Goal: Task Accomplishment & Management: Manage account settings

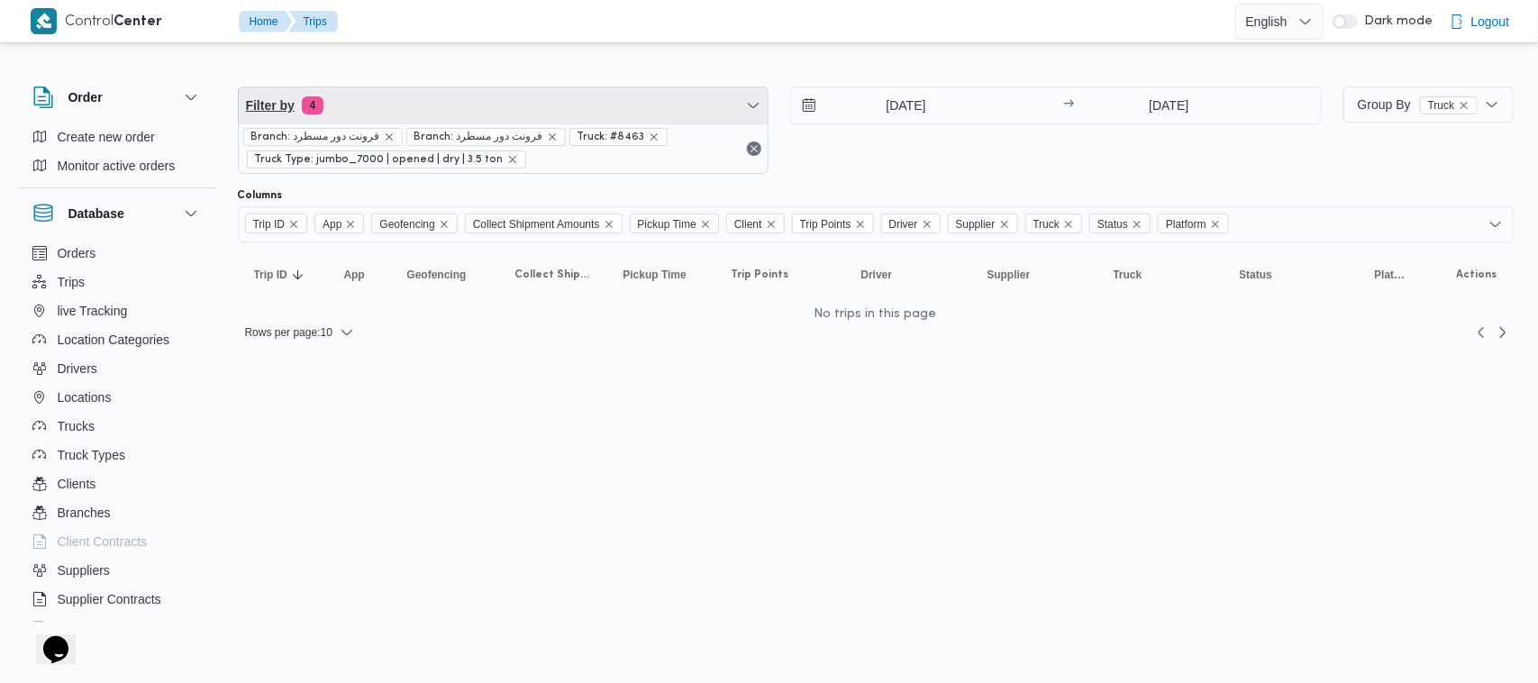
click at [513, 95] on span "Filter by 4" at bounding box center [504, 105] width 530 height 36
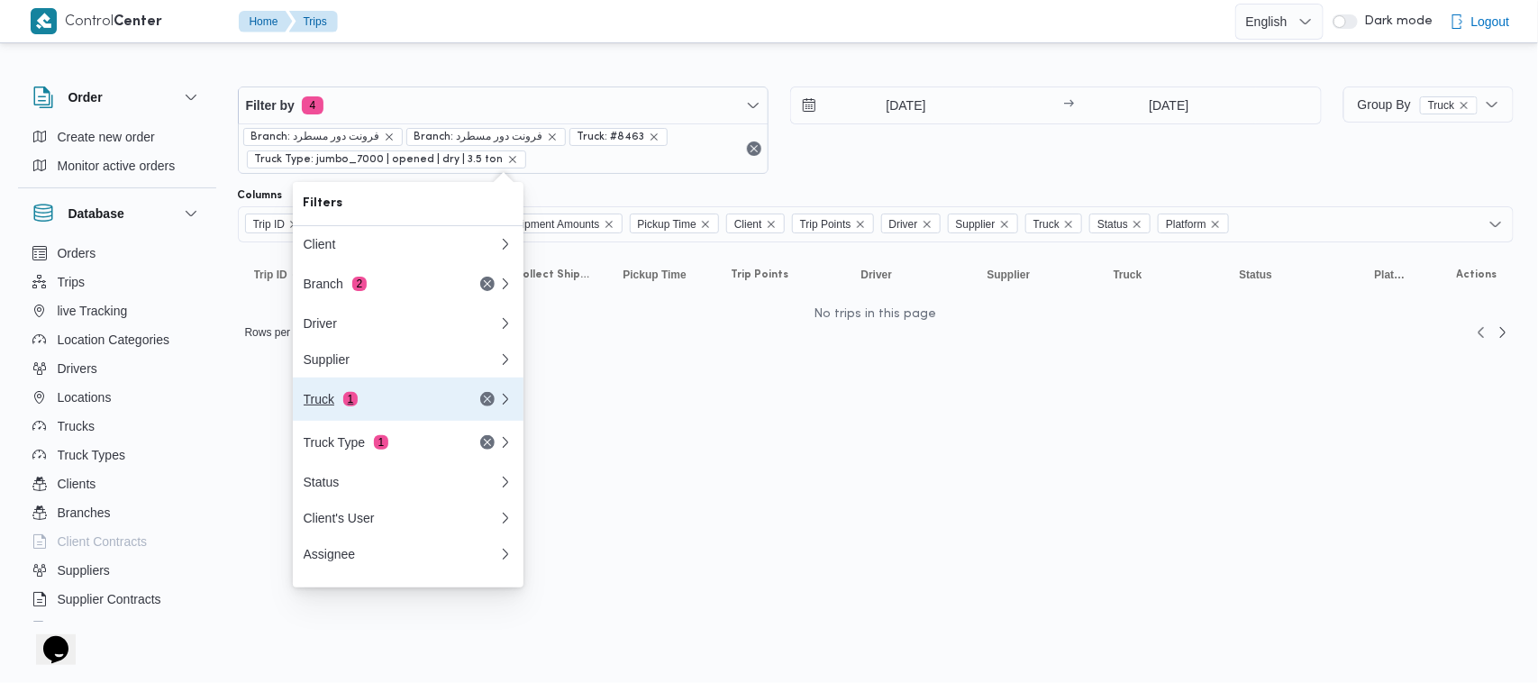
click at [357, 406] on div "Truck 1" at bounding box center [379, 399] width 151 height 14
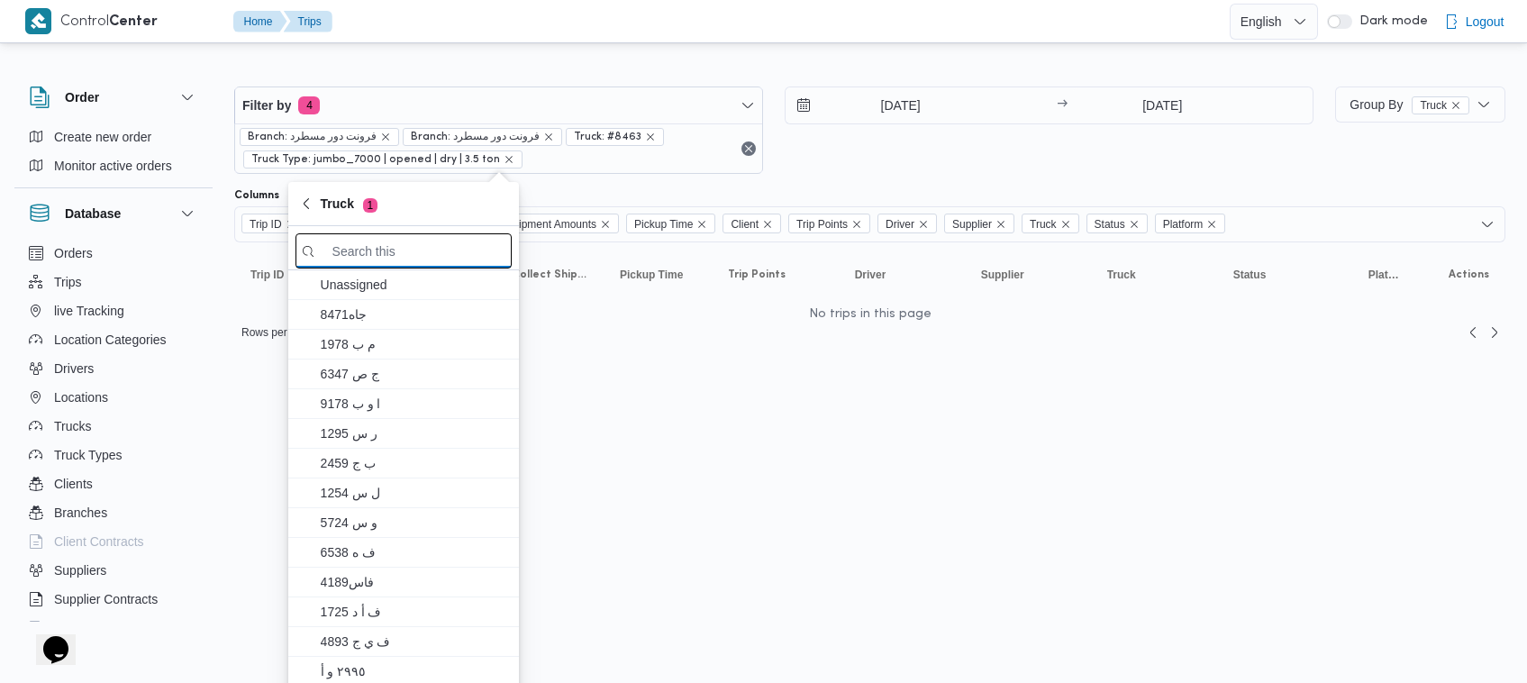
paste input "7883"
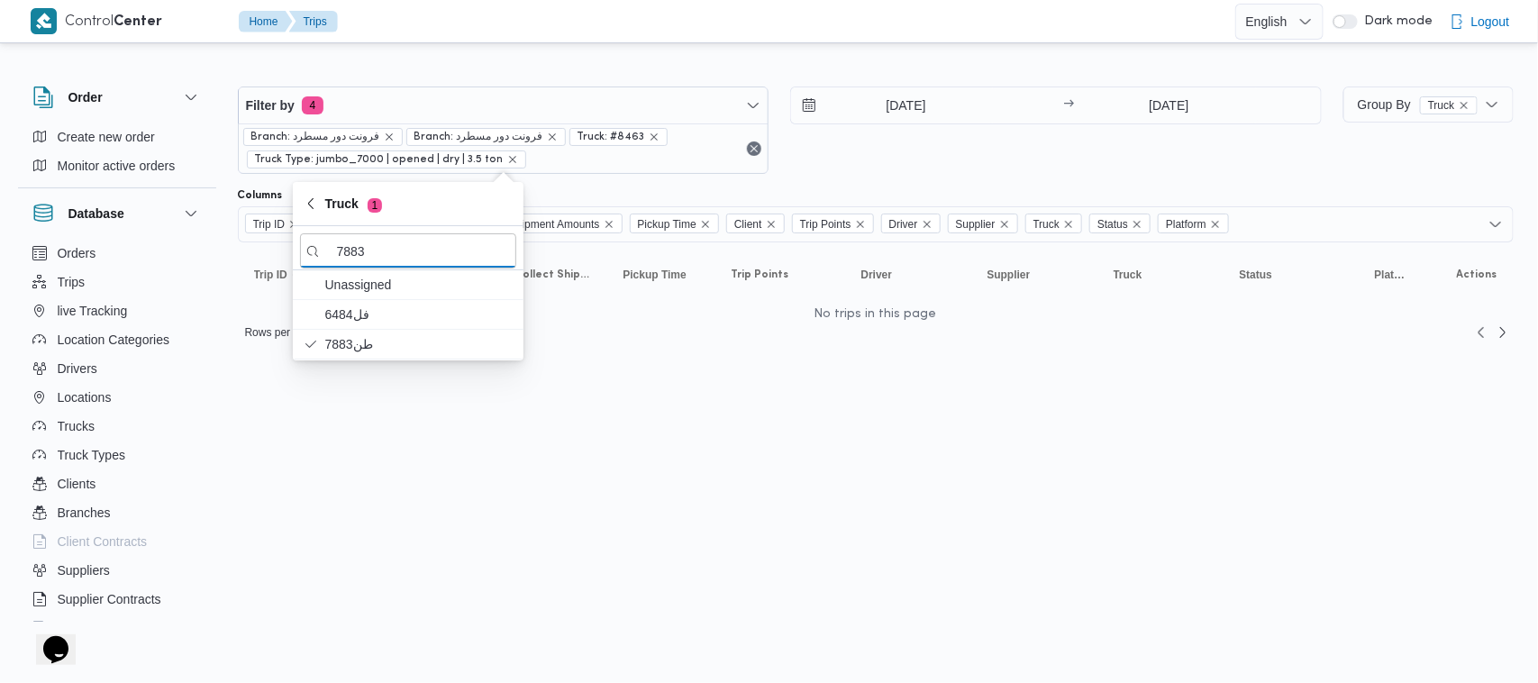
type input "7883"
click at [448, 434] on html "Control Center Home Trips English عربي Dark mode Logout Order Create new order …" at bounding box center [769, 341] width 1538 height 683
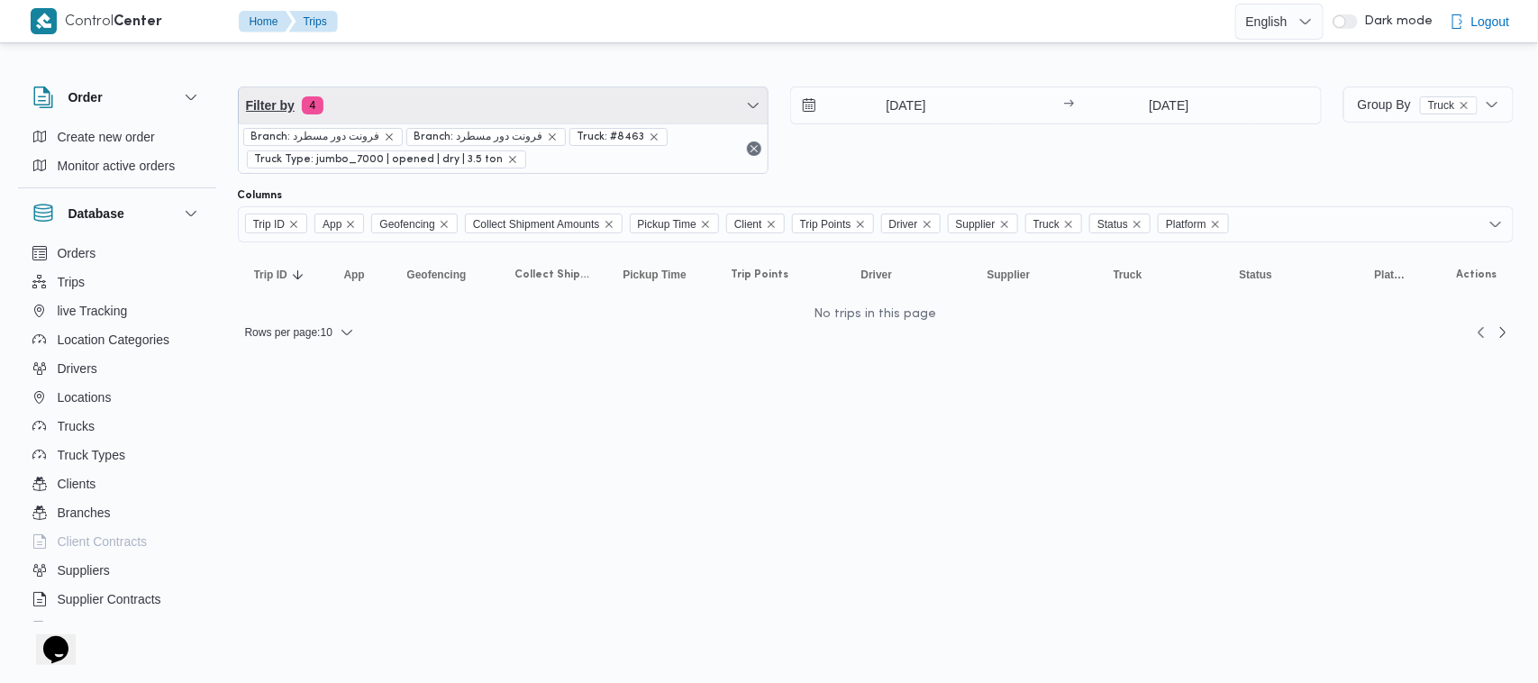
click at [402, 106] on span "Filter by 4" at bounding box center [504, 105] width 530 height 36
click at [425, 88] on span "Filter by 4" at bounding box center [504, 105] width 530 height 36
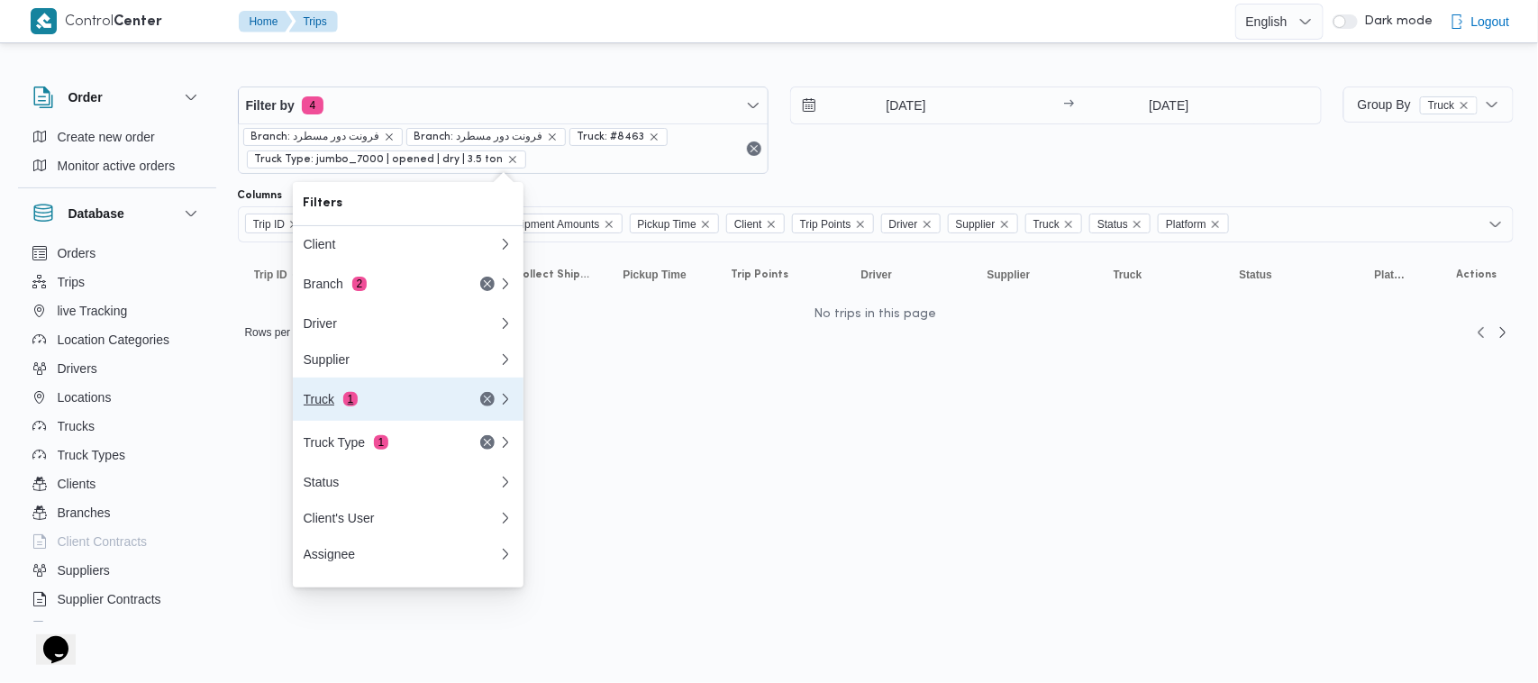
click at [375, 406] on div "Truck 1" at bounding box center [379, 399] width 151 height 14
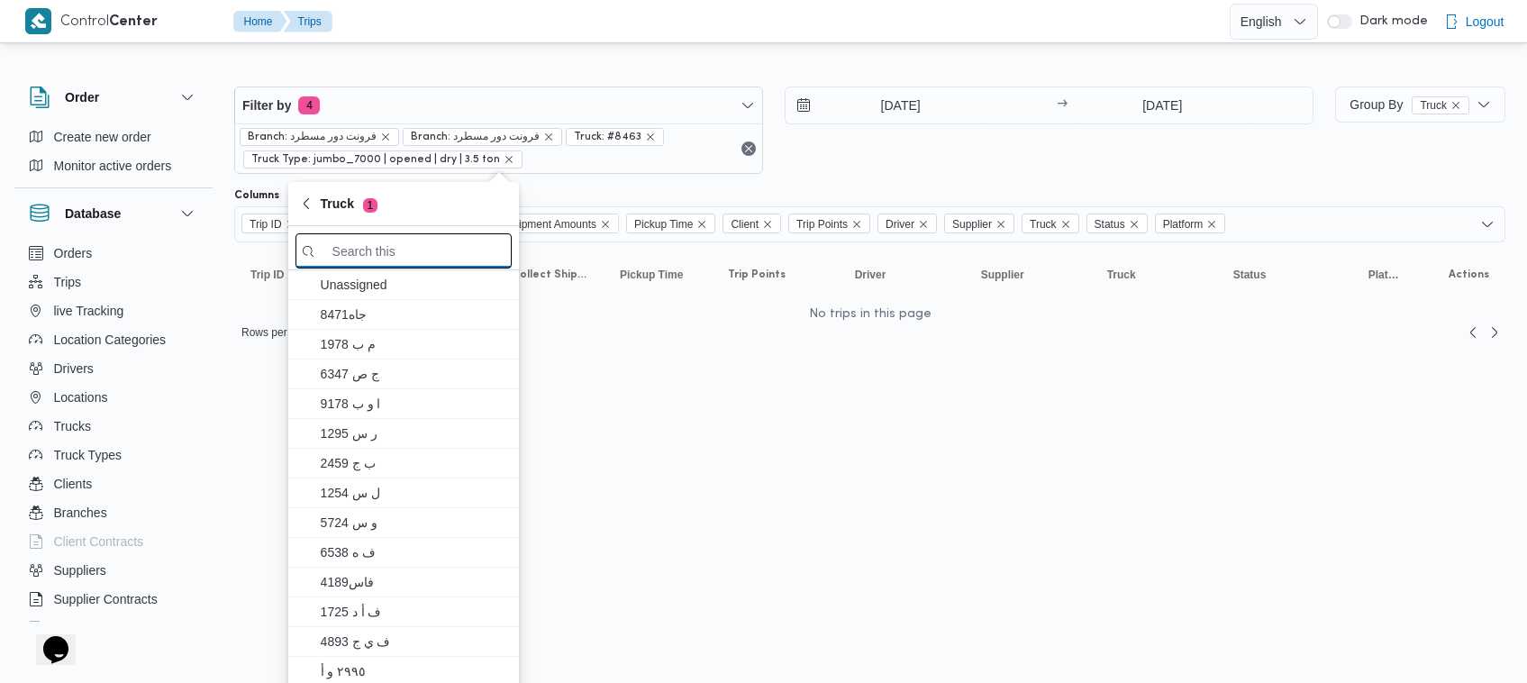
paste input "5138"
type input "5138"
click at [465, 422] on span "ر س 1295" at bounding box center [403, 433] width 216 height 29
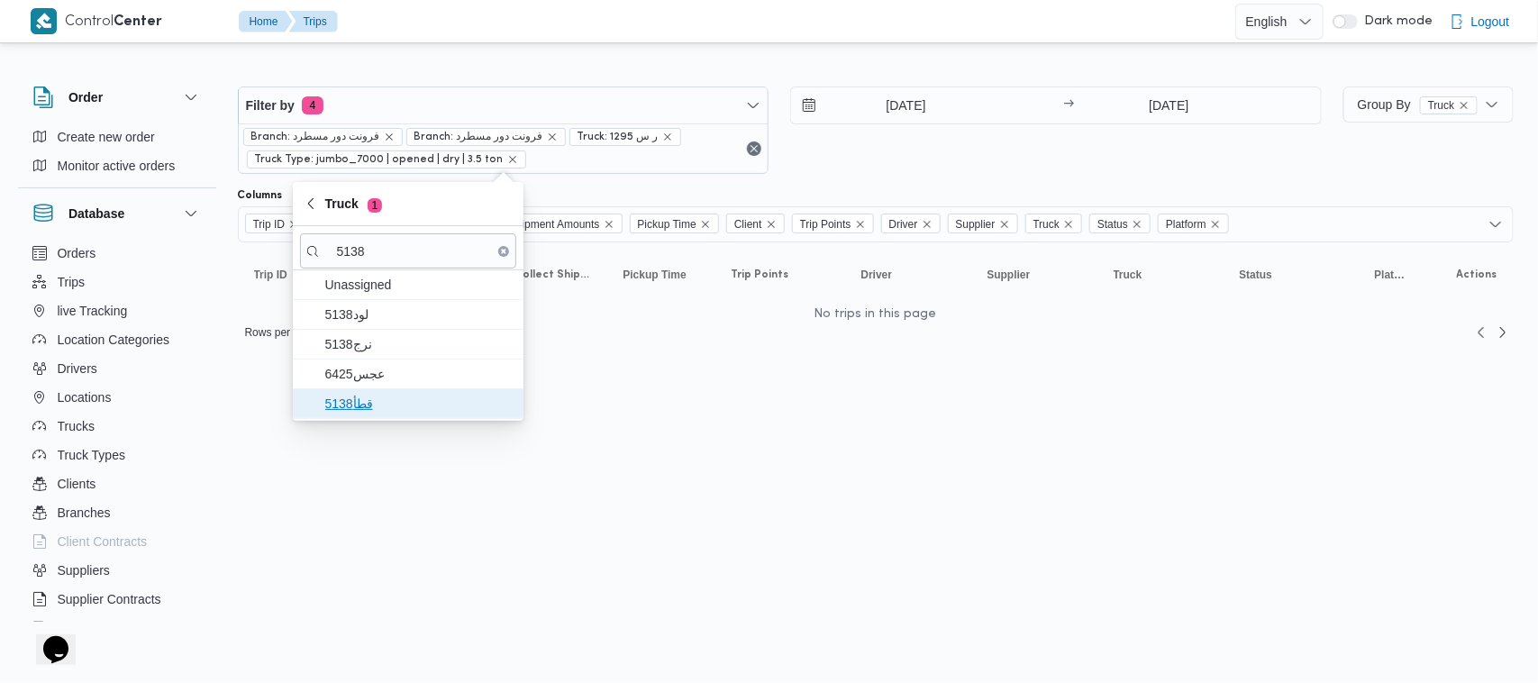
click at [390, 399] on span "قطأ5138" at bounding box center [418, 404] width 187 height 22
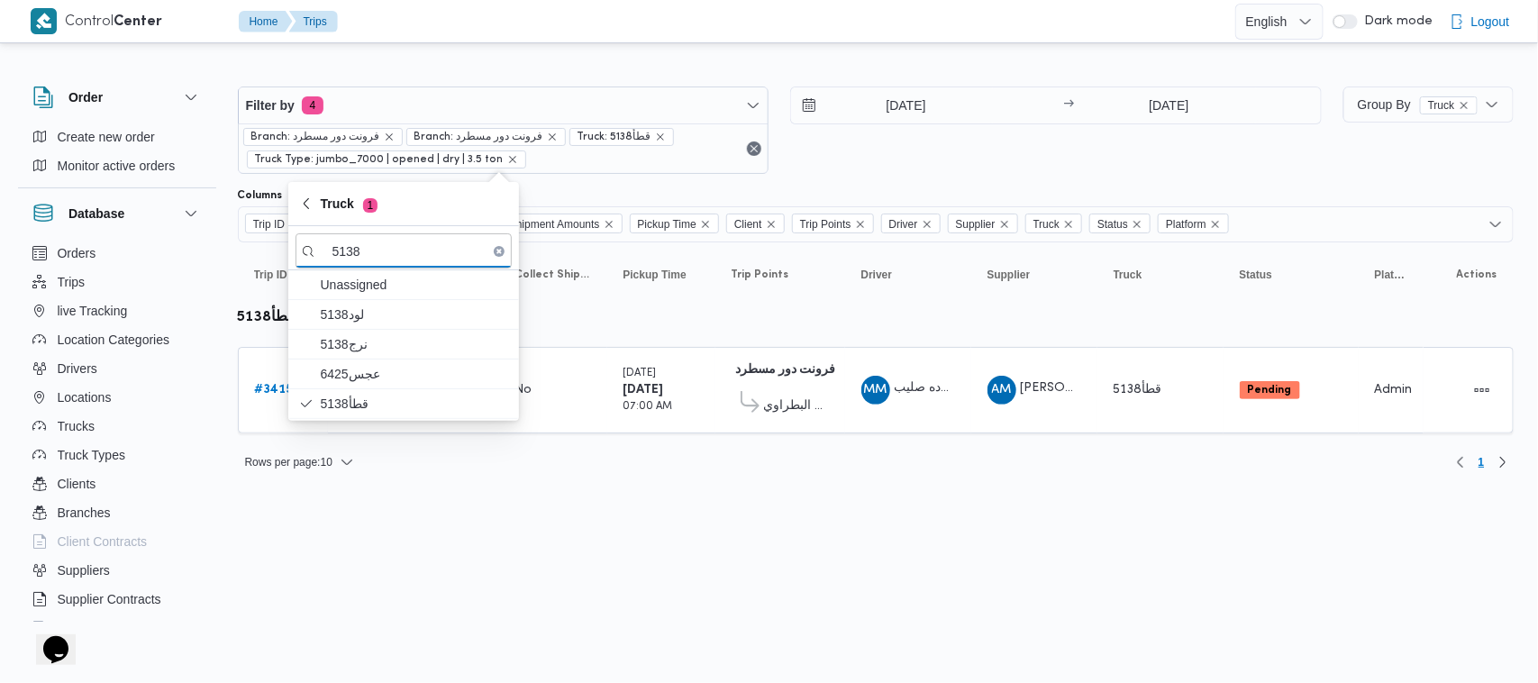
click at [417, 539] on html "Control Center Home Trips English عربي Dark mode Logout Order Create new order …" at bounding box center [769, 341] width 1538 height 683
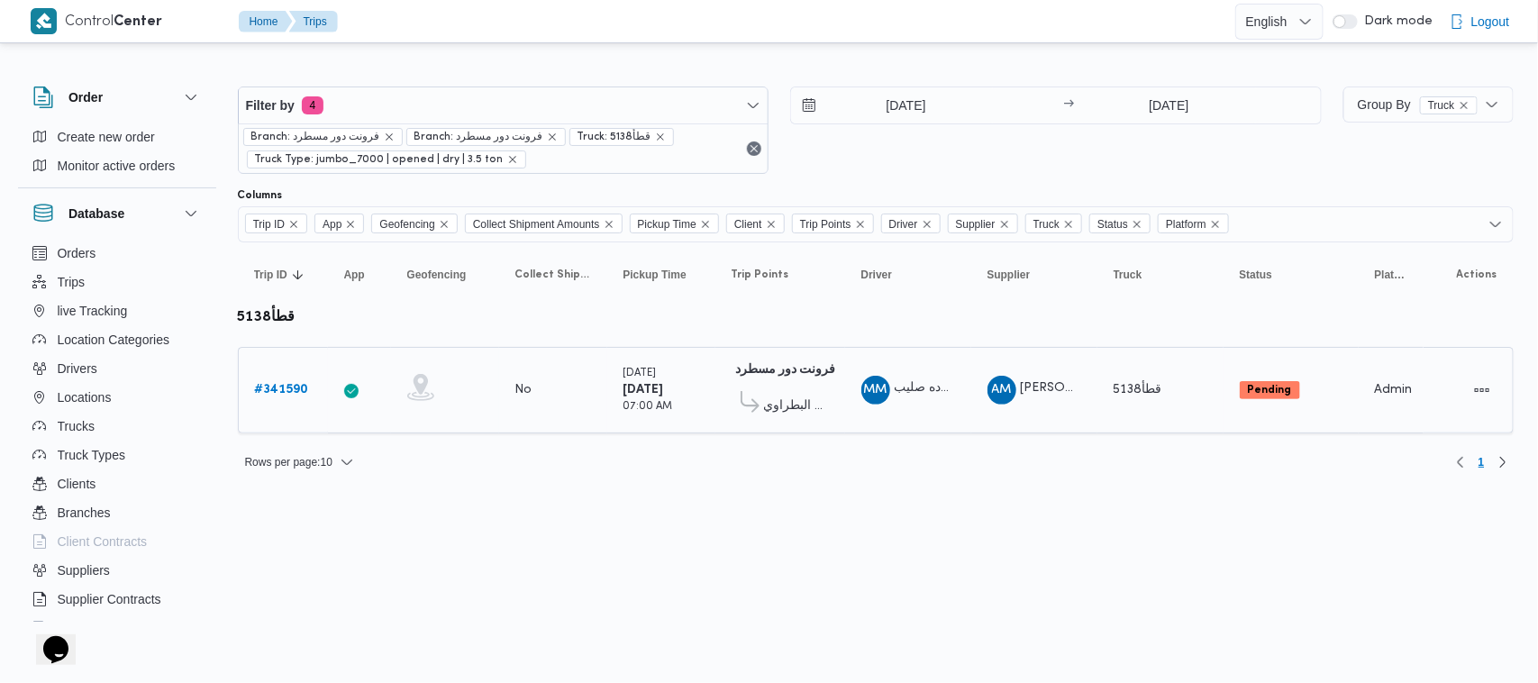
click at [288, 395] on b "# 341590" at bounding box center [282, 390] width 54 height 12
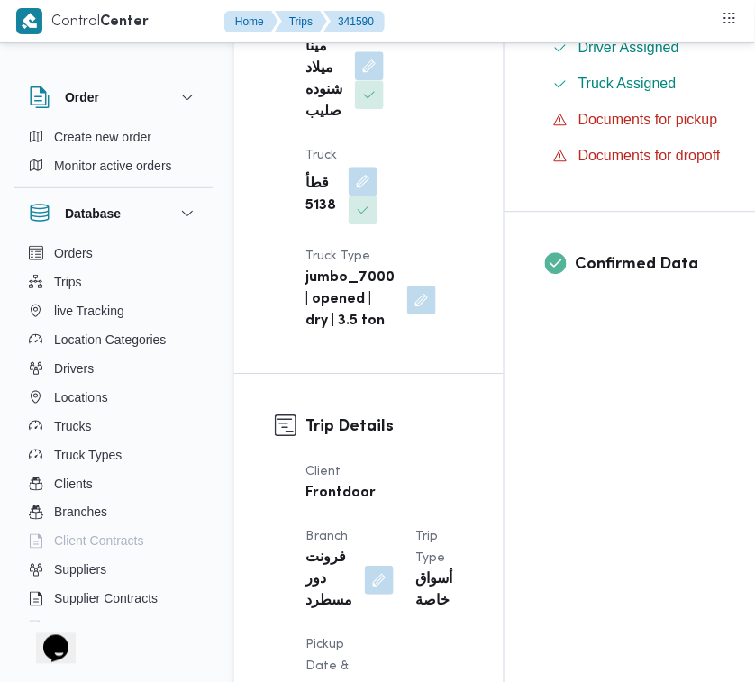
scroll to position [1194, 0]
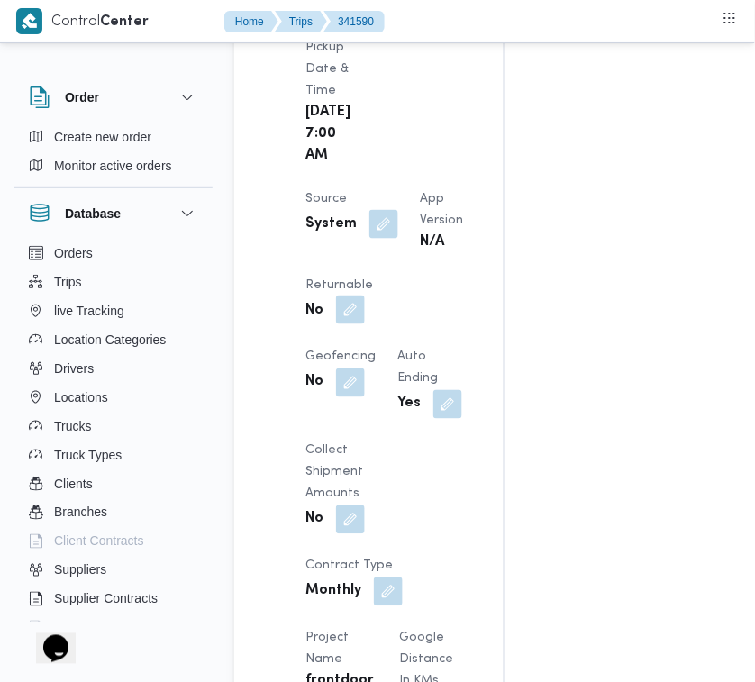
click at [365, 324] on button "button" at bounding box center [350, 309] width 29 height 29
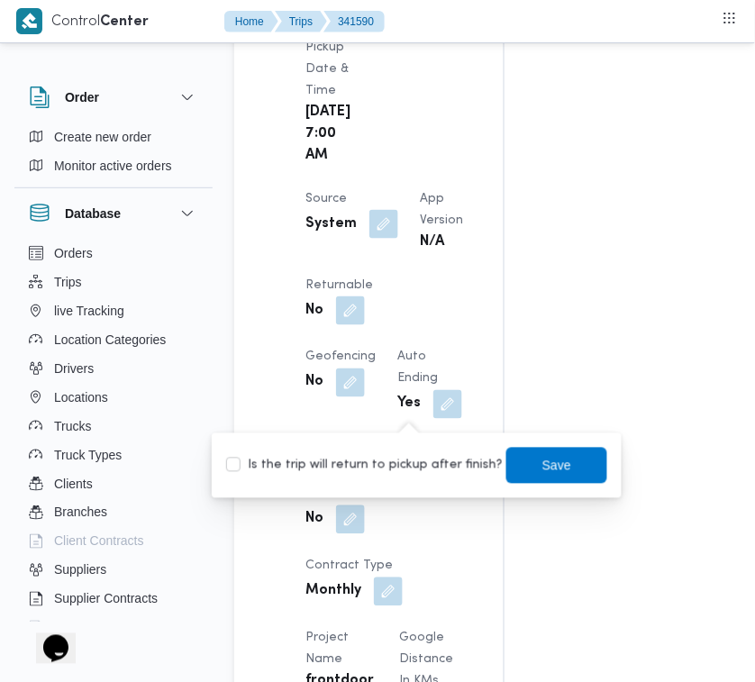
click at [359, 460] on label "Is the trip will return to pickup after finish?" at bounding box center [364, 466] width 277 height 22
checkbox input "true"
click at [543, 457] on span "Save" at bounding box center [556, 465] width 29 height 22
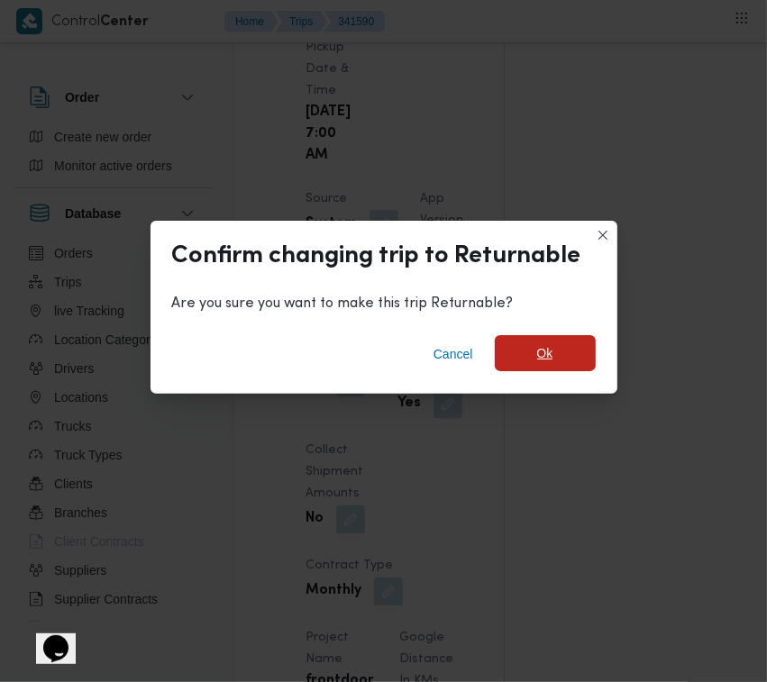
click at [537, 349] on span "Ok" at bounding box center [545, 353] width 16 height 22
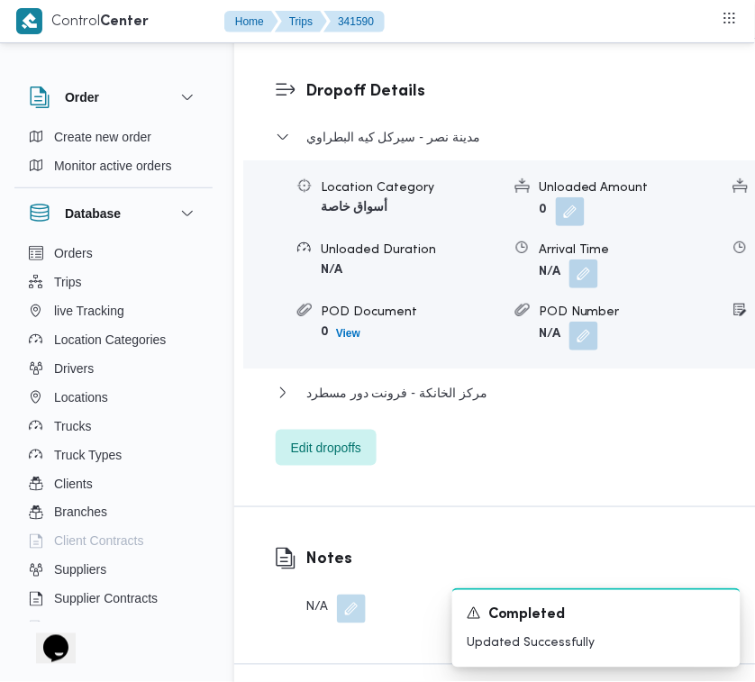
scroll to position [3581, 0]
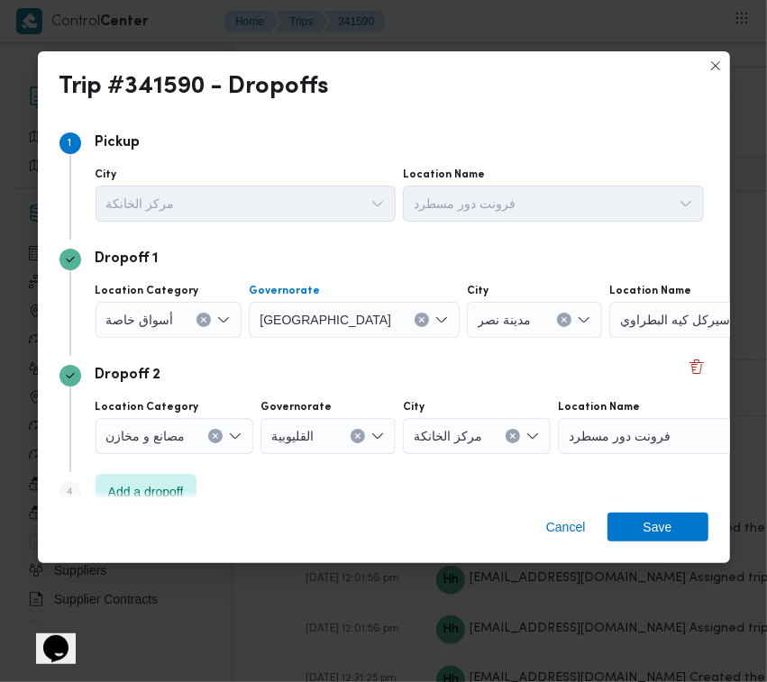
click at [414, 322] on button "Clear input" at bounding box center [421, 320] width 14 height 14
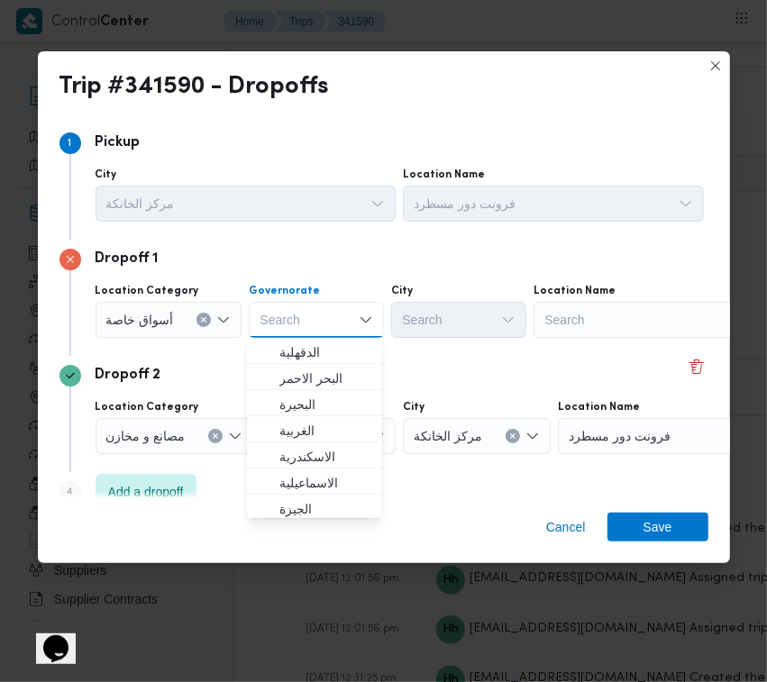
click at [633, 325] on div "Search" at bounding box center [645, 320] width 225 height 36
paste input "سعودي درك ستور زايد"
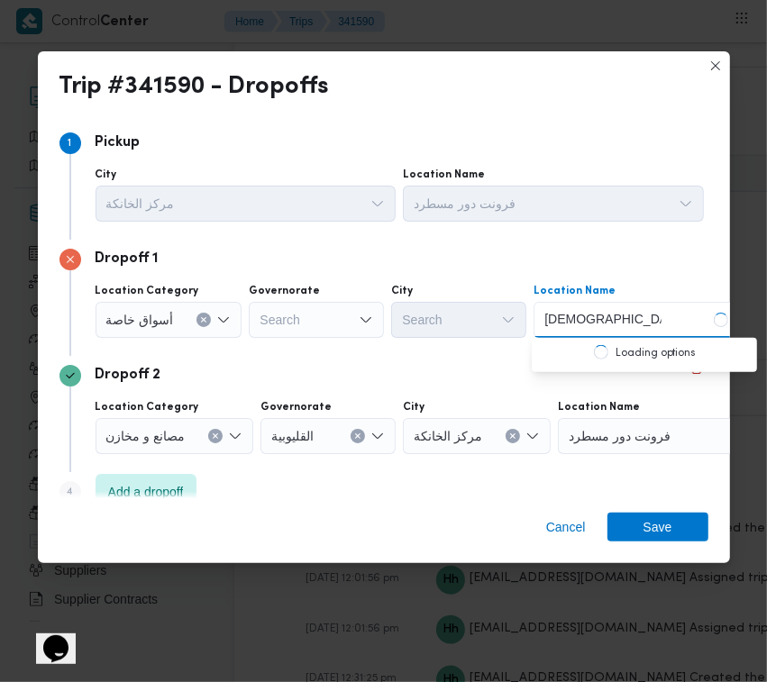
click at [597, 325] on input "سعودي درك ستور زايد" at bounding box center [602, 320] width 117 height 22
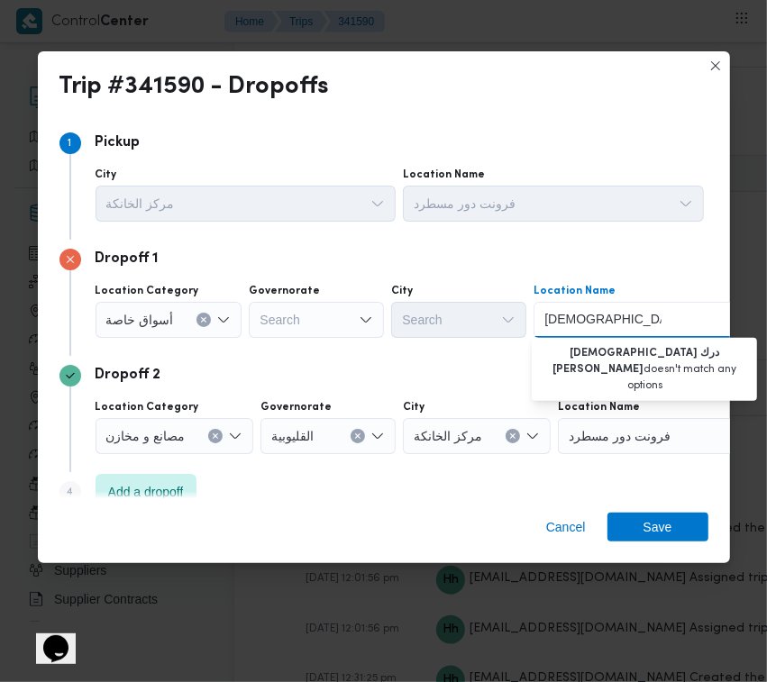
click at [597, 325] on input "سعودي درك ستور زايد" at bounding box center [602, 320] width 117 height 22
click at [606, 324] on input "سعودي درك ستور زايد" at bounding box center [602, 320] width 117 height 22
click at [581, 322] on input "سعودي درك ستور زايد" at bounding box center [602, 320] width 117 height 22
click at [610, 322] on input "سعودي hgado زايد" at bounding box center [595, 320] width 103 height 22
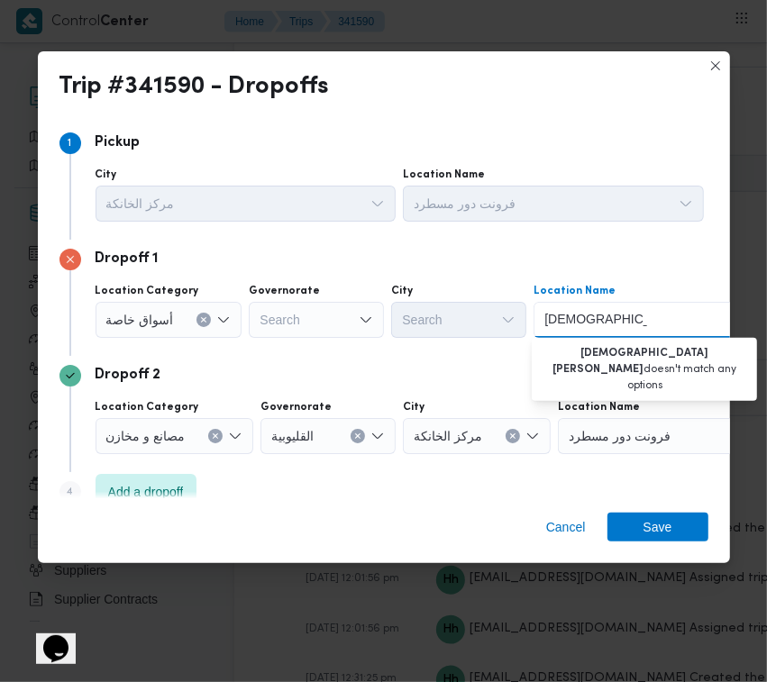
click at [610, 322] on input "سعودي hgado زايد" at bounding box center [595, 320] width 103 height 22
click at [619, 322] on input "سعودي hgado زايد" at bounding box center [595, 320] width 103 height 22
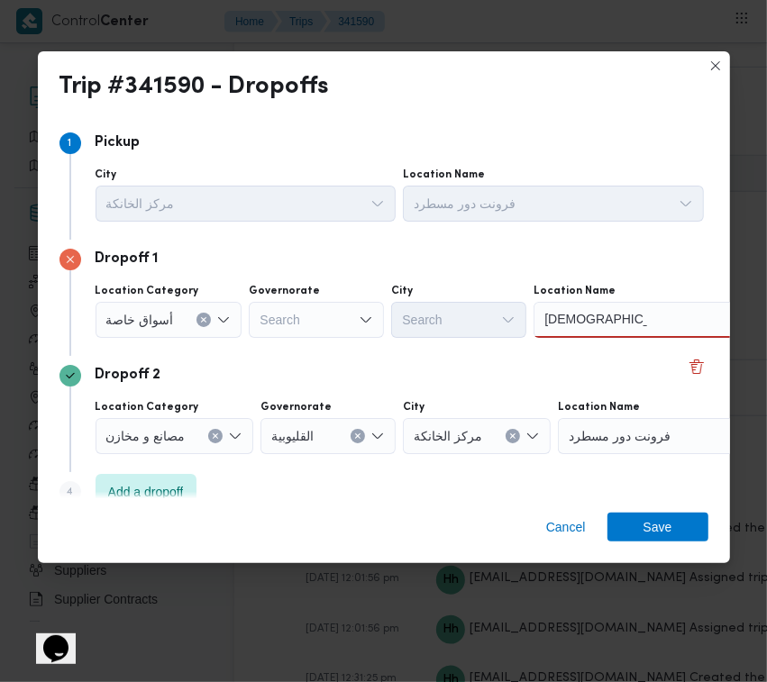
click at [573, 331] on div "سعودي hgado زايد سعودي hgado زايد" at bounding box center [595, 319] width 110 height 29
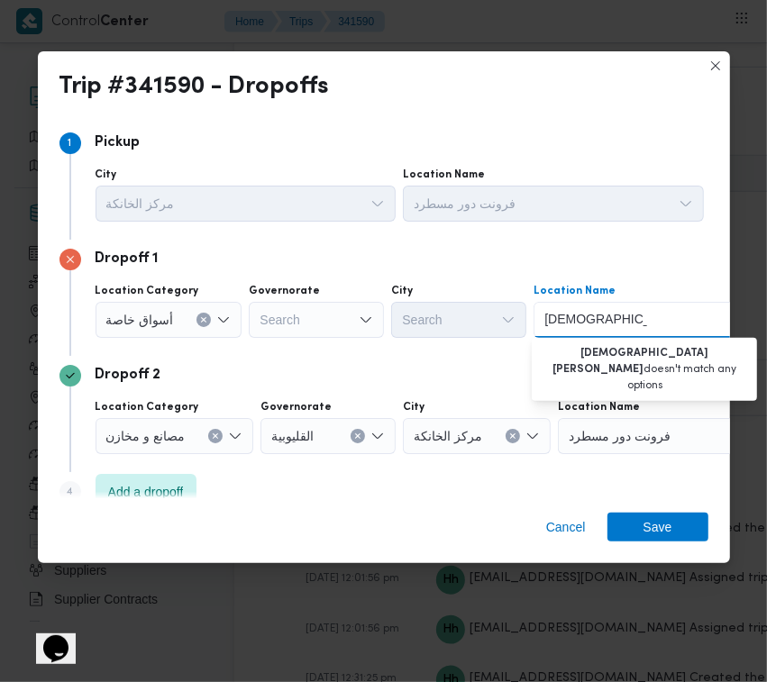
click at [573, 331] on div "سعودي hgado زايد سعودي hgado زايد" at bounding box center [595, 319] width 110 height 29
click at [574, 331] on div "سعودي hgado زايد سعودي hgado زايد" at bounding box center [595, 319] width 110 height 29
click at [574, 329] on input "سعودي hgado زايد" at bounding box center [595, 320] width 103 height 22
click at [574, 327] on input "سعودي hgado زايد" at bounding box center [595, 320] width 103 height 22
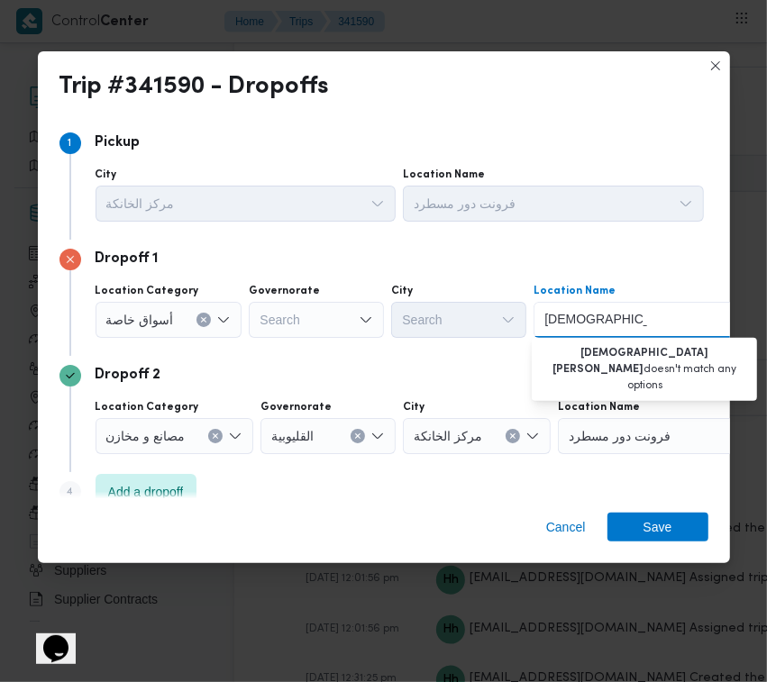
click at [574, 327] on input "سعودي hgado زايد" at bounding box center [595, 320] width 103 height 22
paste input "درك ستور"
click at [605, 322] on input "سعودي درك ستور زايد" at bounding box center [602, 320] width 117 height 22
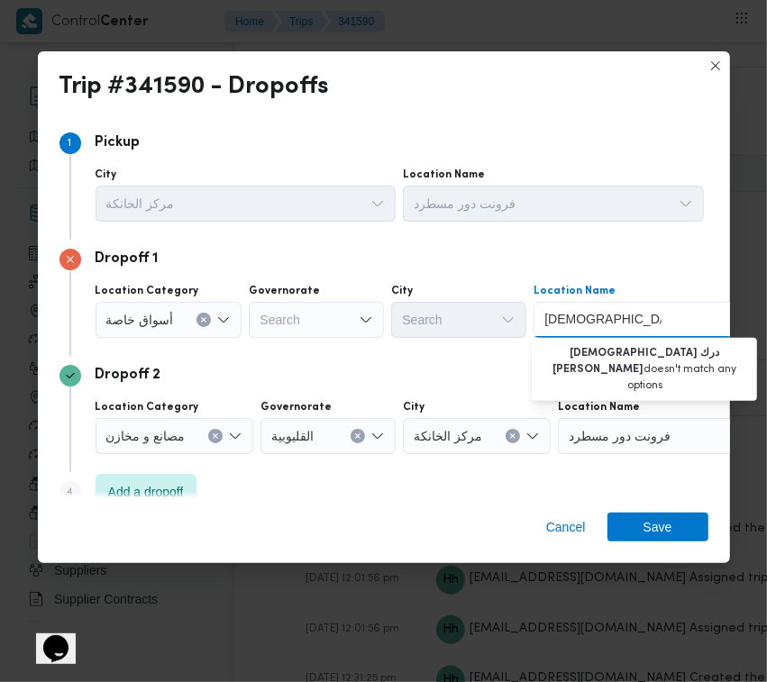
click at [579, 313] on input "سعودي درك ستور زايد" at bounding box center [602, 320] width 117 height 22
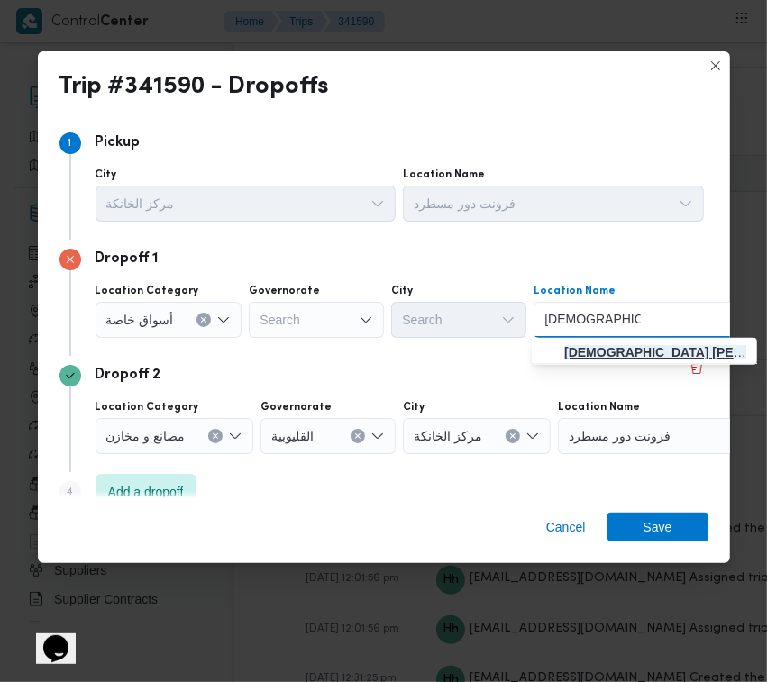
type input "سعودي الشيخ زايد"
click at [595, 342] on span "سعودي الشيخ زايد | سعودى سوبر ماركت | null" at bounding box center [655, 352] width 182 height 22
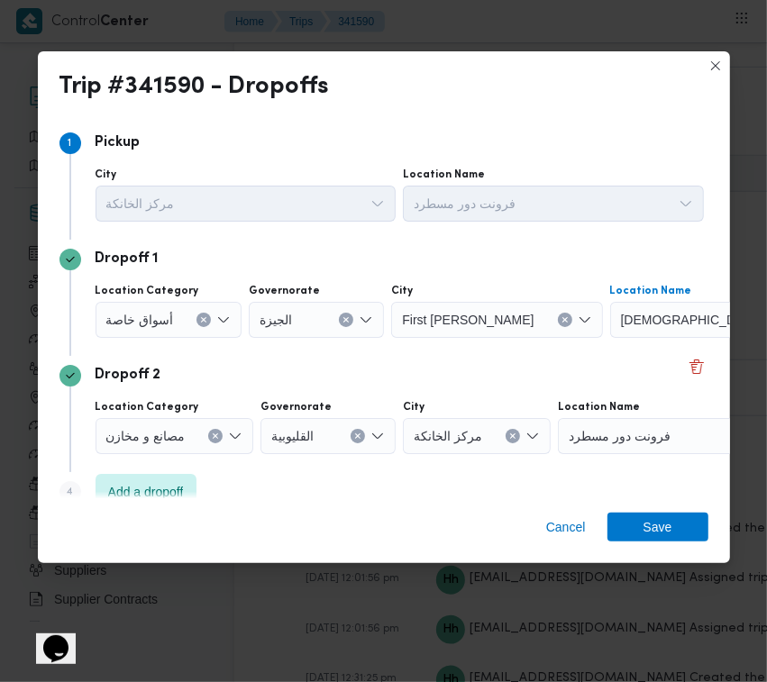
drag, startPoint x: 696, startPoint y: 542, endPoint x: 694, endPoint y: 527, distance: 15.5
click at [696, 538] on div "Cancel Save" at bounding box center [384, 530] width 692 height 65
click at [694, 527] on span "Save" at bounding box center [657, 526] width 101 height 29
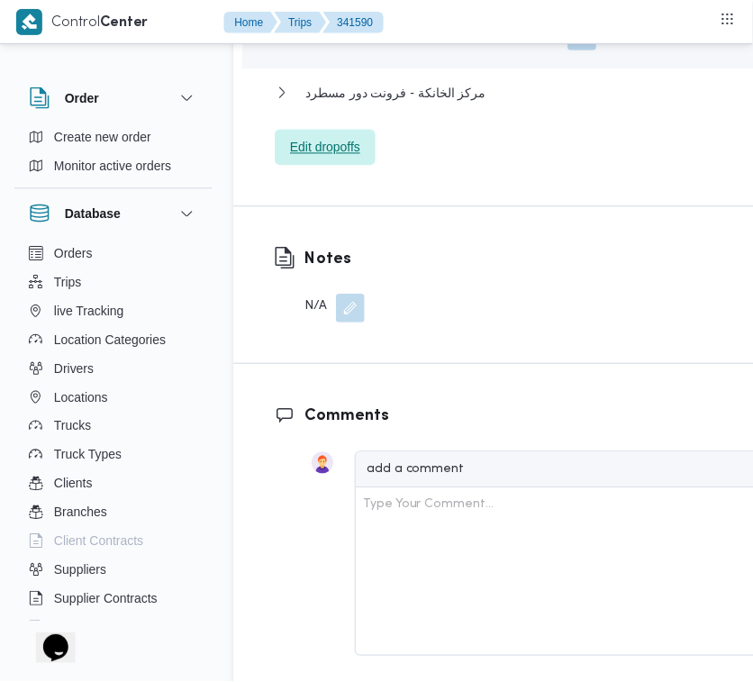
scroll to position [3268, 0]
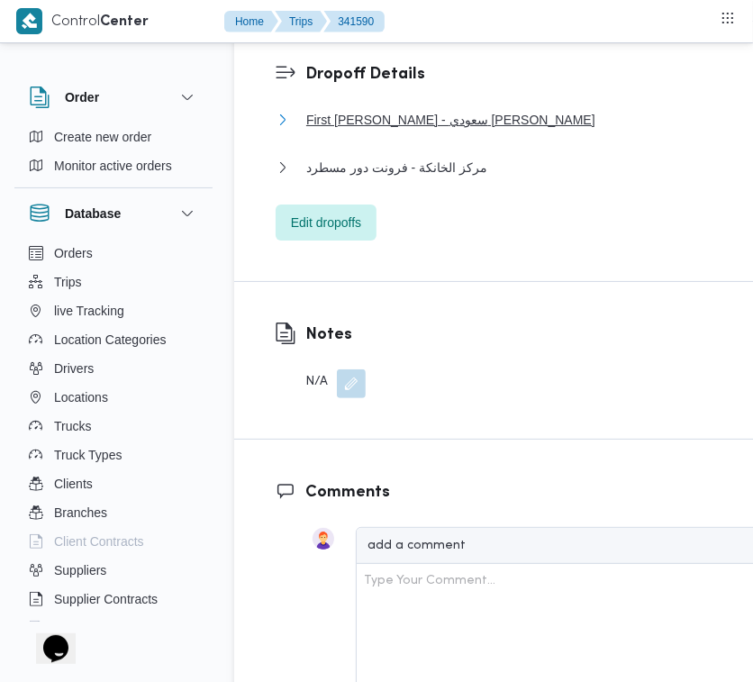
scroll to position [2890, 0]
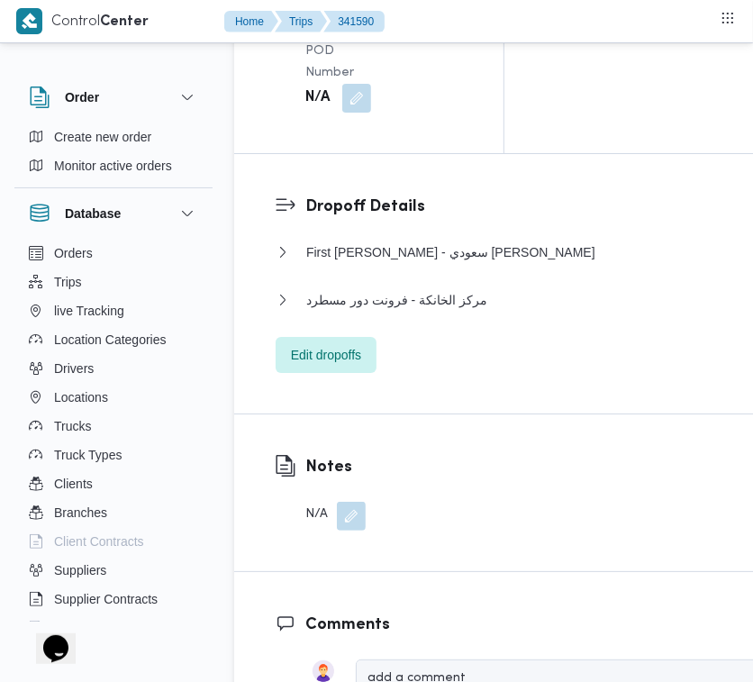
drag, startPoint x: 359, startPoint y: 115, endPoint x: 361, endPoint y: 140, distance: 24.5
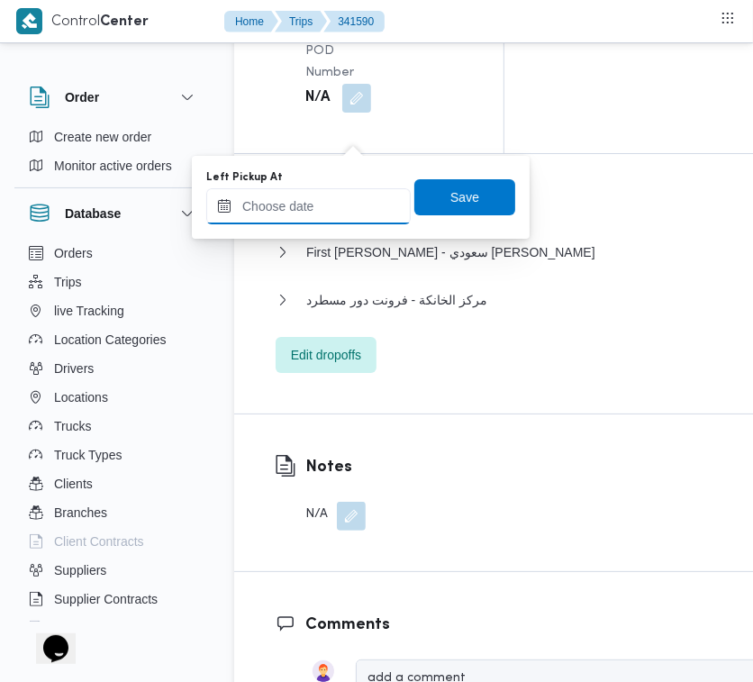
click at [362, 194] on input "Left Pickup At" at bounding box center [308, 206] width 204 height 36
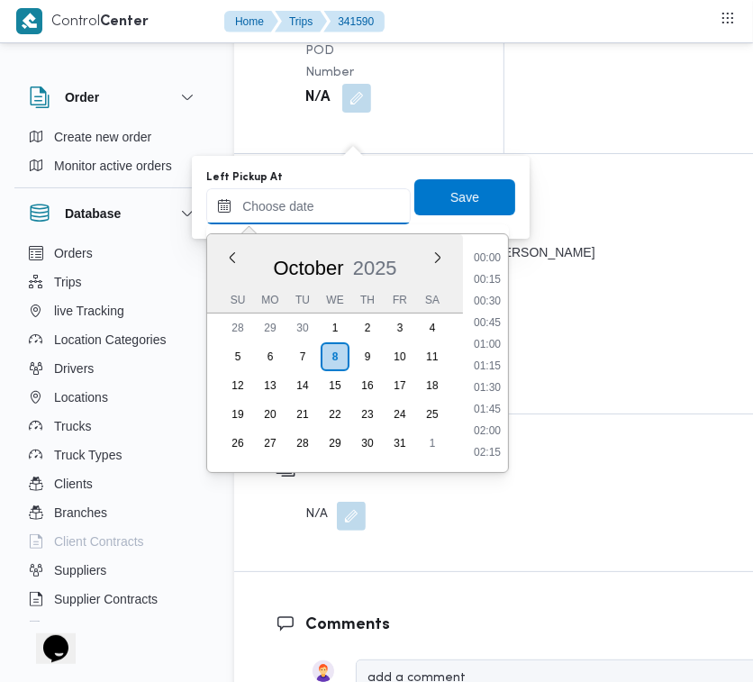
scroll to position [842, 0]
click at [502, 358] on li "11:00" at bounding box center [487, 367] width 41 height 18
type input "08/10/2025 11:00"
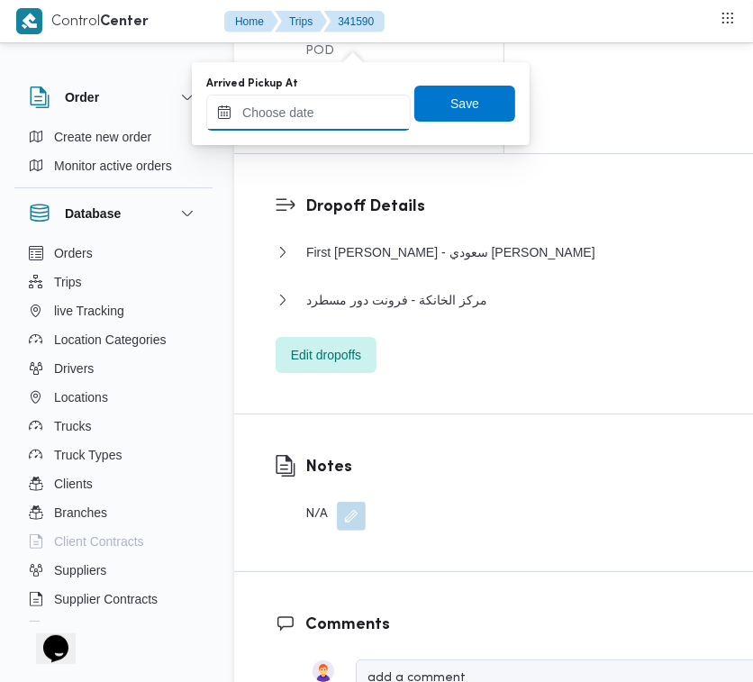
click at [372, 113] on input "Arrived Pickup At" at bounding box center [308, 113] width 204 height 36
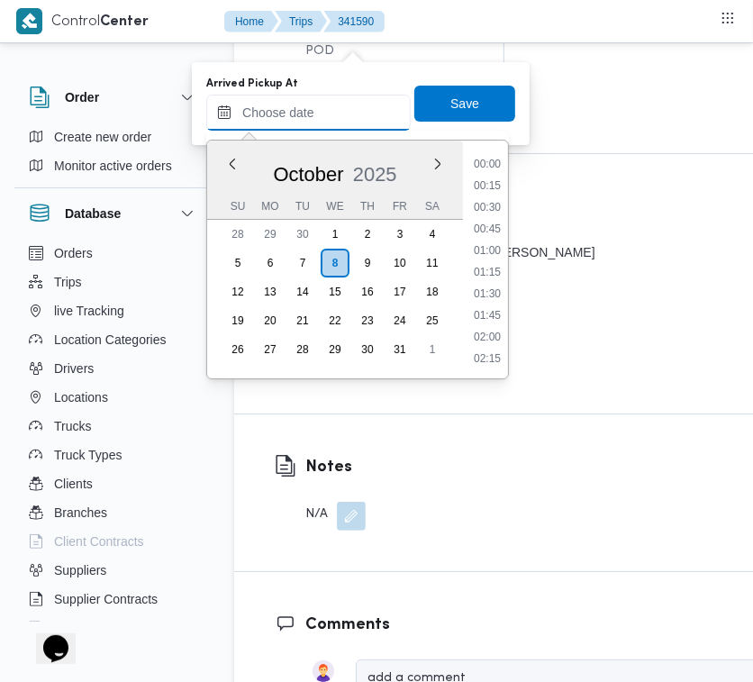
drag, startPoint x: 372, startPoint y: 113, endPoint x: 385, endPoint y: 127, distance: 18.5
click at [372, 113] on input "Arrived Pickup At" at bounding box center [308, 113] width 204 height 36
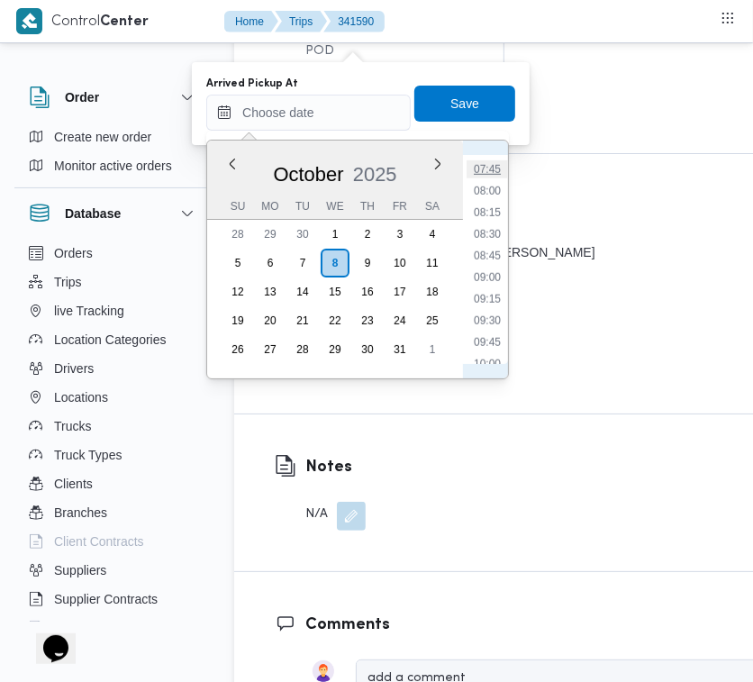
click at [497, 168] on li "07:45" at bounding box center [487, 169] width 41 height 18
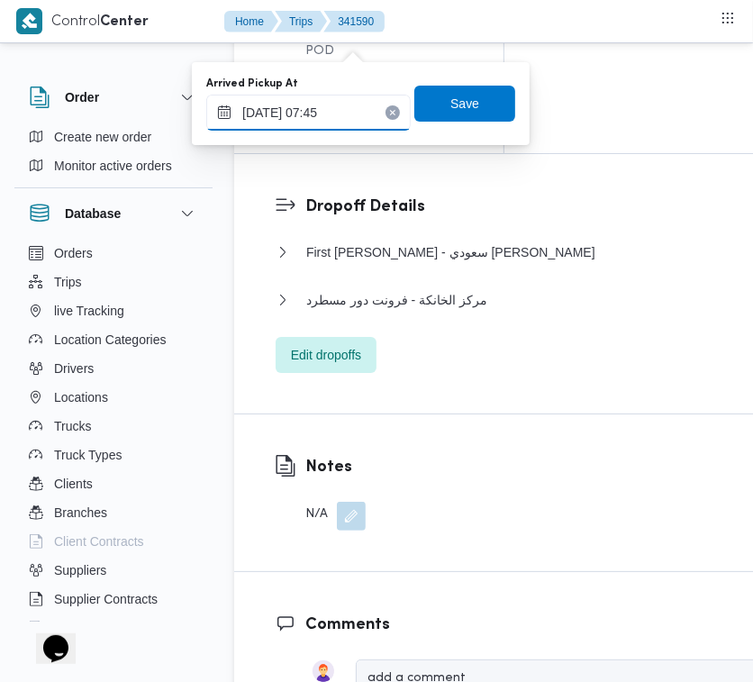
type input "08/10/2025 07:45"
click at [457, 100] on span "Save" at bounding box center [464, 103] width 29 height 22
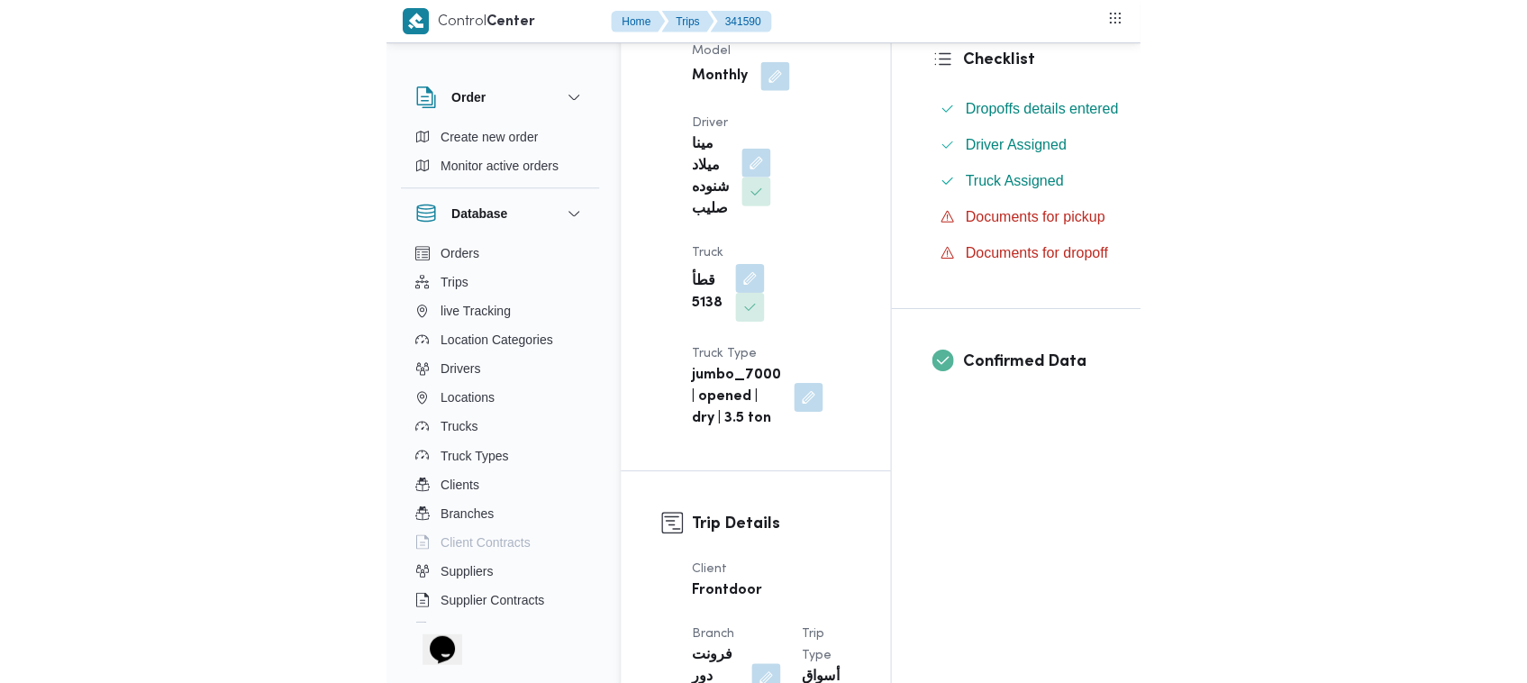
scroll to position [0, 0]
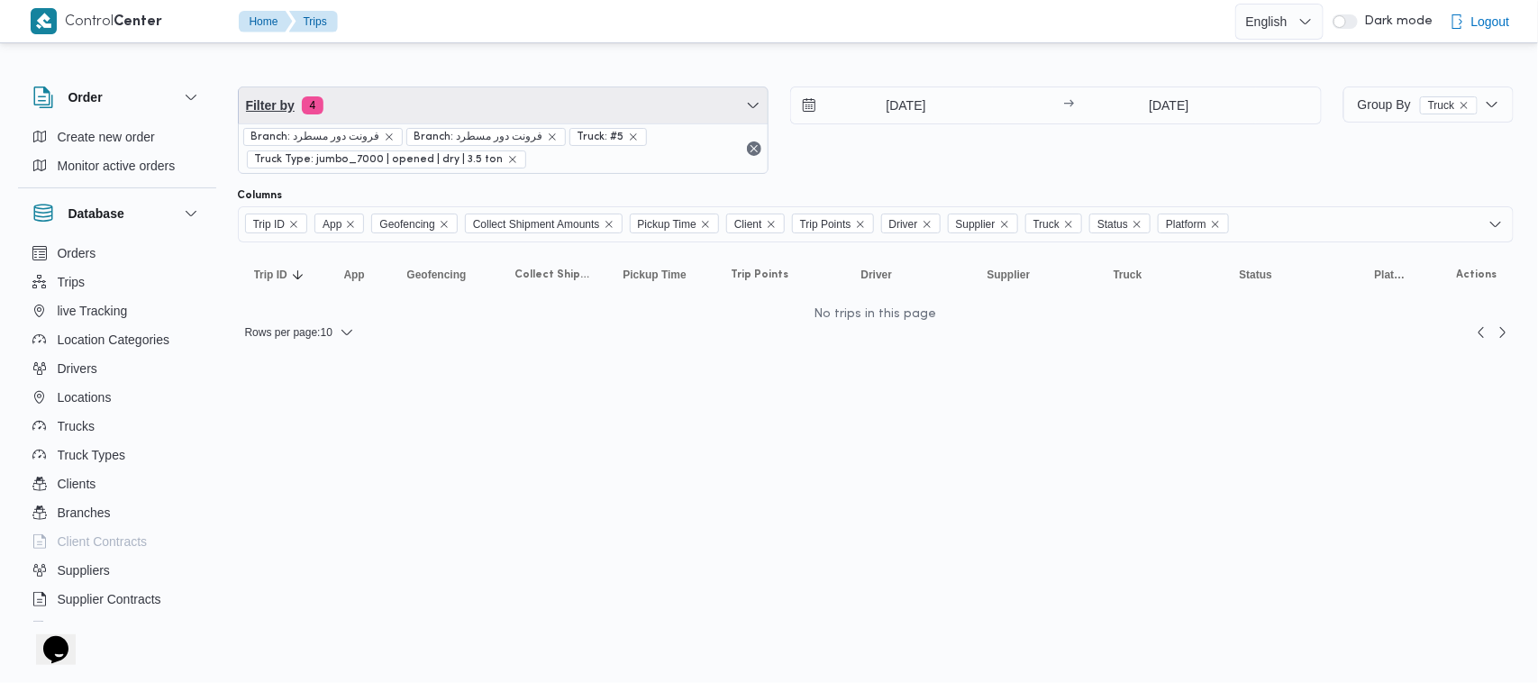
click at [543, 117] on span "Filter by 4" at bounding box center [504, 105] width 530 height 36
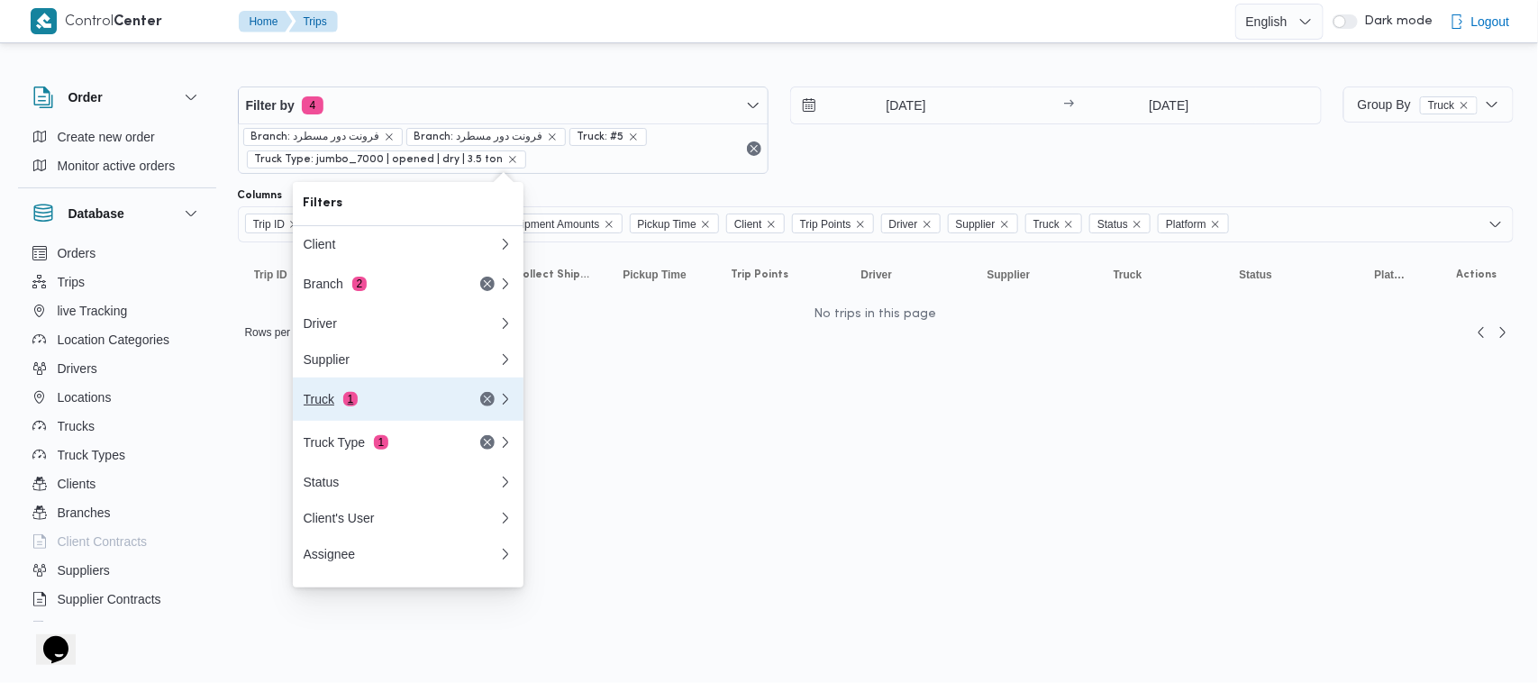
click at [407, 403] on div "Truck 1" at bounding box center [379, 399] width 151 height 14
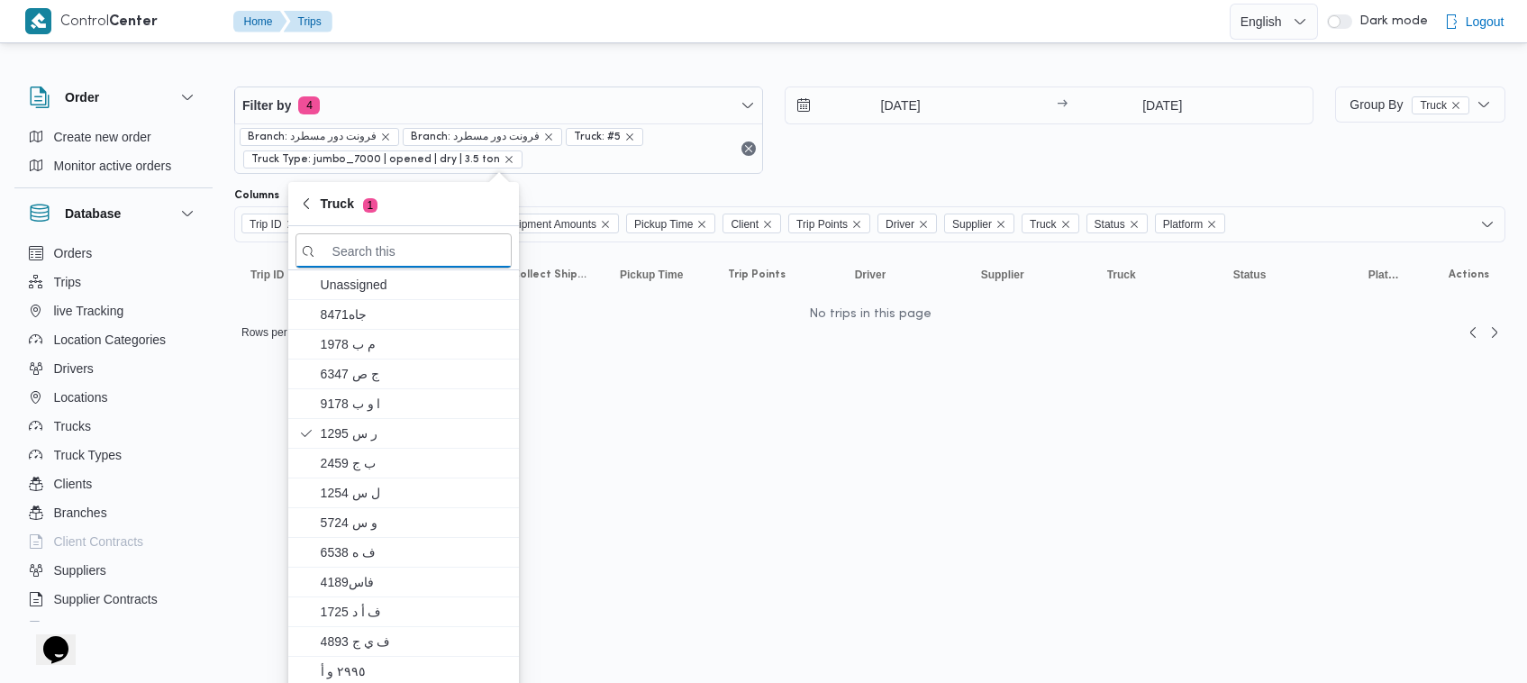
paste input "1329"
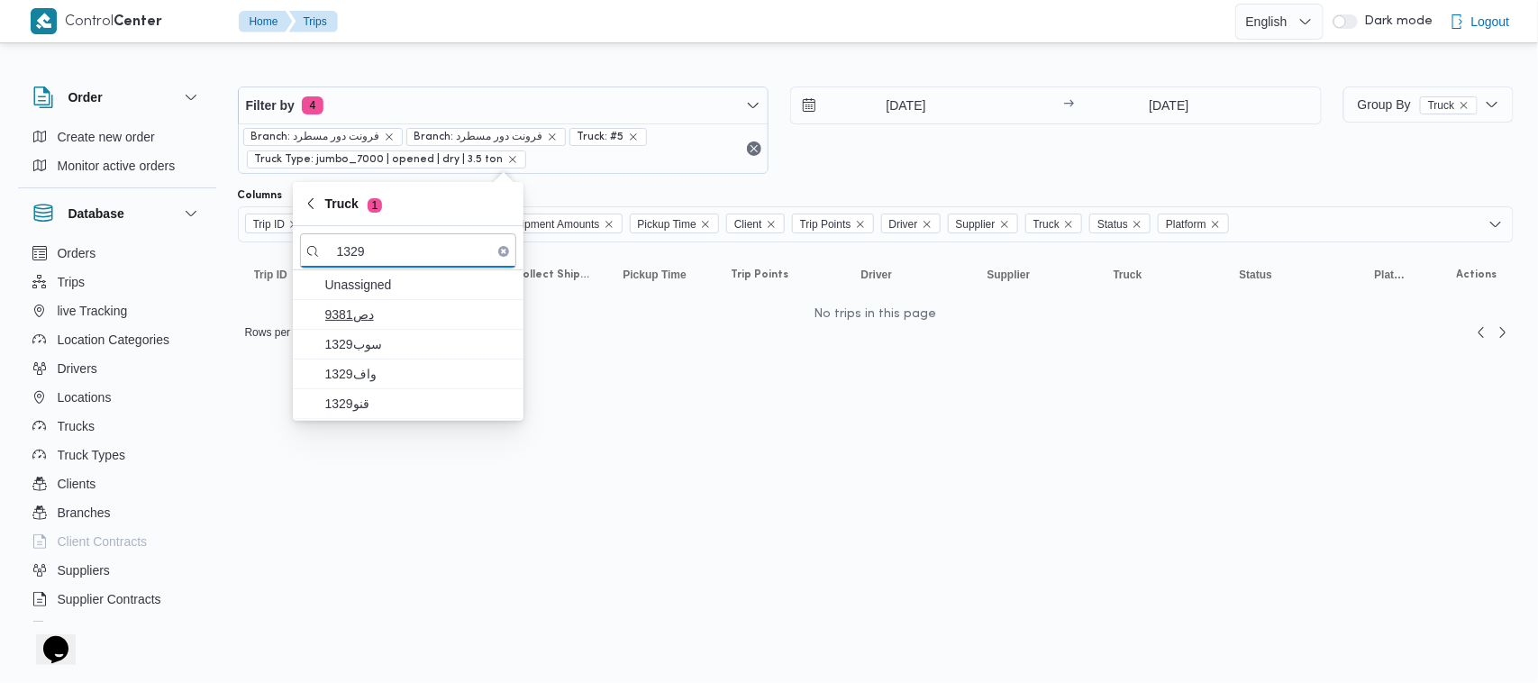
type input "1329"
click at [420, 325] on span "دص9381" at bounding box center [418, 315] width 187 height 22
drag, startPoint x: 410, startPoint y: 329, endPoint x: 405, endPoint y: 351, distance: 23.0
click at [405, 351] on div "Unassigned دص9381 سوب1329 واف1329 قنو1329" at bounding box center [403, 344] width 231 height 149
click at [404, 352] on span "سوب1329" at bounding box center [414, 344] width 187 height 22
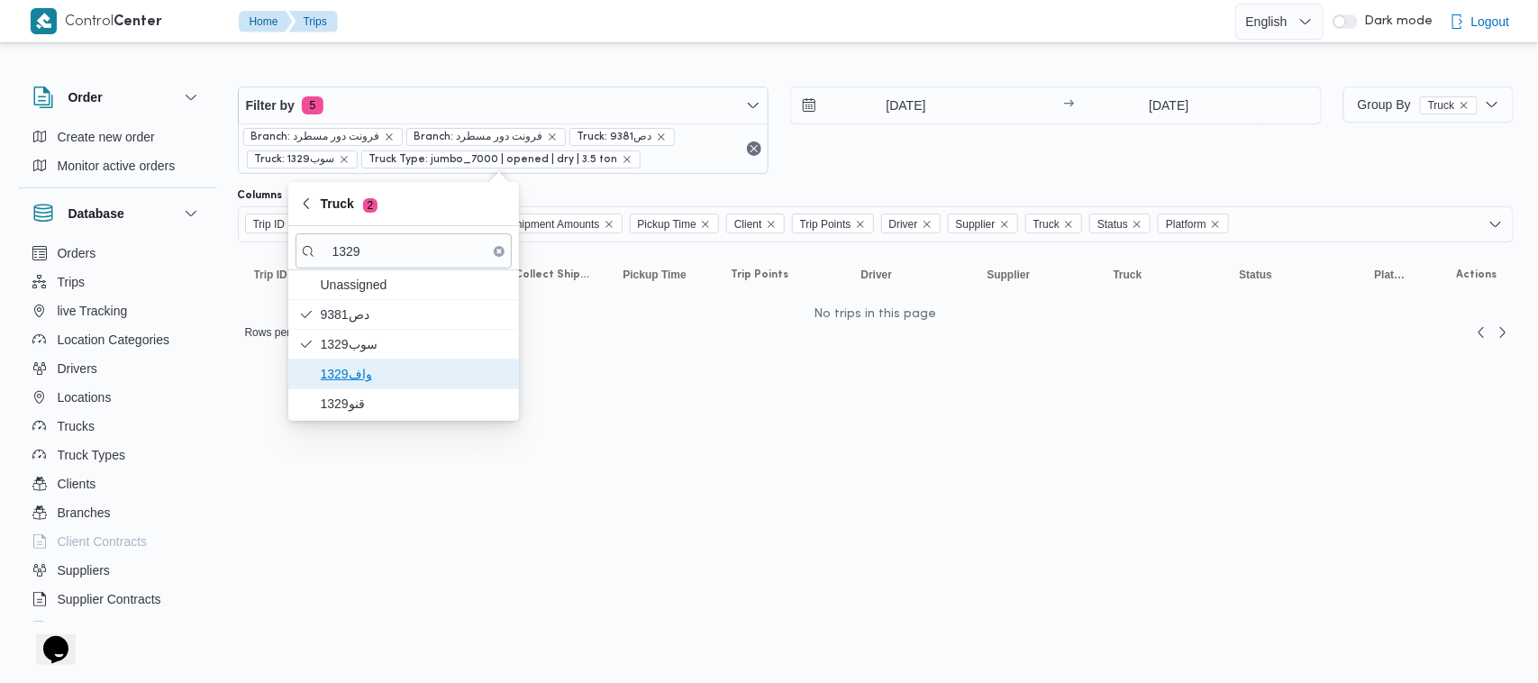
click at [393, 387] on span "واف1329" at bounding box center [403, 373] width 216 height 29
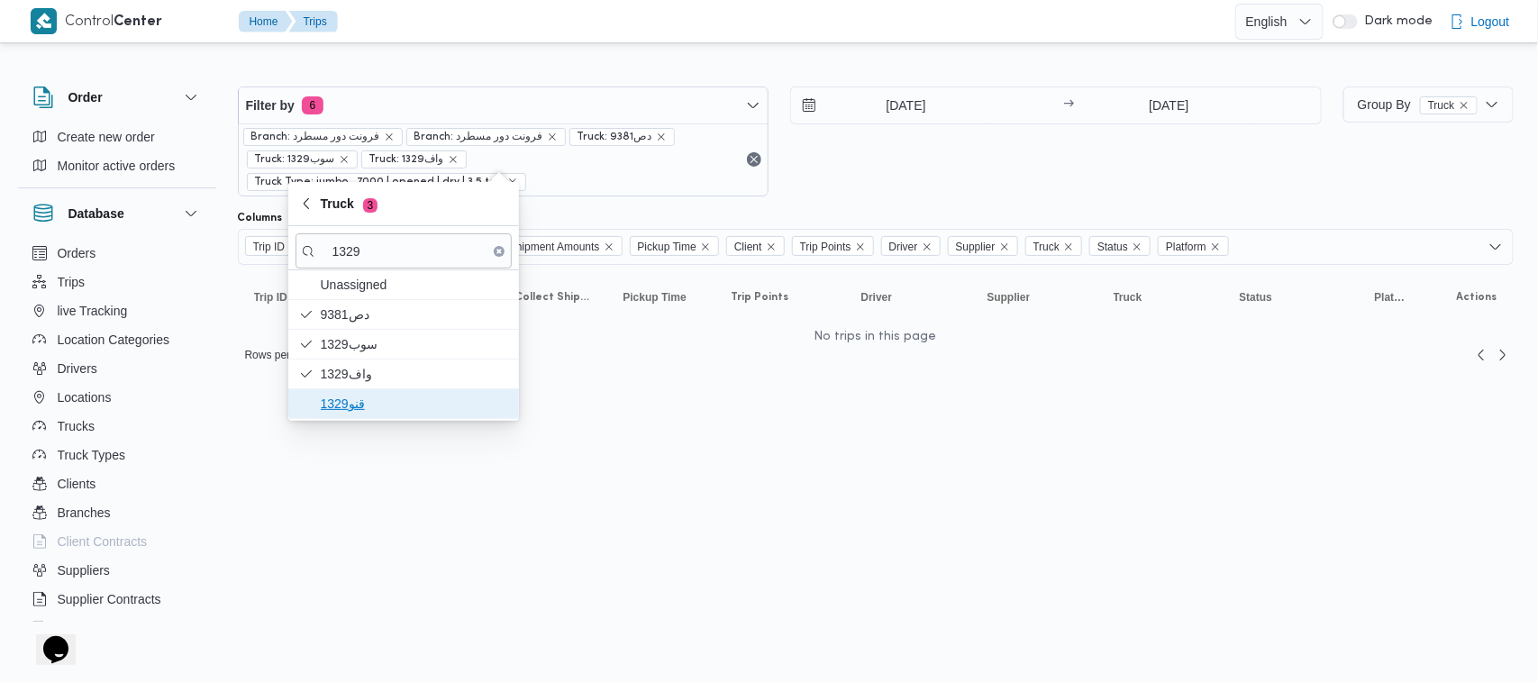
click at [381, 403] on span "قنو1329" at bounding box center [414, 404] width 187 height 22
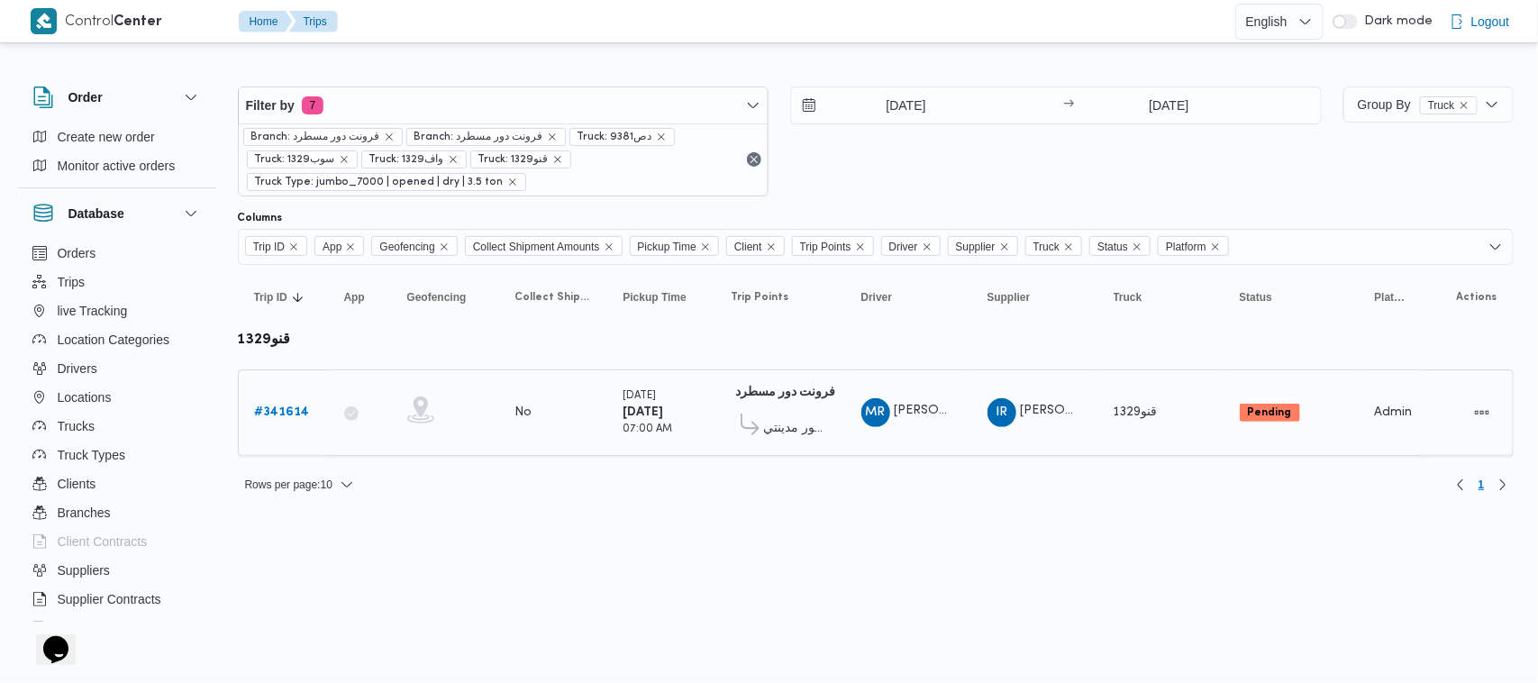
click at [271, 412] on b "# 341614" at bounding box center [282, 412] width 55 height 12
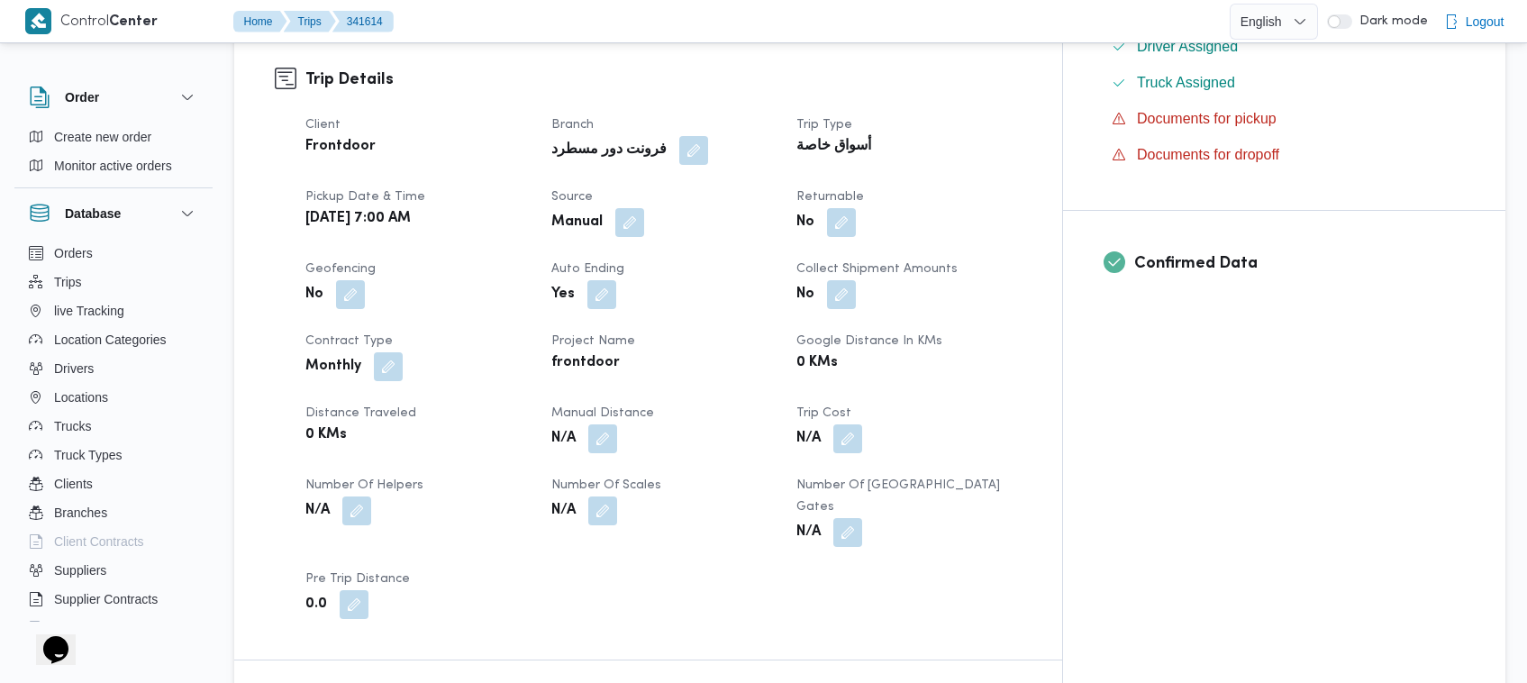
scroll to position [1195, 0]
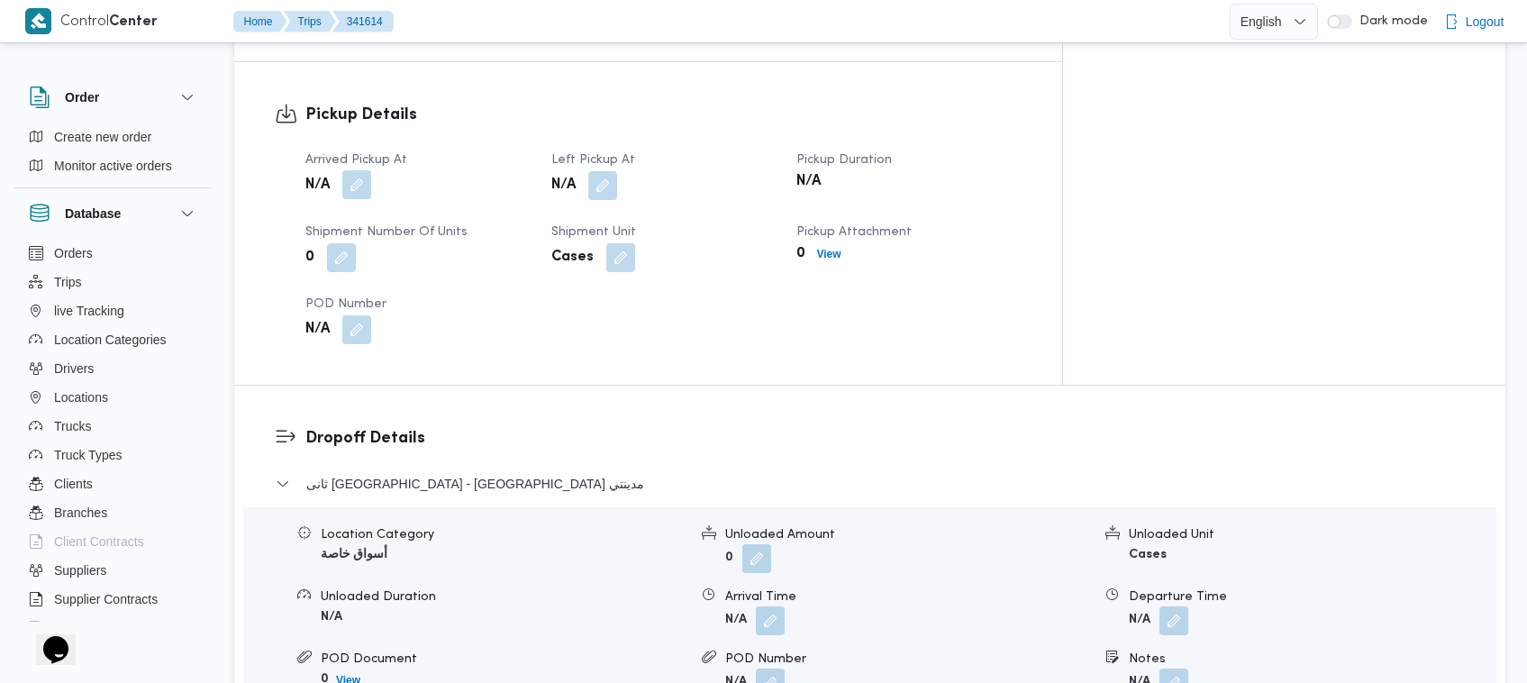
click at [353, 170] on button "button" at bounding box center [356, 184] width 29 height 29
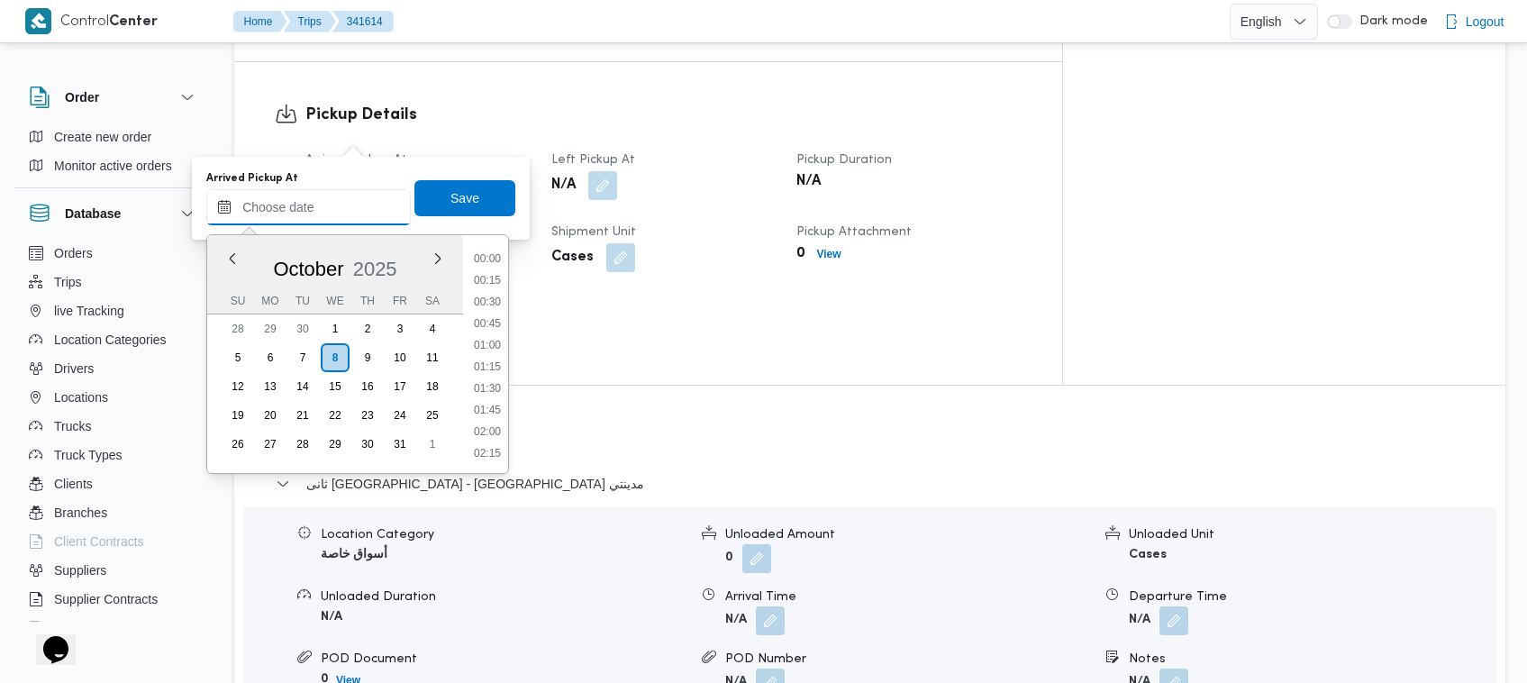
click at [395, 195] on input "Arrived Pickup At" at bounding box center [308, 207] width 204 height 36
click at [496, 285] on li "08:00" at bounding box center [487, 286] width 41 height 18
type input "08/10/2025 08:00"
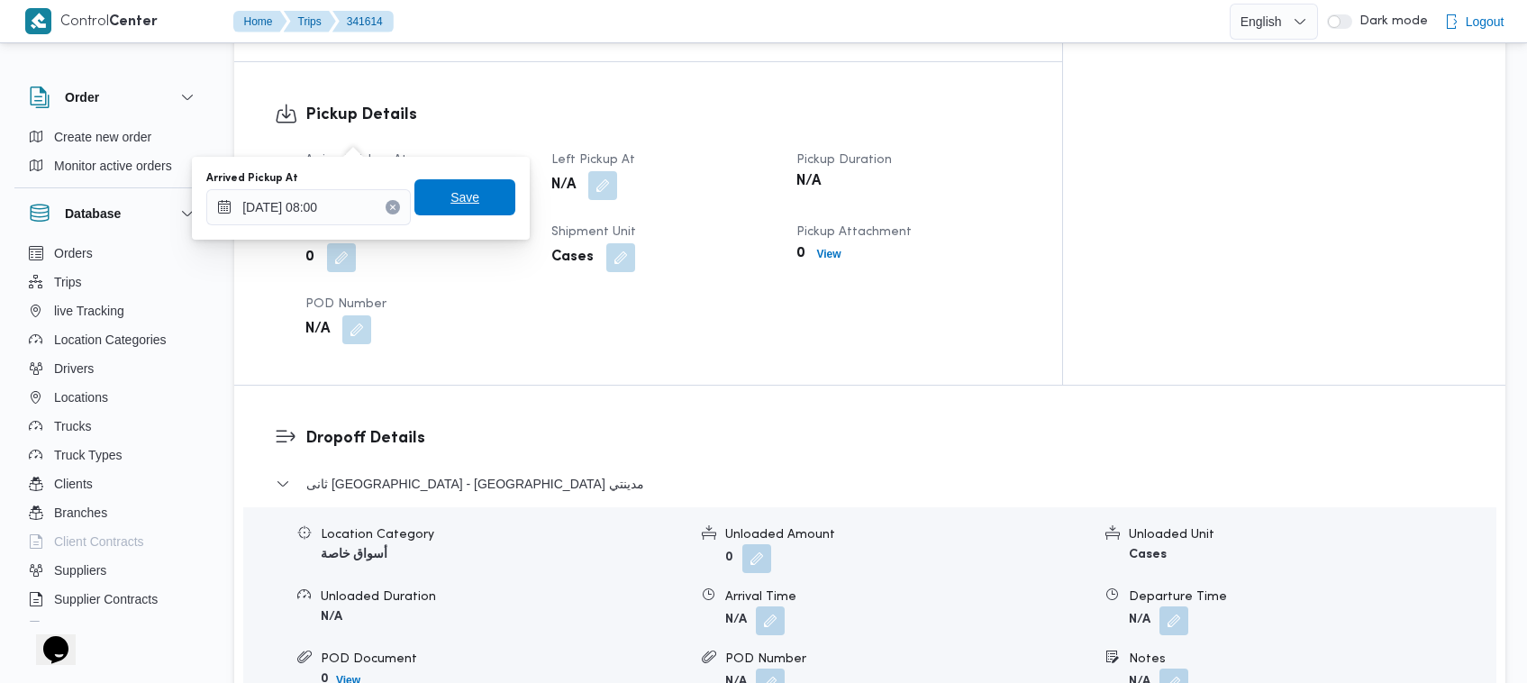
click at [430, 186] on span "Save" at bounding box center [464, 197] width 101 height 36
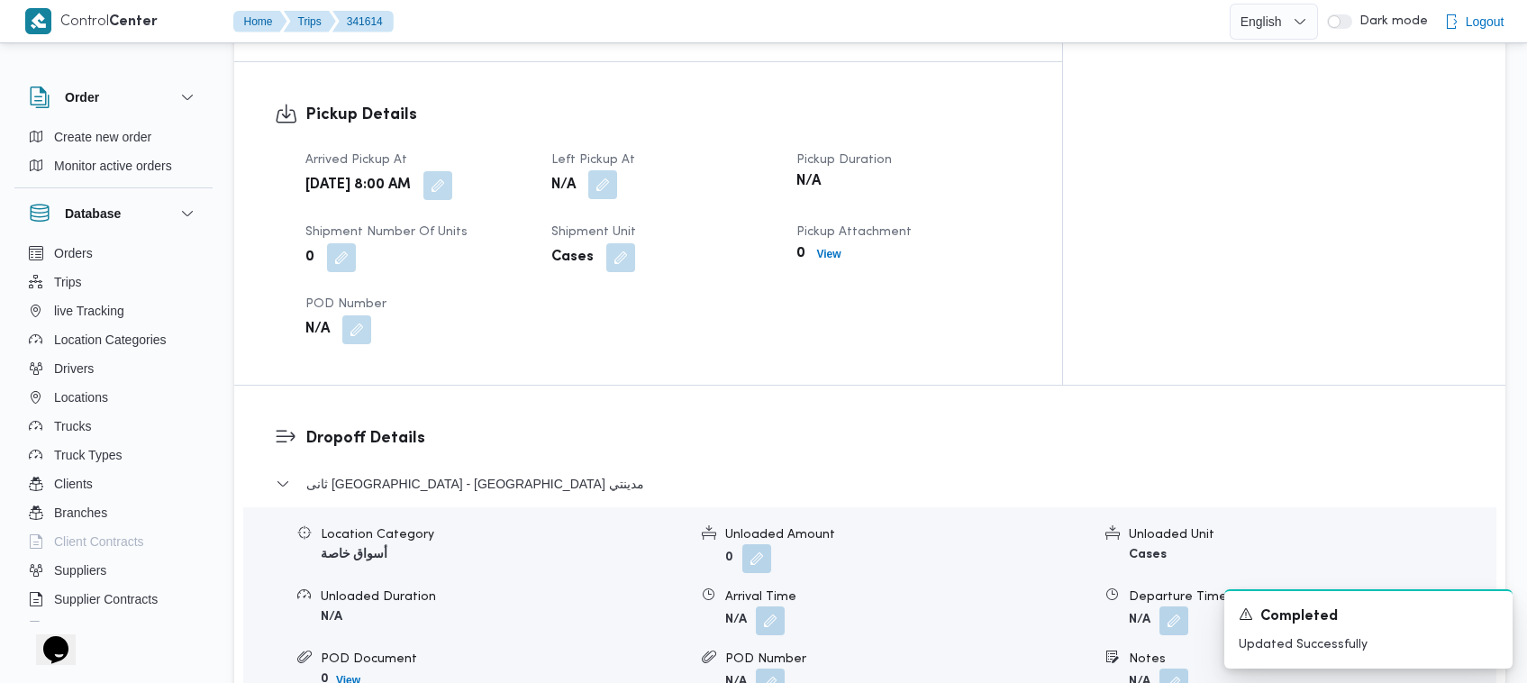
click at [617, 170] on button "button" at bounding box center [602, 184] width 29 height 29
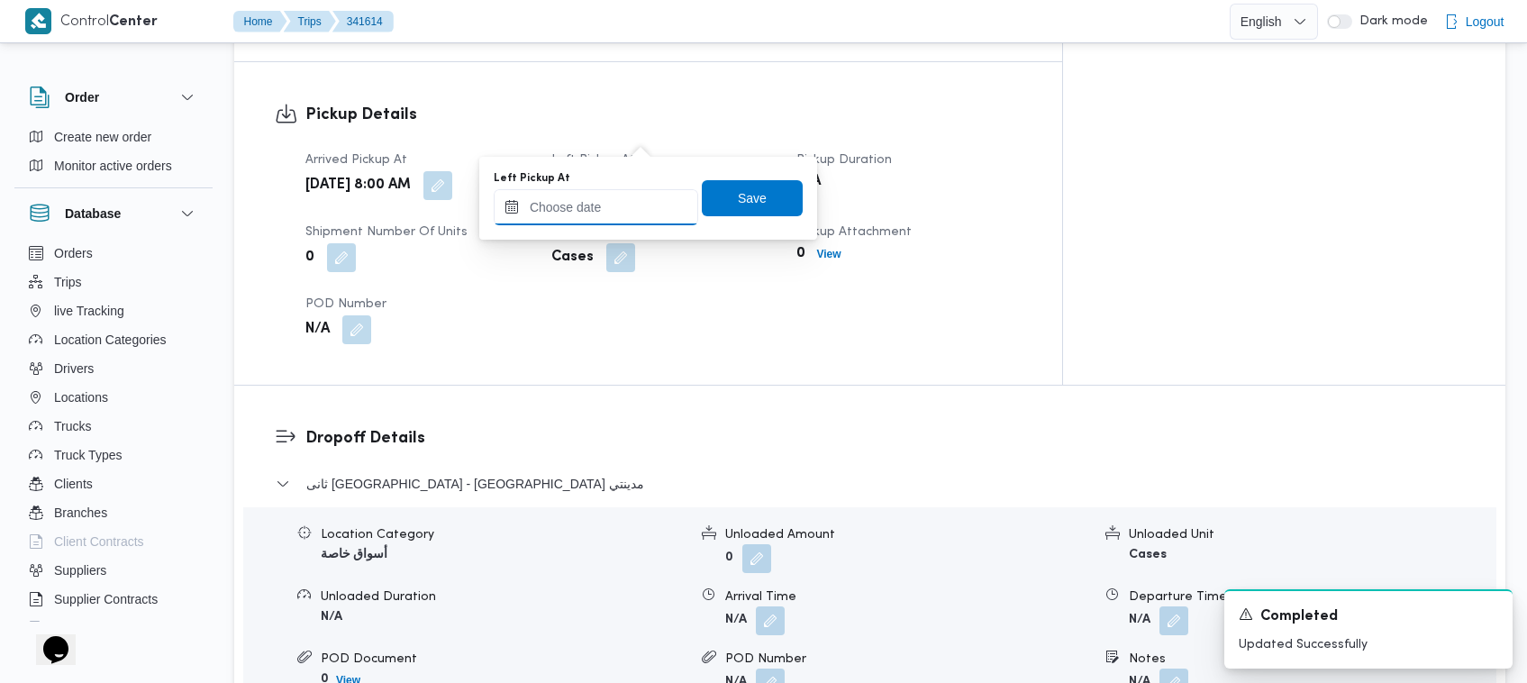
click at [645, 200] on input "Left Pickup At" at bounding box center [596, 207] width 204 height 36
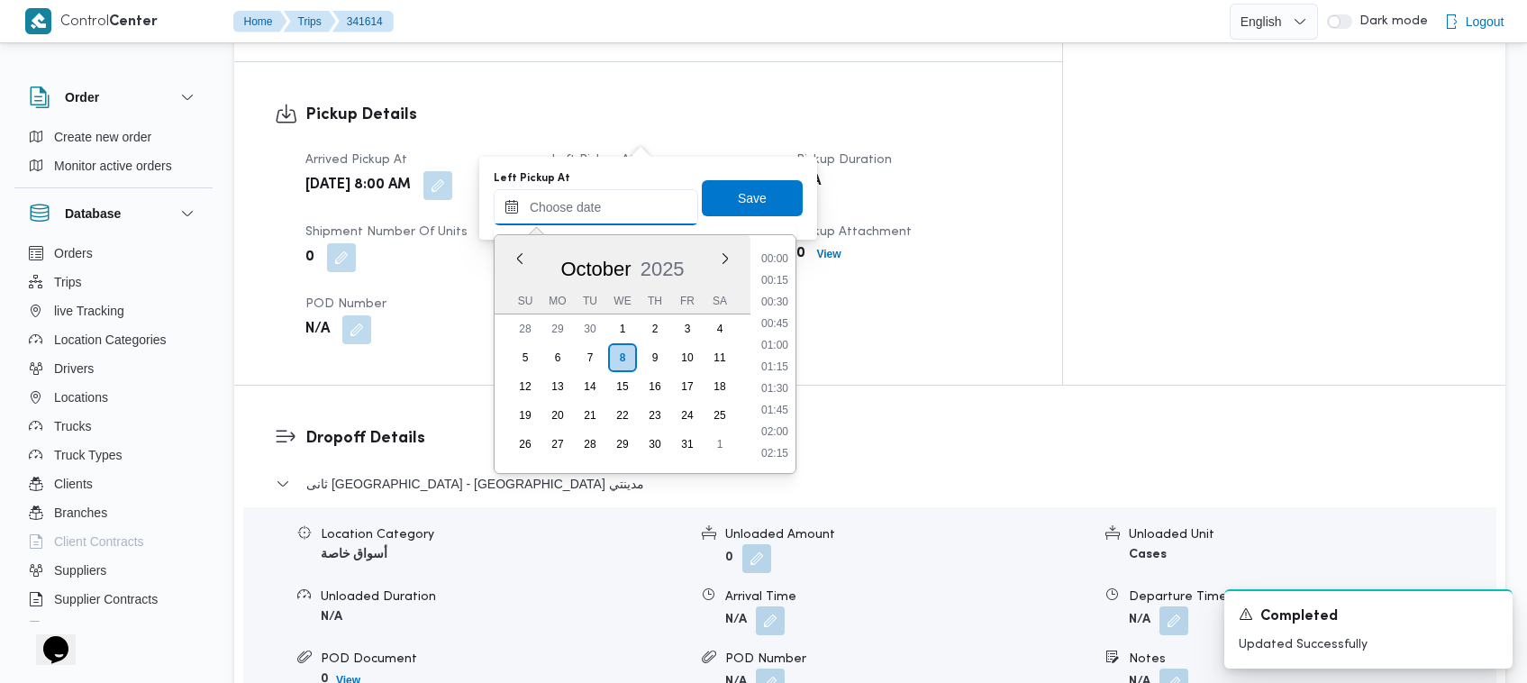
scroll to position [842, 0]
click at [784, 361] on li "11:00" at bounding box center [774, 368] width 41 height 18
type input "08/10/2025 11:00"
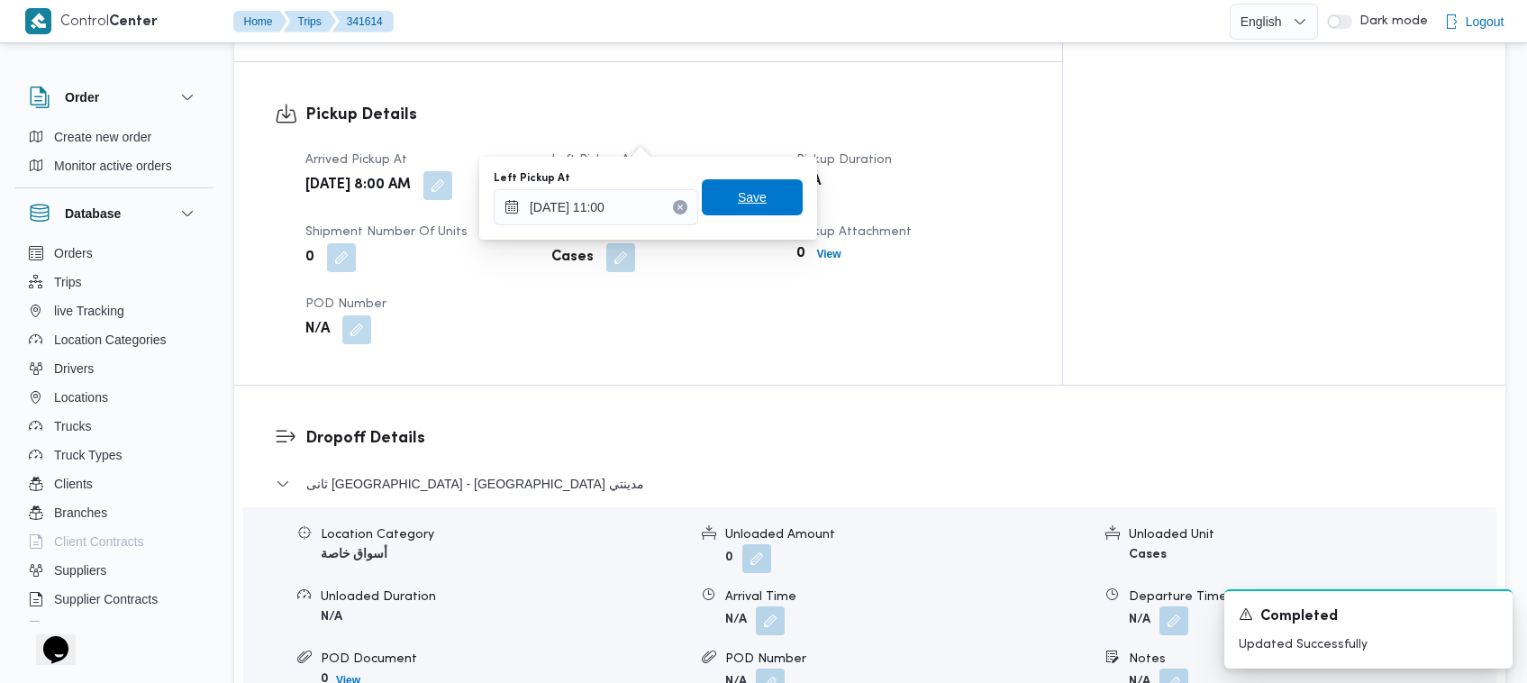
click at [716, 201] on span "Save" at bounding box center [752, 197] width 101 height 36
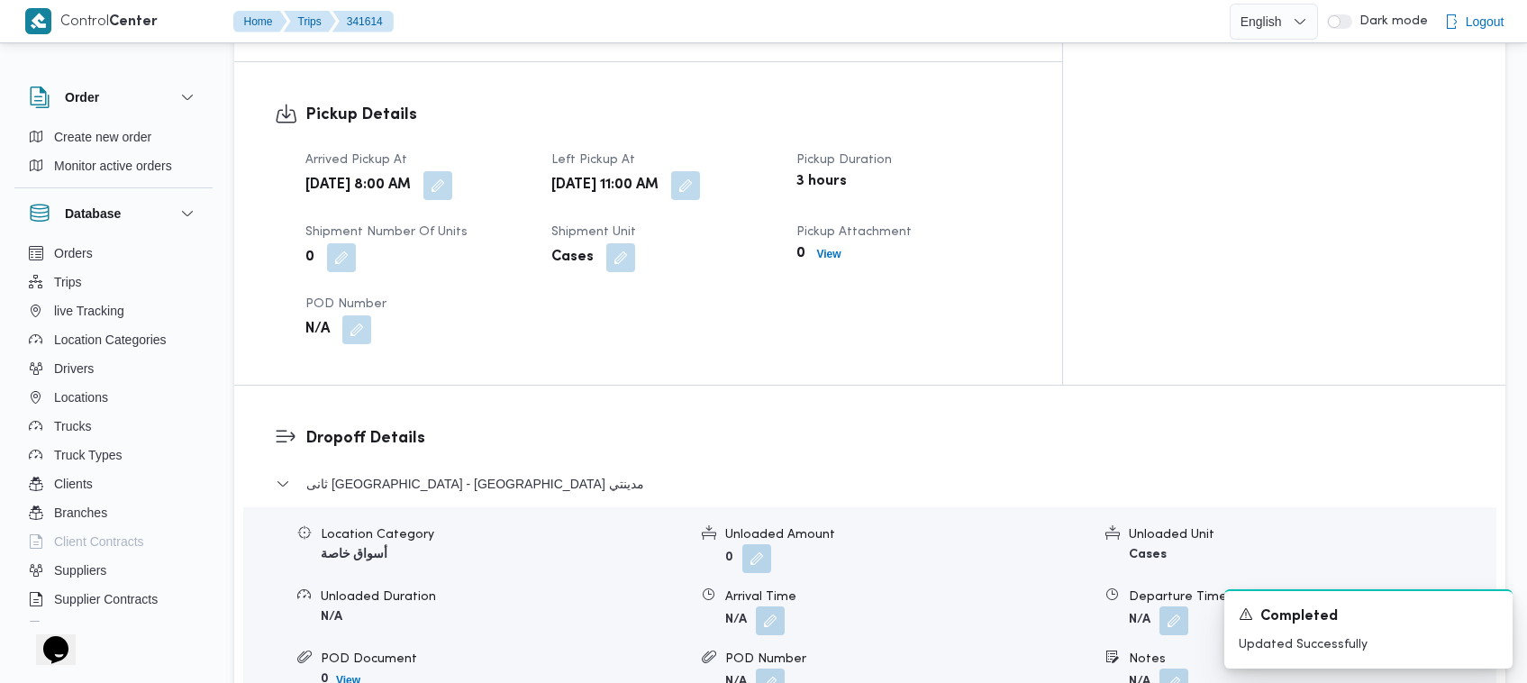
scroll to position [1793, 0]
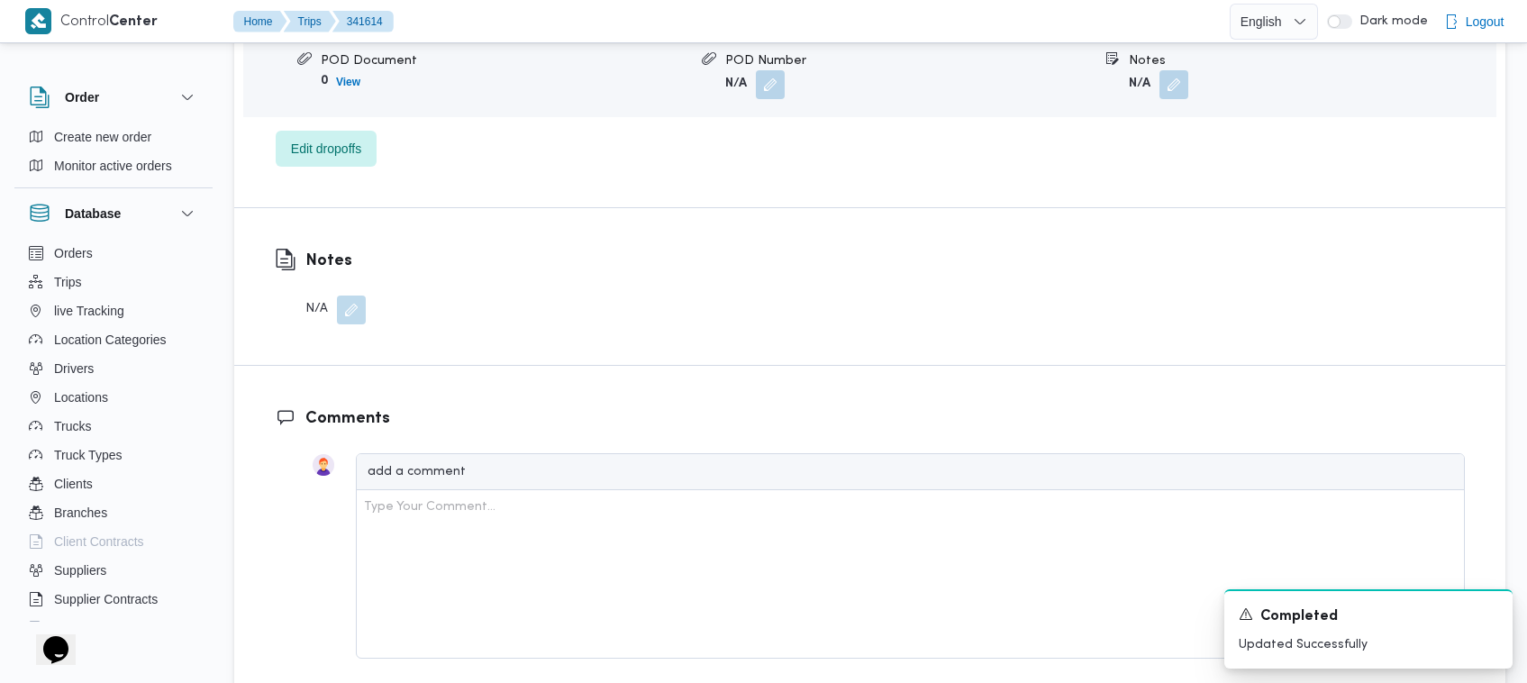
click at [785, 365] on hr at bounding box center [869, 365] width 1271 height 1
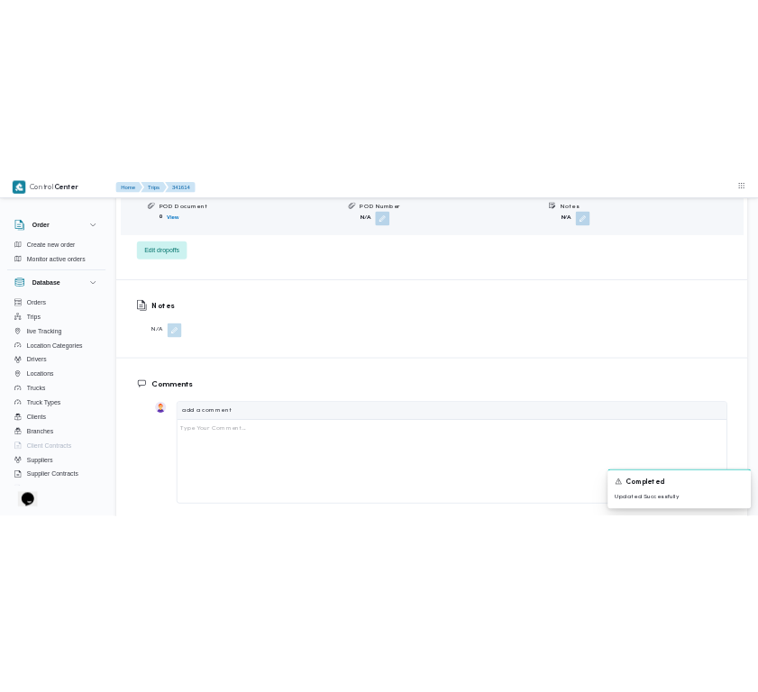
scroll to position [3919, 0]
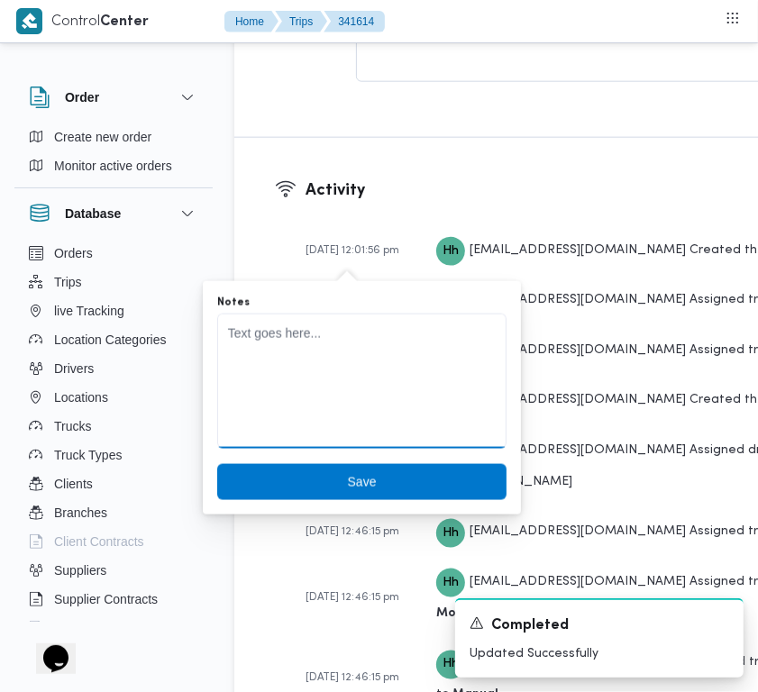
drag, startPoint x: 282, startPoint y: 401, endPoint x: 277, endPoint y: 392, distance: 10.1
click at [281, 402] on textarea "Notes" at bounding box center [361, 380] width 289 height 135
paste textarea "تعديل فوايتر التجمع"
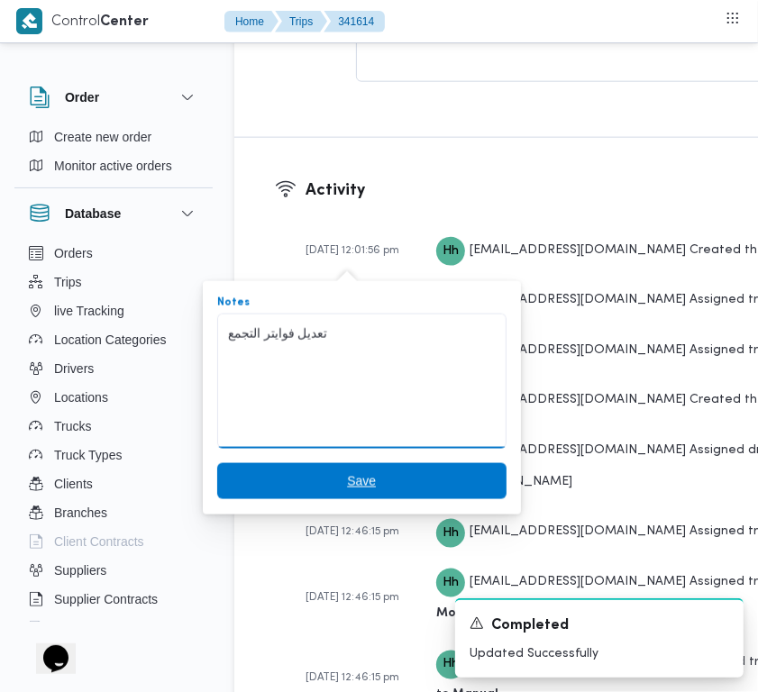
type textarea "تعديل فوايتر التجمع"
click at [320, 489] on span "Save" at bounding box center [361, 481] width 289 height 36
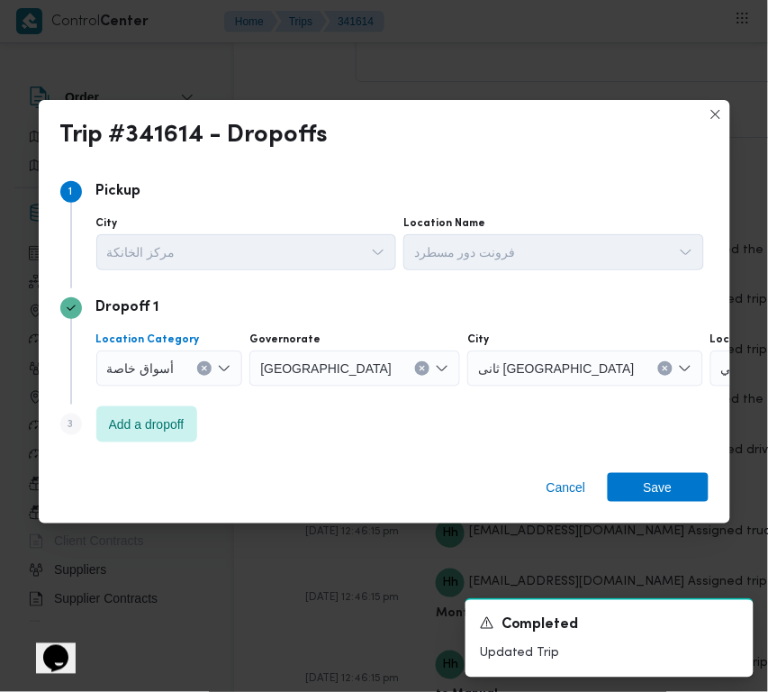
click at [173, 369] on div "أسواق خاصة" at bounding box center [169, 368] width 147 height 36
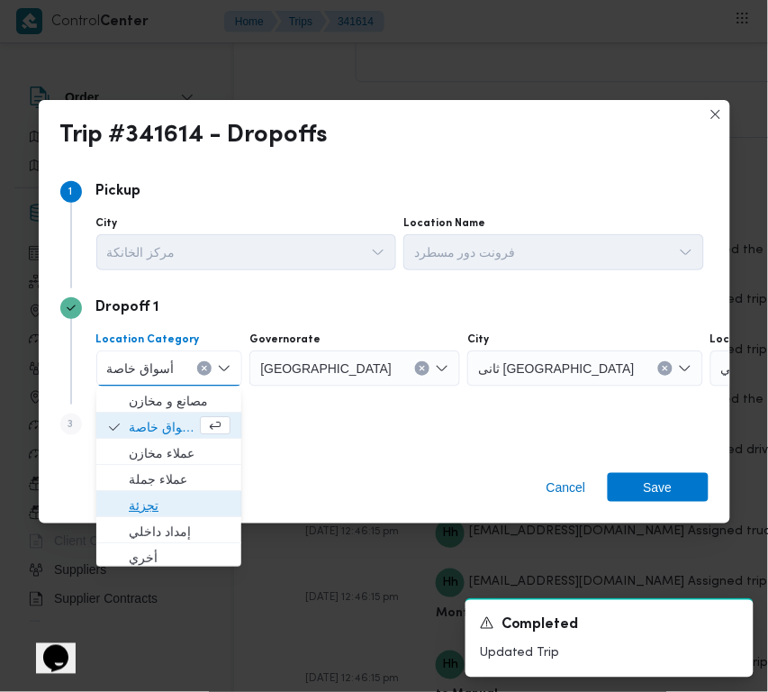
drag, startPoint x: 159, startPoint y: 500, endPoint x: 186, endPoint y: 429, distance: 75.8
click at [159, 495] on span "تجزئة" at bounding box center [180, 506] width 102 height 22
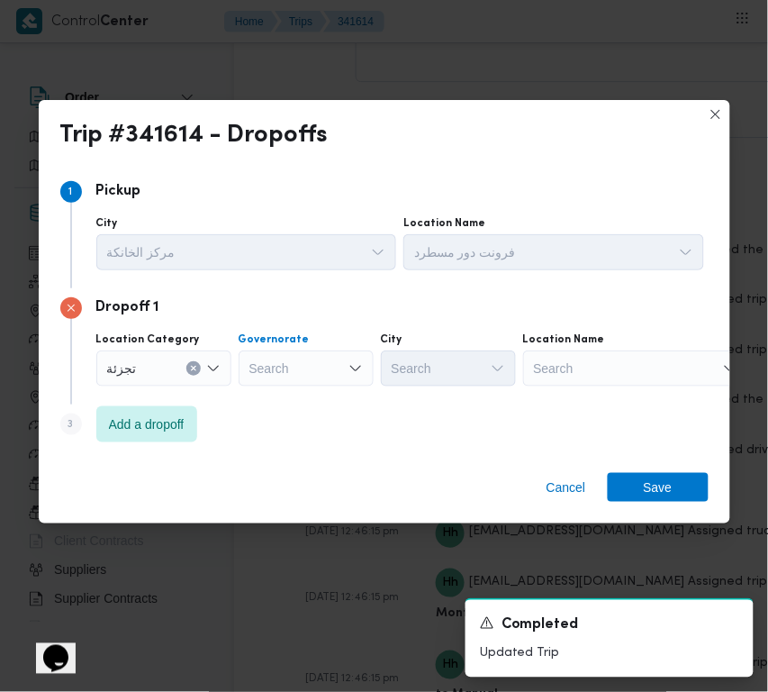
click at [276, 369] on div "Search" at bounding box center [306, 368] width 135 height 36
type input "قاه"
click at [285, 349] on div "Governorate قاه قاه" at bounding box center [306, 359] width 135 height 54
click at [285, 371] on div "قاه قاه" at bounding box center [306, 368] width 135 height 36
click at [285, 376] on div "قاه قاه" at bounding box center [306, 368] width 135 height 36
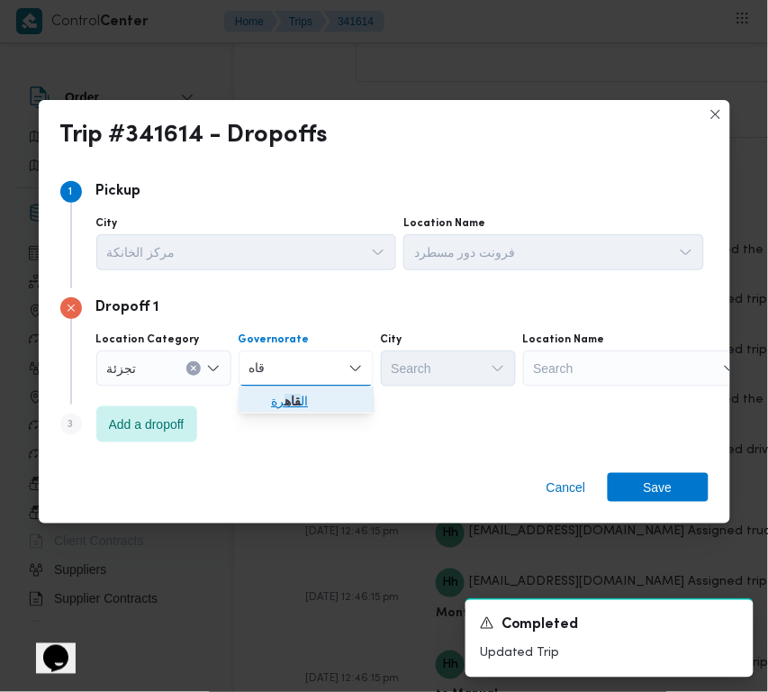
click at [285, 396] on mark "قاه" at bounding box center [293, 401] width 16 height 14
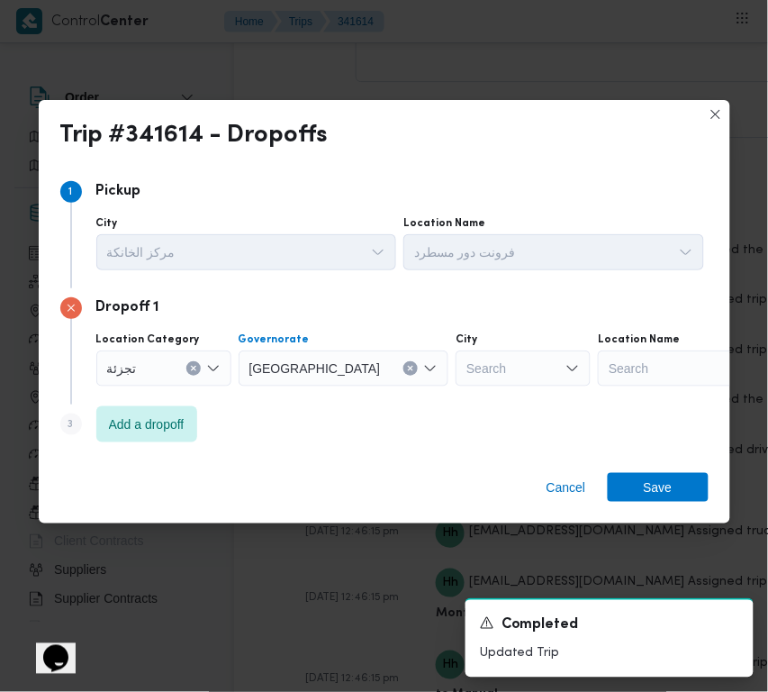
click at [456, 366] on div "Search" at bounding box center [523, 368] width 135 height 36
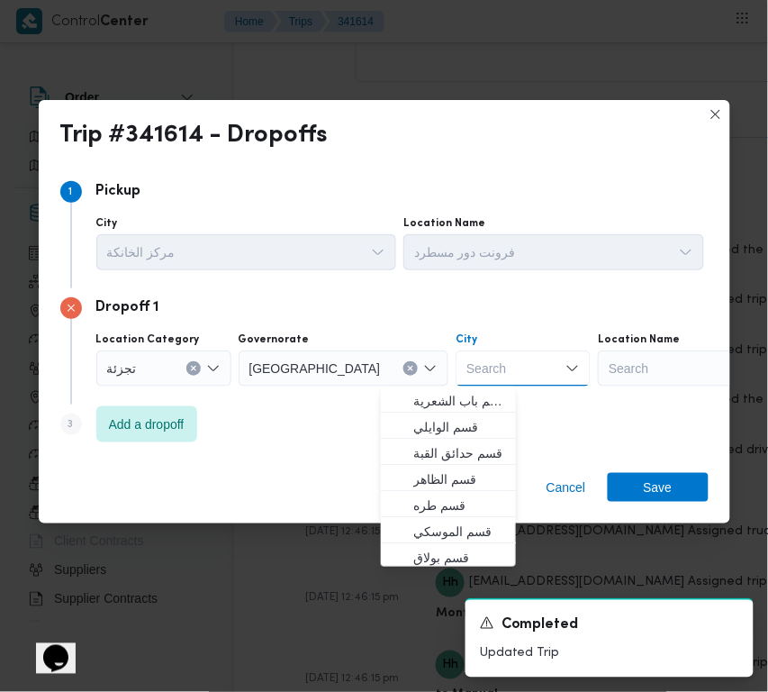
paste input "تعديل فوايتر التجمع"
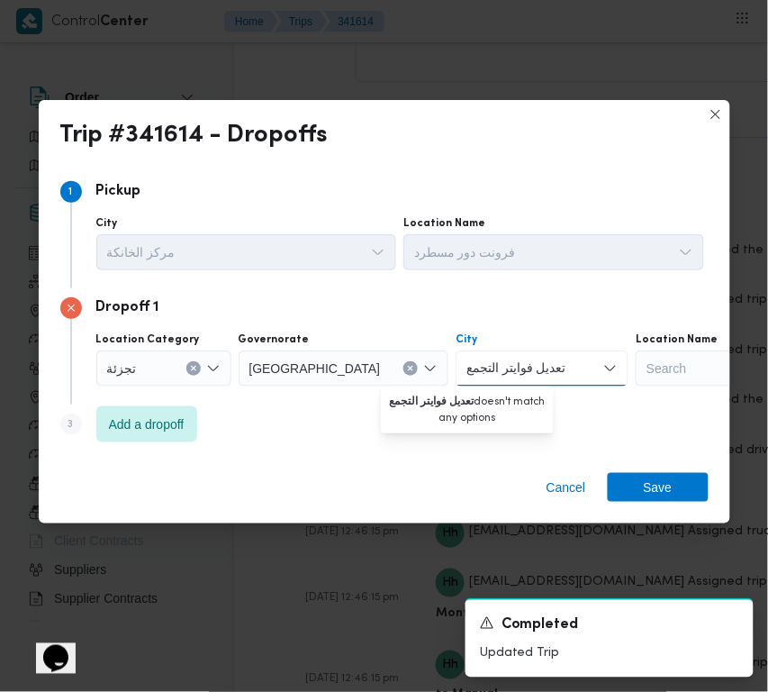
click at [467, 369] on input "تعديل فوايتر التجمع" at bounding box center [518, 369] width 103 height 22
click at [263, 369] on span "القاهرة" at bounding box center [316, 368] width 132 height 20
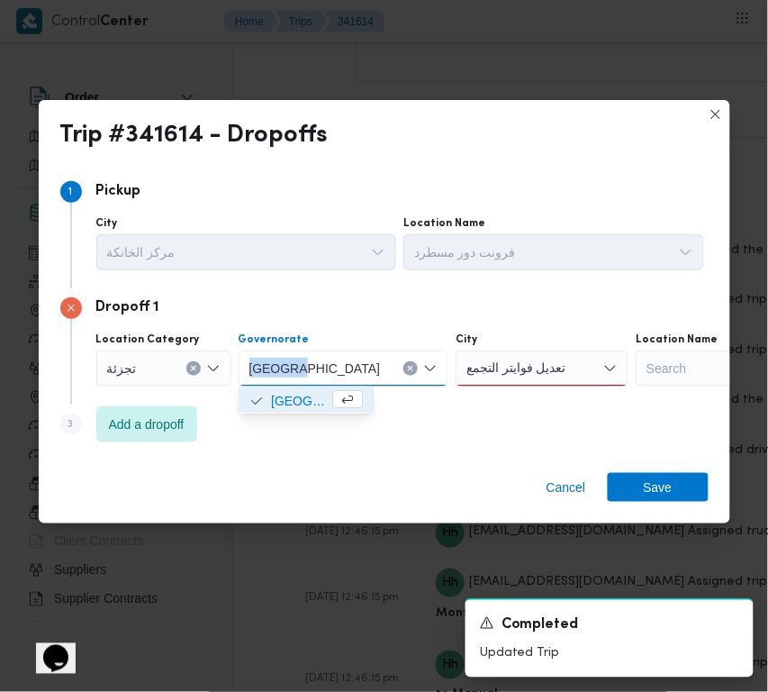
click at [262, 370] on span "القاهرة" at bounding box center [316, 368] width 132 height 20
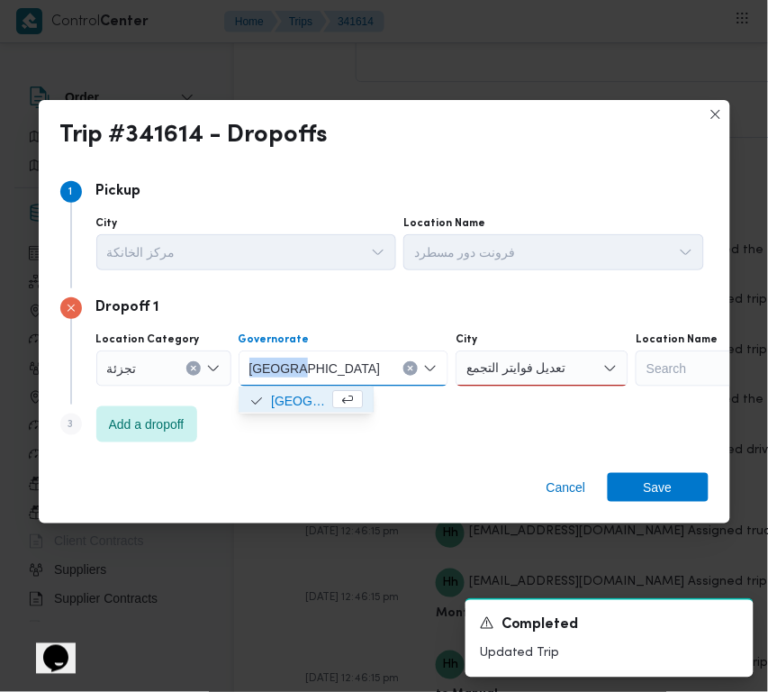
copy span "القاهرة"
click at [262, 370] on span "القاهرة" at bounding box center [316, 368] width 132 height 20
click at [463, 354] on div "تعديل فوايتر التجمع تعديل فوايتر التجمع" at bounding box center [518, 368] width 110 height 29
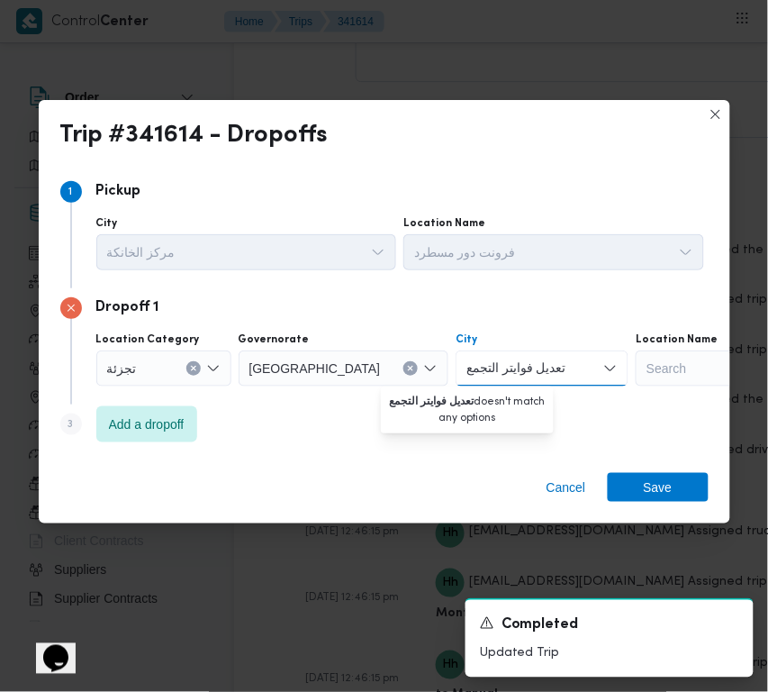
click at [463, 381] on div "تعديل فوايتر التجمع تعديل فوايتر التجمع" at bounding box center [518, 368] width 110 height 29
click at [467, 374] on input "تعديل فوايتر التجمع" at bounding box center [518, 369] width 103 height 22
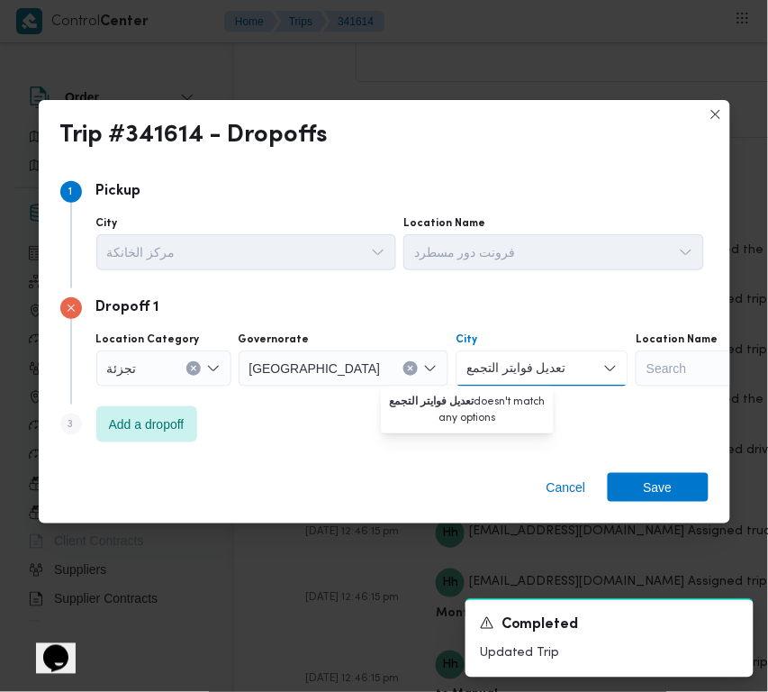
click at [467, 374] on input "تعديل فوايتر التجمع" at bounding box center [518, 369] width 103 height 22
paste input "لقاهرة"
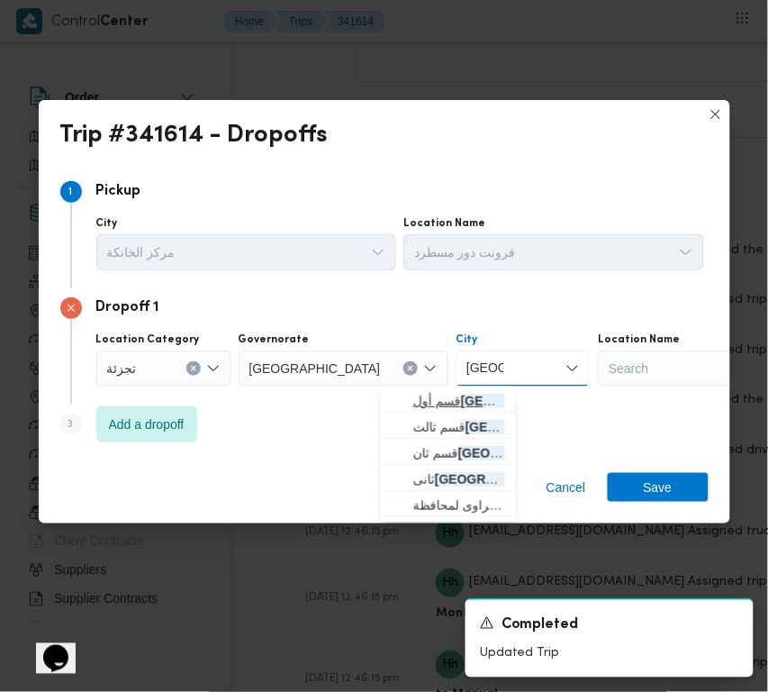
type input "القاهرة"
click at [439, 392] on span "قسم أول القاهرة الجديدة" at bounding box center [459, 401] width 92 height 22
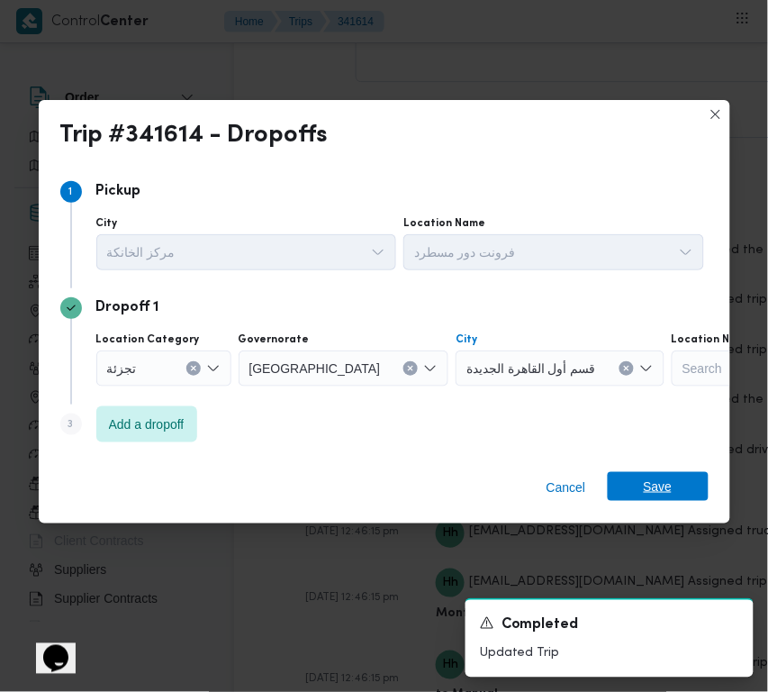
click at [641, 479] on span "Save" at bounding box center [658, 486] width 101 height 29
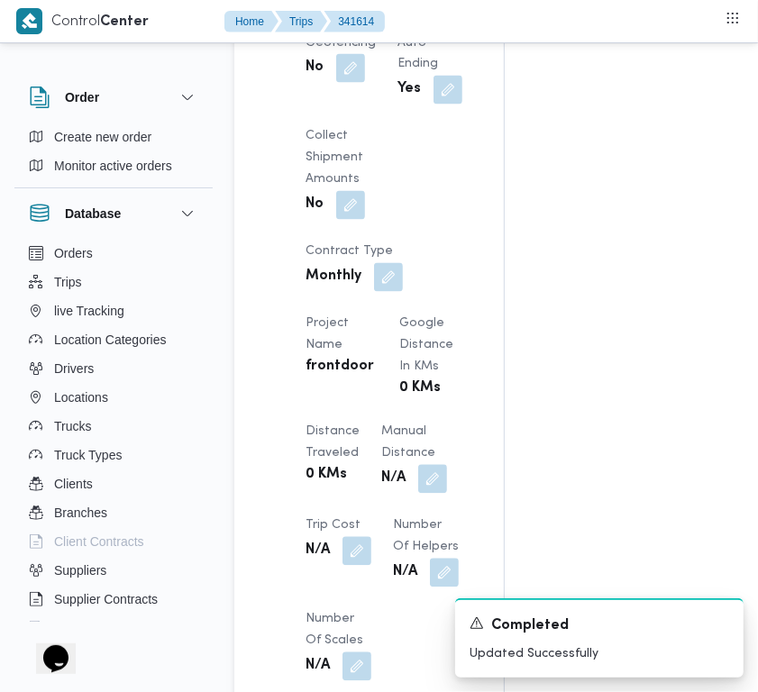
scroll to position [1475, 0]
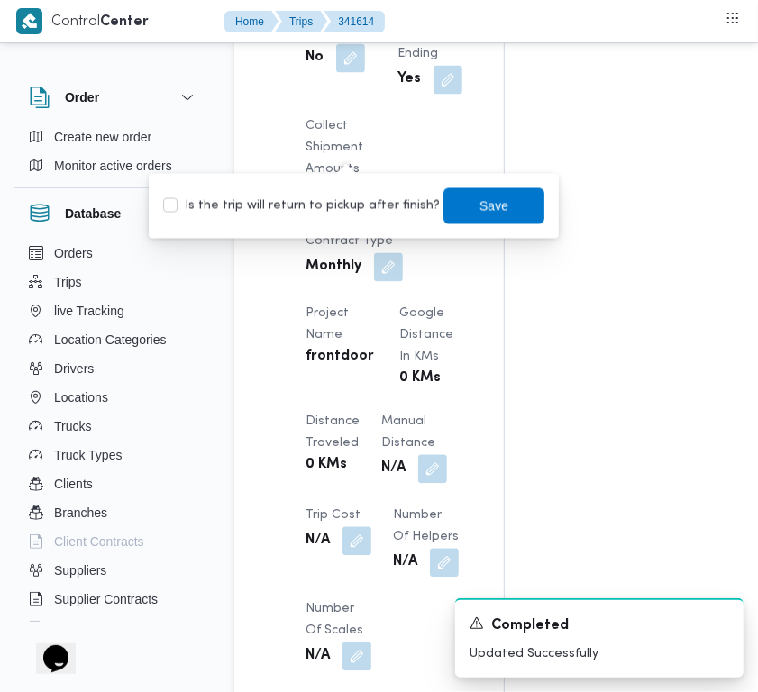
click at [317, 208] on label "Is the trip will return to pickup after finish?" at bounding box center [301, 206] width 277 height 22
checkbox input "true"
click at [479, 195] on span "Save" at bounding box center [493, 206] width 29 height 22
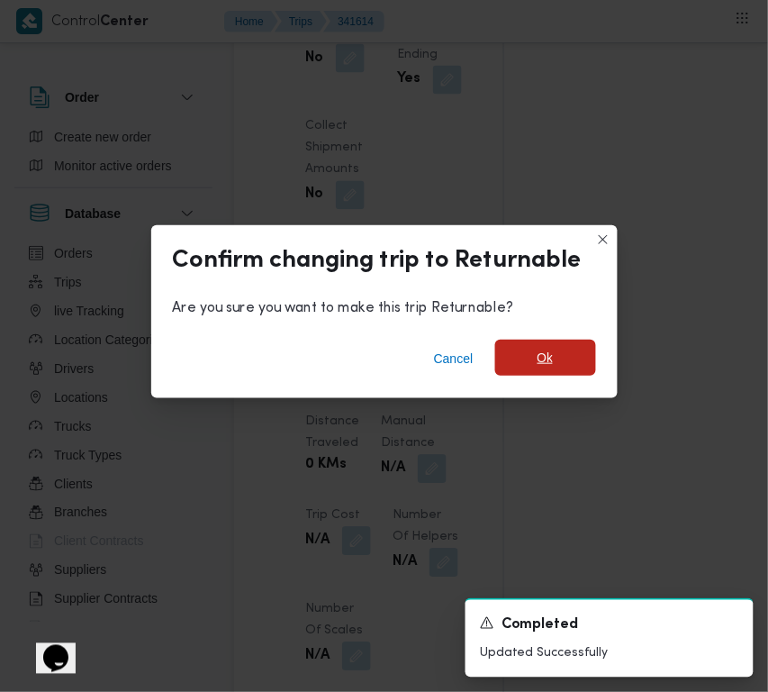
click at [560, 360] on span "Ok" at bounding box center [545, 358] width 101 height 36
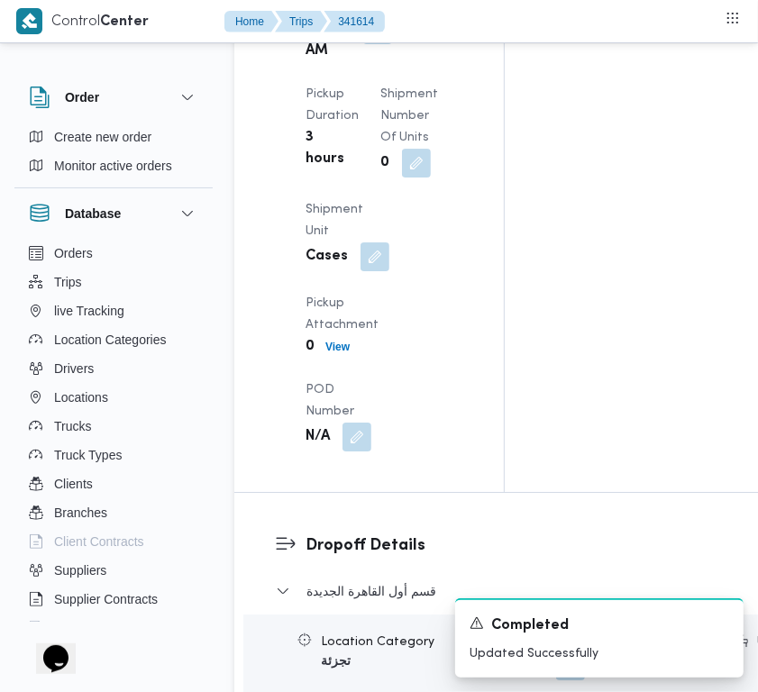
scroll to position [3028, 0]
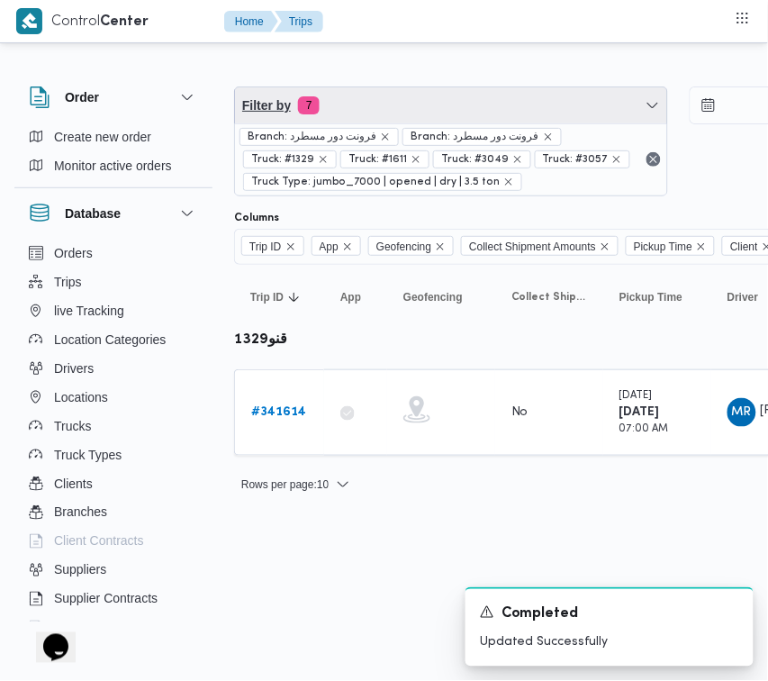
click at [405, 106] on span "Filter by 7" at bounding box center [451, 105] width 432 height 36
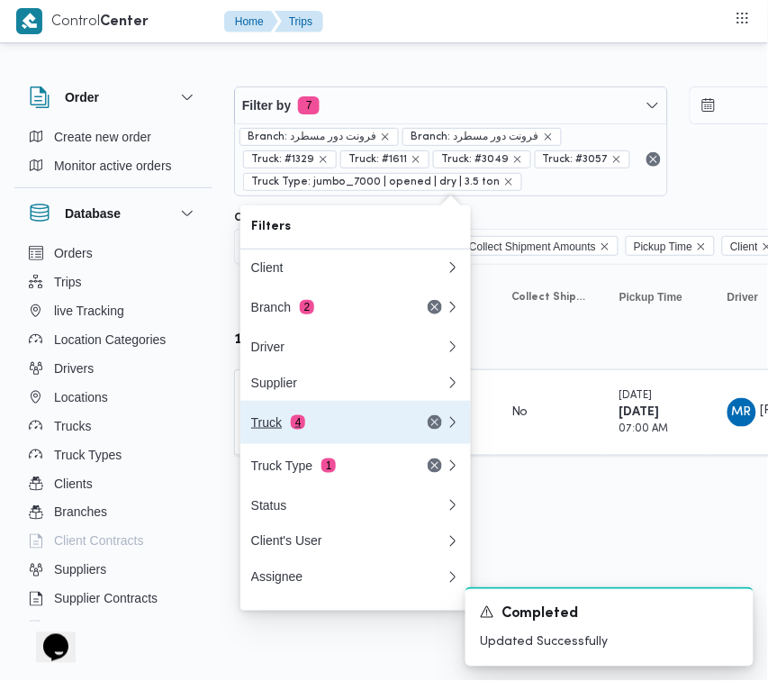
click at [277, 430] on div "Truck 4" at bounding box center [326, 422] width 151 height 14
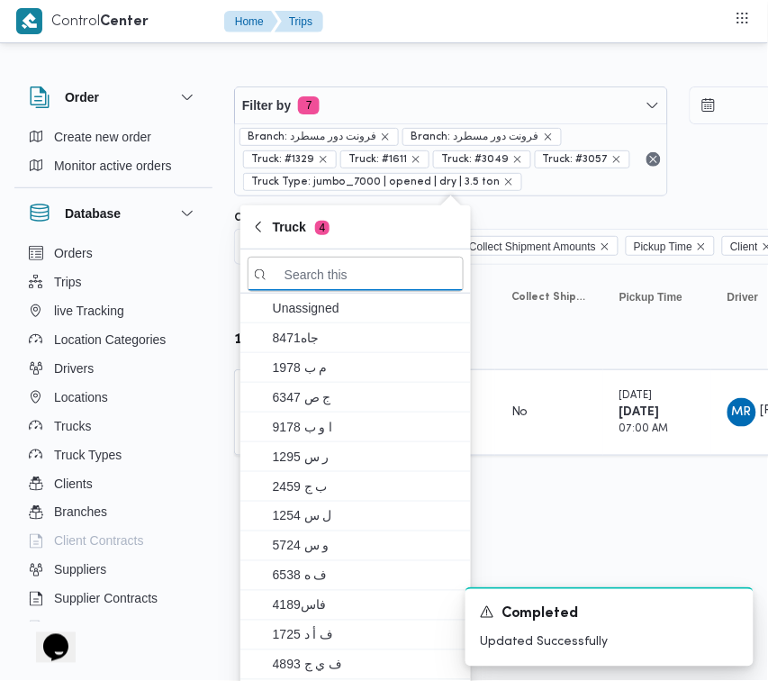
paste input "9252"
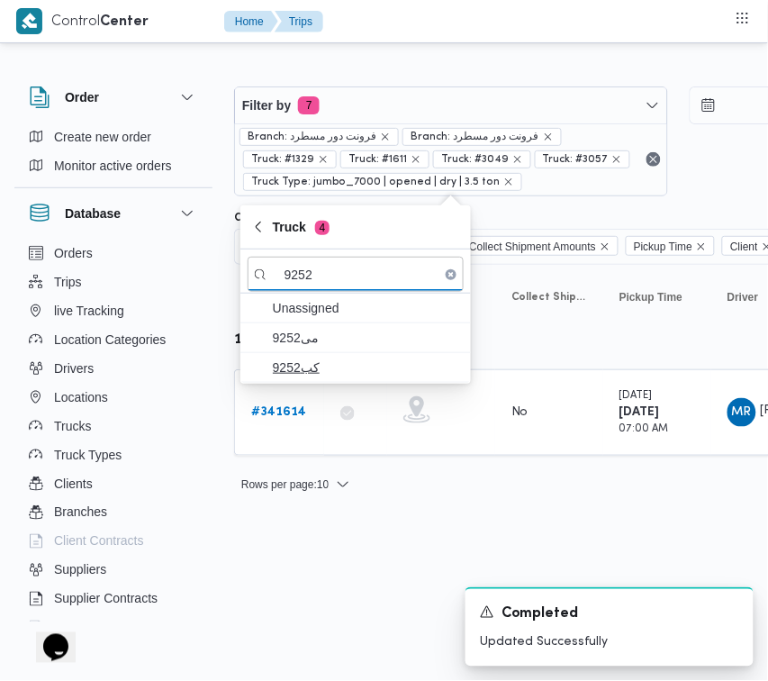
type input "9252"
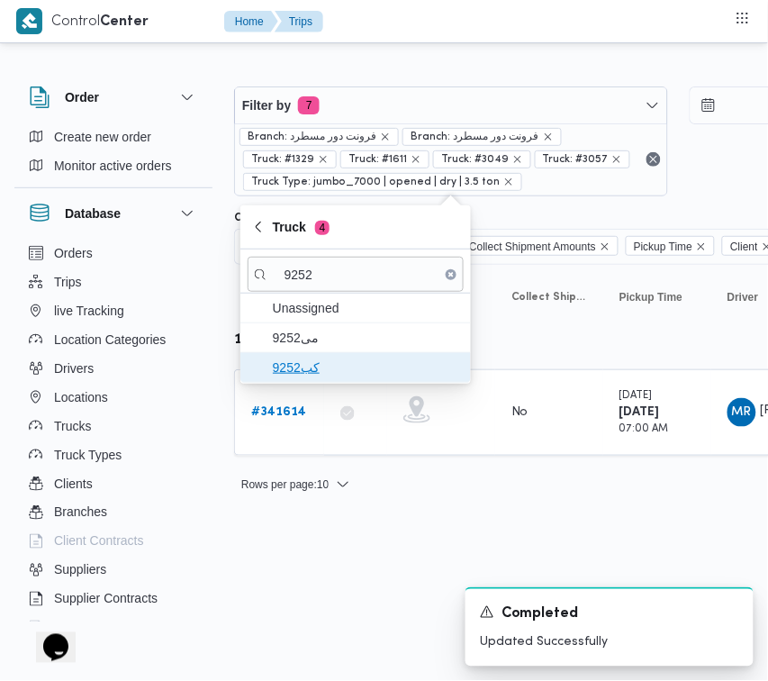
click at [311, 368] on span "كب9252" at bounding box center [366, 368] width 187 height 22
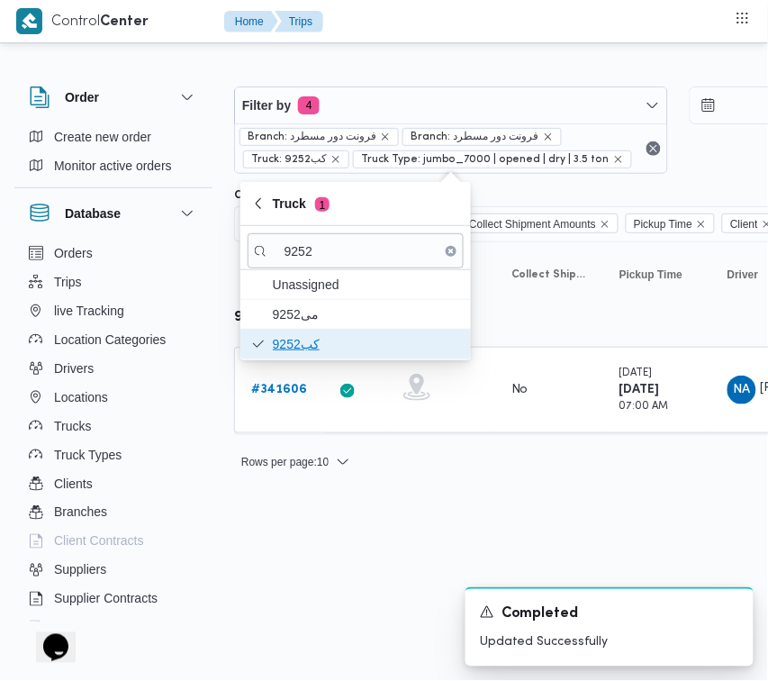
click at [316, 331] on span "كب9252" at bounding box center [356, 344] width 216 height 29
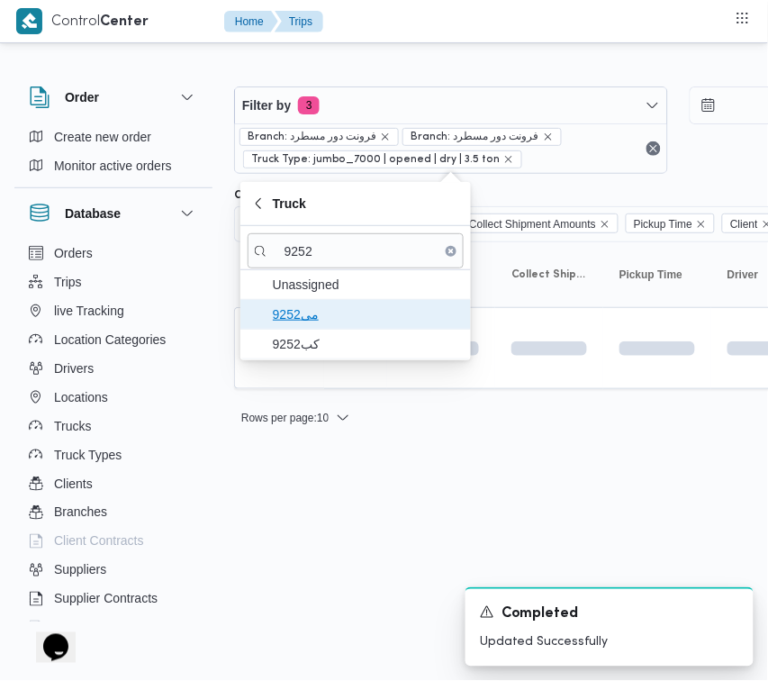
click at [315, 322] on span "9252مى" at bounding box center [366, 315] width 187 height 22
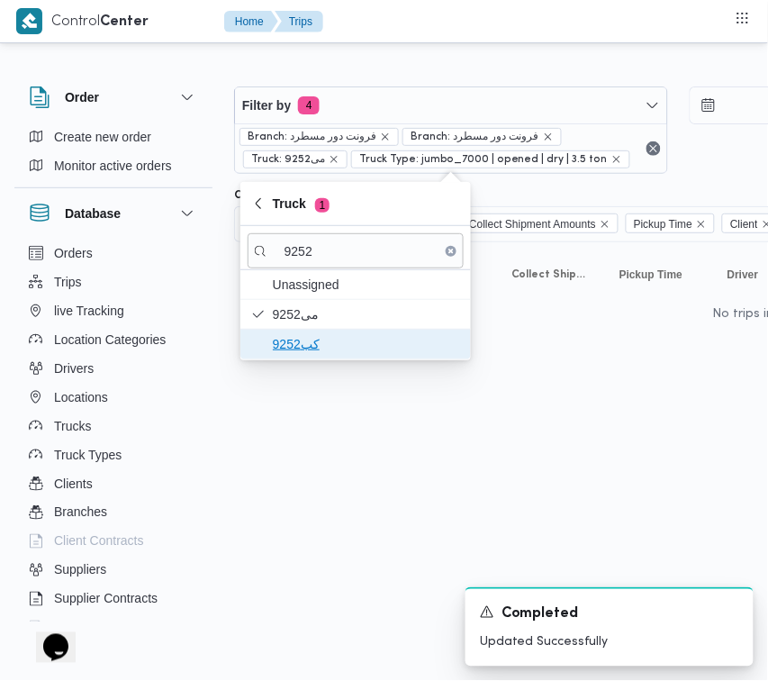
click at [377, 340] on span "كب9252" at bounding box center [366, 344] width 187 height 22
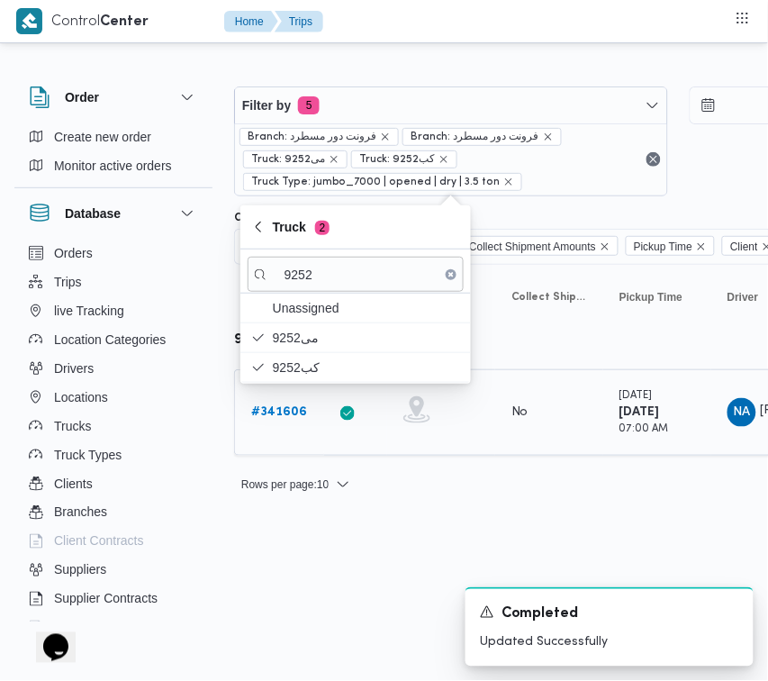
click at [279, 413] on b "# 341606" at bounding box center [279, 412] width 56 height 12
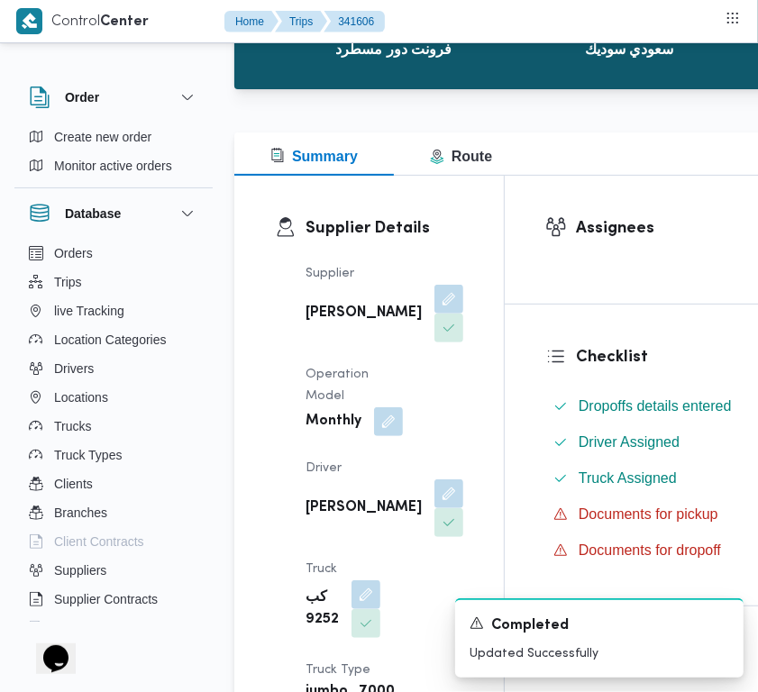
scroll to position [163, 0]
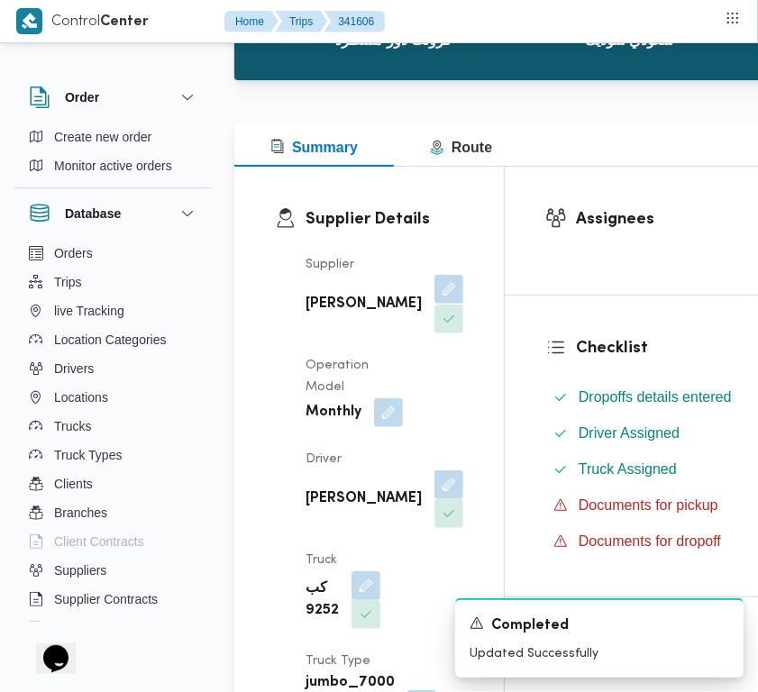
click at [434, 304] on button "button" at bounding box center [448, 289] width 29 height 29
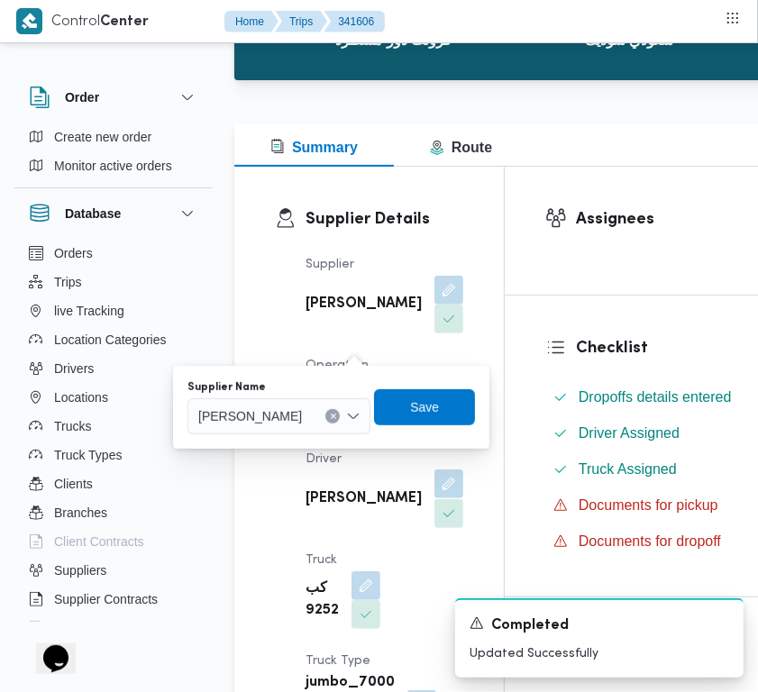
click at [434, 498] on button "button" at bounding box center [448, 483] width 29 height 29
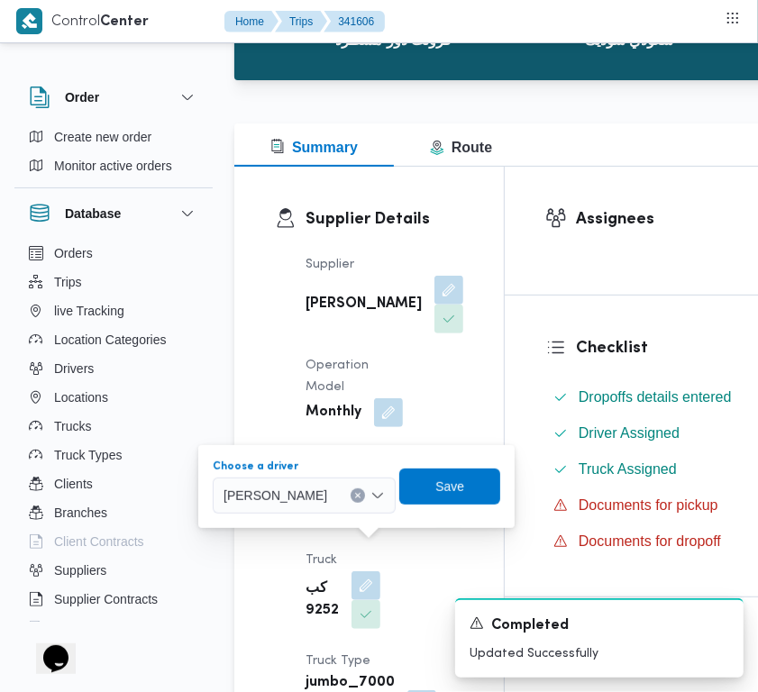
click at [327, 485] on span "نور الدين محمد عبدالغني" at bounding box center [275, 495] width 104 height 20
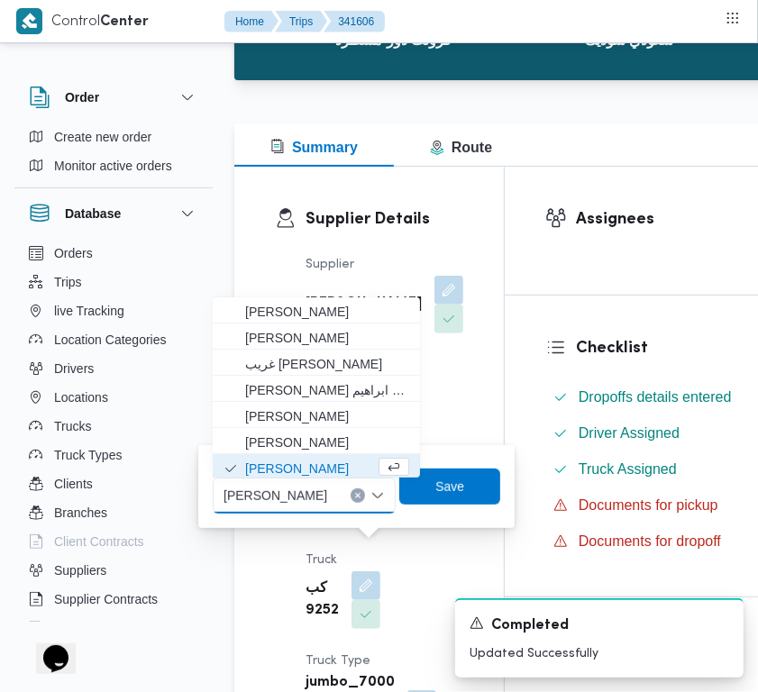
scroll to position [2, 0]
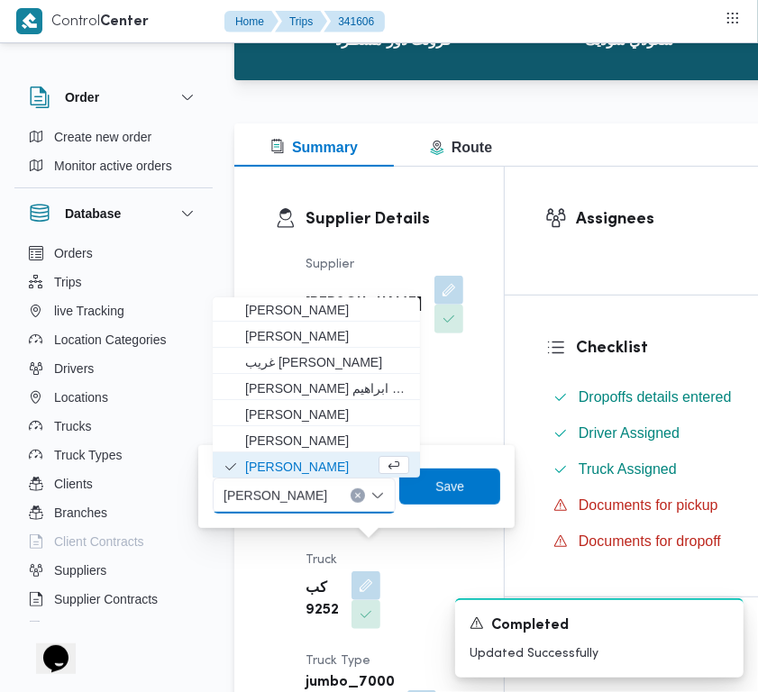
paste input "احمد عبدالعال"
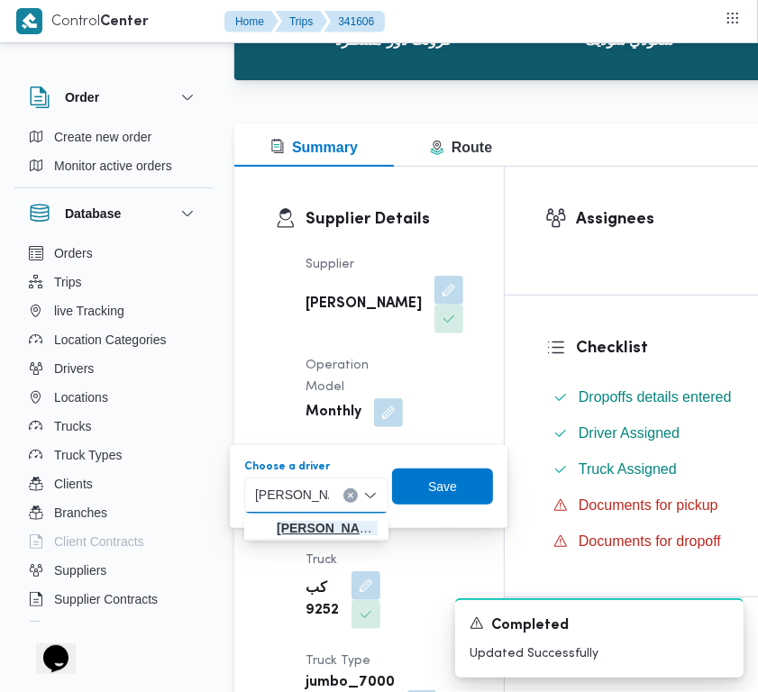
type input "احمد عبدالعال"
click at [311, 523] on span "احمد عبدالعال لطفي عبدالعال" at bounding box center [327, 528] width 101 height 22
click at [311, 523] on div "You are in a dialog. To close this dialog, hit escape. Choose a driver احمد عبد…" at bounding box center [368, 486] width 277 height 83
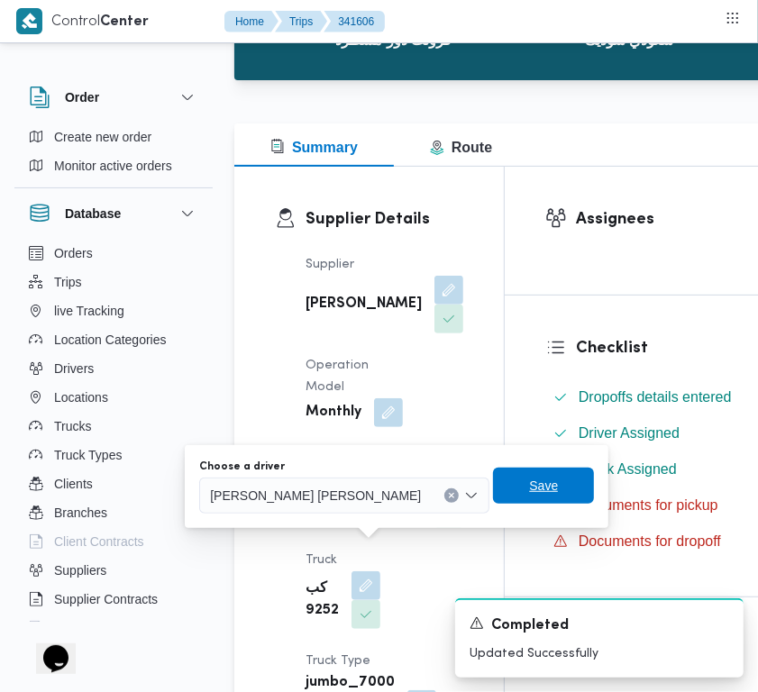
click at [529, 486] on span "Save" at bounding box center [543, 486] width 29 height 22
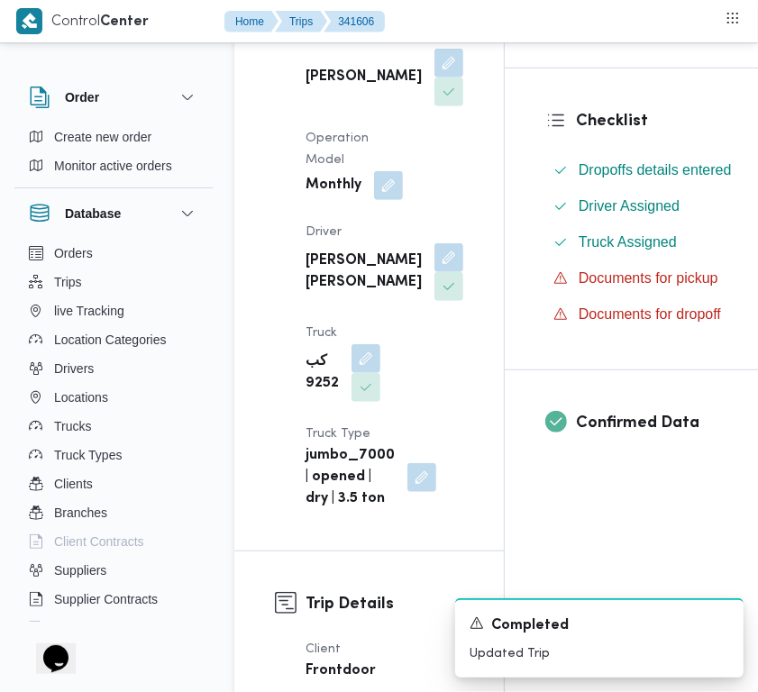
scroll to position [408, 0]
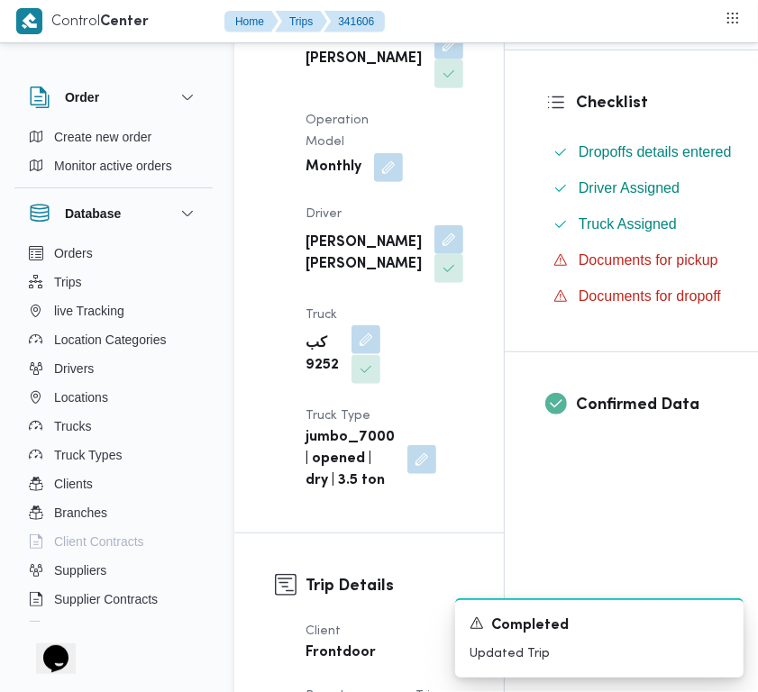
click at [356, 354] on button "button" at bounding box center [365, 339] width 29 height 29
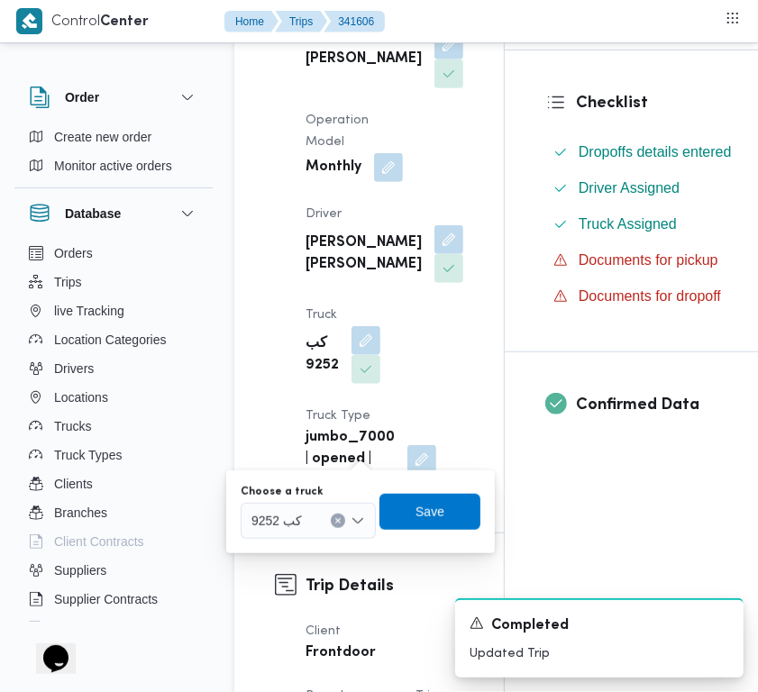
click at [336, 513] on button "Clear input" at bounding box center [338, 520] width 14 height 14
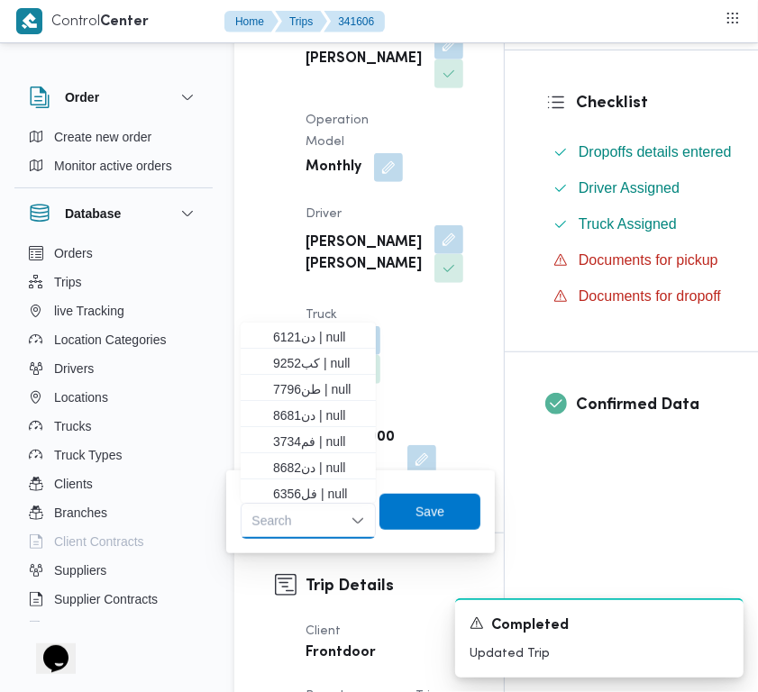
click at [336, 512] on div "Search" at bounding box center [308, 521] width 135 height 36
paste input "7883"
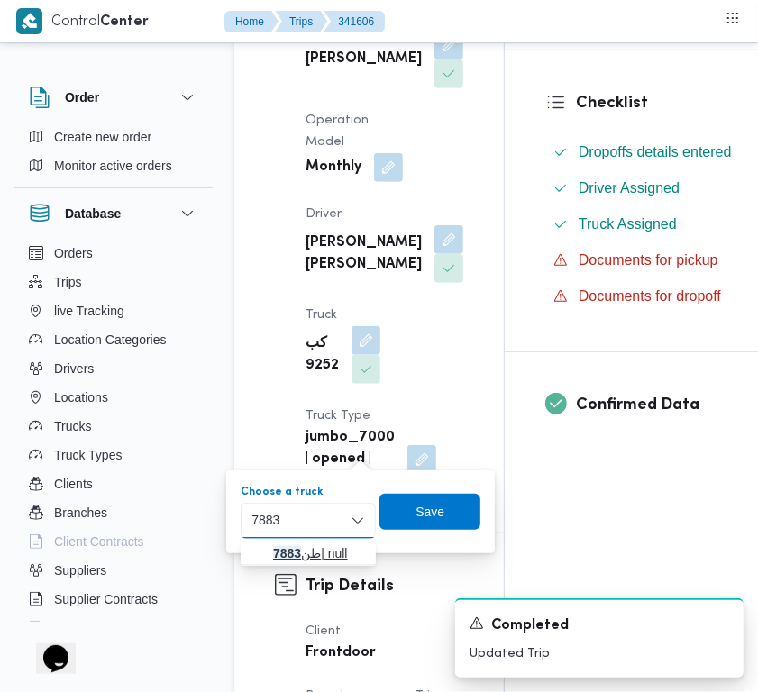
type input "7883"
click at [282, 554] on mark "7883" at bounding box center [287, 553] width 28 height 14
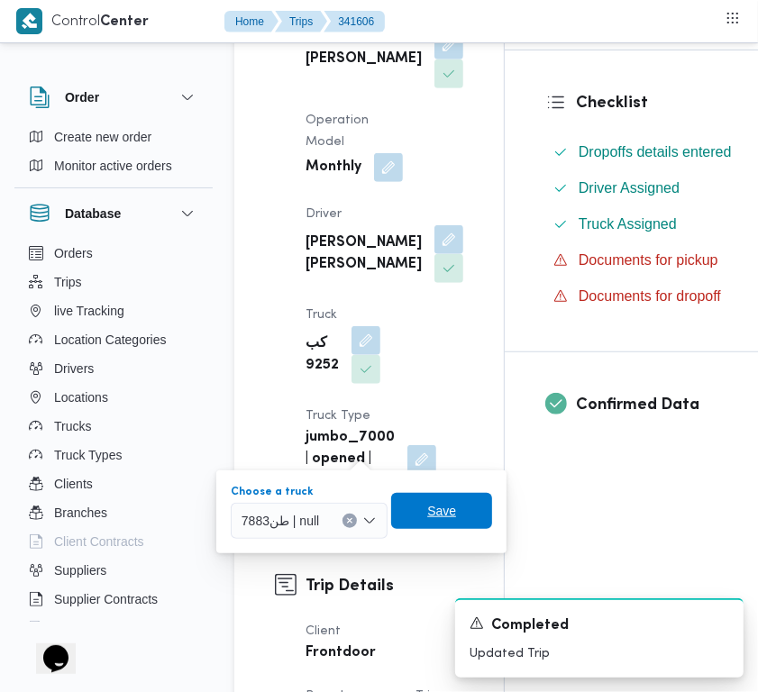
click at [449, 494] on div "Save" at bounding box center [441, 512] width 101 height 36
click at [450, 495] on span "Save" at bounding box center [441, 511] width 101 height 36
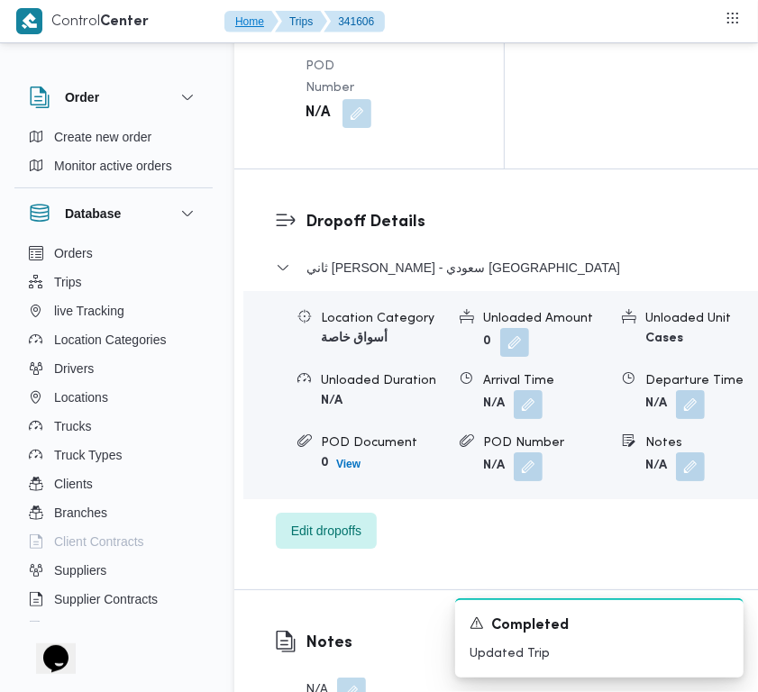
scroll to position [3437, 0]
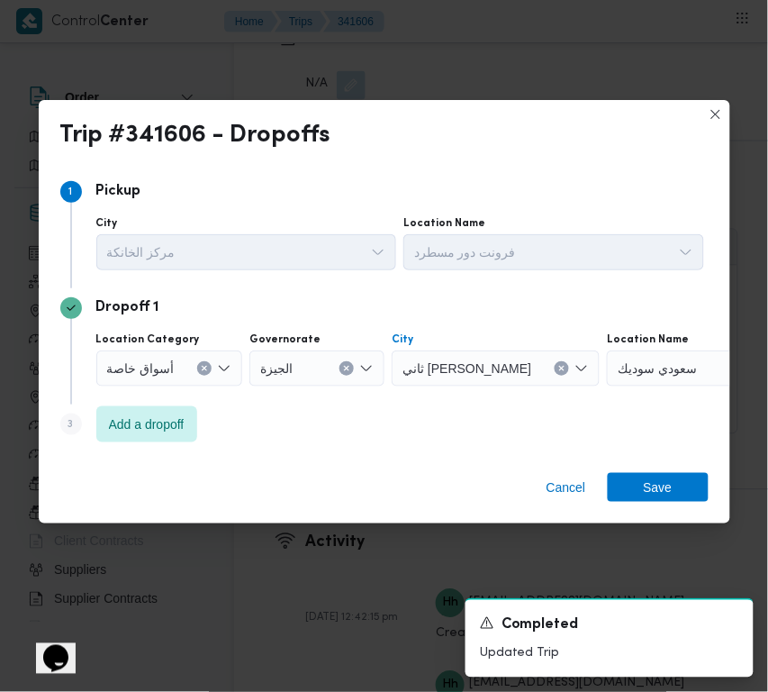
click at [555, 366] on button "Clear input" at bounding box center [562, 368] width 14 height 14
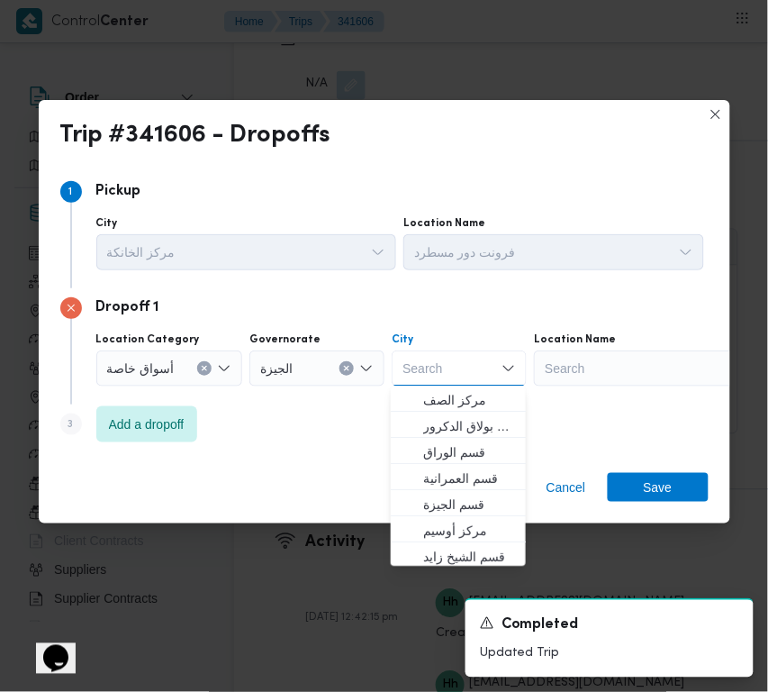
click at [628, 352] on div "Search" at bounding box center [646, 368] width 225 height 36
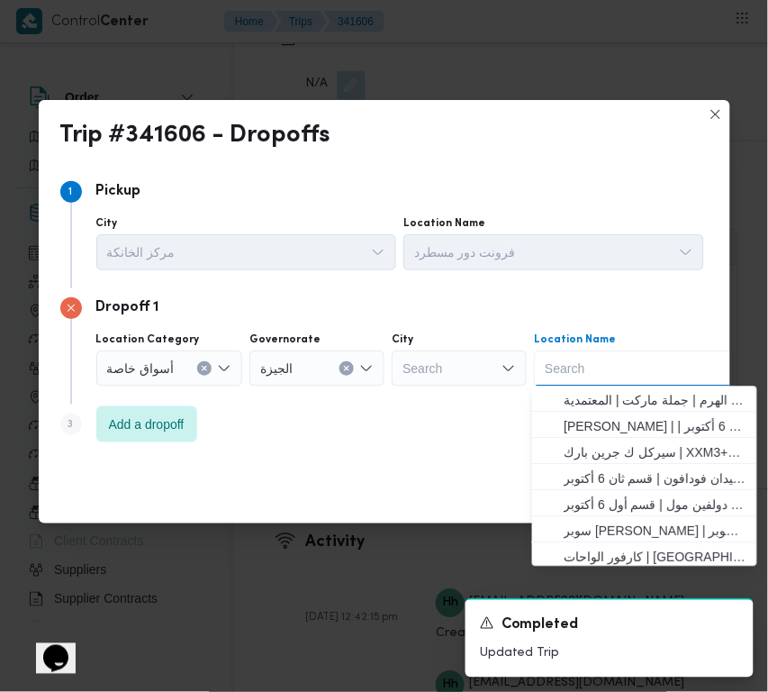
paste input "سعودي درك ستور زايد"
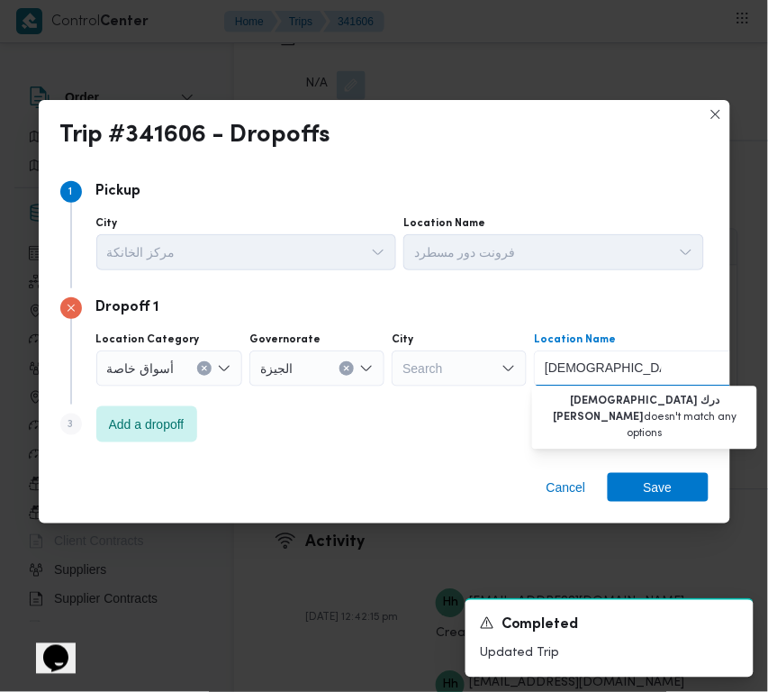
click at [601, 356] on div "سعودي درك ستور زايد سعودي درك ستور زايد" at bounding box center [603, 368] width 124 height 29
click at [606, 354] on div "سعودي درك ستور زايد سعودي درك ستور زايد" at bounding box center [603, 368] width 124 height 29
click at [609, 360] on input "سعودي درك ستور زايد" at bounding box center [603, 369] width 117 height 22
click at [565, 363] on input "سعودي درك ستور زايد" at bounding box center [603, 369] width 117 height 22
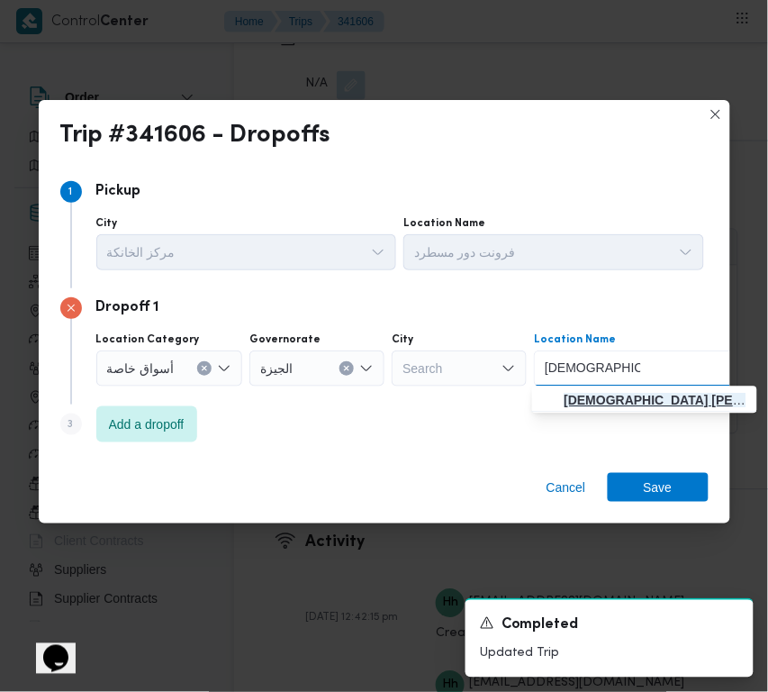
type input "سعودي الشيخ زايد"
click at [606, 399] on span "سعودي الشيخ زايد | سعودى سوبر ماركت | null" at bounding box center [656, 401] width 182 height 22
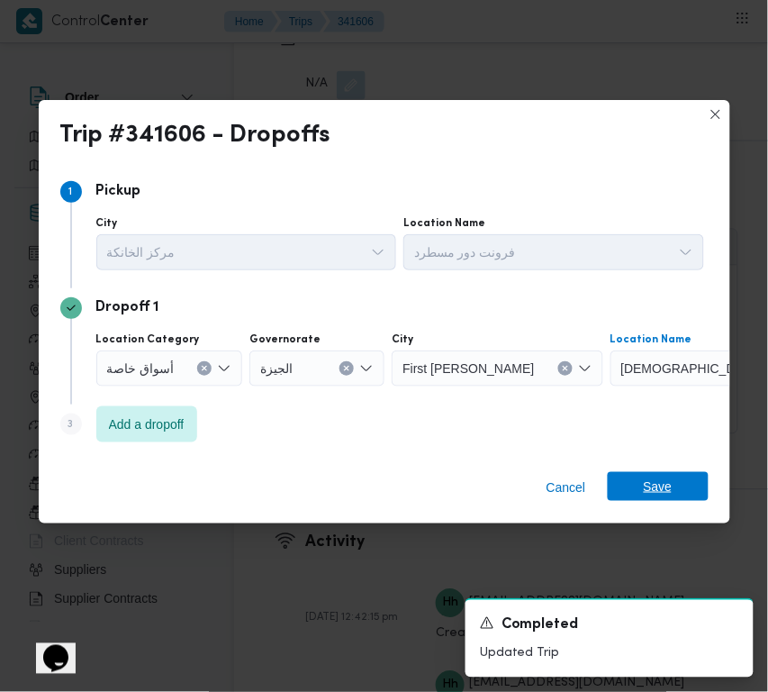
click at [654, 485] on span "Save" at bounding box center [658, 486] width 29 height 29
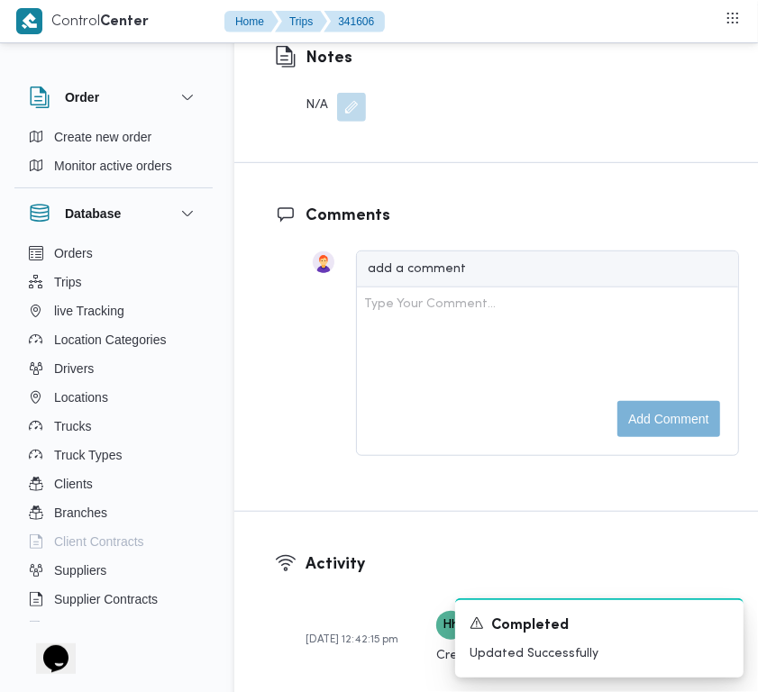
scroll to position [2831, 0]
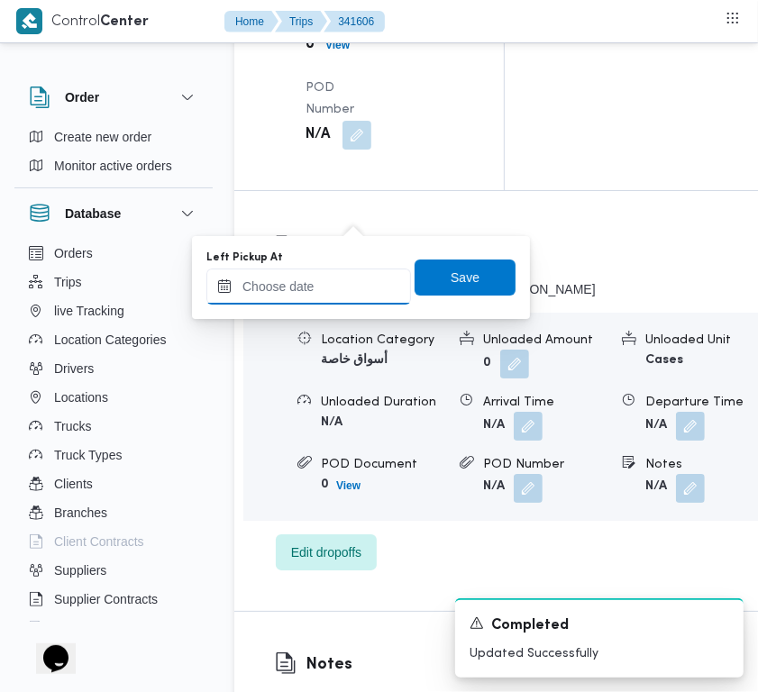
click at [347, 284] on input "Left Pickup At" at bounding box center [308, 286] width 204 height 36
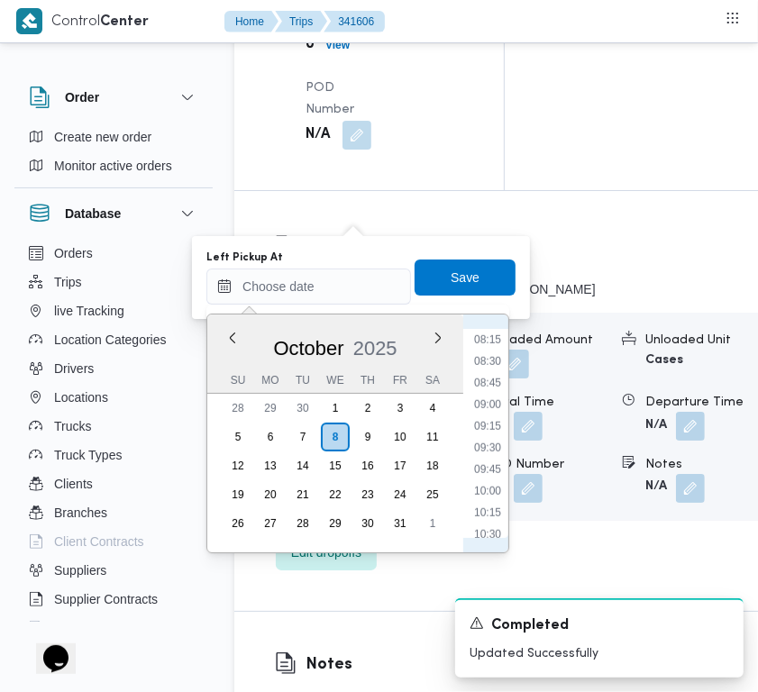
scroll to position [708, 0]
click at [491, 340] on li "08:15" at bounding box center [487, 343] width 41 height 18
type input "08/10/2025 08:15"
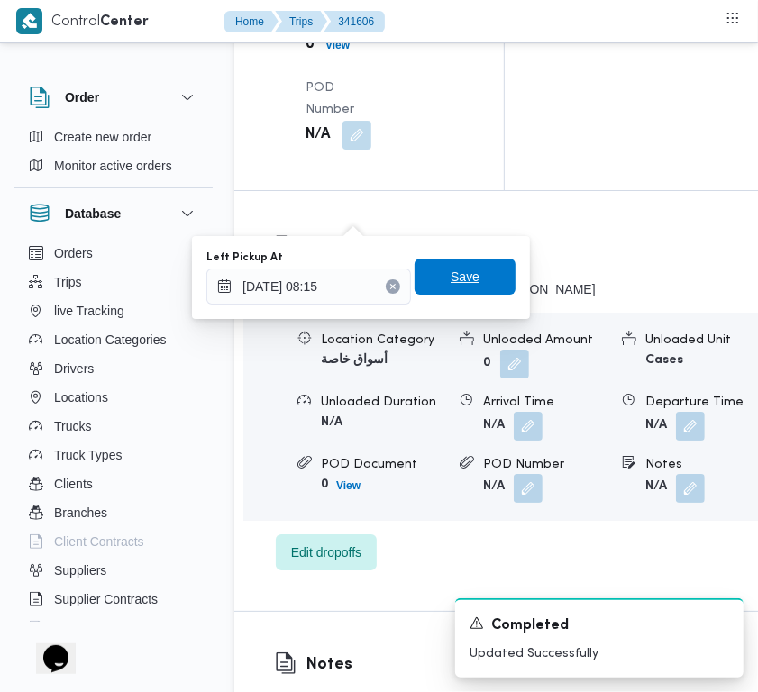
click at [452, 280] on span "Save" at bounding box center [464, 277] width 29 height 22
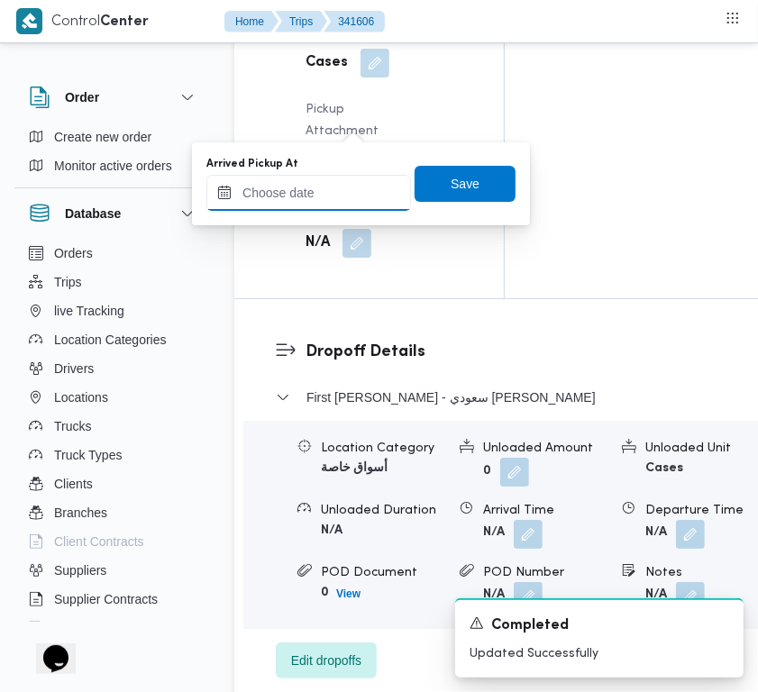
click at [352, 195] on input "Arrived Pickup At" at bounding box center [308, 193] width 204 height 36
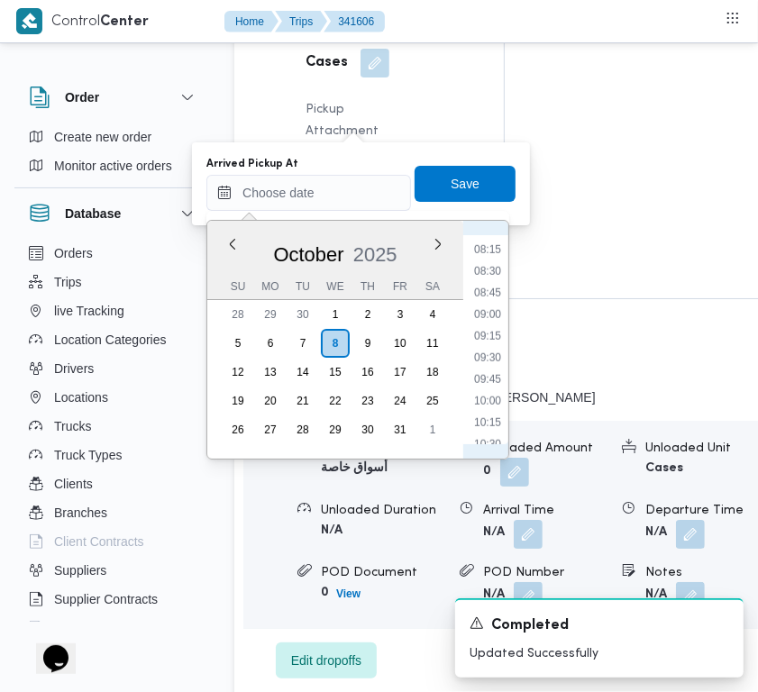
scroll to position [531, 0]
click at [497, 331] on li "07:15" at bounding box center [487, 340] width 41 height 18
type input "08/10/2025 07:15"
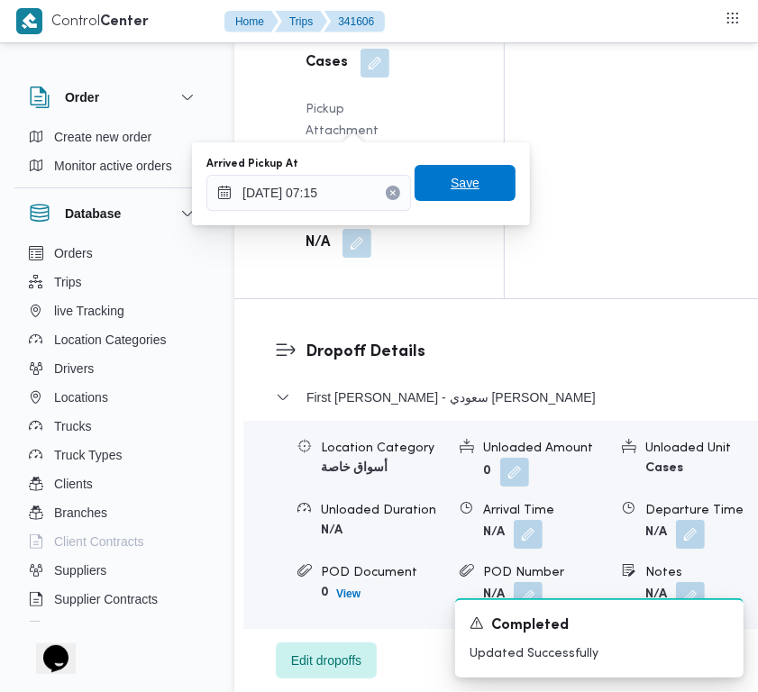
click at [450, 174] on span "Save" at bounding box center [464, 183] width 29 height 22
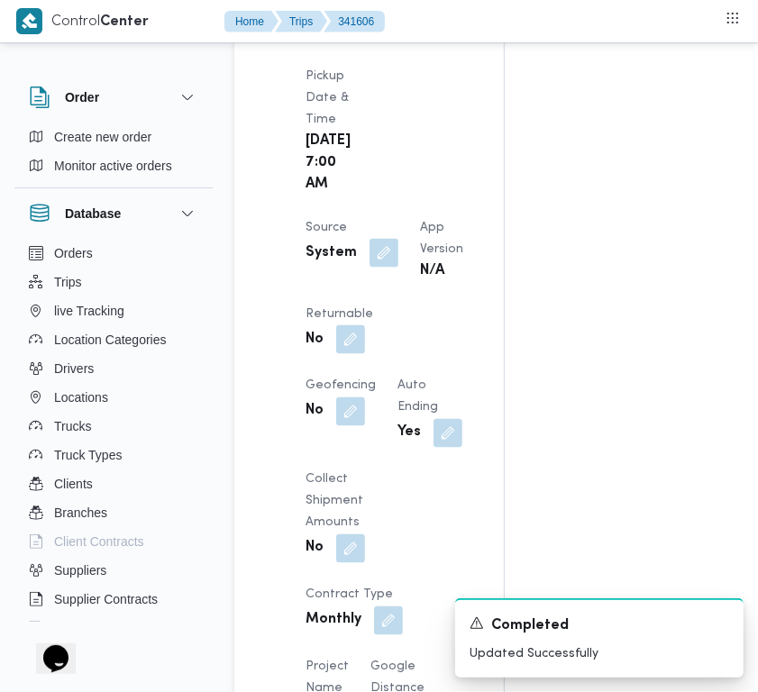
scroll to position [1176, 0]
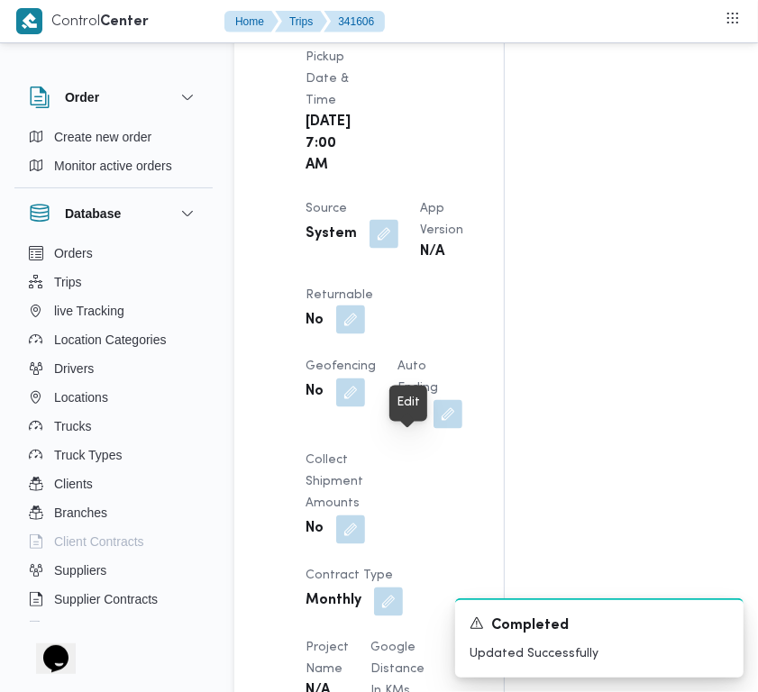
click at [365, 334] on button "button" at bounding box center [350, 319] width 29 height 29
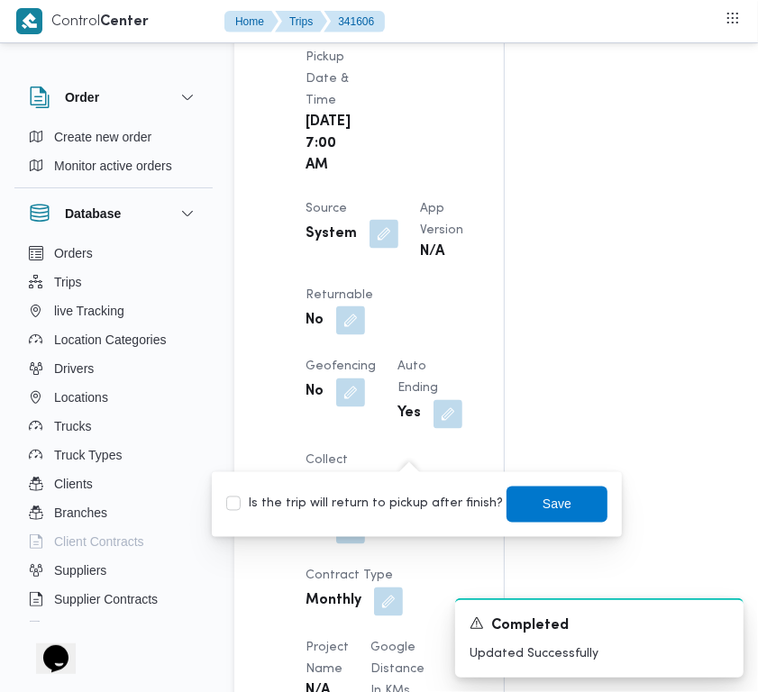
click at [411, 494] on label "Is the trip will return to pickup after finish?" at bounding box center [364, 505] width 277 height 22
checkbox input "true"
click at [554, 501] on span "Save" at bounding box center [556, 504] width 29 height 22
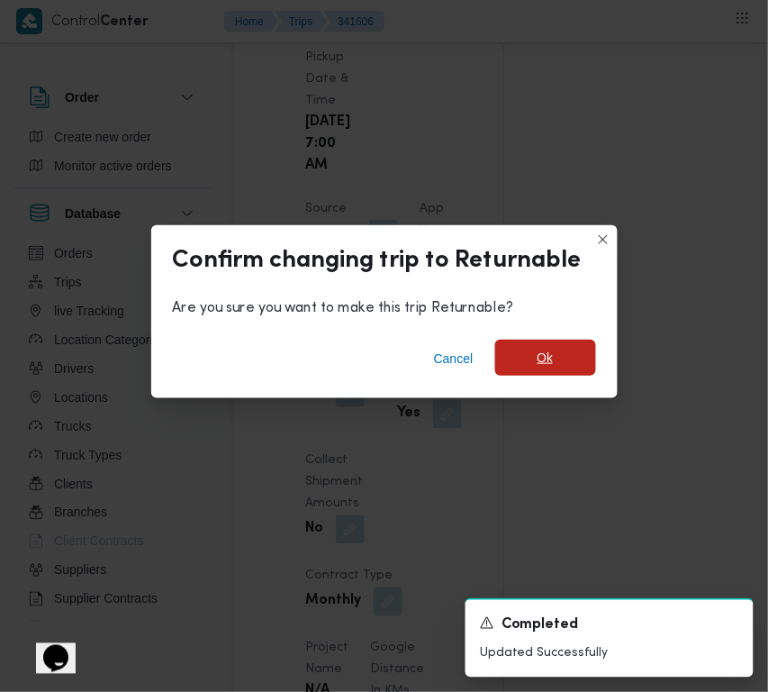
click at [570, 354] on span "Ok" at bounding box center [545, 358] width 101 height 36
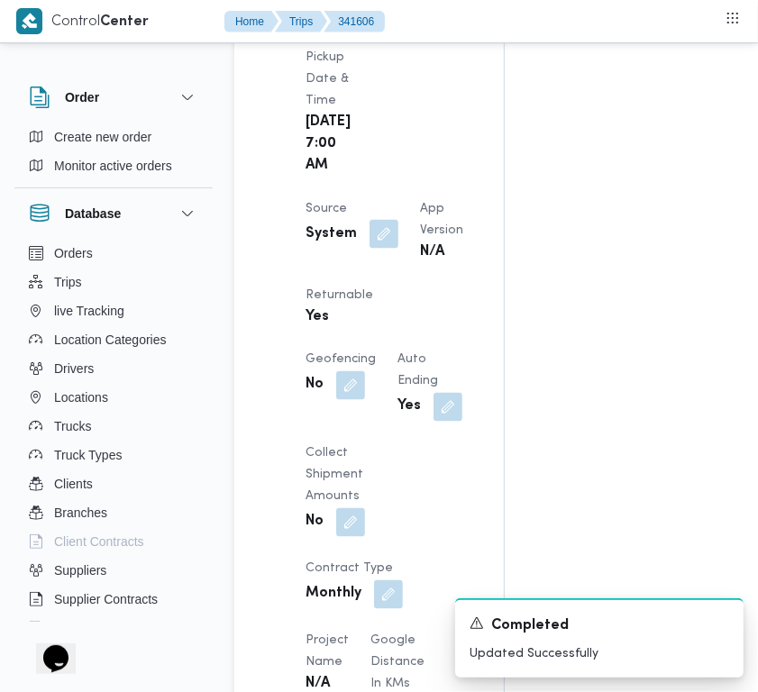
click at [570, 329] on div "Assignees Checklist Dropoffs details entered Driver Assigned Truck Assigned Doc…" at bounding box center [641, 578] width 275 height 2807
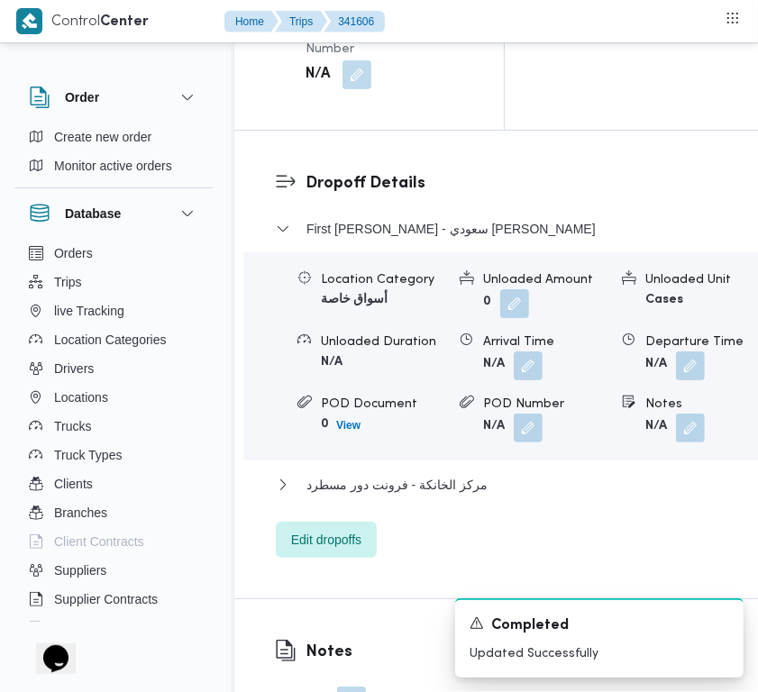
scroll to position [2423, 0]
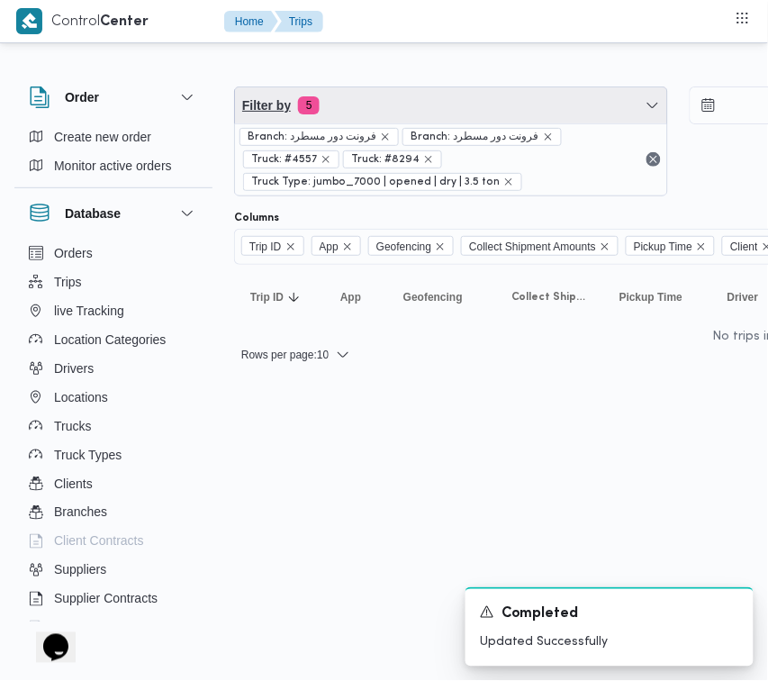
click at [421, 104] on span "Filter by 5" at bounding box center [451, 105] width 432 height 36
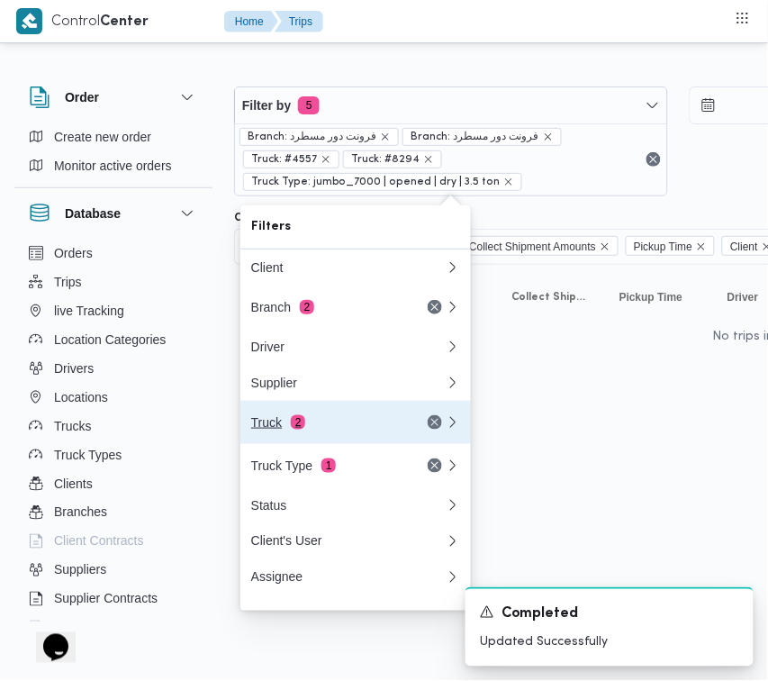
click at [334, 430] on div "Truck 2" at bounding box center [326, 422] width 151 height 14
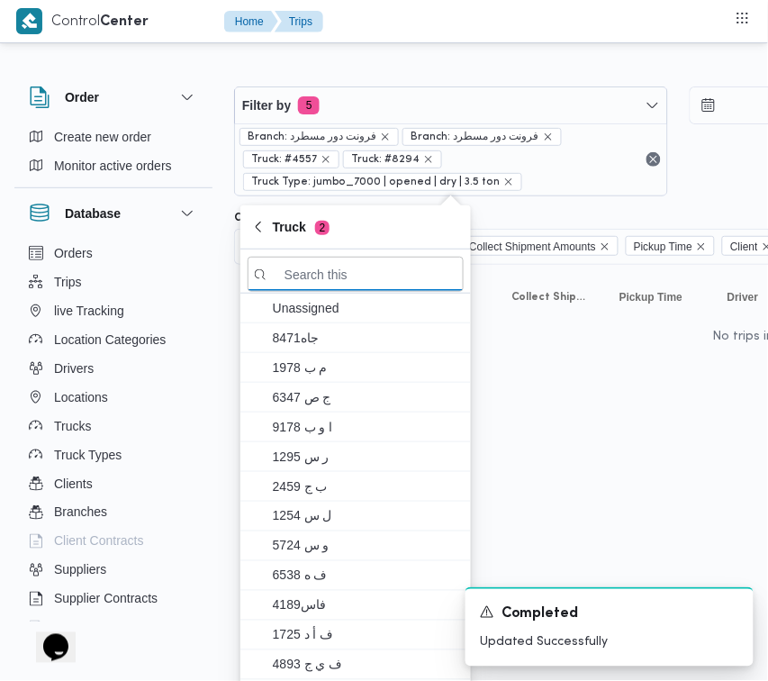
paste input "7883"
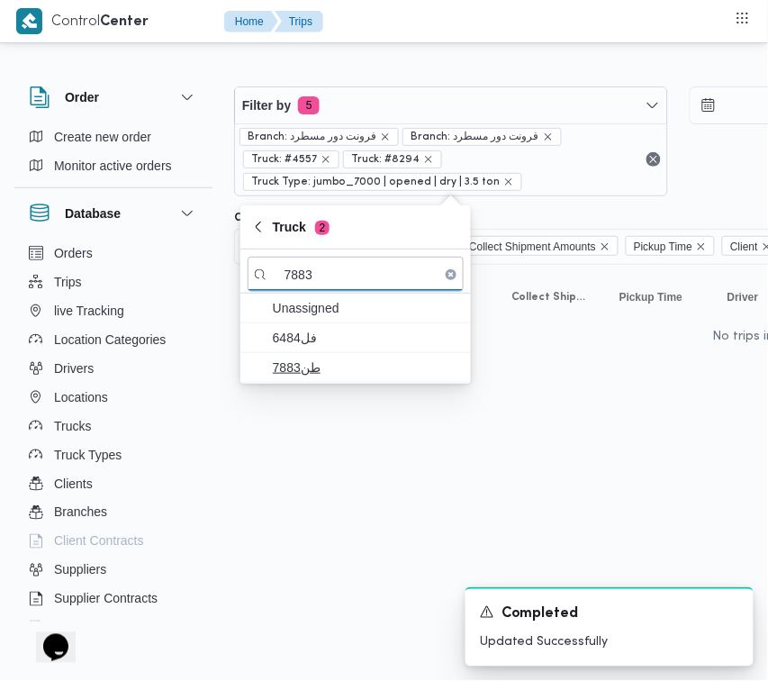
type input "7883"
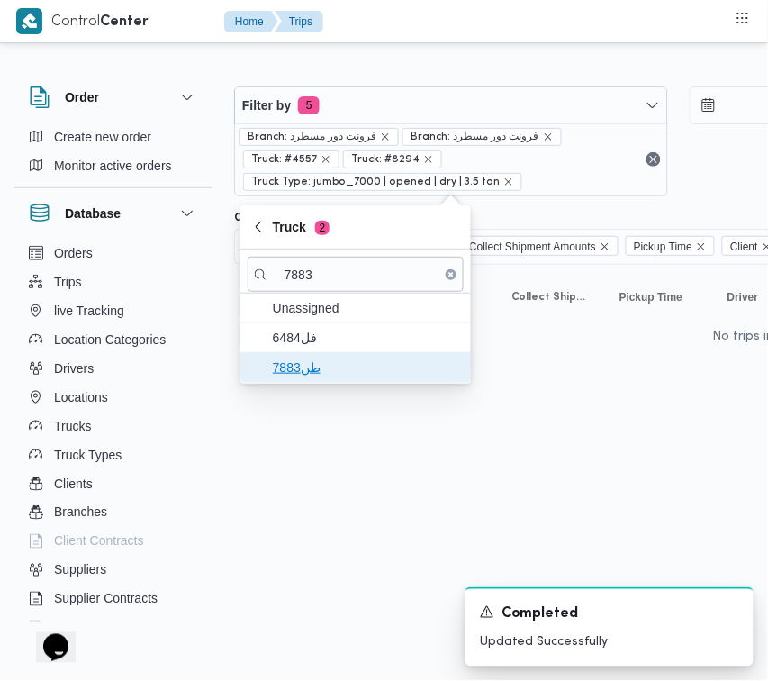
click at [268, 363] on span "طن7883" at bounding box center [356, 367] width 216 height 29
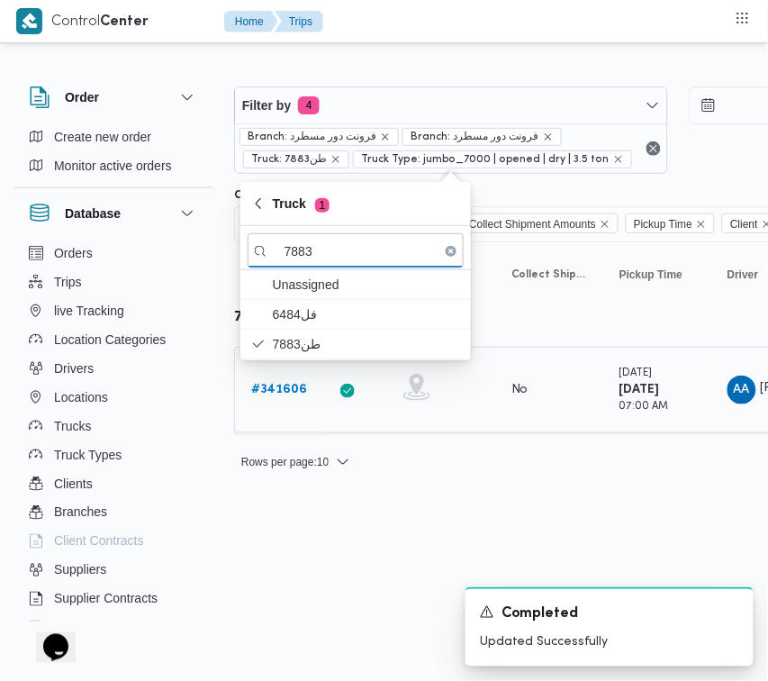
click at [295, 399] on link "# 341606" at bounding box center [279, 390] width 56 height 22
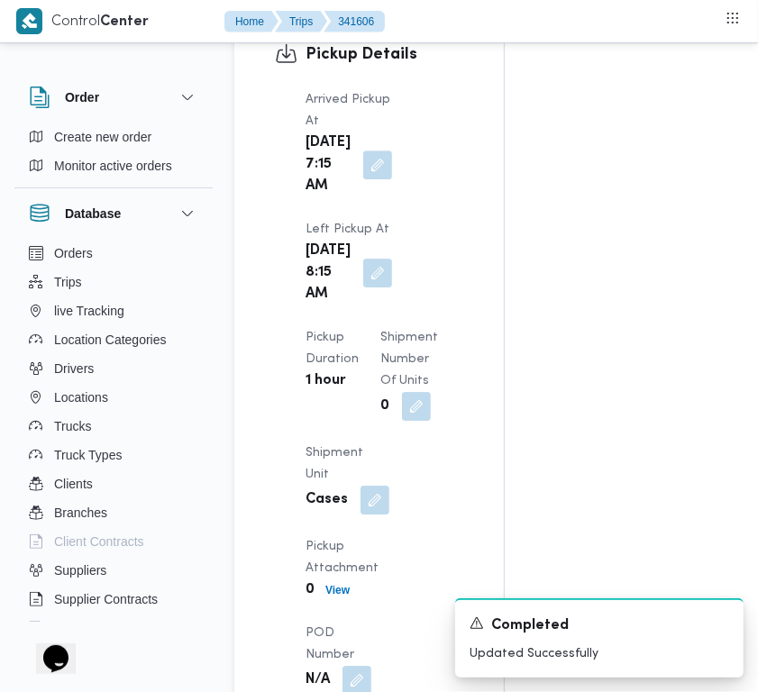
scroll to position [3028, 0]
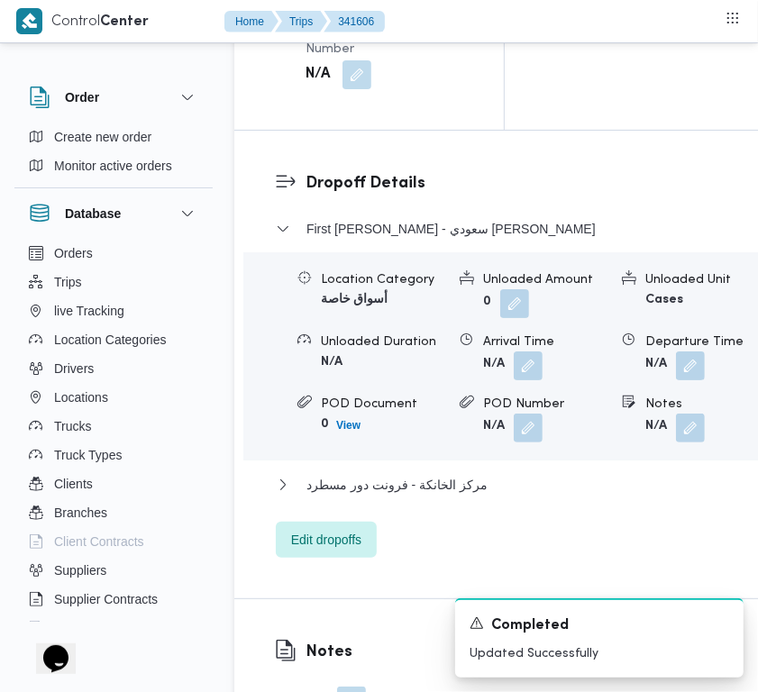
drag, startPoint x: 383, startPoint y: 168, endPoint x: 374, endPoint y: 167, distance: 9.2
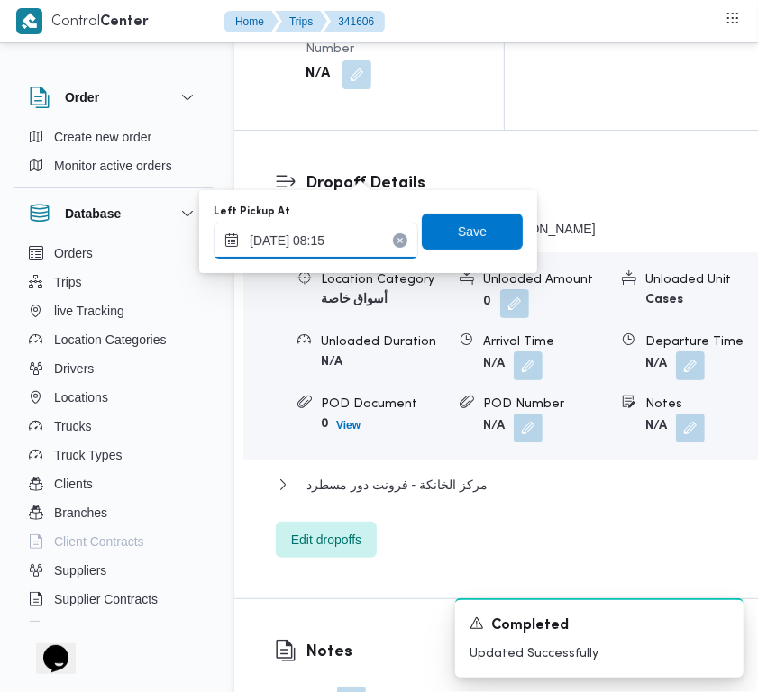
click at [369, 230] on input "08/10/2025 08:15" at bounding box center [315, 240] width 204 height 36
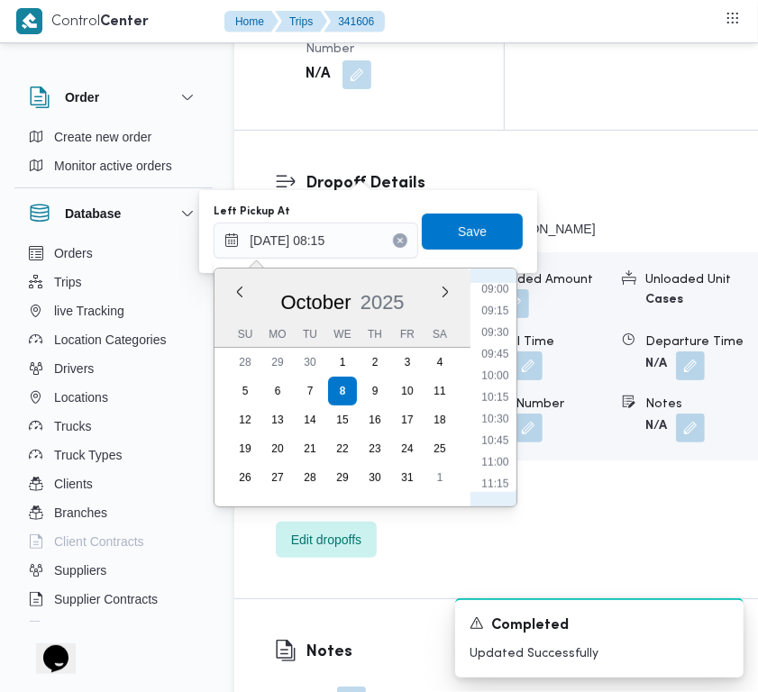
scroll to position [959, 0]
click at [495, 365] on li "12:00" at bounding box center [495, 370] width 41 height 18
type input "08/10/2025 12:00"
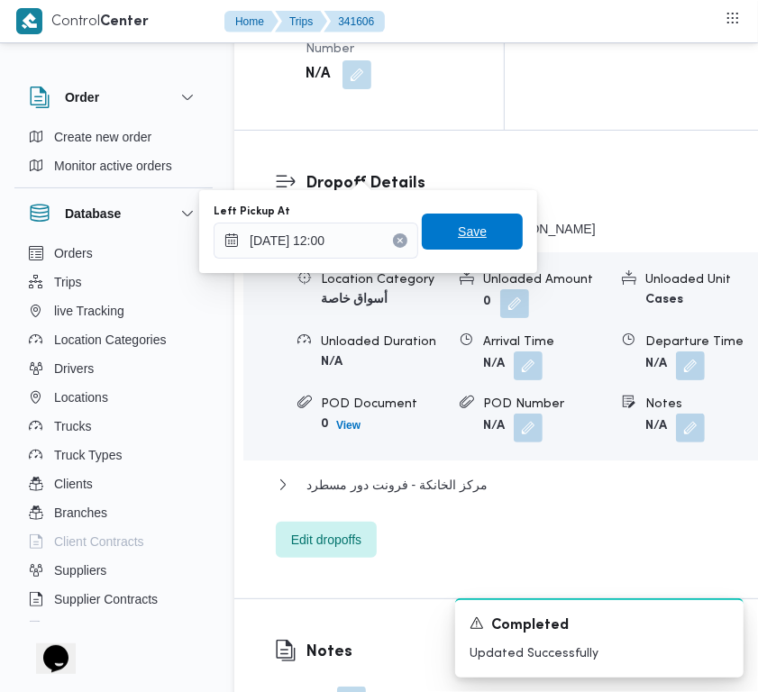
drag, startPoint x: 467, startPoint y: 234, endPoint x: 610, endPoint y: 231, distance: 143.2
click at [473, 235] on span "Save" at bounding box center [472, 231] width 101 height 36
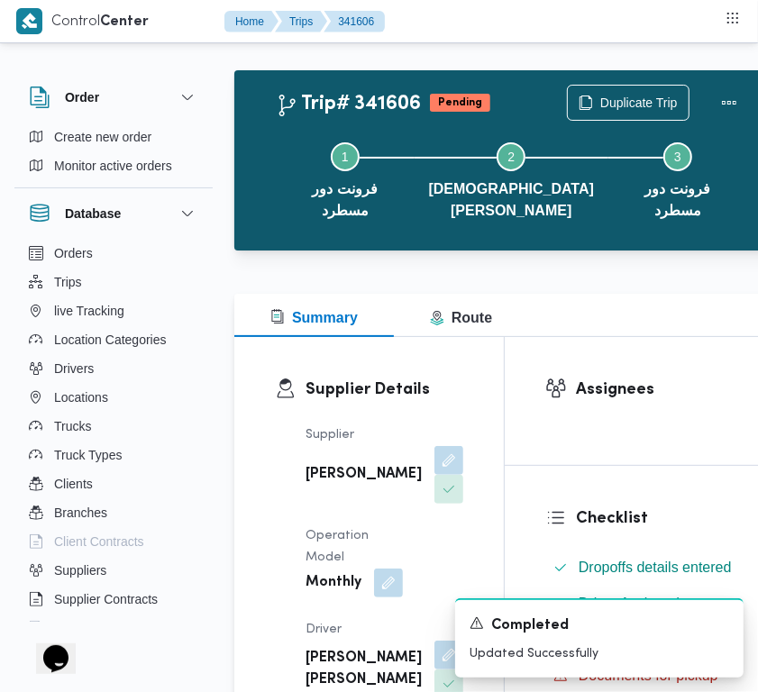
scroll to position [0, 0]
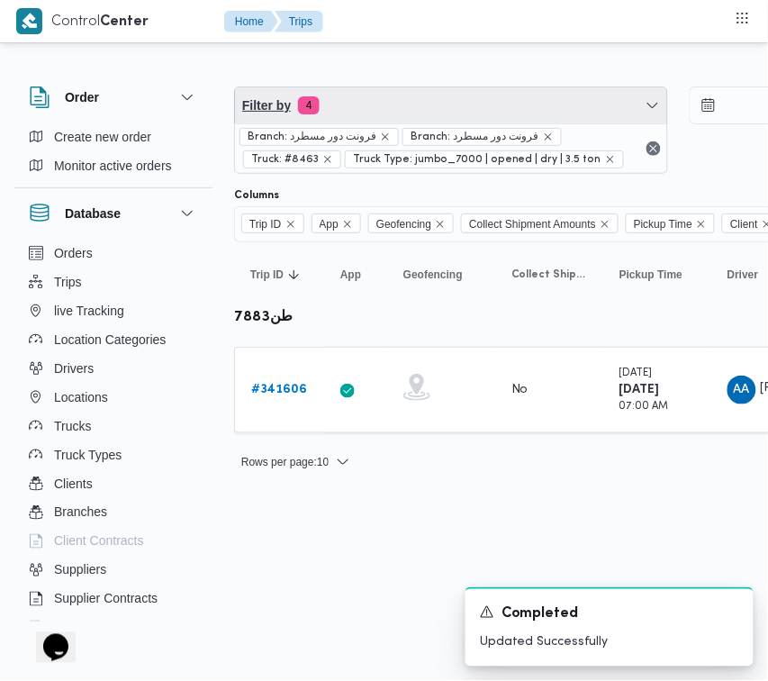
drag, startPoint x: 412, startPoint y: 108, endPoint x: 431, endPoint y: 177, distance: 71.9
click at [412, 108] on span "Filter by 4" at bounding box center [451, 105] width 432 height 36
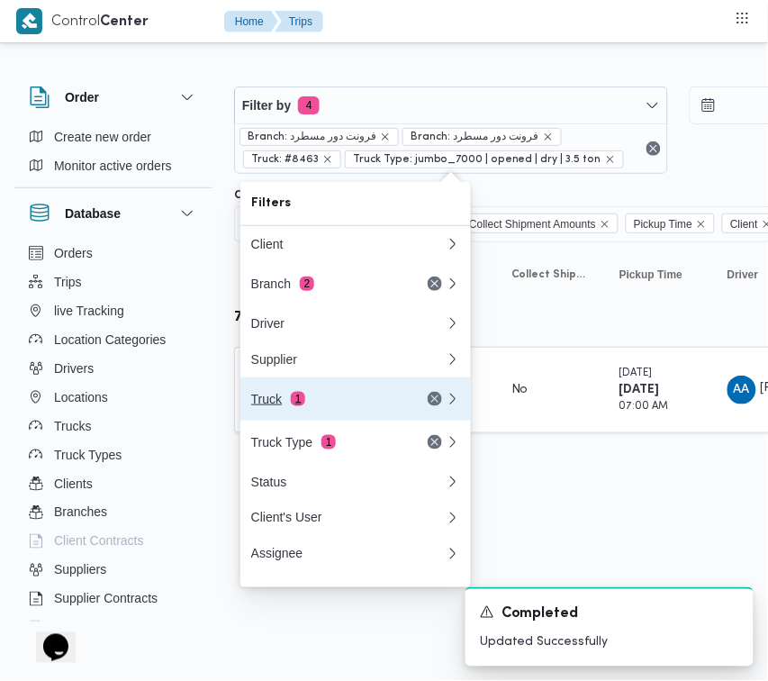
click at [312, 398] on div "Truck 1" at bounding box center [326, 399] width 151 height 14
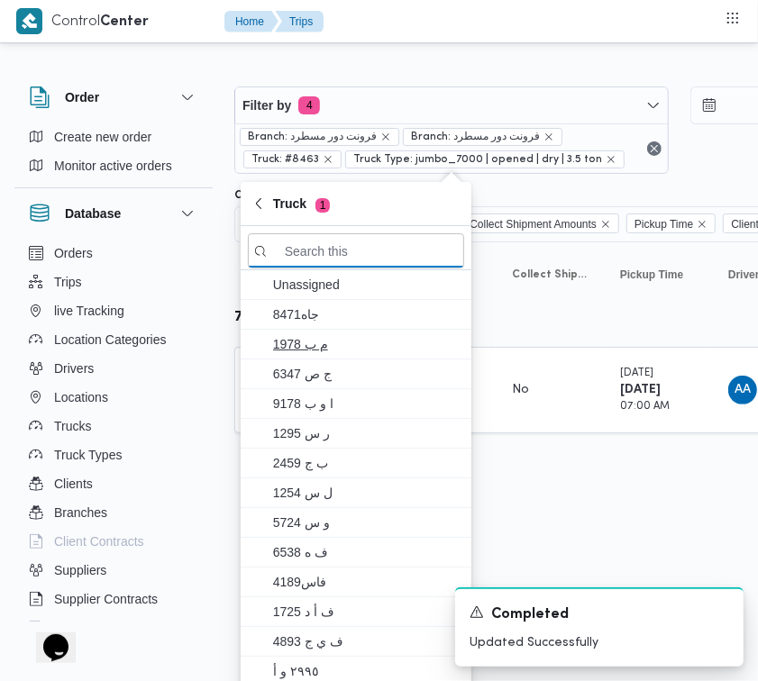
paste input "قبا3981"
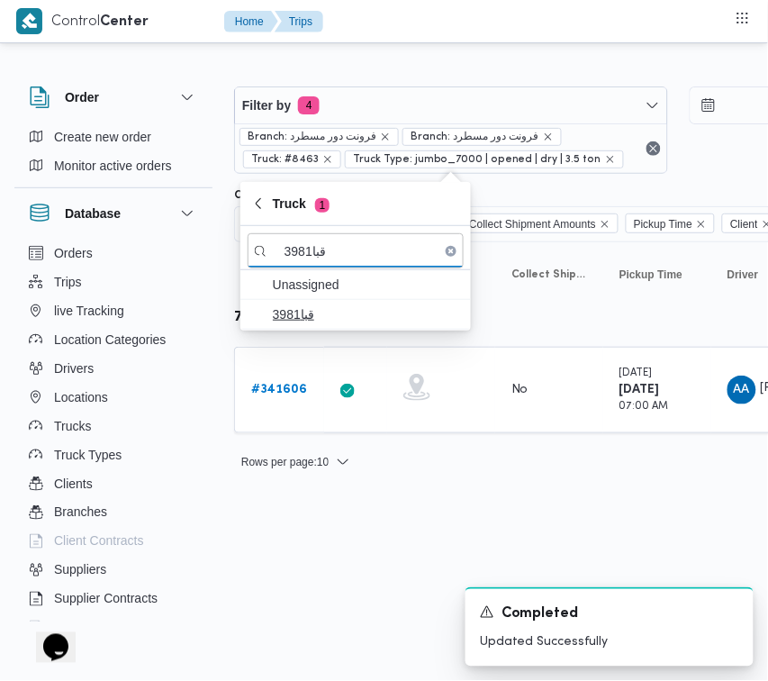
type input "قبا3981"
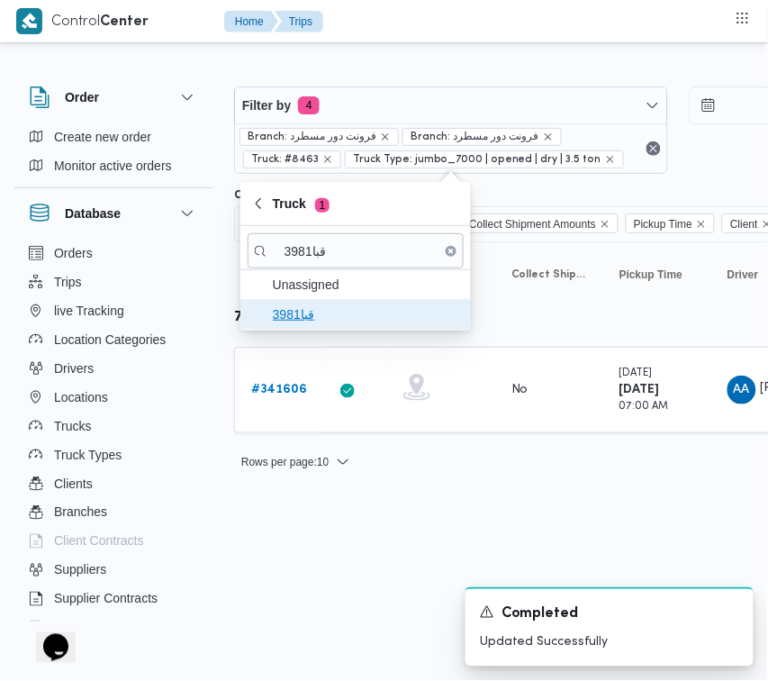
click at [291, 313] on span "قبا3981" at bounding box center [366, 315] width 187 height 22
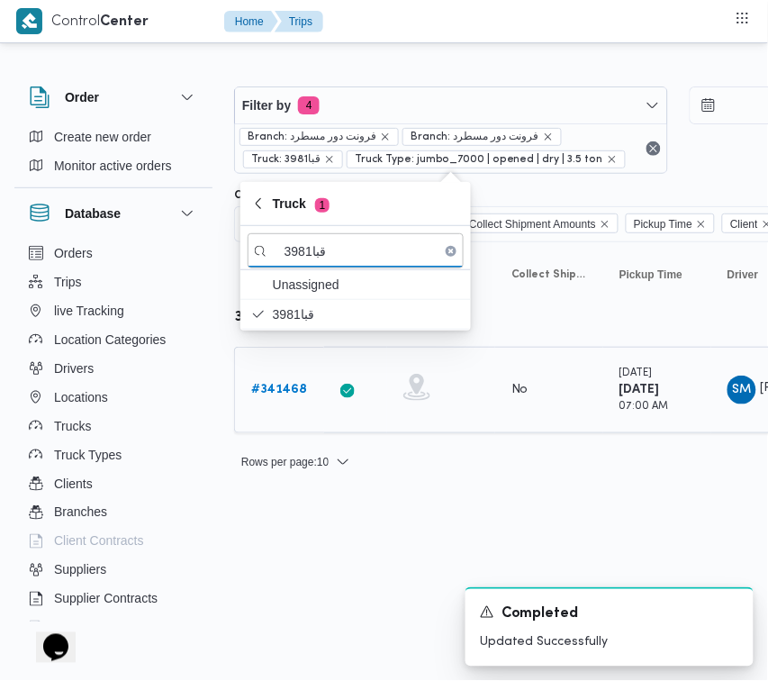
click at [276, 380] on link "# 341468" at bounding box center [279, 390] width 56 height 22
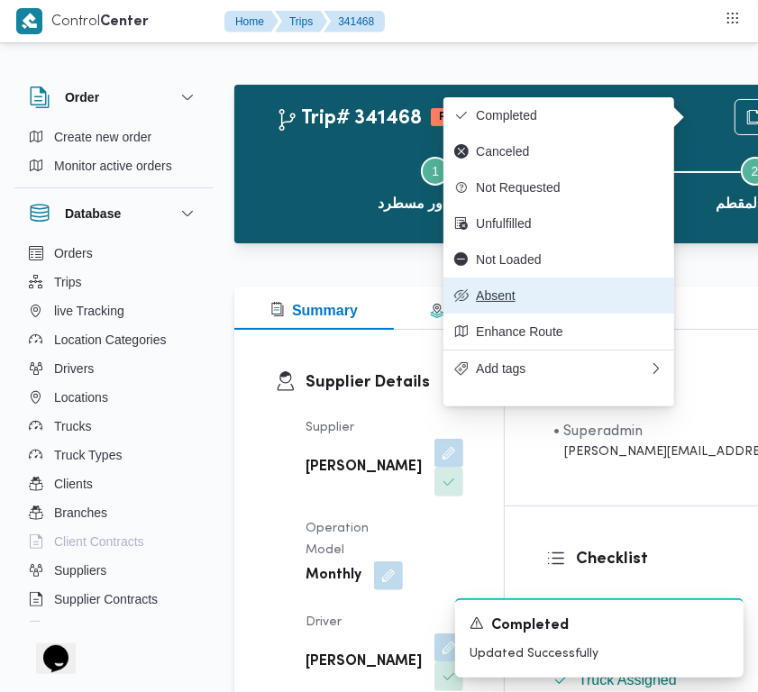
click at [539, 302] on span "Absent" at bounding box center [569, 295] width 187 height 14
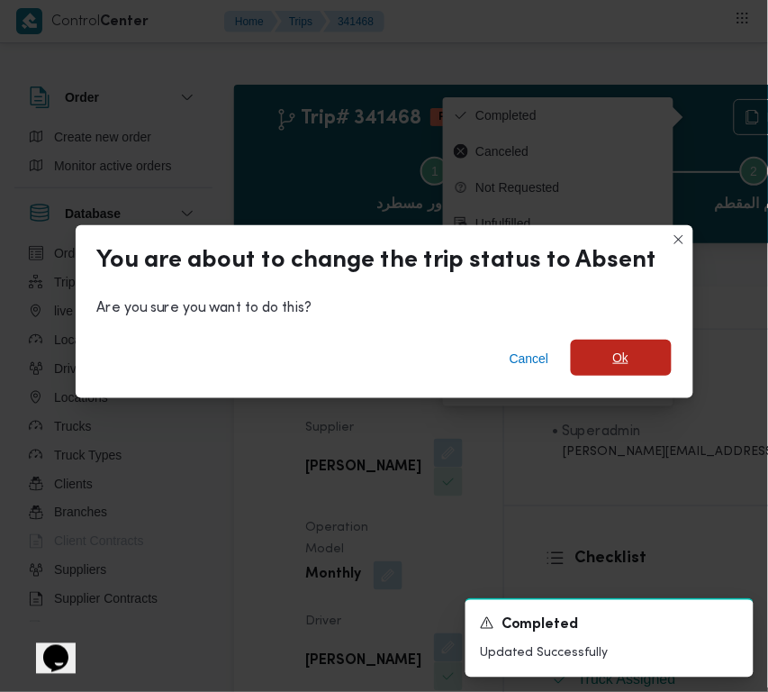
click at [605, 367] on span "Ok" at bounding box center [621, 358] width 101 height 36
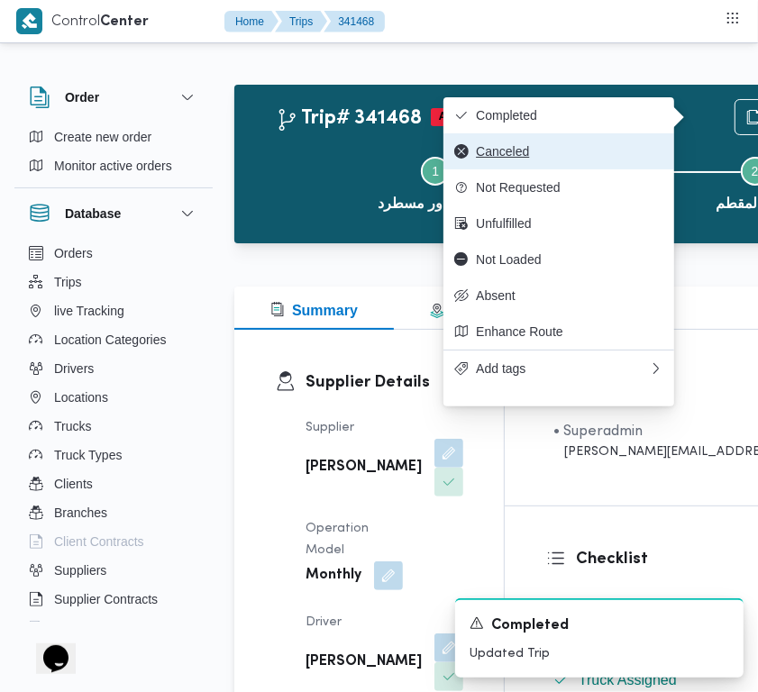
click at [547, 159] on span "Canceled" at bounding box center [569, 151] width 187 height 14
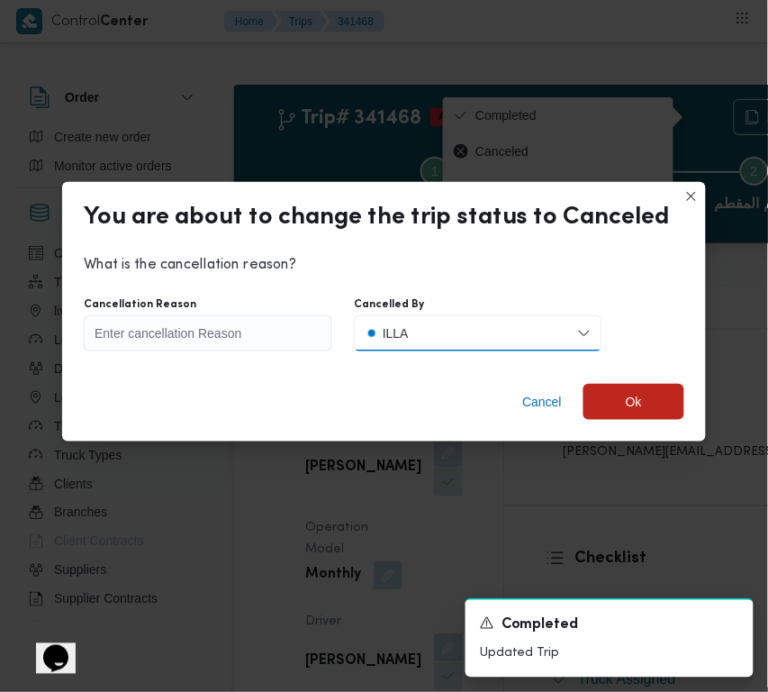
click at [419, 335] on button "ILLA" at bounding box center [478, 333] width 249 height 36
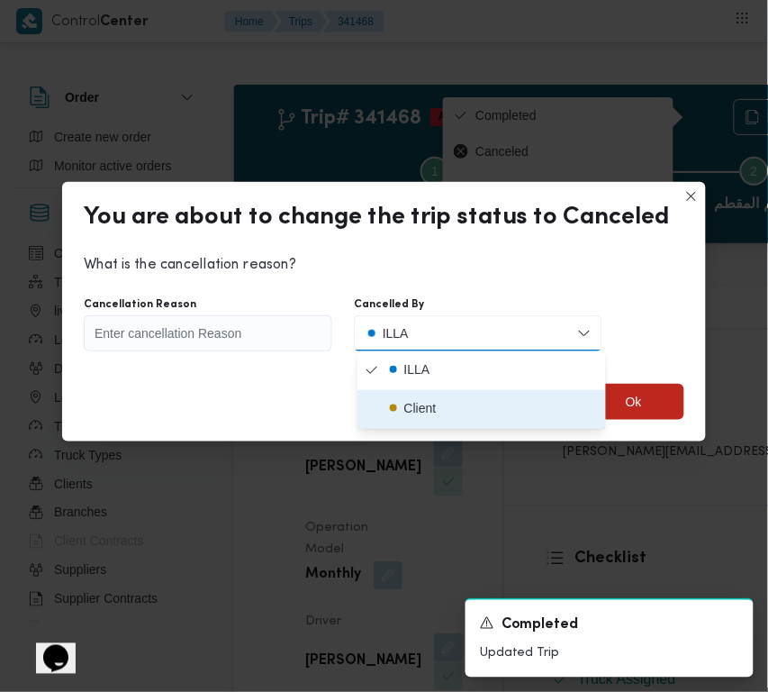
click at [426, 399] on div "Client" at bounding box center [420, 408] width 32 height 22
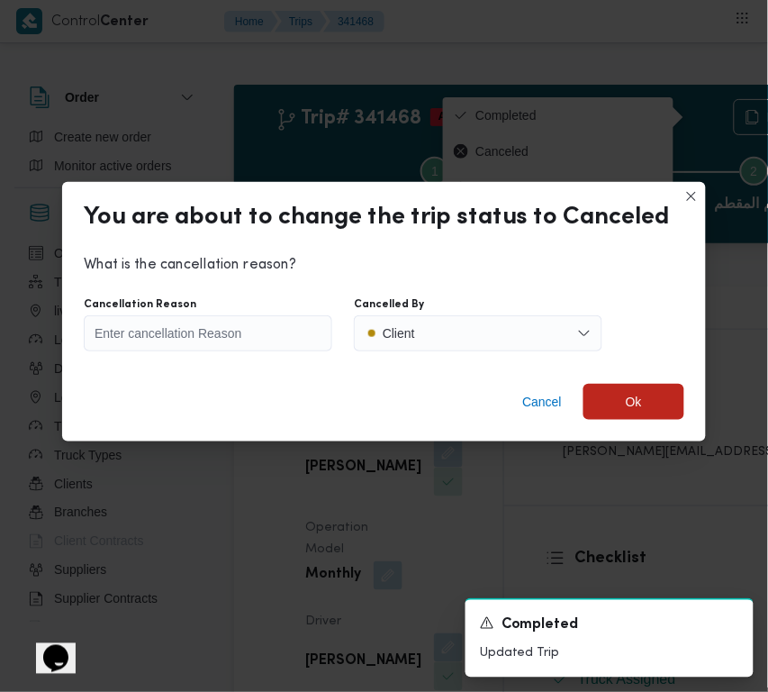
click at [204, 311] on div "Cancellation Reason" at bounding box center [208, 304] width 249 height 14
click at [204, 318] on input "Cancellation Reason" at bounding box center [208, 333] width 249 height 36
type input "العميل لغي العربيه"
click at [293, 388] on div "Cancel Ok" at bounding box center [384, 405] width 644 height 72
click at [631, 415] on span "Ok" at bounding box center [634, 401] width 101 height 36
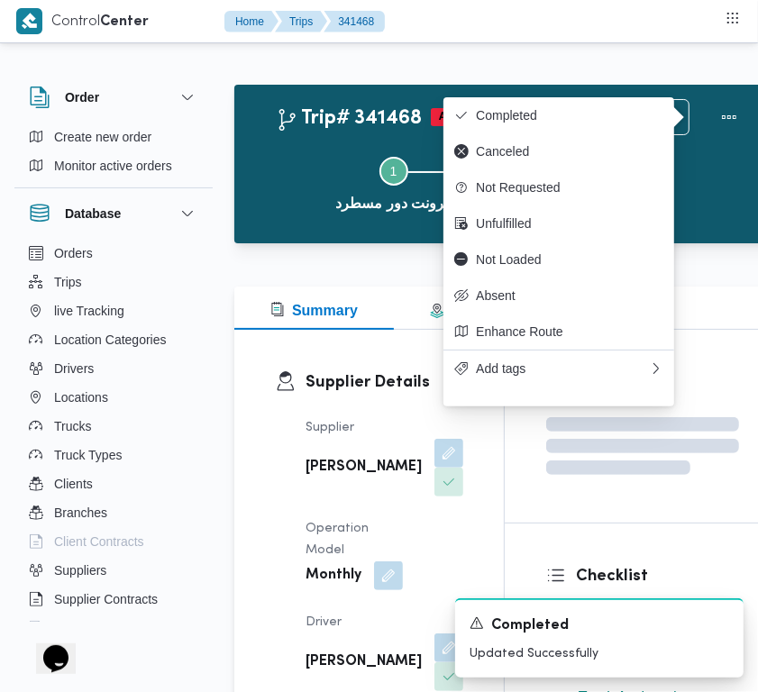
click at [336, 119] on h2 "Trip# 341468" at bounding box center [349, 118] width 146 height 23
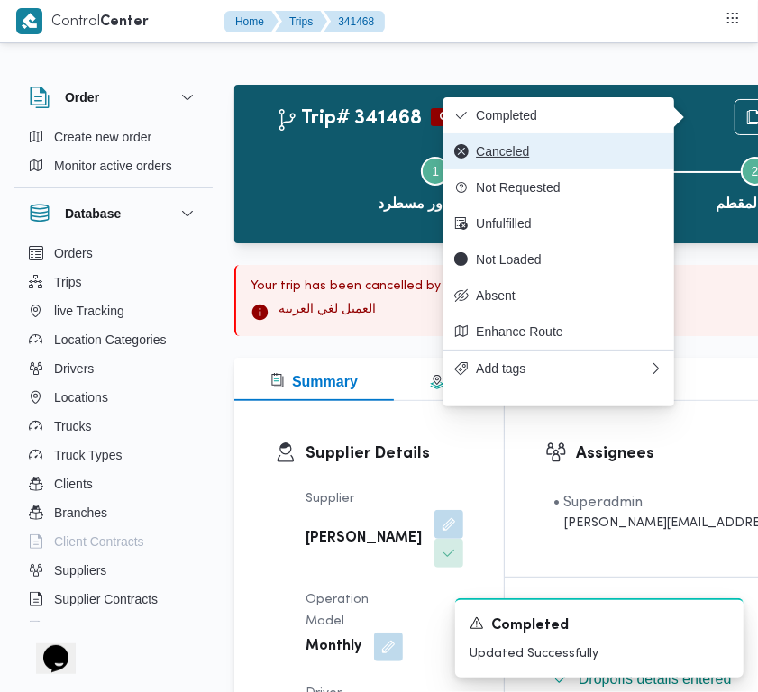
click at [505, 159] on span "Canceled" at bounding box center [569, 151] width 187 height 14
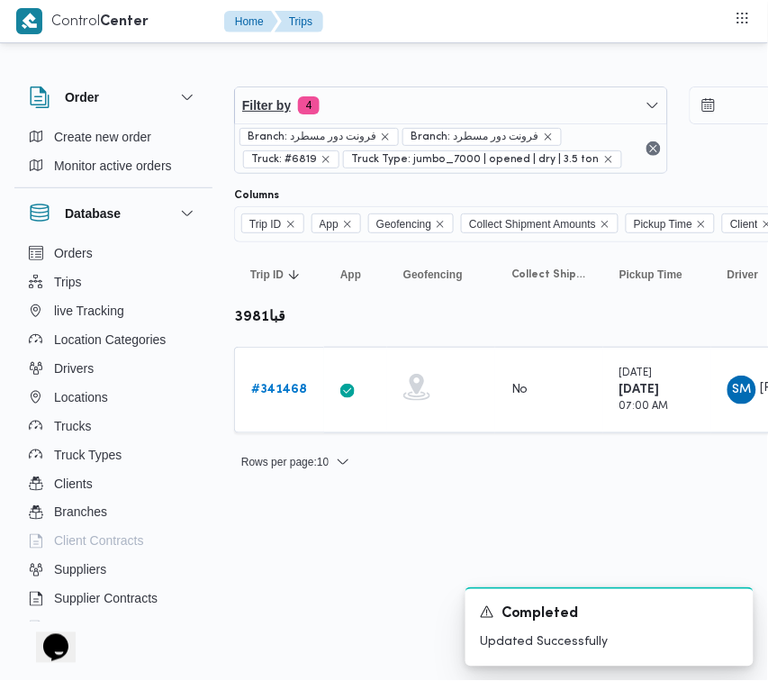
drag, startPoint x: 423, startPoint y: 83, endPoint x: 419, endPoint y: 92, distance: 10.1
click at [423, 83] on div "Filter by 4 Branch: فرونت دور مسطرد Branch: فرونت دور مسطرد Truck: #6819 Truck …" at bounding box center [678, 130] width 911 height 109
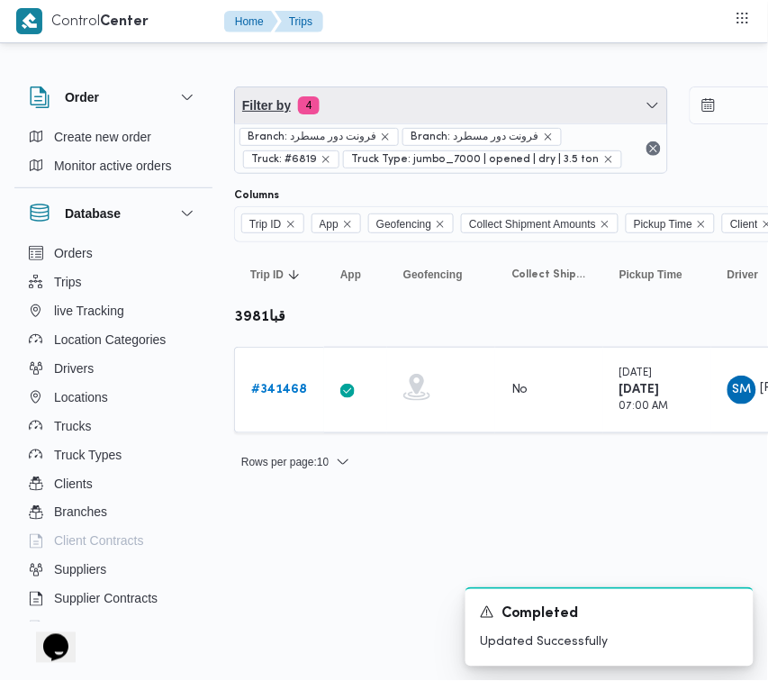
click at [415, 99] on span "Filter by 4" at bounding box center [451, 105] width 432 height 36
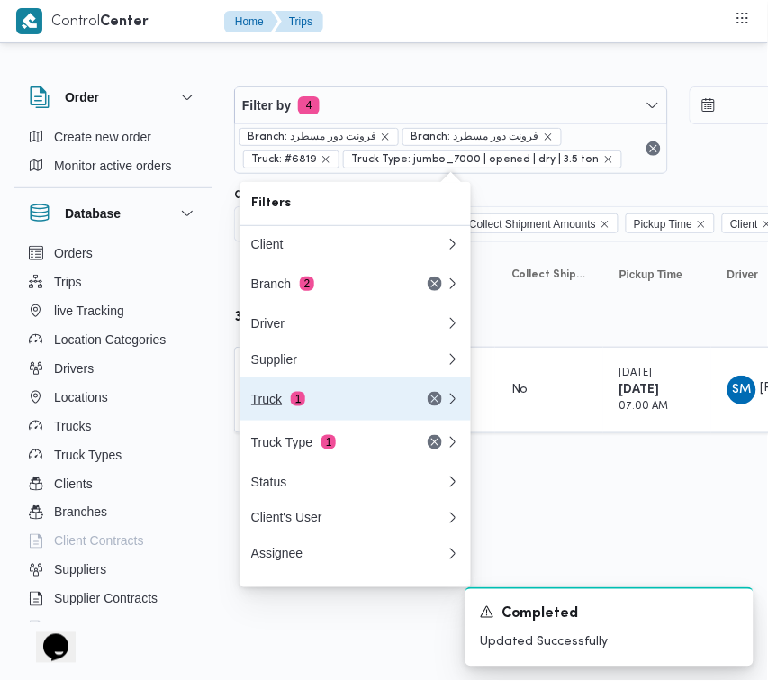
click at [325, 406] on div "Truck 1" at bounding box center [326, 399] width 151 height 14
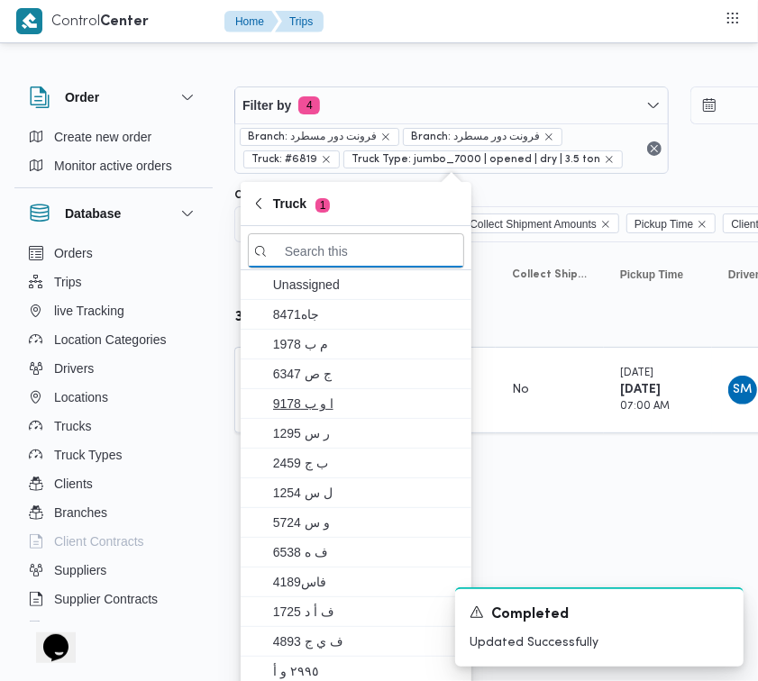
paste input "قنو2814"
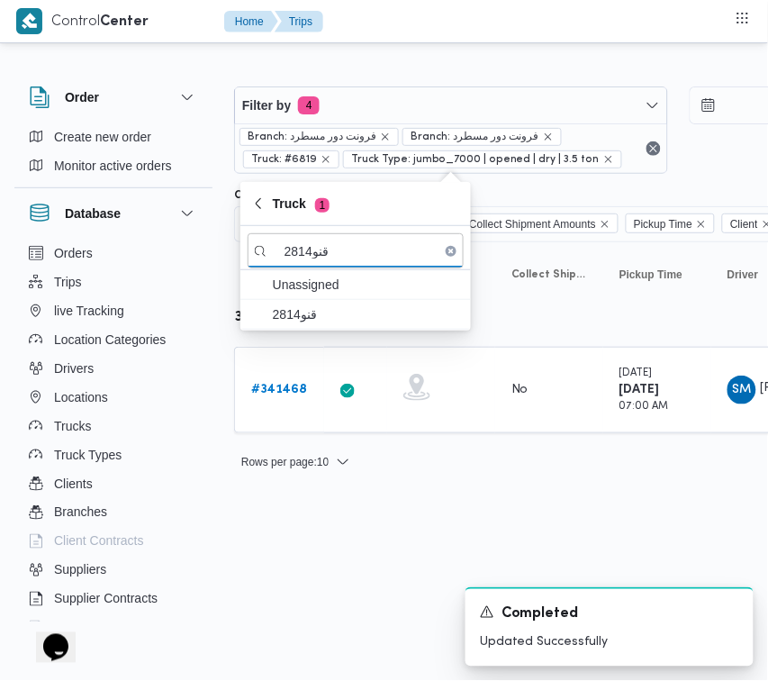
type input "قنو2814"
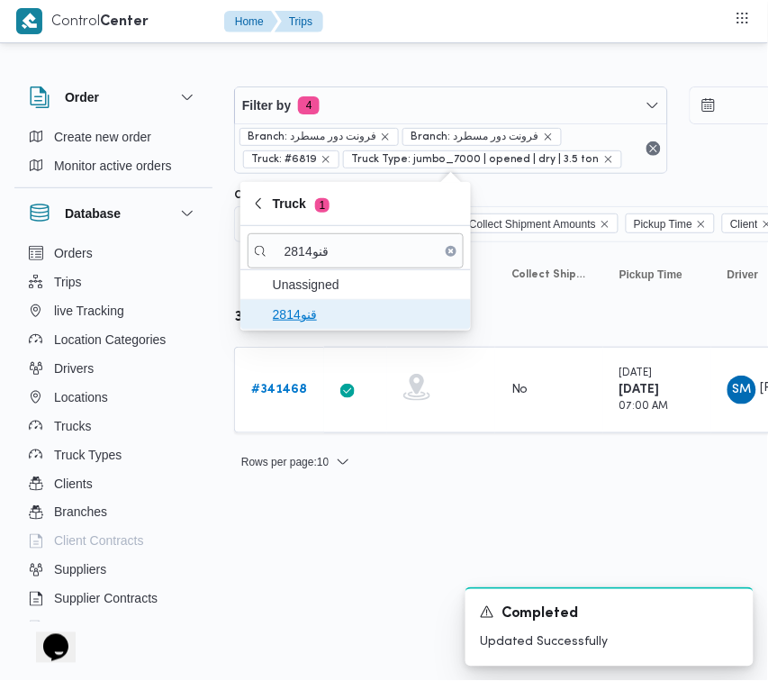
click at [307, 313] on span "قنو2814" at bounding box center [366, 315] width 187 height 22
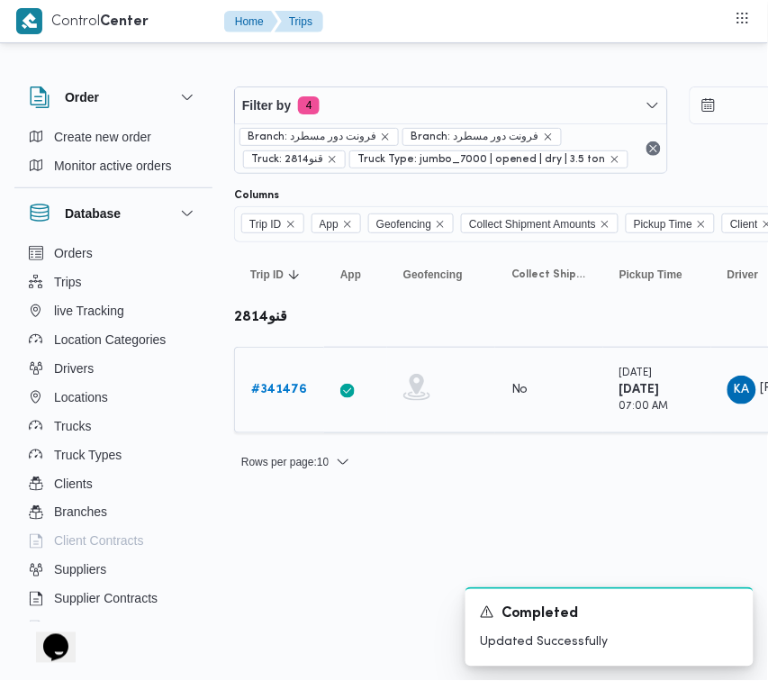
click at [297, 384] on b "# 341476" at bounding box center [279, 390] width 56 height 12
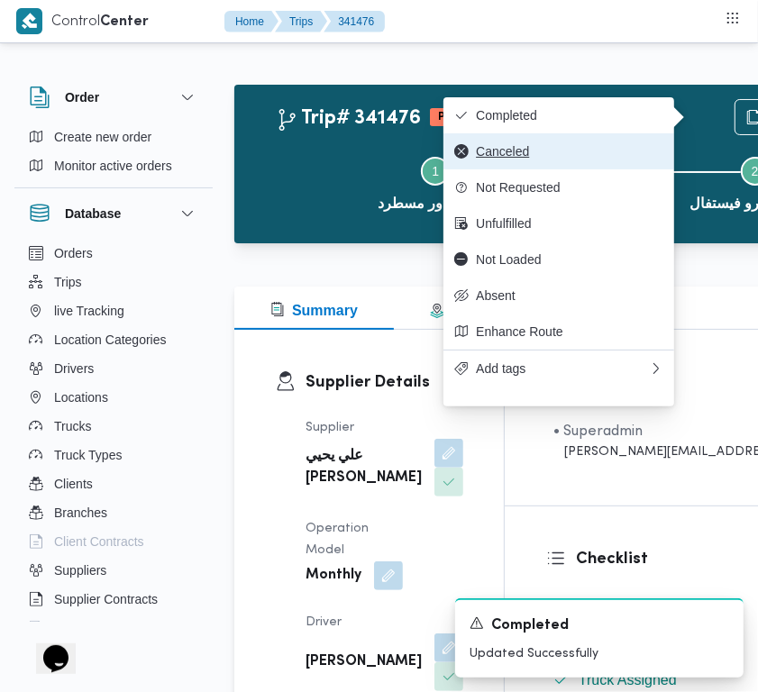
click at [520, 150] on span "Canceled" at bounding box center [569, 151] width 187 height 14
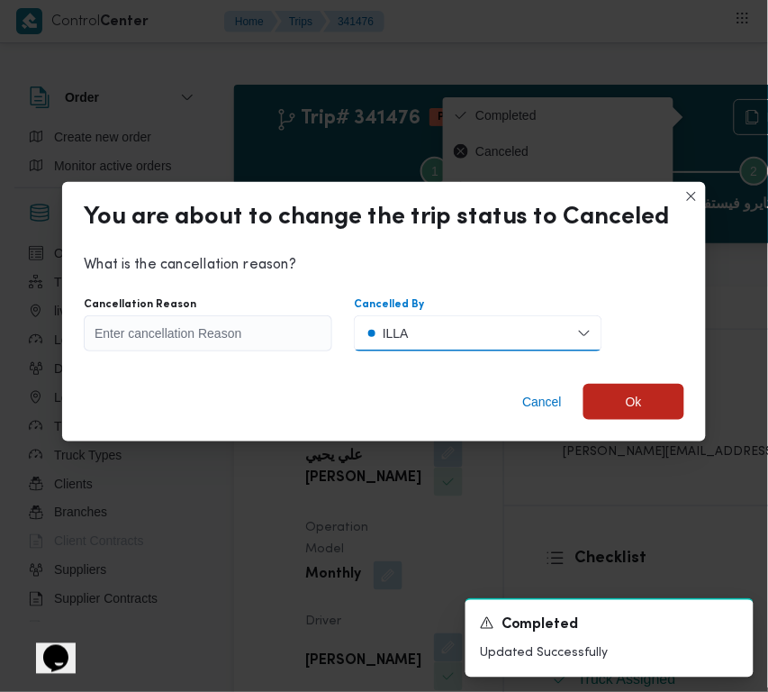
click at [438, 343] on button "ILLA" at bounding box center [478, 333] width 249 height 36
drag, startPoint x: 448, startPoint y: 380, endPoint x: 428, endPoint y: 401, distance: 28.7
click at [440, 407] on div "ILLA Client" at bounding box center [482, 389] width 249 height 77
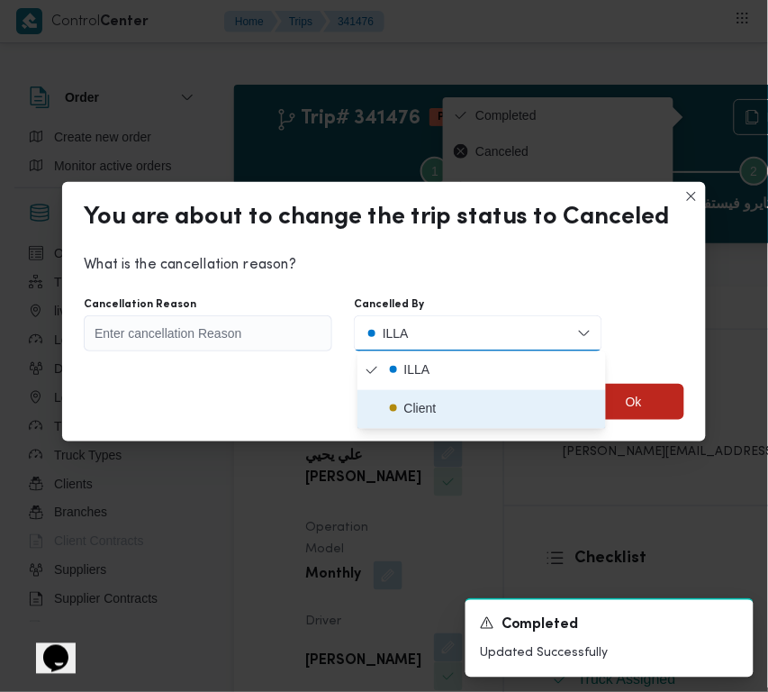
click at [428, 401] on div "Client" at bounding box center [420, 408] width 32 height 22
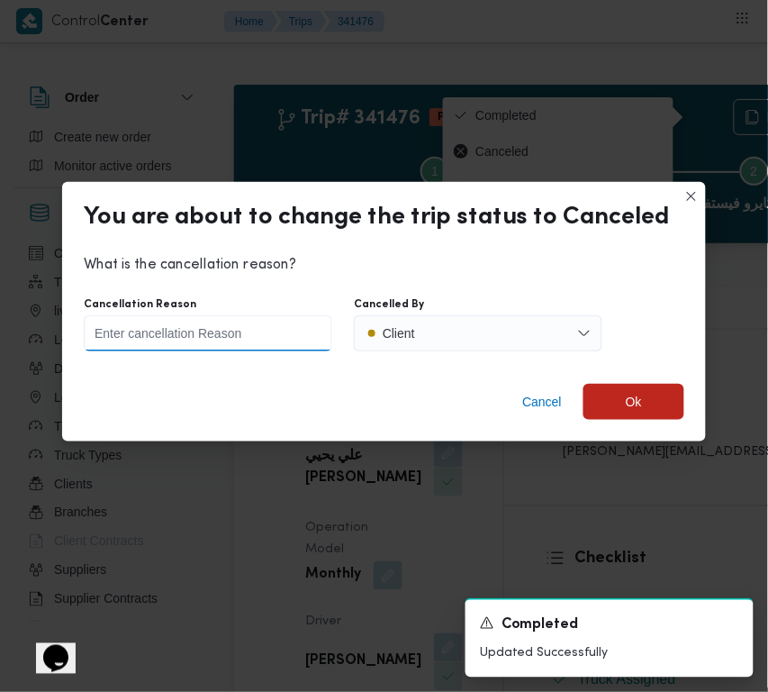
click at [285, 325] on input "Cancellation Reason" at bounding box center [208, 333] width 249 height 36
type input "العميل لغي العربيه"
click at [672, 397] on span "Ok" at bounding box center [634, 401] width 101 height 36
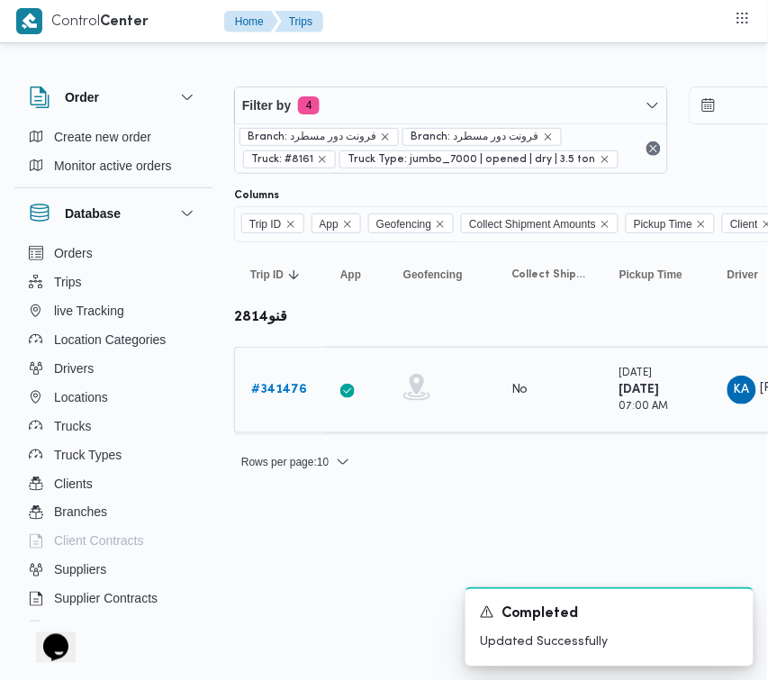
click at [281, 395] on b "# 341476" at bounding box center [279, 390] width 56 height 12
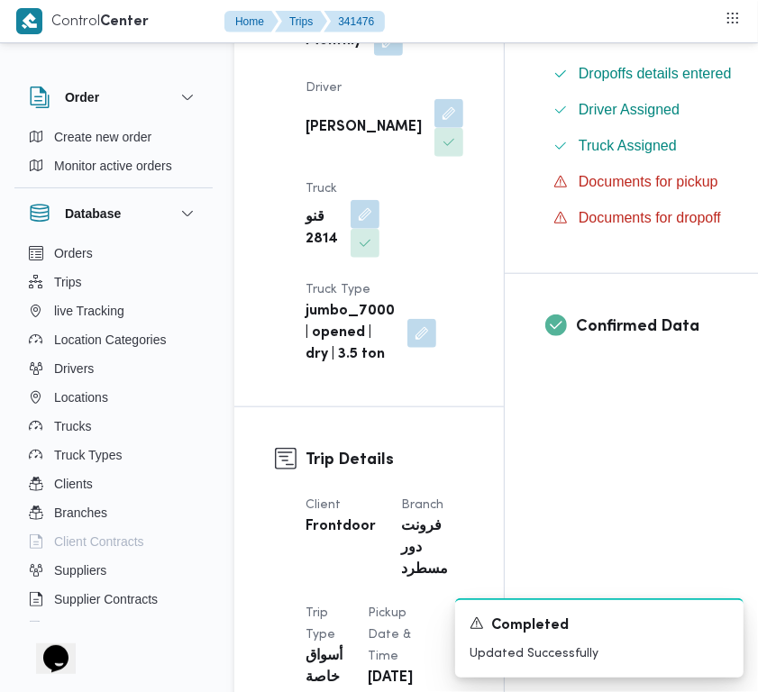
scroll to position [1212, 0]
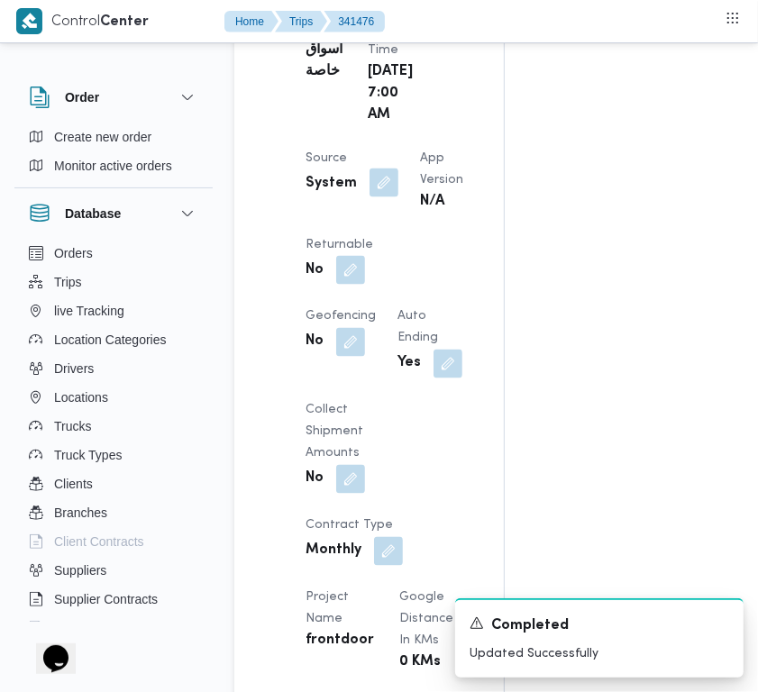
click at [375, 197] on button "button" at bounding box center [383, 182] width 29 height 29
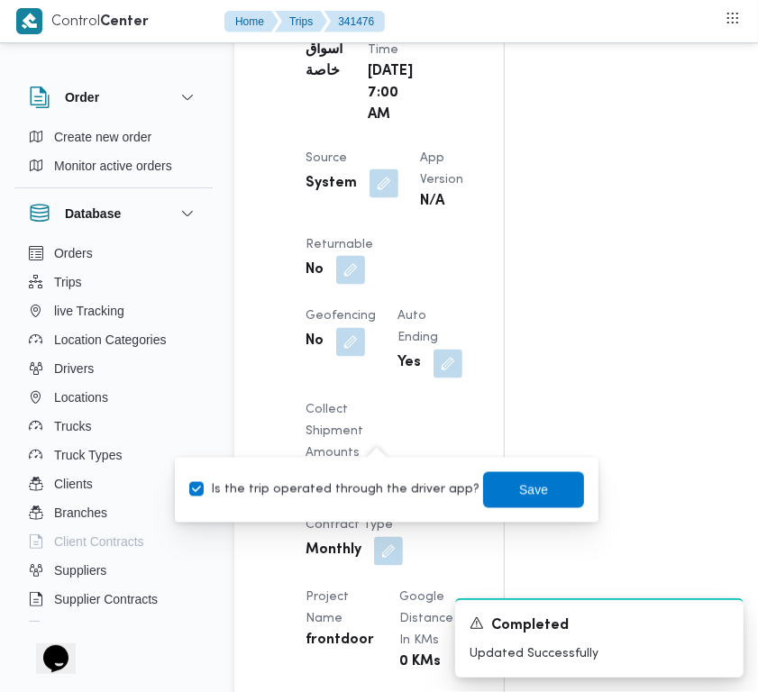
click at [362, 488] on label "Is the trip operated through the driver app?" at bounding box center [334, 490] width 290 height 22
checkbox input "false"
click at [514, 501] on span "Save" at bounding box center [533, 489] width 101 height 36
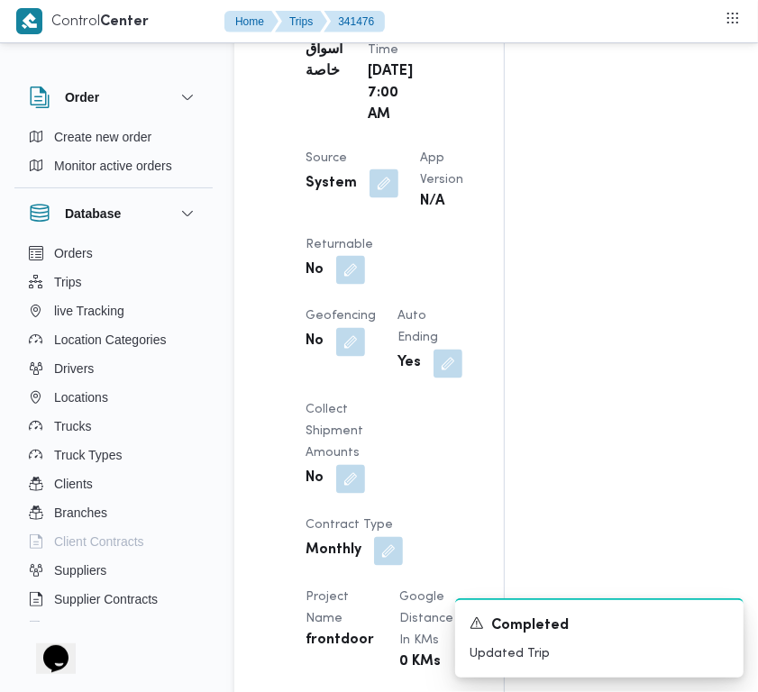
click at [465, 387] on div "Trip Details Client Frontdoor Branch فرونت دور مسطرد Trip Type أسواق خاصة Picku…" at bounding box center [368, 510] width 269 height 1418
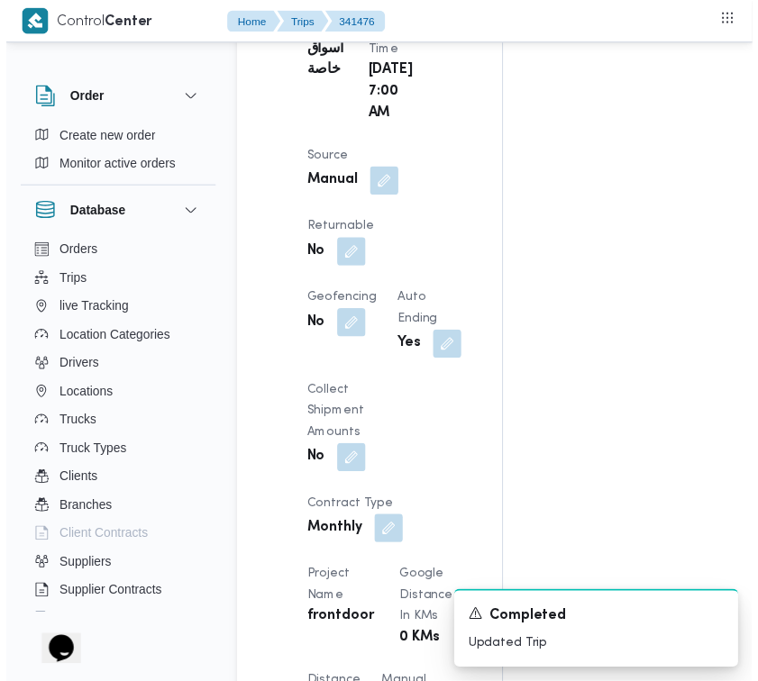
scroll to position [0, 0]
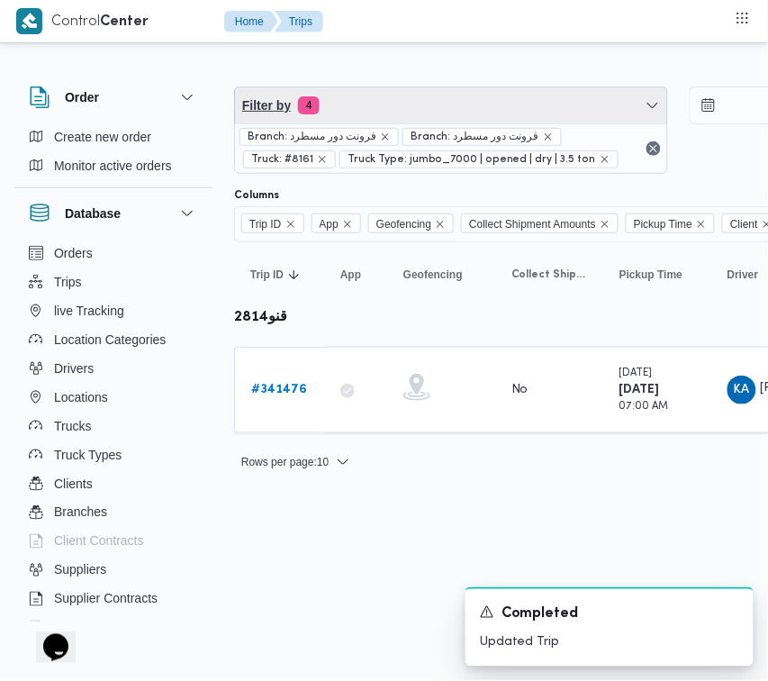
click at [443, 113] on span "Filter by 4" at bounding box center [451, 105] width 432 height 36
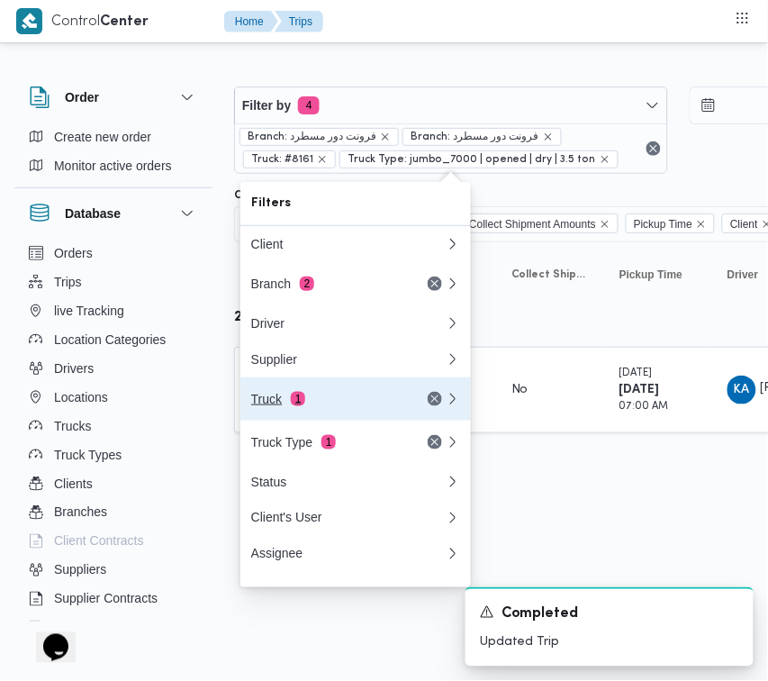
click at [316, 416] on div "Truck 1" at bounding box center [349, 398] width 216 height 43
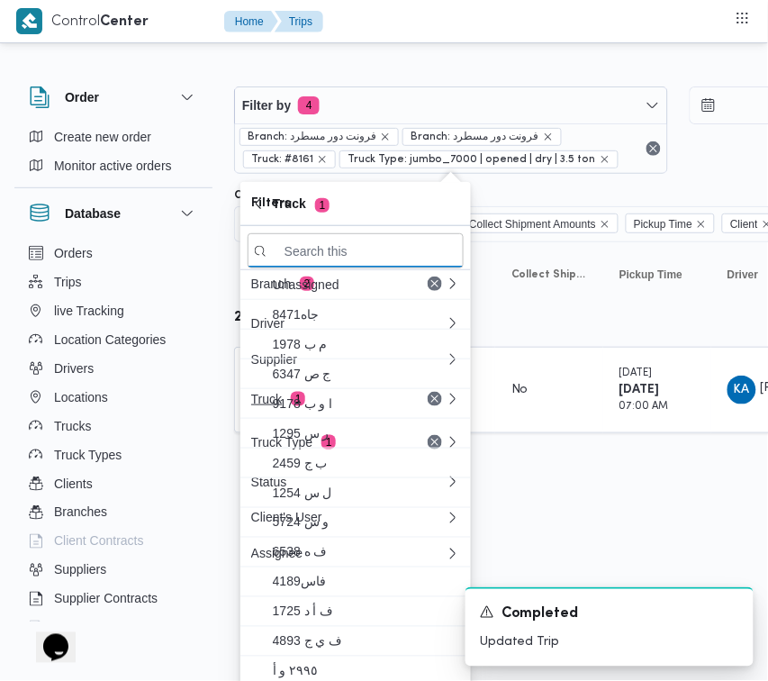
paste input "كى7869"
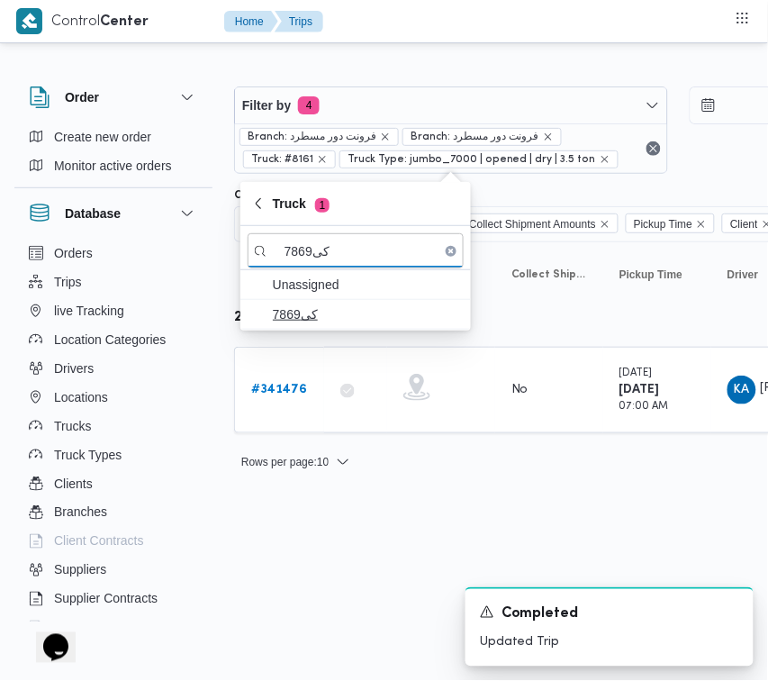
type input "كى7869"
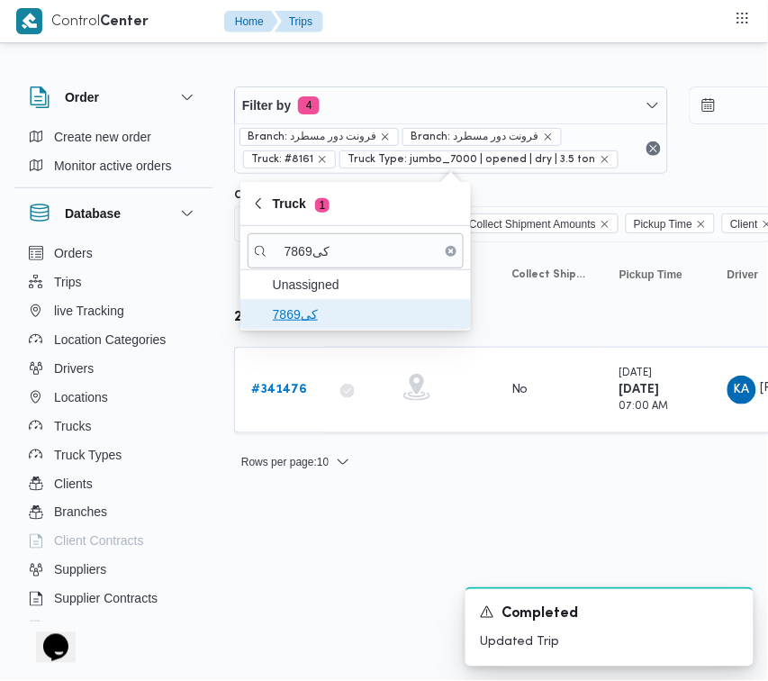
click at [289, 322] on span "كى7869" at bounding box center [366, 315] width 187 height 22
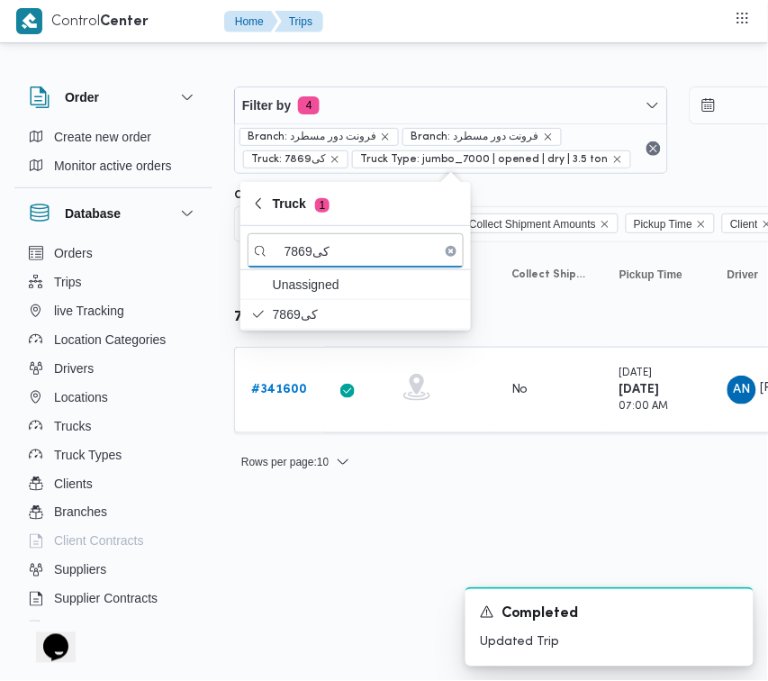
click at [313, 568] on html "Control Center Home Trips Order Create new order Monitor active orders Database…" at bounding box center [384, 340] width 768 height 681
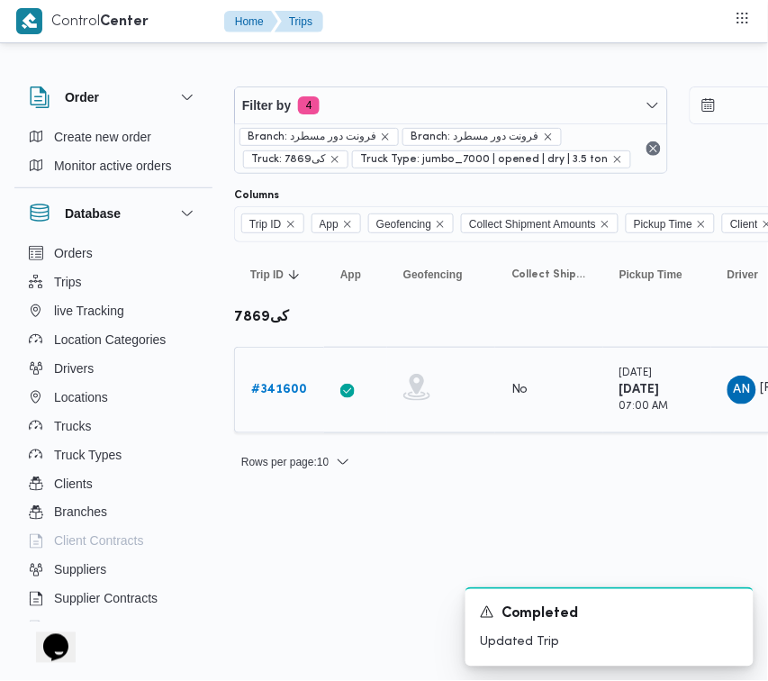
click at [273, 384] on b "# 341600" at bounding box center [279, 390] width 56 height 12
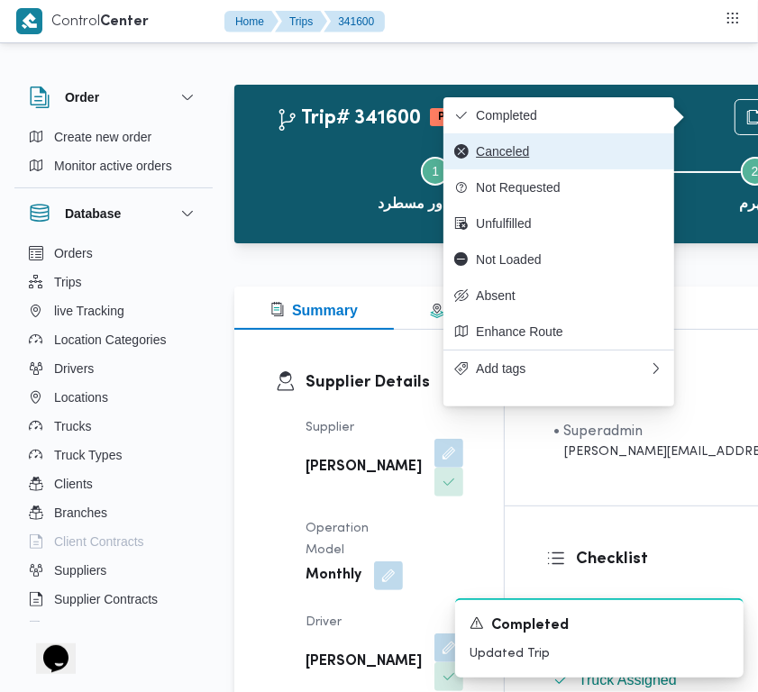
click at [528, 158] on span "Canceled" at bounding box center [569, 151] width 187 height 14
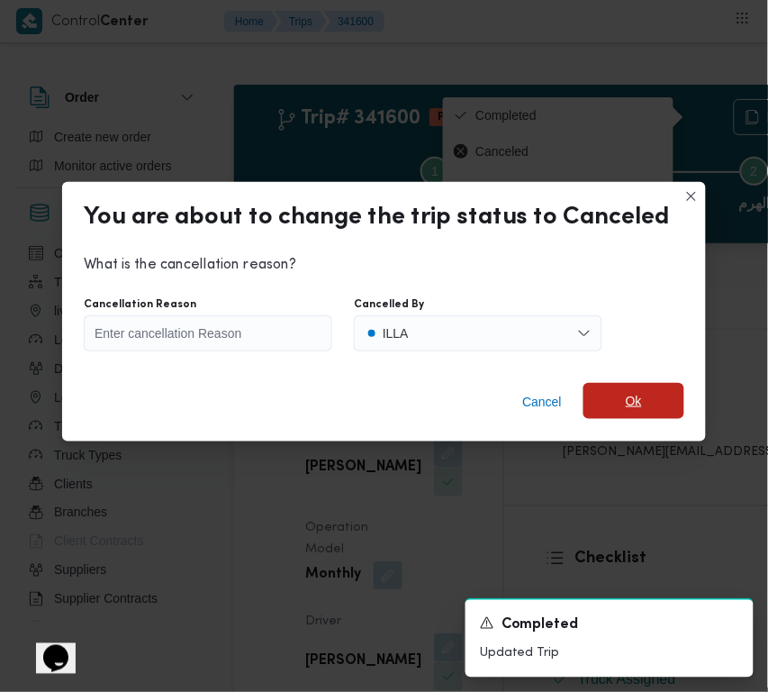
click at [604, 402] on span "Ok" at bounding box center [634, 401] width 101 height 36
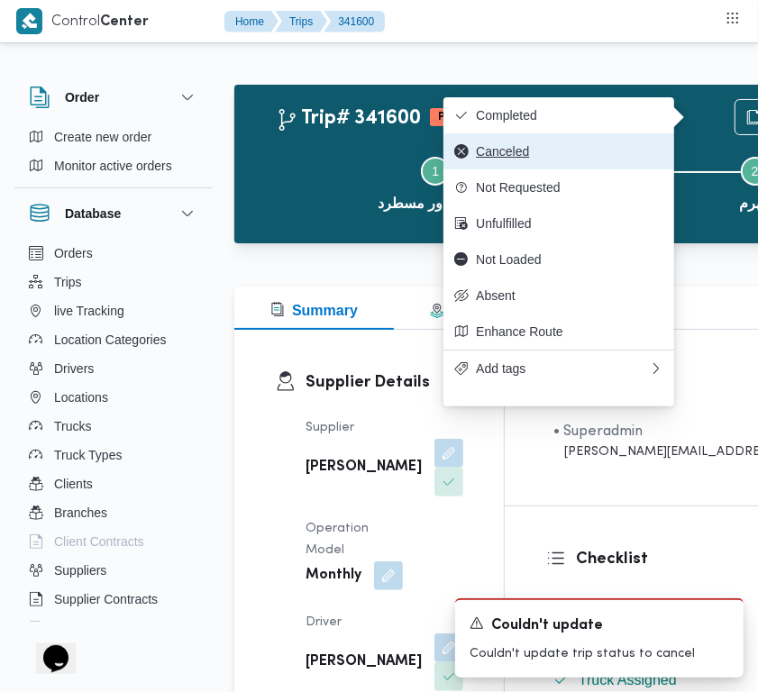
click at [537, 159] on span "Canceled" at bounding box center [569, 151] width 187 height 14
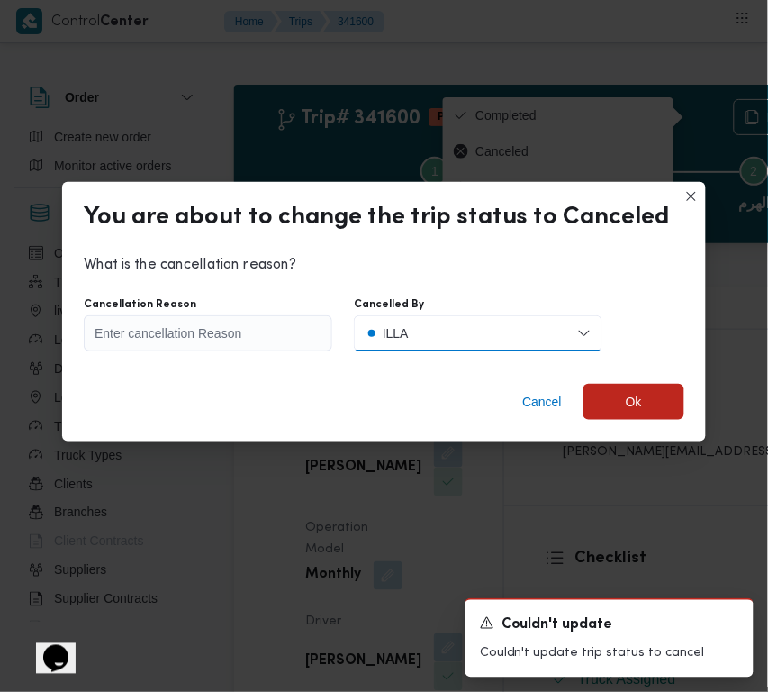
click at [531, 340] on button "ILLA" at bounding box center [478, 333] width 249 height 36
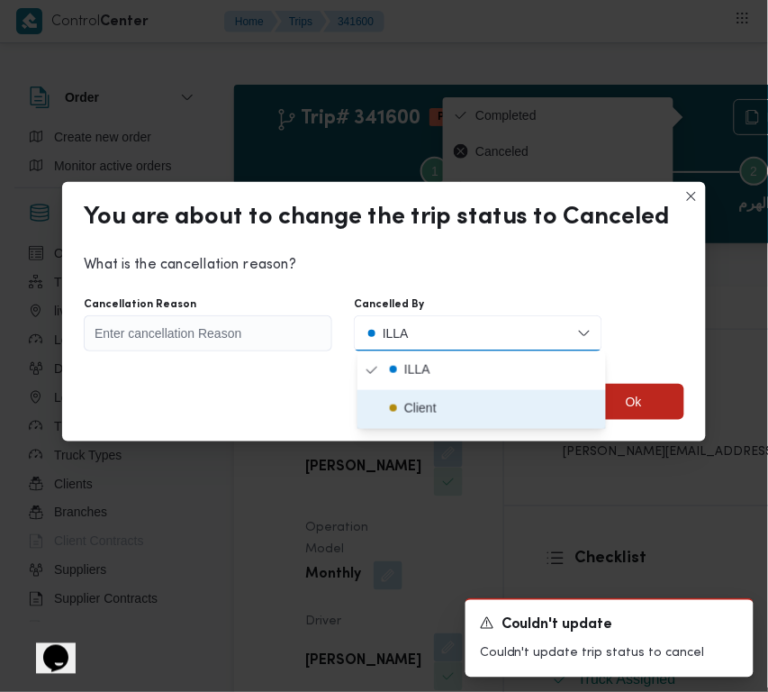
drag, startPoint x: 461, startPoint y: 402, endPoint x: 371, endPoint y: 370, distance: 95.4
click at [461, 403] on span "Client" at bounding box center [492, 409] width 213 height 24
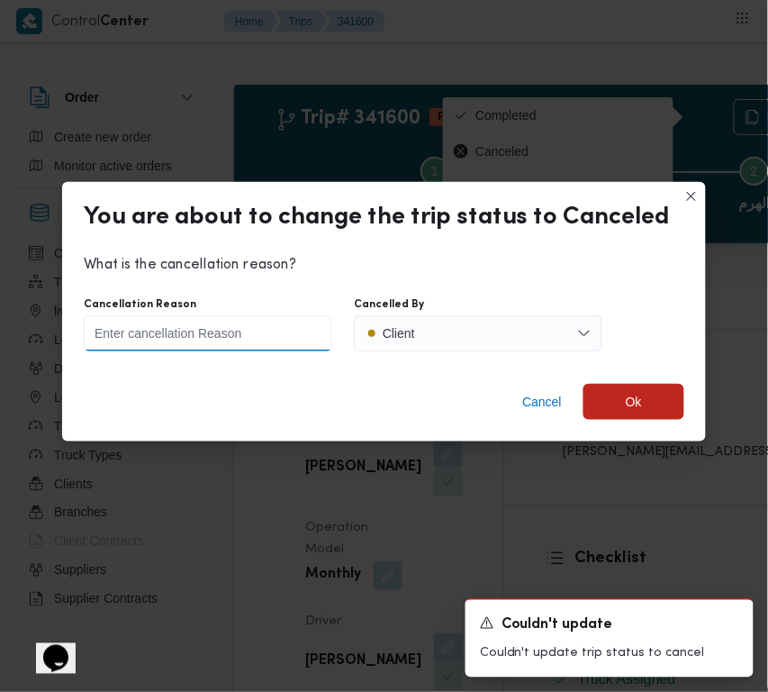
click at [291, 325] on input "Cancellation Reason" at bounding box center [208, 333] width 249 height 36
type input "العميل لغي العربيه"
click at [626, 393] on span "Ok" at bounding box center [634, 401] width 16 height 22
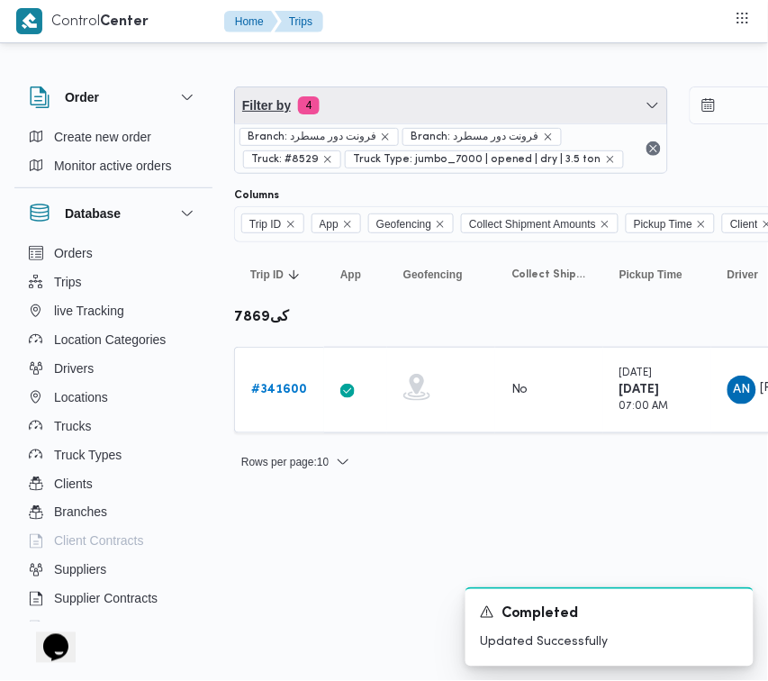
click at [403, 120] on span "Filter by 4" at bounding box center [451, 105] width 432 height 36
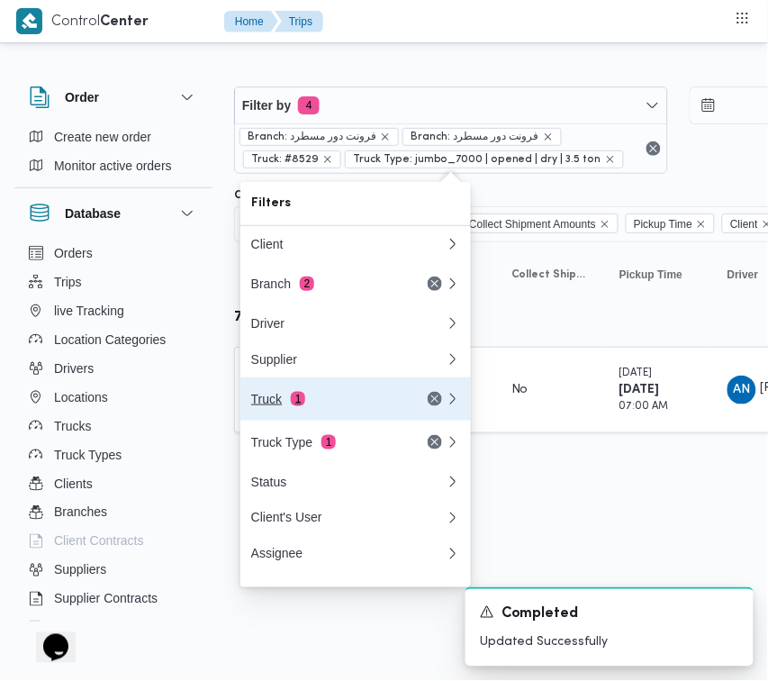
click at [344, 399] on div "Truck 1" at bounding box center [326, 399] width 151 height 14
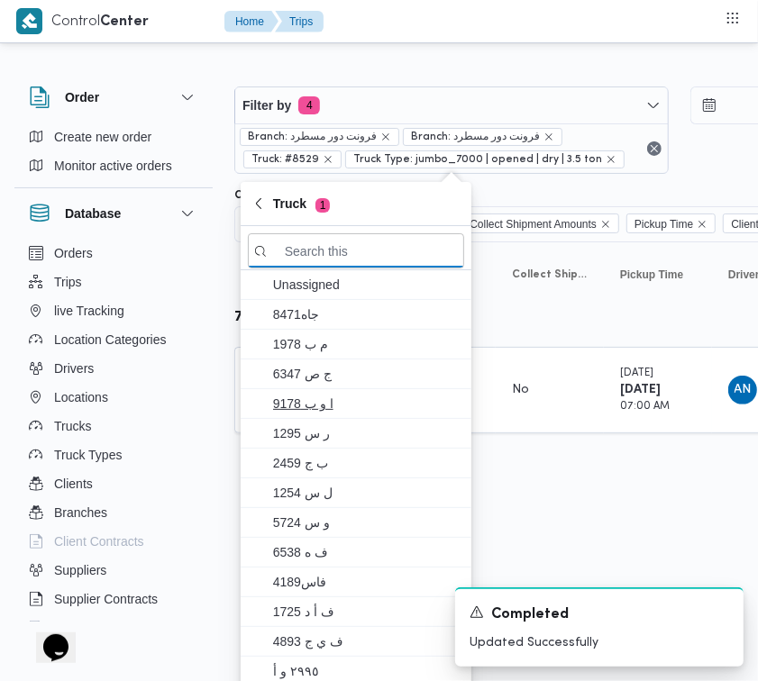
paste input "عصر3396"
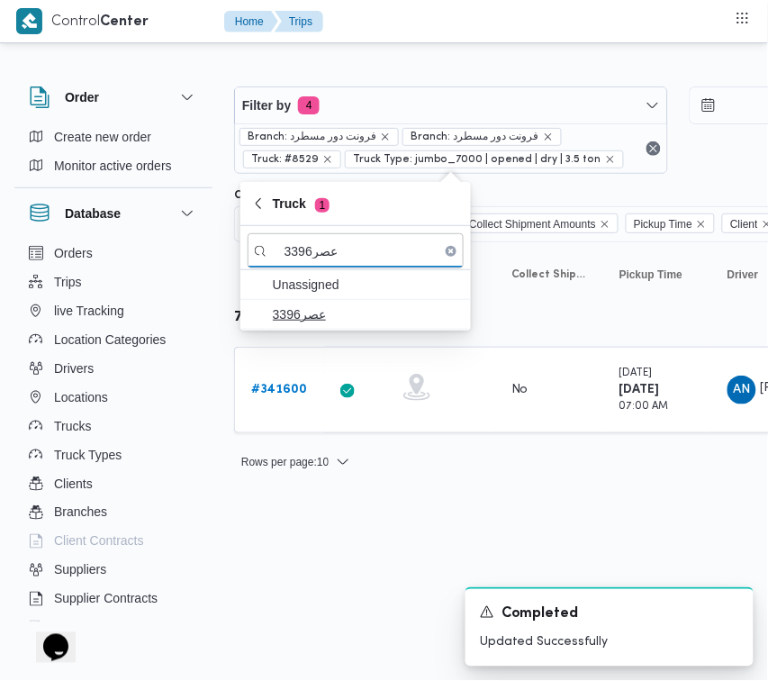
type input "عصر3396"
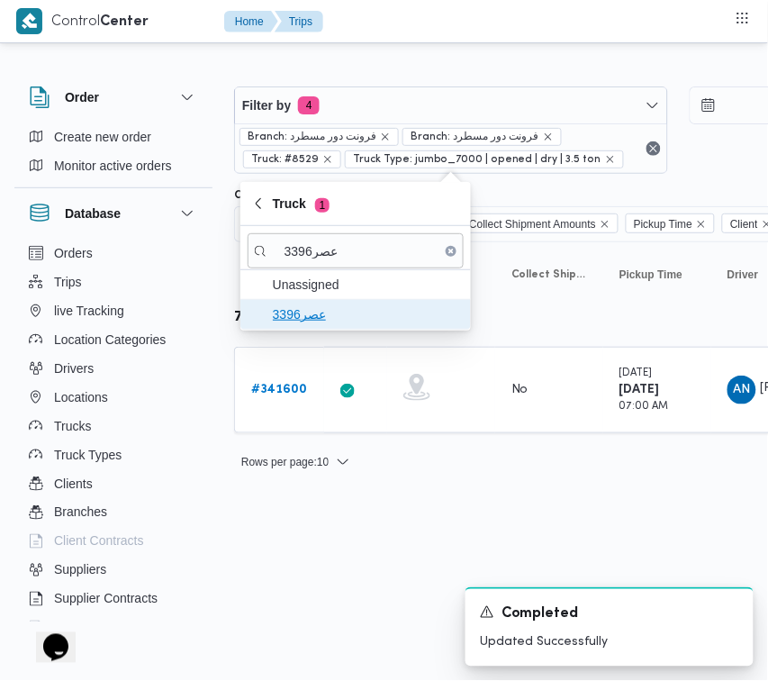
click at [306, 313] on span "عصر3396" at bounding box center [366, 315] width 187 height 22
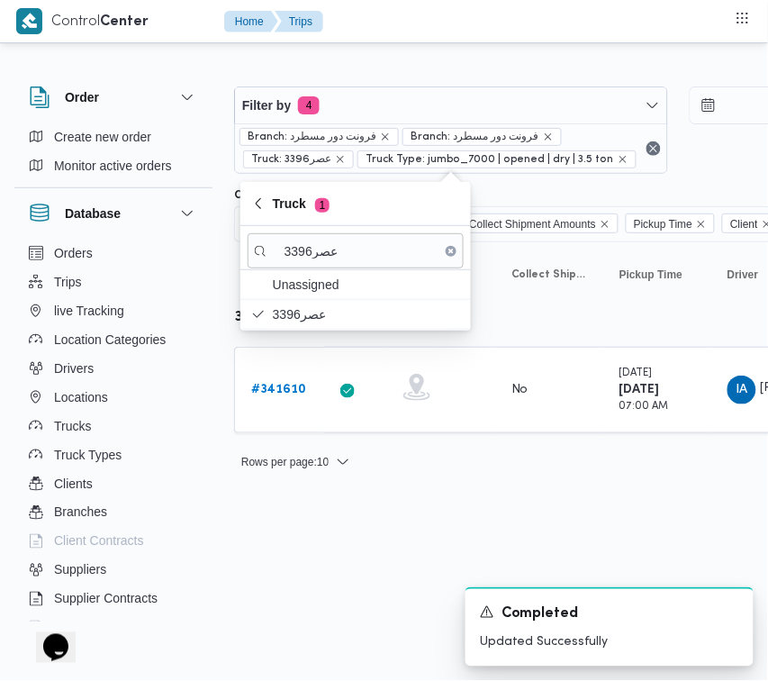
click at [300, 541] on html "Control Center Home Trips Order Create new order Monitor active orders Database…" at bounding box center [384, 340] width 768 height 681
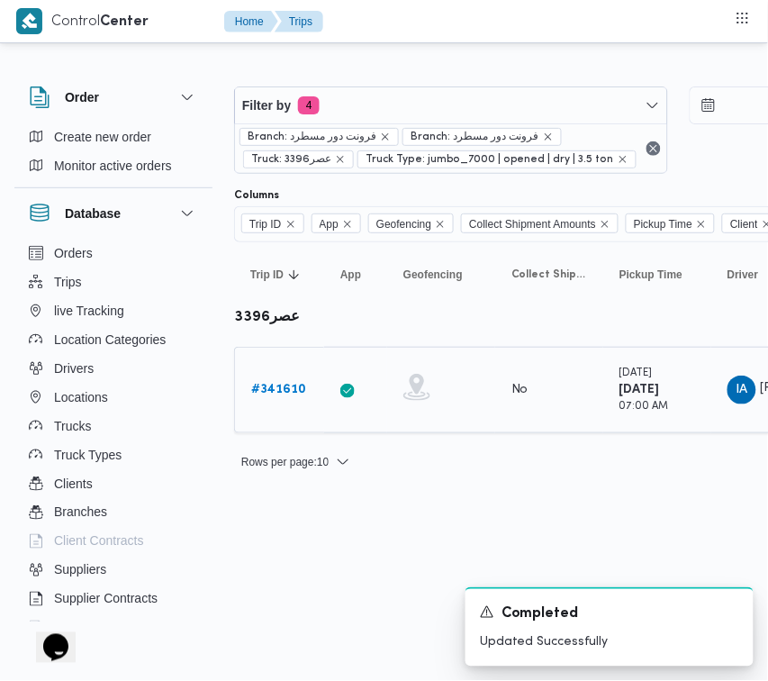
click at [280, 395] on b "# 341610" at bounding box center [278, 390] width 55 height 12
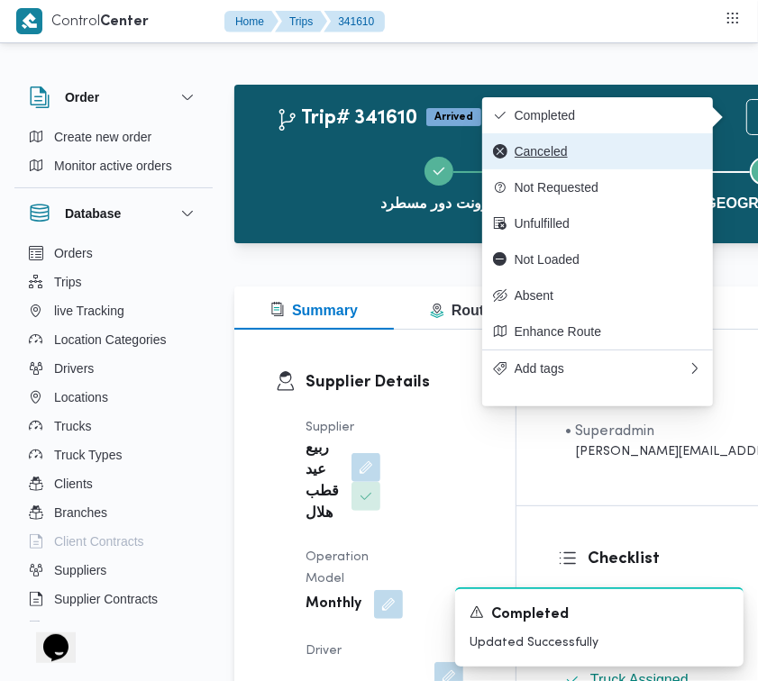
click at [557, 154] on span "Canceled" at bounding box center [607, 151] width 187 height 14
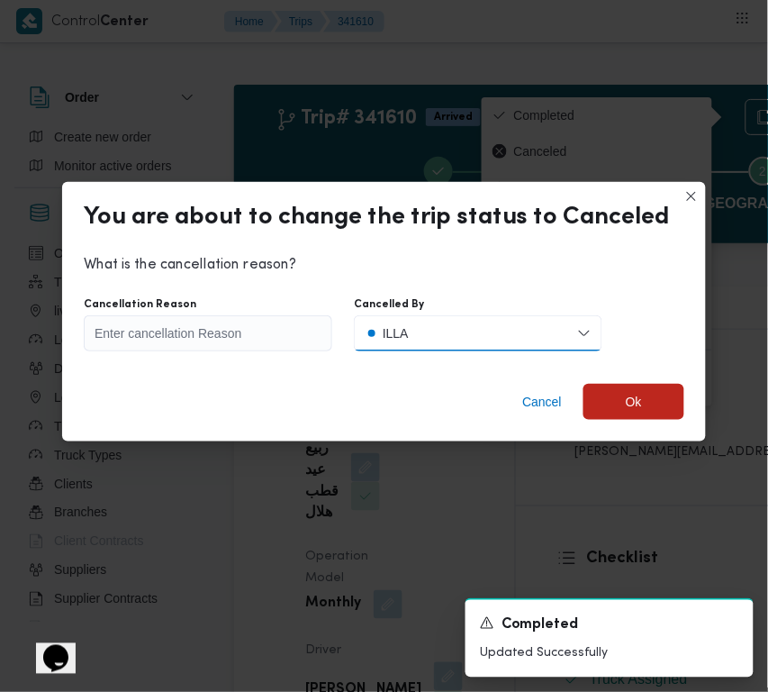
click at [537, 347] on button "ILLA" at bounding box center [478, 333] width 249 height 36
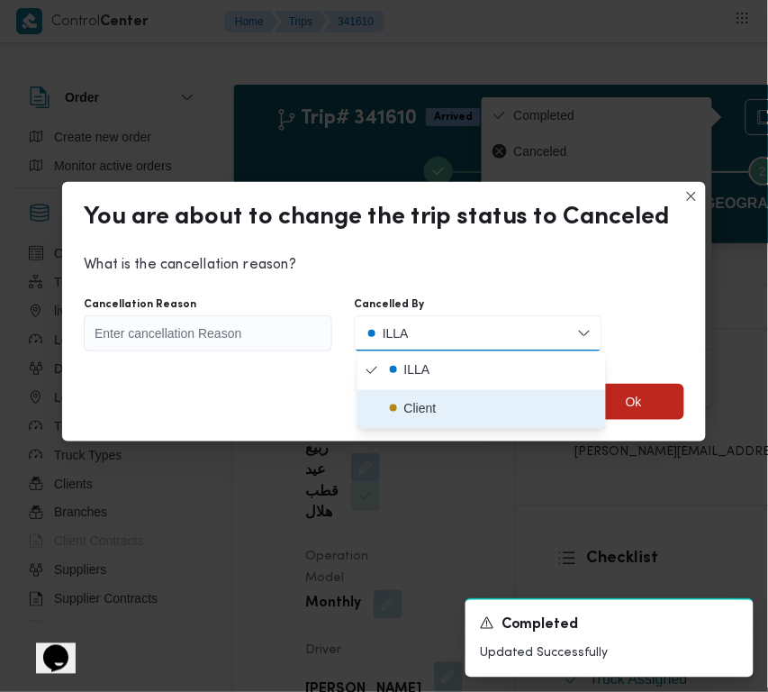
drag, startPoint x: 468, startPoint y: 395, endPoint x: 348, endPoint y: 371, distance: 123.0
click at [466, 396] on button "Client" at bounding box center [482, 409] width 249 height 39
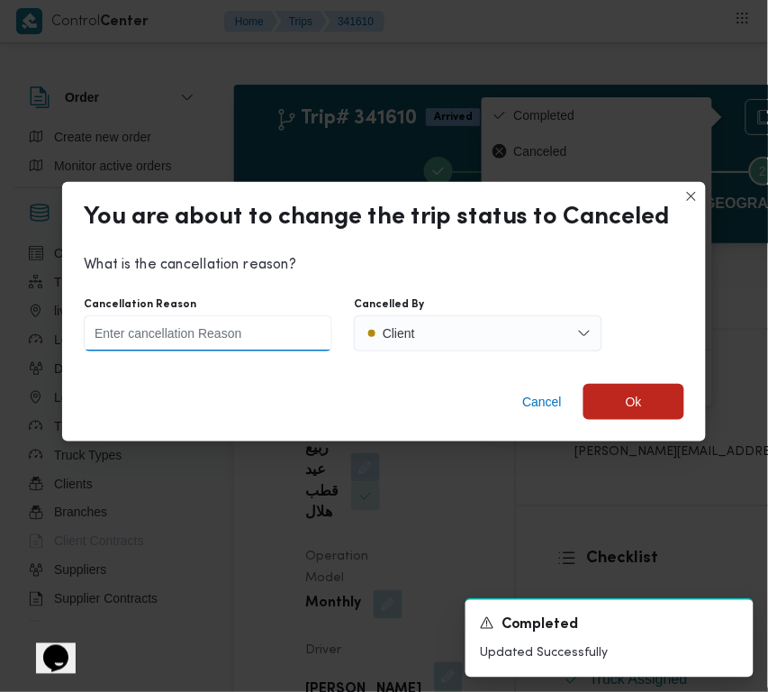
drag, startPoint x: 252, startPoint y: 338, endPoint x: 250, endPoint y: 349, distance: 11.0
click at [249, 338] on input "Cancellation Reason" at bounding box center [208, 333] width 249 height 36
type input "العميل لغي العربيه"
click at [650, 411] on span "Ok" at bounding box center [634, 402] width 101 height 36
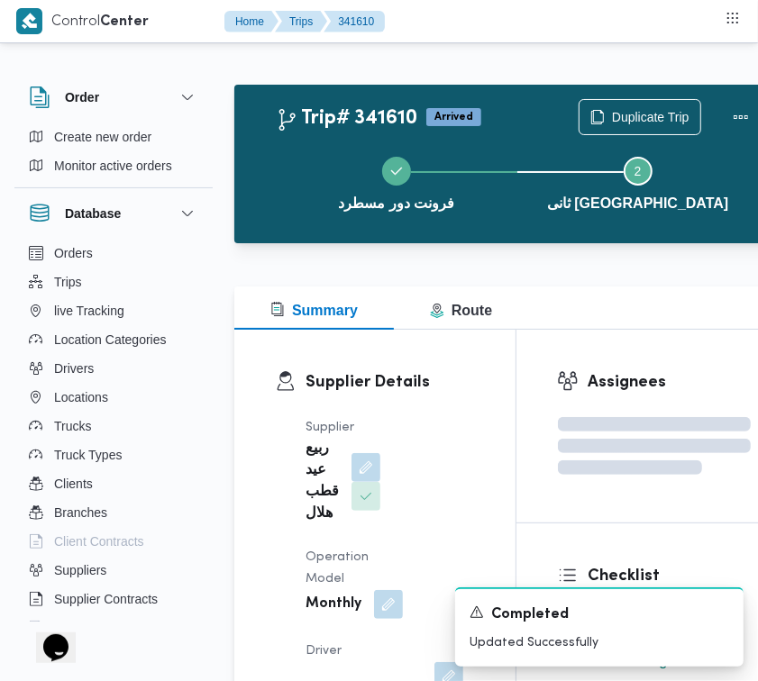
click at [302, 108] on h2 "Trip# 341610" at bounding box center [346, 118] width 141 height 23
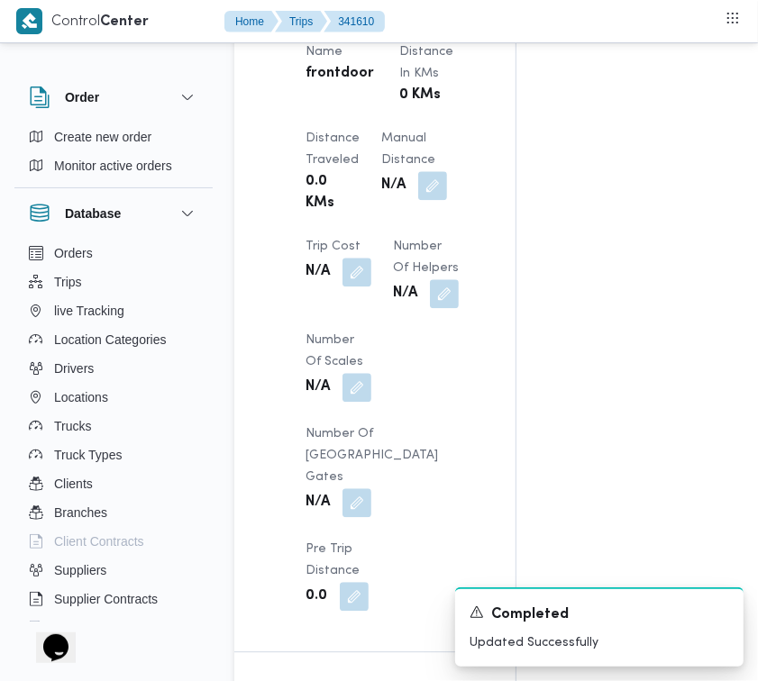
scroll to position [2383, 0]
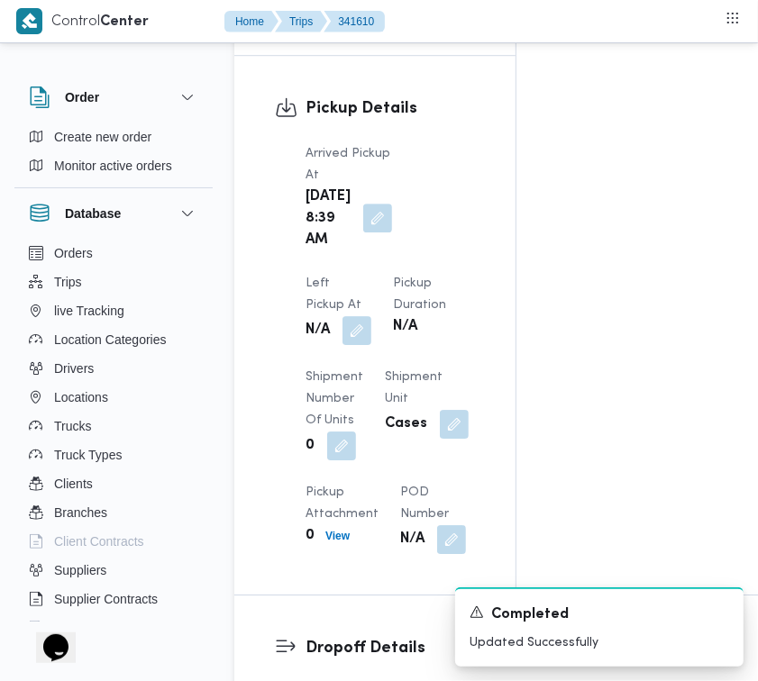
click at [363, 232] on button "button" at bounding box center [377, 218] width 29 height 29
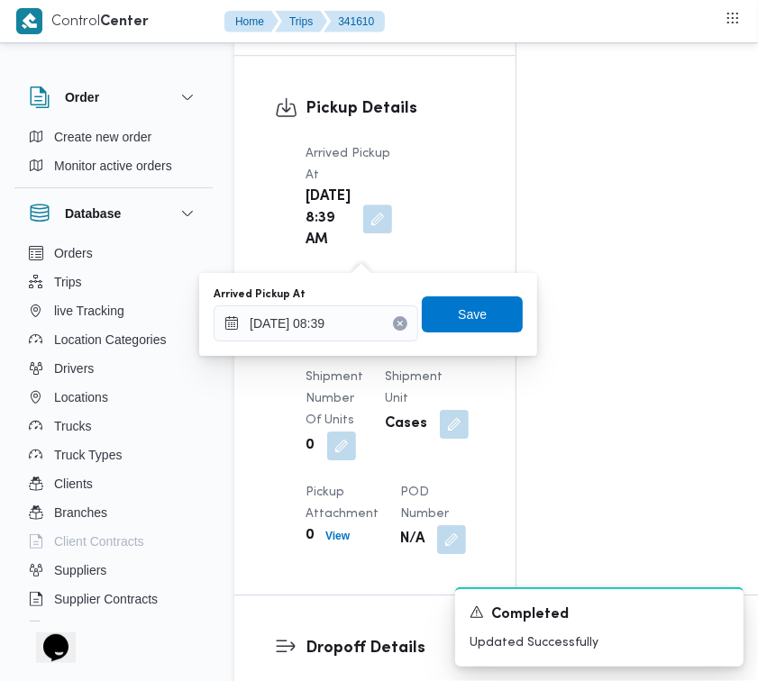
click at [393, 329] on button "Clear input" at bounding box center [400, 323] width 14 height 14
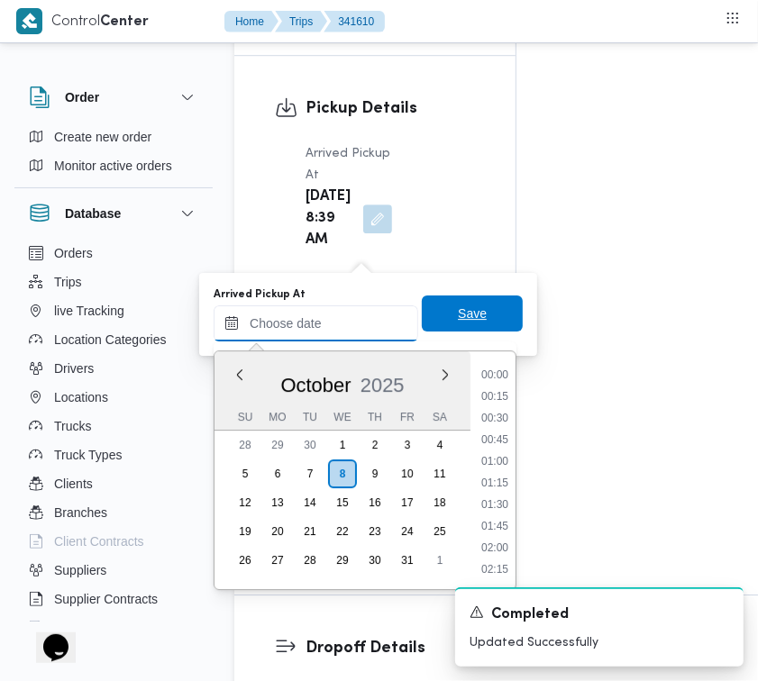
scroll to position [906, 0]
click at [437, 326] on span "Save" at bounding box center [472, 313] width 101 height 36
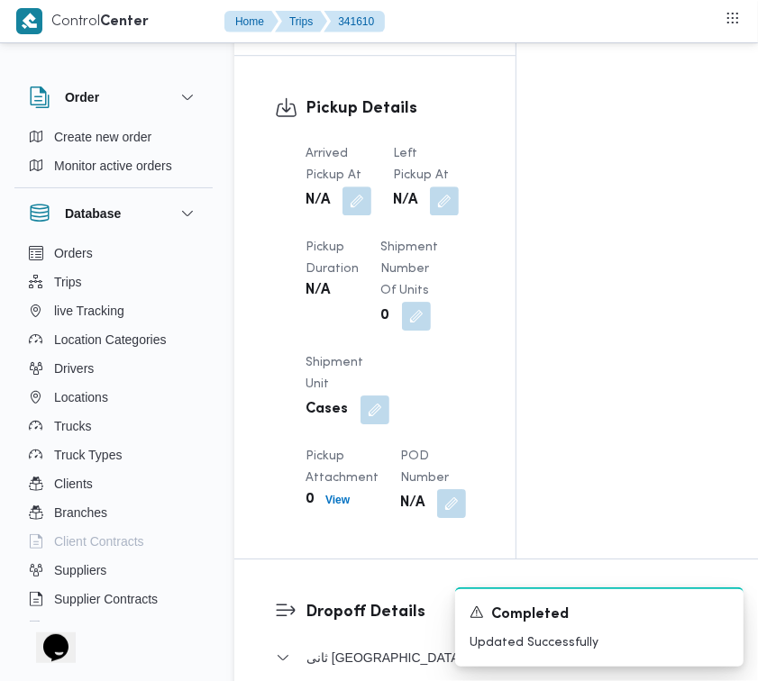
click at [358, 104] on h3 "Pickup Details" at bounding box center [389, 108] width 169 height 24
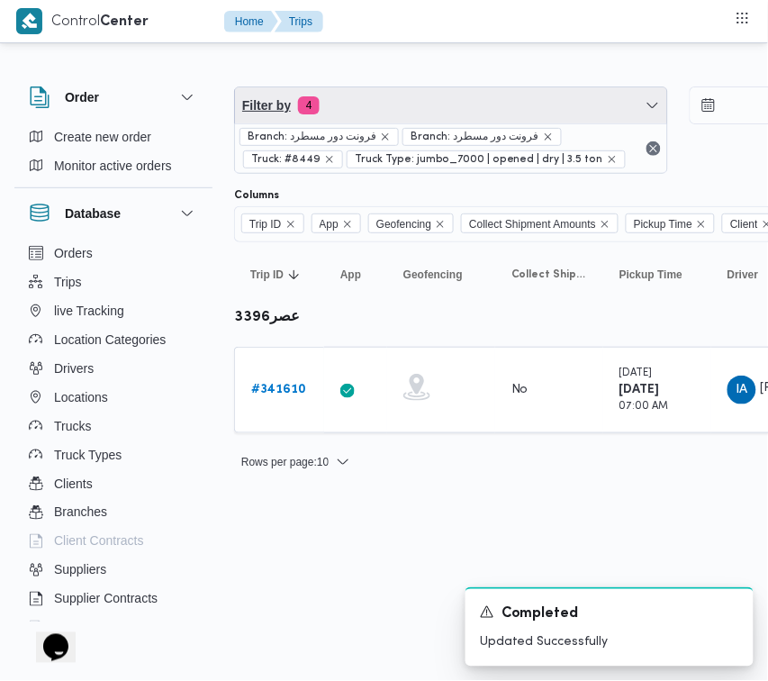
click at [423, 97] on span "Filter by 4" at bounding box center [451, 105] width 432 height 36
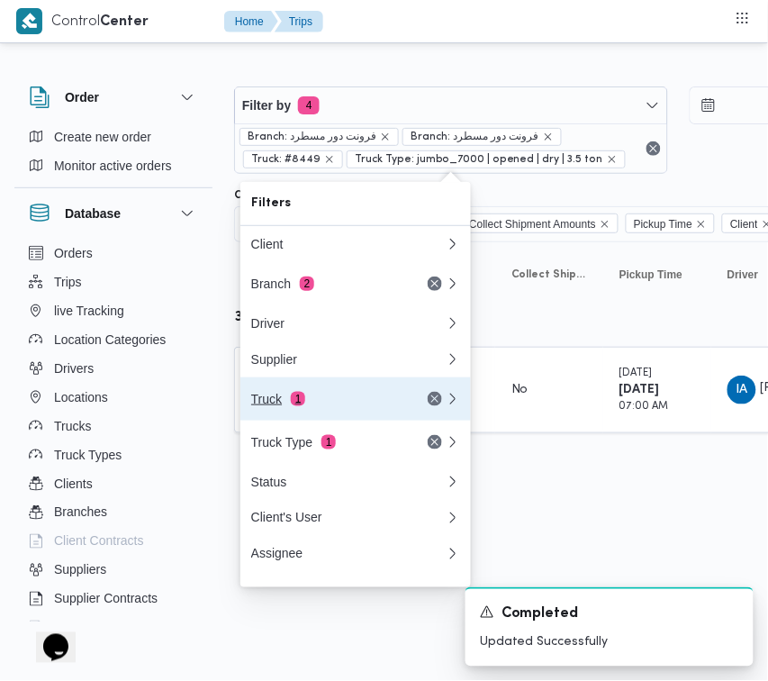
click at [339, 421] on button "Truck 1" at bounding box center [356, 398] width 231 height 43
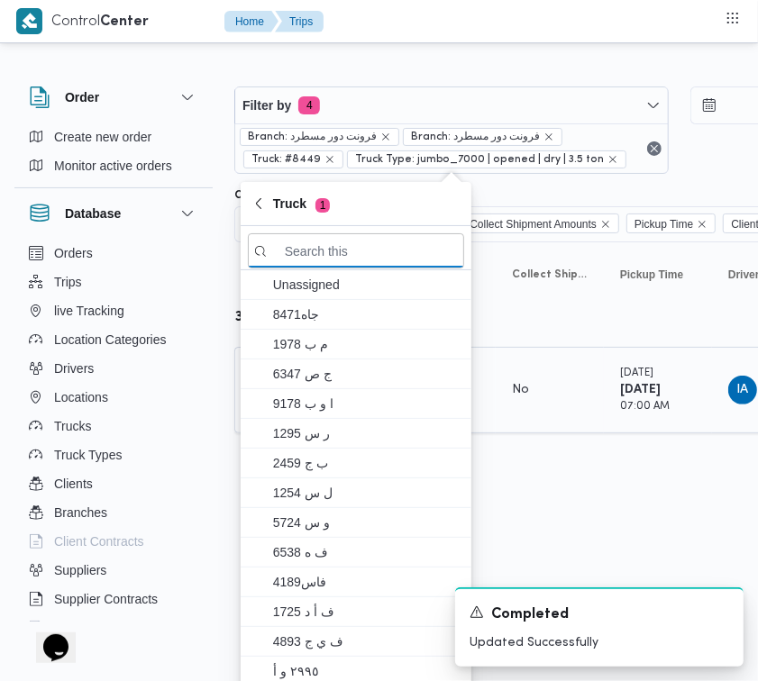
paste input "الف1981"
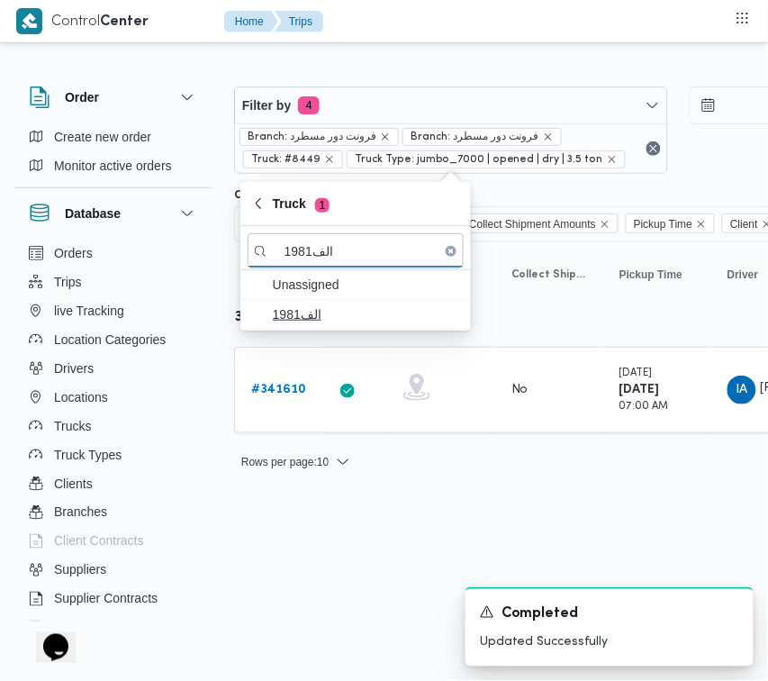
type input "الف1981"
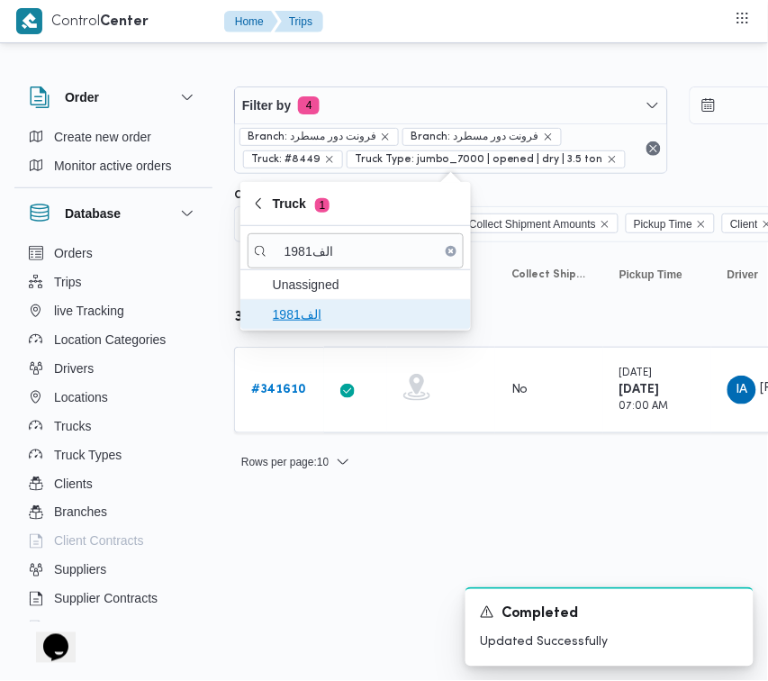
click at [330, 309] on span "الف1981" at bounding box center [366, 315] width 187 height 22
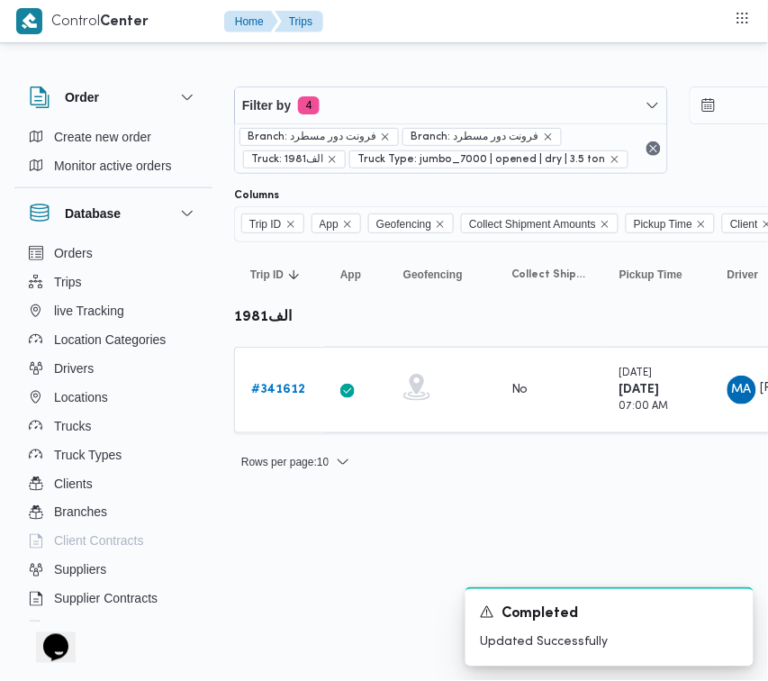
click at [299, 514] on html "Control Center Home Trips Order Create new order Monitor active orders Database…" at bounding box center [384, 340] width 768 height 681
click at [267, 384] on b "# 341612" at bounding box center [278, 390] width 54 height 12
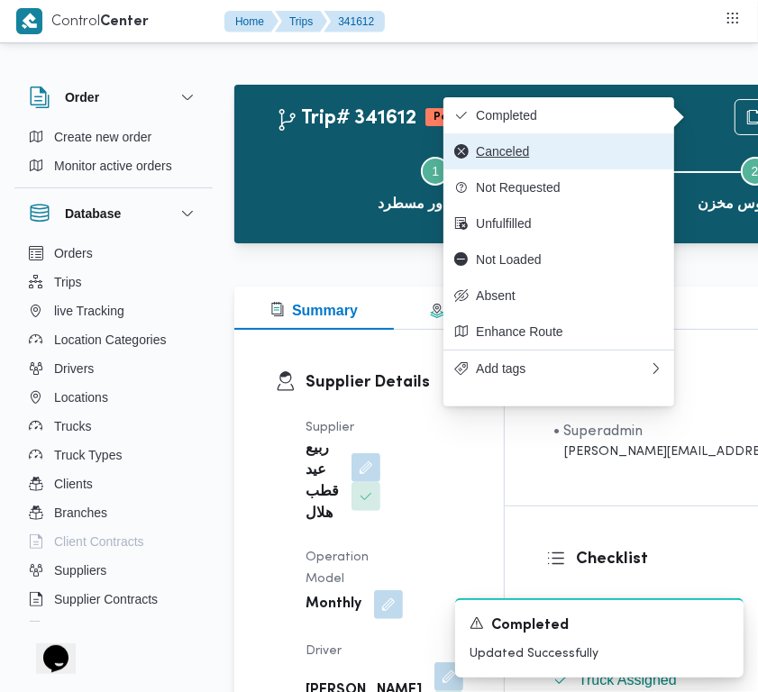
click at [540, 153] on span "Canceled" at bounding box center [569, 151] width 187 height 14
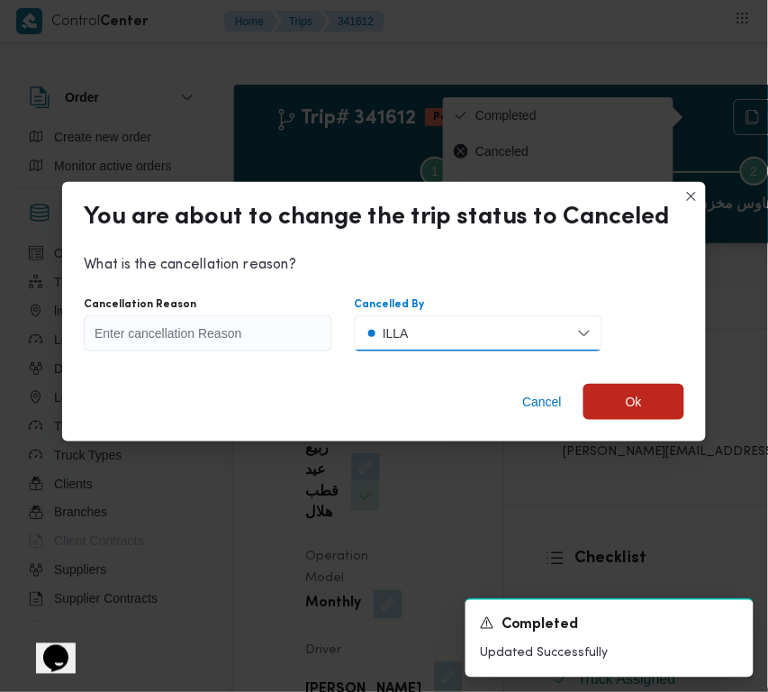
drag, startPoint x: 505, startPoint y: 320, endPoint x: 504, endPoint y: 331, distance: 11.7
click at [504, 331] on button "ILLA" at bounding box center [478, 333] width 249 height 36
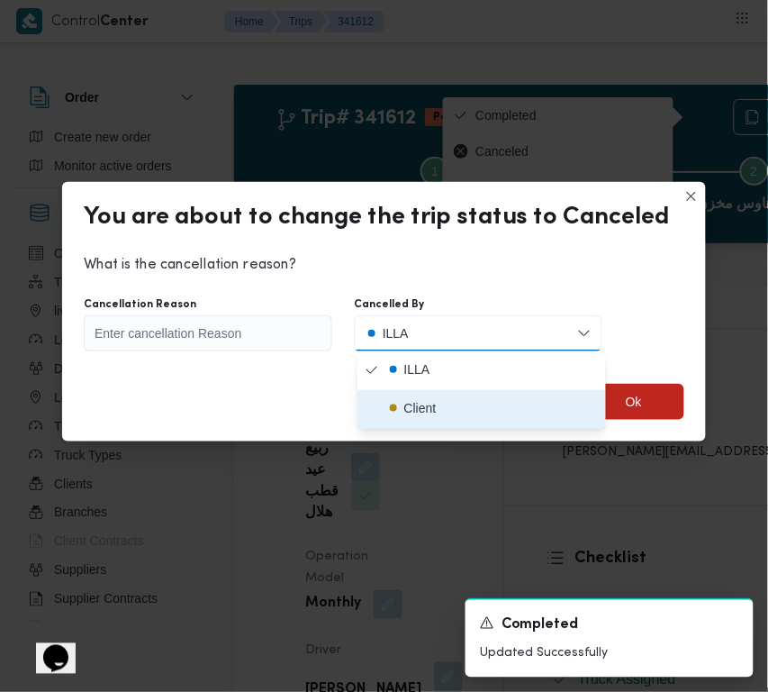
click at [476, 395] on button "Client" at bounding box center [482, 409] width 249 height 39
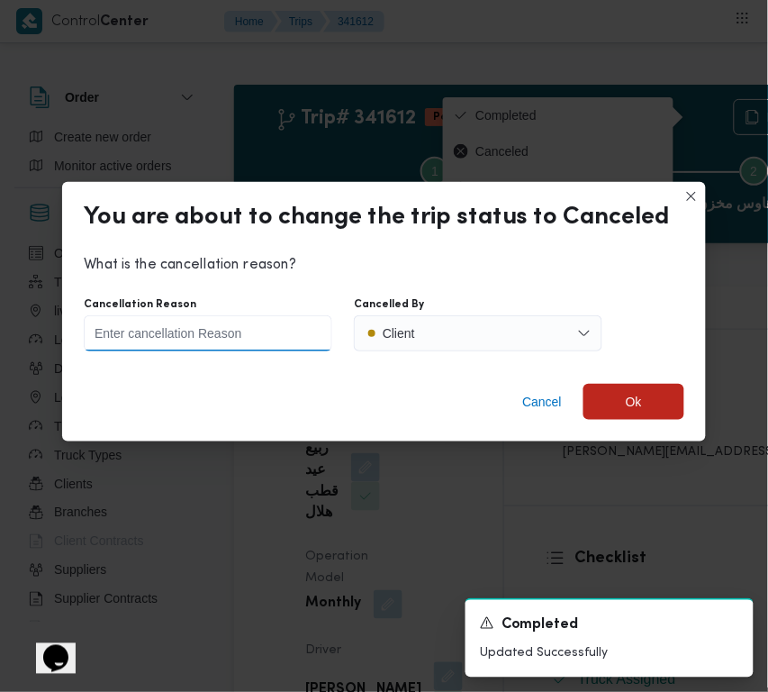
click at [262, 329] on input "Cancellation Reason" at bounding box center [208, 333] width 249 height 36
type input "العميل لغي العربيه"
click at [636, 404] on span "Ok" at bounding box center [634, 401] width 16 height 22
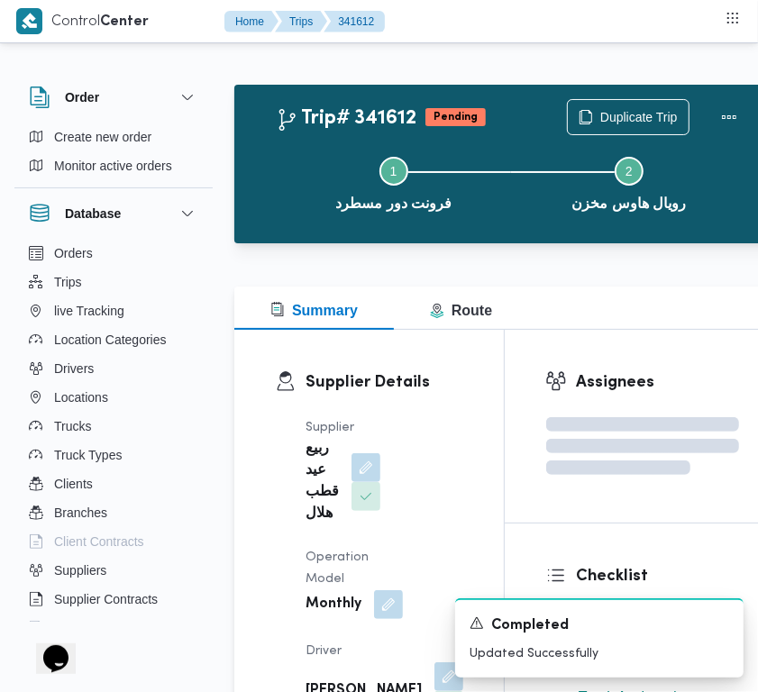
click at [261, 213] on div "Trip# 341612 Pending Duplicate Trip Step 1 is incomplete 1 فرونت دور مسطرد Step…" at bounding box center [507, 164] width 516 height 130
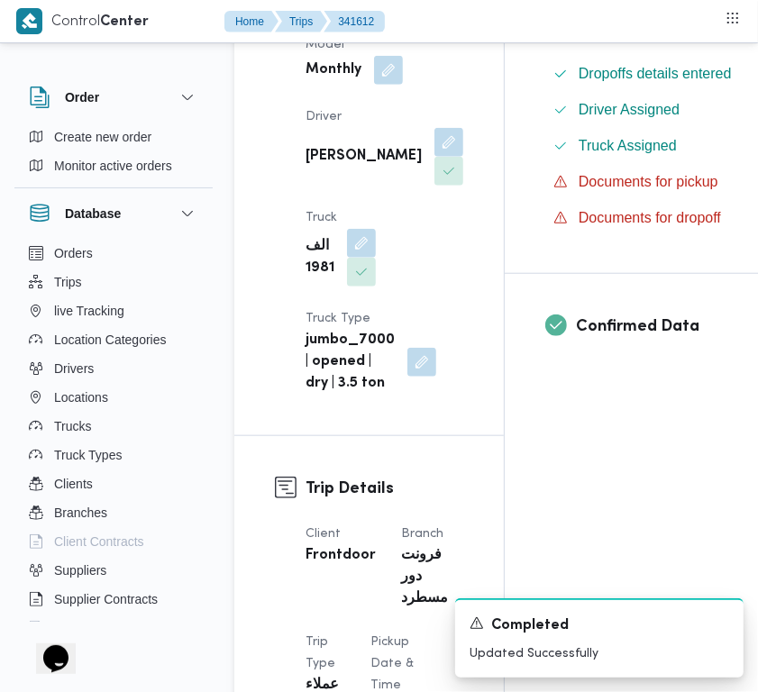
scroll to position [1212, 0]
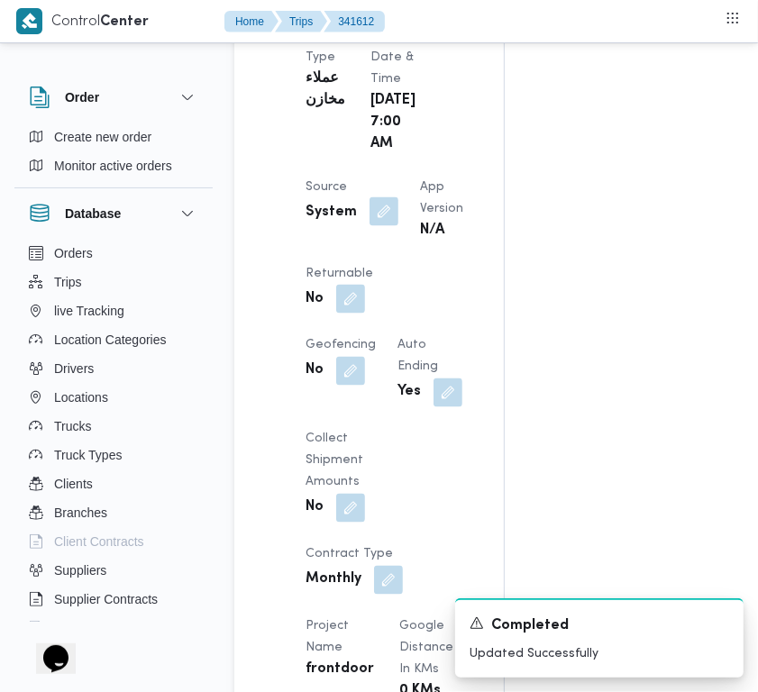
click at [374, 226] on button "button" at bounding box center [383, 211] width 29 height 29
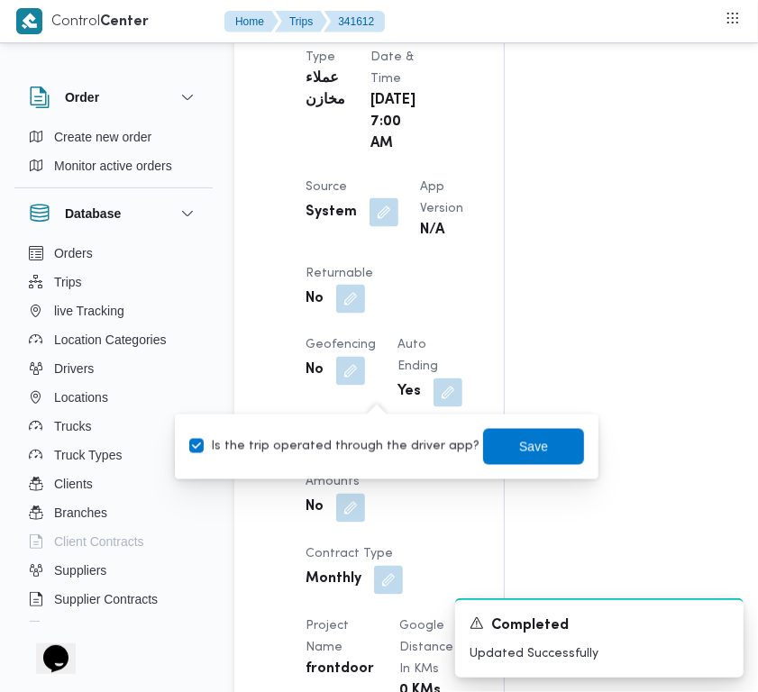
click at [342, 456] on label "Is the trip operated through the driver app?" at bounding box center [334, 447] width 290 height 22
checkbox input "false"
click at [519, 438] on span "Save" at bounding box center [533, 446] width 29 height 22
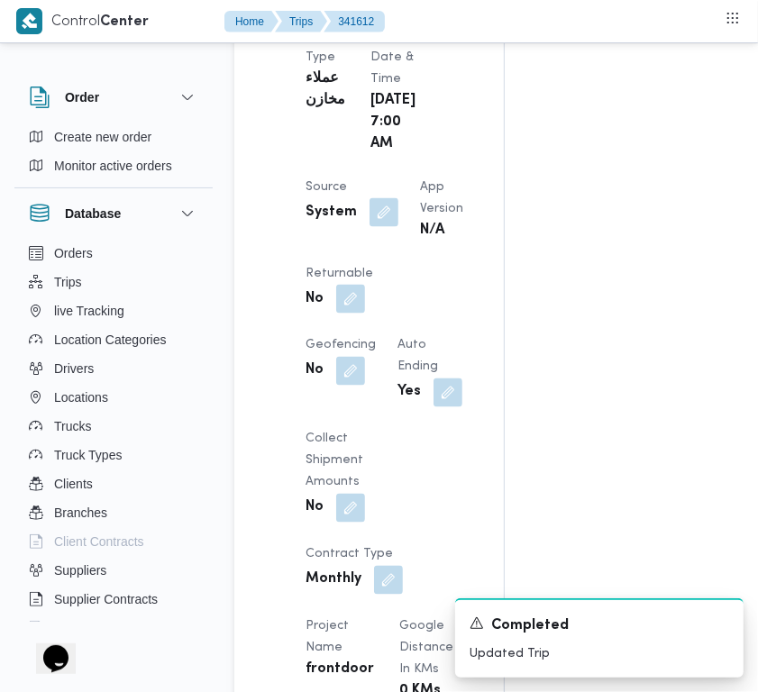
drag, startPoint x: 564, startPoint y: 397, endPoint x: 569, endPoint y: 423, distance: 26.7
click at [569, 417] on div "Assignees Checklist Dropoffs details entered Driver Assigned Truck Assigned Doc…" at bounding box center [641, 513] width 275 height 2648
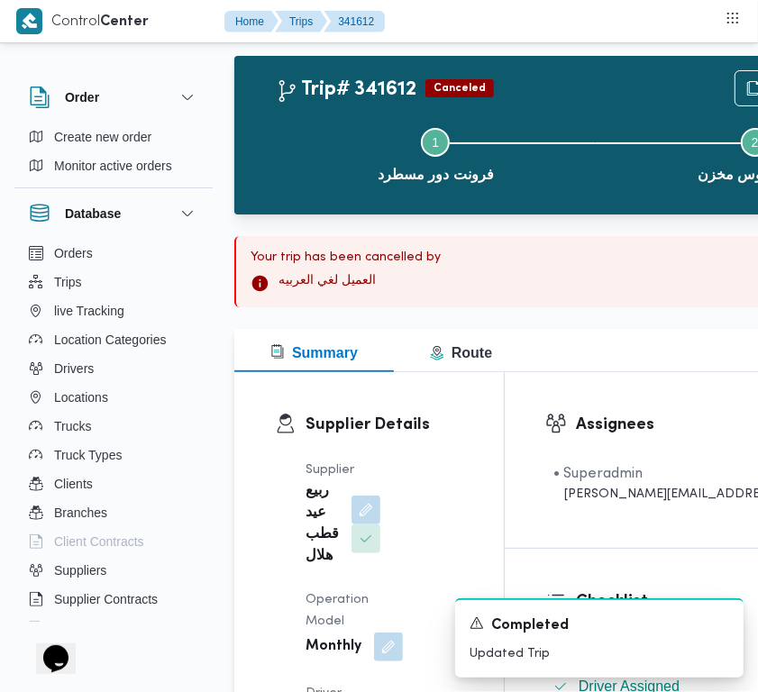
scroll to position [0, 0]
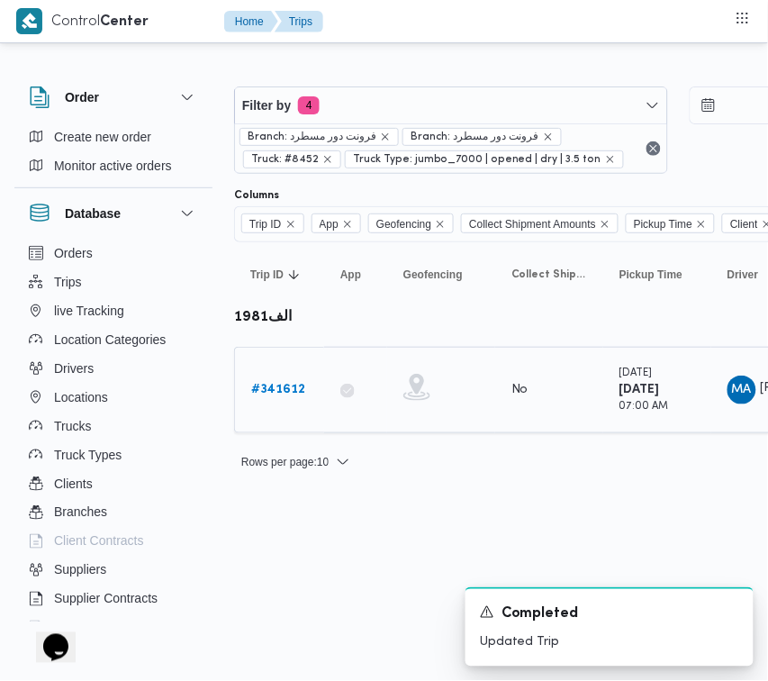
click at [271, 398] on link "# 341612" at bounding box center [278, 390] width 54 height 22
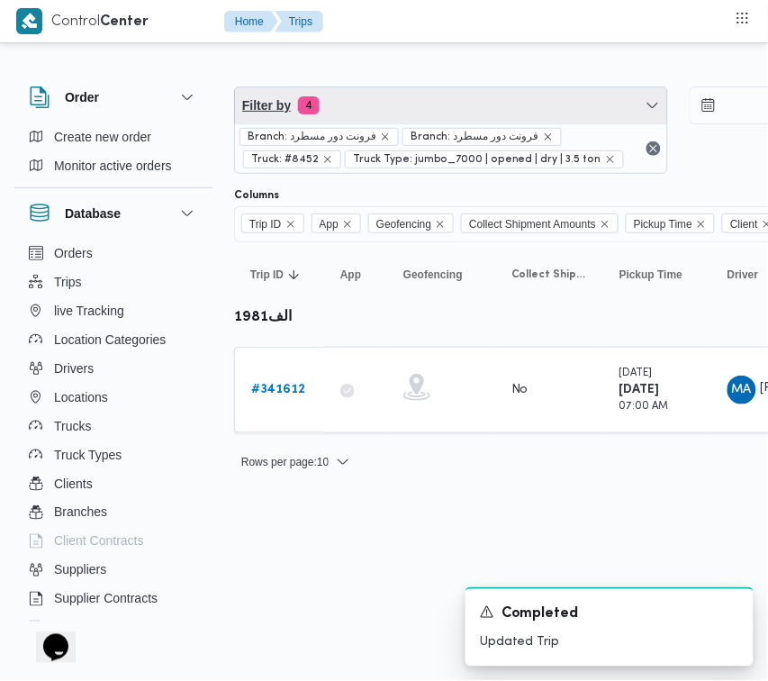
click at [410, 110] on span "Filter by 4" at bounding box center [451, 105] width 432 height 36
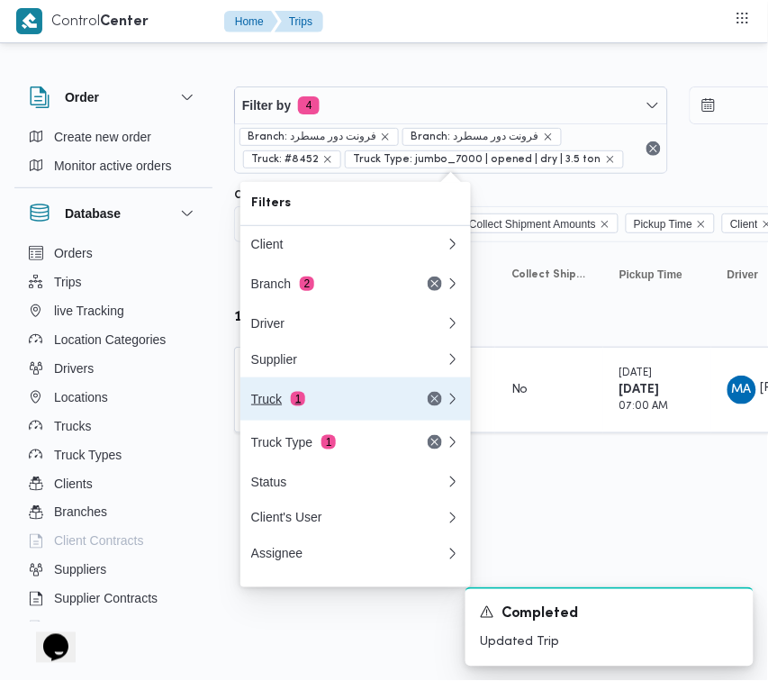
click at [313, 393] on button "Truck 1" at bounding box center [356, 398] width 231 height 43
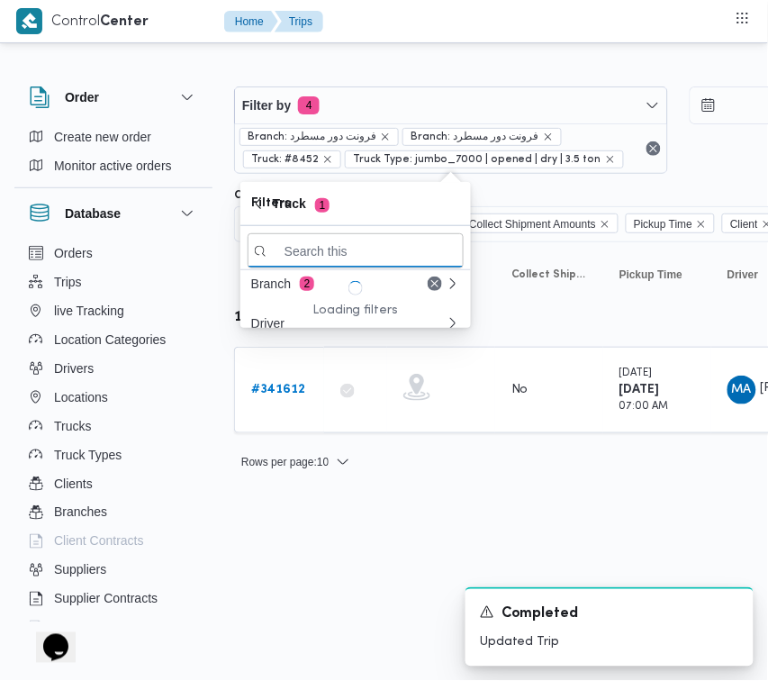
paste input "قصف1734"
type input "قصف1734"
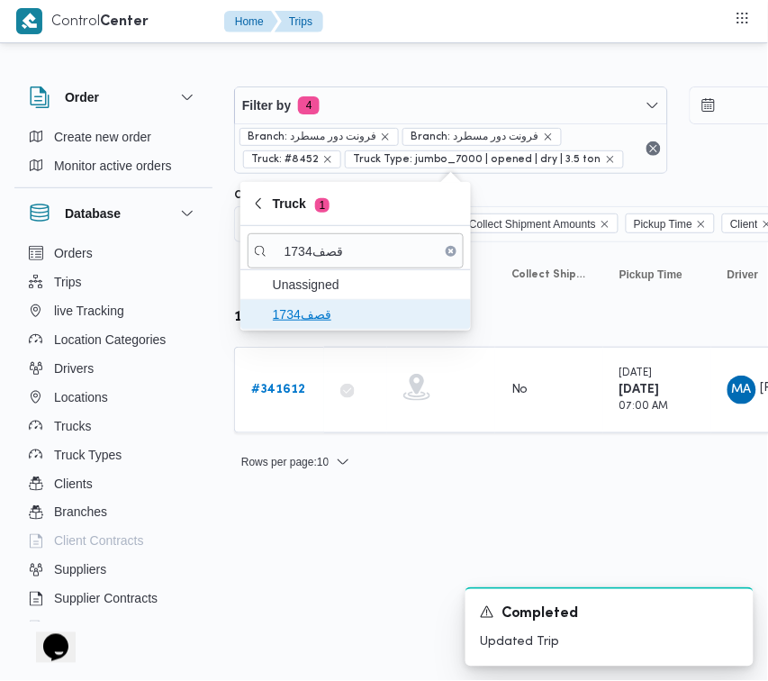
click at [345, 324] on span "قصف1734" at bounding box center [366, 315] width 187 height 22
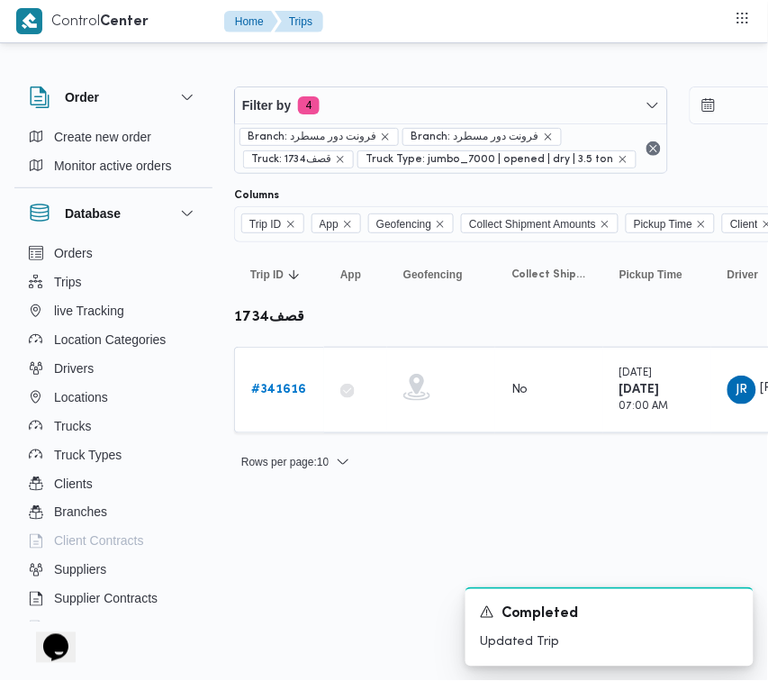
click at [331, 549] on html "Control Center Home Trips Order Create new order Monitor active orders Database…" at bounding box center [384, 340] width 768 height 681
click at [309, 392] on div "# 341616" at bounding box center [279, 390] width 71 height 36
click at [290, 390] on b "# 341616" at bounding box center [278, 390] width 55 height 12
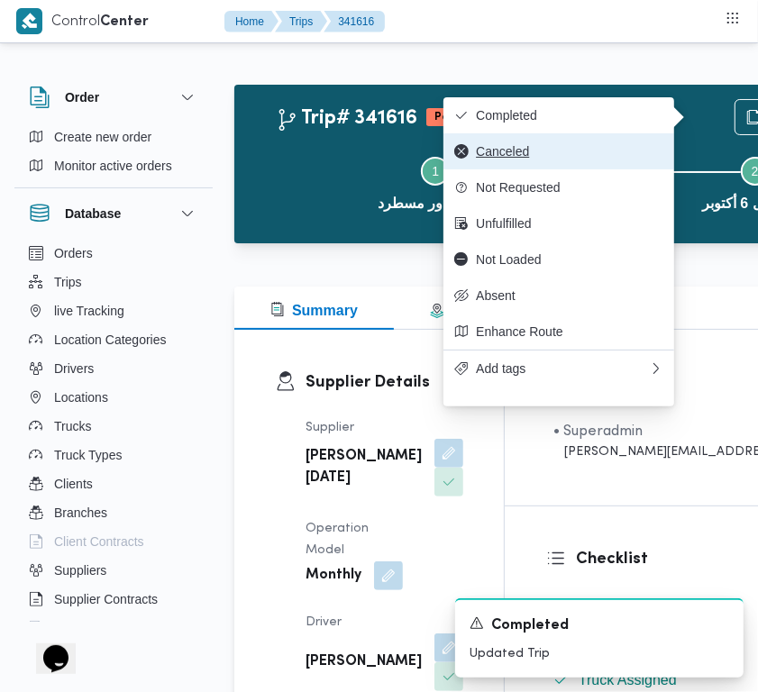
click at [513, 150] on span "Canceled" at bounding box center [569, 151] width 187 height 14
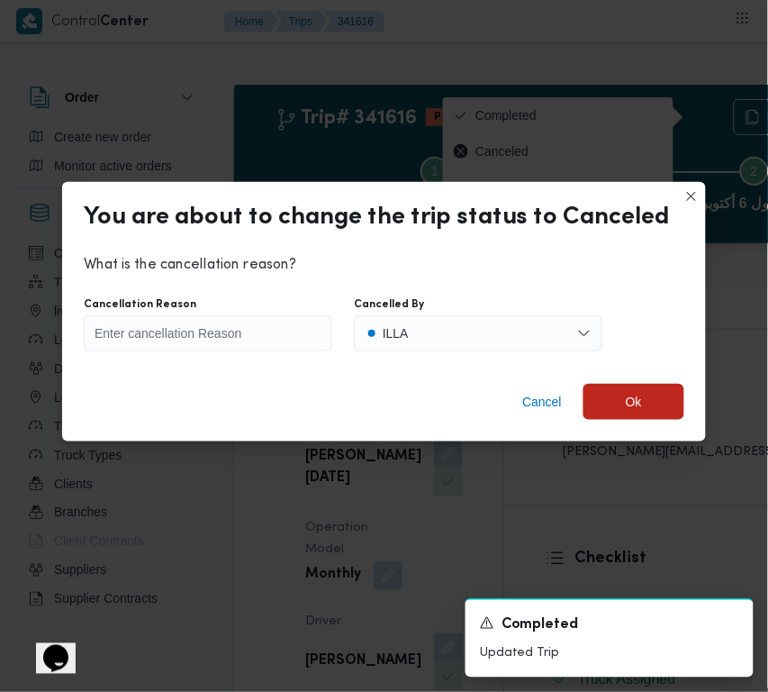
click at [280, 308] on div "Cancellation Reason" at bounding box center [208, 304] width 249 height 14
click at [288, 331] on input "Cancellation Reason" at bounding box center [208, 333] width 249 height 36
type input "العميل لغي العربيه"
click at [460, 331] on button "ILLA" at bounding box center [478, 333] width 249 height 36
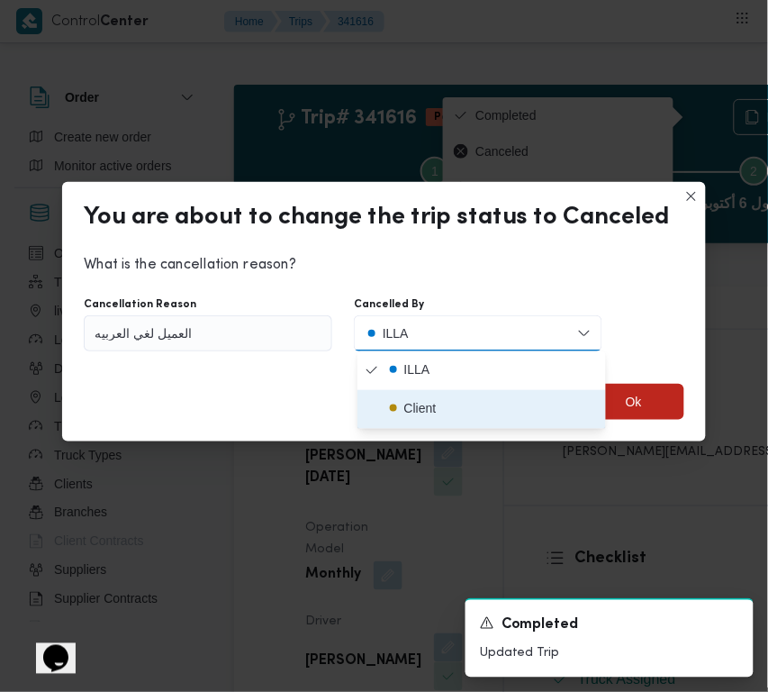
click at [464, 406] on span "Client" at bounding box center [492, 409] width 213 height 24
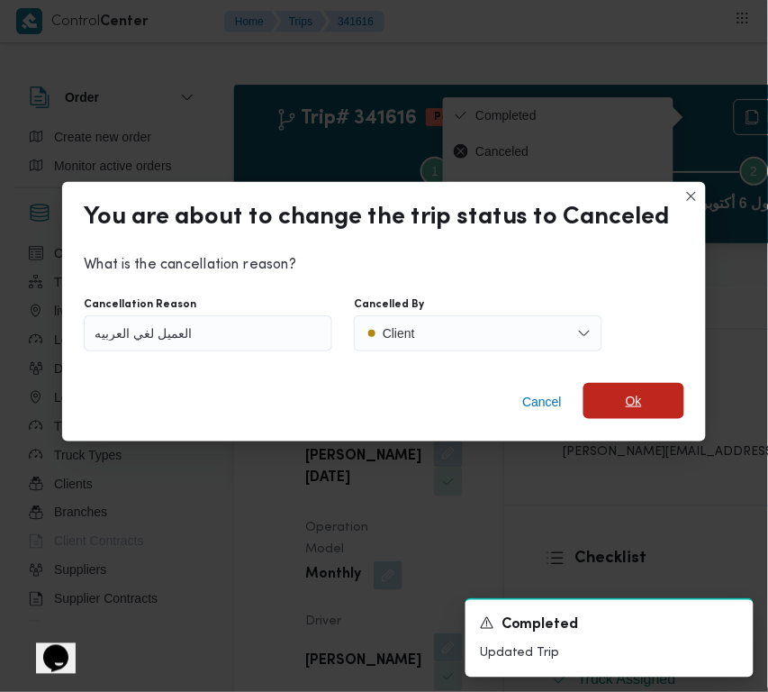
click at [614, 389] on span "Ok" at bounding box center [634, 401] width 101 height 36
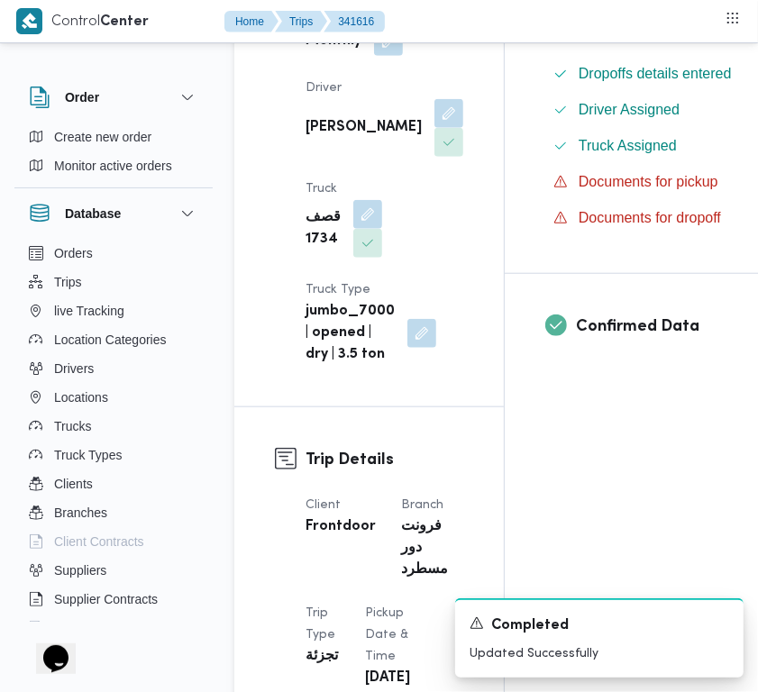
scroll to position [1212, 0]
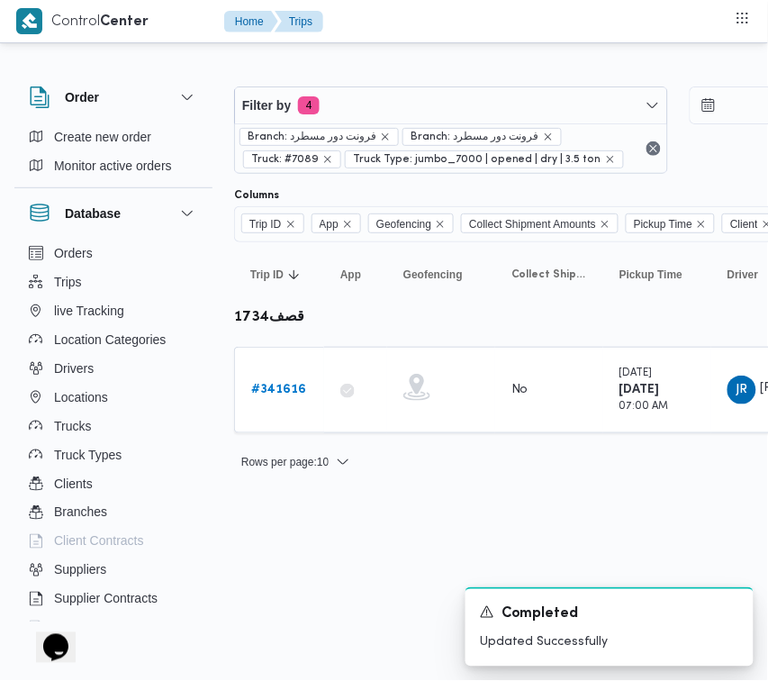
click at [352, 564] on html "Control Center Home Trips Order Create new order Monitor active orders Database…" at bounding box center [384, 340] width 768 height 681
click at [294, 399] on link "# 341616" at bounding box center [278, 390] width 55 height 22
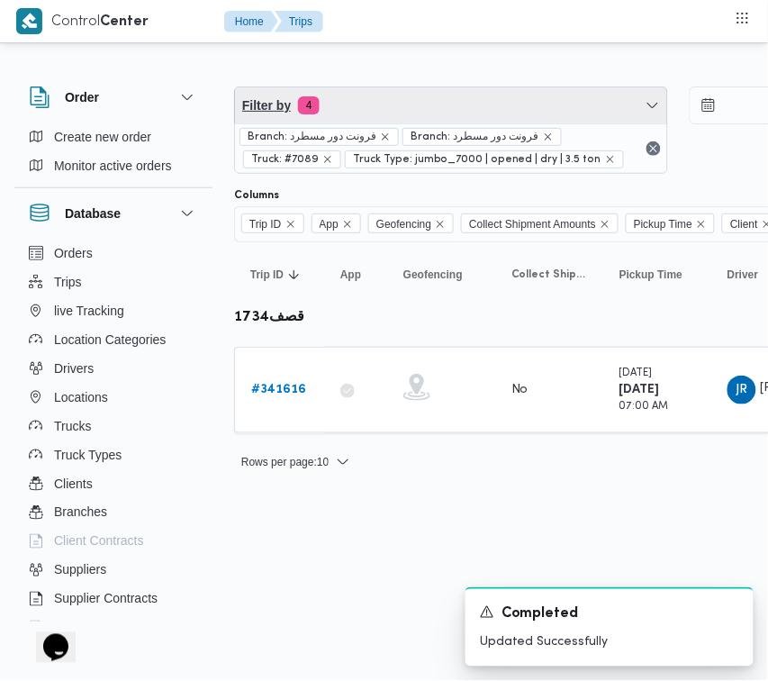
click at [367, 113] on span "Filter by 4" at bounding box center [451, 105] width 432 height 36
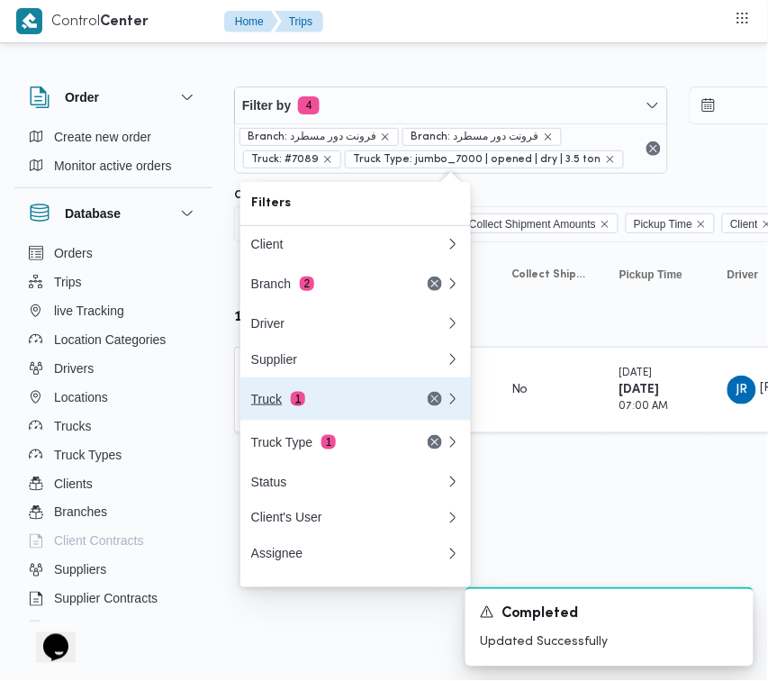
click at [353, 392] on button "Truck 1" at bounding box center [356, 398] width 231 height 43
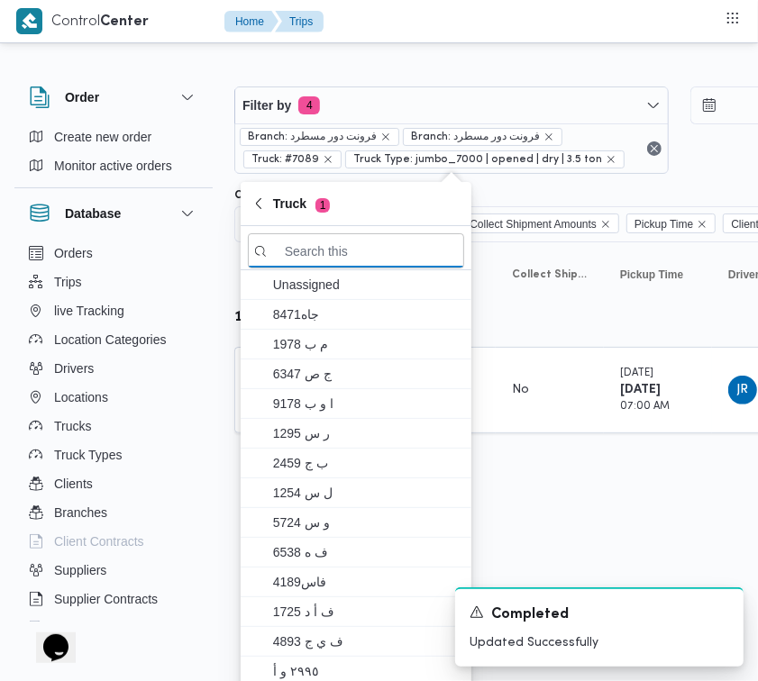
paste input "قهف9346"
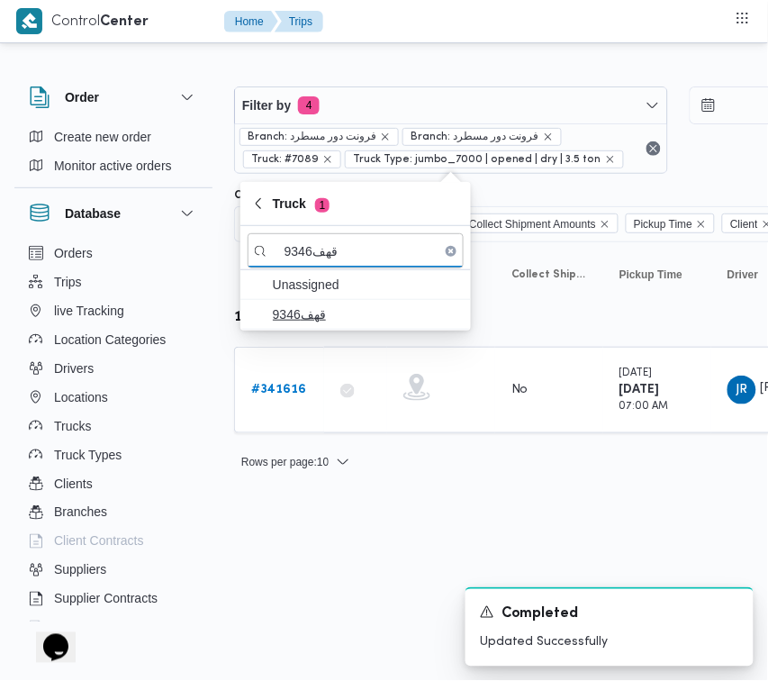
type input "قهف9346"
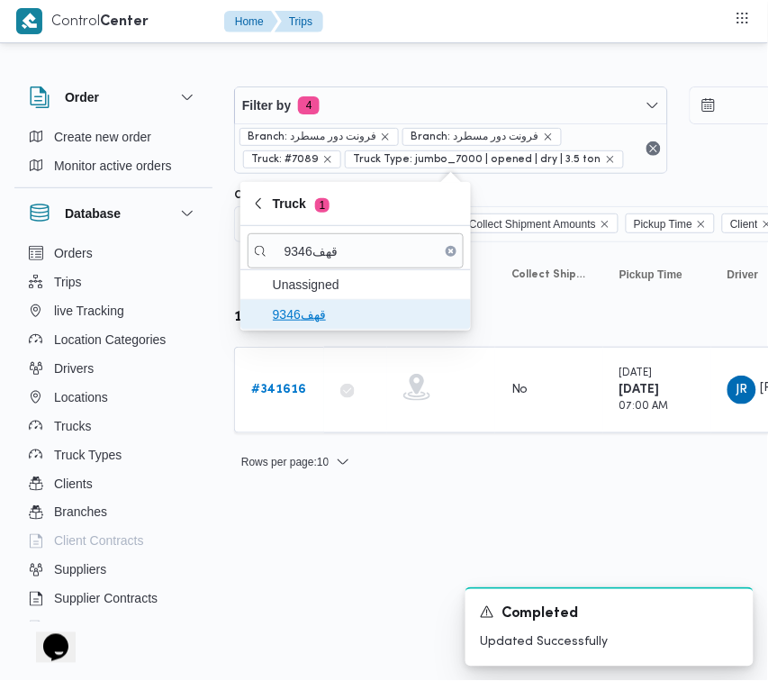
click at [290, 318] on span "قهف9346" at bounding box center [366, 315] width 187 height 22
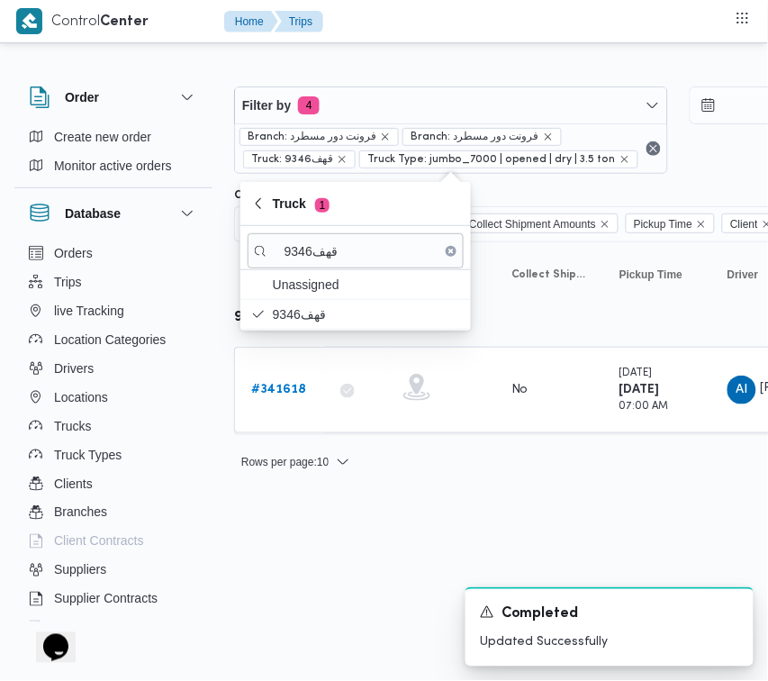
click at [297, 583] on html "Control Center Home Trips Order Create new order Monitor active orders Database…" at bounding box center [384, 340] width 768 height 681
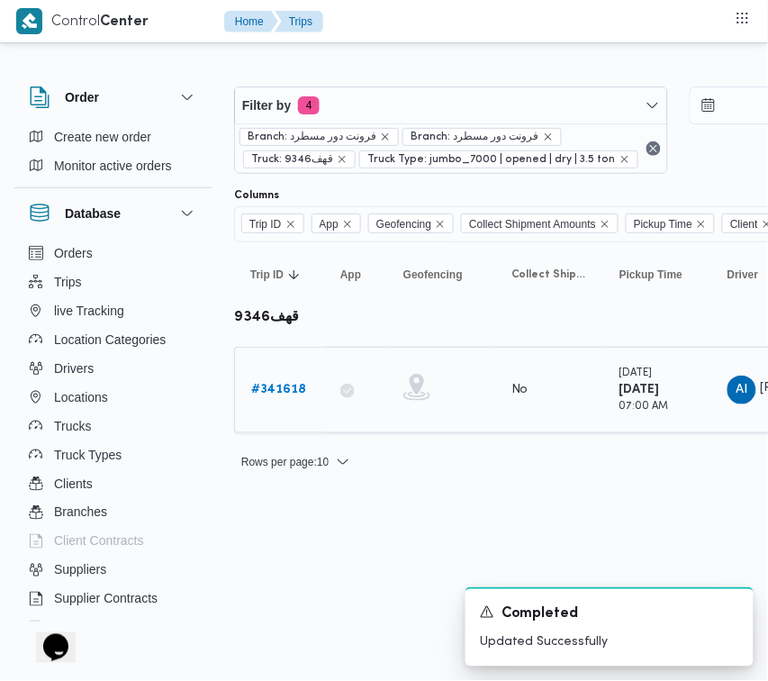
click at [268, 379] on link "# 341618" at bounding box center [278, 390] width 55 height 22
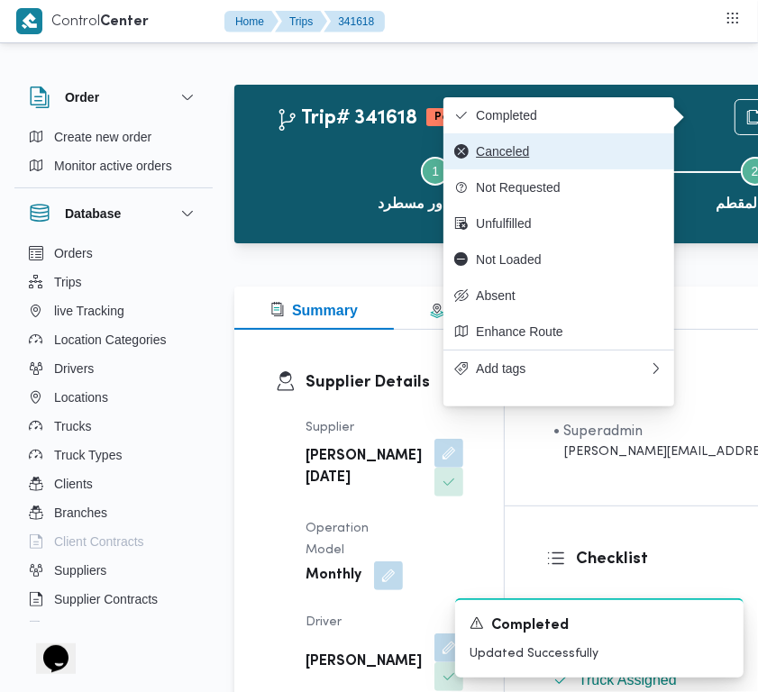
click at [515, 159] on span "Canceled" at bounding box center [569, 151] width 187 height 14
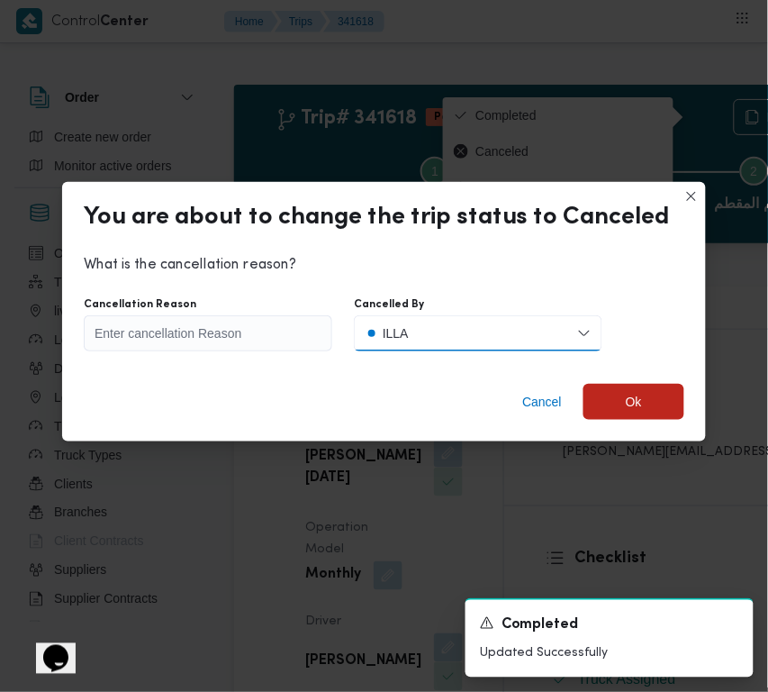
click at [402, 338] on div "ILLA" at bounding box center [396, 333] width 26 height 36
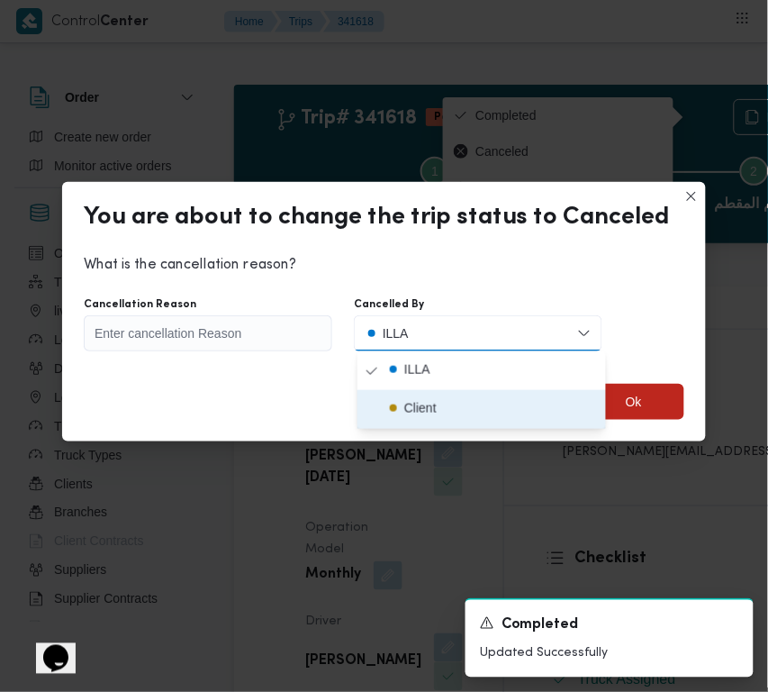
click at [443, 412] on span "Client" at bounding box center [492, 409] width 213 height 24
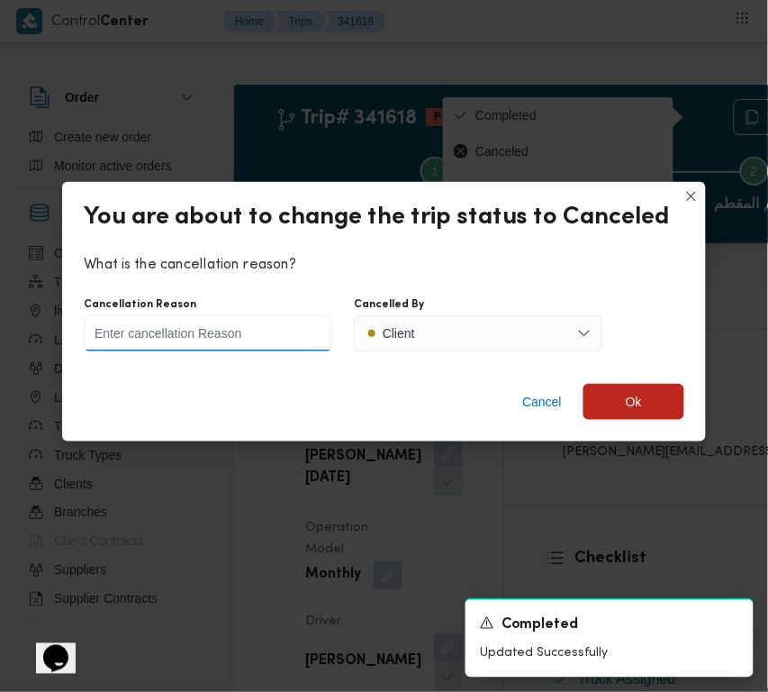
click at [227, 315] on input "Cancellation Reason" at bounding box center [208, 333] width 249 height 36
type input "العميل لغي العربيه"
click at [668, 403] on span "Ok" at bounding box center [634, 401] width 101 height 36
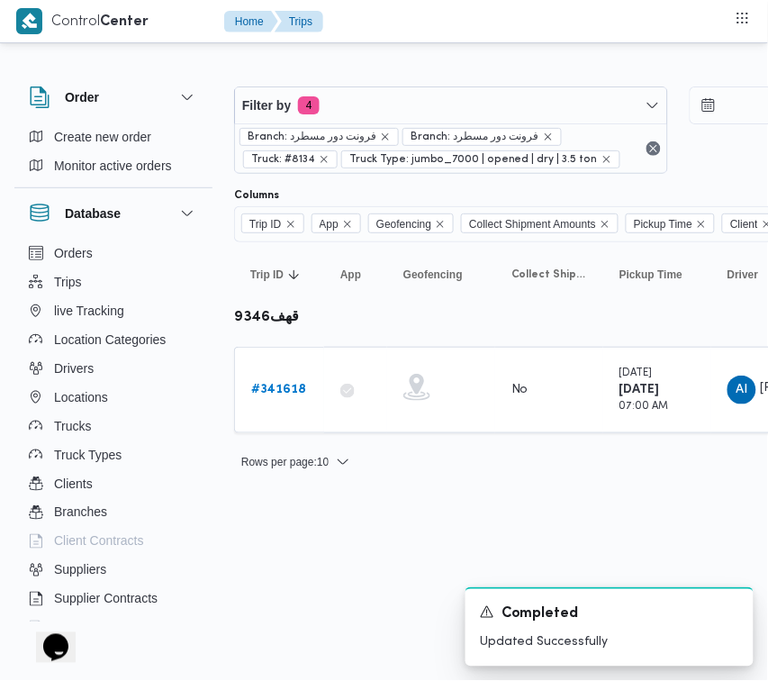
drag, startPoint x: 487, startPoint y: 72, endPoint x: 475, endPoint y: 135, distance: 64.3
click at [487, 72] on div at bounding box center [774, 72] width 1081 height 29
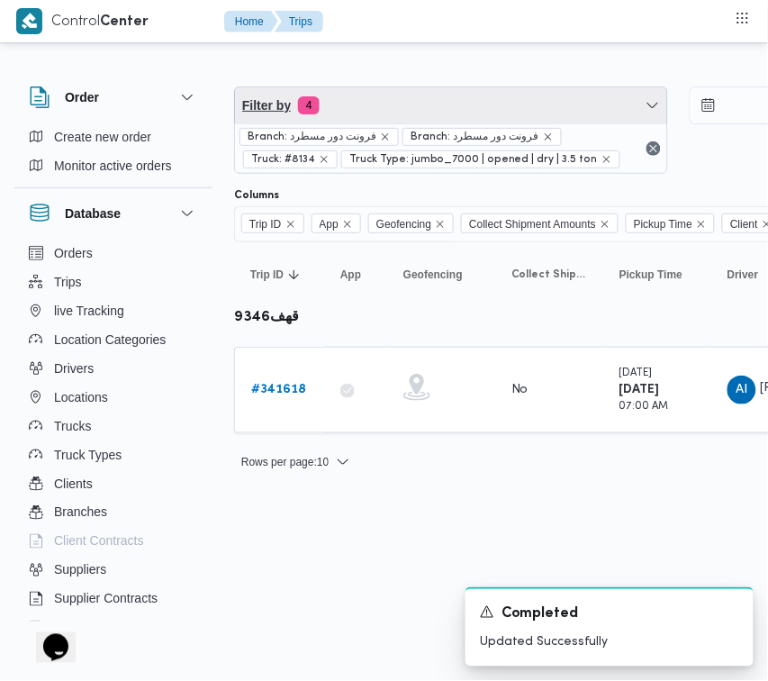
click at [446, 113] on span "Filter by 4" at bounding box center [451, 105] width 432 height 36
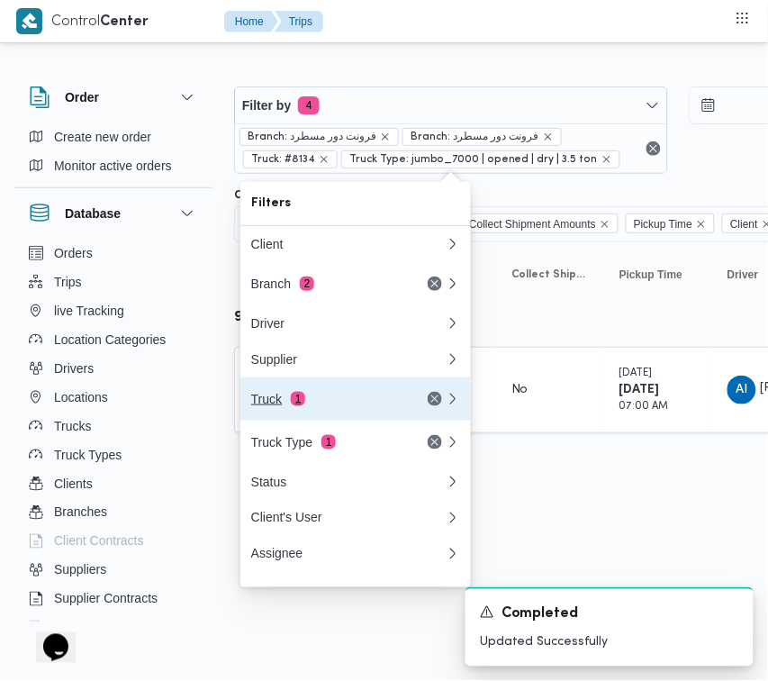
click at [354, 397] on div "Truck 1" at bounding box center [349, 398] width 216 height 43
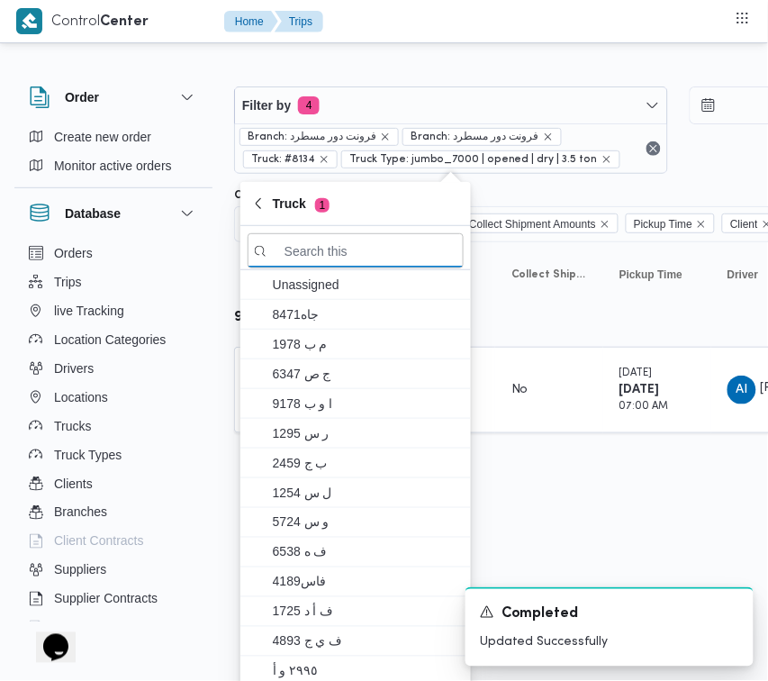
paste input "قلو2463"
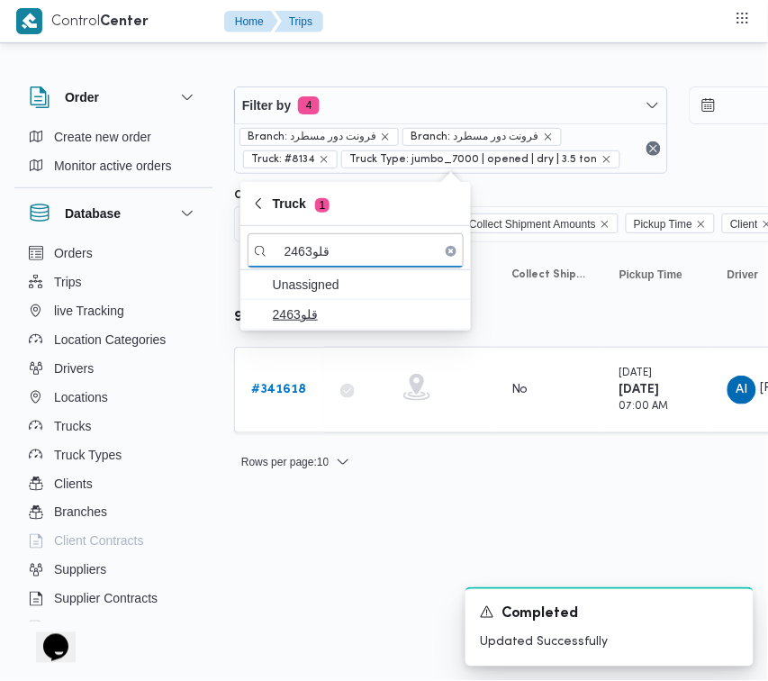
type input "قلو2463"
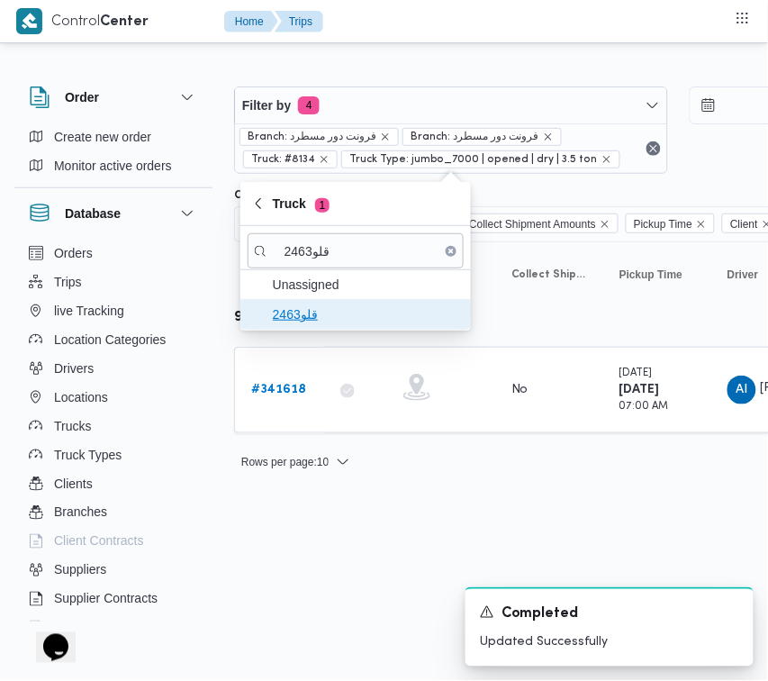
click at [276, 321] on span "قلو2463" at bounding box center [366, 315] width 187 height 22
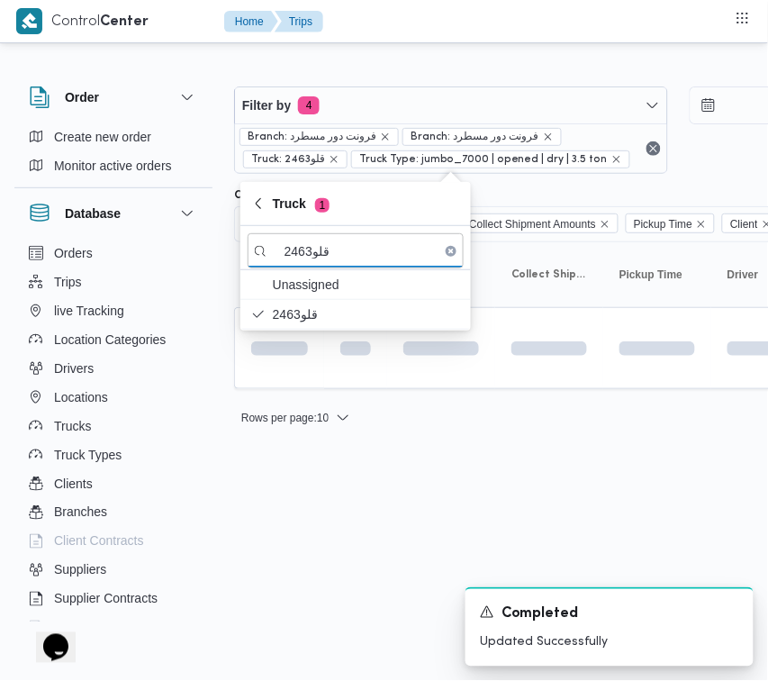
click at [315, 523] on html "Control Center Home Trips Order Create new order Monitor active orders Database…" at bounding box center [384, 340] width 768 height 681
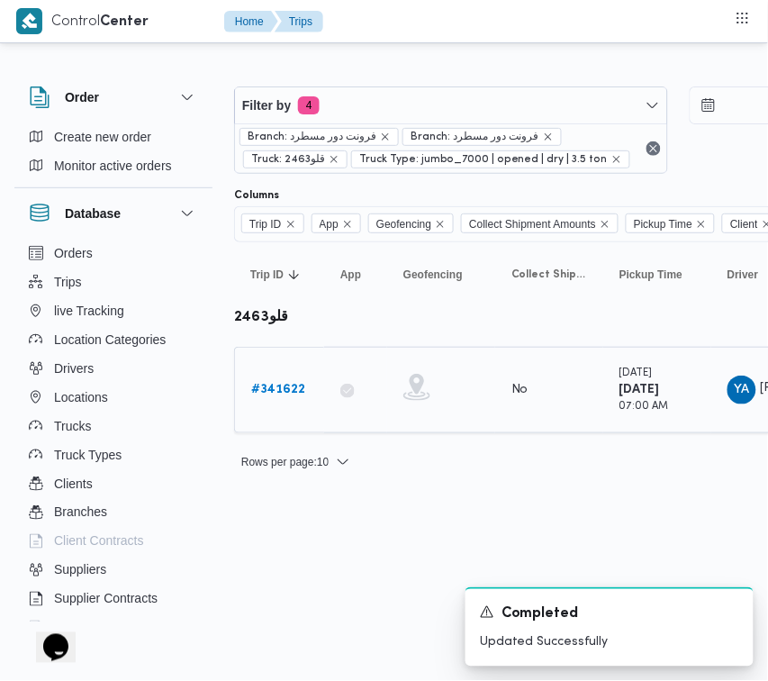
click at [279, 384] on b "# 341622" at bounding box center [278, 390] width 54 height 12
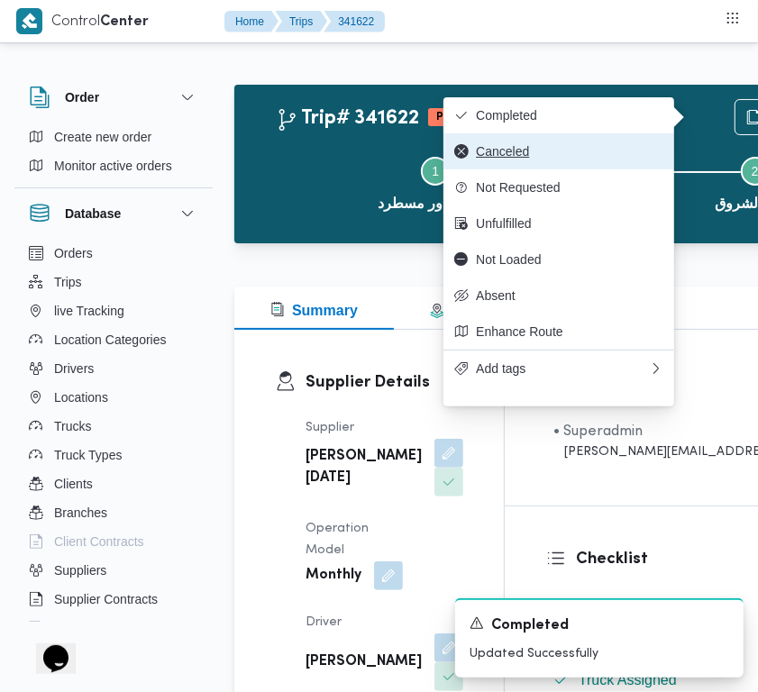
click at [529, 159] on span "Canceled" at bounding box center [569, 151] width 187 height 14
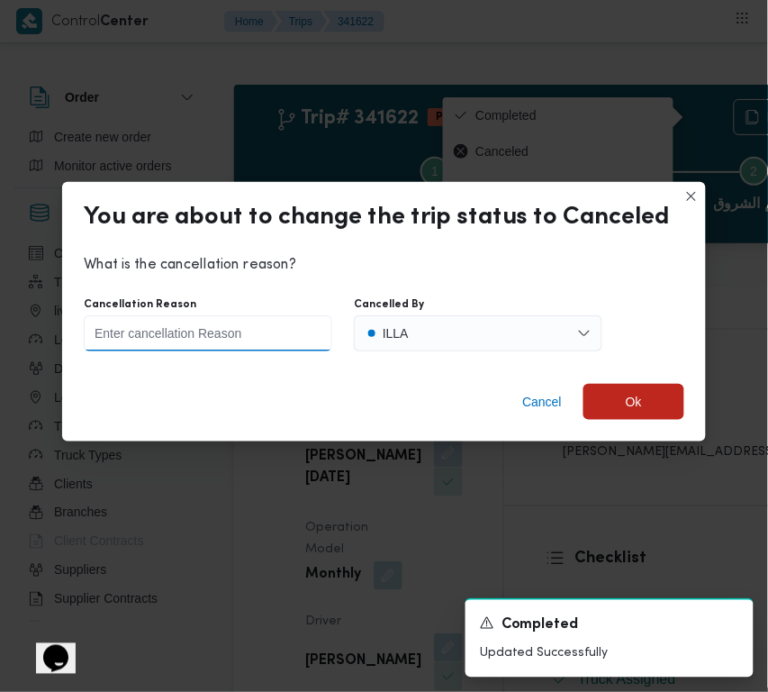
click at [268, 340] on input "Cancellation Reason" at bounding box center [208, 333] width 249 height 36
type input "العميل لغي العربيه"
click at [437, 340] on button "ILLA" at bounding box center [478, 333] width 249 height 36
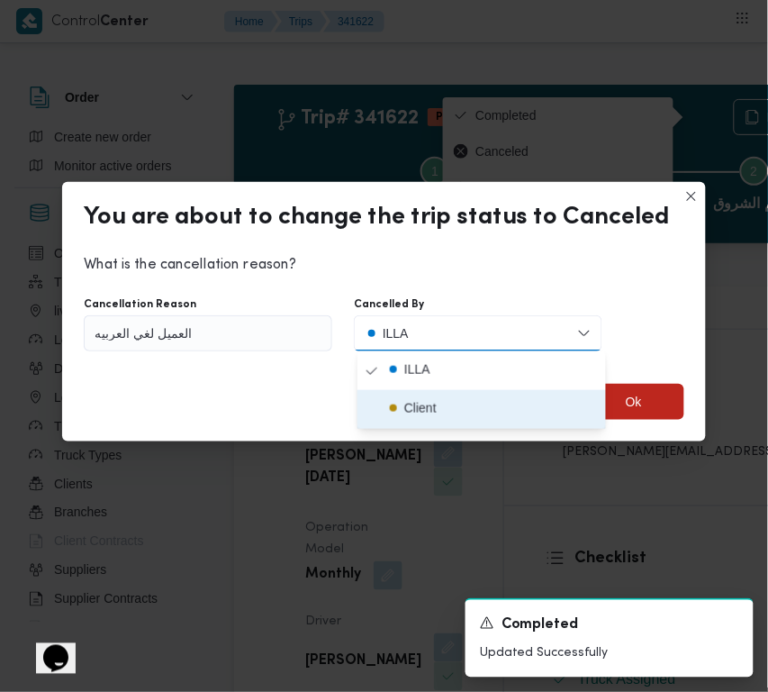
click at [465, 413] on span "Client" at bounding box center [492, 409] width 213 height 24
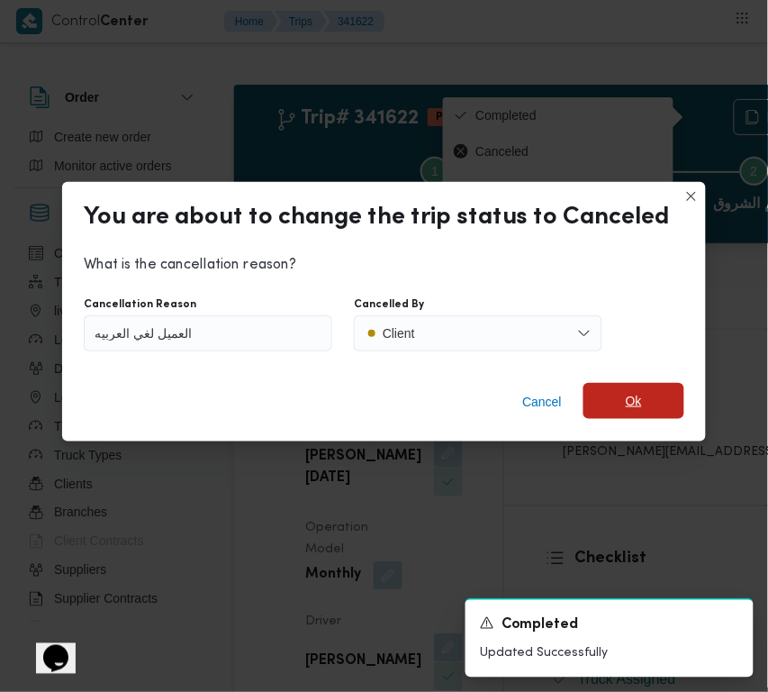
click at [640, 404] on span "Ok" at bounding box center [634, 401] width 101 height 36
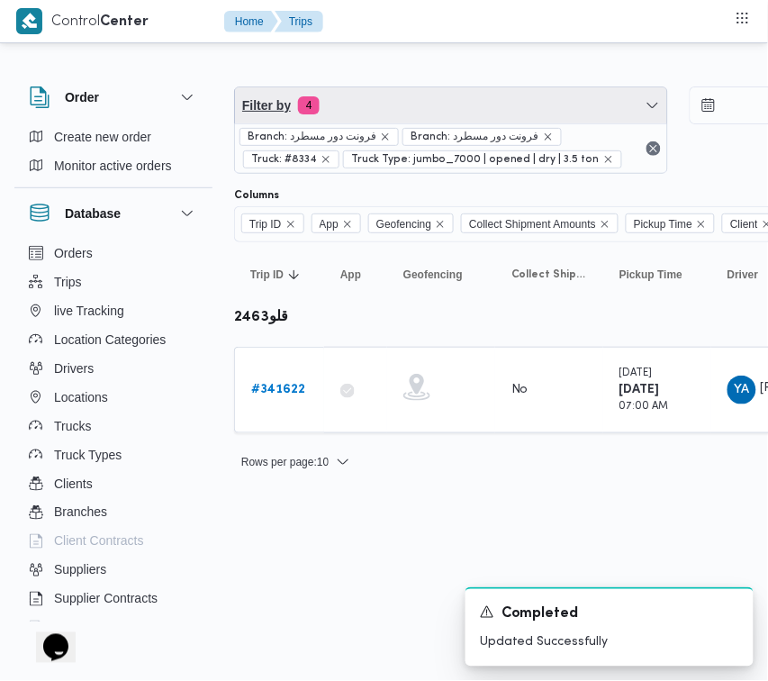
click at [381, 118] on span "Filter by 4" at bounding box center [451, 105] width 432 height 36
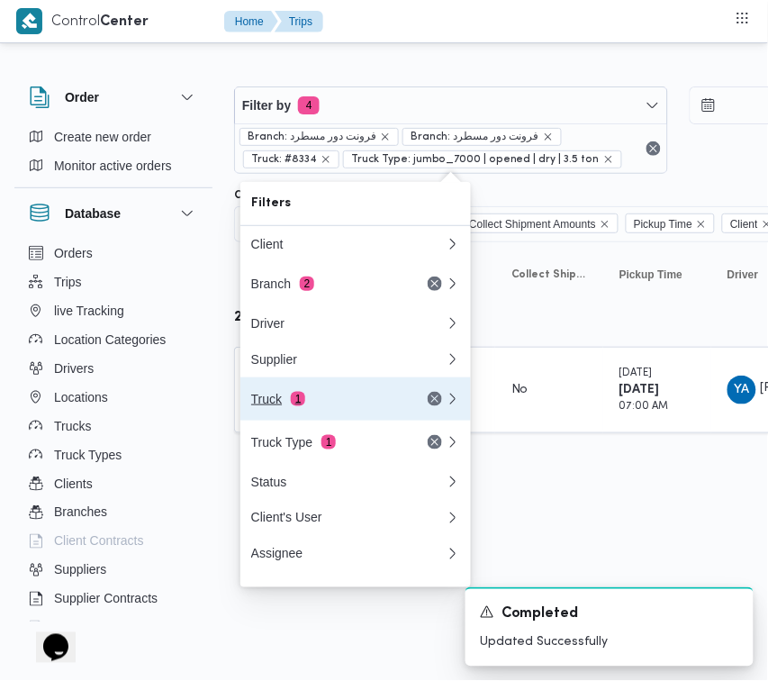
click at [306, 401] on div "Truck 1" at bounding box center [326, 399] width 151 height 14
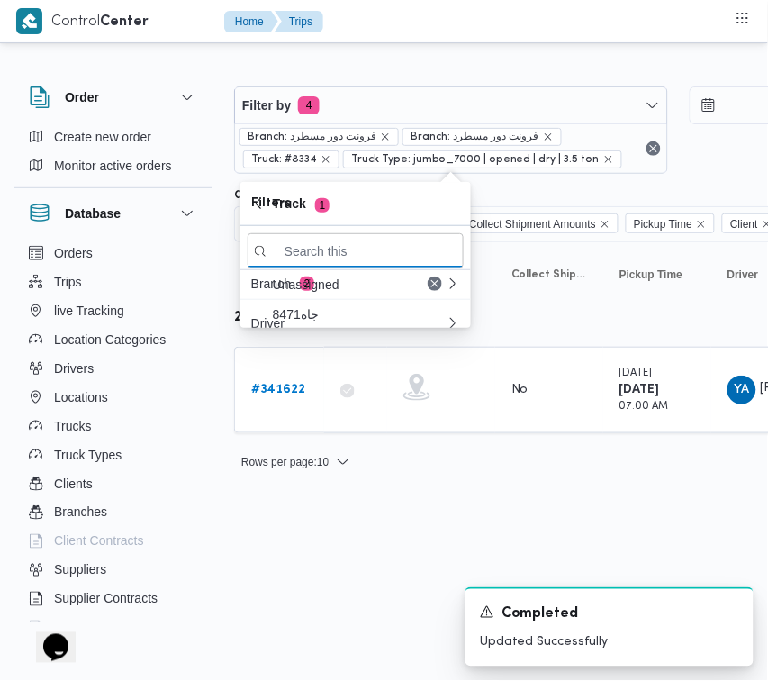
paste input "قوي4931"
type input "قوي4931"
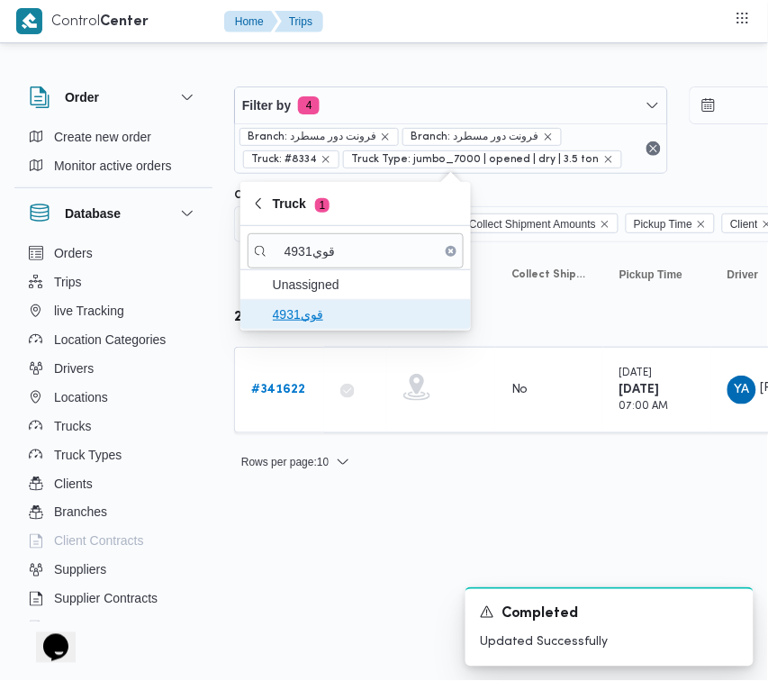
click at [288, 311] on span "قوي4931" at bounding box center [366, 315] width 187 height 22
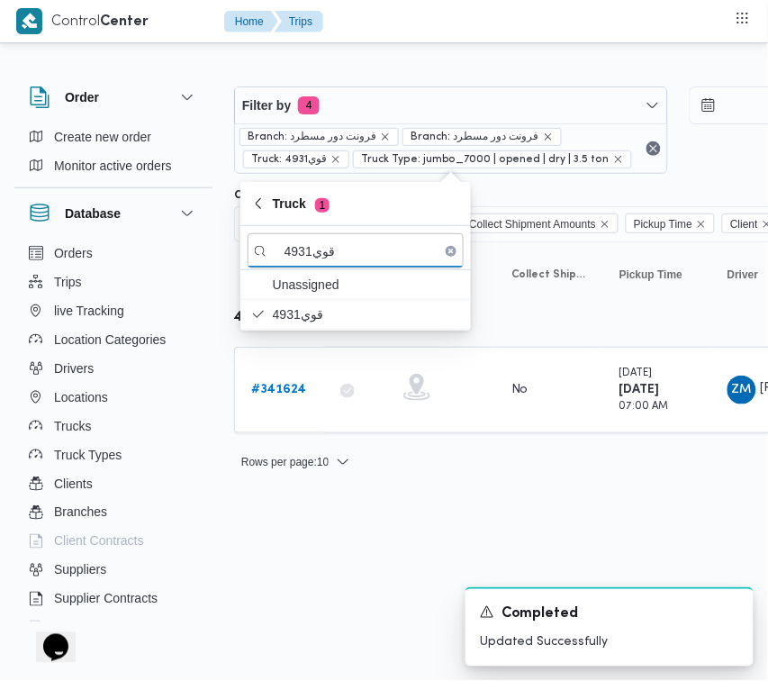
click at [336, 555] on html "Control Center Home Trips Order Create new order Monitor active orders Database…" at bounding box center [384, 340] width 768 height 681
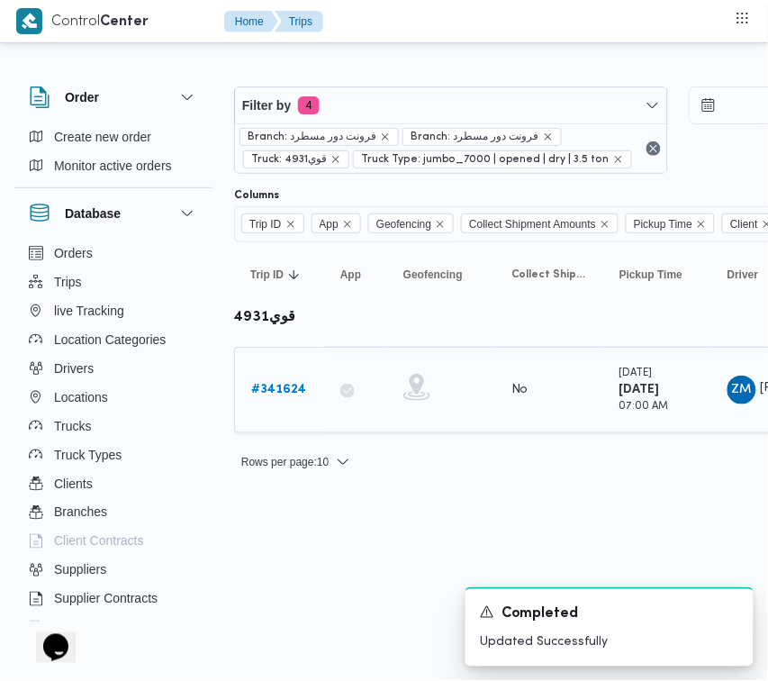
click at [263, 389] on b "# 341624" at bounding box center [278, 390] width 55 height 12
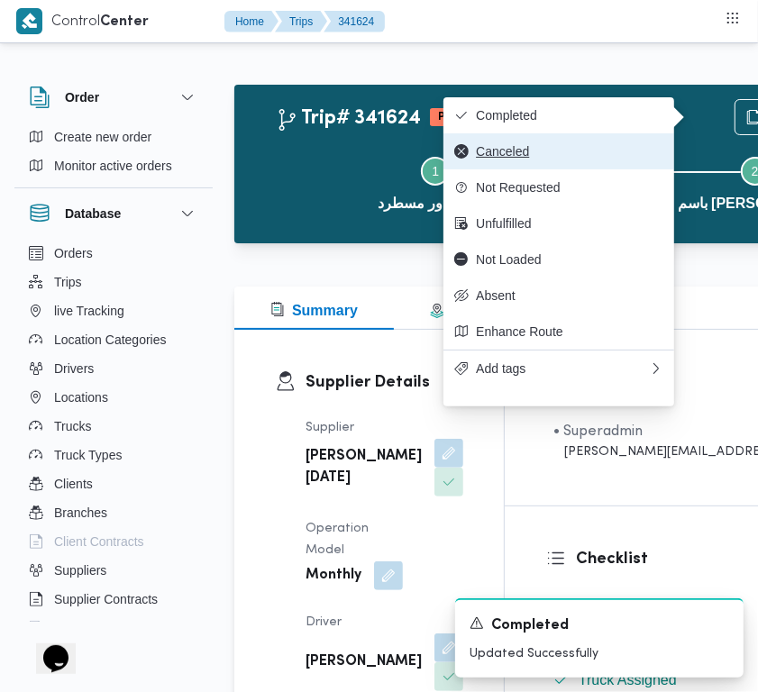
click at [542, 159] on span "Canceled" at bounding box center [569, 151] width 187 height 14
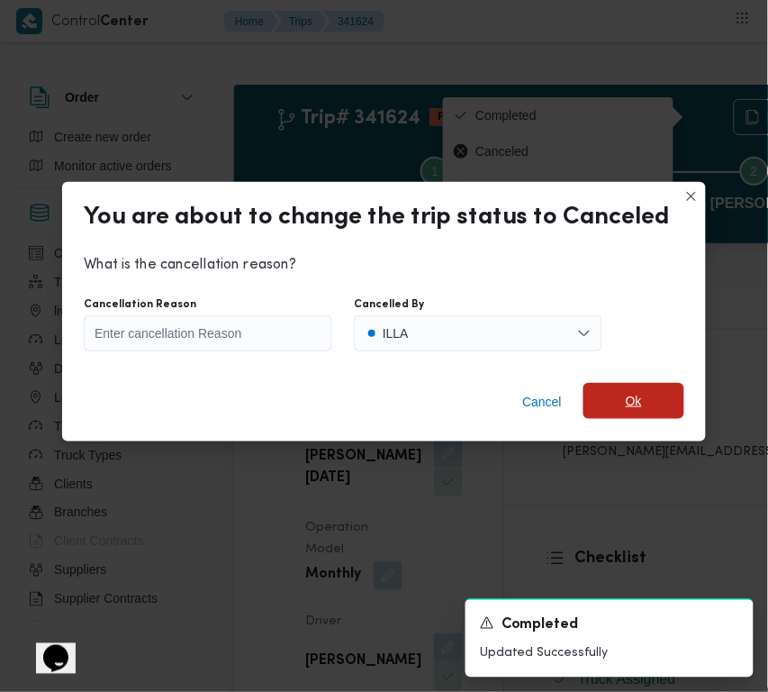
click at [640, 408] on span "Ok" at bounding box center [634, 401] width 101 height 36
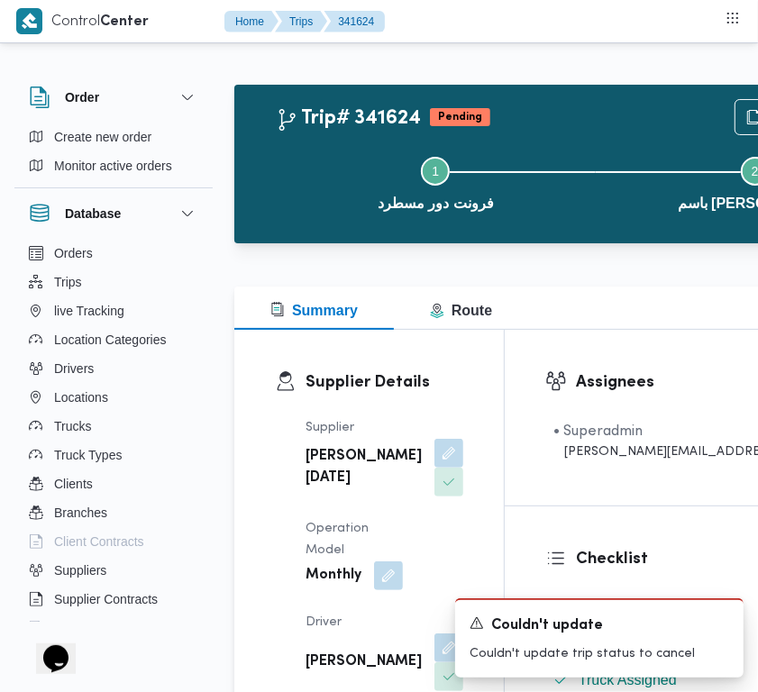
click at [343, 124] on div "Step 1 is incomplete 1 فرونت دور مسطرد Step 2 is incomplete 2 باسم ماركت هيليوب…" at bounding box center [595, 181] width 660 height 115
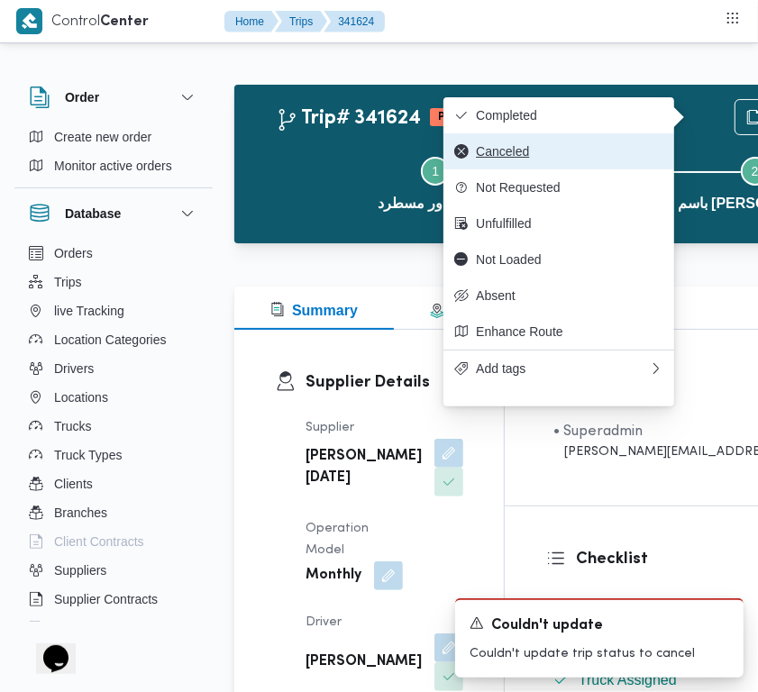
click at [503, 159] on span "Canceled" at bounding box center [569, 151] width 187 height 14
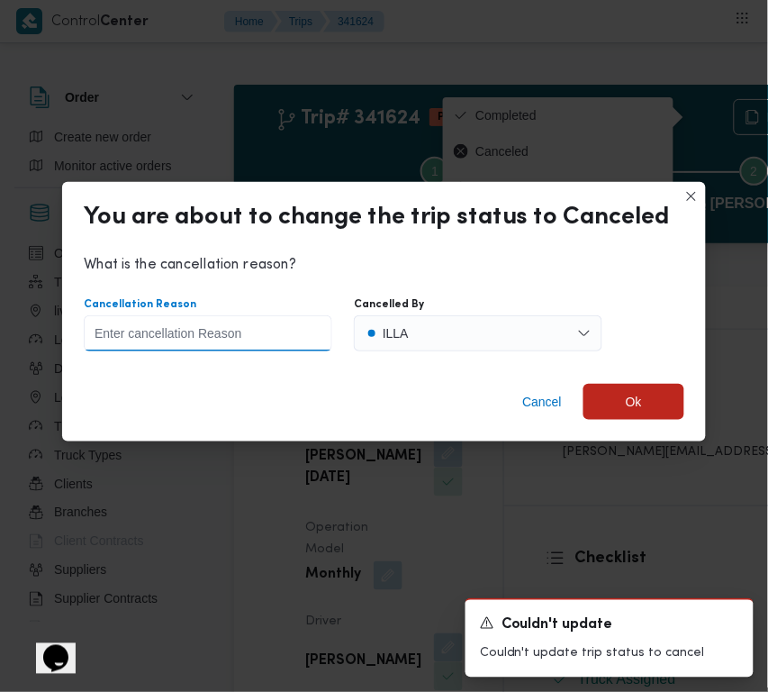
click at [225, 339] on input "Cancellation Reason" at bounding box center [208, 333] width 249 height 36
type input "العميل لغي العربيه"
click at [518, 324] on button "ILLA" at bounding box center [478, 333] width 249 height 36
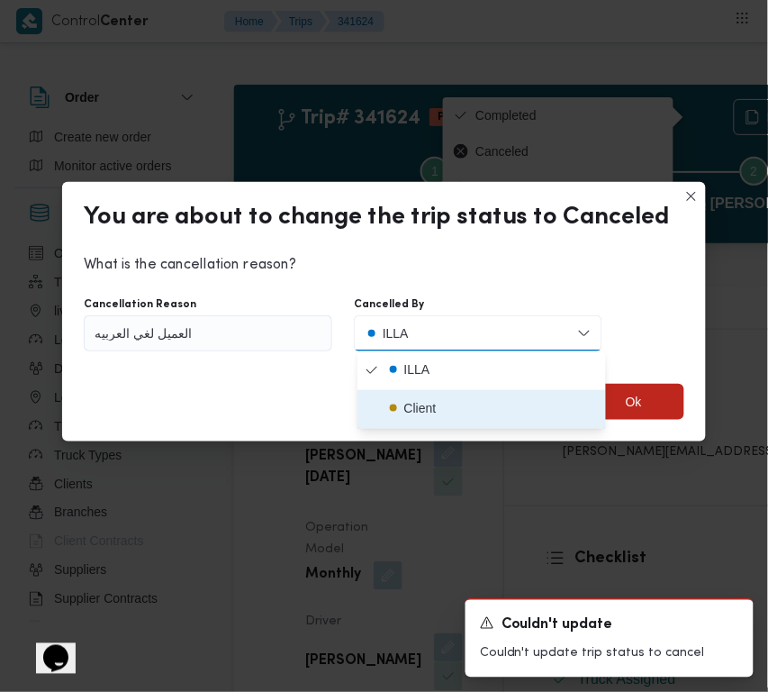
click at [513, 404] on span "Client" at bounding box center [492, 409] width 213 height 24
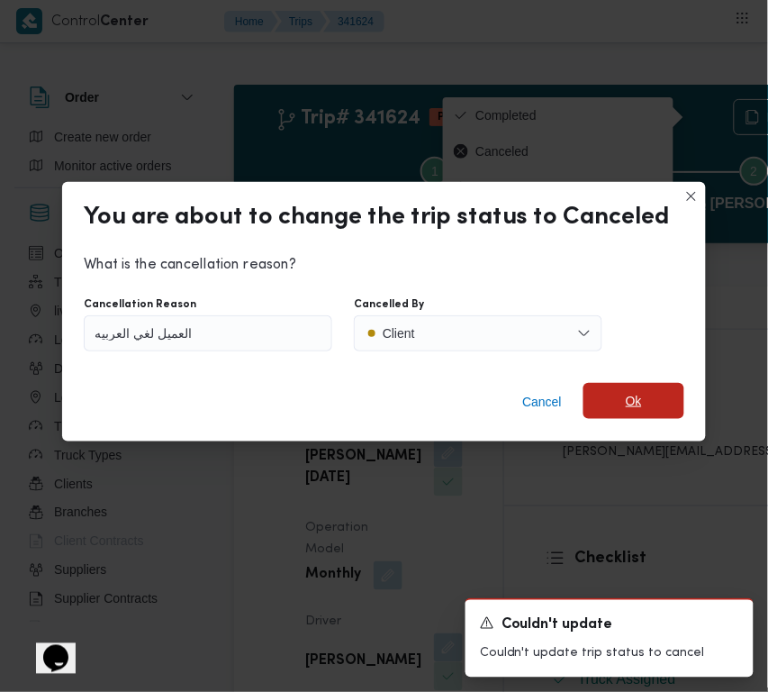
click at [653, 401] on span "Ok" at bounding box center [634, 401] width 101 height 36
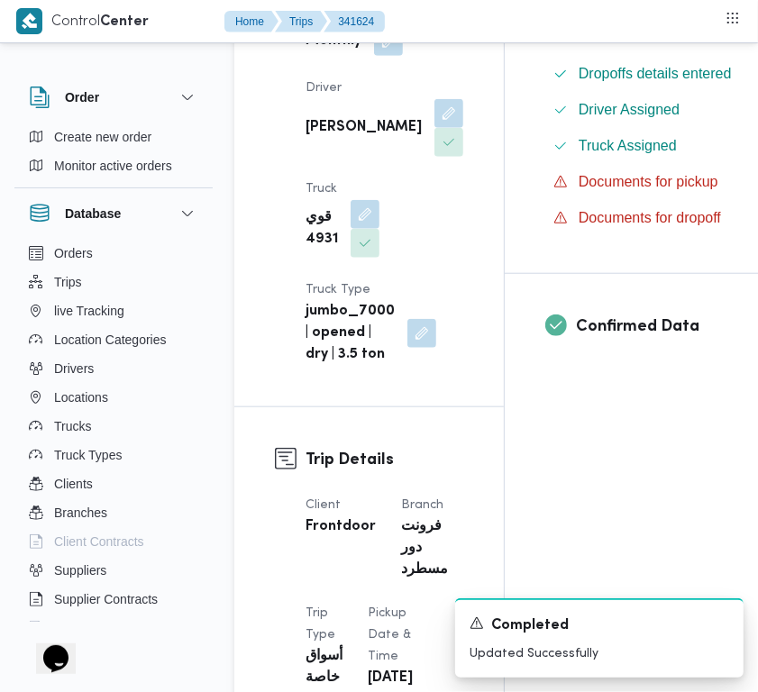
scroll to position [1212, 0]
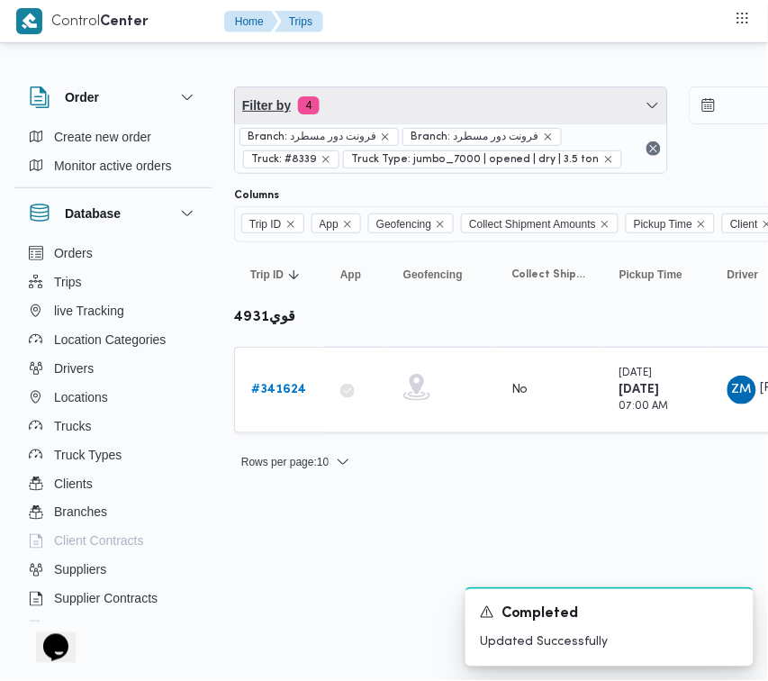
click at [380, 99] on span "Filter by 4" at bounding box center [451, 105] width 432 height 36
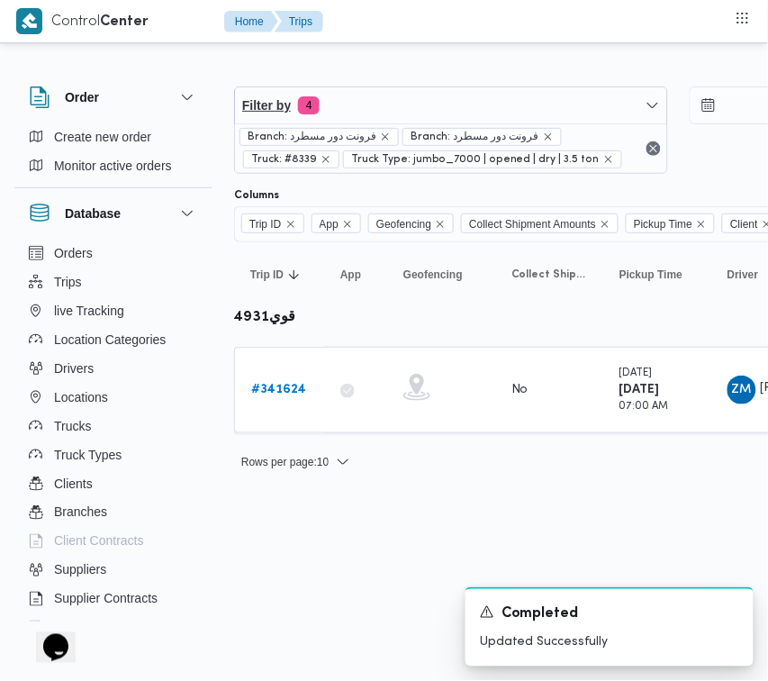
click at [380, 99] on span "Filter by 4" at bounding box center [451, 105] width 432 height 36
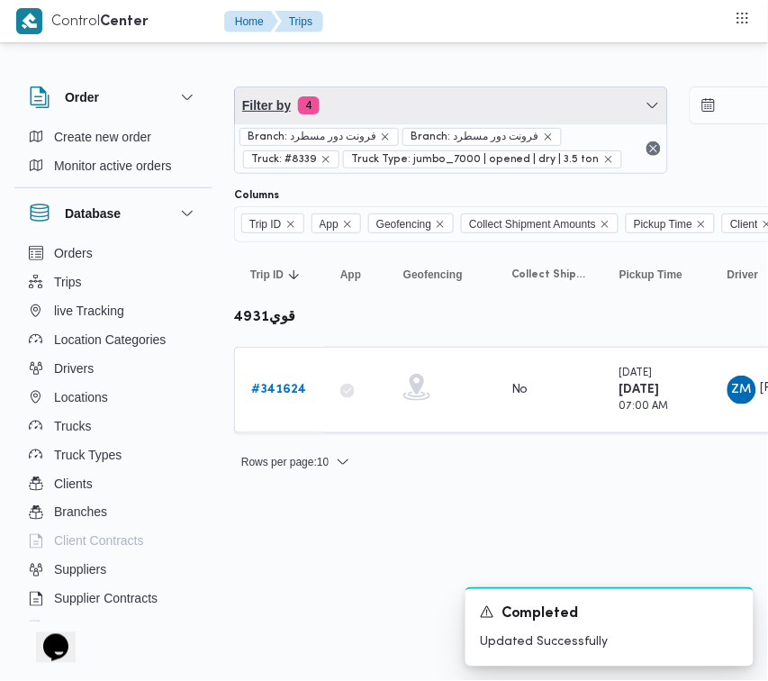
click at [358, 109] on span "Filter by 4" at bounding box center [451, 105] width 432 height 36
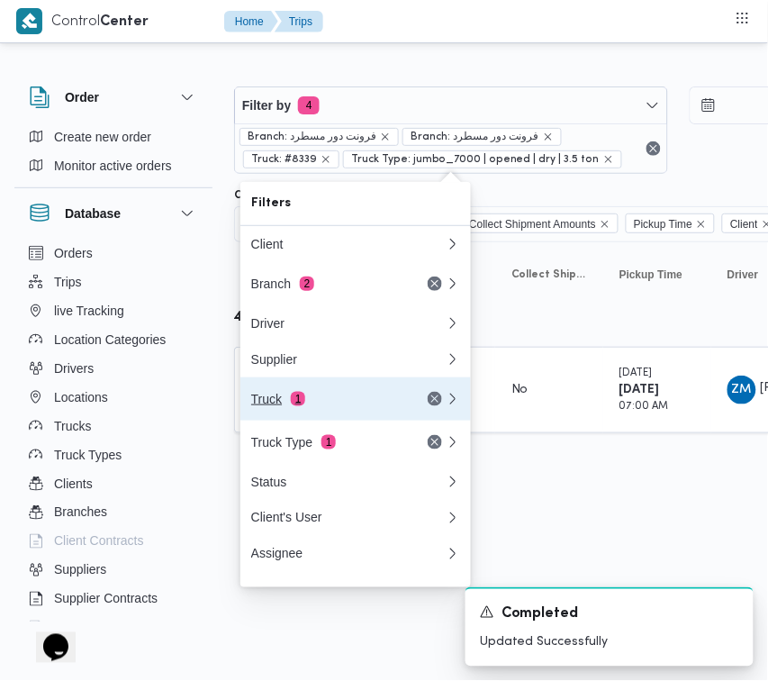
click at [276, 405] on div "Truck 1" at bounding box center [326, 399] width 151 height 14
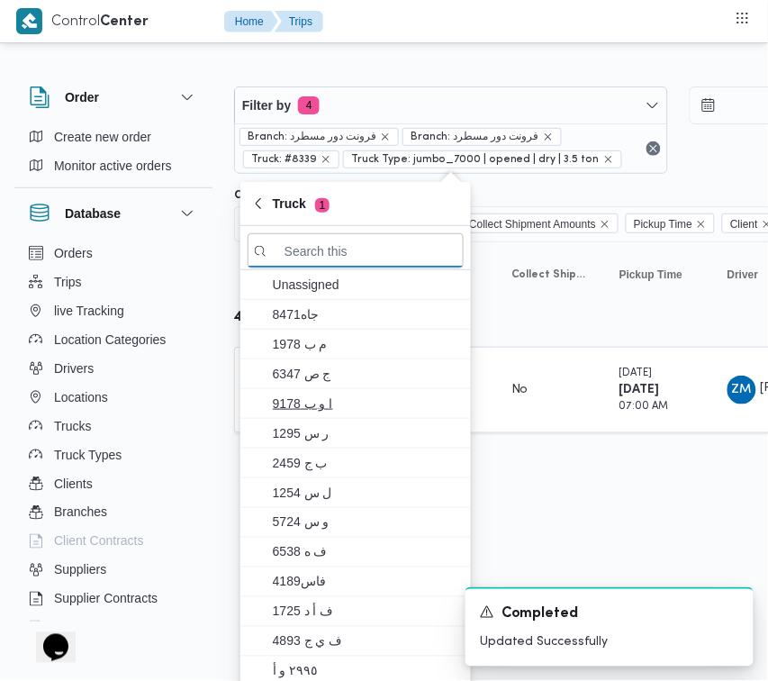
paste input "قيب6827"
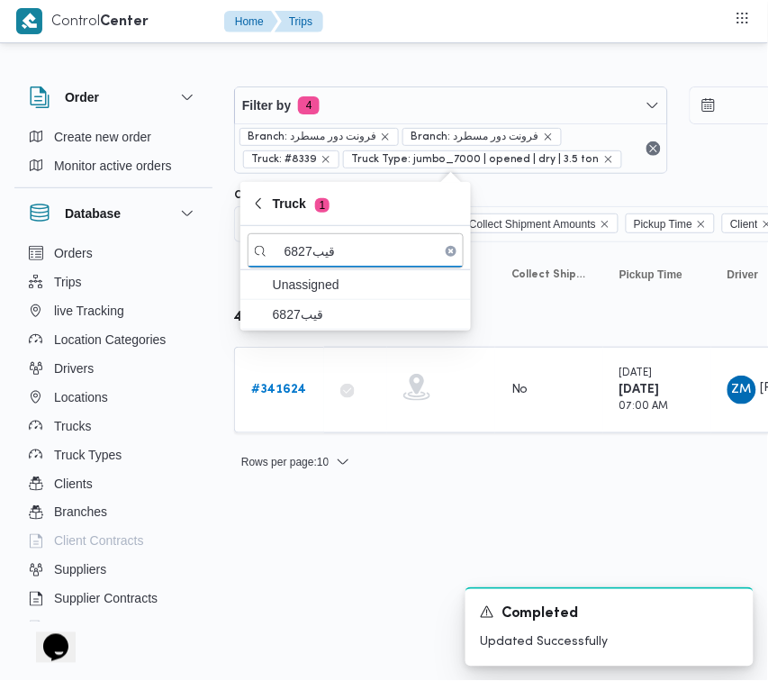
type input "قيب6827"
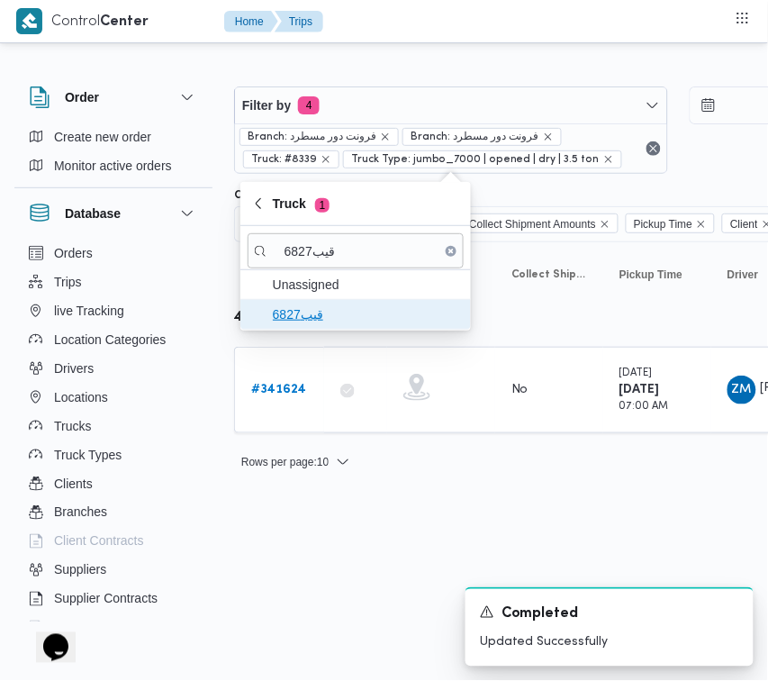
click at [304, 306] on span "قيب6827" at bounding box center [366, 315] width 187 height 22
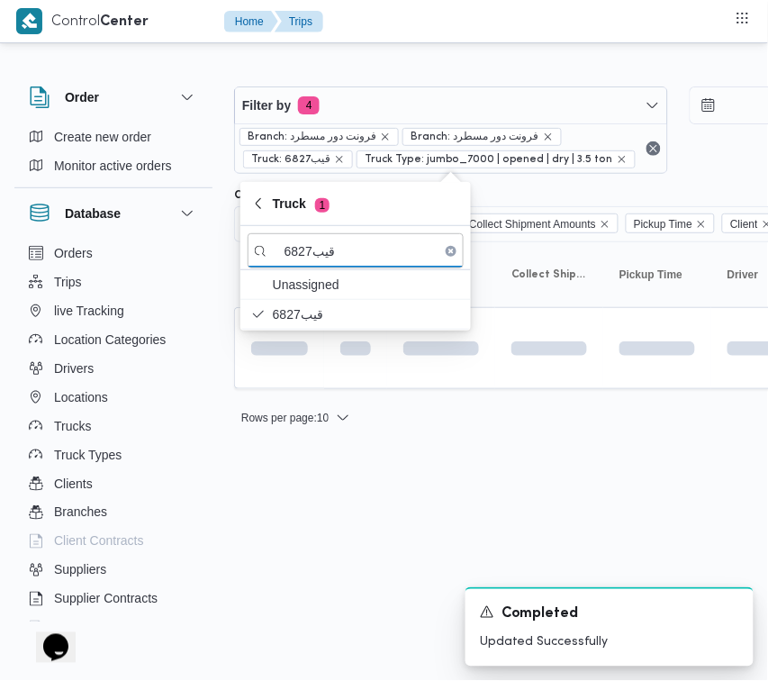
click at [295, 542] on html "Control Center Home Trips Order Create new order Monitor active orders Database…" at bounding box center [384, 340] width 768 height 681
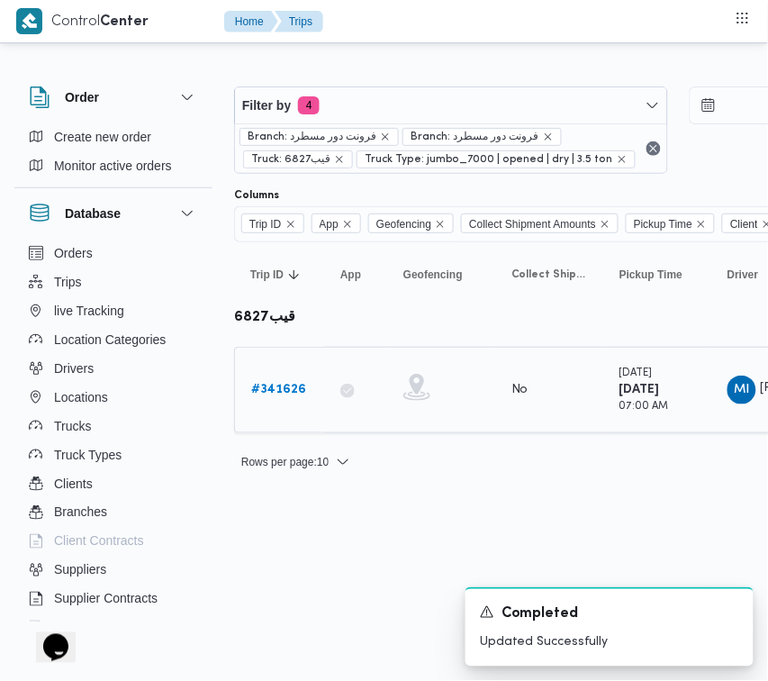
click at [288, 394] on b "# 341626" at bounding box center [278, 390] width 55 height 12
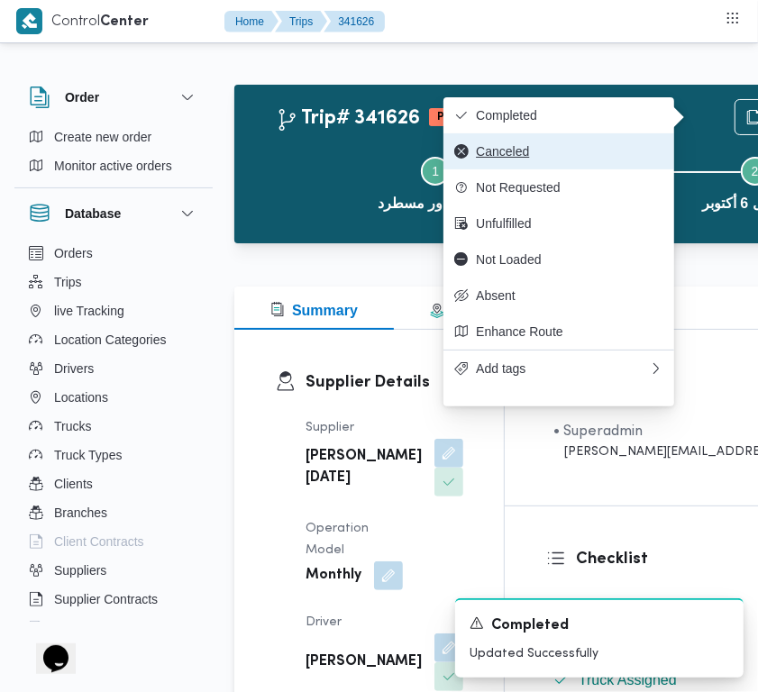
click at [516, 159] on span "Canceled" at bounding box center [569, 151] width 187 height 14
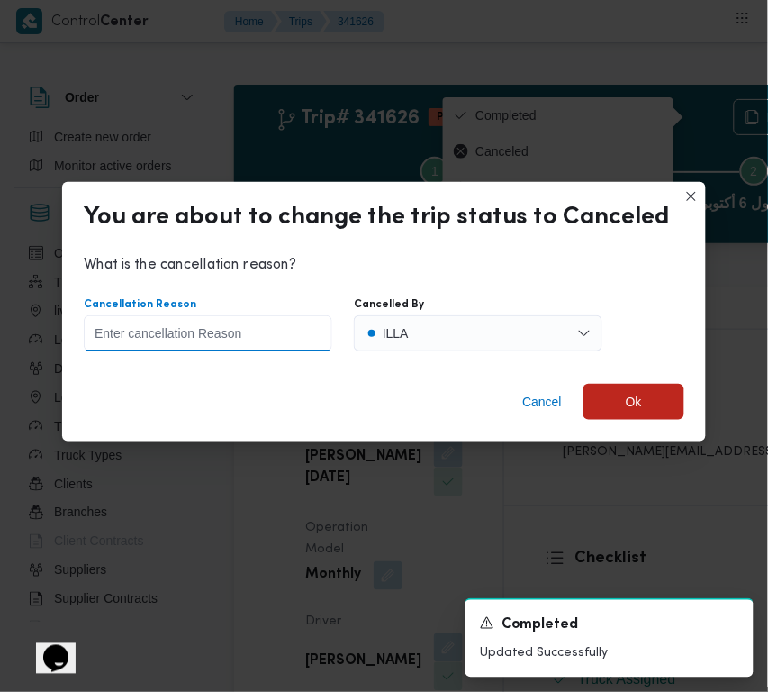
drag, startPoint x: 284, startPoint y: 313, endPoint x: 285, endPoint y: 326, distance: 12.6
click at [284, 320] on input "Cancellation Reason" at bounding box center [208, 333] width 249 height 36
type input "العميل لغي العربيه"
click at [512, 329] on button "ILLA" at bounding box center [478, 333] width 249 height 36
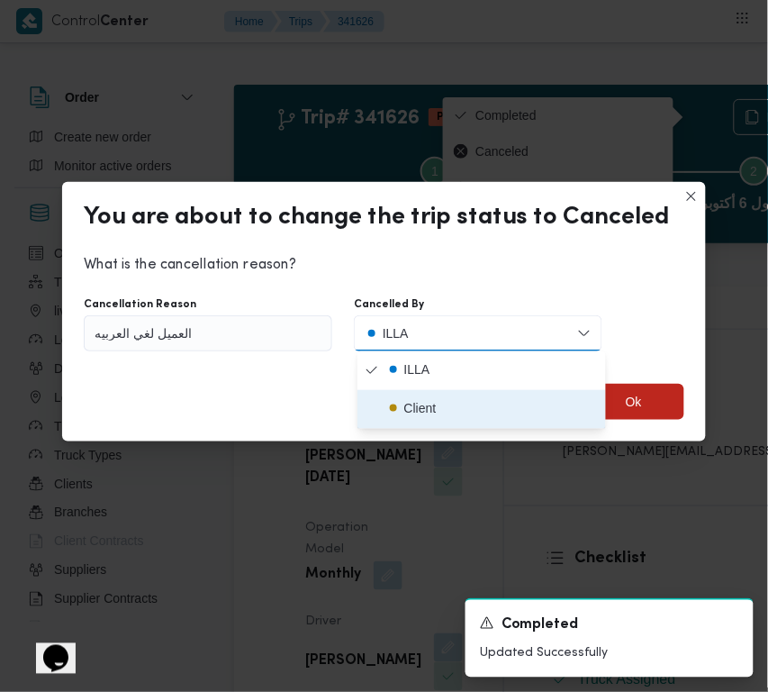
click at [476, 397] on span "Client" at bounding box center [492, 409] width 213 height 24
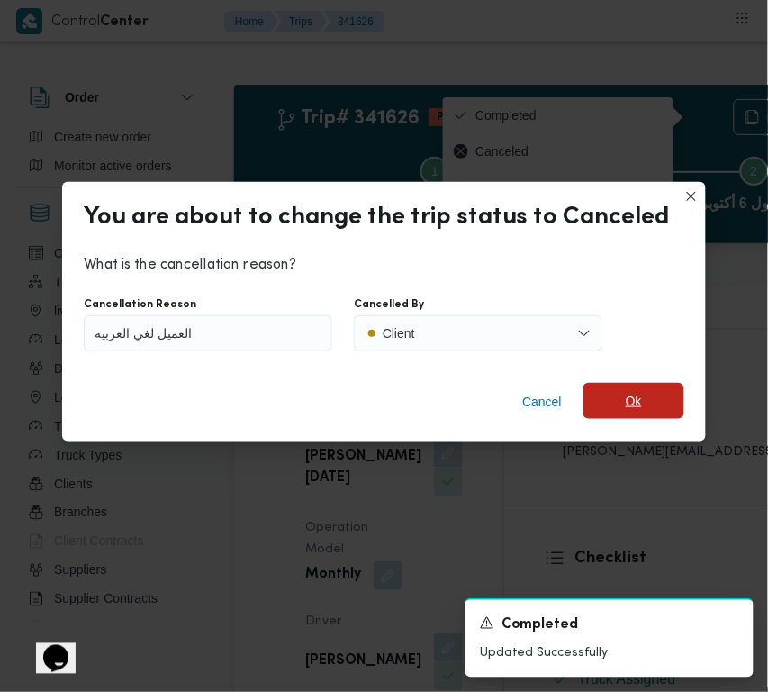
click at [644, 397] on span "Ok" at bounding box center [634, 401] width 101 height 36
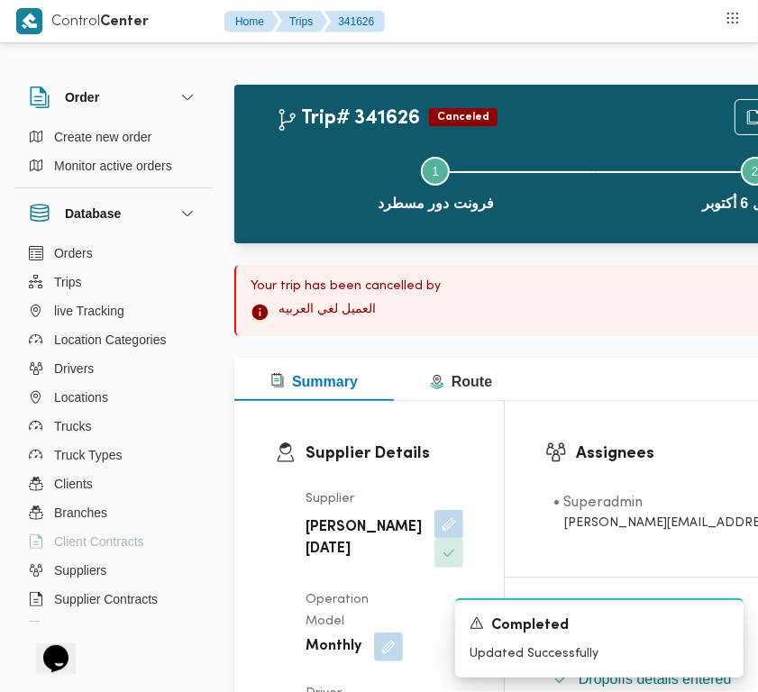
scroll to position [605, 0]
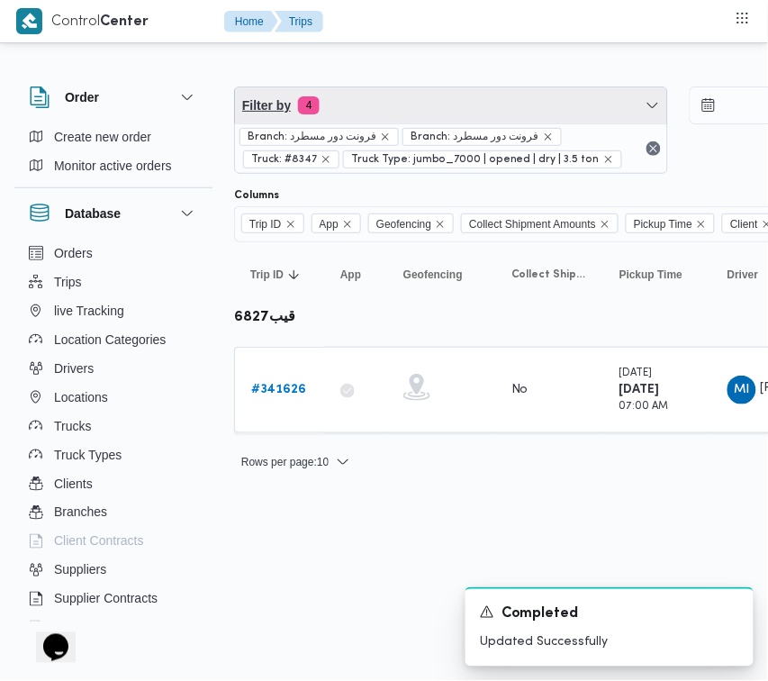
click at [435, 92] on span "Filter by 4" at bounding box center [451, 105] width 432 height 36
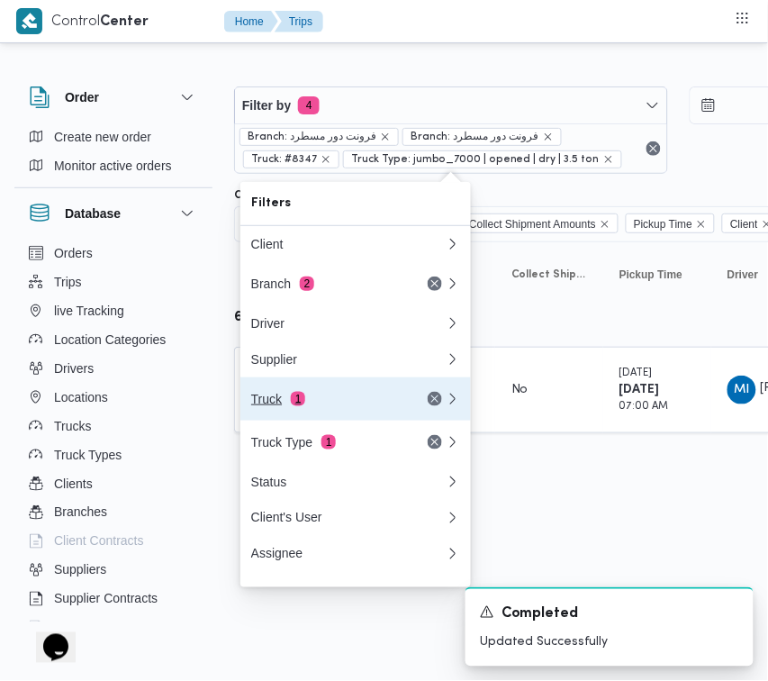
click at [315, 417] on div "Truck 1" at bounding box center [349, 398] width 216 height 43
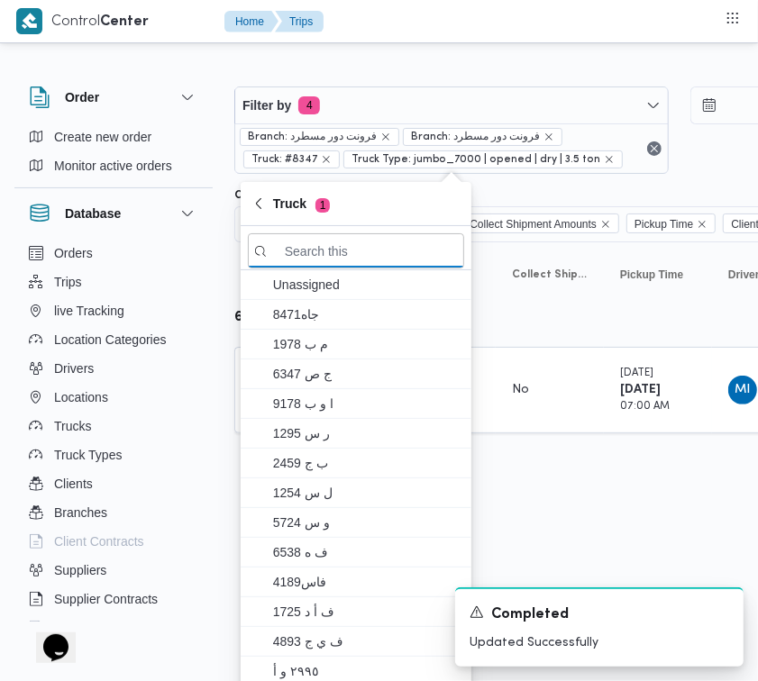
paste input "قوي4931"
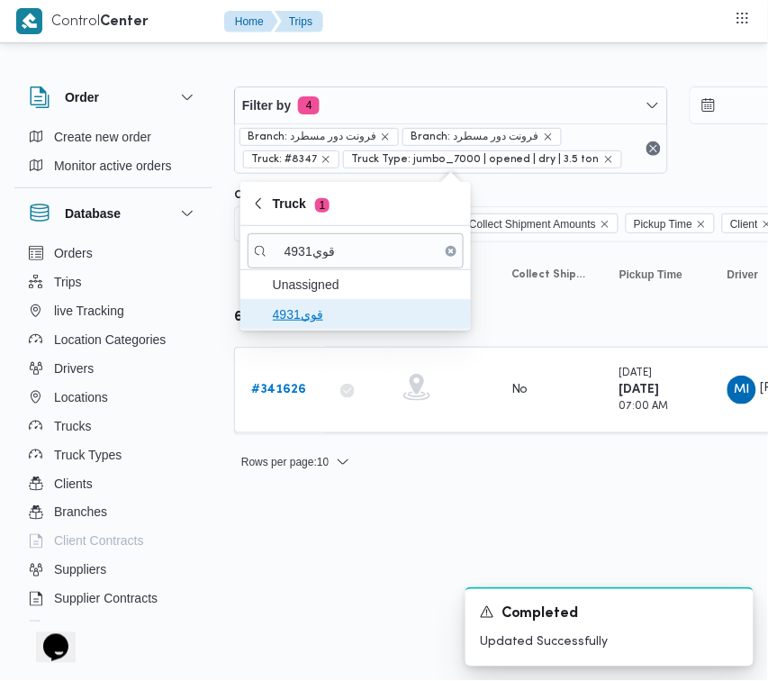
click at [340, 312] on span "قوي4931" at bounding box center [366, 315] width 187 height 22
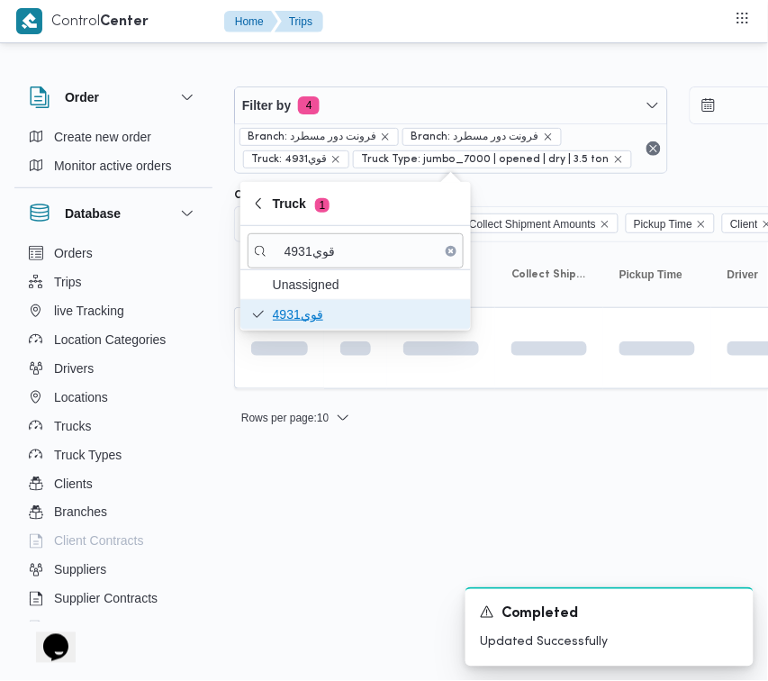
drag, startPoint x: 340, startPoint y: 312, endPoint x: 77, endPoint y: 486, distance: 315.8
click at [339, 312] on span "قوي4931" at bounding box center [366, 315] width 187 height 22
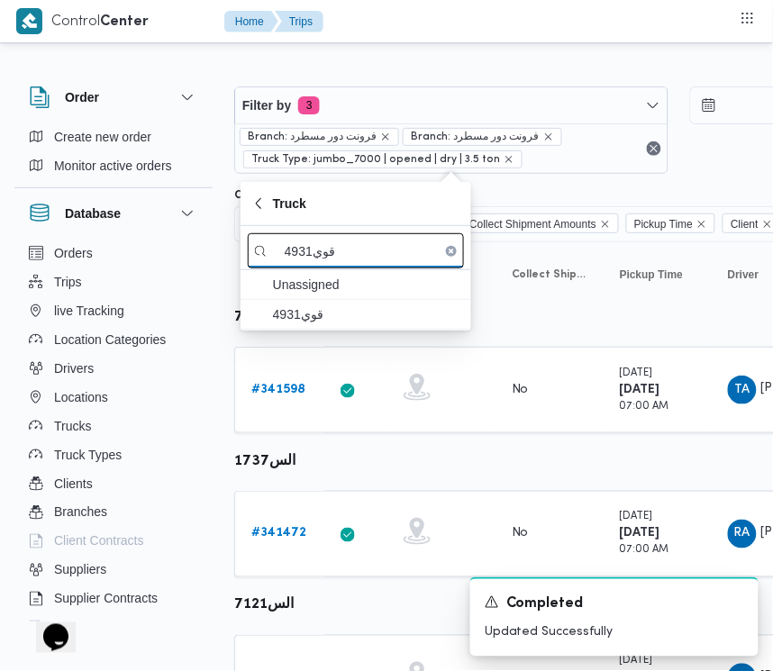
click at [286, 250] on input "قوي4931" at bounding box center [356, 250] width 216 height 35
paste input "548"
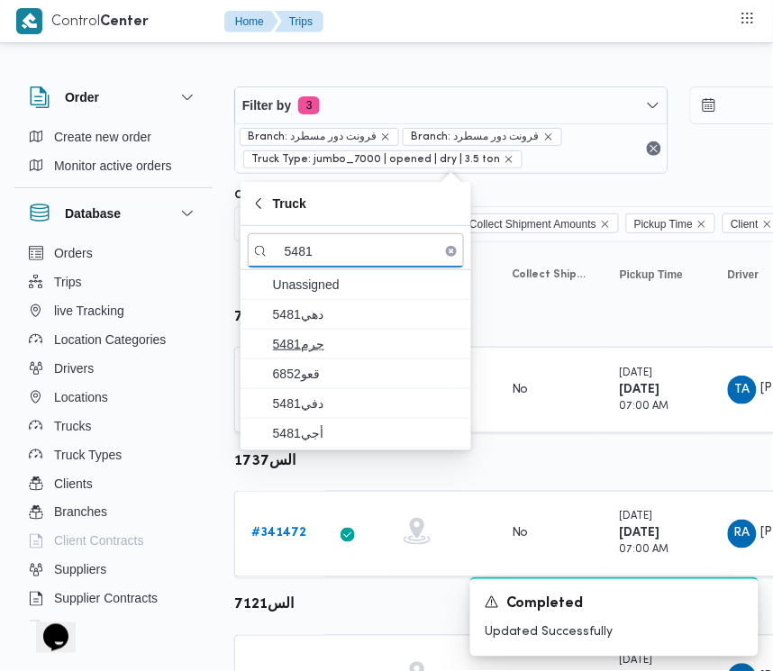
type input "5481"
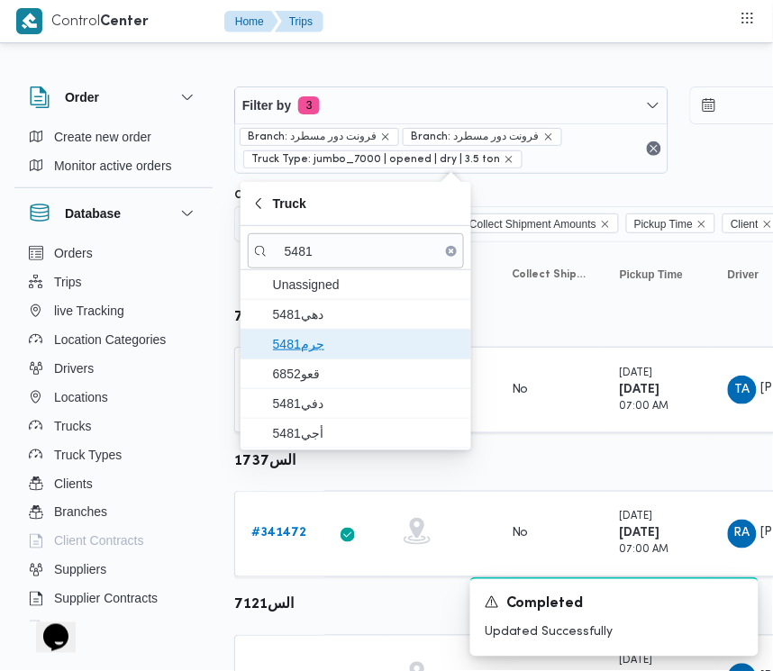
click at [313, 335] on span "جرم5481" at bounding box center [366, 344] width 187 height 22
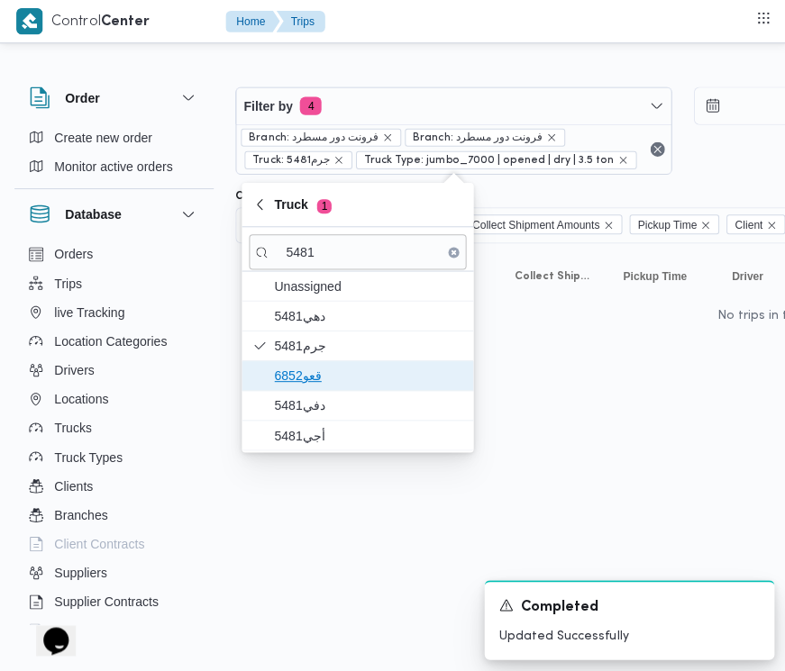
click at [309, 383] on span "قعو6852" at bounding box center [366, 374] width 187 height 22
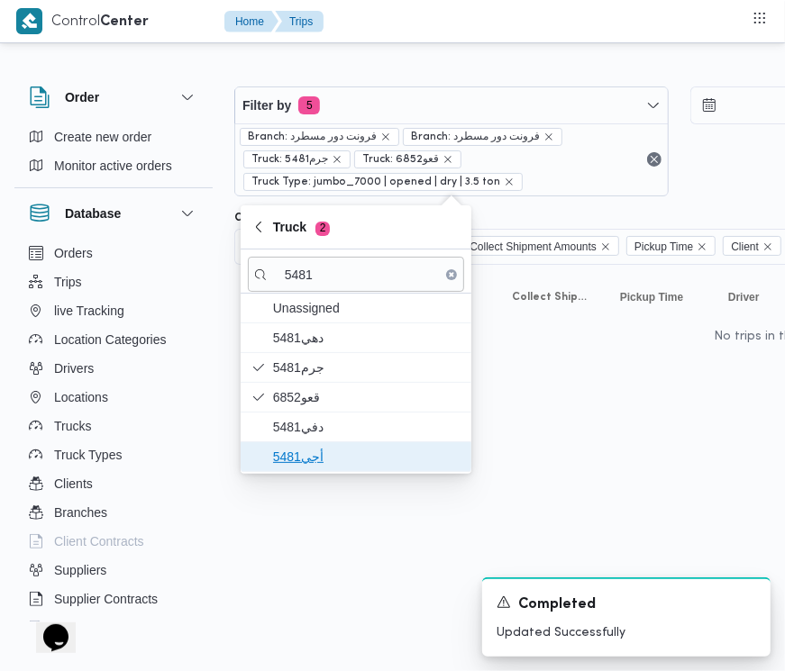
click at [298, 460] on span "أجي5481" at bounding box center [366, 457] width 187 height 22
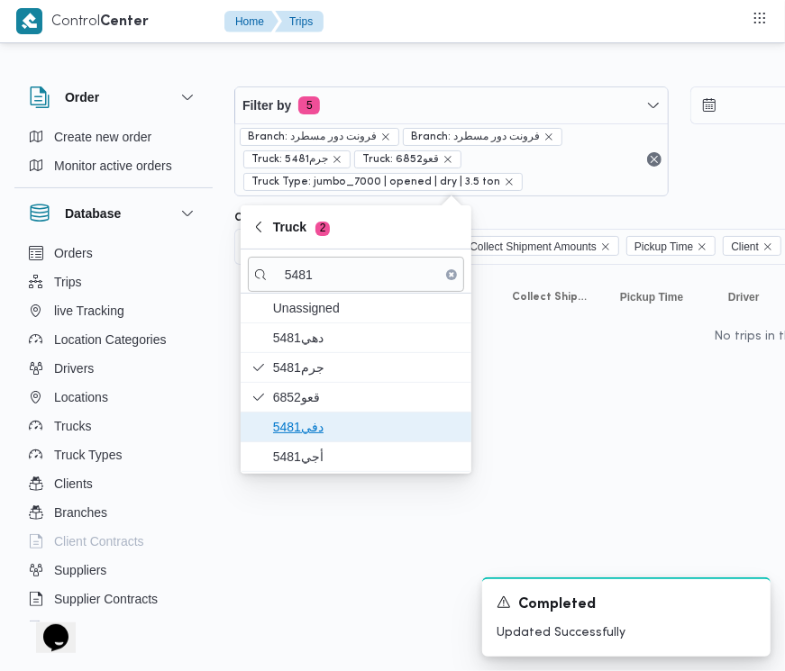
click at [285, 429] on span "دفي5481" at bounding box center [366, 427] width 187 height 22
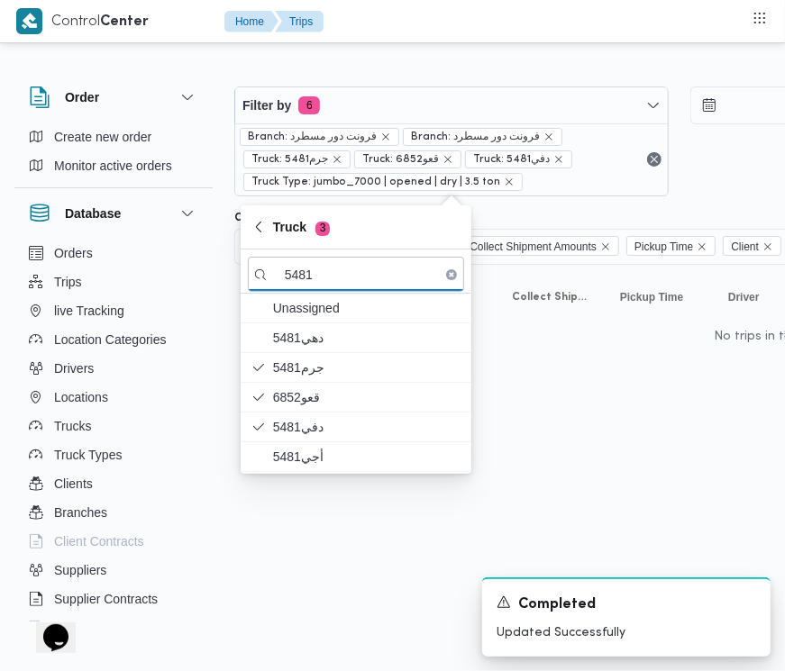
click at [309, 555] on html "Control Center Home Trips Order Create new order Monitor active orders Database…" at bounding box center [392, 335] width 785 height 671
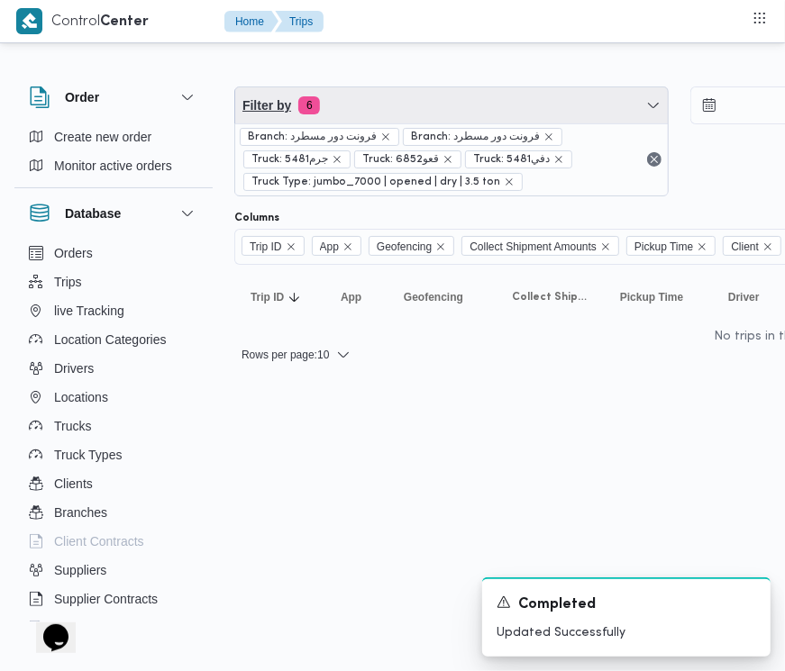
click at [381, 104] on span "Filter by 6" at bounding box center [451, 105] width 432 height 36
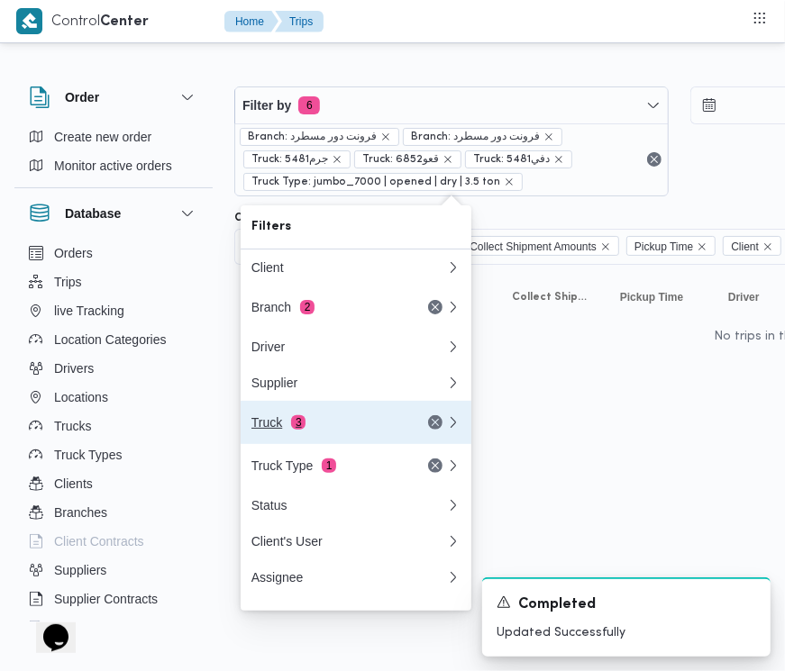
click at [340, 430] on div "Truck 3" at bounding box center [326, 422] width 151 height 14
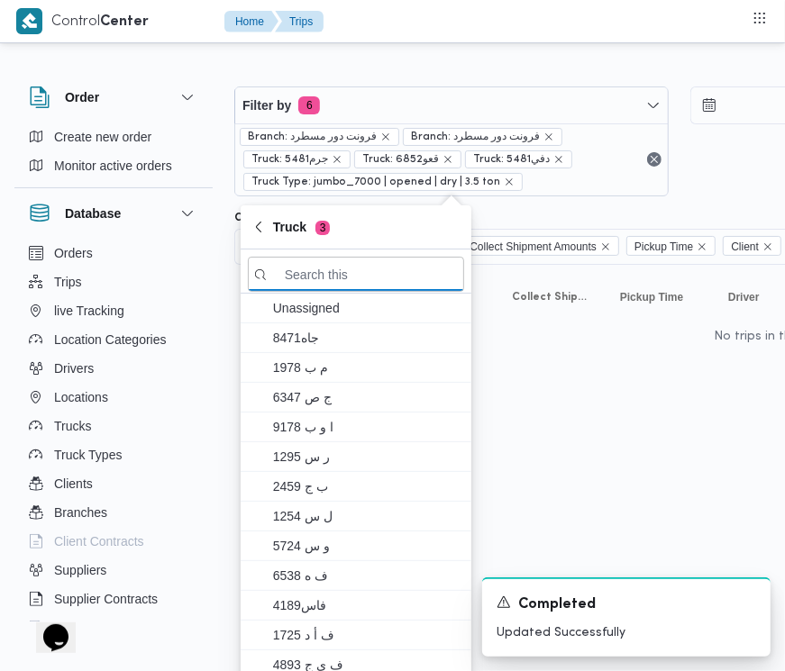
paste input "5481"
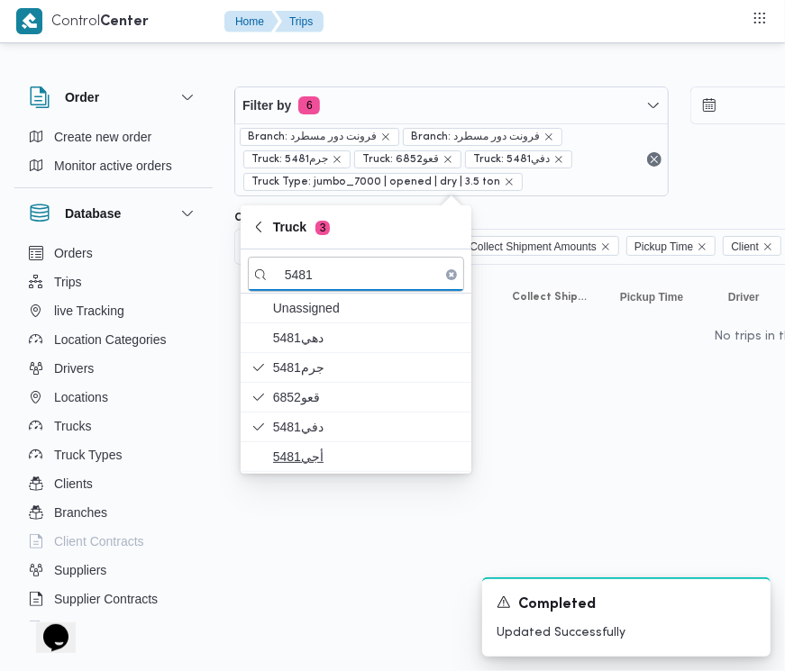
type input "5481"
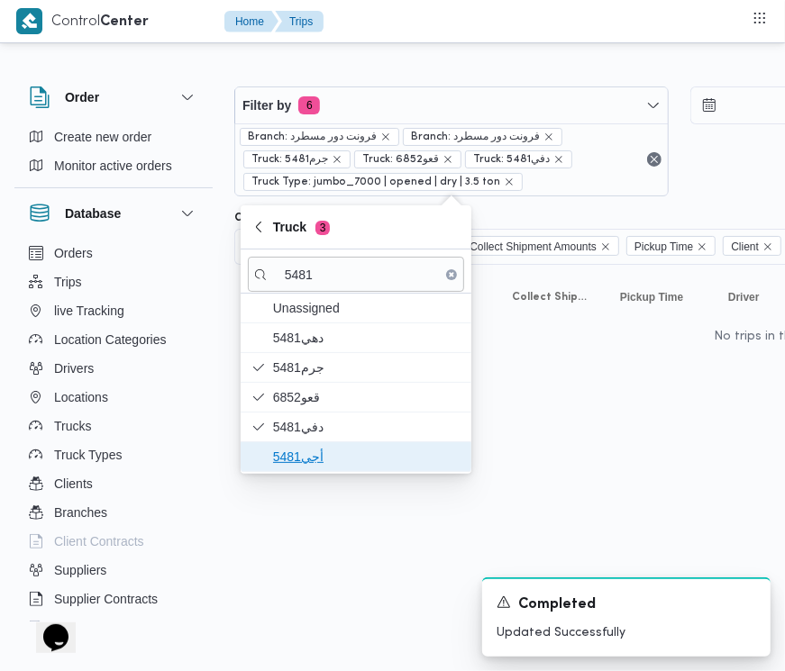
click at [313, 470] on span "أجي5481" at bounding box center [356, 456] width 216 height 29
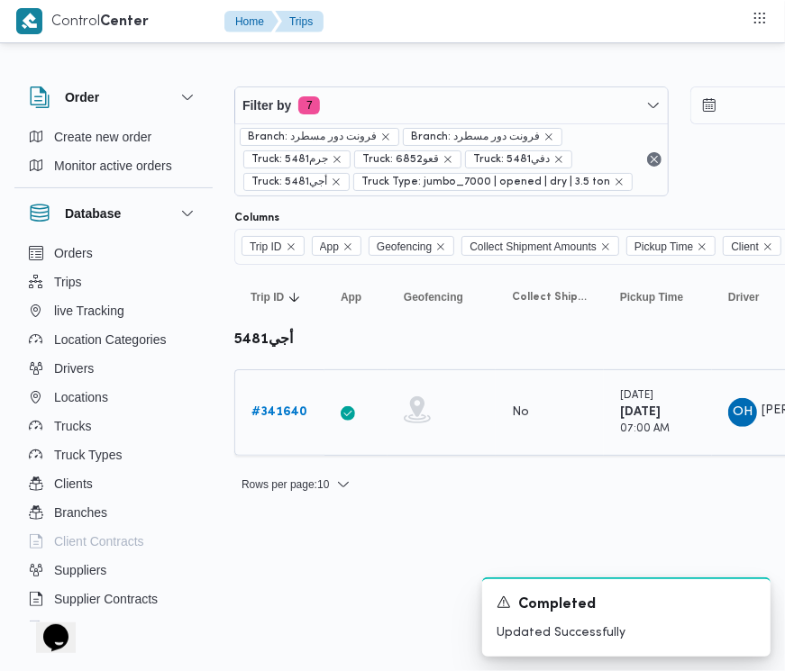
click at [276, 406] on b "# 341640" at bounding box center [279, 412] width 56 height 12
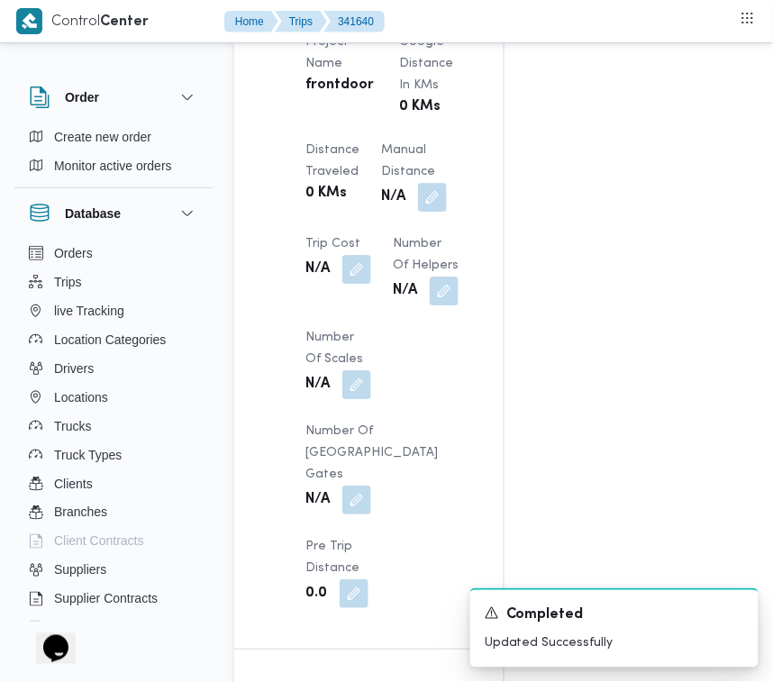
scroll to position [2387, 0]
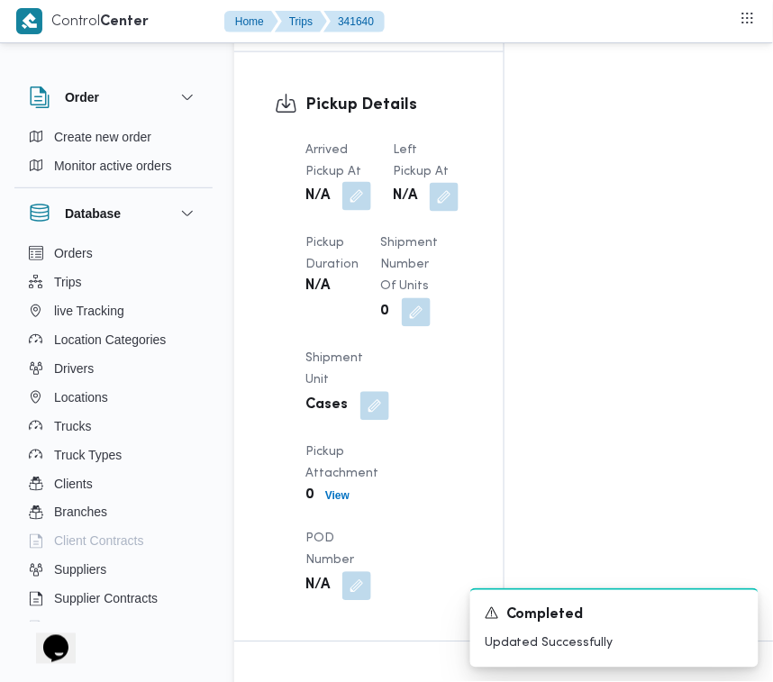
click at [349, 211] on button "button" at bounding box center [356, 196] width 29 height 29
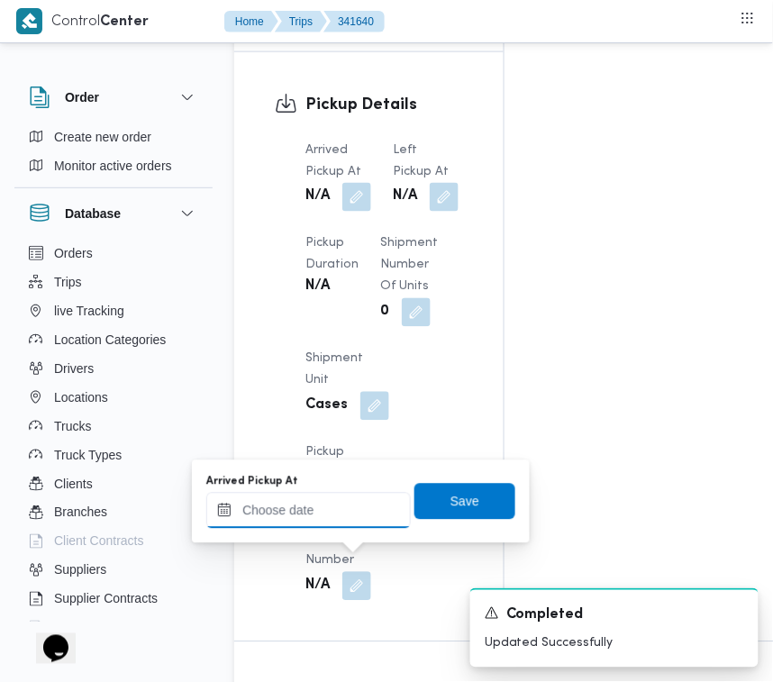
click at [361, 504] on input "Arrived Pickup At" at bounding box center [308, 511] width 204 height 36
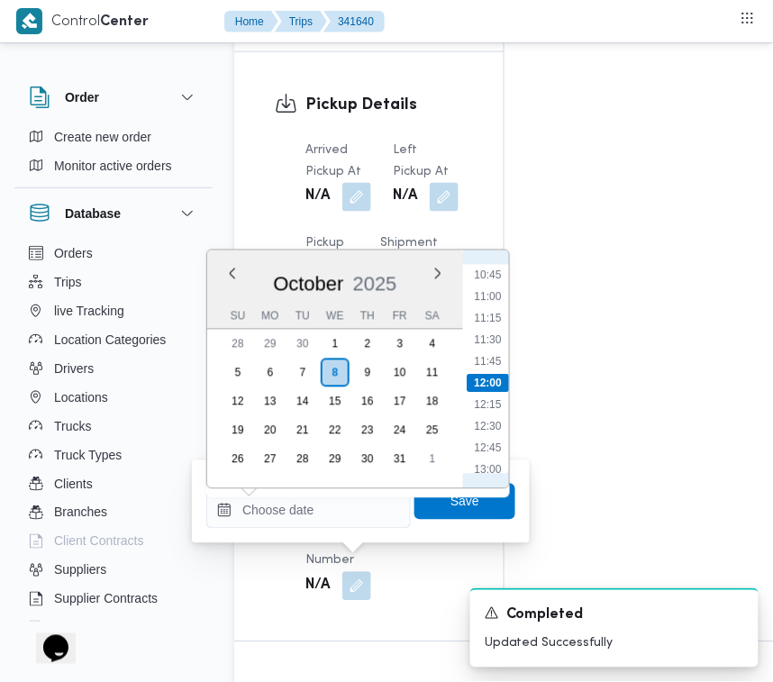
scroll to position [750, 0]
click at [497, 294] on li "09:00" at bounding box center [487, 302] width 41 height 18
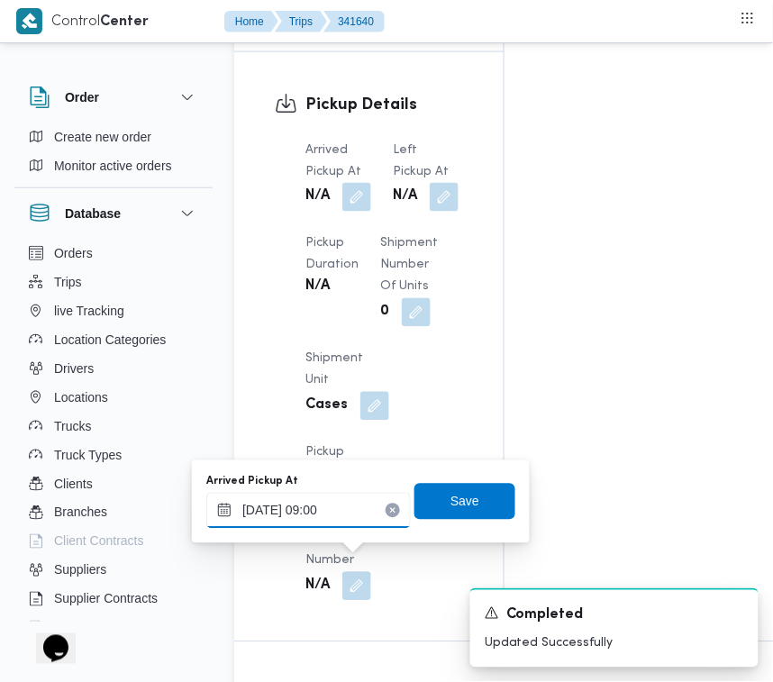
click at [353, 520] on input "08/10/2025 09:00" at bounding box center [308, 511] width 204 height 36
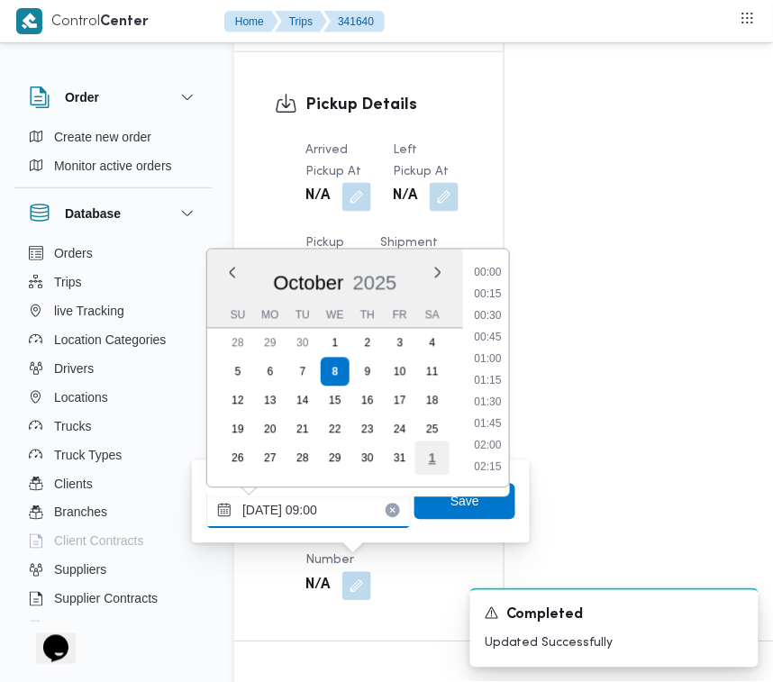
scroll to position [668, 0]
click at [475, 271] on li "07:45" at bounding box center [487, 275] width 41 height 18
type input "08/10/2025 07:45"
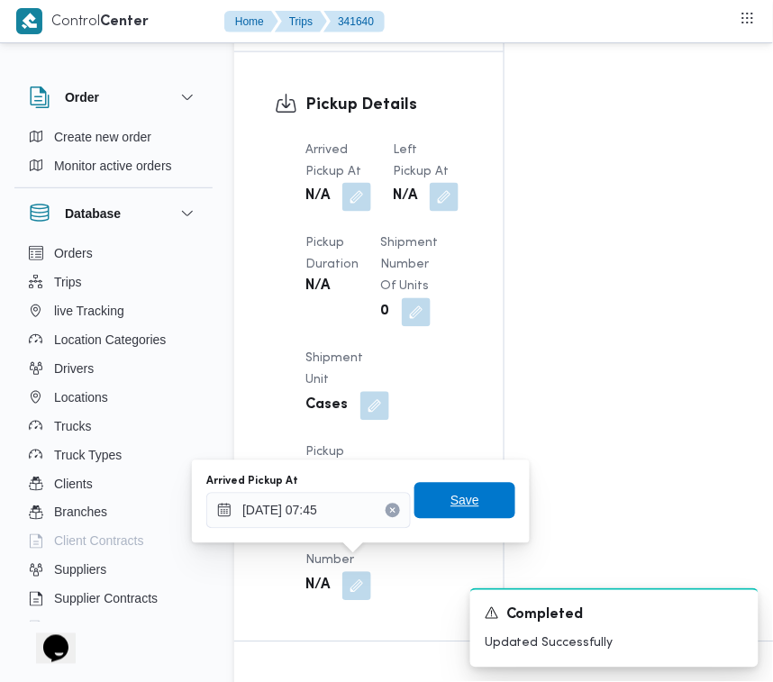
click at [450, 492] on span "Save" at bounding box center [464, 501] width 29 height 22
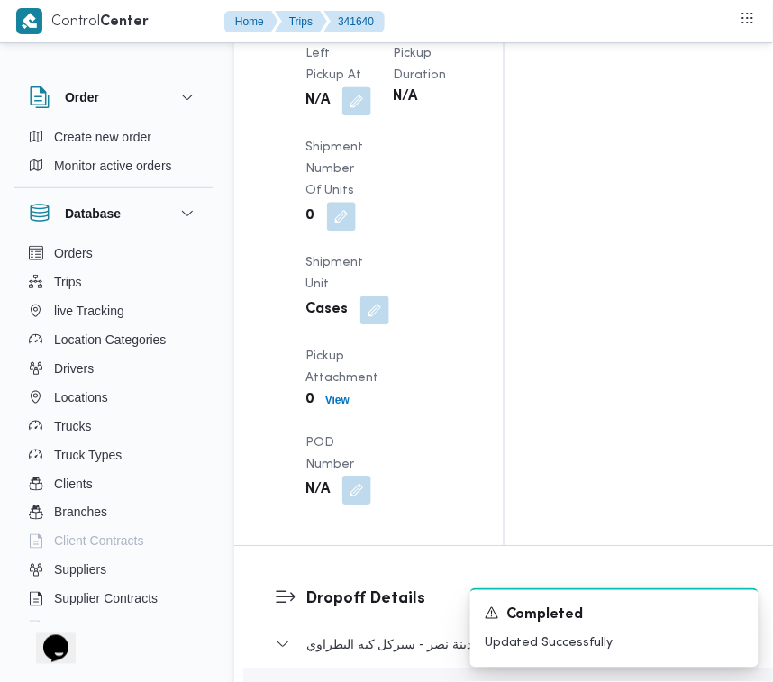
scroll to position [2708, 0]
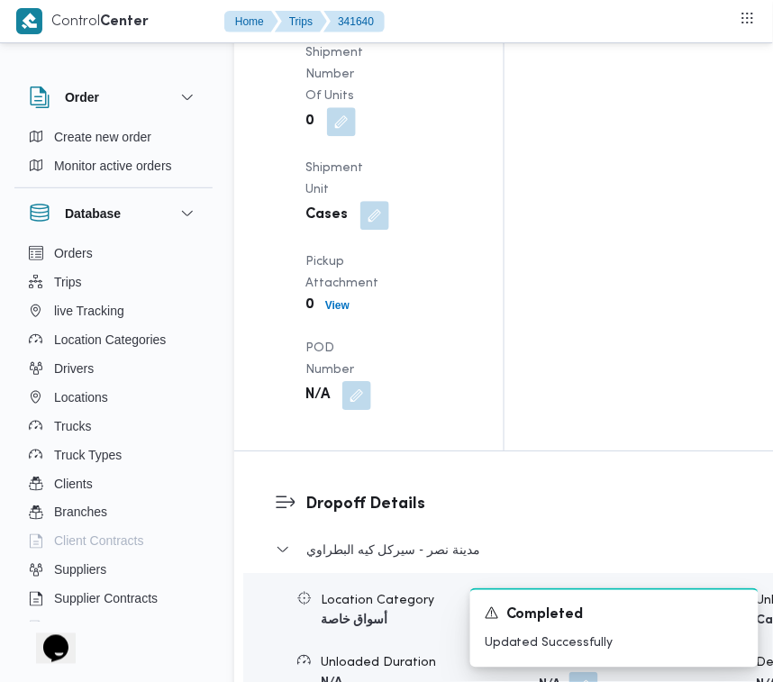
click at [347, 20] on button "button" at bounding box center [356, 5] width 29 height 29
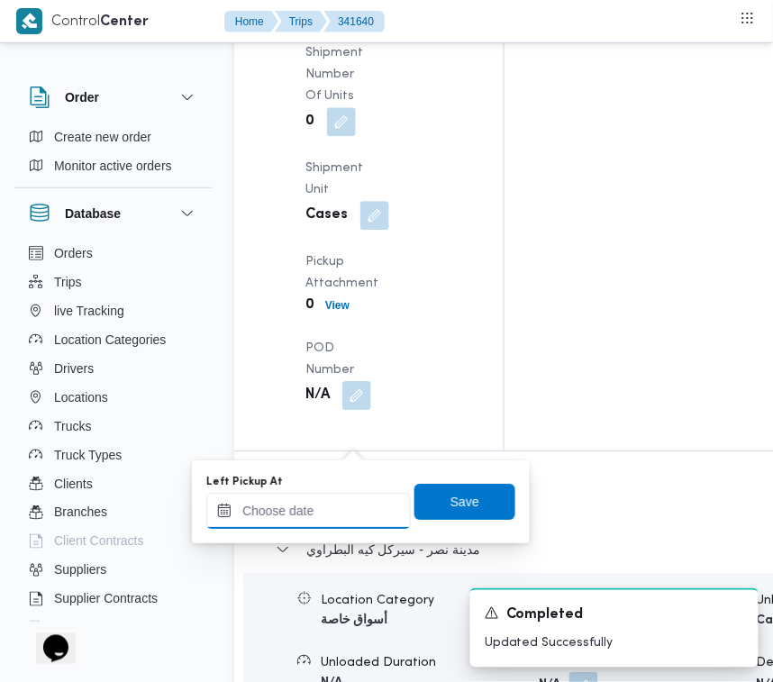
click at [345, 496] on div at bounding box center [308, 511] width 204 height 36
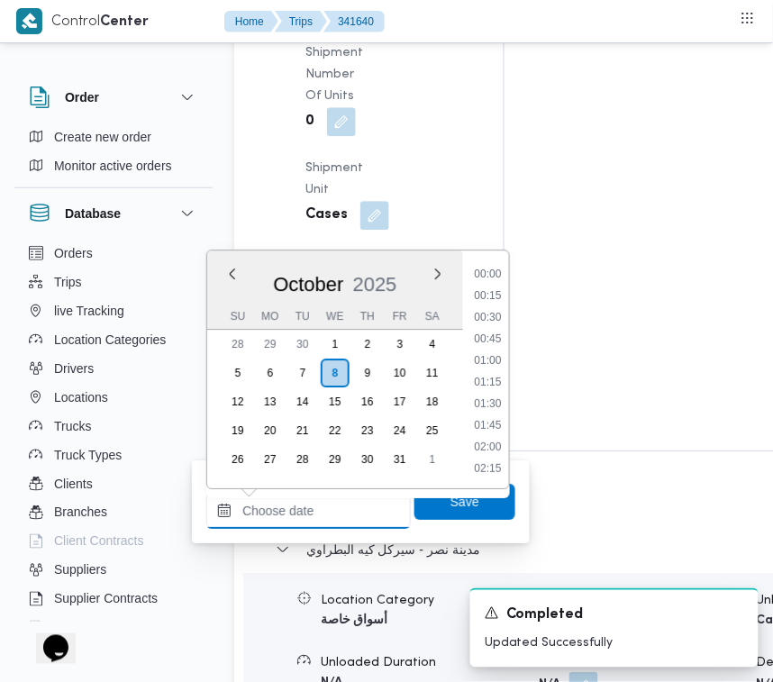
scroll to position [928, 0]
click at [502, 381] on li "12:00" at bounding box center [488, 384] width 42 height 18
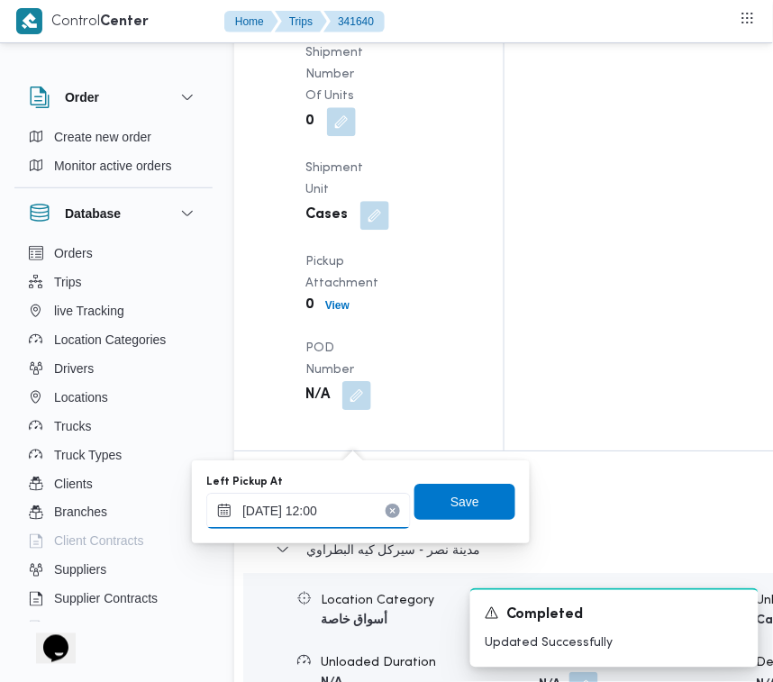
click at [352, 513] on input "08/10/2025 12:00" at bounding box center [308, 511] width 204 height 36
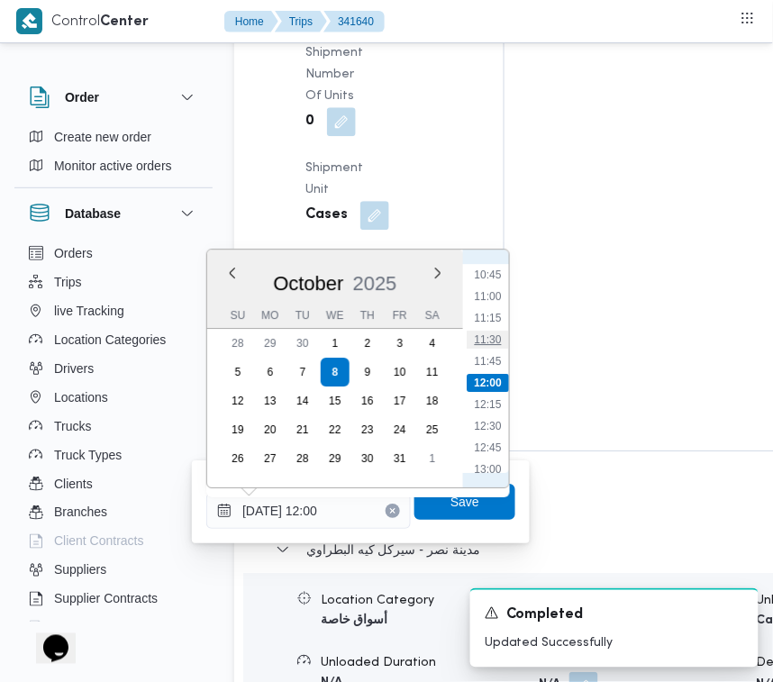
click at [487, 344] on li "11:30" at bounding box center [487, 340] width 41 height 18
type input "08/10/2025 11:30"
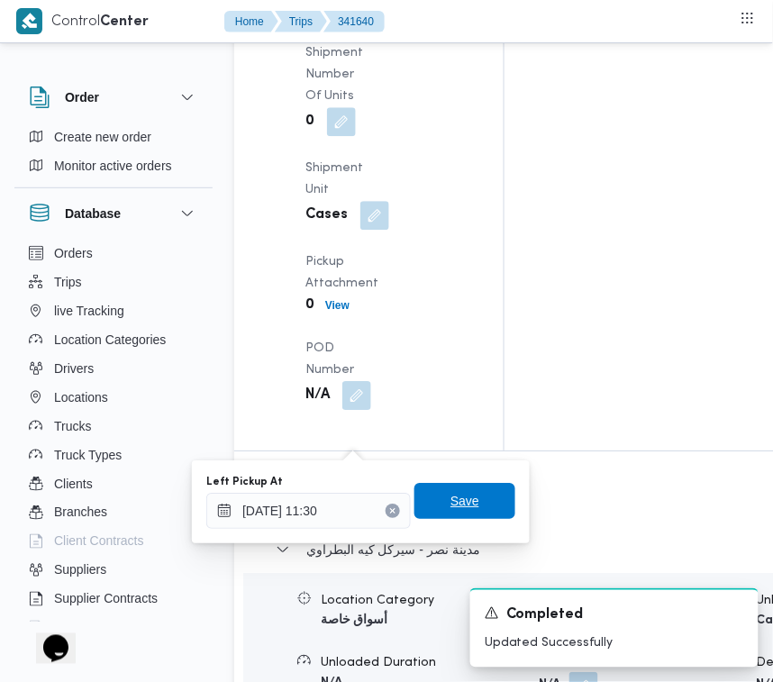
click at [482, 518] on span "Save" at bounding box center [464, 501] width 101 height 36
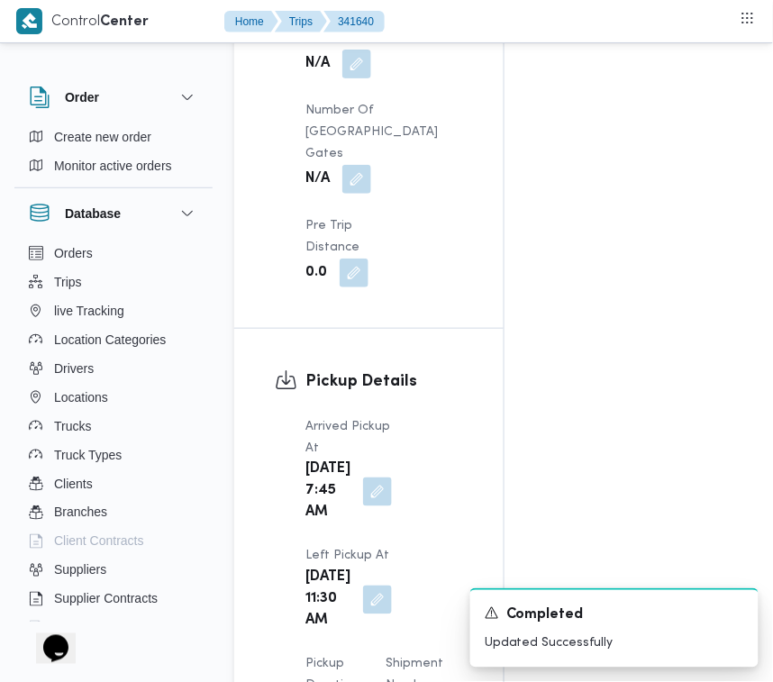
scroll to position [1514, 0]
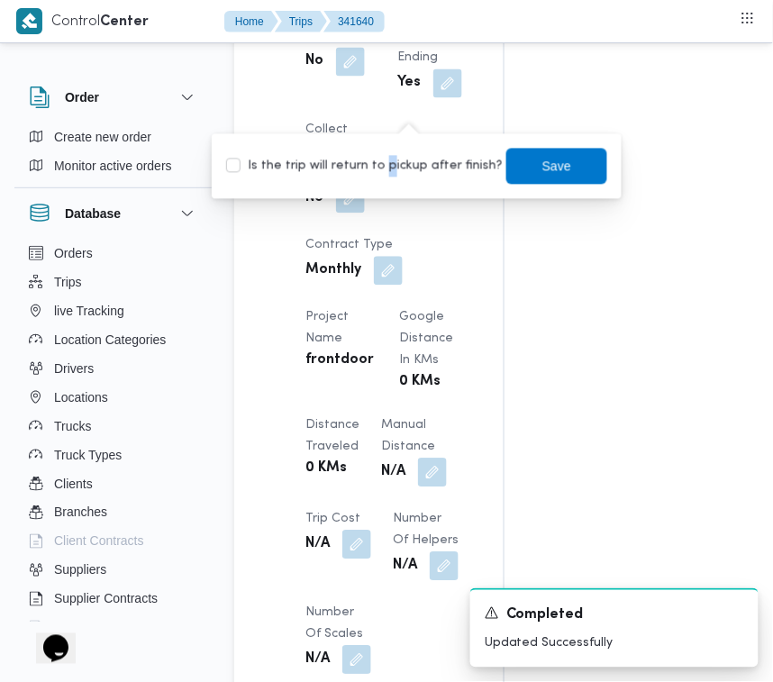
click at [381, 177] on label "Is the trip will return to pickup after finish?" at bounding box center [364, 167] width 277 height 22
click at [380, 160] on label "Is the trip will return to pickup after finish?" at bounding box center [364, 167] width 277 height 22
checkbox input "true"
click at [542, 168] on span "Save" at bounding box center [556, 166] width 29 height 22
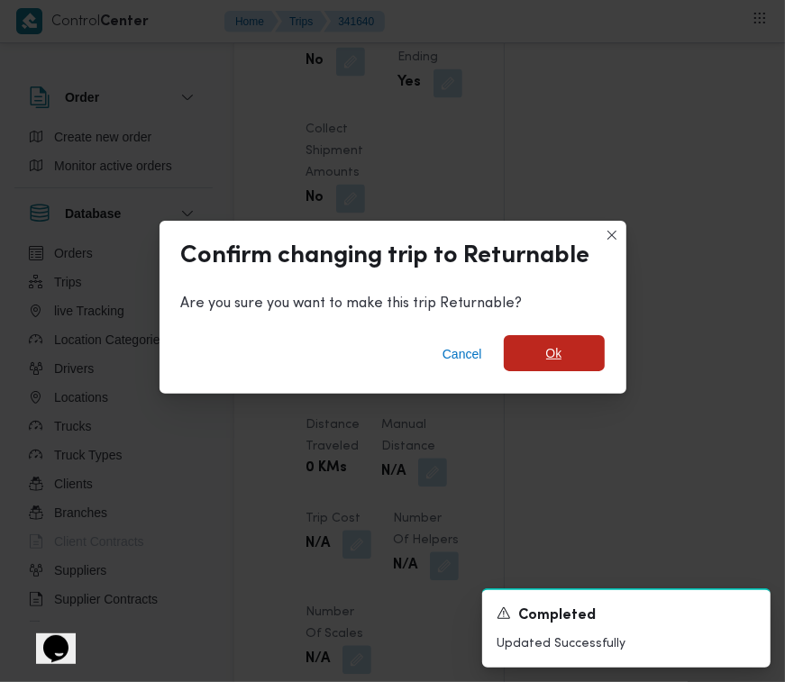
click at [551, 340] on span "Ok" at bounding box center [554, 353] width 101 height 36
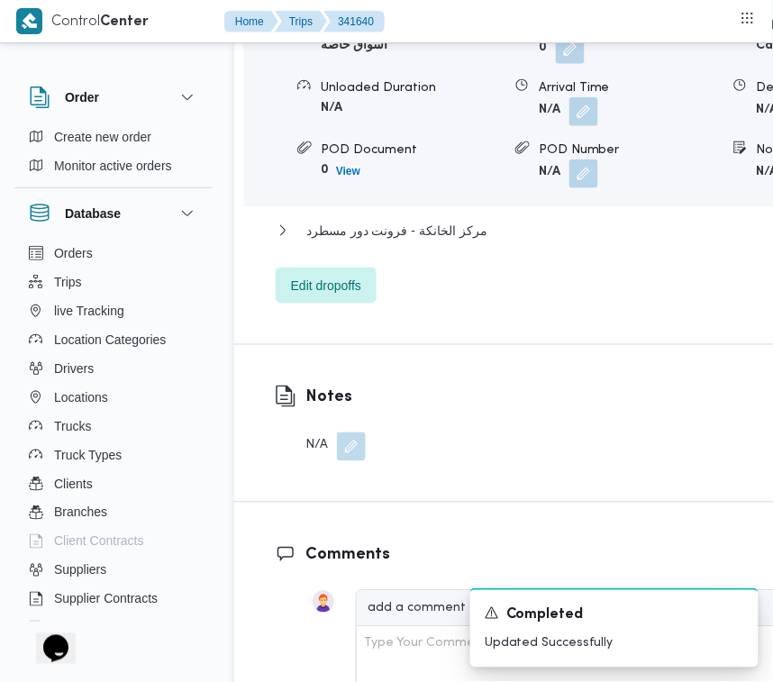
scroll to position [3901, 0]
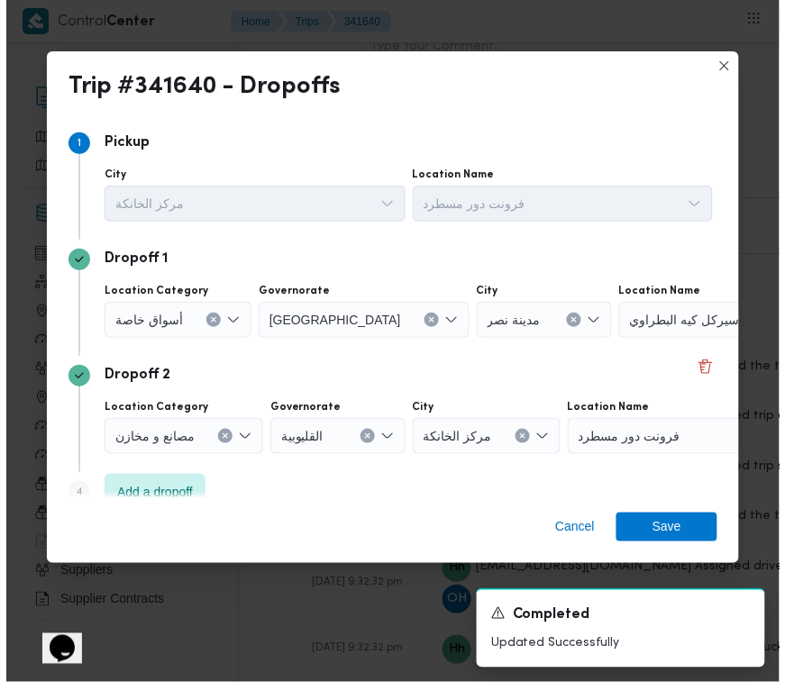
scroll to position [3699, 0]
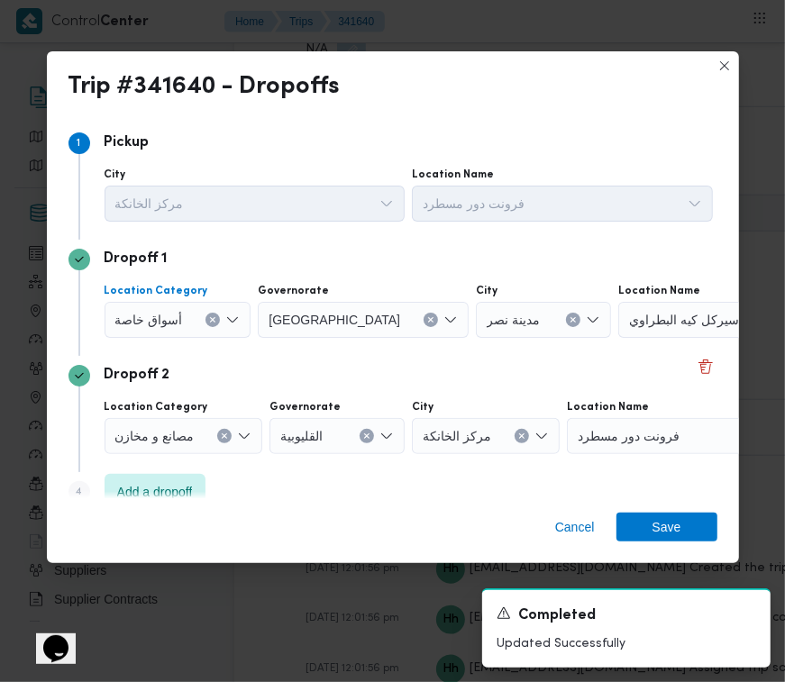
click at [176, 311] on span "أسواق خاصة" at bounding box center [149, 319] width 68 height 20
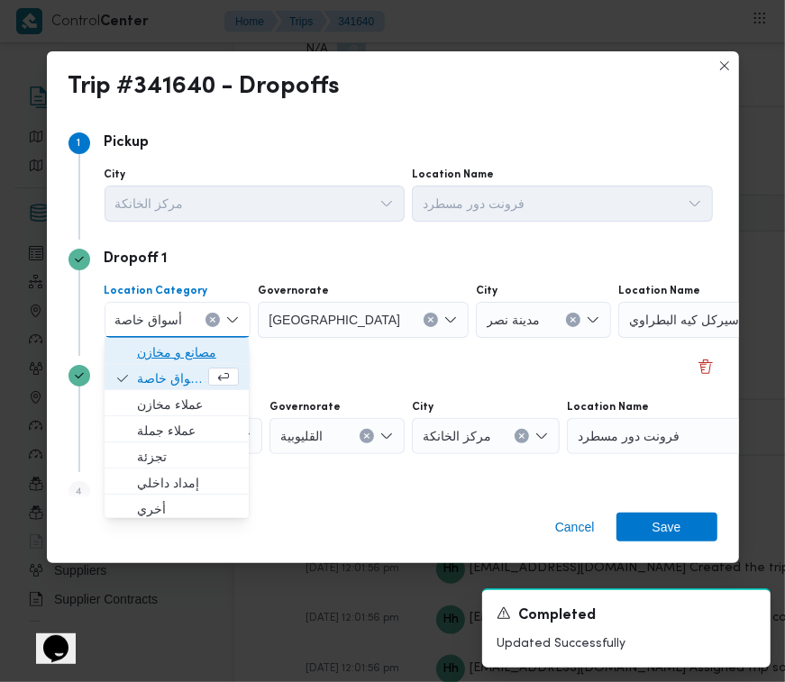
click at [181, 349] on span "مصانع و مخازن" at bounding box center [188, 352] width 102 height 22
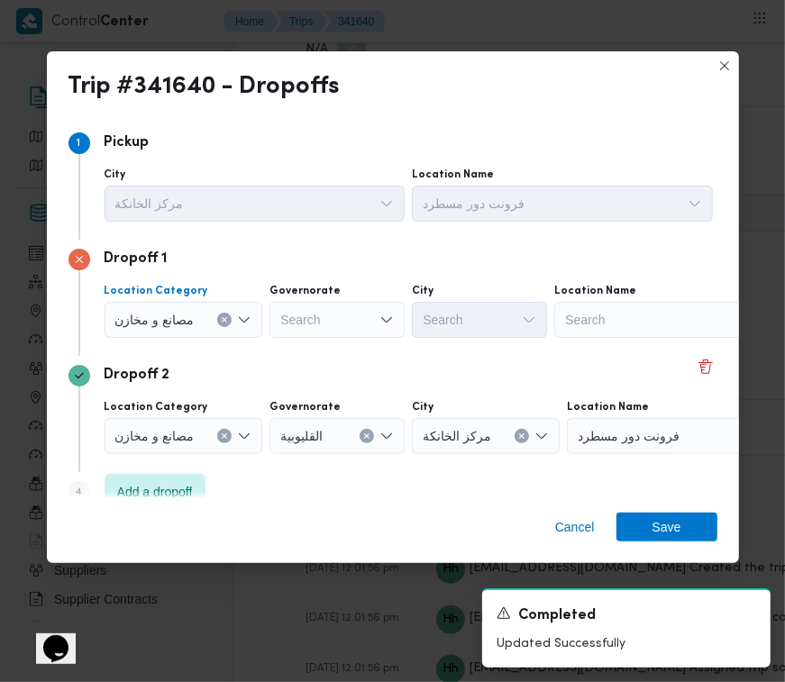
click at [654, 318] on div "Search" at bounding box center [666, 320] width 225 height 36
click at [654, 317] on div "Search" at bounding box center [666, 320] width 225 height 36
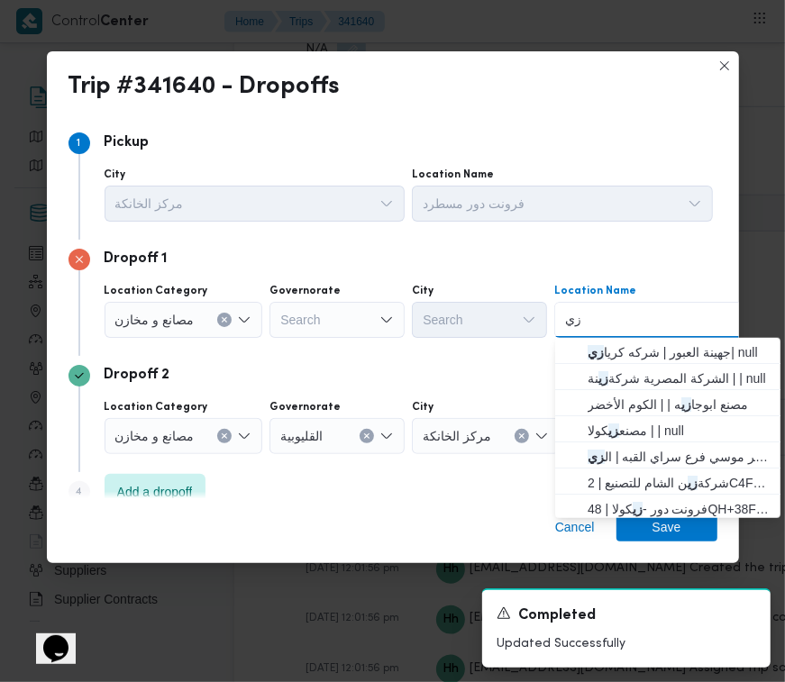
type input "زي كولا"
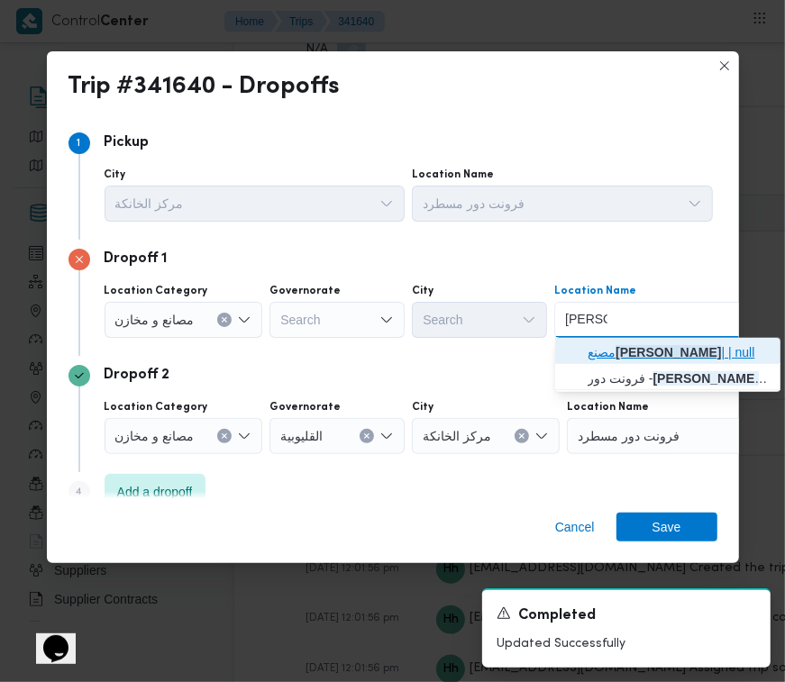
click at [622, 358] on mark "زي كولا" at bounding box center [667, 352] width 105 height 14
click at [622, 358] on div "Dropoff 2 Location Category مصانع و مخازن Governorate القليوبية City مركز الخان…" at bounding box center [392, 414] width 649 height 116
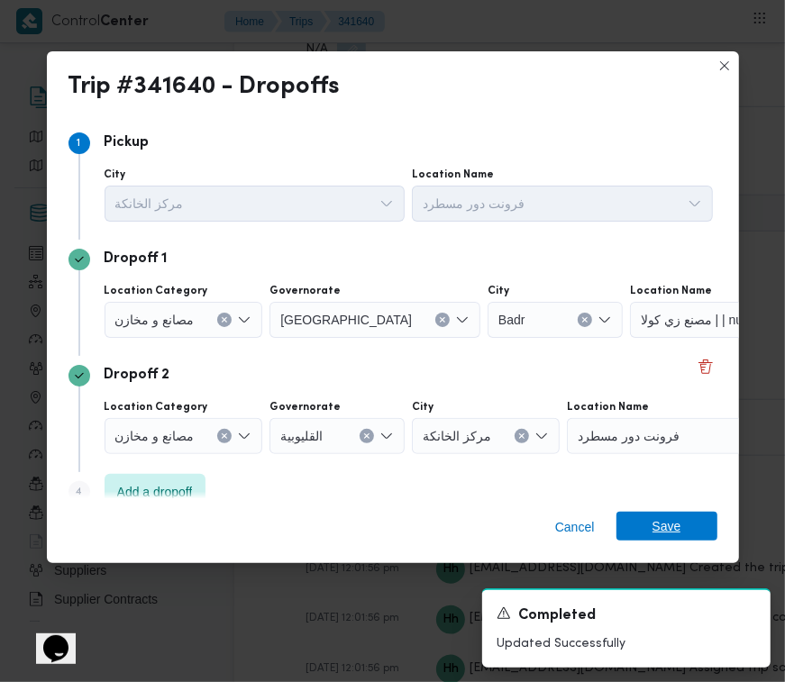
click at [682, 524] on span "Save" at bounding box center [666, 526] width 101 height 29
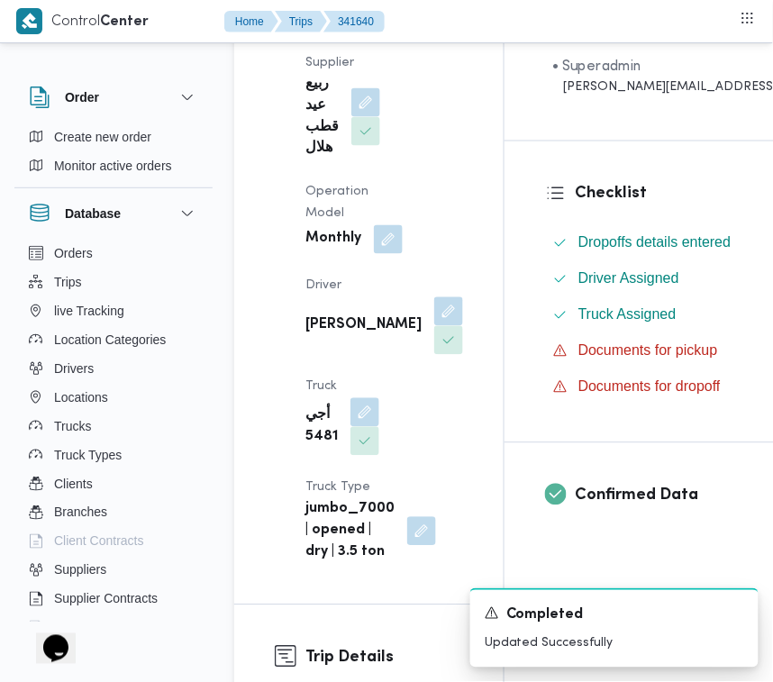
scroll to position [0, 0]
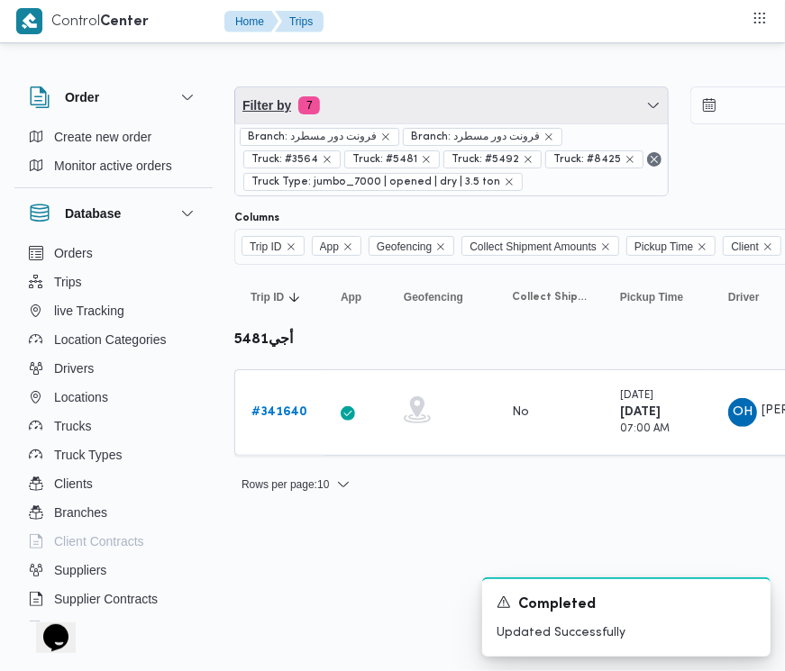
click at [447, 113] on span "Filter by 7" at bounding box center [451, 105] width 432 height 36
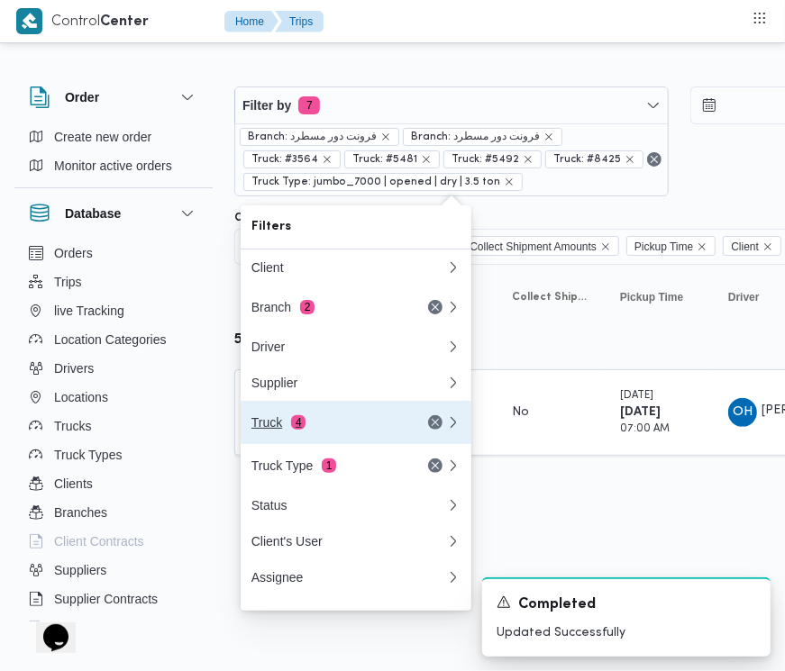
click at [300, 423] on span "4" at bounding box center [298, 422] width 14 height 14
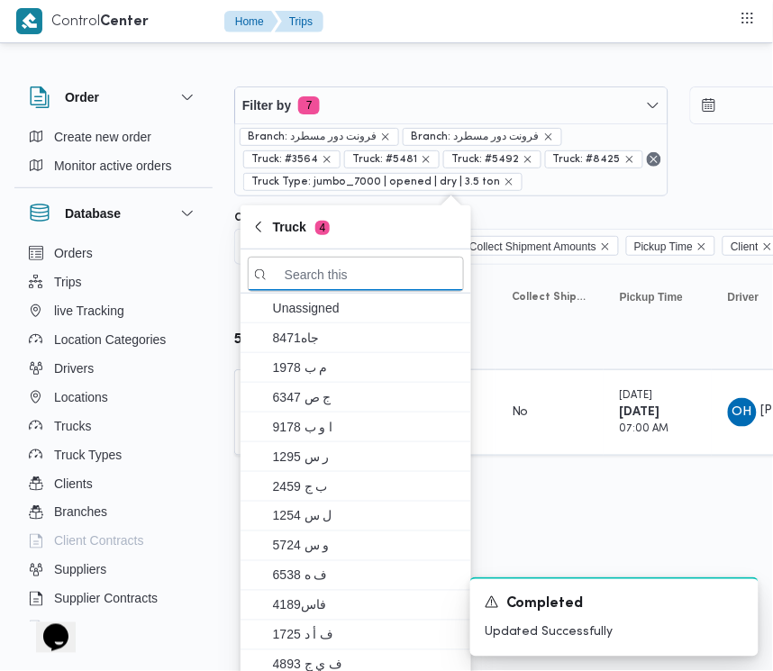
paste input "6574"
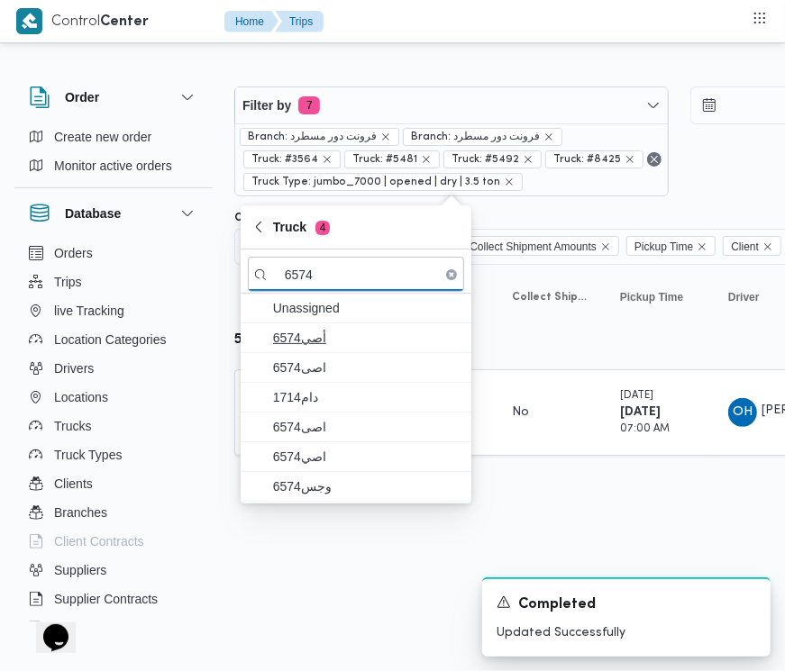
type input "6574"
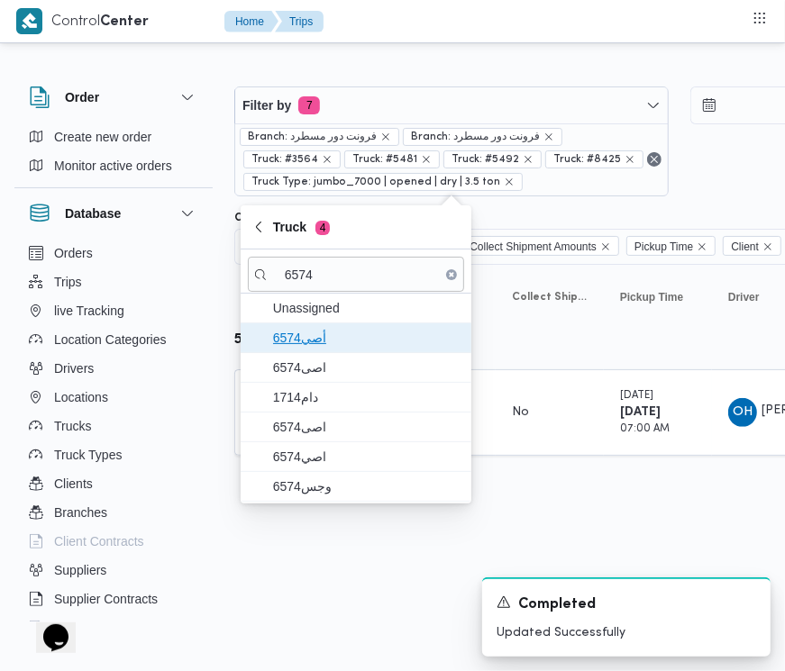
click at [317, 348] on span "أصي6574" at bounding box center [366, 338] width 187 height 22
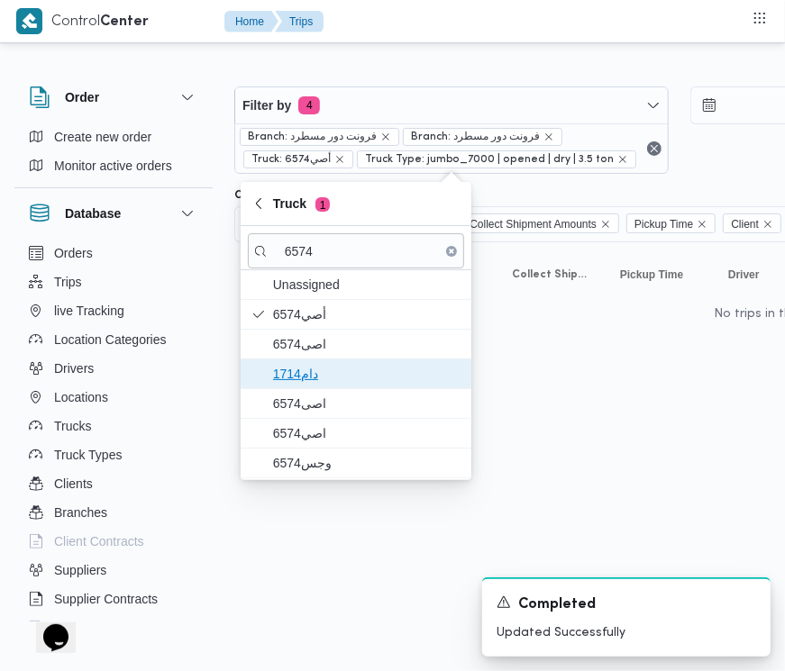
click at [317, 377] on span "دام1714" at bounding box center [366, 374] width 187 height 22
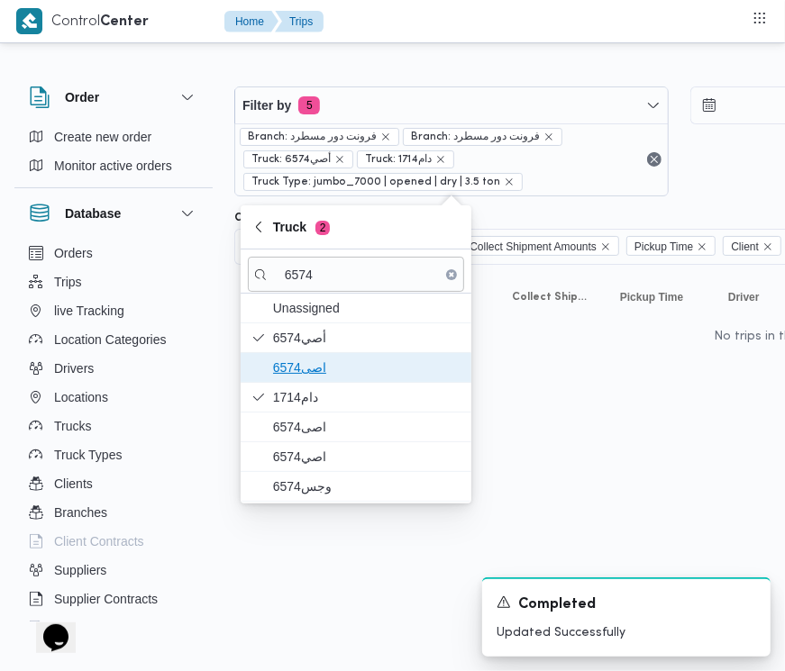
click at [311, 361] on span "6574اصى" at bounding box center [366, 368] width 187 height 22
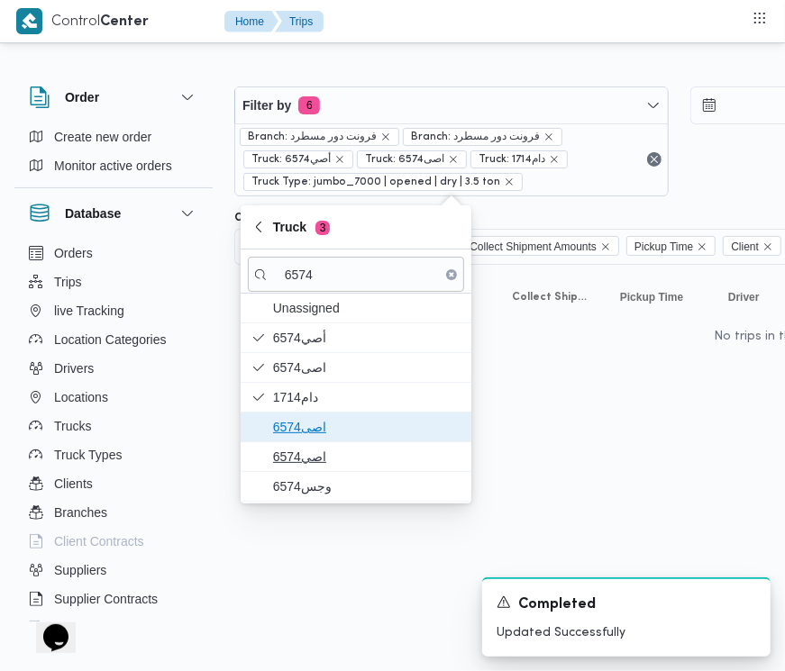
drag, startPoint x: 316, startPoint y: 438, endPoint x: 316, endPoint y: 450, distance: 12.6
click at [316, 440] on span "اصى6574" at bounding box center [356, 427] width 216 height 29
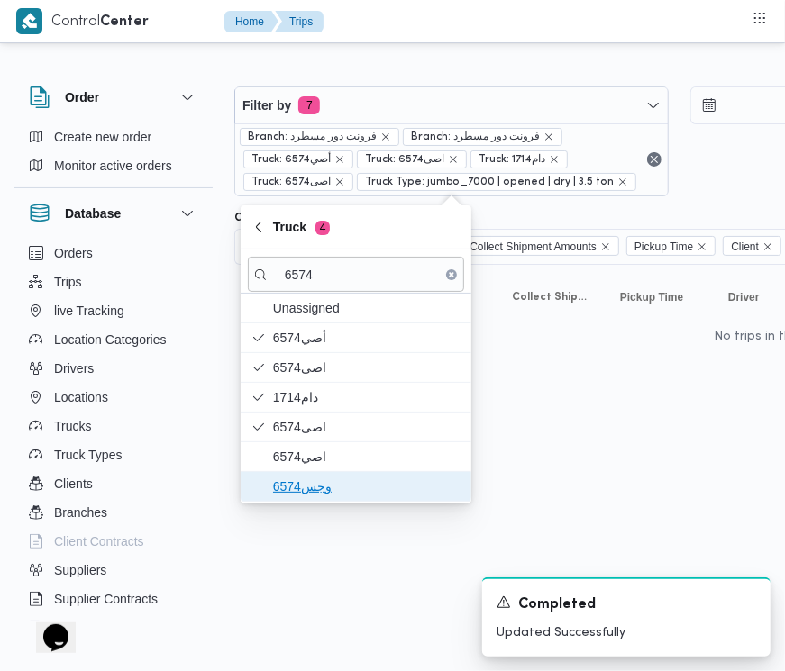
click at [308, 473] on span "وجس6574" at bounding box center [356, 486] width 216 height 29
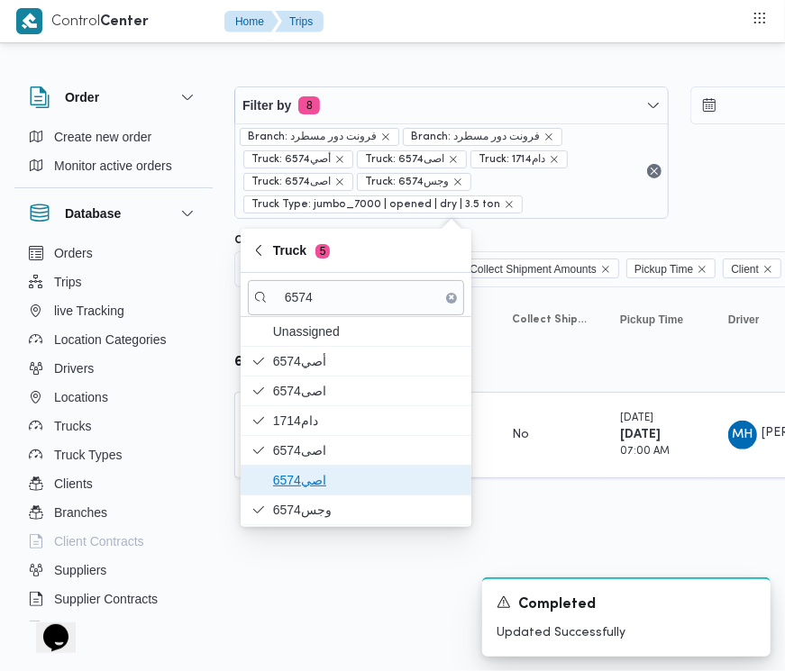
click at [286, 483] on span "اصي6574" at bounding box center [366, 480] width 187 height 22
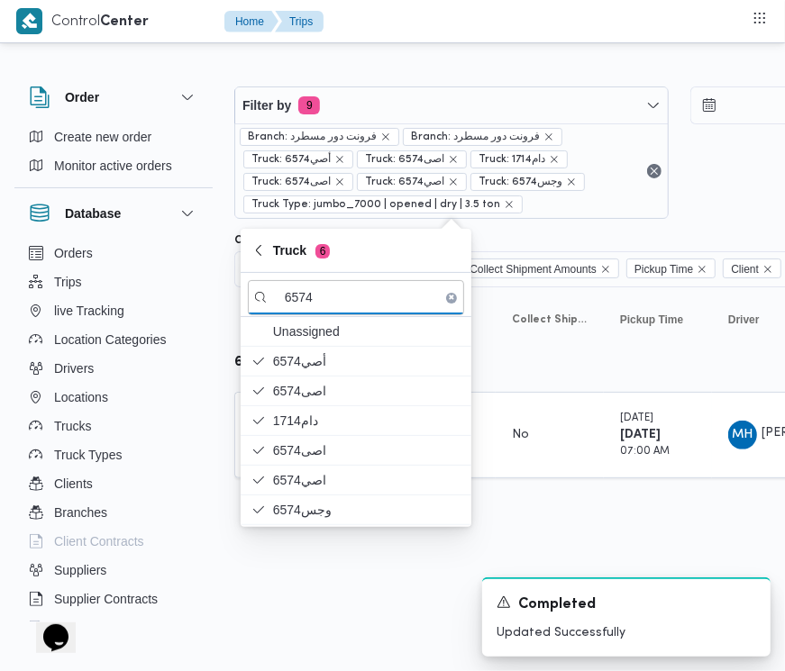
click at [289, 586] on html "Control Center Home Trips Order Create new order Monitor active orders Database…" at bounding box center [392, 335] width 785 height 671
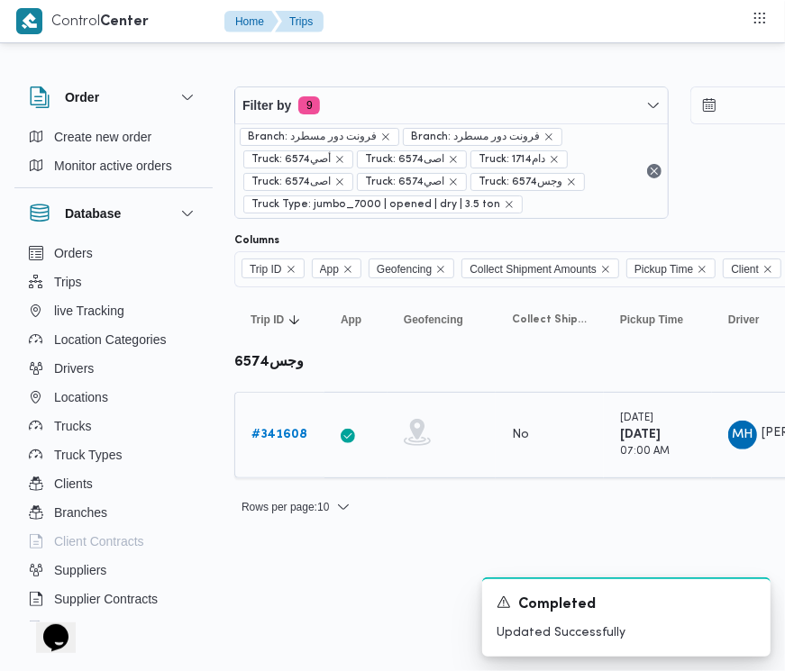
click at [270, 432] on b "# 341608" at bounding box center [279, 435] width 56 height 12
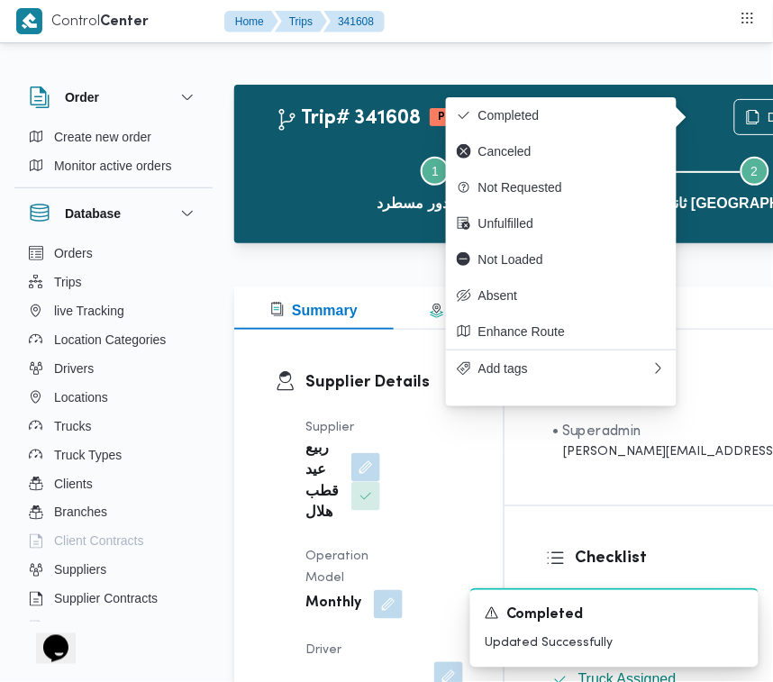
click at [446, 461] on div "Supplier Details Supplier ربيع عيد قطب هلال Operation Model Monthly Driver مصطف…" at bounding box center [368, 650] width 269 height 640
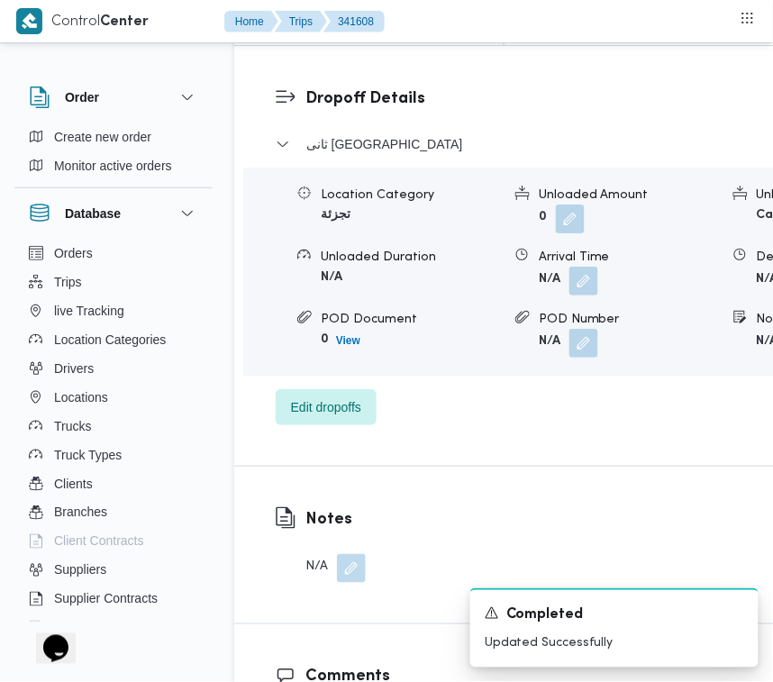
scroll to position [2756, 0]
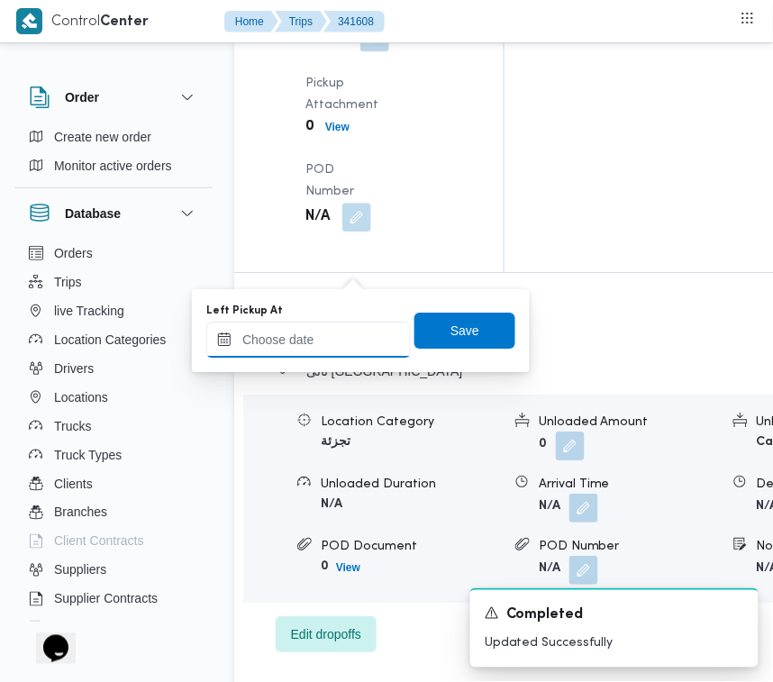
click at [327, 340] on input "Left Pickup At" at bounding box center [308, 340] width 204 height 36
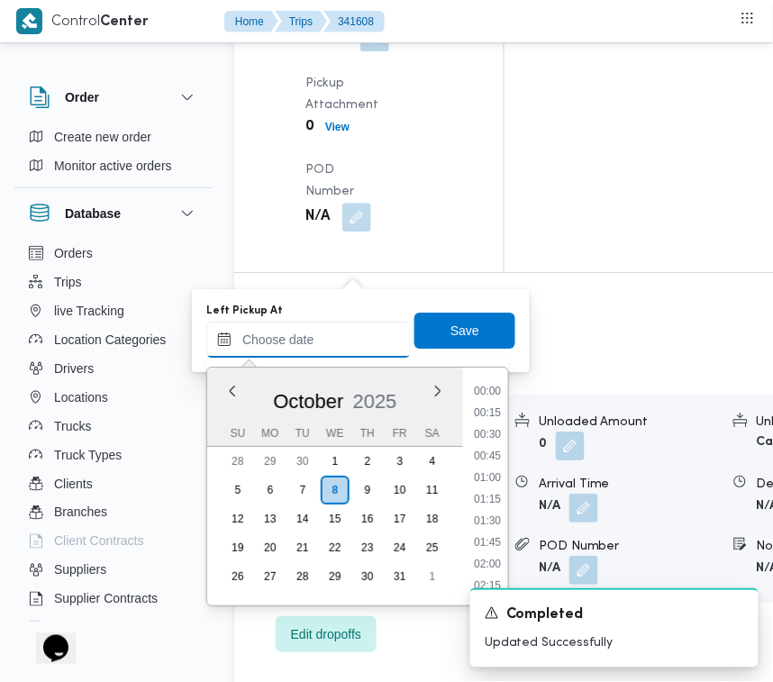
scroll to position [928, 0]
drag, startPoint x: 496, startPoint y: 453, endPoint x: 493, endPoint y: 430, distance: 23.7
click at [496, 453] on li "11:30" at bounding box center [487, 458] width 41 height 18
type input "08/10/2025 11:30"
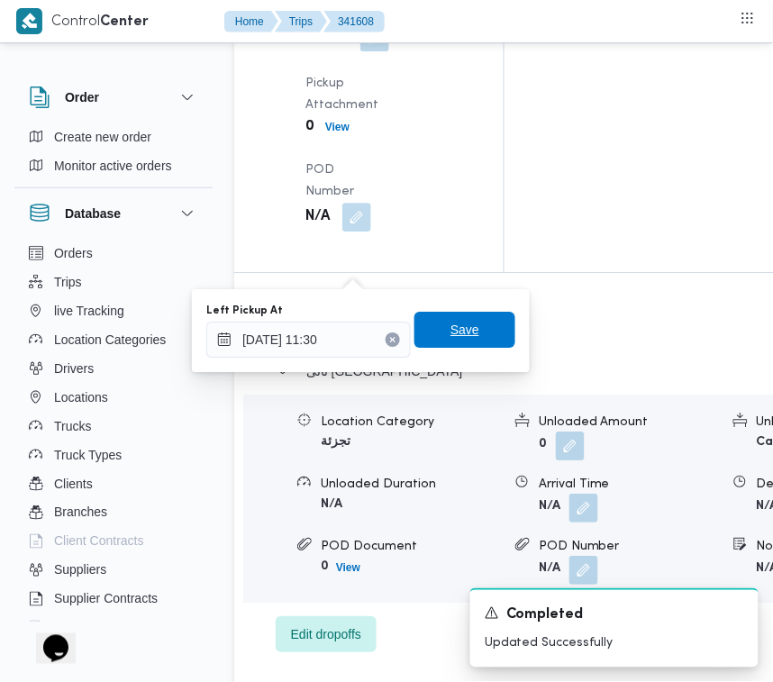
click at [453, 313] on span "Save" at bounding box center [464, 330] width 101 height 36
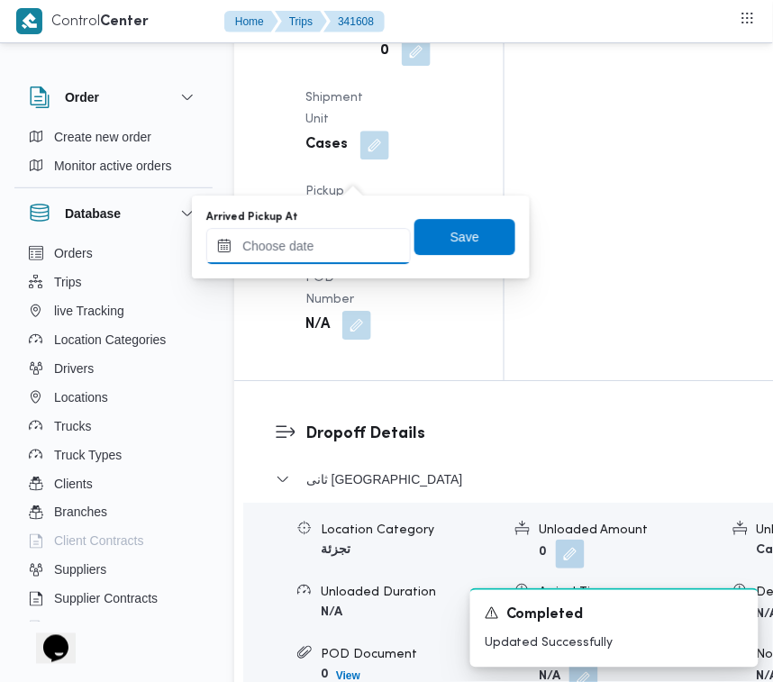
click at [335, 232] on input "Arrived Pickup At" at bounding box center [308, 246] width 204 height 36
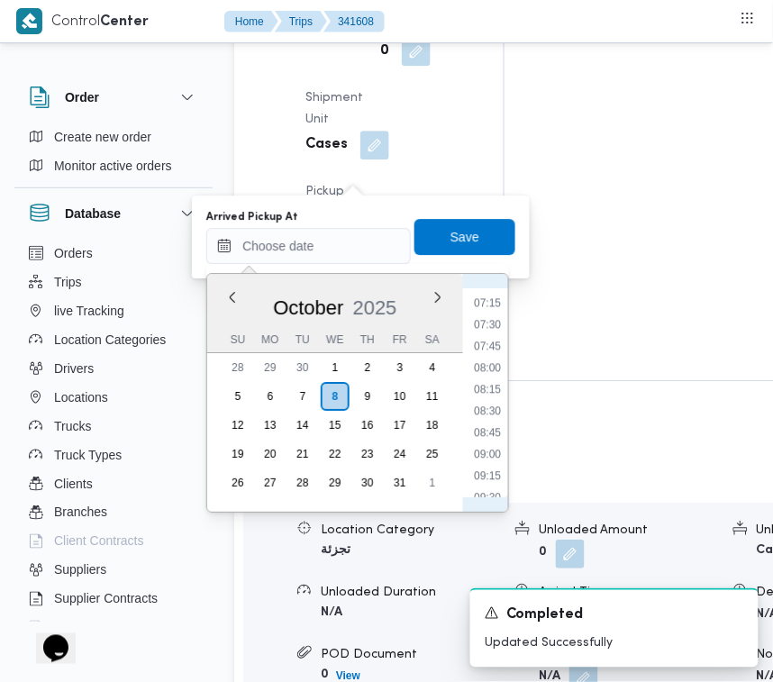
scroll to position [574, 0]
click at [494, 341] on li "07:15" at bounding box center [487, 350] width 41 height 18
type input "08/10/2025 07:15"
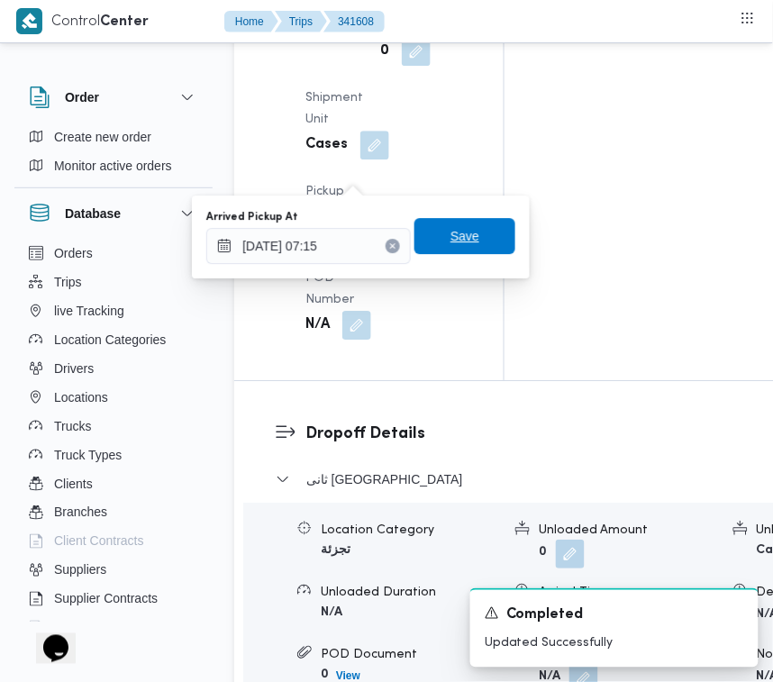
click at [453, 240] on span "Save" at bounding box center [464, 236] width 29 height 22
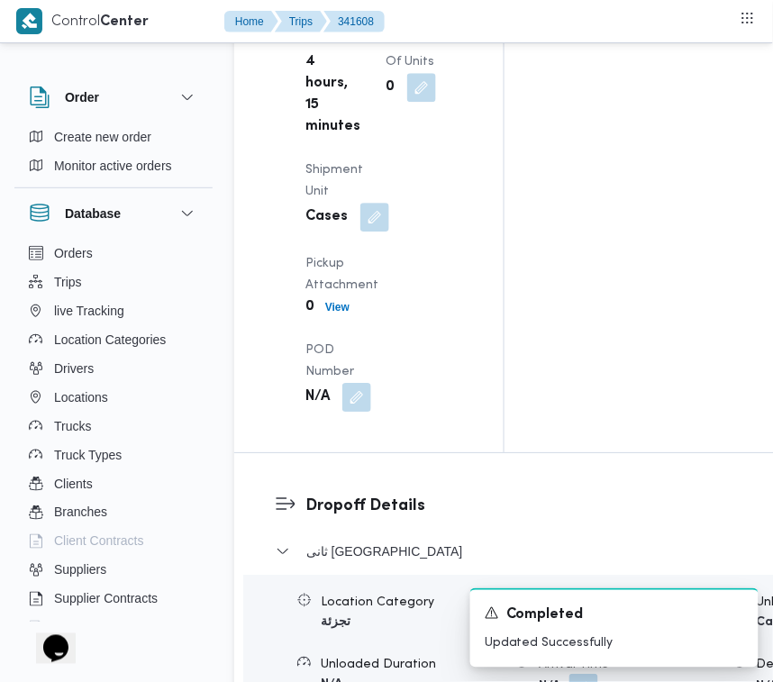
drag, startPoint x: 757, startPoint y: 479, endPoint x: 770, endPoint y: 497, distance: 22.5
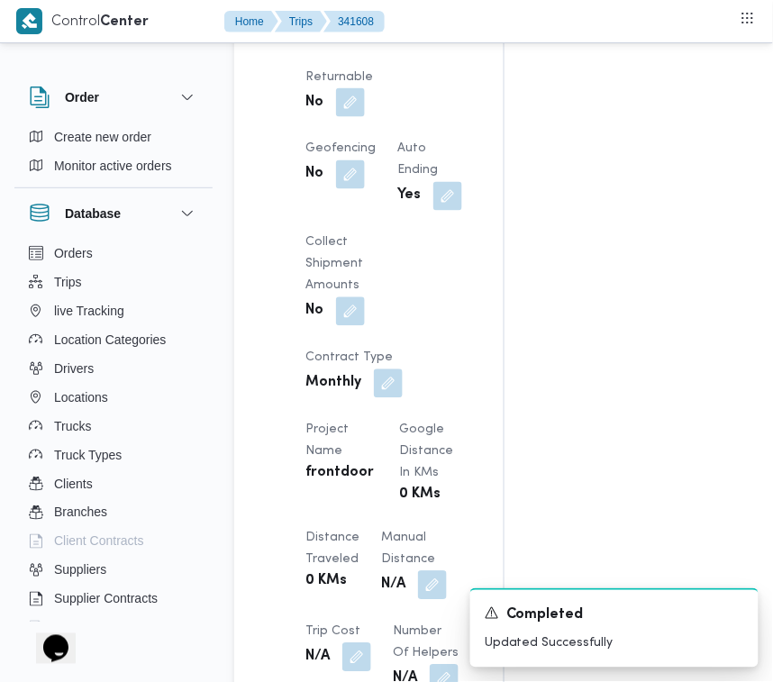
scroll to position [1371, 0]
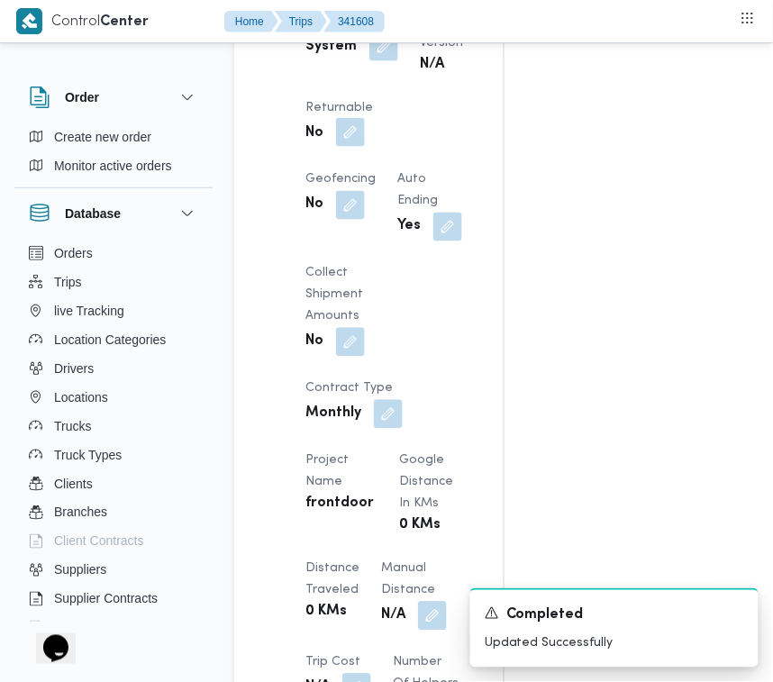
click at [365, 147] on button "button" at bounding box center [350, 132] width 29 height 29
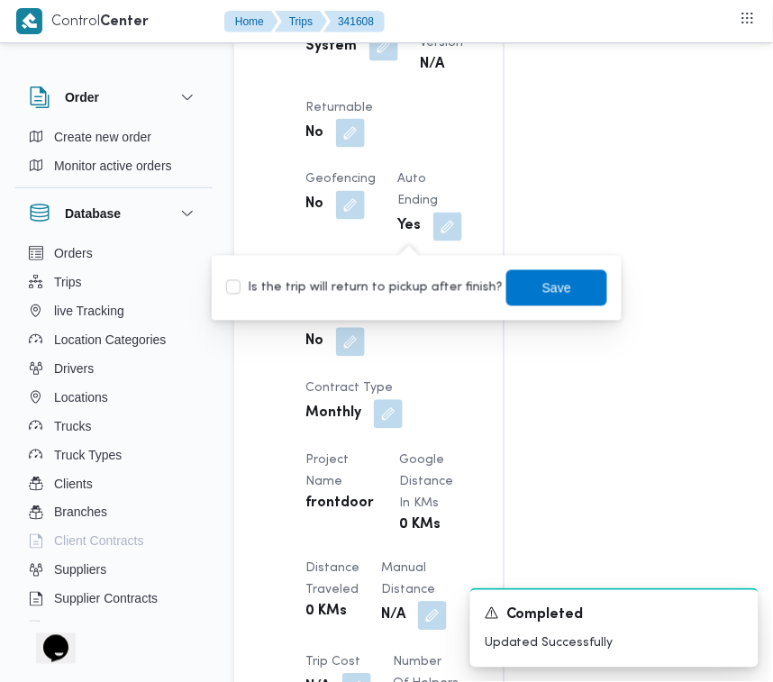
drag, startPoint x: 404, startPoint y: 273, endPoint x: 403, endPoint y: 288, distance: 15.3
click at [403, 276] on div "Is the trip will return to pickup after finish? Save" at bounding box center [416, 288] width 385 height 40
click at [403, 290] on label "Is the trip will return to pickup after finish?" at bounding box center [364, 288] width 277 height 22
checkbox input "true"
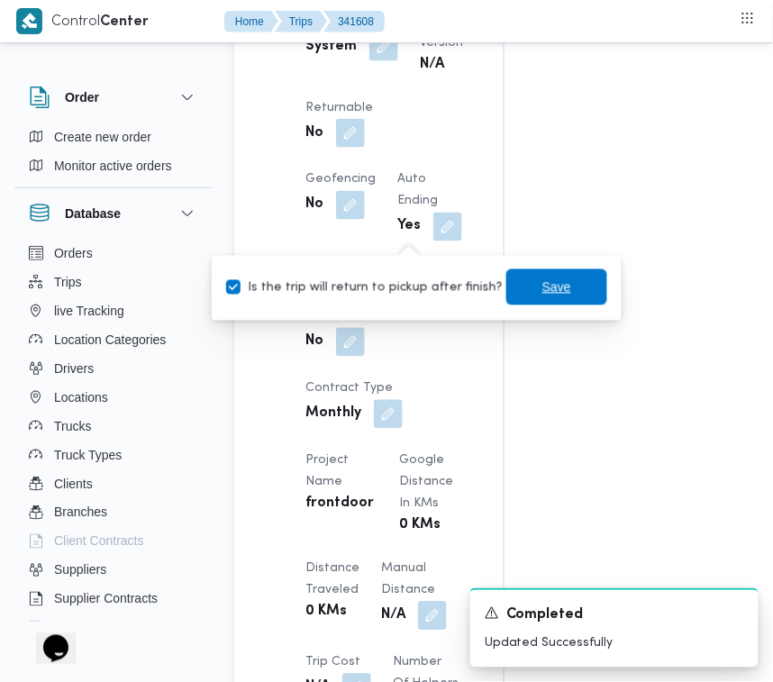
click at [551, 277] on span "Save" at bounding box center [556, 288] width 29 height 22
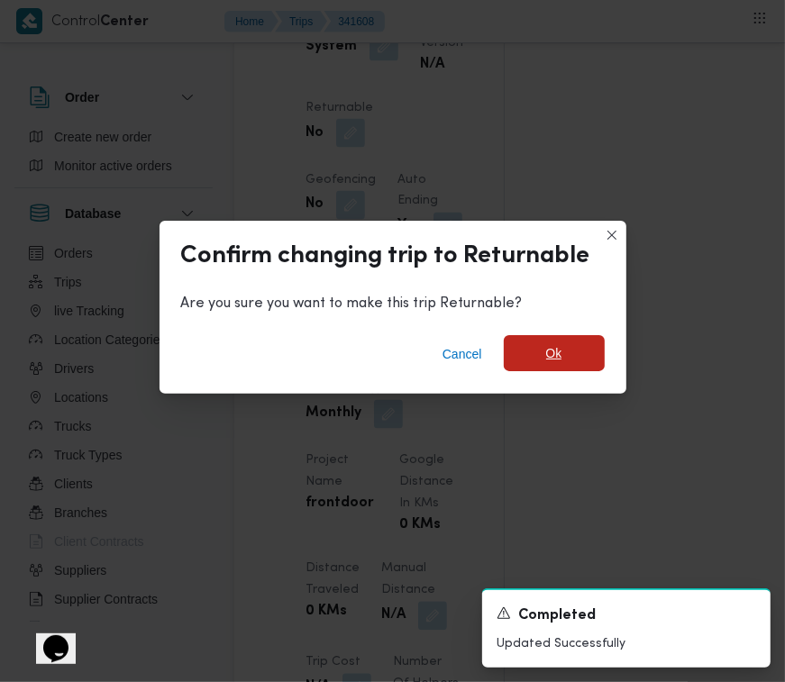
click at [516, 361] on span "Ok" at bounding box center [554, 353] width 101 height 36
click at [516, 361] on div "Assignees • Superadmin mohamed.nabil@illa.com.eg Checklist Dropoffs details ent…" at bounding box center [725, 398] width 442 height 2879
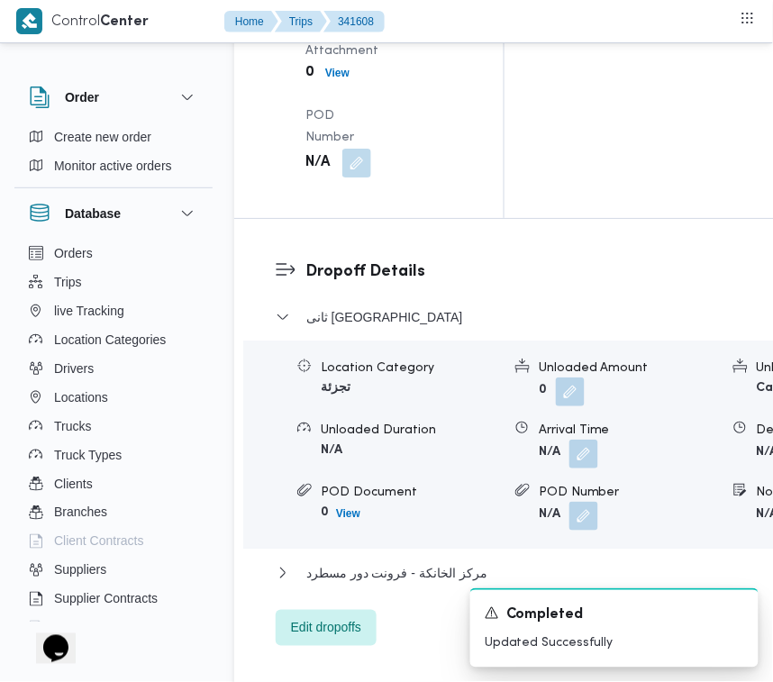
scroll to position [3581, 0]
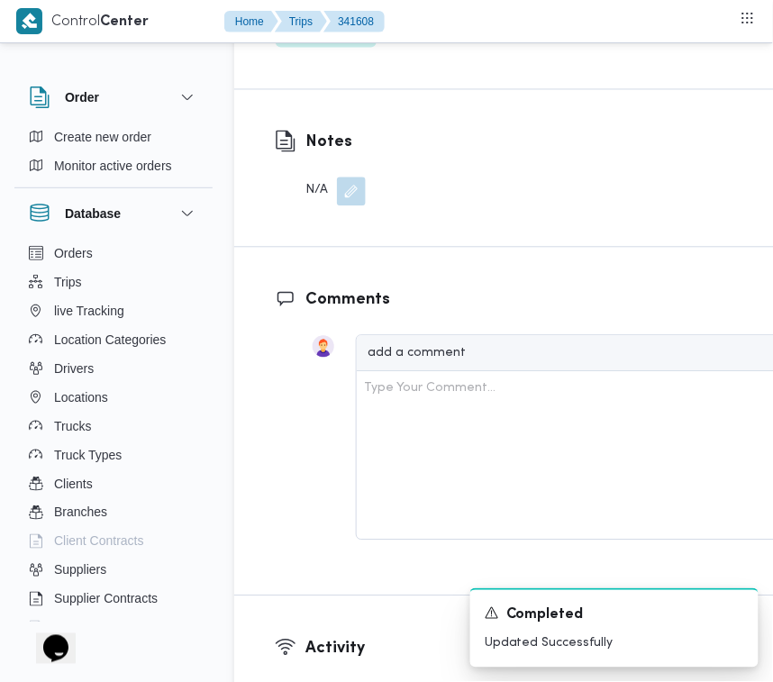
click at [317, 48] on span "Edit dropoffs" at bounding box center [326, 30] width 101 height 36
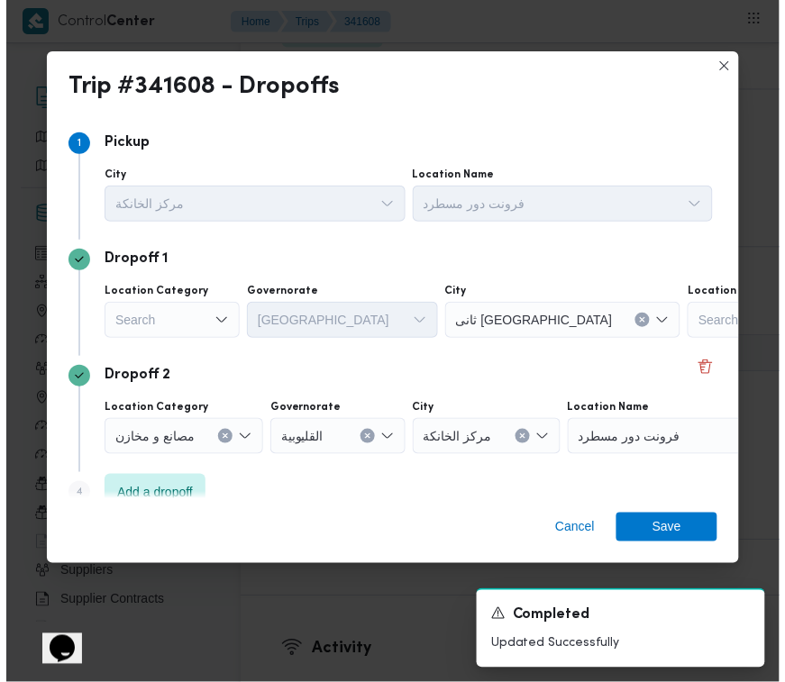
scroll to position [3495, 0]
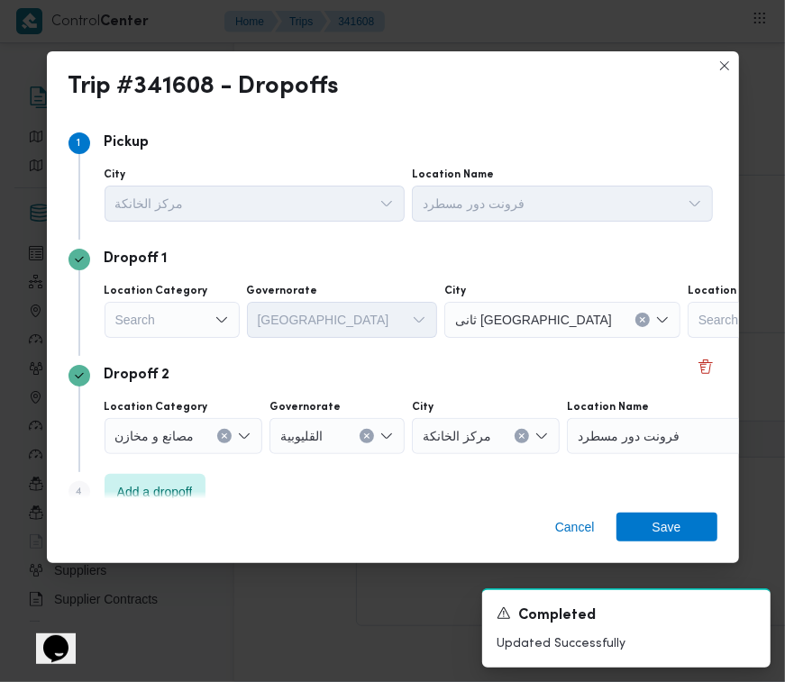
click at [141, 311] on div "Search" at bounding box center [171, 320] width 135 height 36
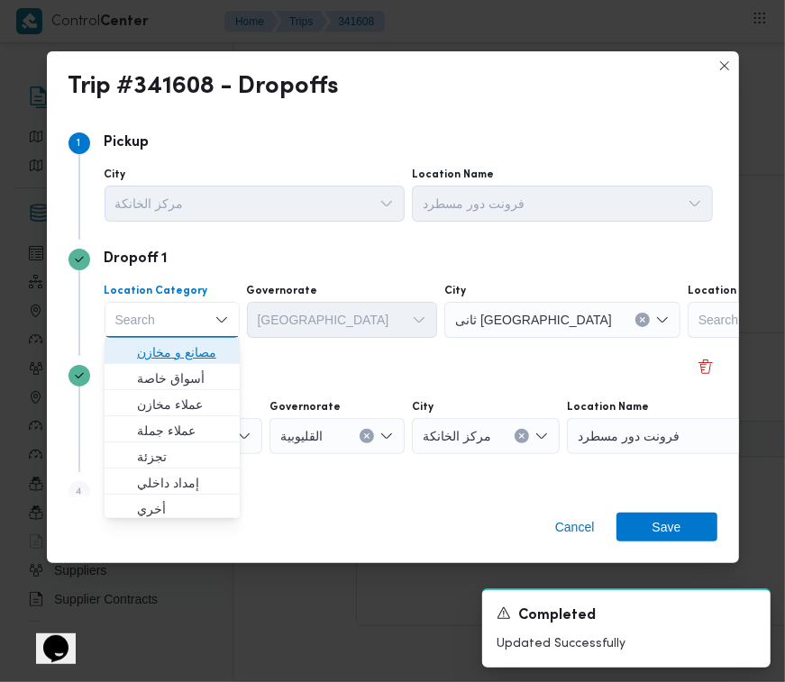
click at [151, 343] on span "مصانع و مخازن" at bounding box center [183, 352] width 92 height 22
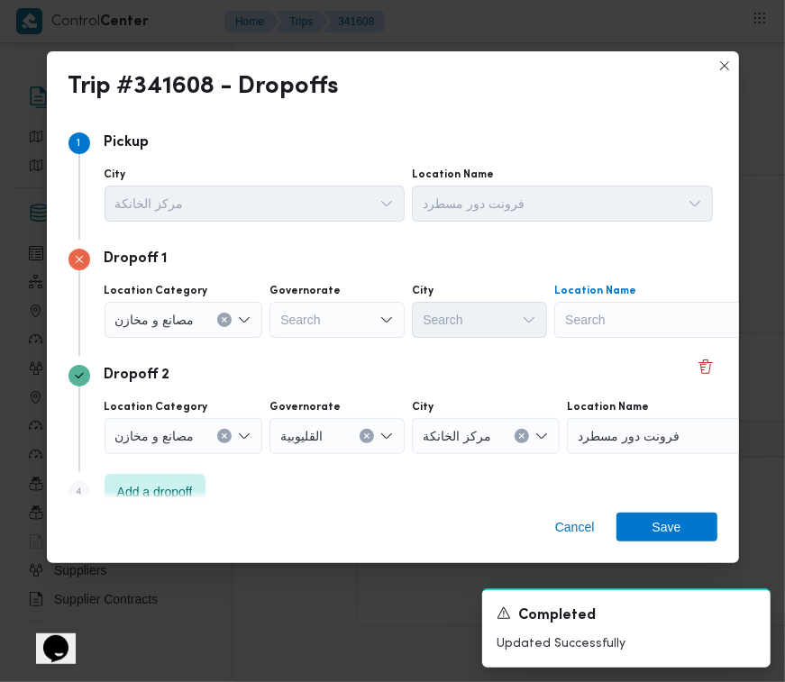
click at [631, 326] on div "Search" at bounding box center [666, 320] width 225 height 36
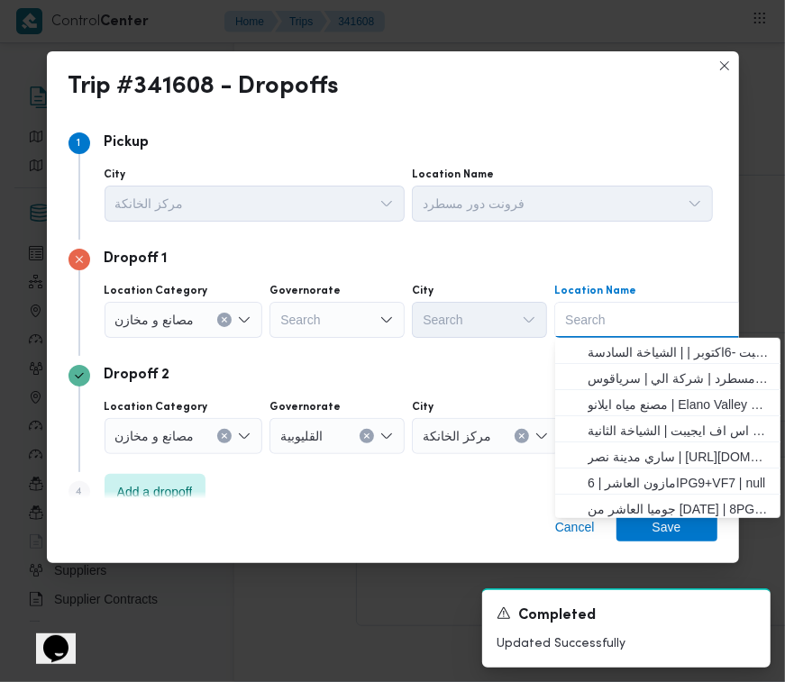
click at [620, 290] on label "Location Name" at bounding box center [595, 291] width 82 height 14
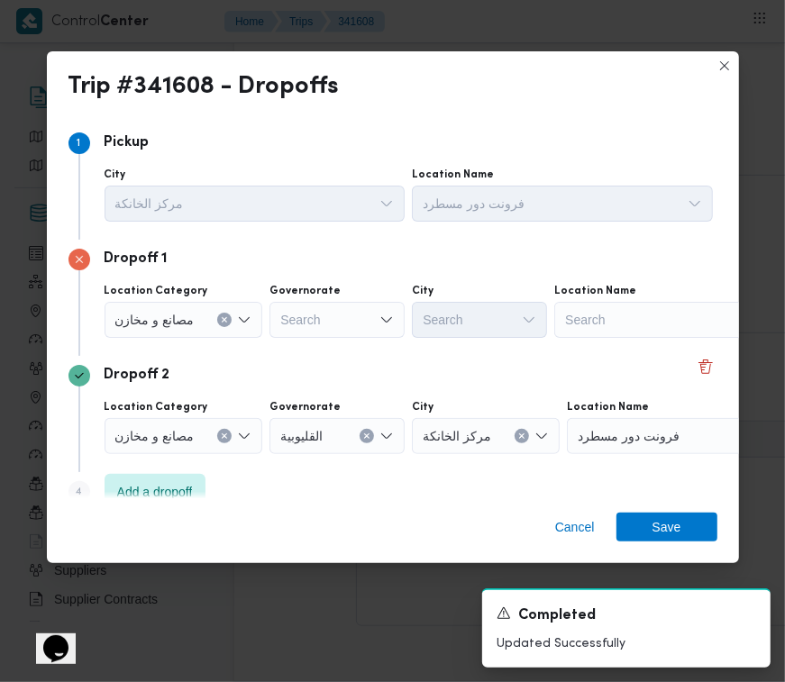
drag, startPoint x: 608, startPoint y: 309, endPoint x: 591, endPoint y: 406, distance: 98.8
click at [608, 357] on div "Step 1 1 Pickup City مركز الخانكة Location Name فرونت دور مسطرد Dropoff 1 Locat…" at bounding box center [392, 320] width 649 height 395
click at [622, 325] on div "Search" at bounding box center [666, 320] width 225 height 36
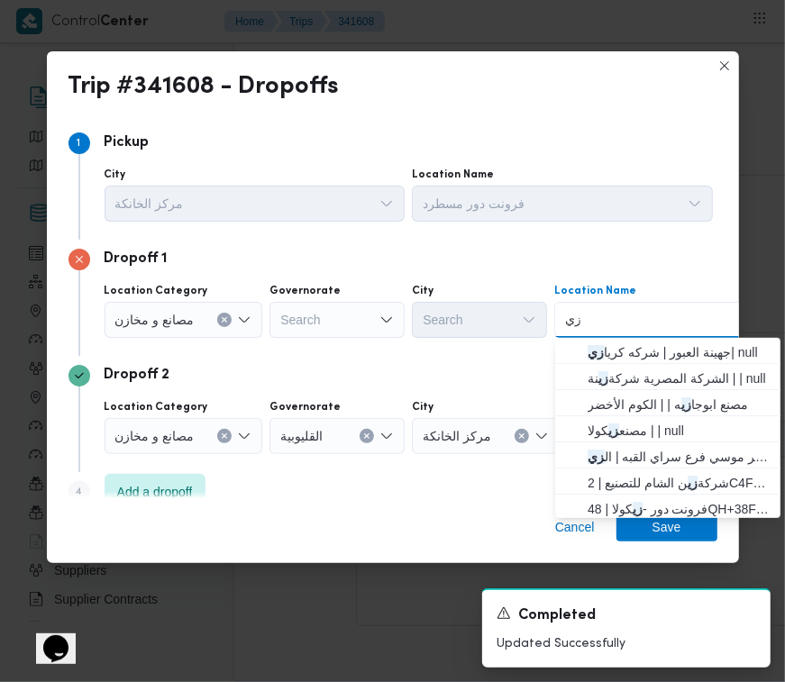
type input "زي كولا"
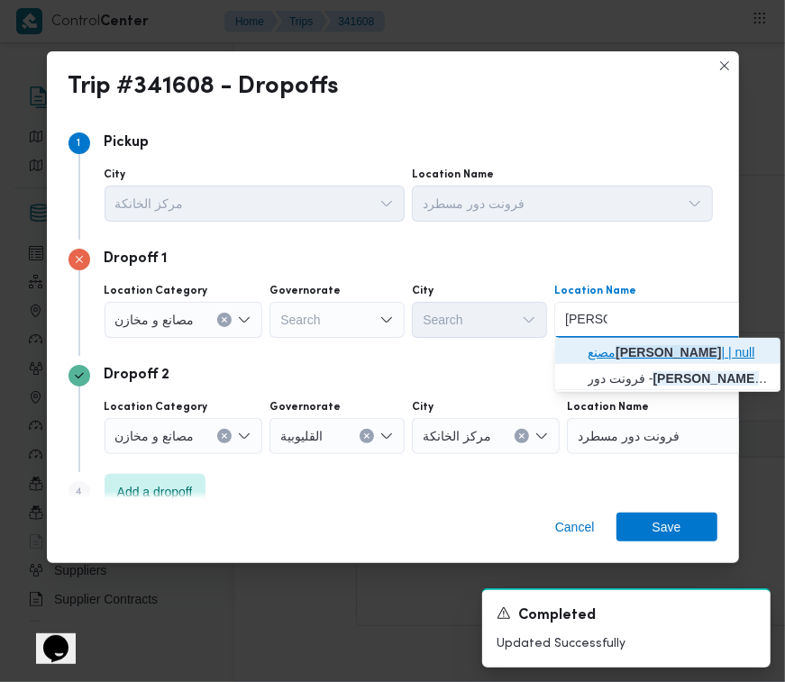
click at [631, 356] on span "مصنع زي كولا | | null" at bounding box center [678, 352] width 182 height 22
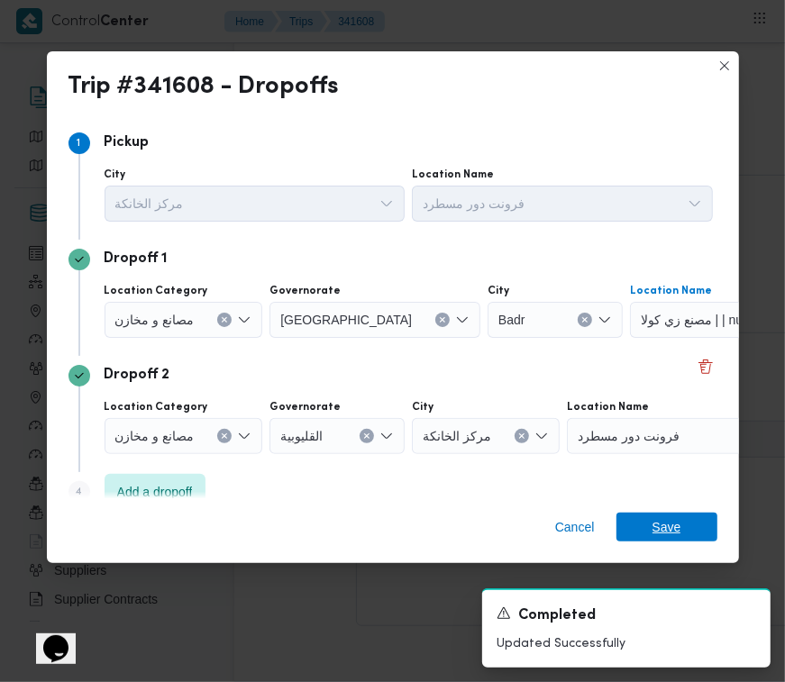
drag, startPoint x: 633, startPoint y: 524, endPoint x: 647, endPoint y: 498, distance: 29.4
click at [635, 524] on span "Save" at bounding box center [666, 527] width 101 height 29
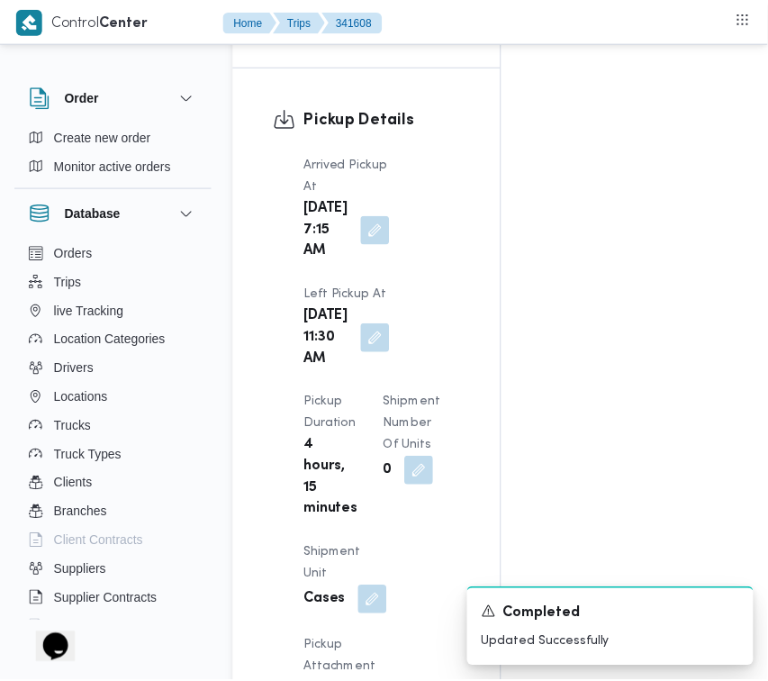
scroll to position [0, 0]
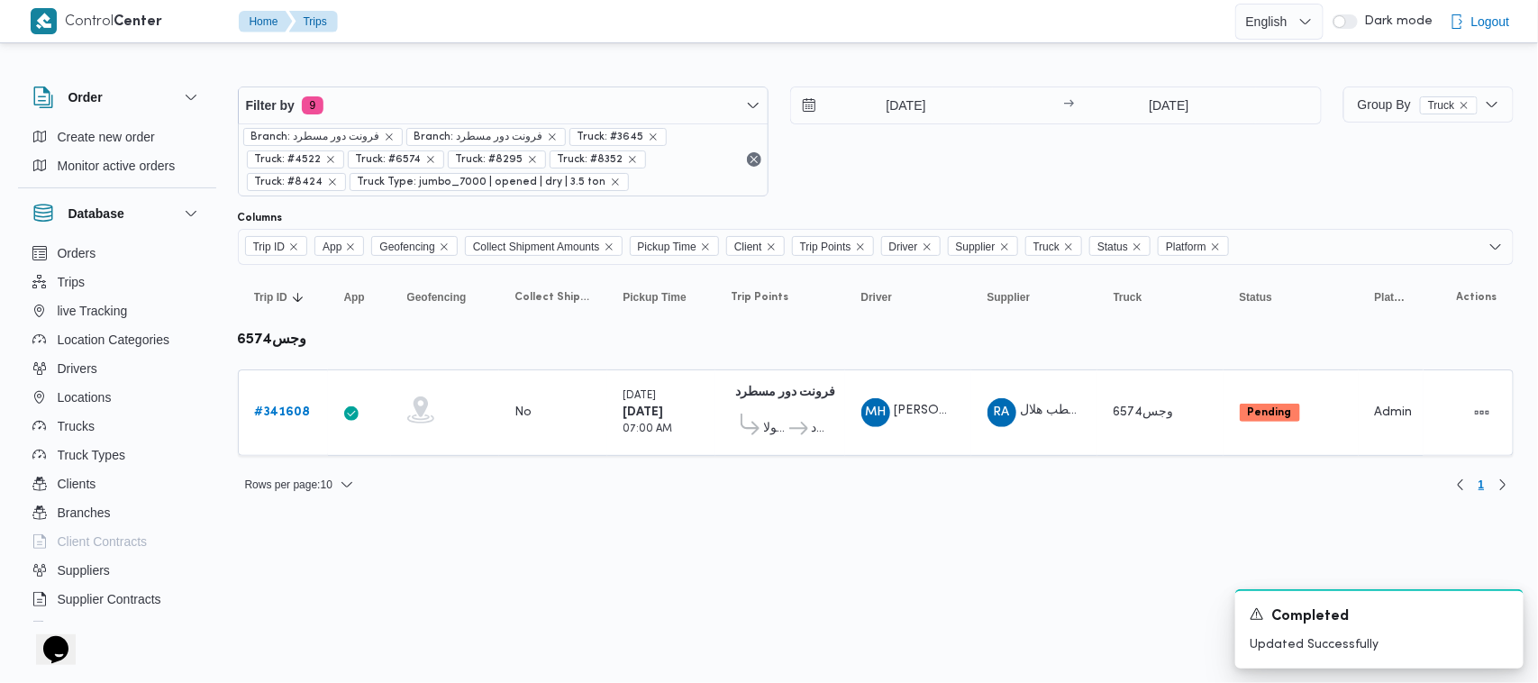
click at [1045, 158] on div "8/10/2025 → 8/10/2025" at bounding box center [1055, 141] width 531 height 110
click at [925, 119] on input "8/10/2025" at bounding box center [893, 105] width 204 height 36
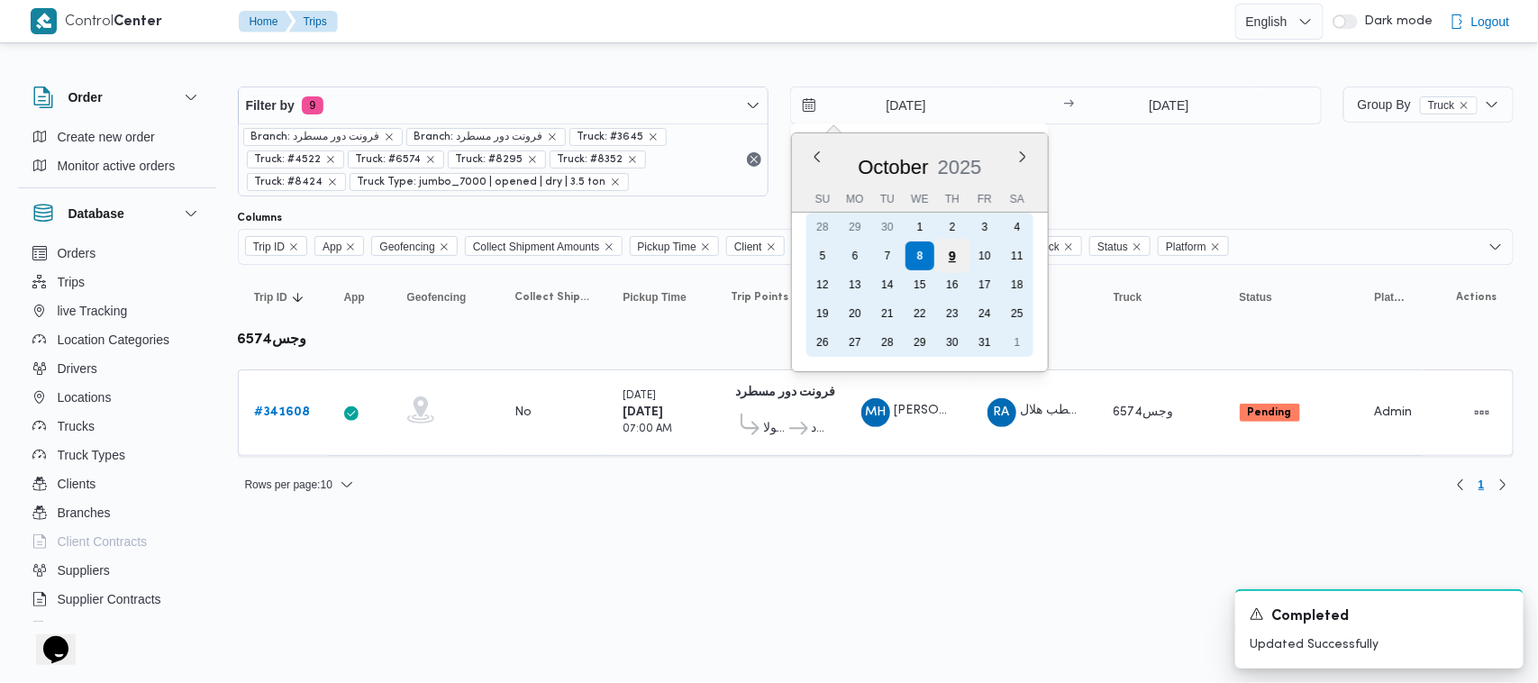
click at [957, 249] on div "9" at bounding box center [952, 256] width 34 height 34
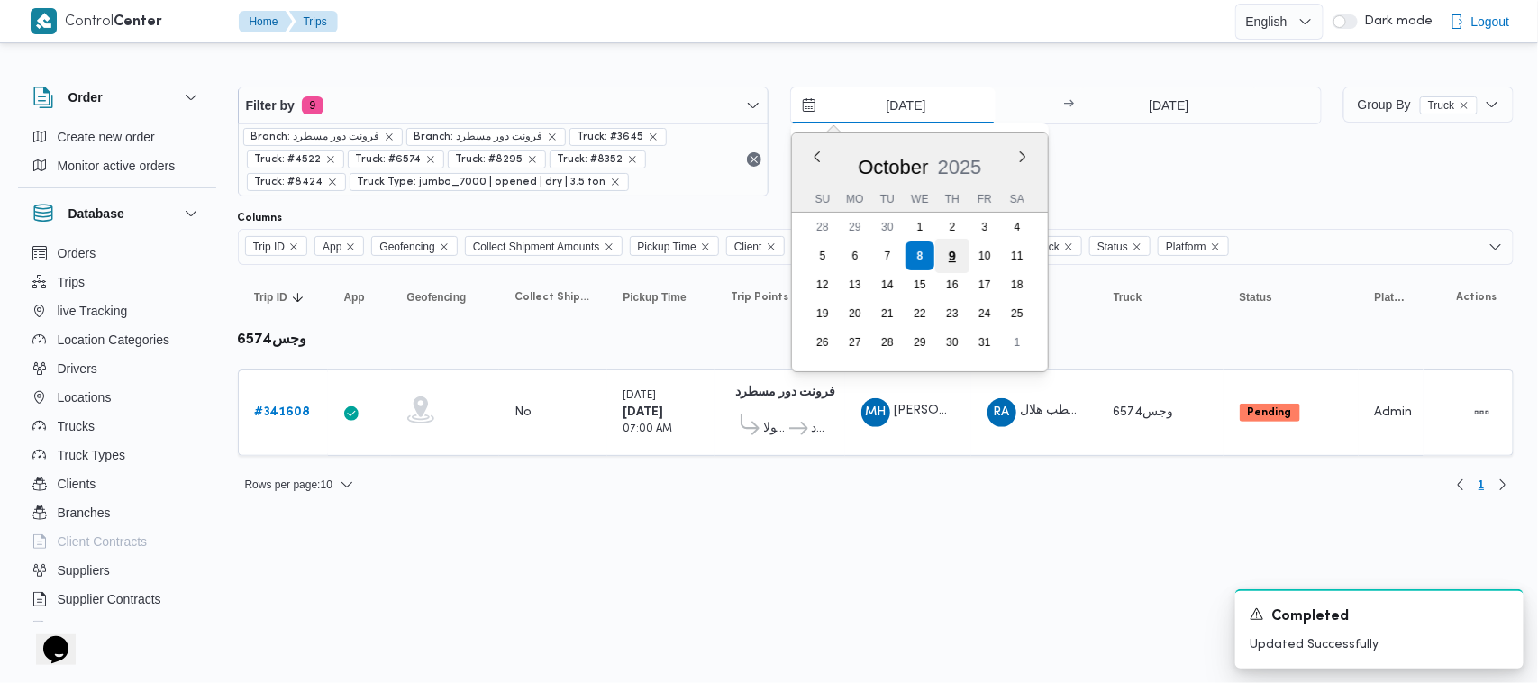
type input "9/10/2025"
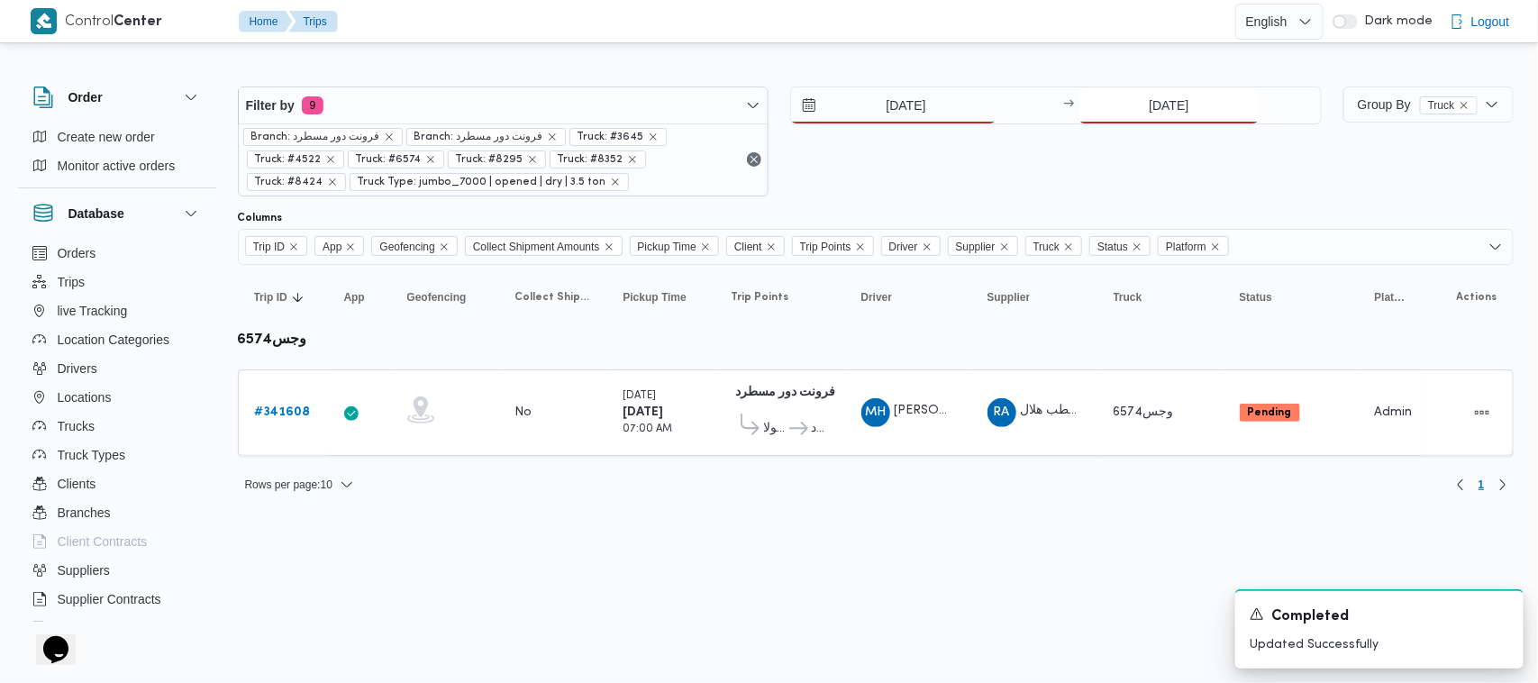
click at [1208, 87] on input "8/10/2025" at bounding box center [1168, 105] width 179 height 36
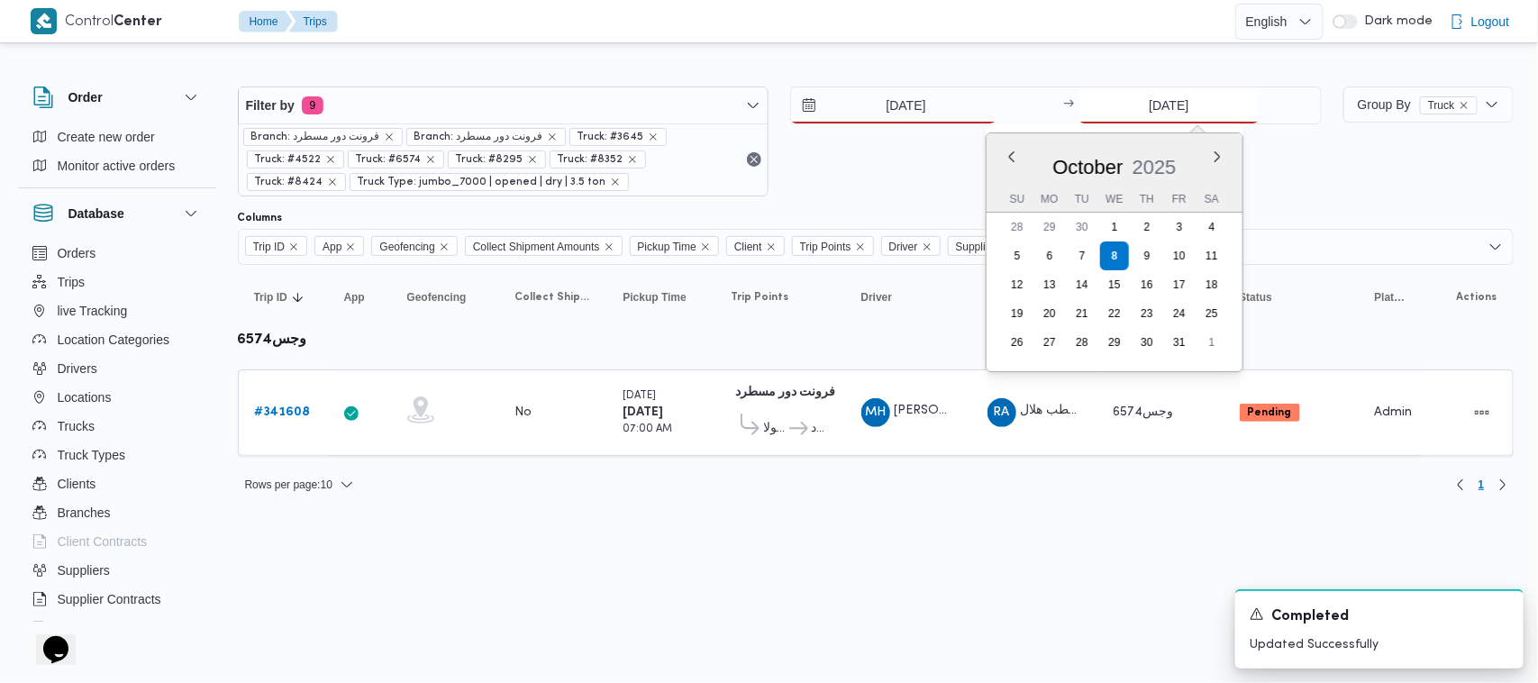
click at [1186, 105] on input "8/10/2025" at bounding box center [1168, 105] width 179 height 36
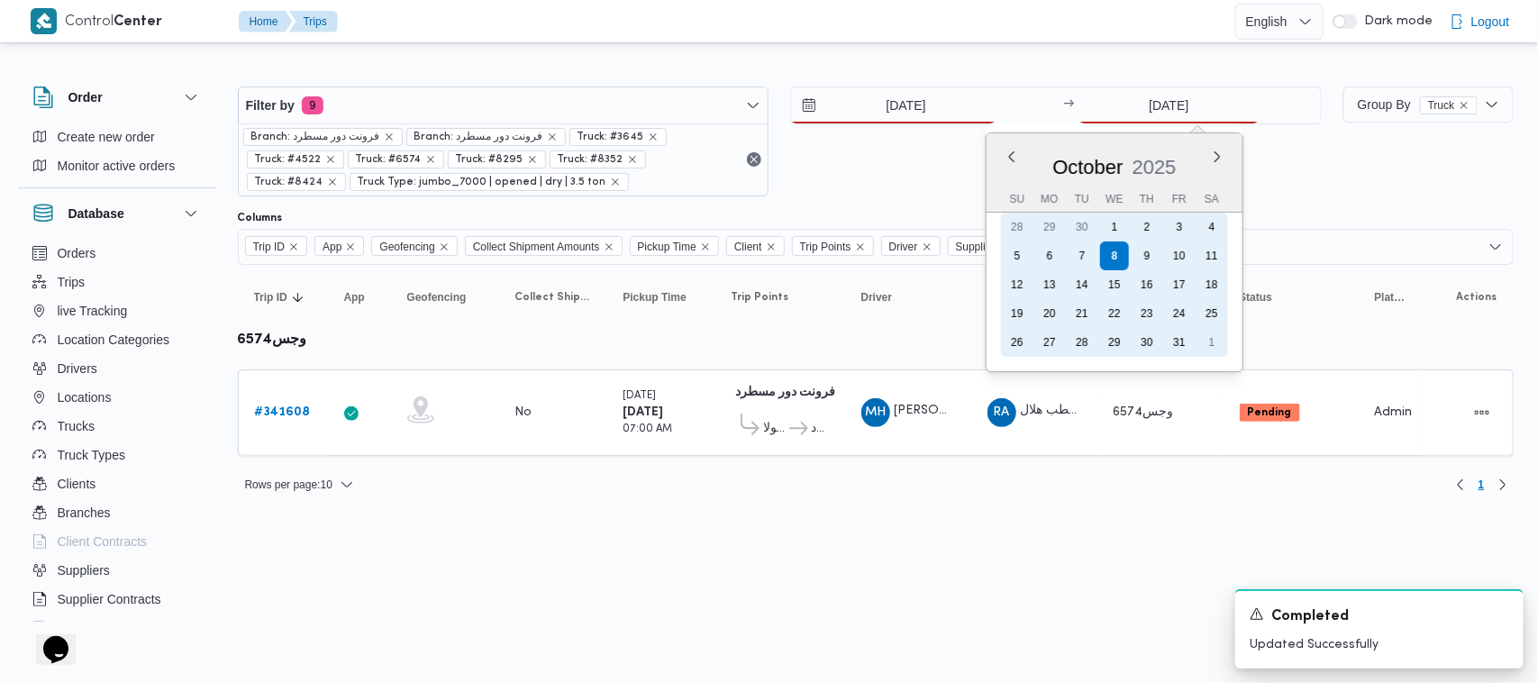
click at [1142, 258] on div "9" at bounding box center [1146, 255] width 29 height 29
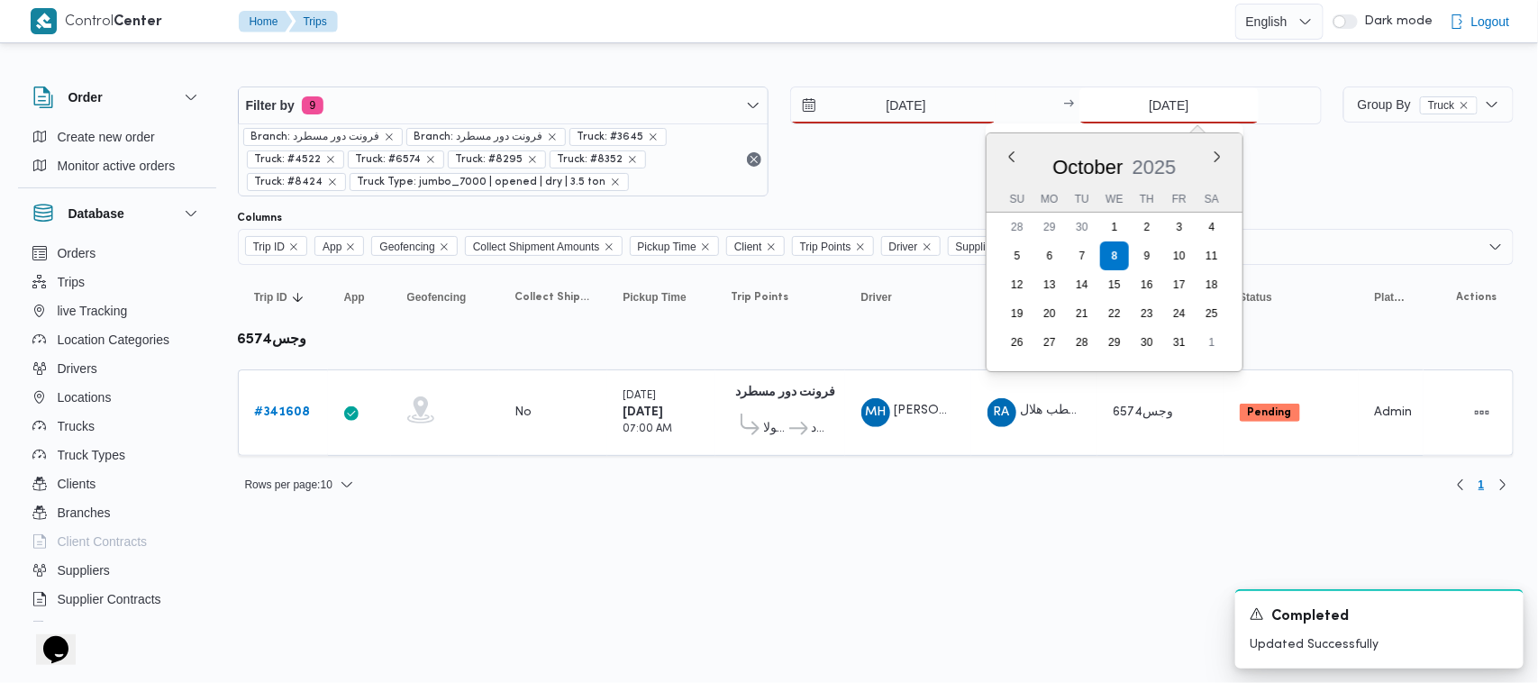
type input "9/10/2025"
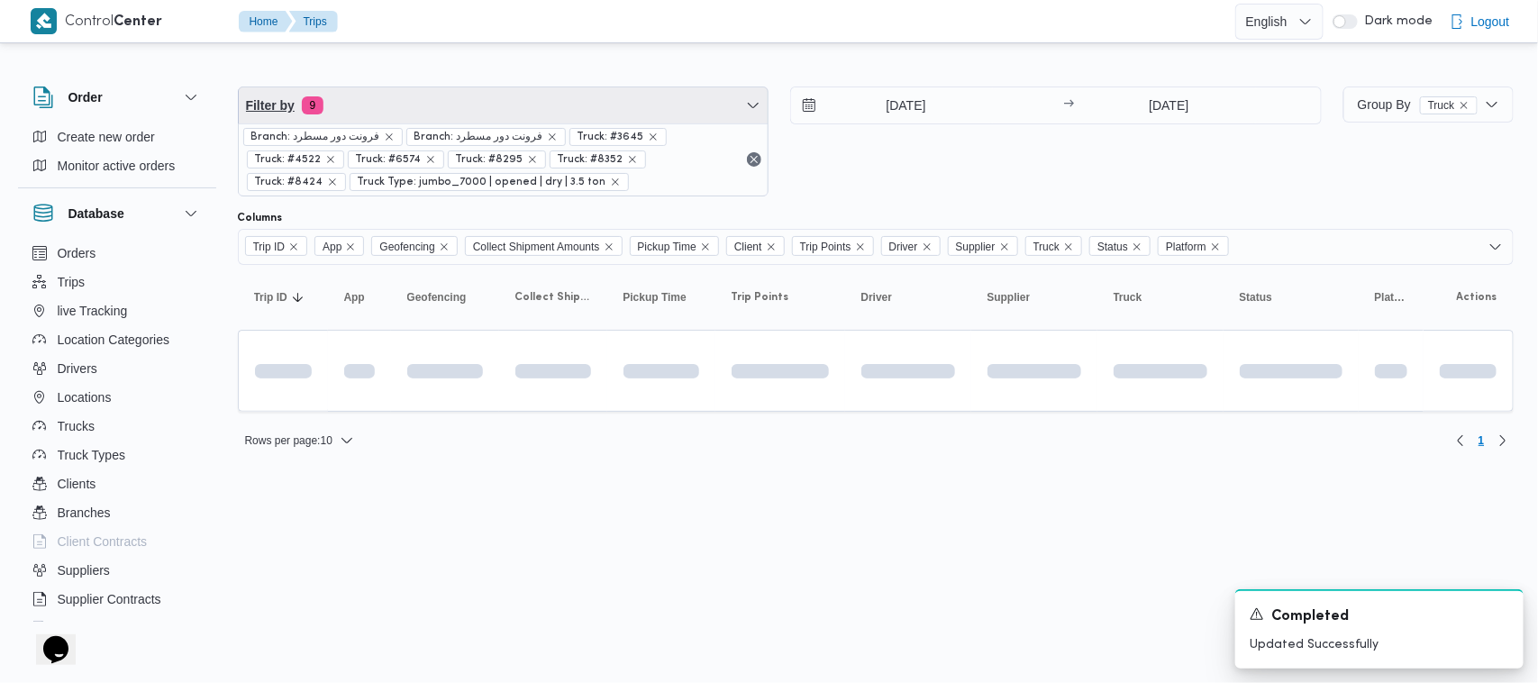
click at [496, 106] on span "Filter by 9" at bounding box center [504, 105] width 530 height 36
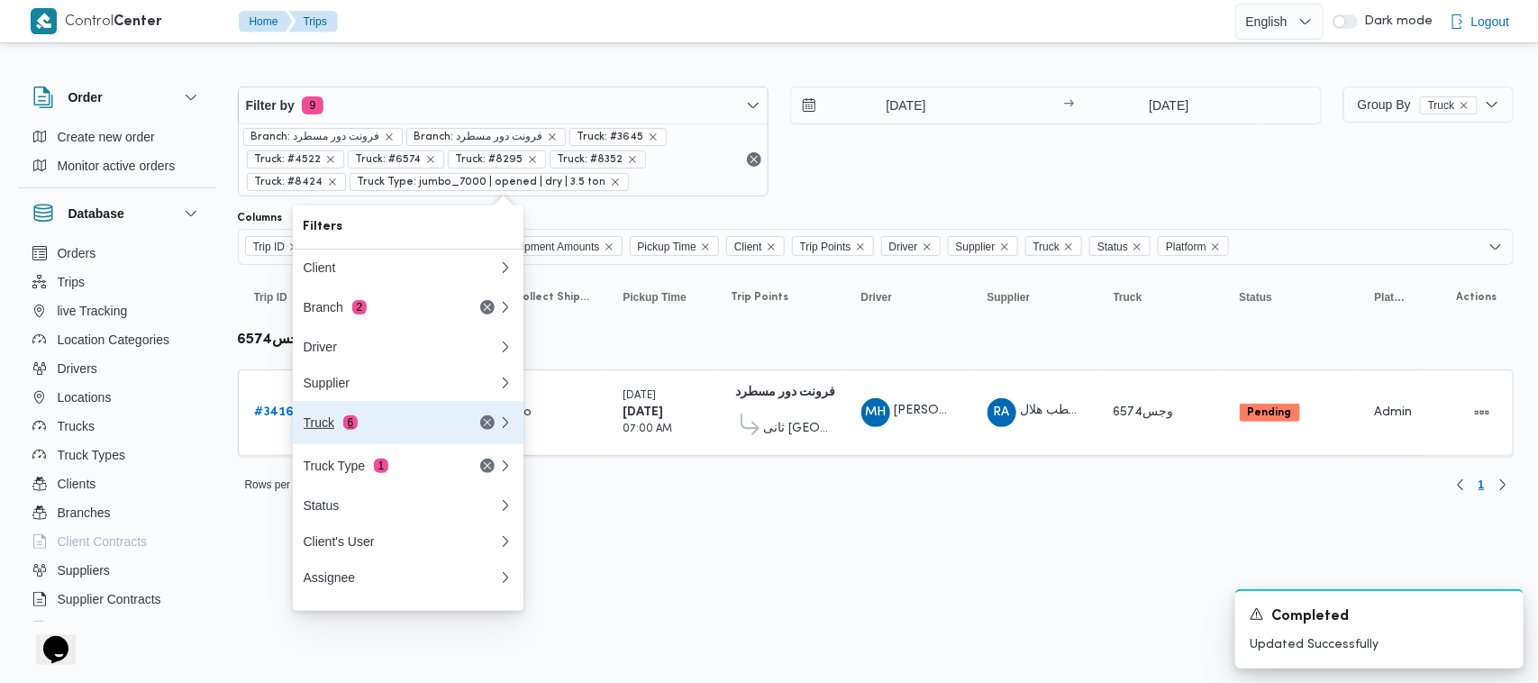
click at [327, 430] on div "Truck 6" at bounding box center [379, 422] width 151 height 14
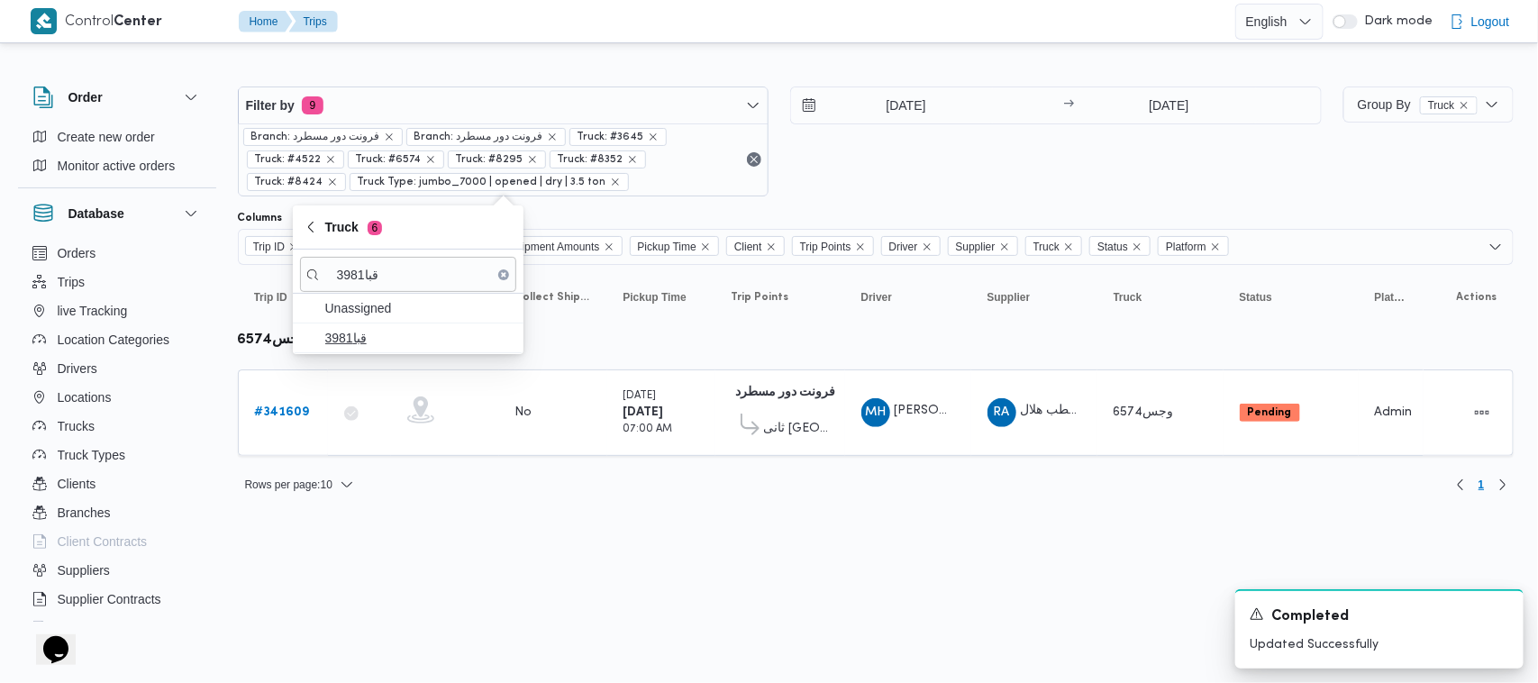
type input "قبا3981"
click at [399, 351] on span "قبا3981" at bounding box center [408, 337] width 216 height 29
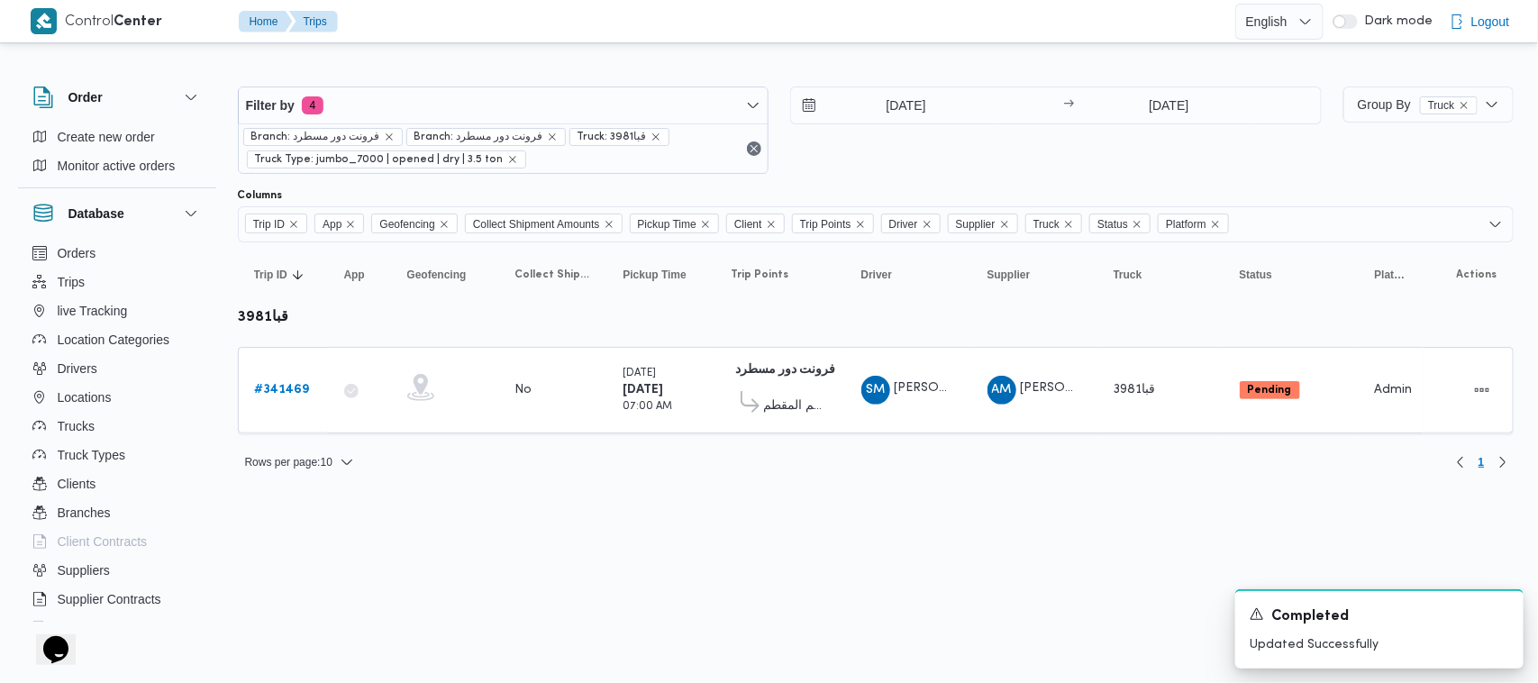
click at [447, 572] on html "Control Center Home Trips English عربي Dark mode Logout Order Create new order …" at bounding box center [769, 341] width 1538 height 683
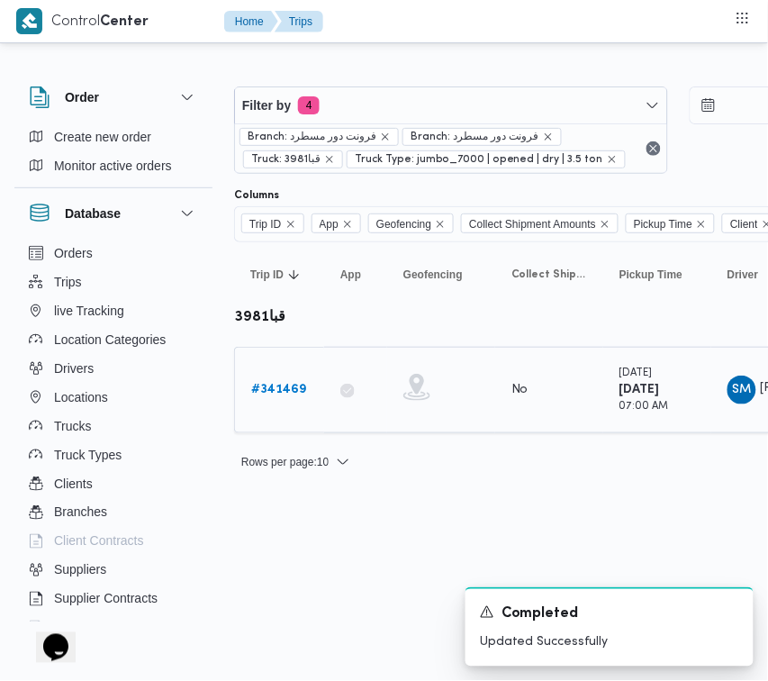
click at [254, 384] on b "# 341469" at bounding box center [278, 390] width 55 height 12
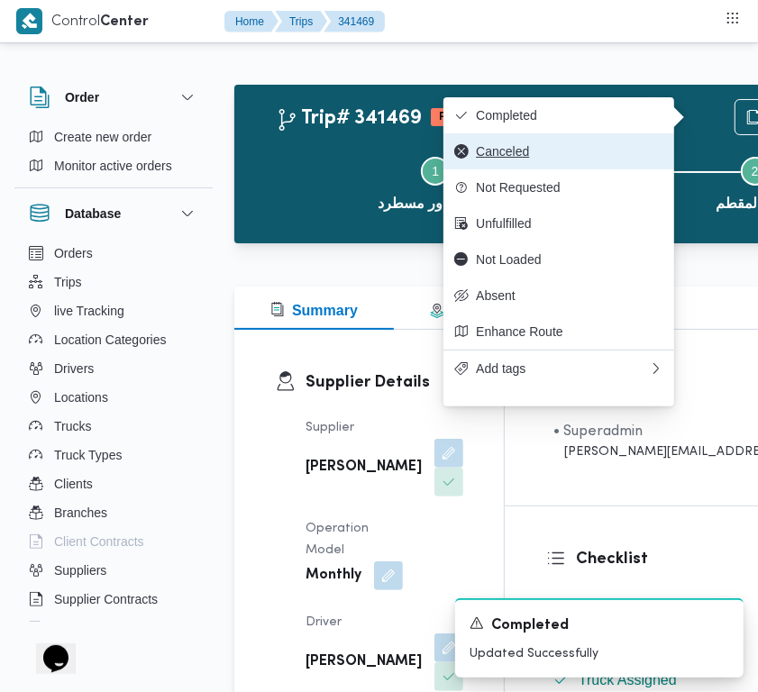
click at [527, 159] on span "Canceled" at bounding box center [569, 151] width 187 height 14
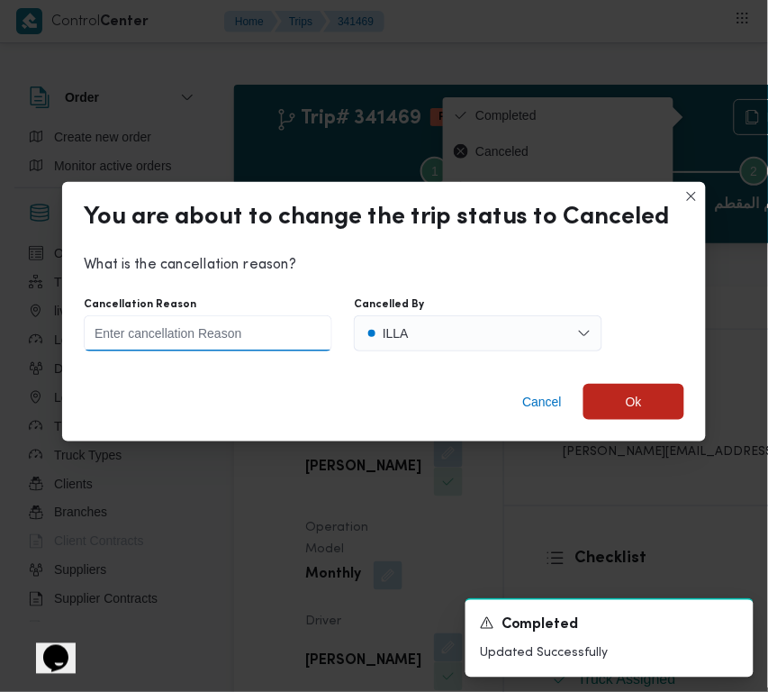
click at [214, 347] on input "Cancellation Reason" at bounding box center [208, 333] width 249 height 36
type input "العميل لغي العربيه"
click at [673, 393] on span "Ok" at bounding box center [634, 401] width 101 height 36
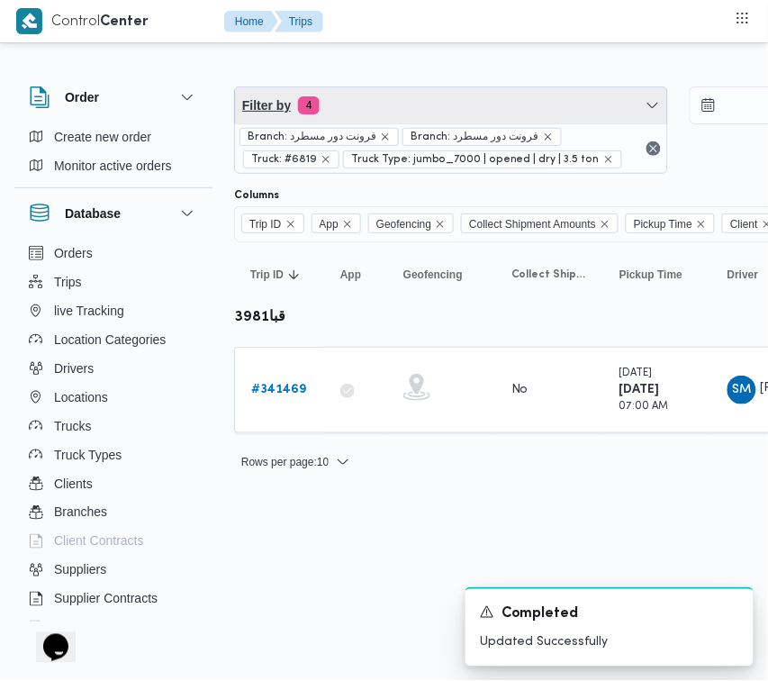
click at [375, 90] on span "Filter by 4" at bounding box center [451, 105] width 432 height 36
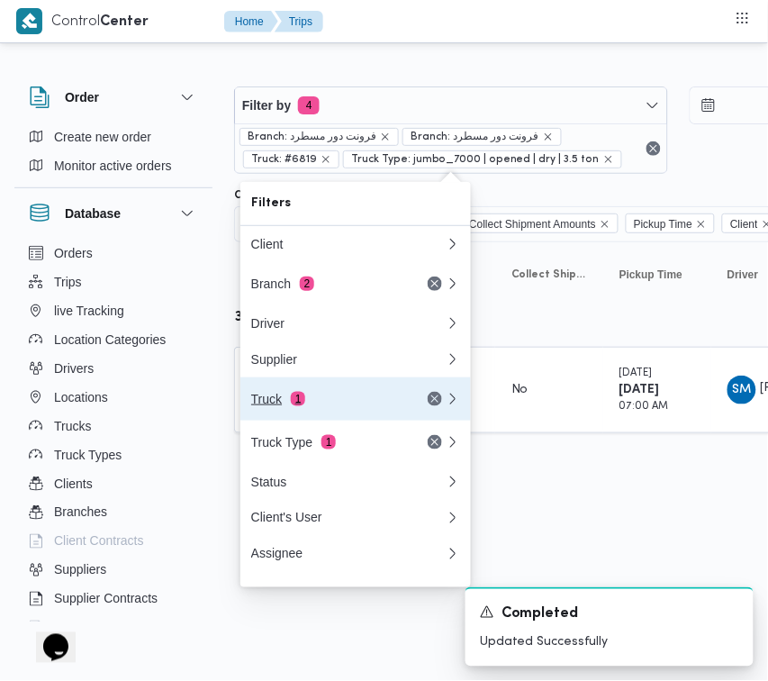
click at [302, 406] on div "Truck 1" at bounding box center [326, 399] width 151 height 14
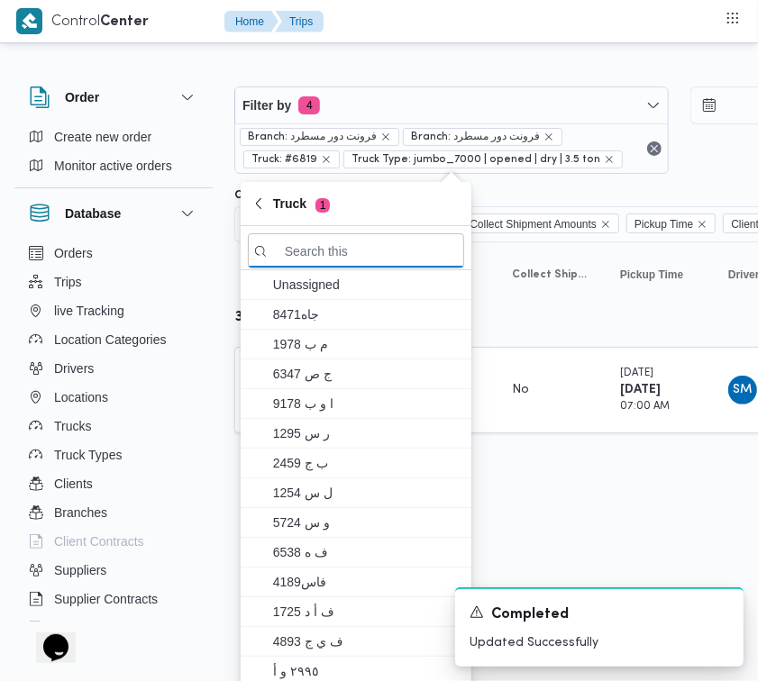
paste input "قنو2814"
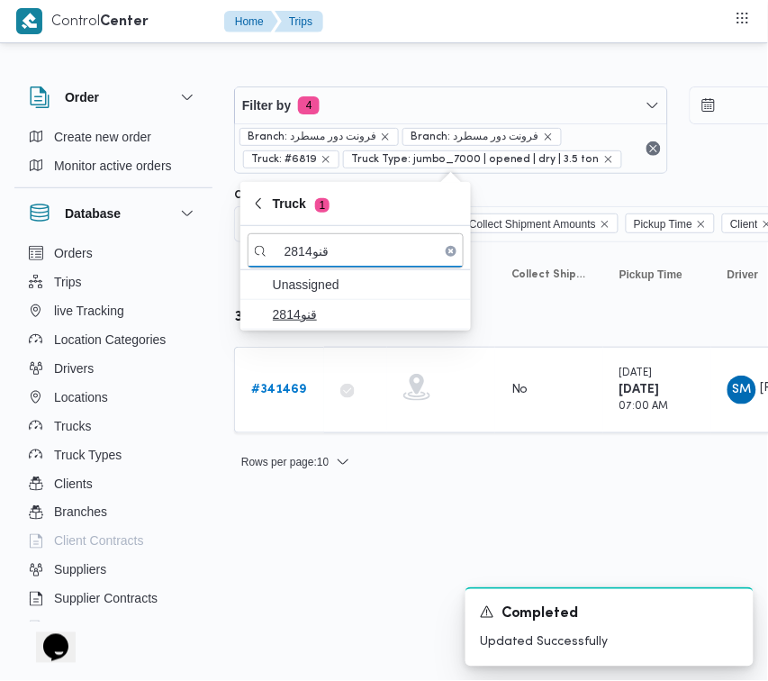
type input "قنو2814"
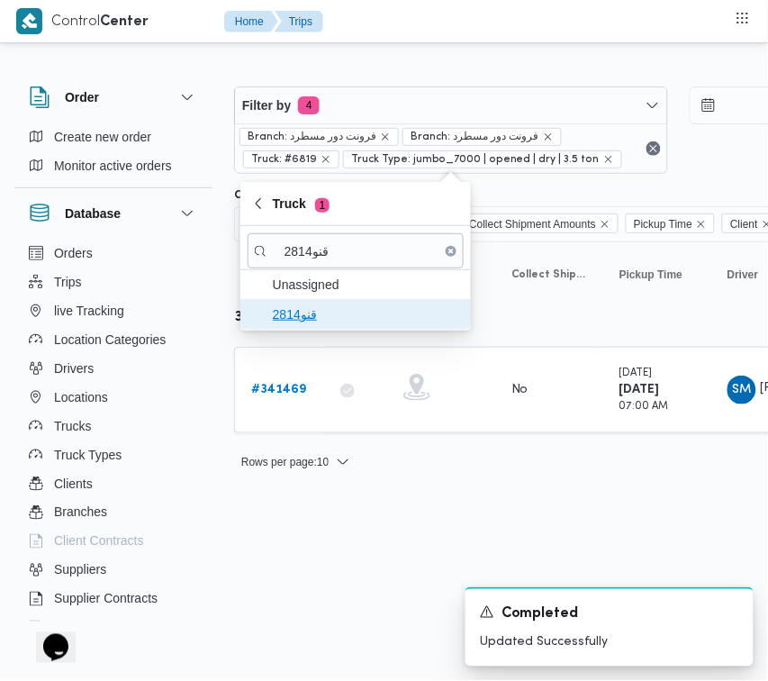
click at [318, 308] on span "قنو2814" at bounding box center [366, 315] width 187 height 22
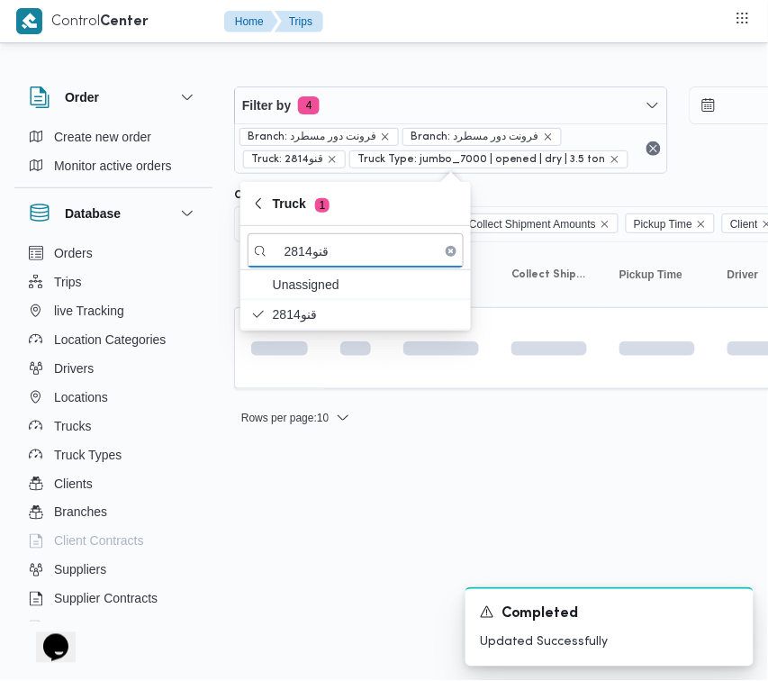
click at [281, 561] on html "Control Center Home Trips Order Create new order Monitor active orders Database…" at bounding box center [384, 340] width 768 height 681
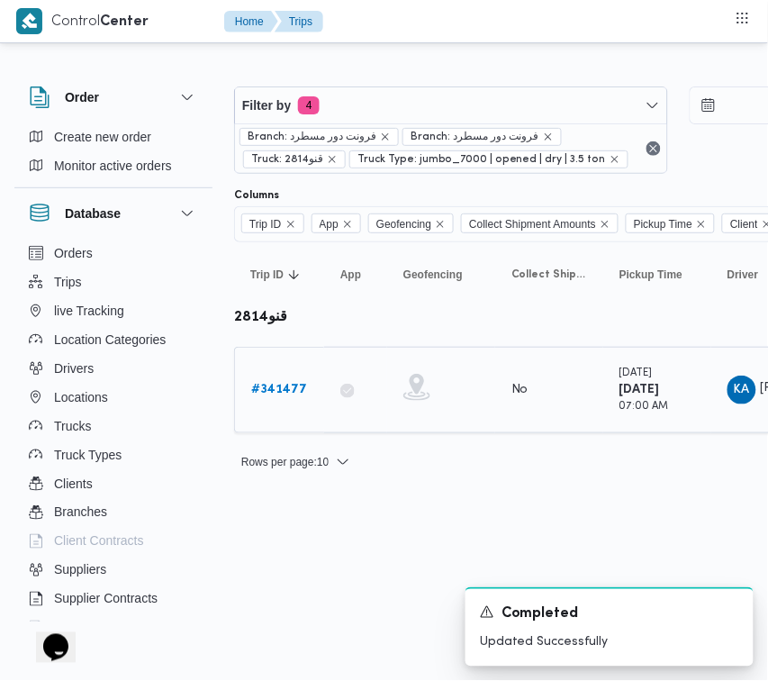
click at [271, 392] on b "# 341477" at bounding box center [279, 390] width 56 height 12
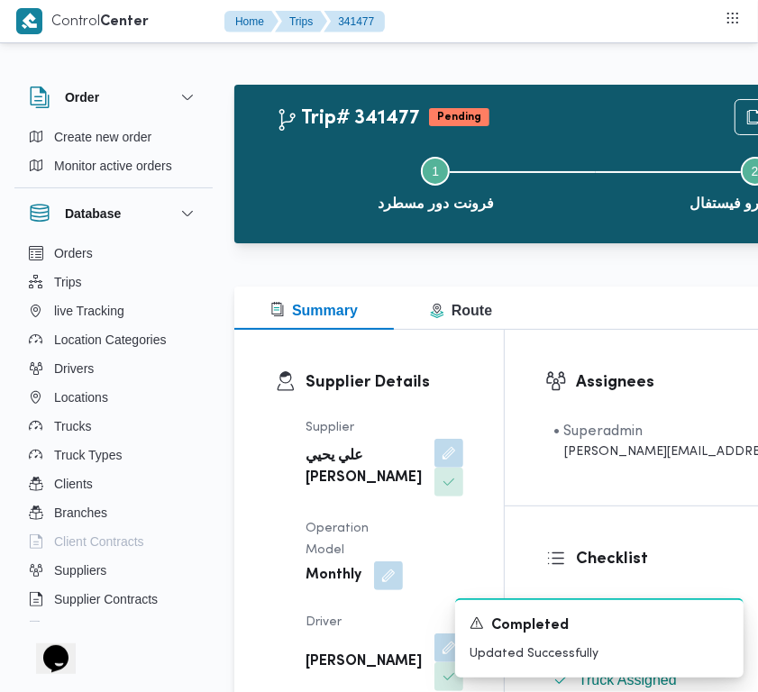
drag, startPoint x: 692, startPoint y: 108, endPoint x: 676, endPoint y: 126, distance: 24.2
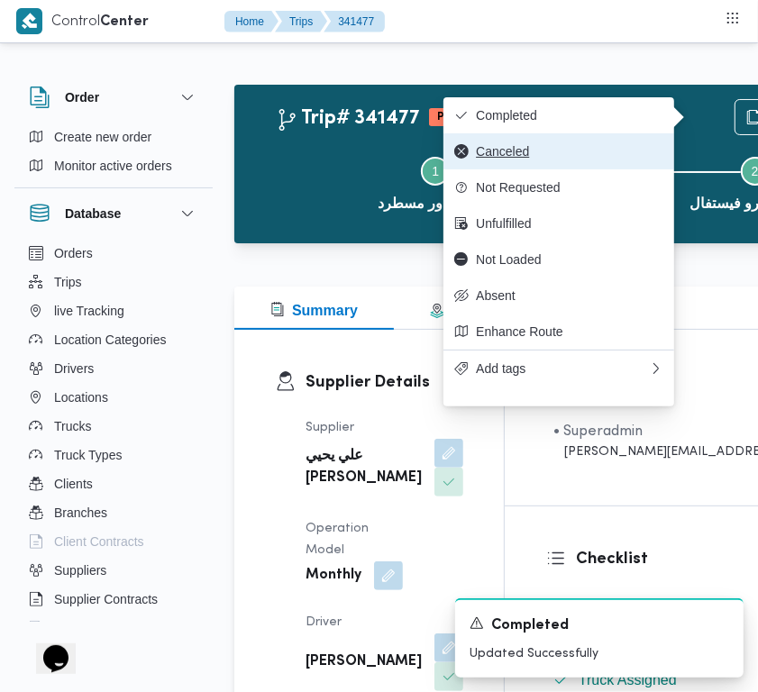
click at [511, 164] on button "Canceled" at bounding box center [558, 151] width 231 height 36
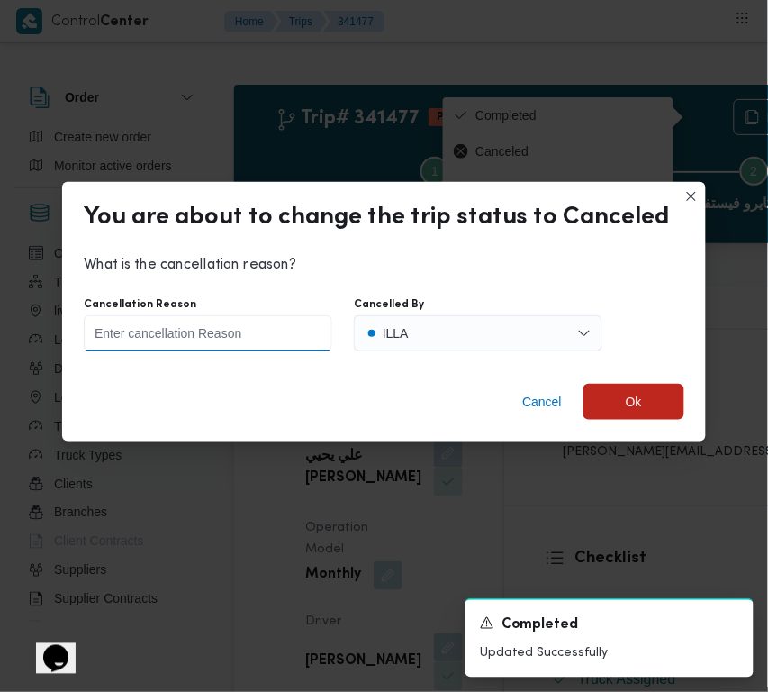
click at [248, 343] on input "Cancellation Reason" at bounding box center [208, 333] width 249 height 36
type input "العميل لغي العربيه"
click at [458, 344] on button "ILLA" at bounding box center [478, 333] width 249 height 36
click at [460, 344] on button "ILLA" at bounding box center [478, 333] width 249 height 36
click at [467, 344] on button "ILLA" at bounding box center [478, 333] width 249 height 36
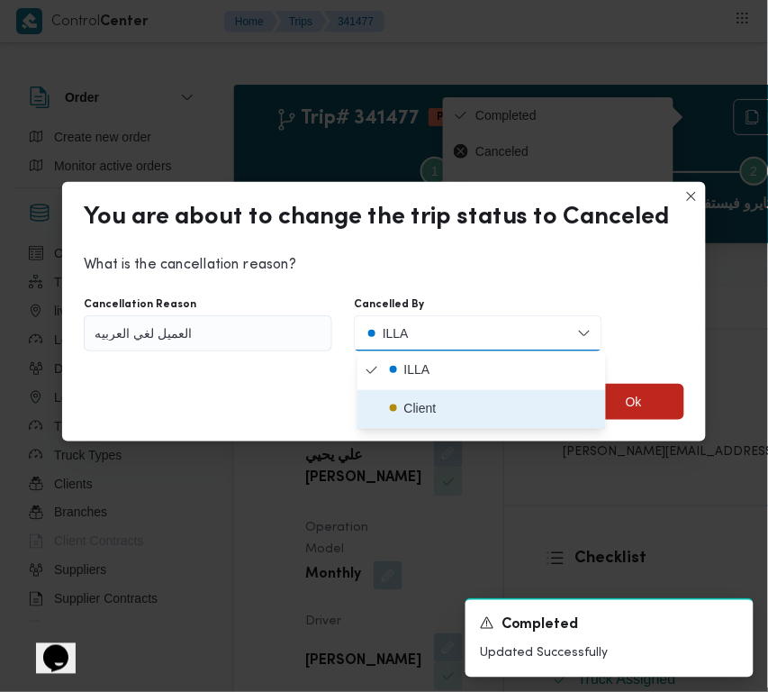
drag, startPoint x: 467, startPoint y: 344, endPoint x: 450, endPoint y: 406, distance: 64.2
click at [444, 419] on span "Client" at bounding box center [492, 409] width 213 height 24
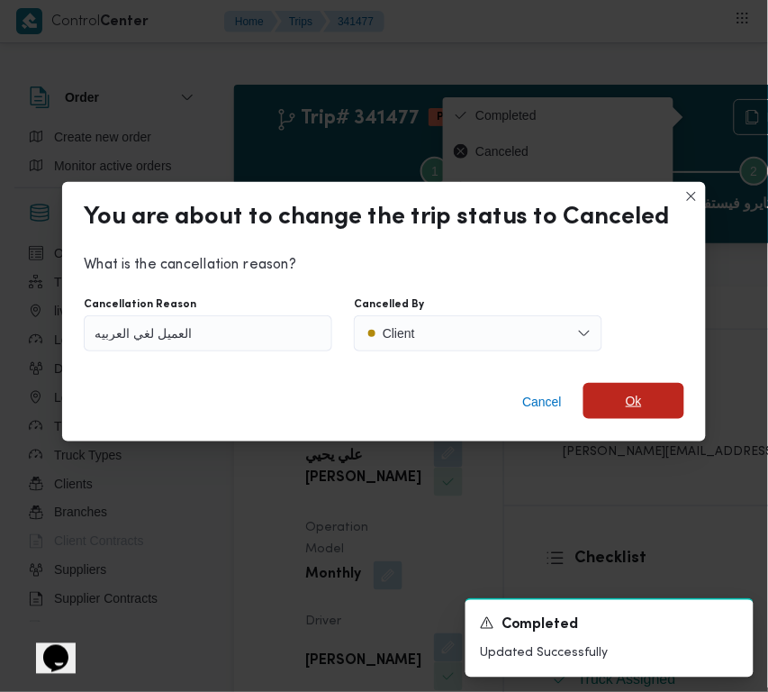
click at [626, 395] on span "Ok" at bounding box center [634, 401] width 16 height 22
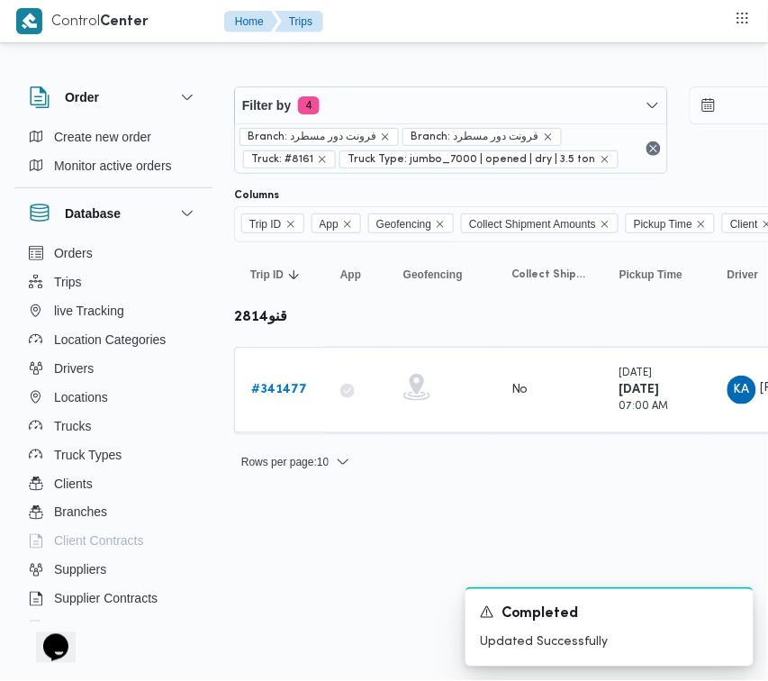
click at [419, 133] on span "Branch: فرونت دور مسطرد" at bounding box center [475, 137] width 129 height 16
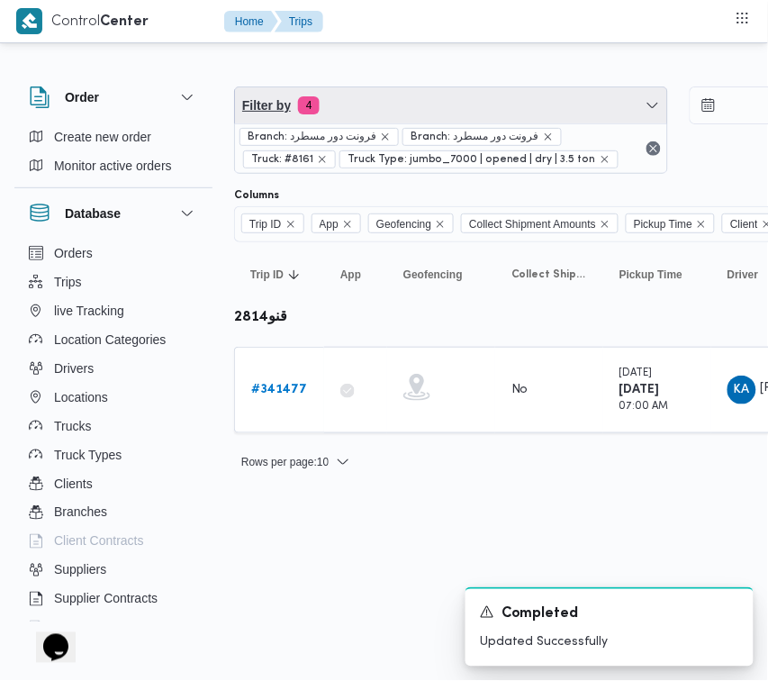
click at [412, 104] on span "Filter by 4" at bounding box center [451, 105] width 432 height 36
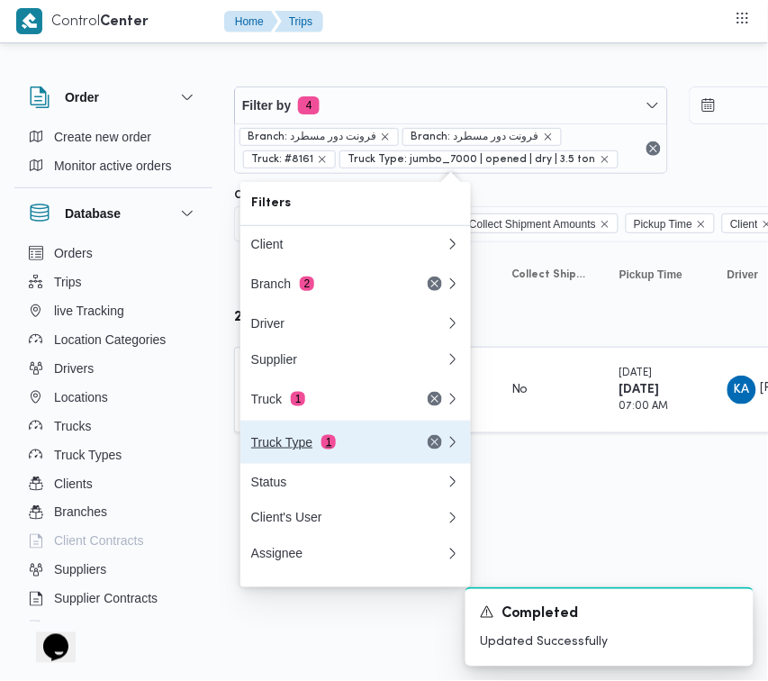
click at [324, 443] on span "1" at bounding box center [329, 442] width 14 height 14
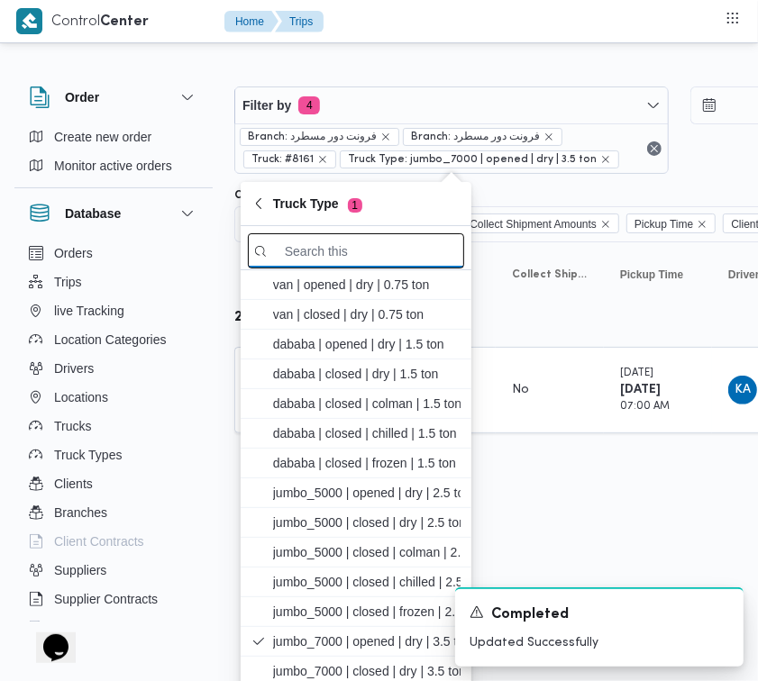
click at [401, 246] on input "search filters" at bounding box center [356, 250] width 216 height 35
paste input "كى7869"
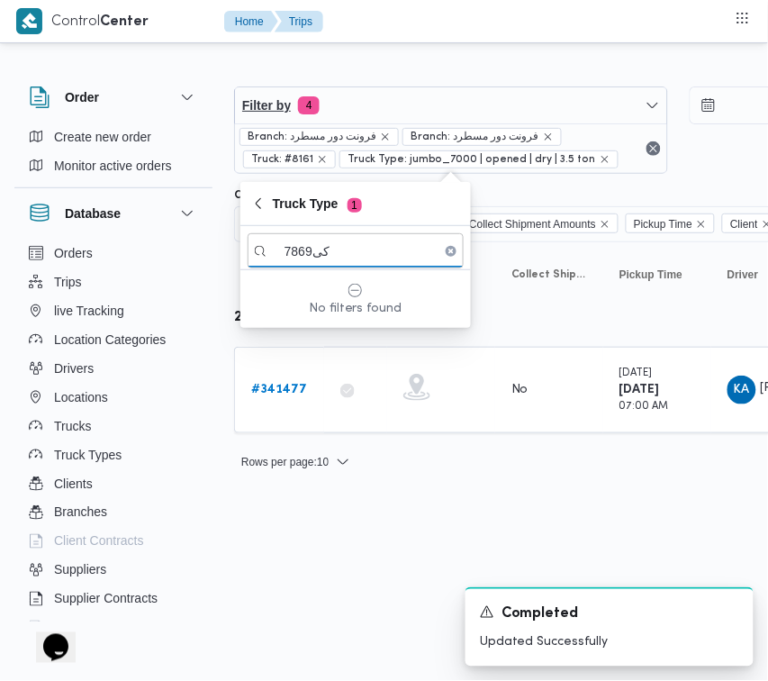
type input "كى7869"
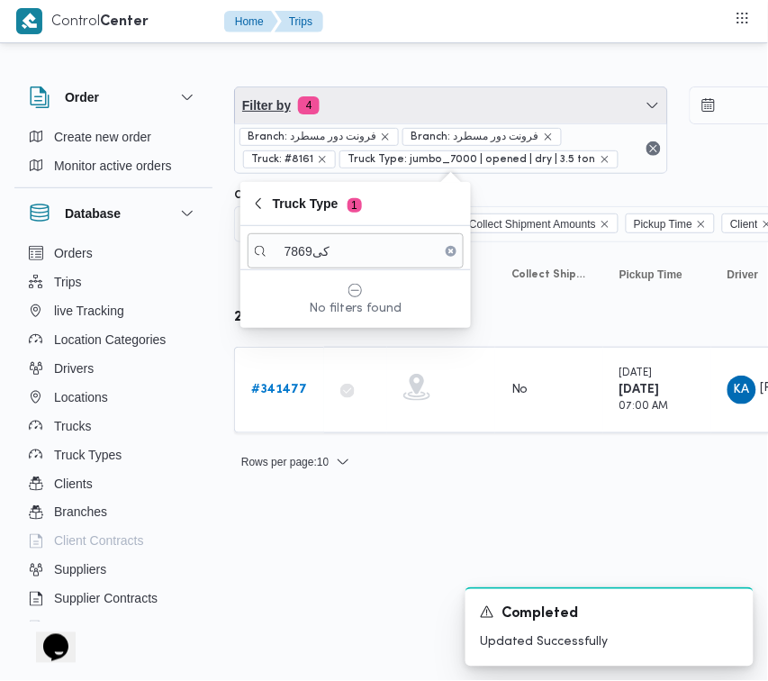
click at [326, 106] on span "Filter by 4" at bounding box center [451, 105] width 432 height 36
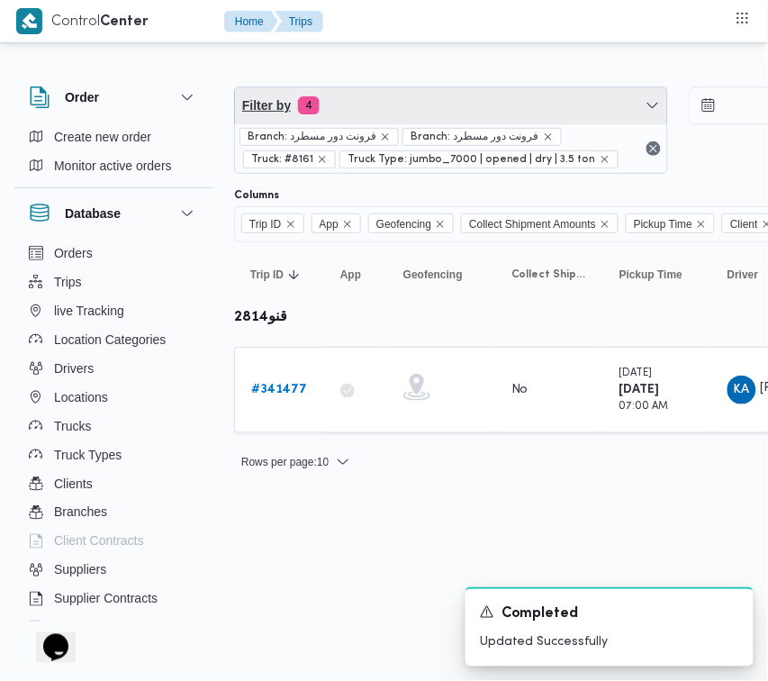
click at [330, 105] on span "Filter by 4" at bounding box center [451, 105] width 432 height 36
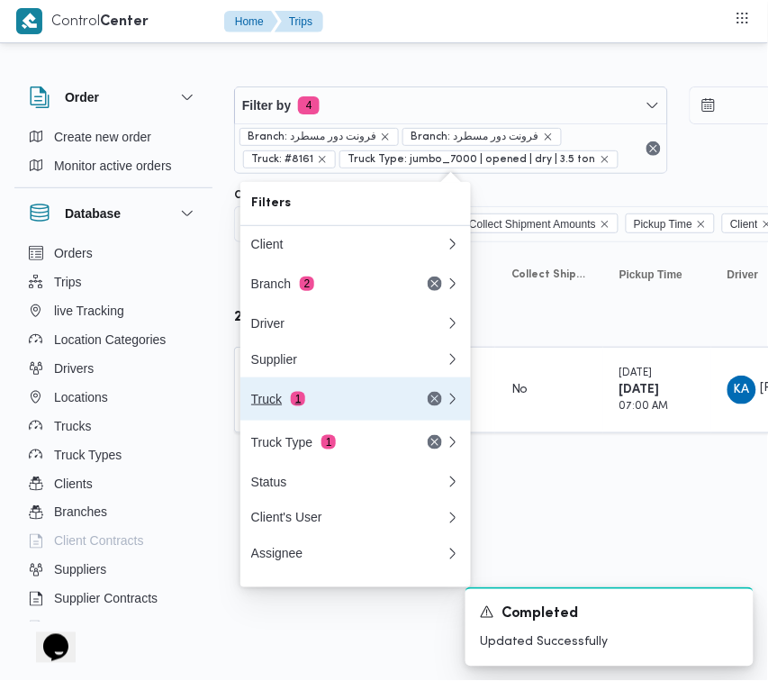
click at [309, 397] on div "Truck 1" at bounding box center [349, 398] width 216 height 43
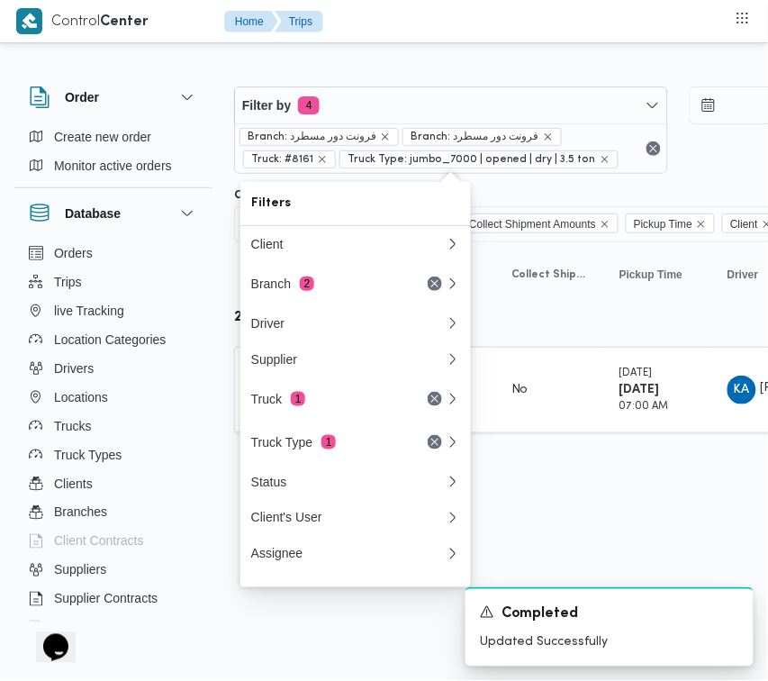
click at [308, 399] on div "Filters Client Branch 2 Driver Supplier Truck 1 Truck Type 1 Status Client's Us…" at bounding box center [356, 384] width 231 height 405
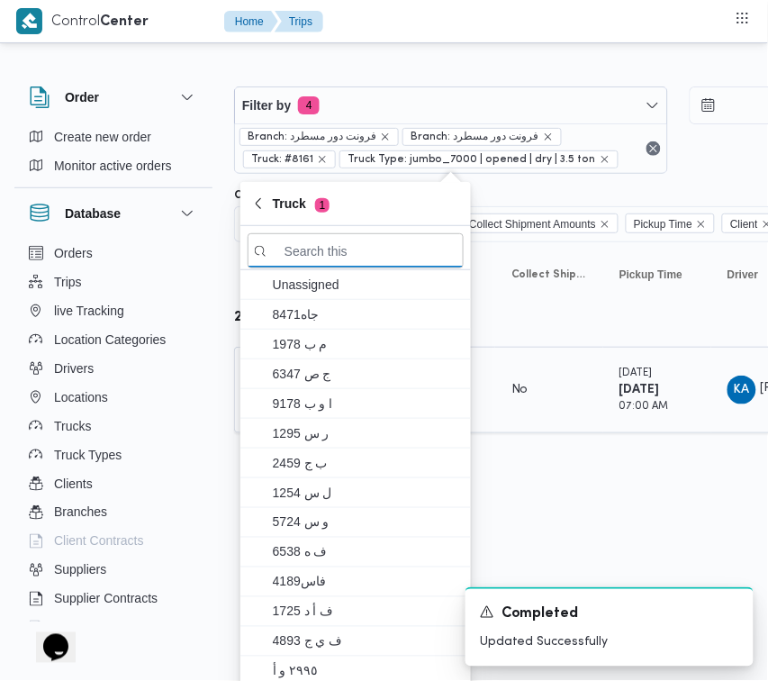
paste input "كى7869"
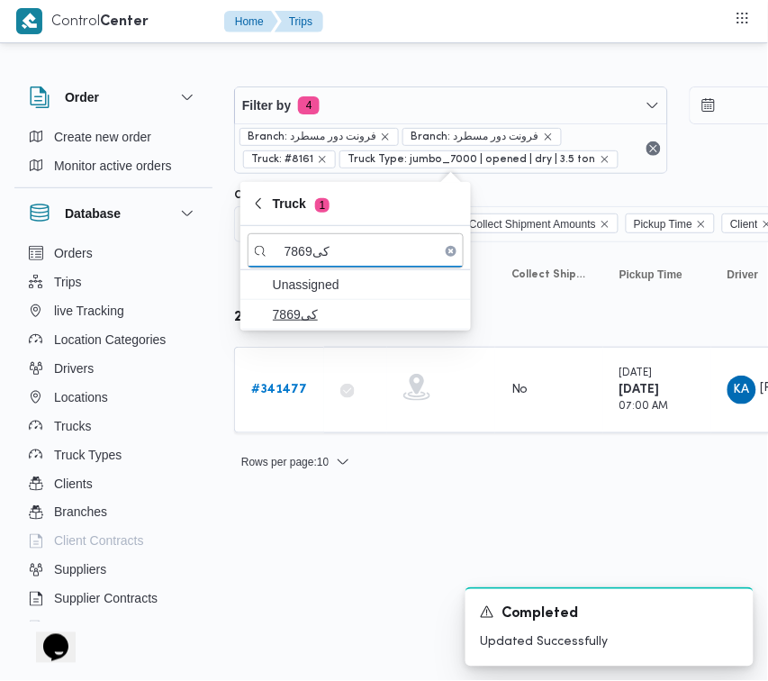
type input "كى7869"
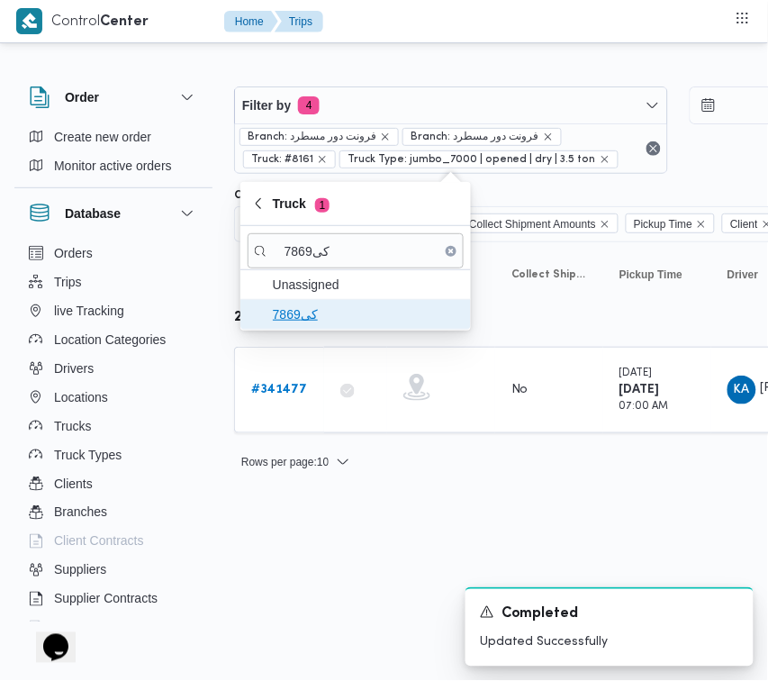
click at [313, 320] on span "كى7869" at bounding box center [366, 315] width 187 height 22
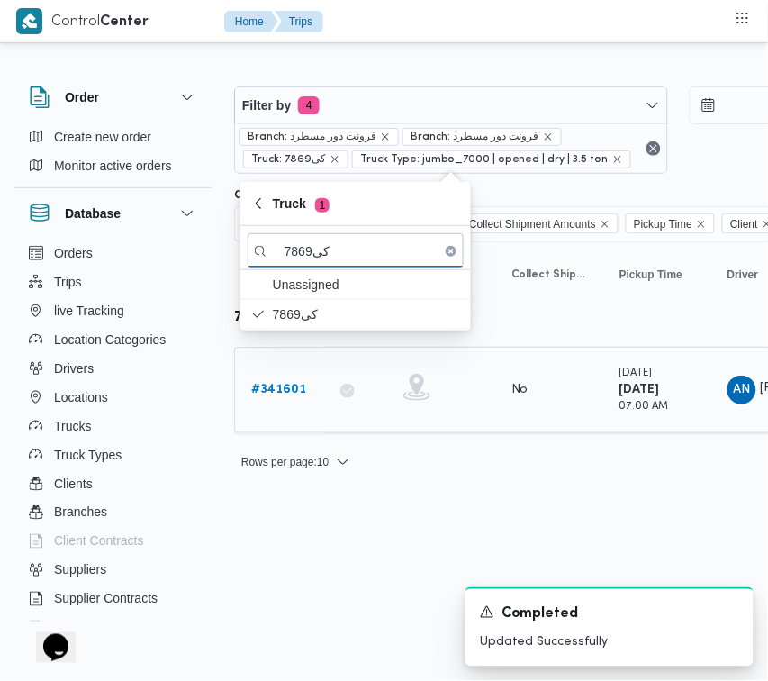
click at [288, 386] on b "# 341601" at bounding box center [278, 390] width 55 height 12
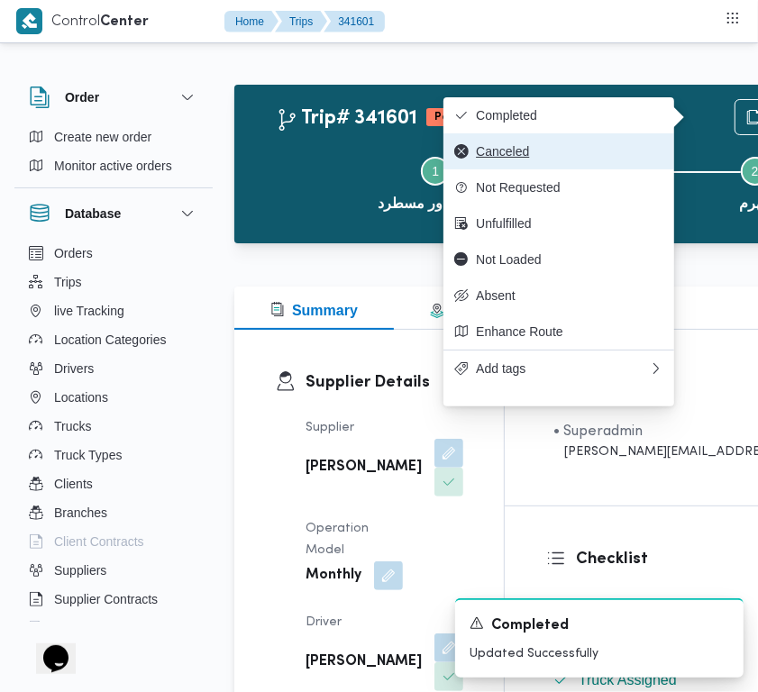
click at [488, 150] on span "Canceled" at bounding box center [569, 151] width 187 height 14
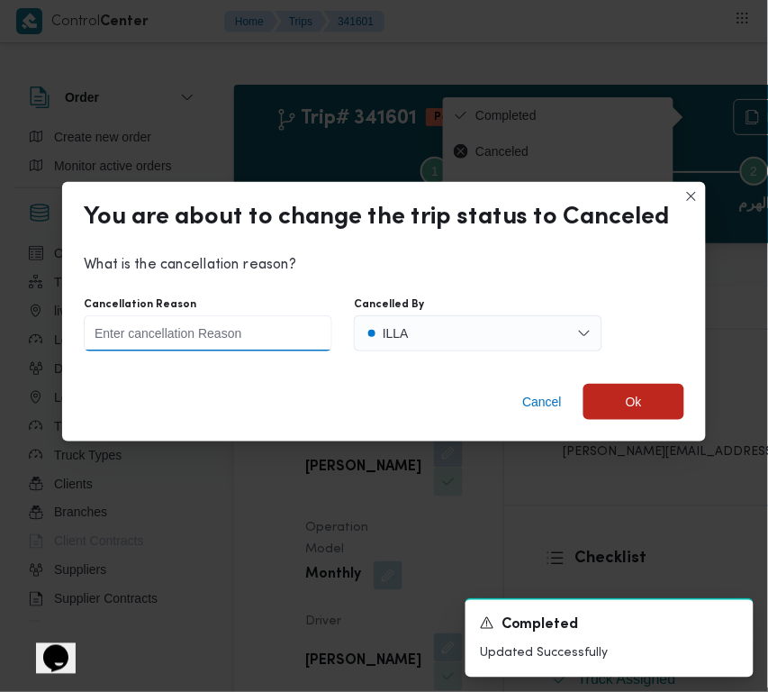
click at [250, 336] on input "Cancellation Reason" at bounding box center [208, 333] width 249 height 36
type input "العميل لغي العربيه"
click at [488, 315] on button "ILLA" at bounding box center [478, 333] width 249 height 36
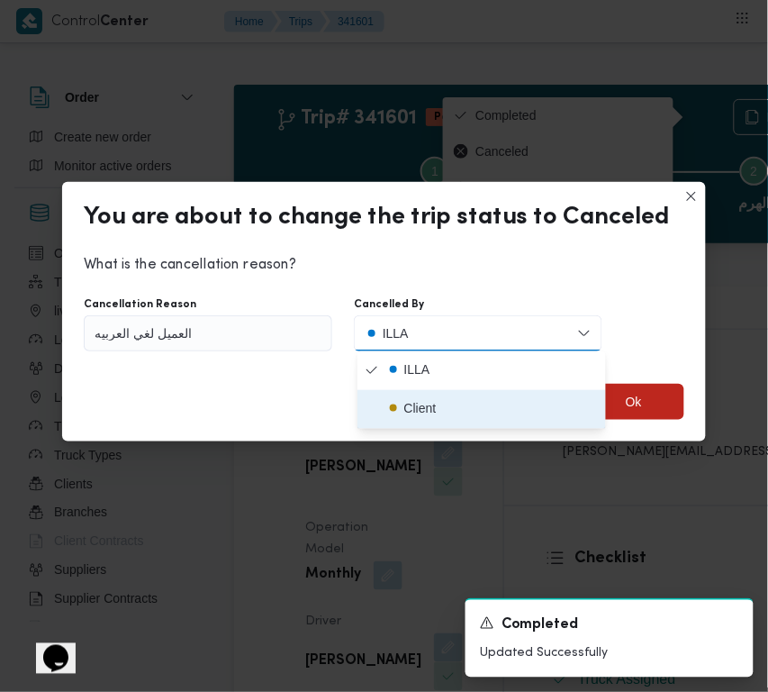
click at [485, 420] on span "Client" at bounding box center [492, 409] width 213 height 24
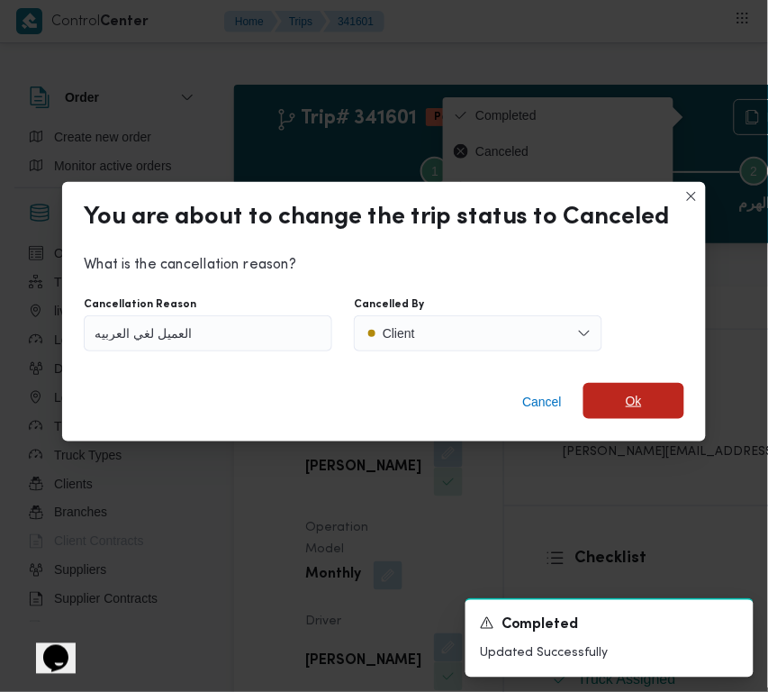
click at [626, 403] on span "Ok" at bounding box center [634, 401] width 16 height 22
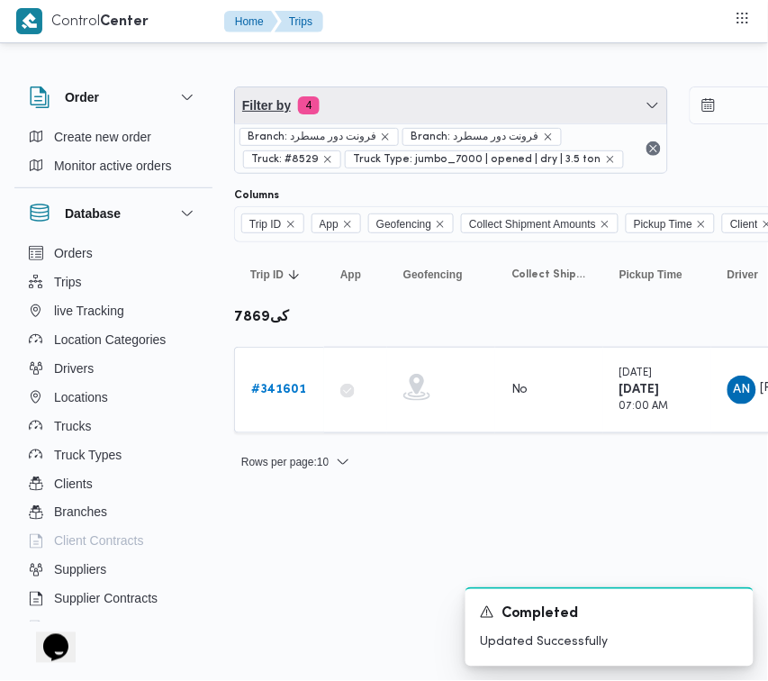
click at [368, 118] on span "Filter by 4" at bounding box center [451, 105] width 432 height 36
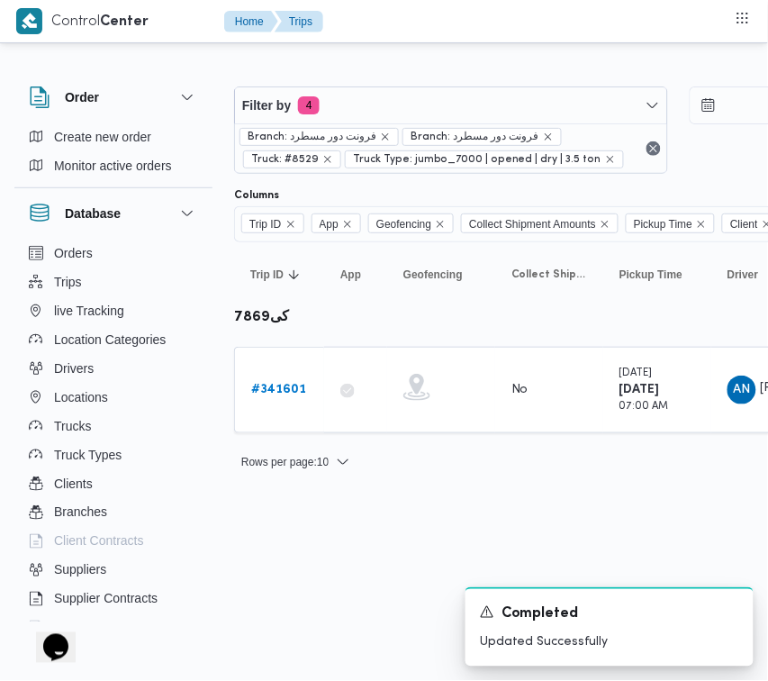
click at [365, 77] on div "Filter by 4 Branch: فرونت دور مسطرد Branch: فرونت دور مسطرد Truck: #8529 Truck …" at bounding box center [678, 130] width 911 height 109
click at [369, 128] on span "Branch: فرونت دور مسطرد" at bounding box center [319, 137] width 159 height 18
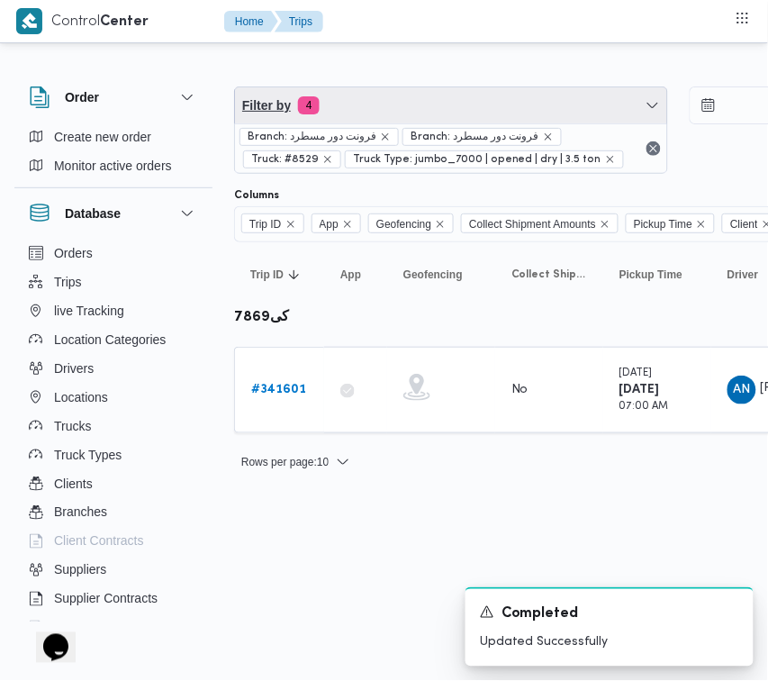
click at [392, 109] on span "Filter by 4" at bounding box center [451, 105] width 432 height 36
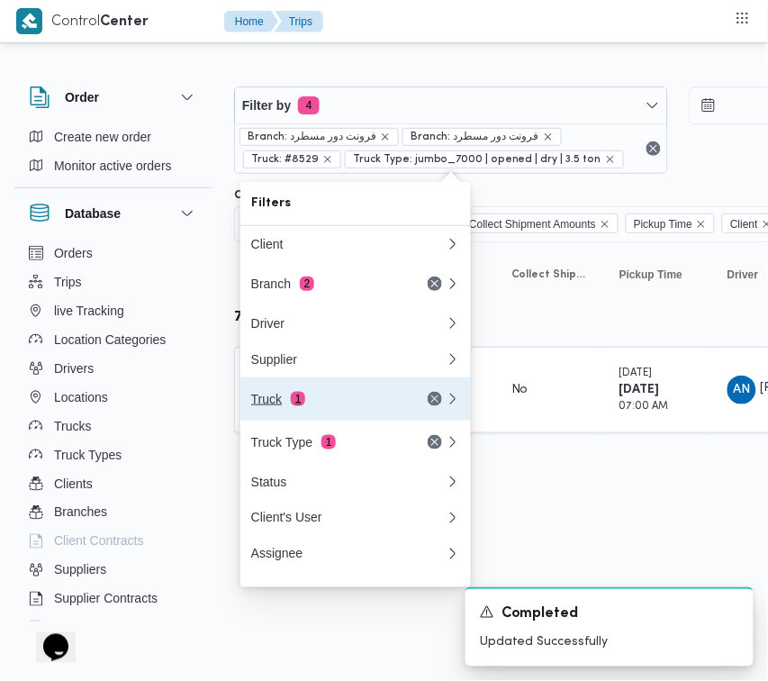
click at [331, 416] on div "Truck 1" at bounding box center [349, 398] width 216 height 43
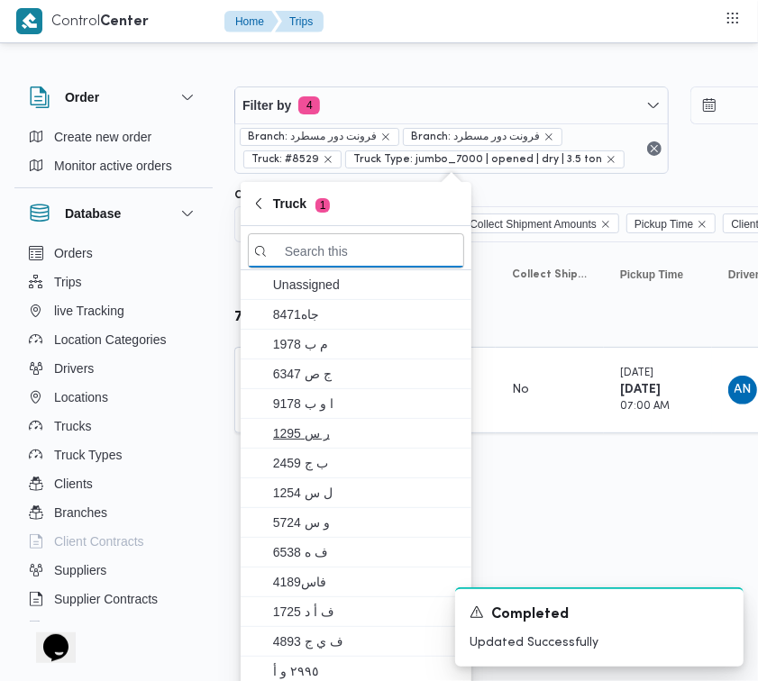
paste input "عصر3396"
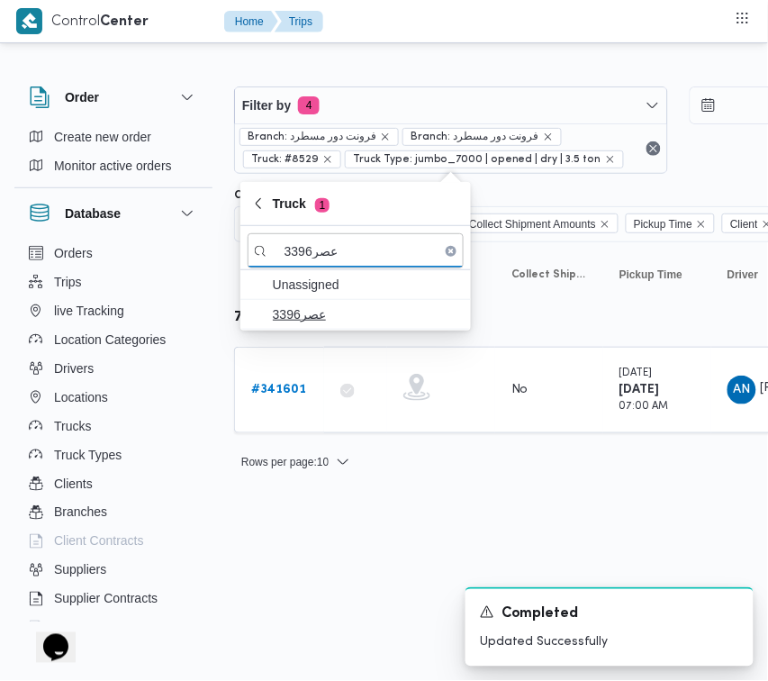
type input "عصر3396"
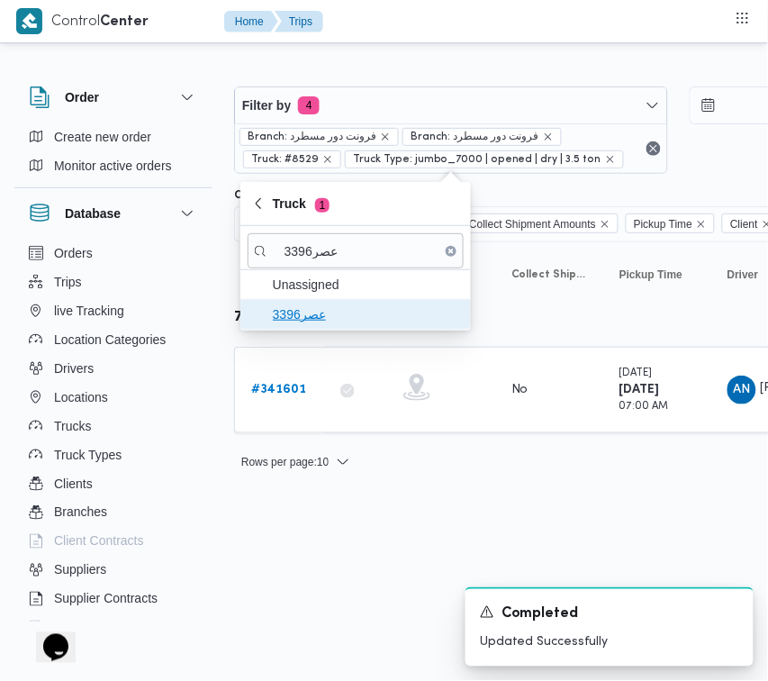
click at [312, 320] on span "عصر3396" at bounding box center [366, 315] width 187 height 22
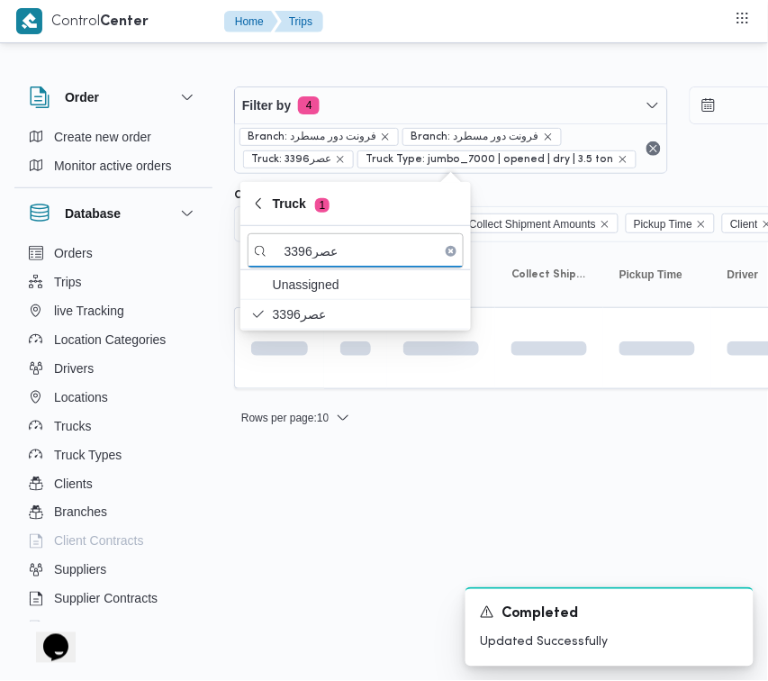
click at [308, 523] on html "Control Center Home Trips Order Create new order Monitor active orders Database…" at bounding box center [384, 340] width 768 height 681
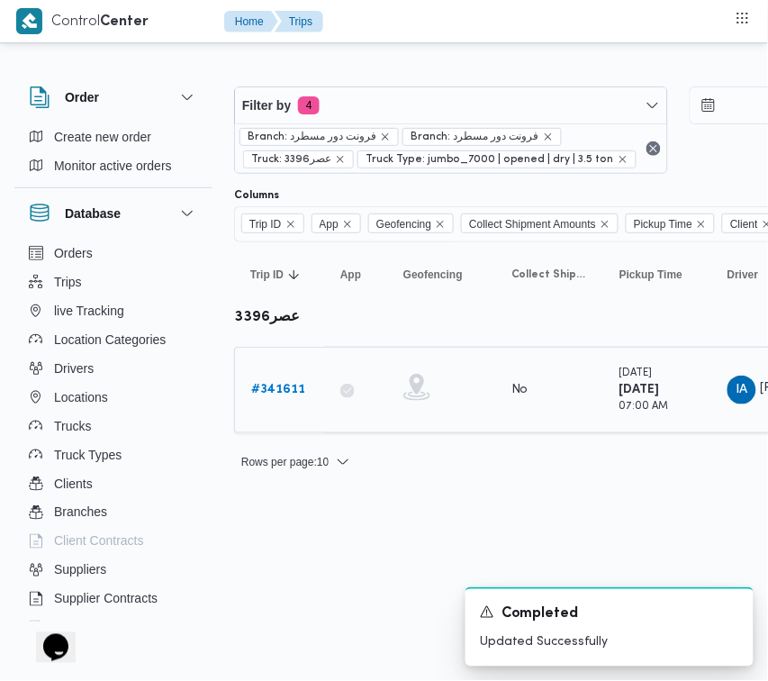
click at [285, 387] on b "# 341611" at bounding box center [278, 390] width 54 height 12
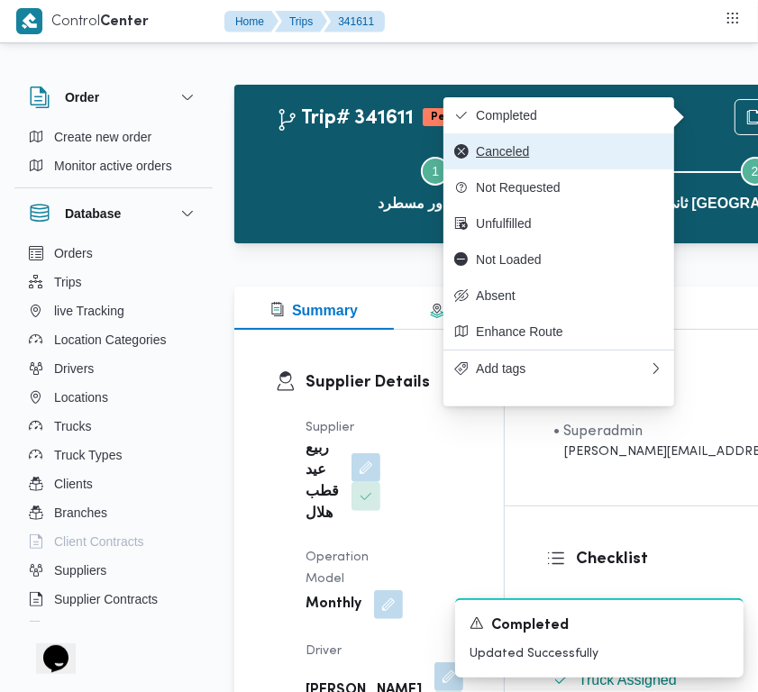
click at [510, 159] on span "Canceled" at bounding box center [569, 151] width 187 height 14
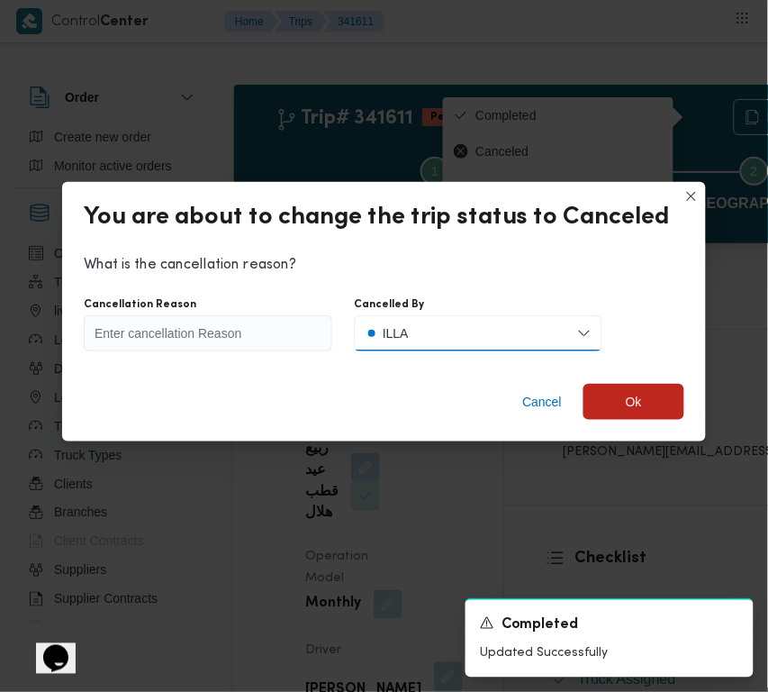
click at [478, 335] on button "ILLA" at bounding box center [478, 333] width 249 height 36
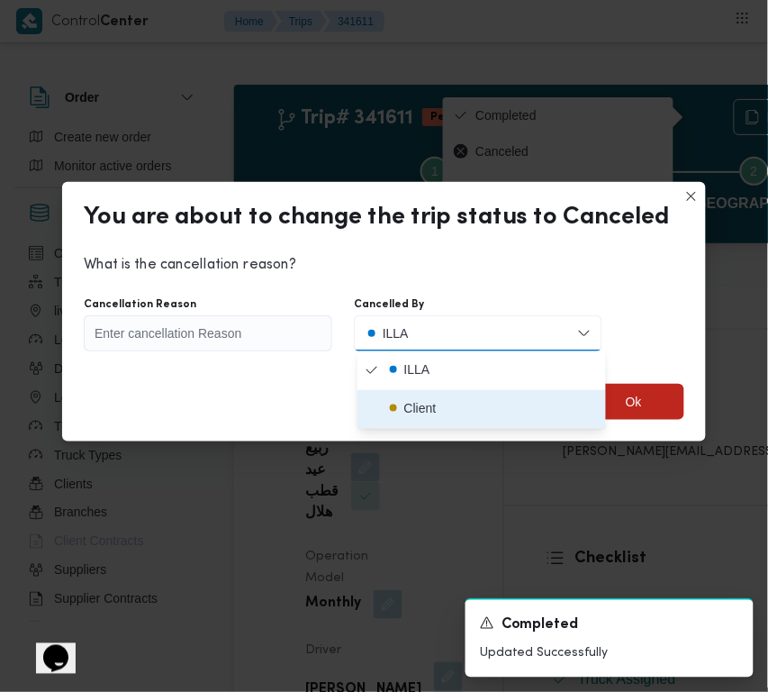
click at [464, 417] on span "Client" at bounding box center [492, 409] width 213 height 24
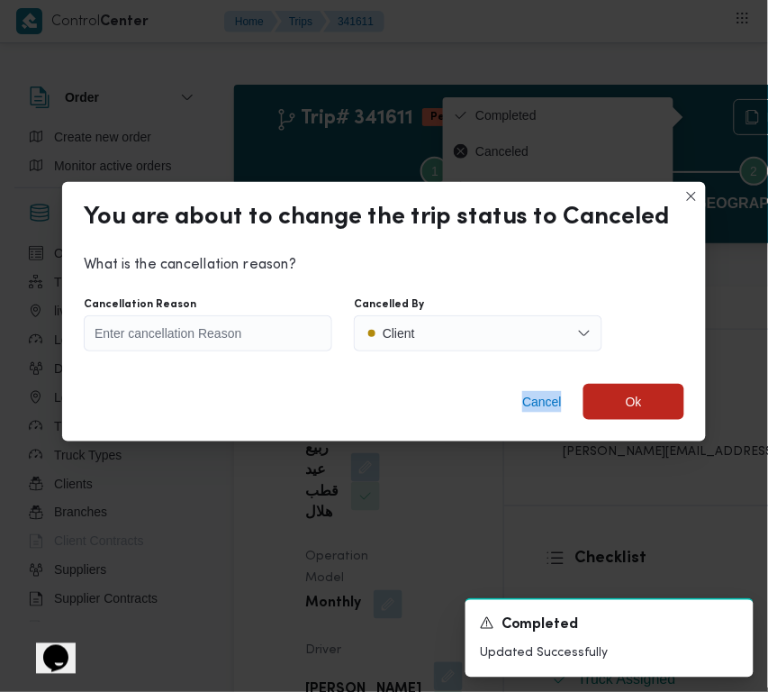
click at [464, 417] on div "Cancel Ok" at bounding box center [384, 405] width 644 height 72
click at [187, 333] on input "Cancellation Reason" at bounding box center [208, 333] width 249 height 36
type input "العميل لغي العربيه"
drag, startPoint x: 252, startPoint y: 385, endPoint x: 282, endPoint y: 388, distance: 29.9
click at [254, 386] on div "Cancel Ok" at bounding box center [384, 405] width 644 height 72
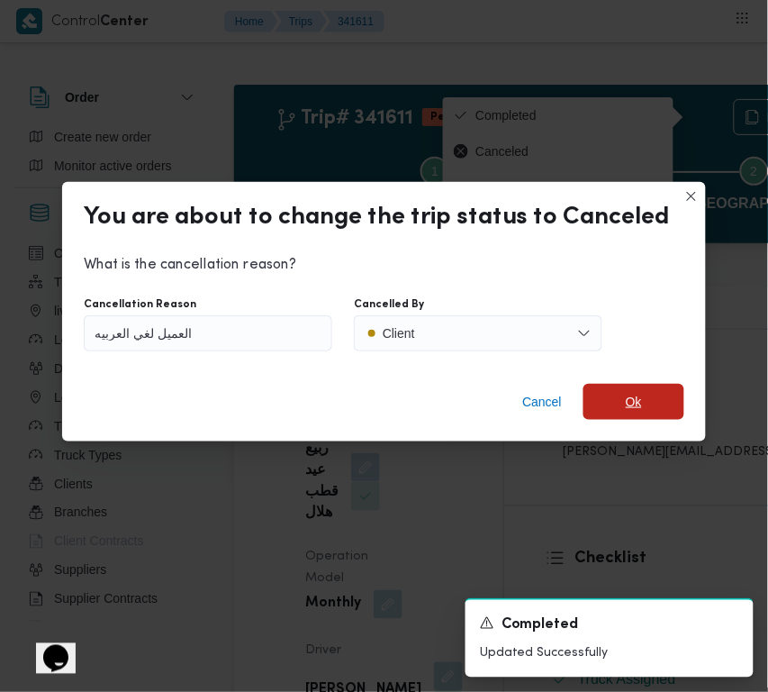
click at [662, 419] on span "Ok" at bounding box center [634, 402] width 101 height 36
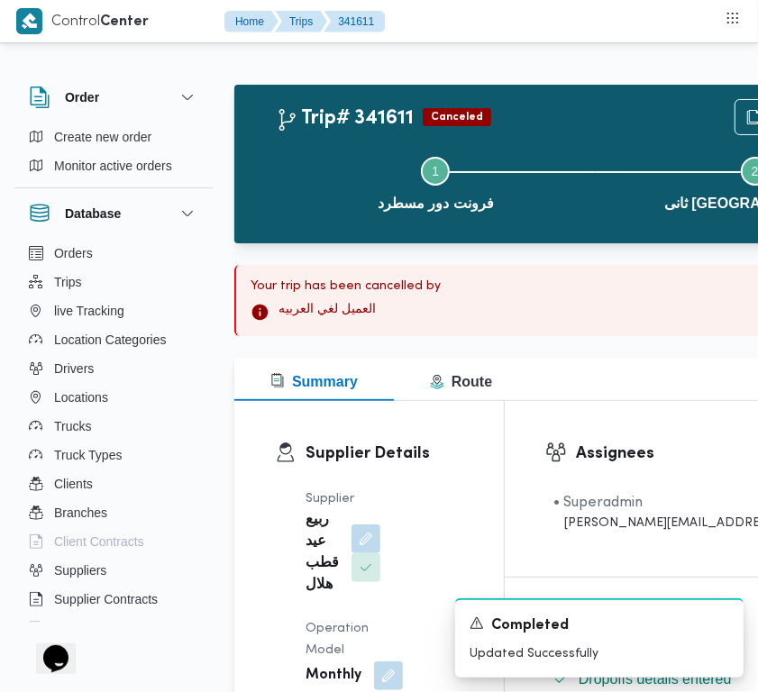
click at [358, 110] on h2 "Trip# 341611" at bounding box center [345, 118] width 138 height 23
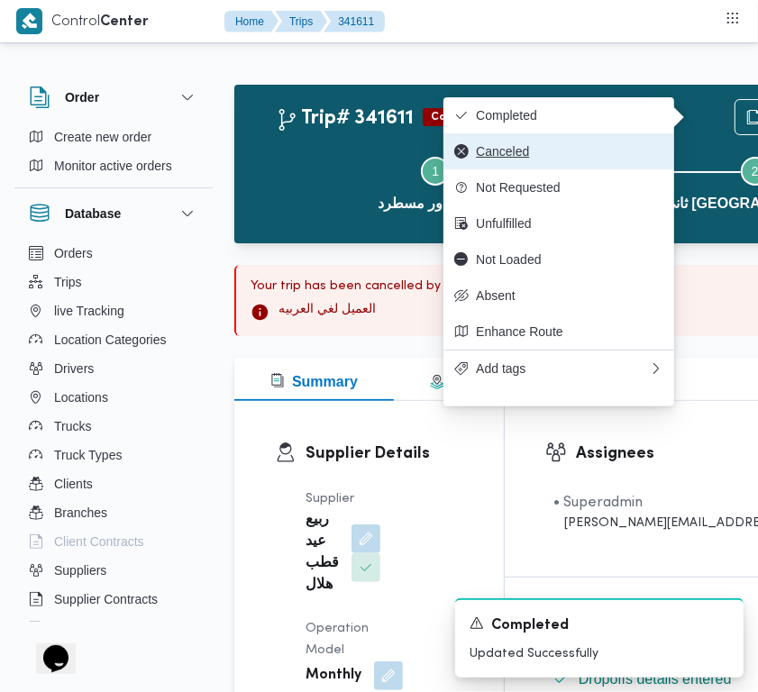
click at [581, 159] on span "Canceled" at bounding box center [569, 151] width 187 height 14
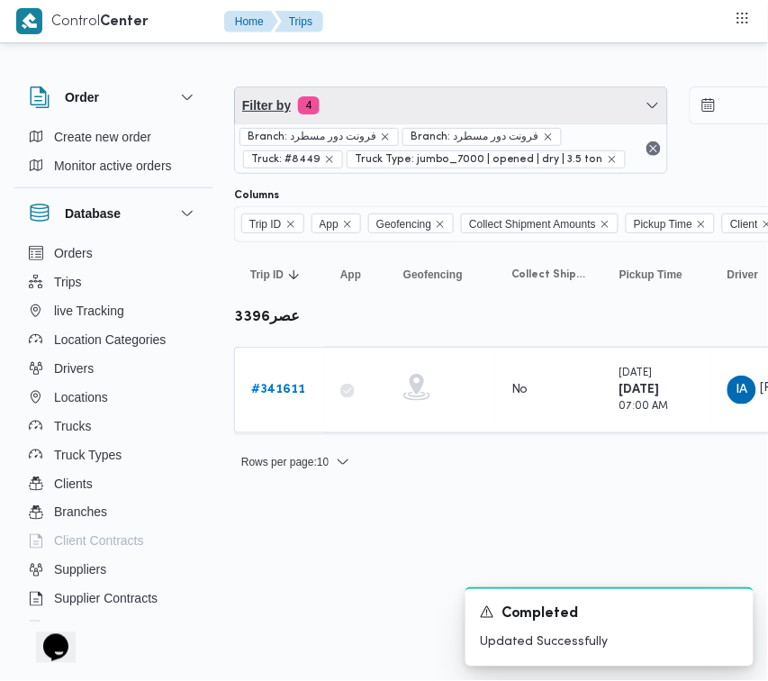
click at [423, 109] on span "Filter by 4" at bounding box center [451, 105] width 432 height 36
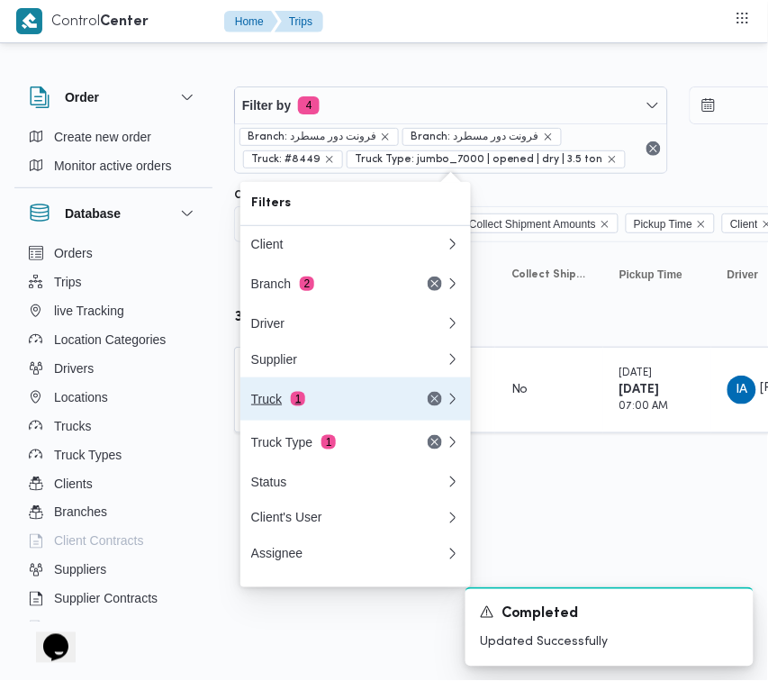
click at [352, 416] on div "Truck 1" at bounding box center [349, 398] width 216 height 43
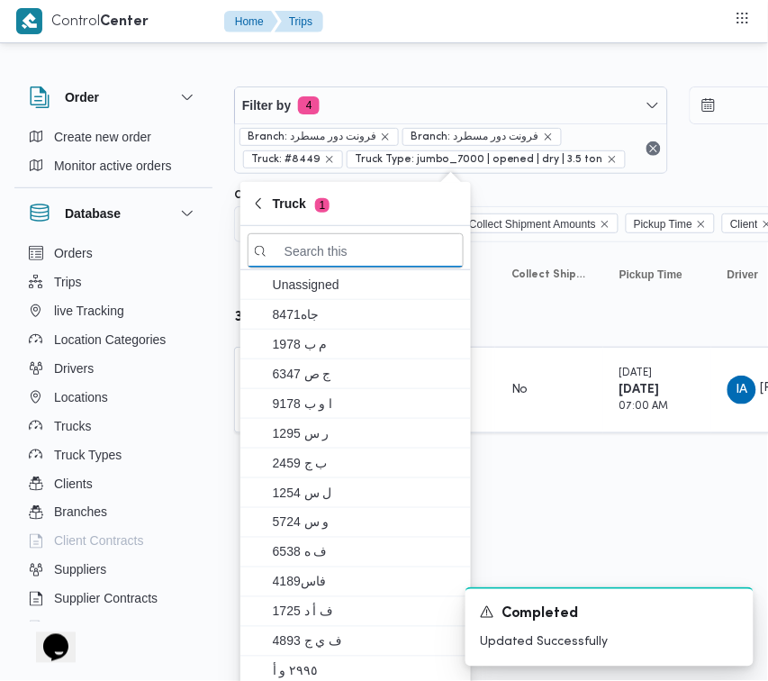
paste input "الف1981"
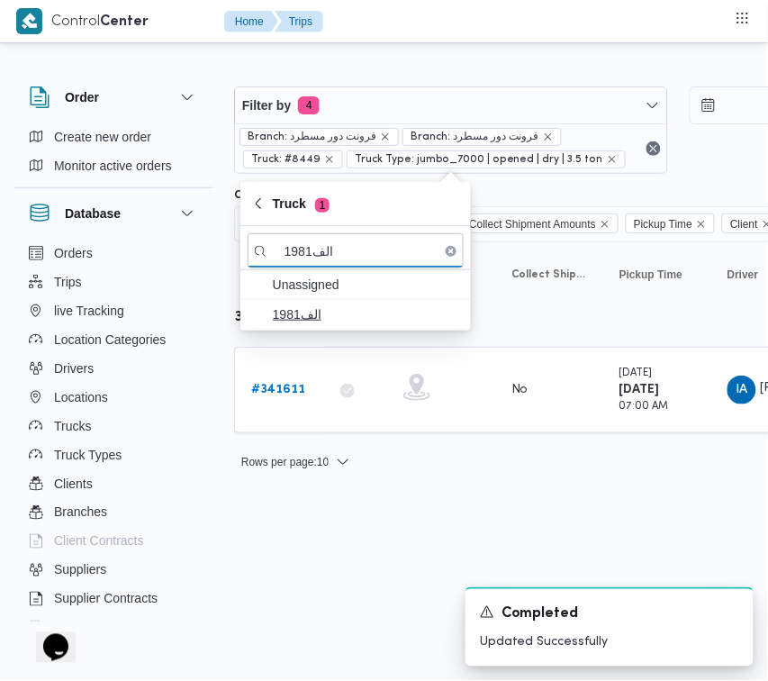
type input "الف1981"
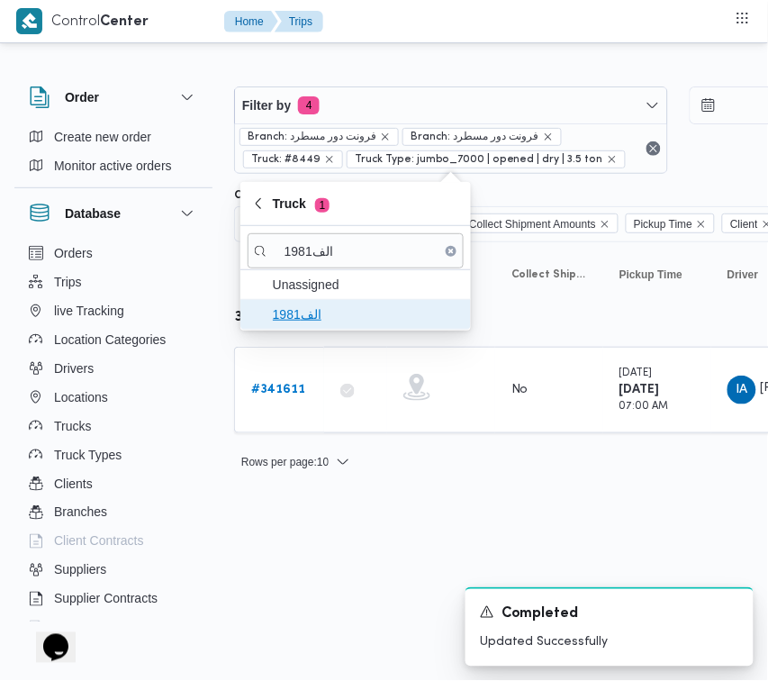
click at [367, 324] on span "الف1981" at bounding box center [366, 315] width 187 height 22
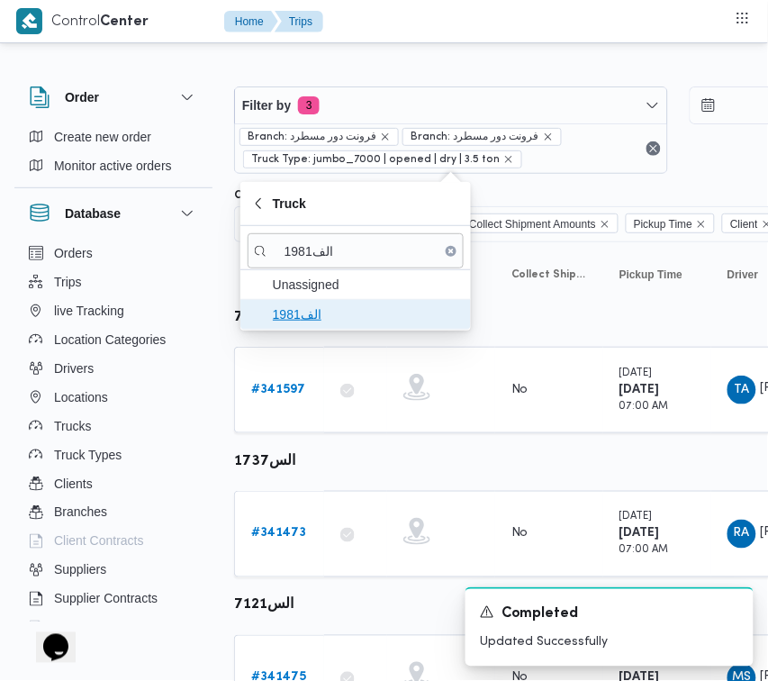
click at [304, 303] on span "الف1981" at bounding box center [356, 314] width 216 height 29
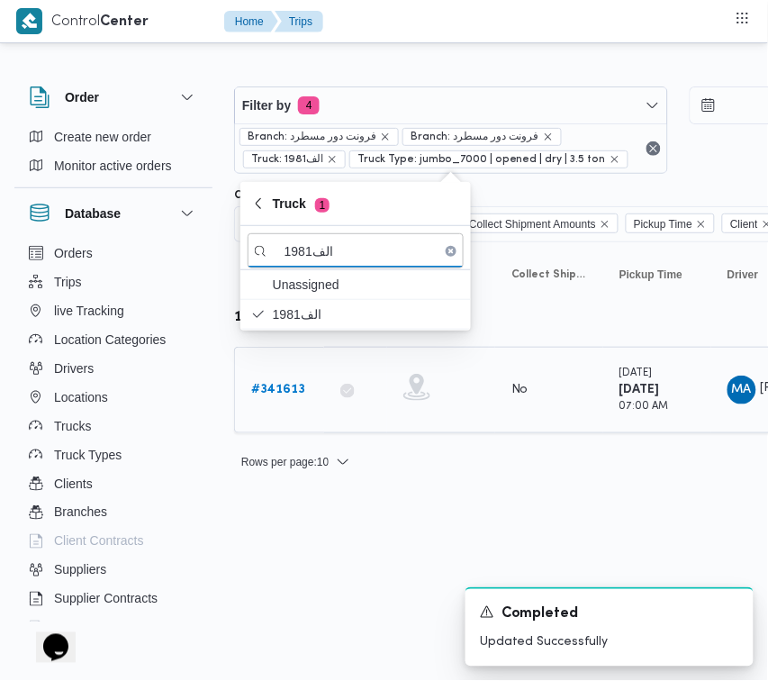
click at [268, 402] on div "# 341613" at bounding box center [279, 390] width 71 height 36
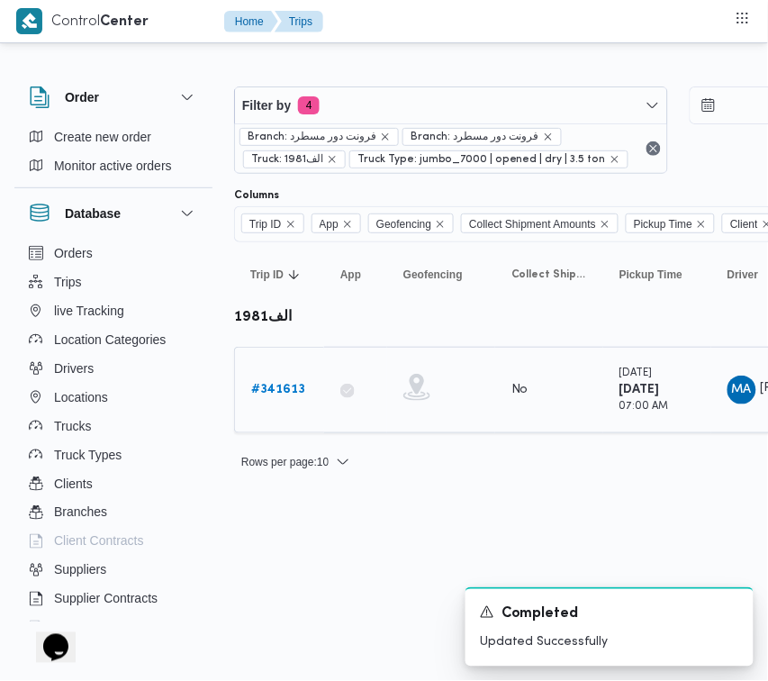
click at [304, 383] on div "# 341613" at bounding box center [279, 390] width 71 height 36
click at [286, 387] on b "# 341613" at bounding box center [278, 390] width 54 height 12
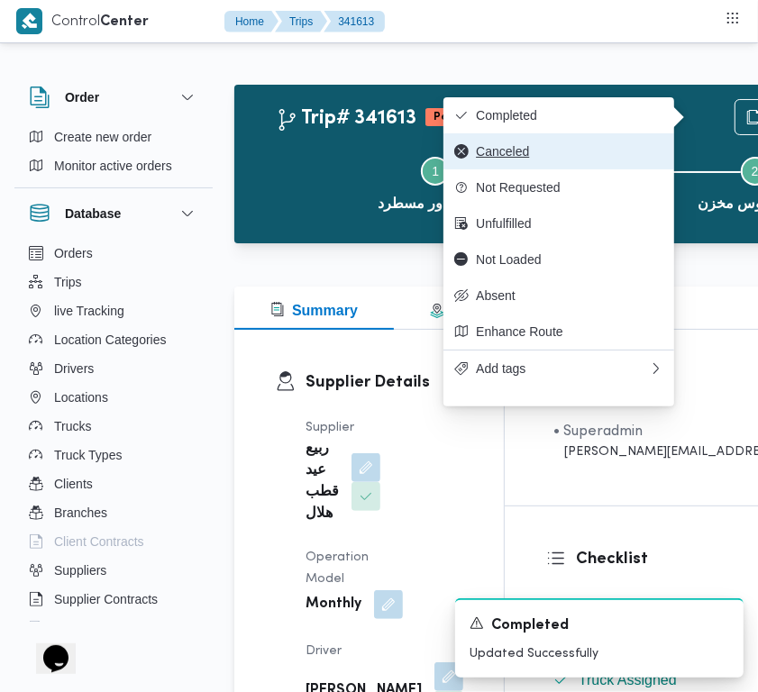
click at [524, 146] on span "Canceled" at bounding box center [569, 151] width 187 height 14
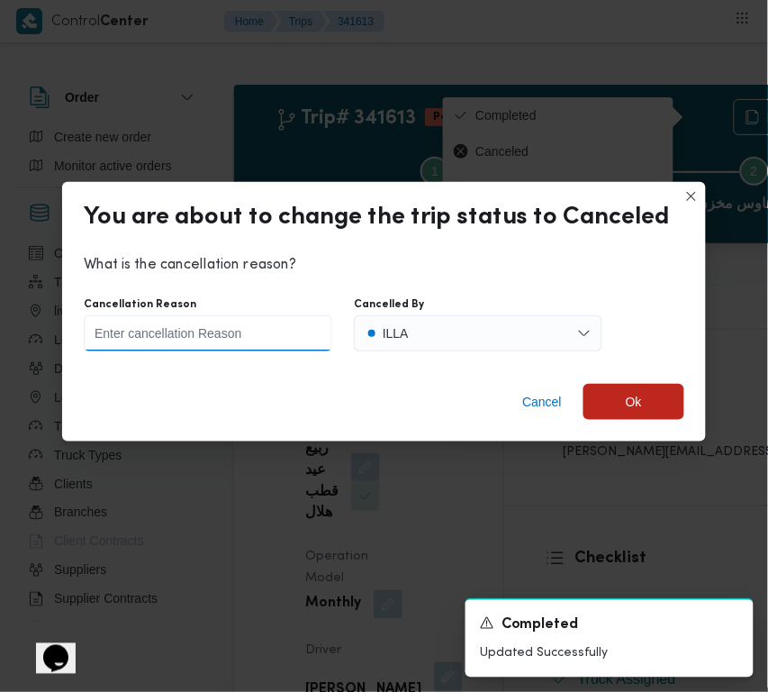
click at [259, 333] on input "Cancellation Reason" at bounding box center [208, 333] width 249 height 36
click at [435, 315] on button "ILLA" at bounding box center [478, 333] width 249 height 36
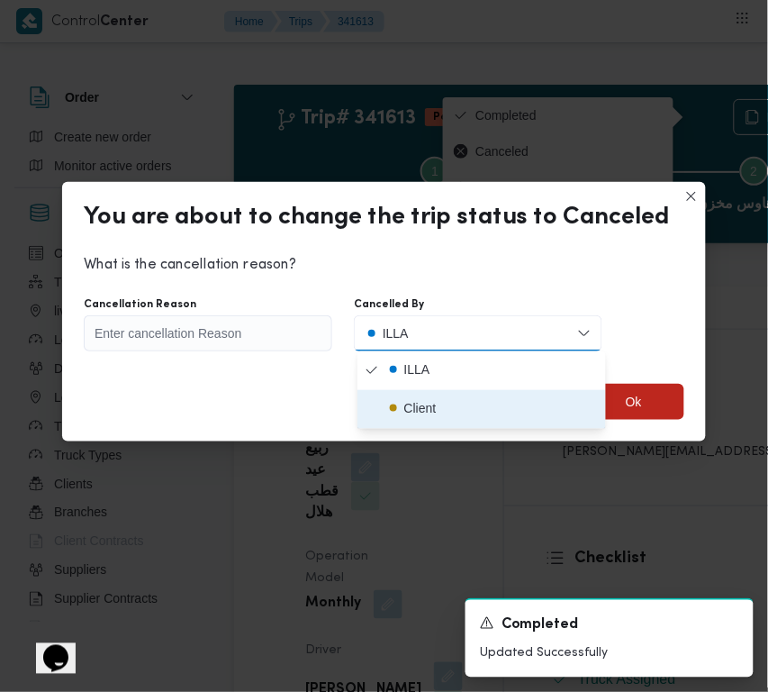
click at [416, 401] on div "Client" at bounding box center [420, 408] width 32 height 22
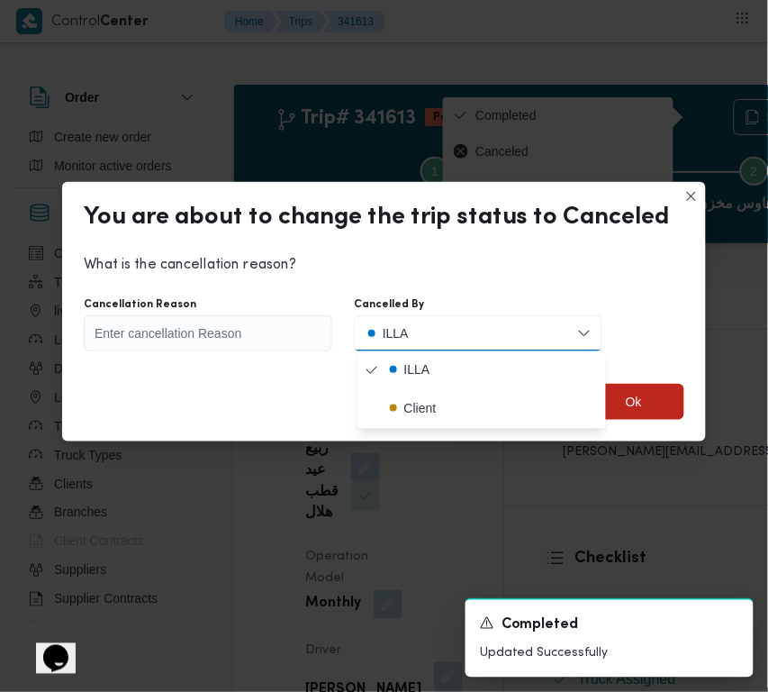
click at [416, 401] on div "Cancel Ok" at bounding box center [384, 405] width 644 height 72
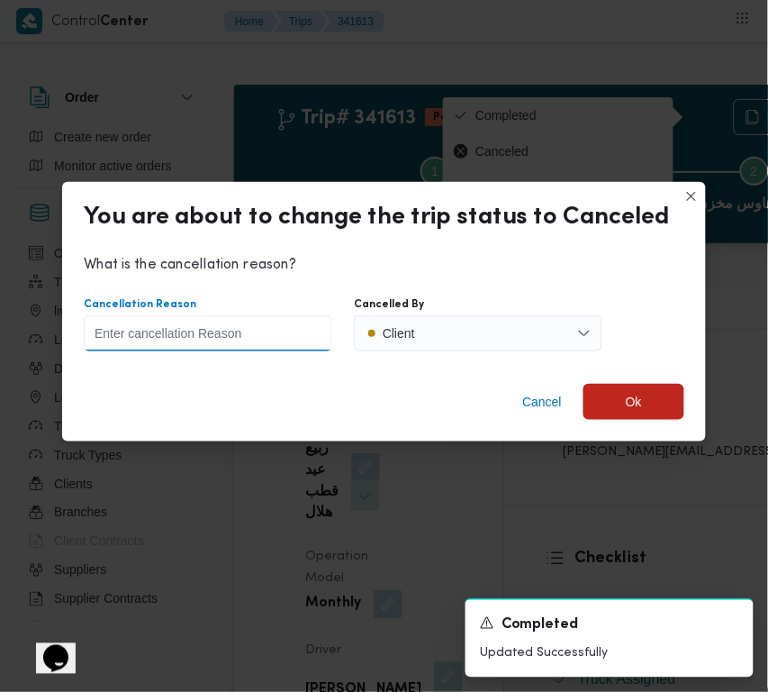
click at [204, 334] on input "Cancellation Reason" at bounding box center [208, 333] width 249 height 36
type input "العميل لغي العربيه"
click at [658, 413] on span "Ok" at bounding box center [634, 401] width 101 height 36
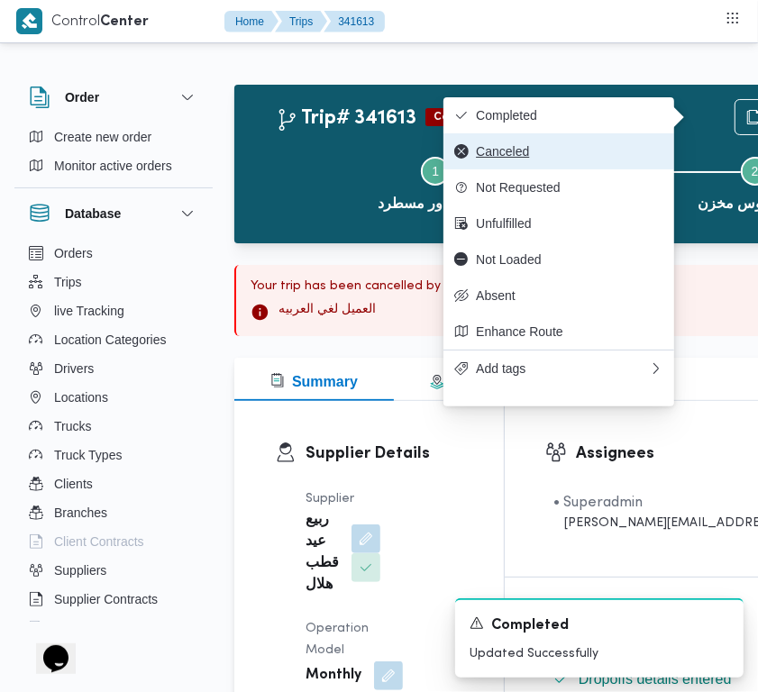
click at [559, 165] on button "Canceled" at bounding box center [558, 151] width 231 height 36
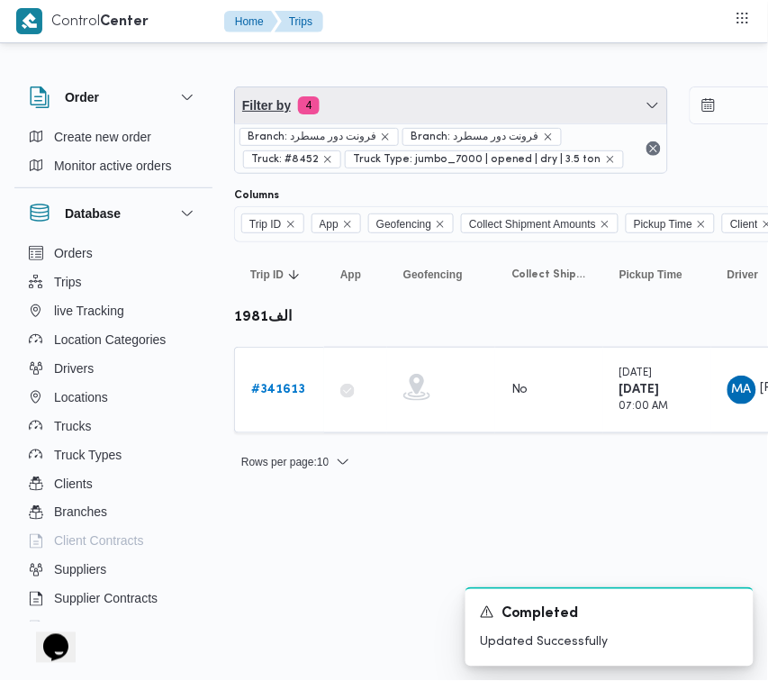
click at [404, 111] on span "Filter by 4" at bounding box center [451, 105] width 432 height 36
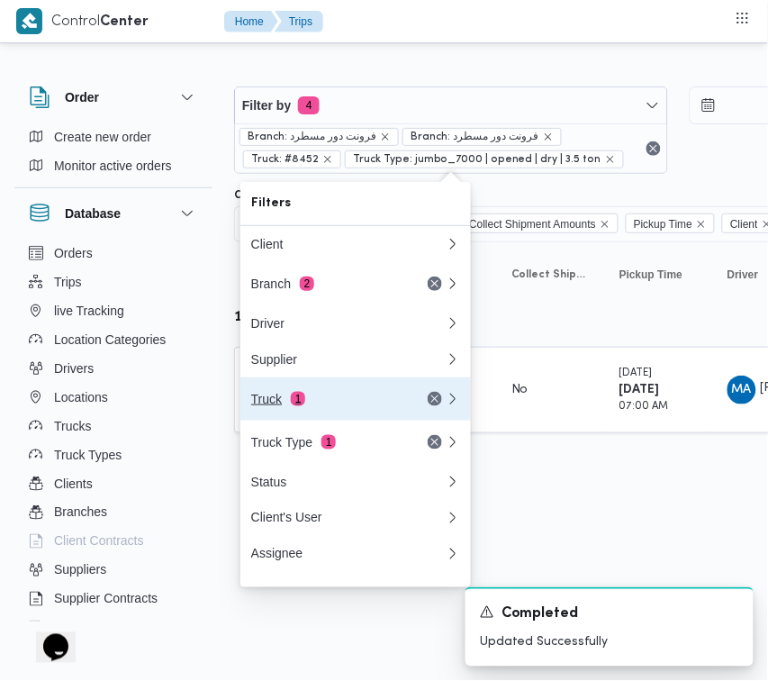
click at [293, 403] on span "1" at bounding box center [298, 399] width 14 height 14
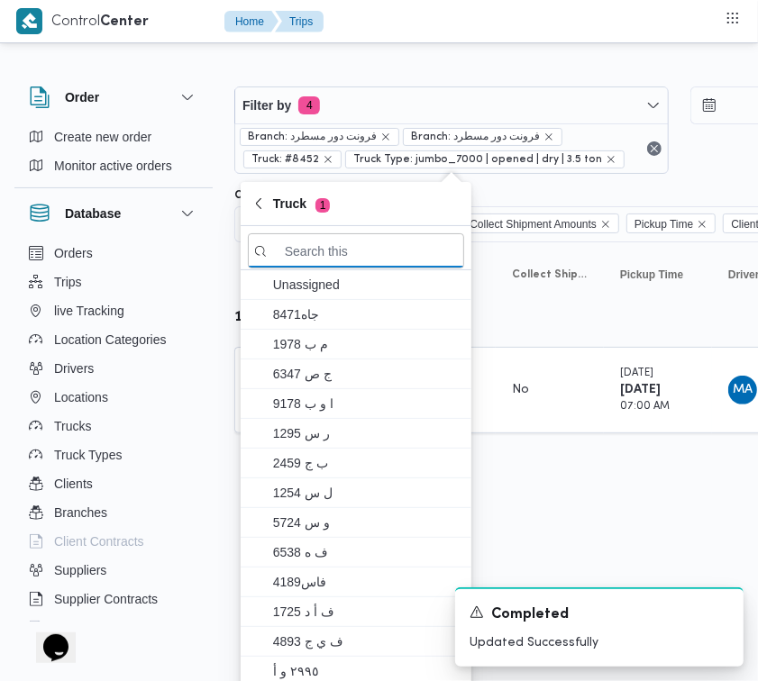
paste input "قصف1734"
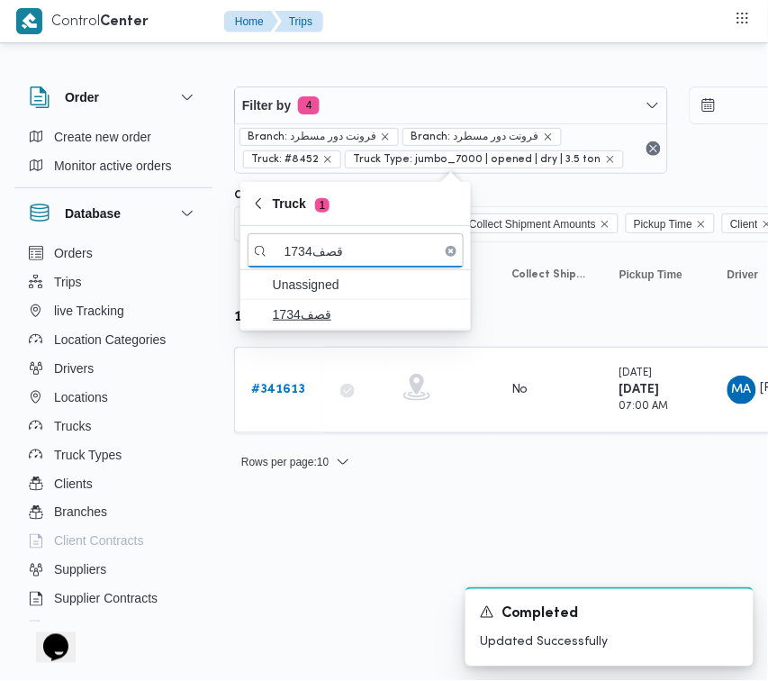
type input "قصف1734"
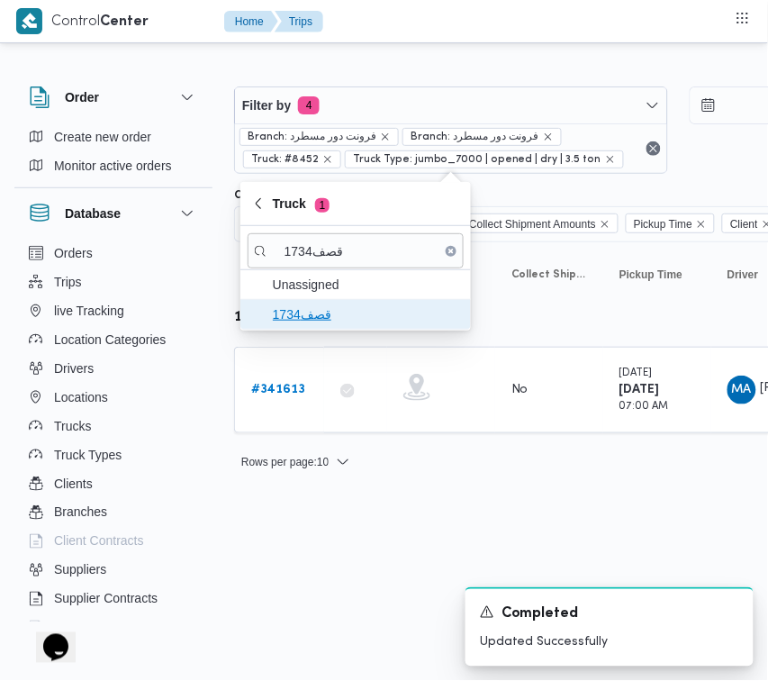
click at [331, 322] on span "قصف1734" at bounding box center [366, 315] width 187 height 22
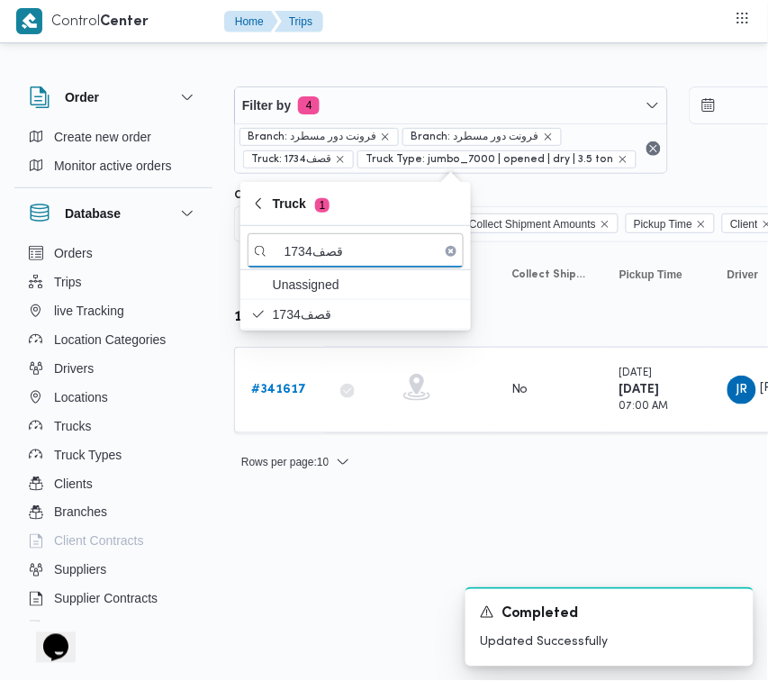
click at [307, 529] on html "Control Center Home Trips Order Create new order Monitor active orders Database…" at bounding box center [384, 340] width 768 height 681
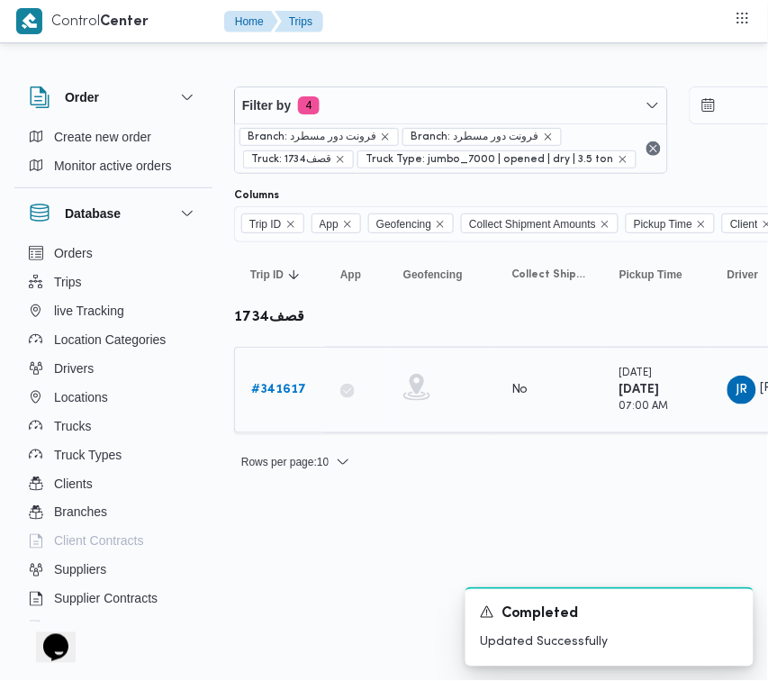
click at [268, 398] on link "# 341617" at bounding box center [278, 390] width 55 height 22
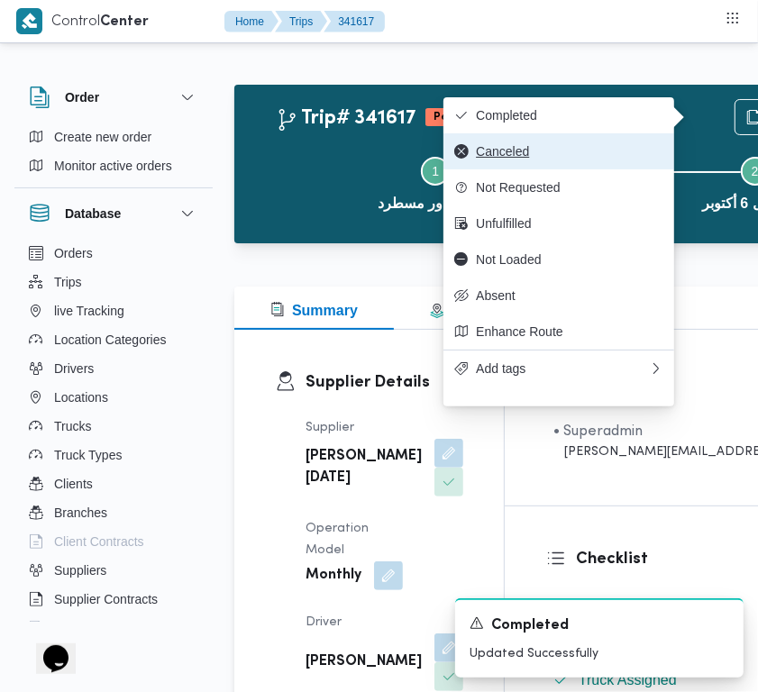
click at [528, 169] on button "Canceled" at bounding box center [558, 151] width 231 height 36
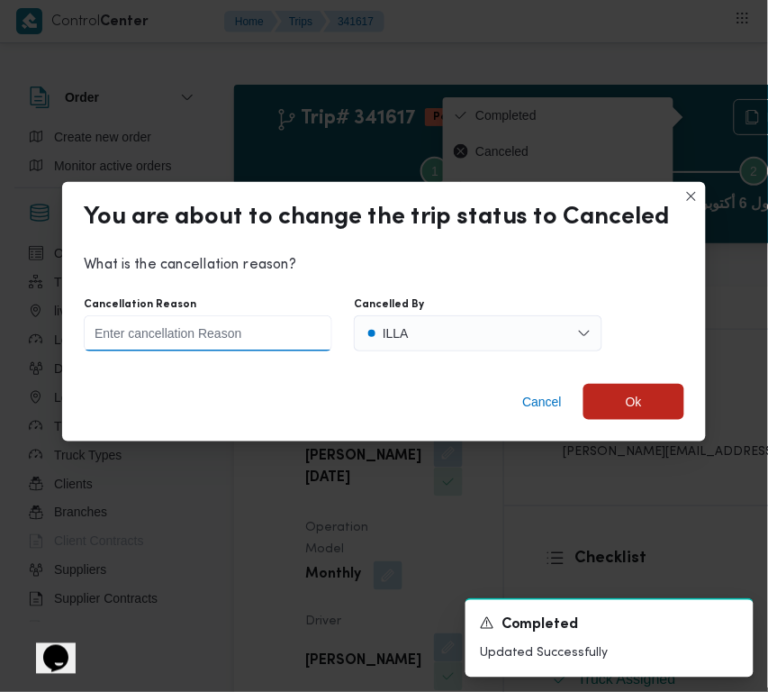
click at [195, 315] on input "Cancellation Reason" at bounding box center [208, 333] width 249 height 36
type input "العميل لغي العربيه"
click at [623, 405] on span "Ok" at bounding box center [634, 402] width 101 height 36
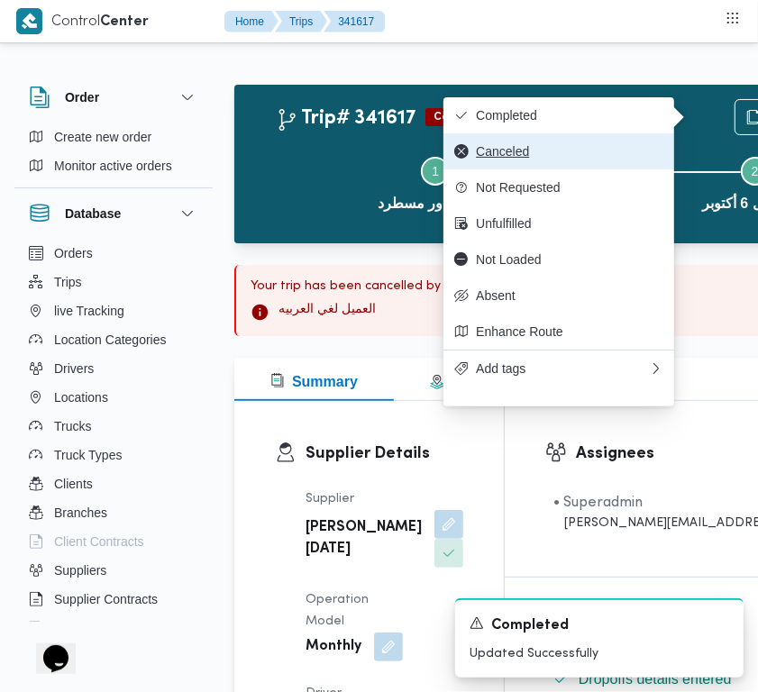
click at [480, 144] on button "Canceled" at bounding box center [558, 151] width 231 height 36
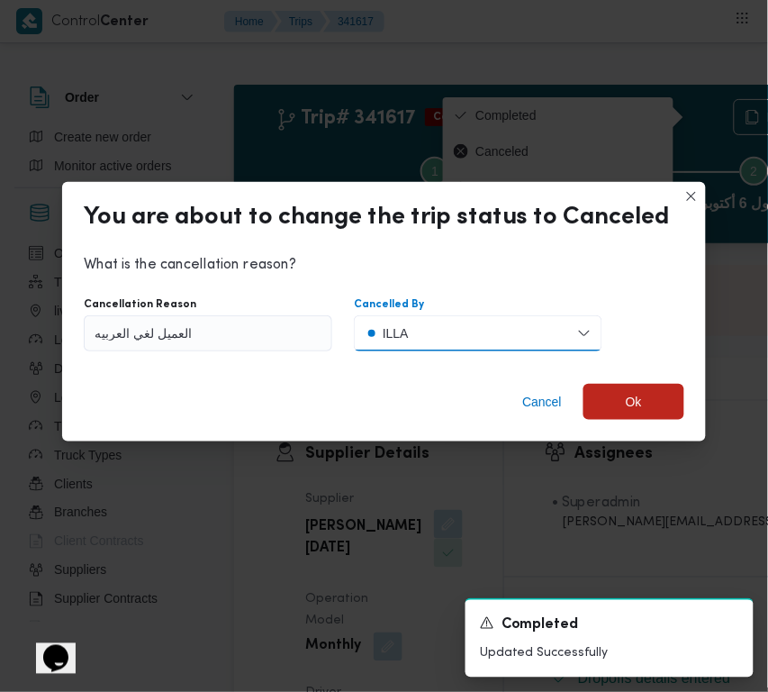
click at [453, 330] on button "ILLA" at bounding box center [478, 333] width 249 height 36
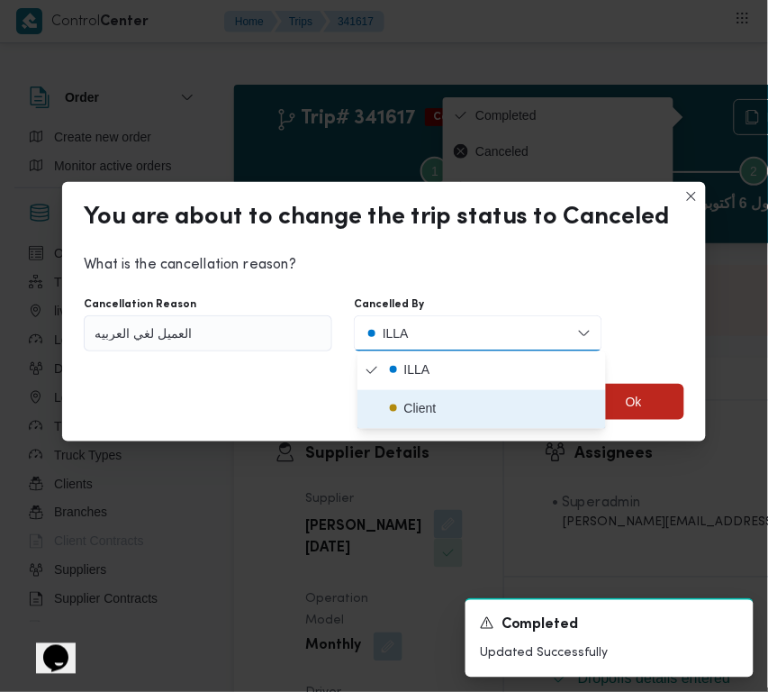
click at [449, 402] on span "Client" at bounding box center [492, 409] width 213 height 24
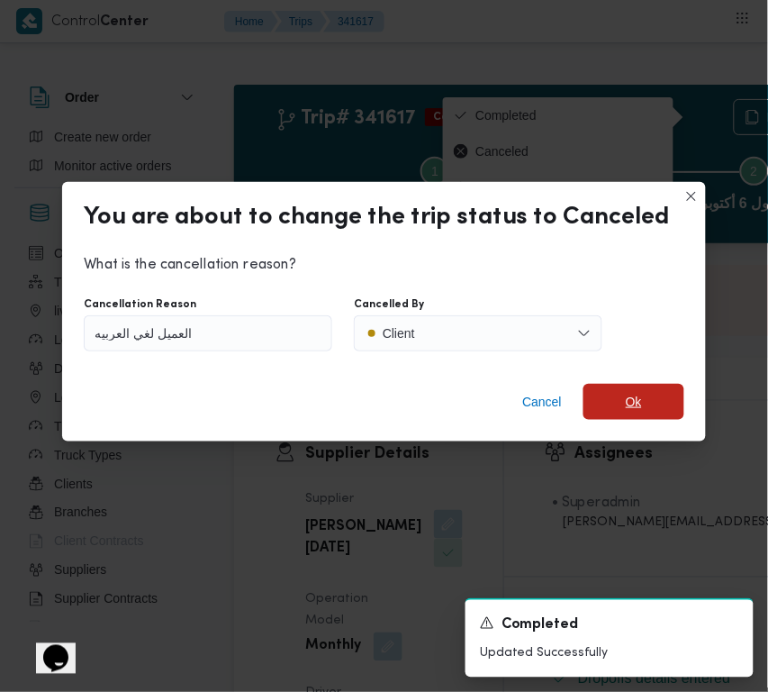
click at [668, 410] on span "Ok" at bounding box center [634, 402] width 101 height 36
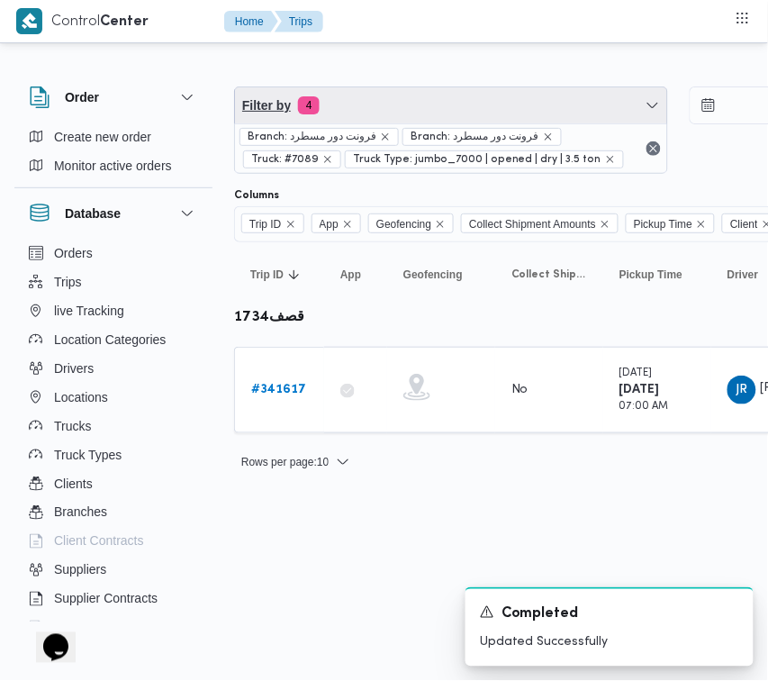
click at [469, 101] on span "Filter by 4" at bounding box center [451, 105] width 432 height 36
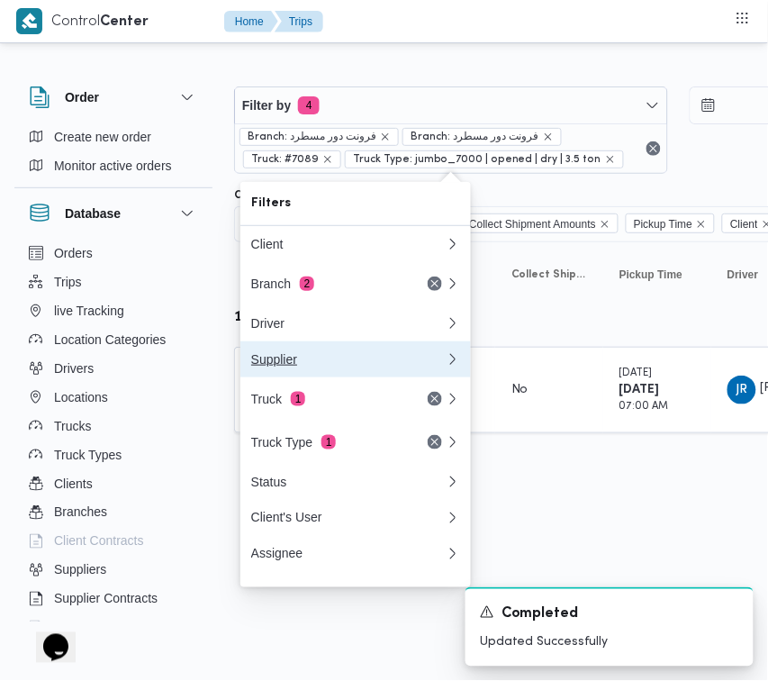
click at [311, 367] on div "Supplier" at bounding box center [348, 359] width 195 height 14
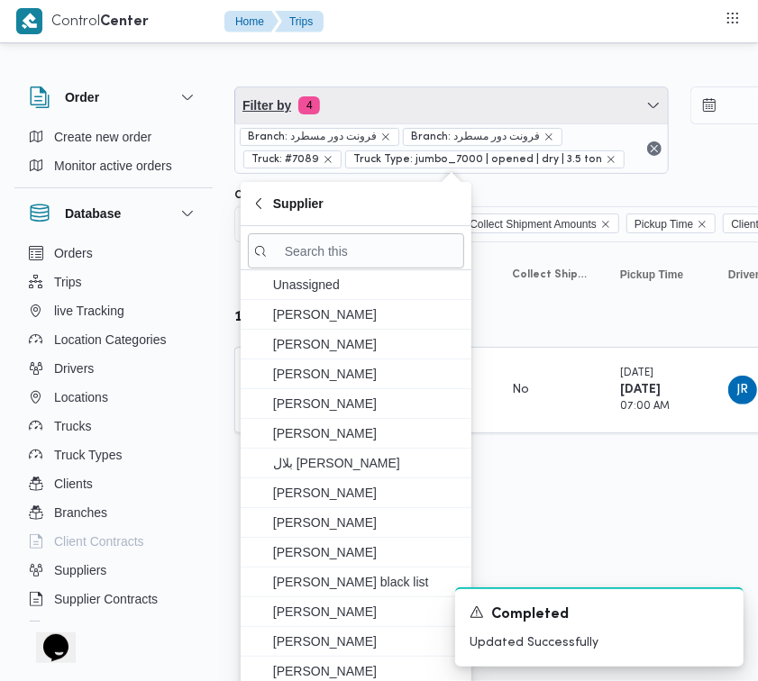
click at [384, 97] on span "Filter by 4" at bounding box center [451, 105] width 432 height 36
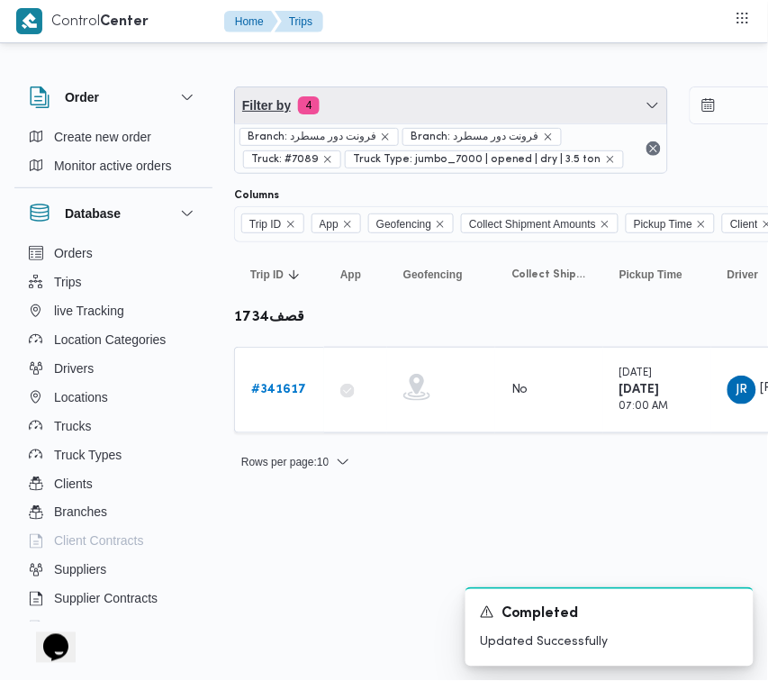
click at [351, 119] on span "Filter by 4" at bounding box center [451, 105] width 432 height 36
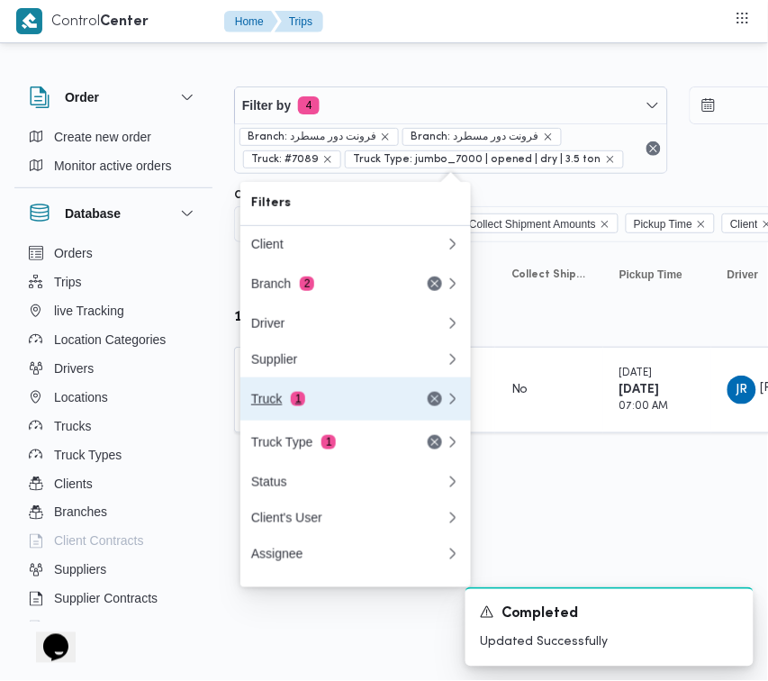
click at [330, 419] on button "Truck 1" at bounding box center [356, 398] width 231 height 43
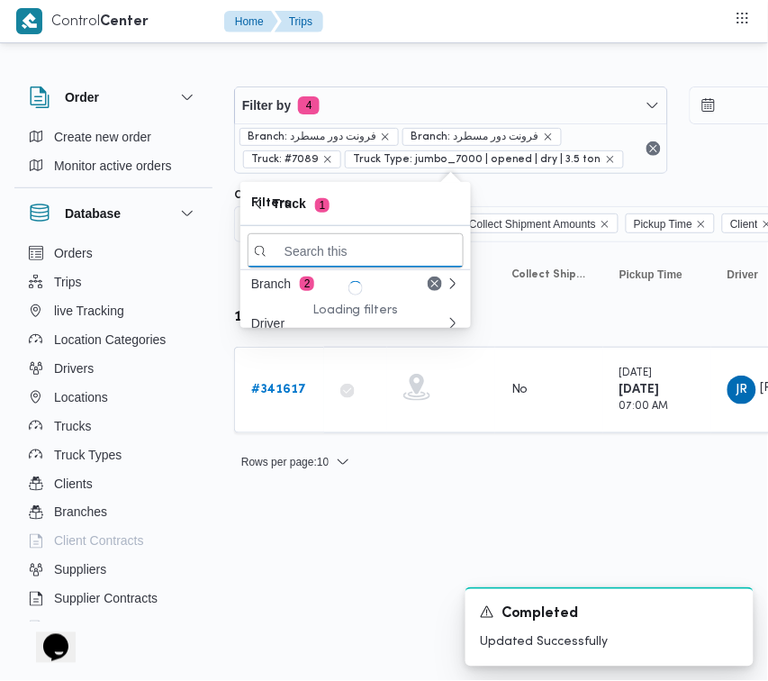
paste input "قهف9346"
type input "قهف9346"
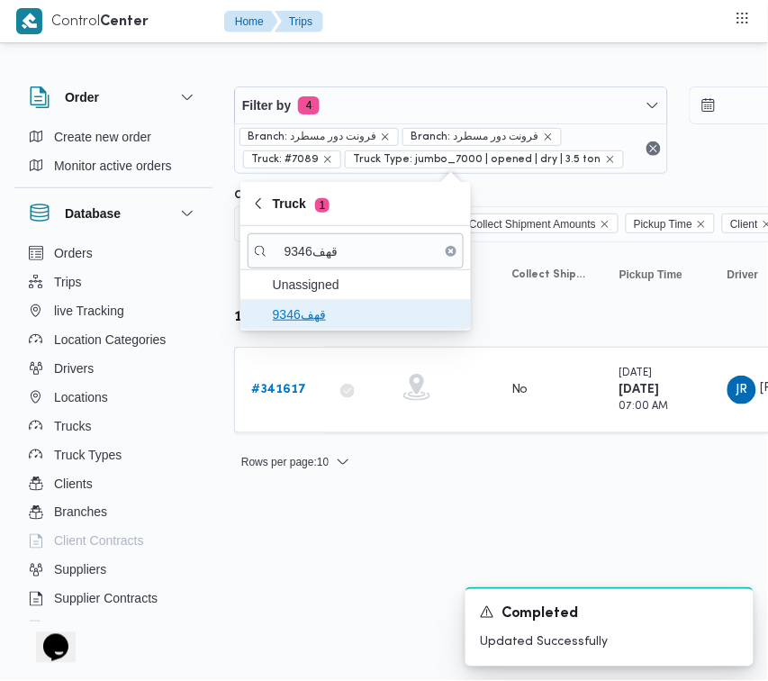
click at [329, 313] on span "قهف9346" at bounding box center [366, 315] width 187 height 22
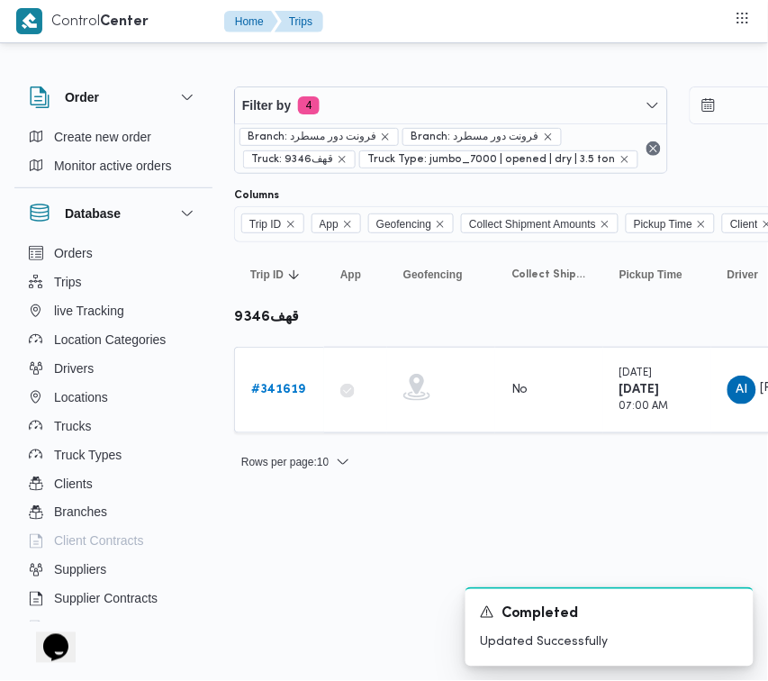
click at [316, 536] on html "Control Center Home Trips Order Create new order Monitor active orders Database…" at bounding box center [384, 340] width 768 height 681
click at [277, 384] on b "# 341619" at bounding box center [278, 390] width 54 height 12
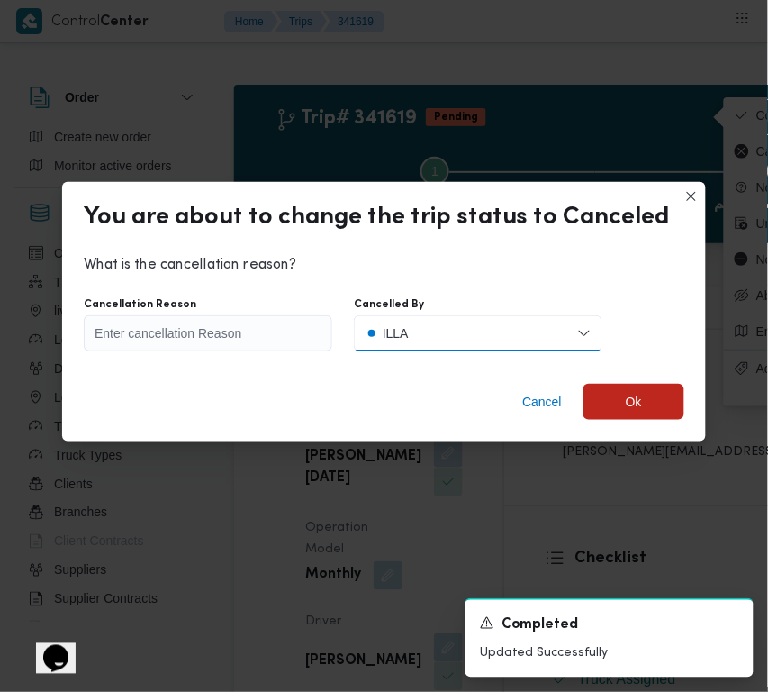
click at [409, 347] on div "ILLA" at bounding box center [396, 333] width 26 height 36
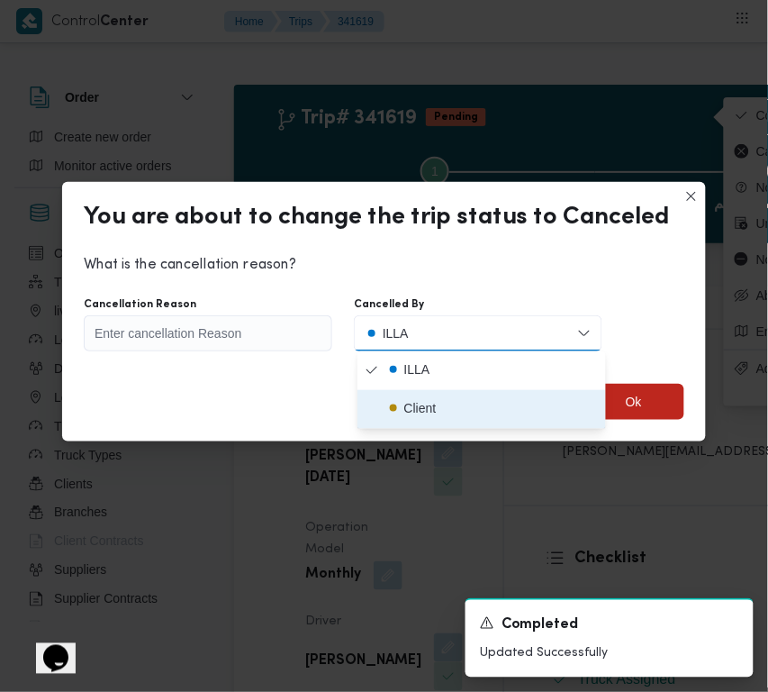
click at [422, 402] on div "Client" at bounding box center [420, 408] width 32 height 22
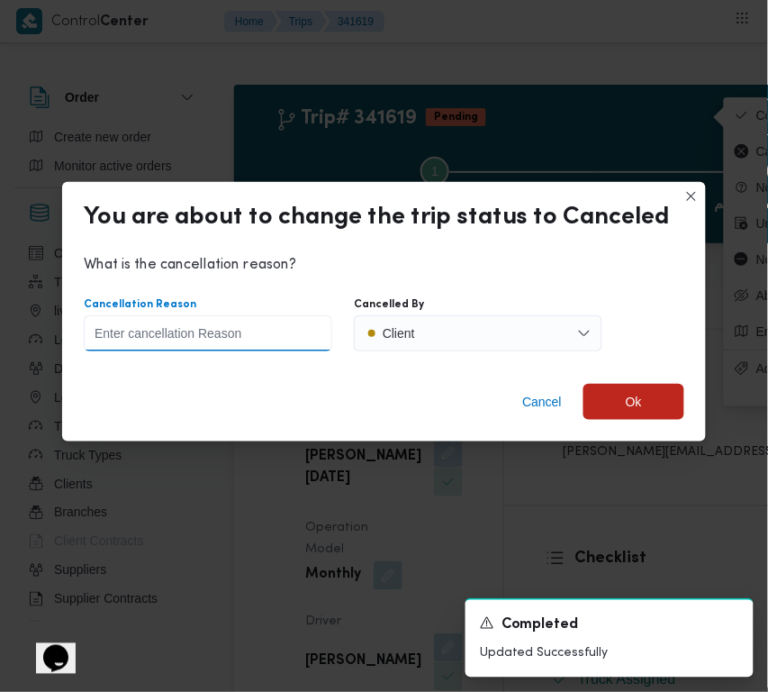
click at [203, 340] on input "Cancellation Reason" at bounding box center [208, 333] width 249 height 36
type input "العميل لغي العربيه"
click at [620, 397] on span "Ok" at bounding box center [634, 401] width 101 height 36
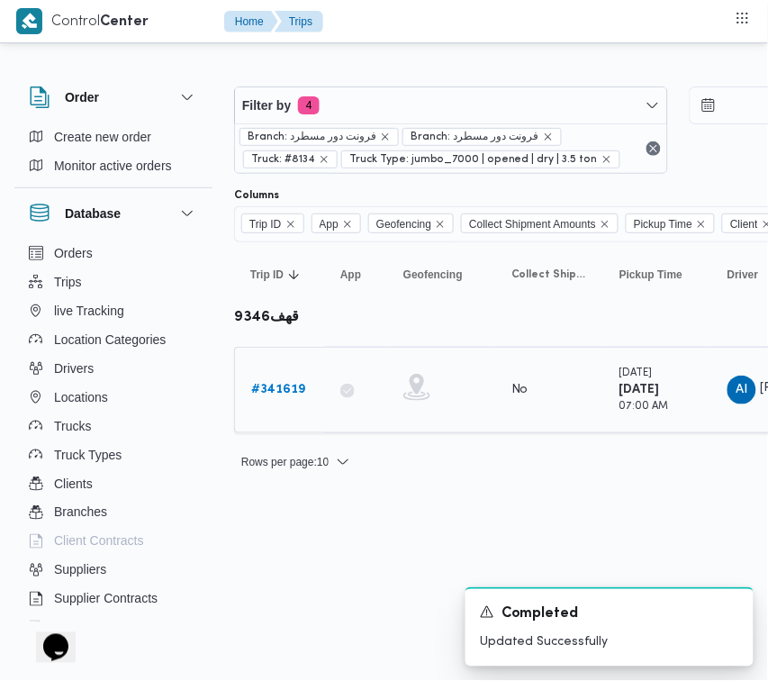
click at [276, 402] on div "# 341619" at bounding box center [279, 390] width 71 height 36
click at [294, 384] on b "# 341619" at bounding box center [278, 390] width 54 height 12
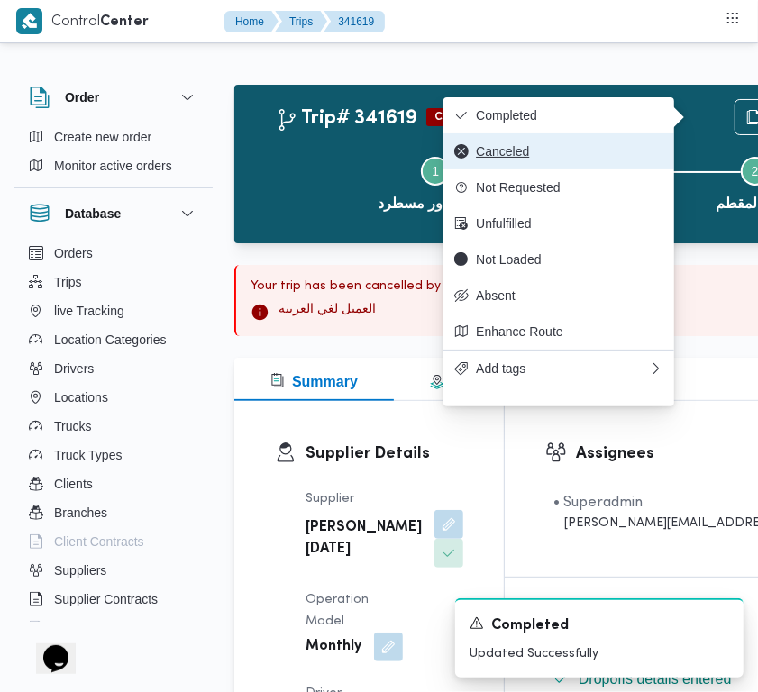
click at [570, 158] on span "Canceled" at bounding box center [569, 151] width 187 height 14
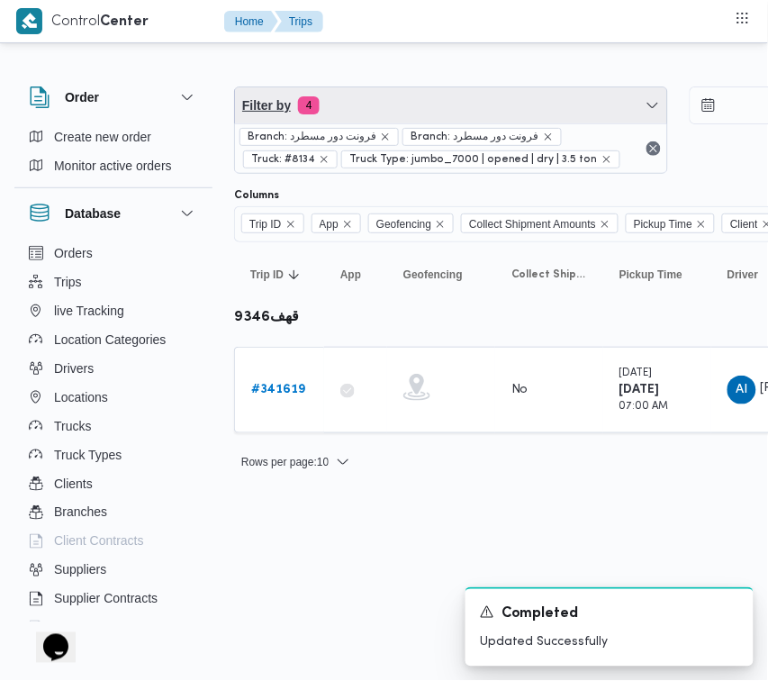
click at [494, 95] on span "Filter by 4" at bounding box center [451, 105] width 432 height 36
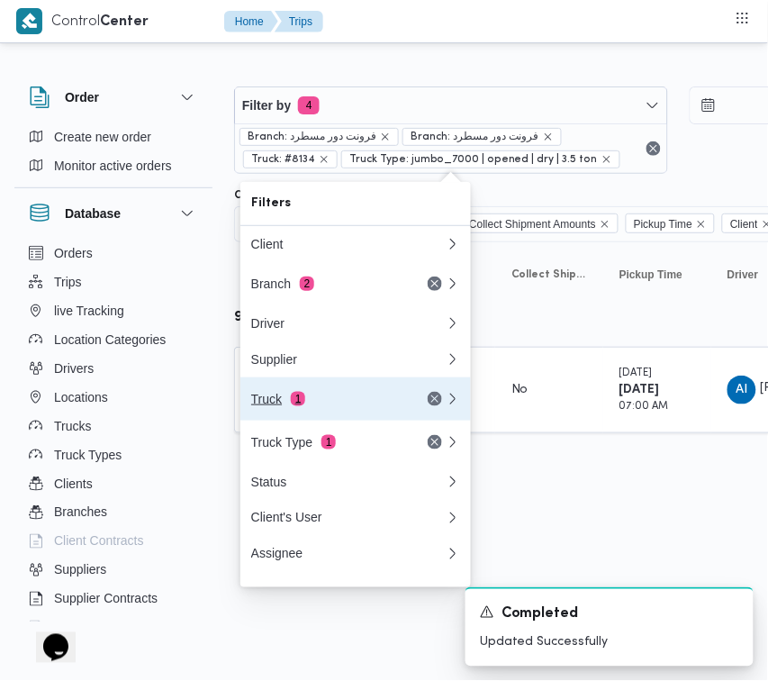
click at [326, 406] on div "Truck 1" at bounding box center [326, 399] width 151 height 14
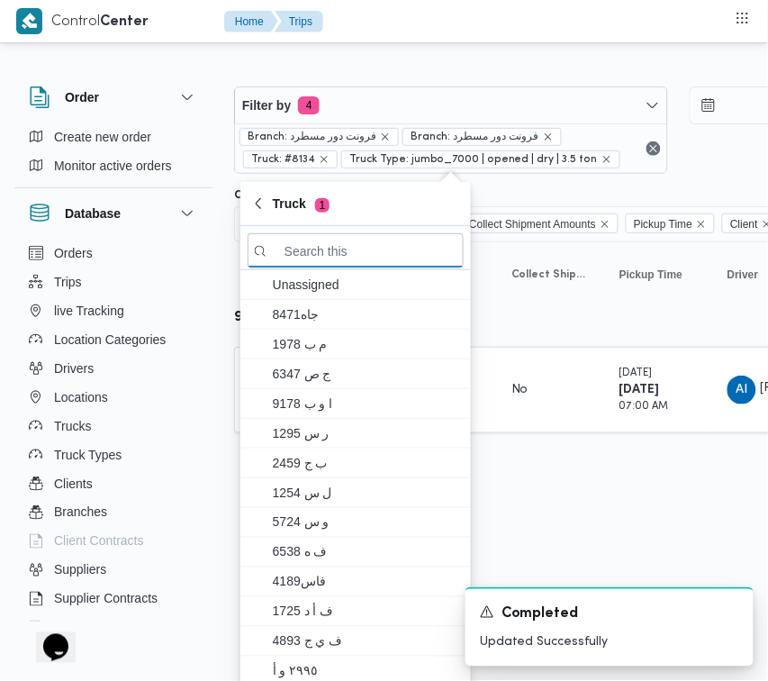
paste input "قلو2463"
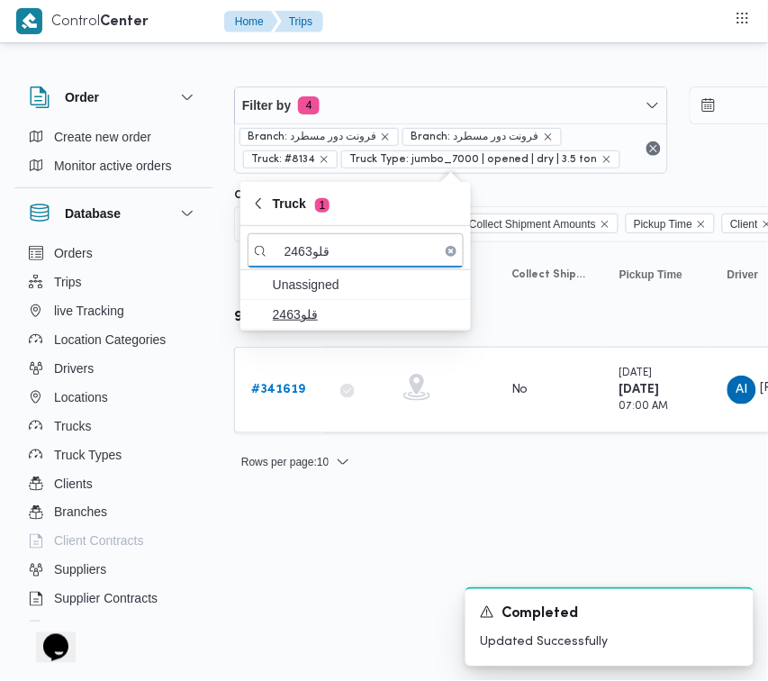
type input "قلو2463"
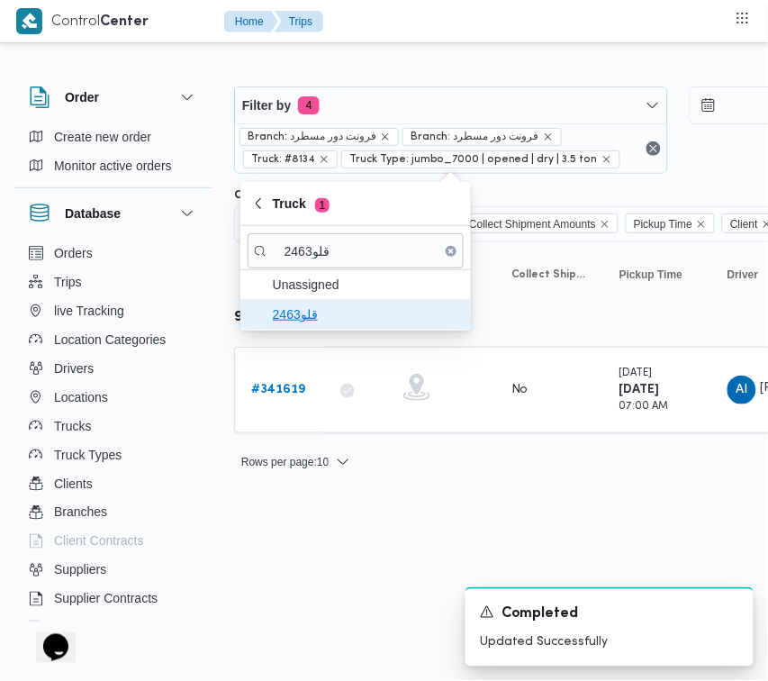
click at [322, 316] on span "قلو2463" at bounding box center [366, 315] width 187 height 22
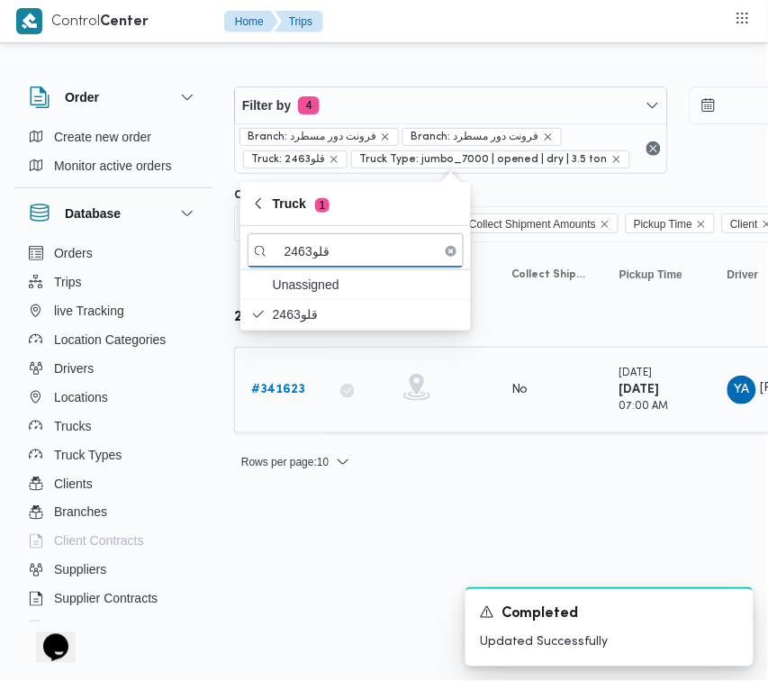
click at [286, 394] on b "# 341623" at bounding box center [278, 390] width 54 height 12
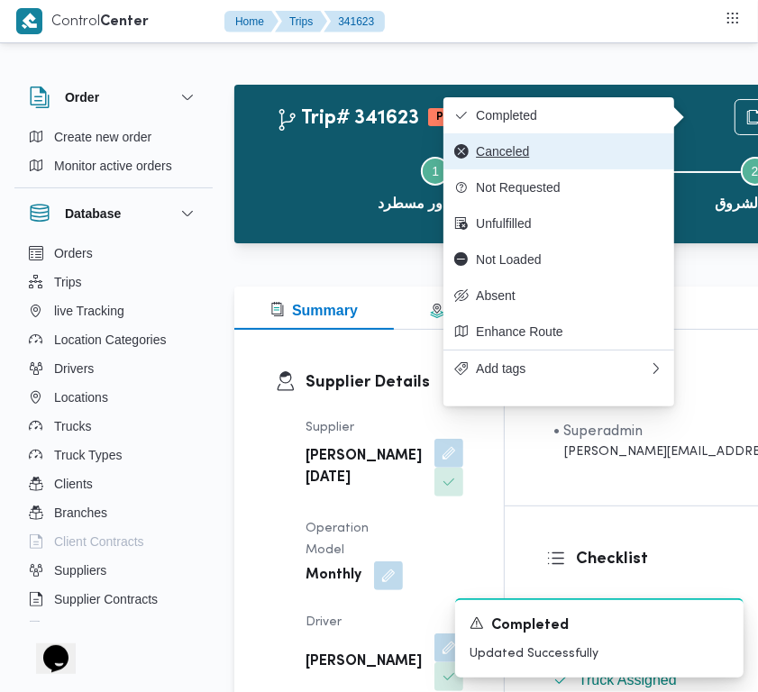
click at [509, 140] on button "Canceled" at bounding box center [558, 151] width 231 height 36
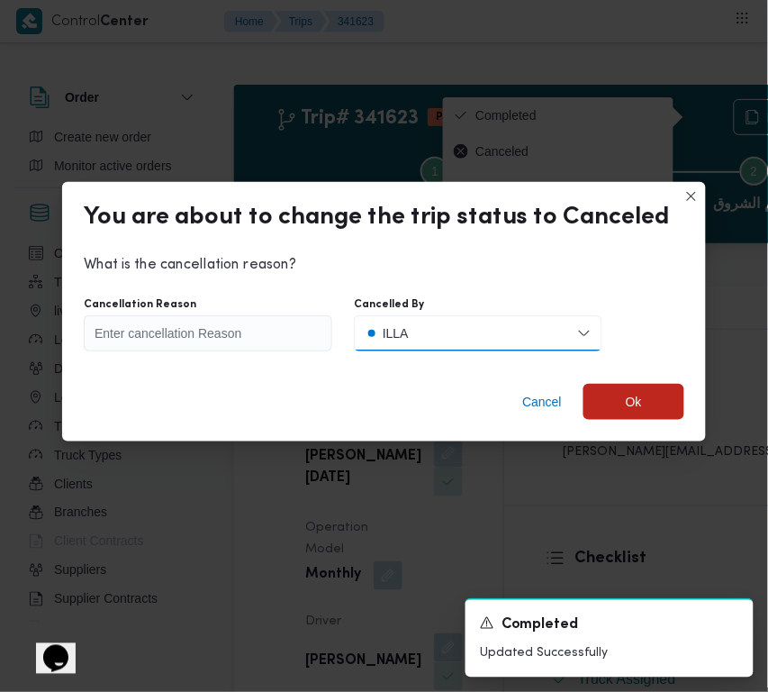
click at [570, 331] on button "ILLA" at bounding box center [478, 333] width 249 height 36
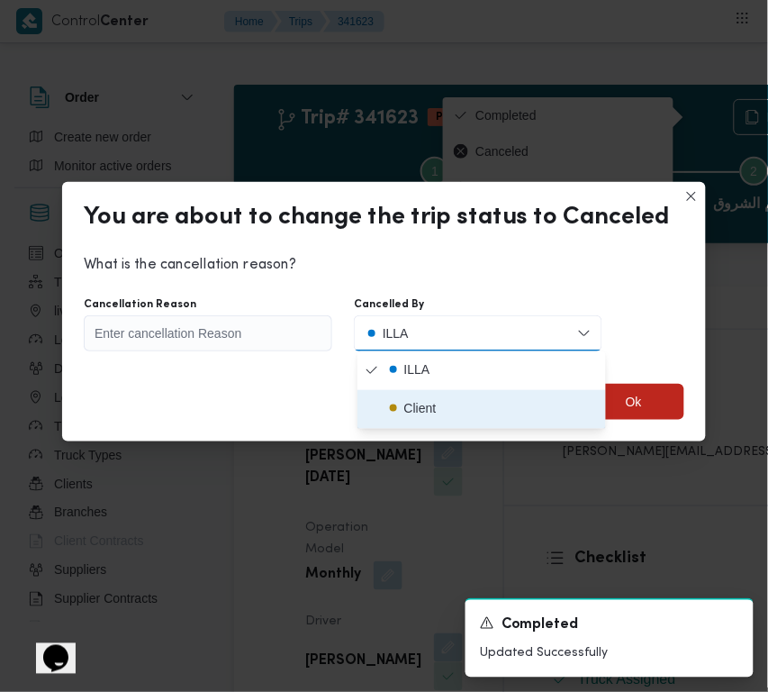
click at [539, 419] on span "Client" at bounding box center [492, 409] width 213 height 24
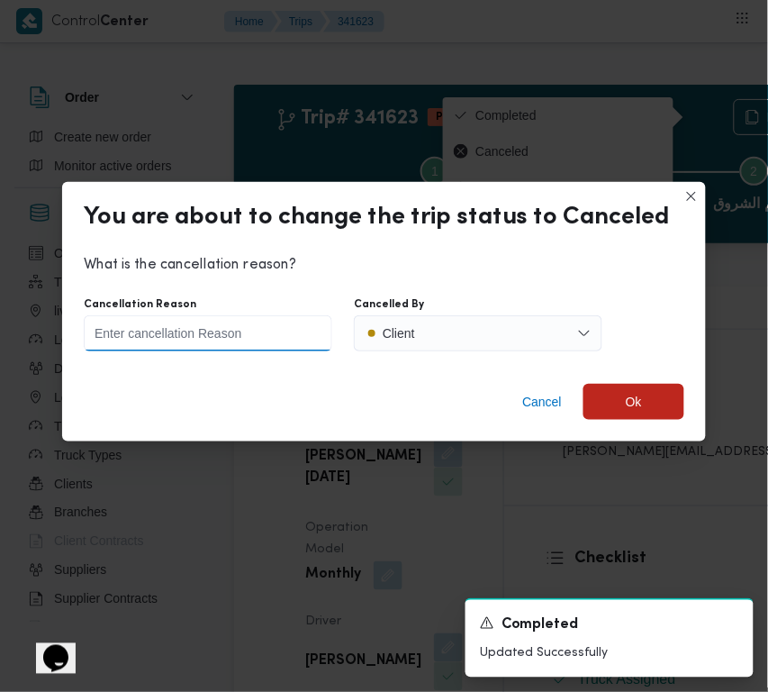
click at [172, 316] on input "Cancellation Reason" at bounding box center [208, 333] width 249 height 36
type input "العميل لغي العربيه"
click at [646, 416] on span "Ok" at bounding box center [634, 401] width 101 height 36
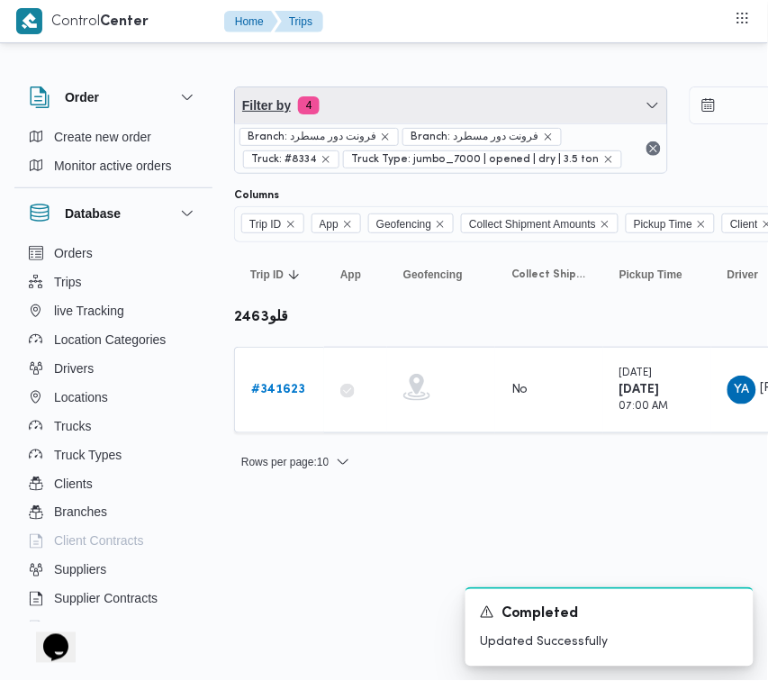
click at [395, 117] on span "Filter by 4" at bounding box center [451, 105] width 432 height 36
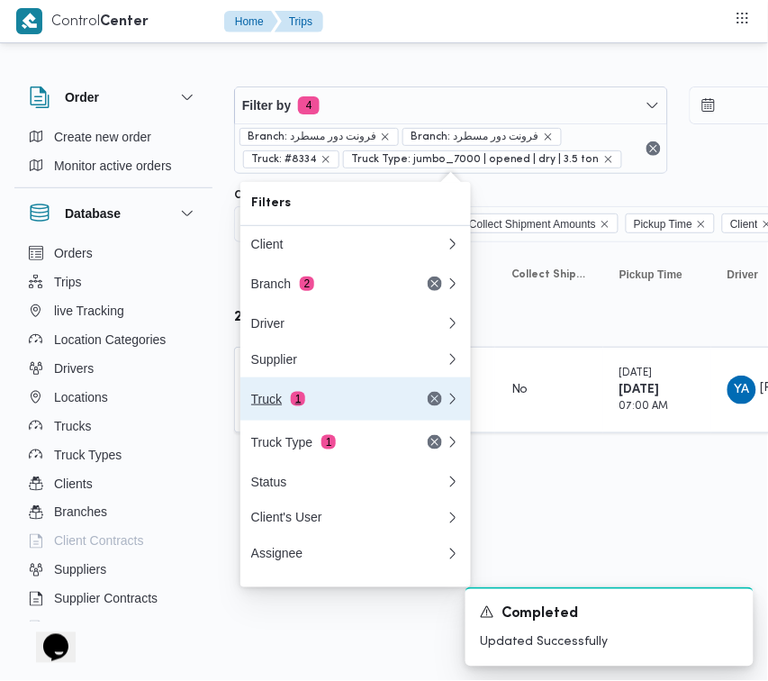
click at [354, 420] on button "Truck 1" at bounding box center [356, 398] width 231 height 43
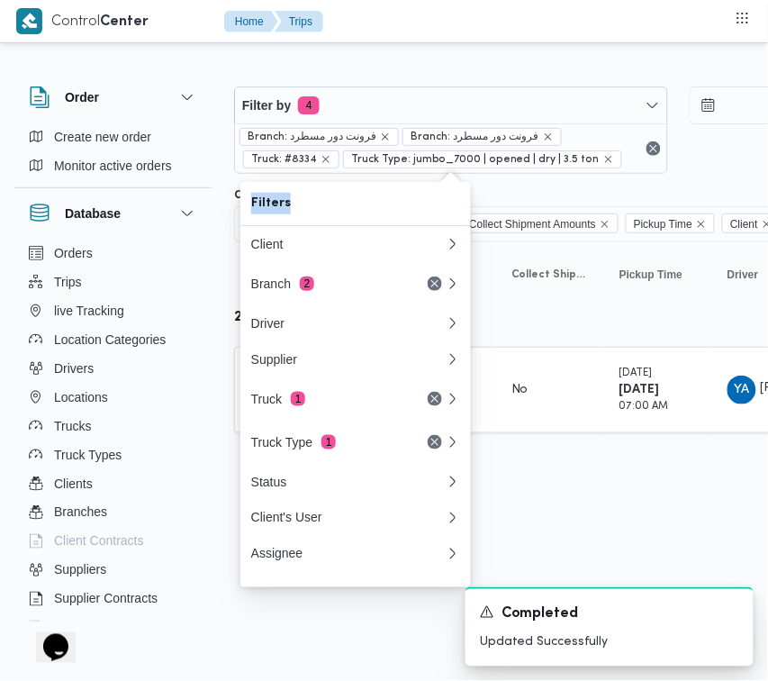
click at [354, 420] on div "Filters Client Branch 2 Driver Supplier Truck 1 Truck Type 1 Status Client's Us…" at bounding box center [356, 384] width 231 height 405
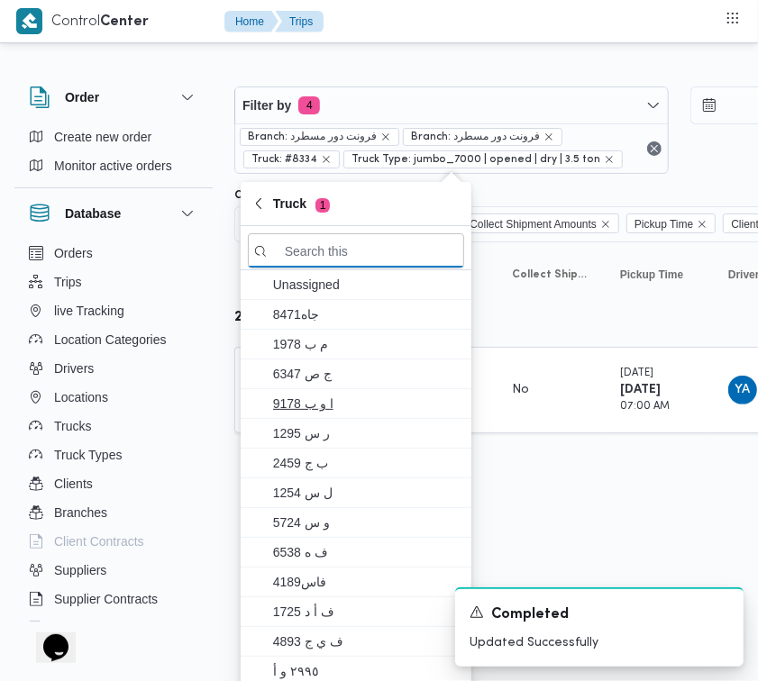
paste input "قوي4931"
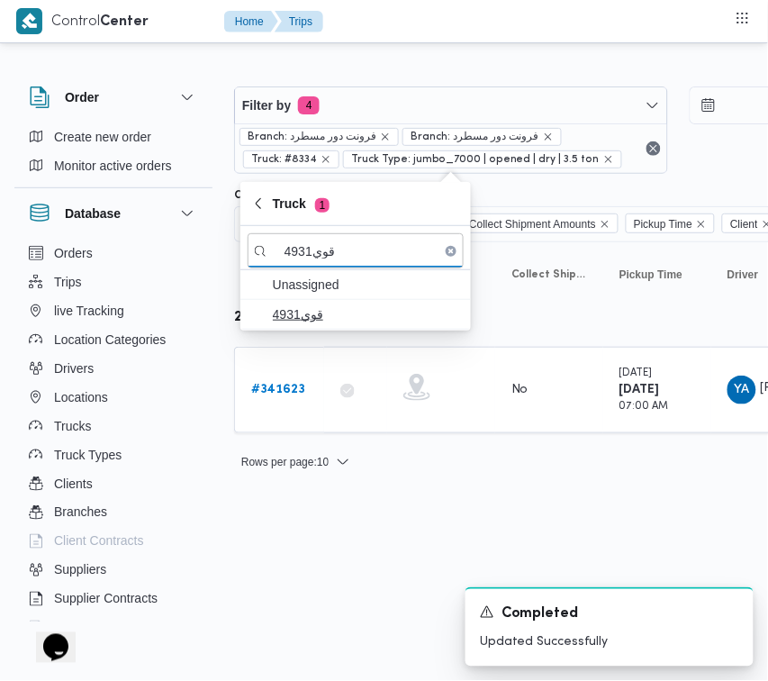
type input "قوي4931"
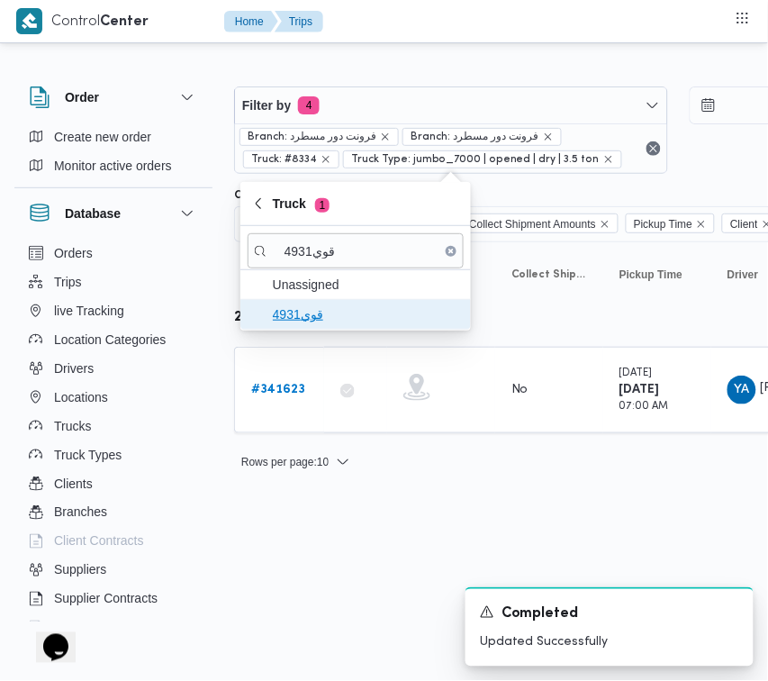
click at [321, 320] on span "قوي4931" at bounding box center [366, 315] width 187 height 22
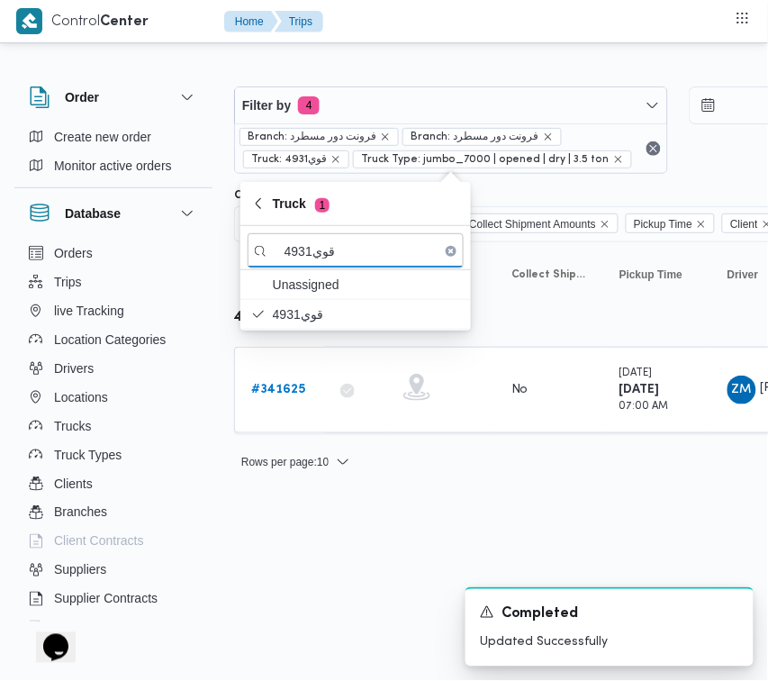
click at [326, 509] on html "Control Center Home Trips Order Create new order Monitor active orders Database…" at bounding box center [384, 340] width 768 height 681
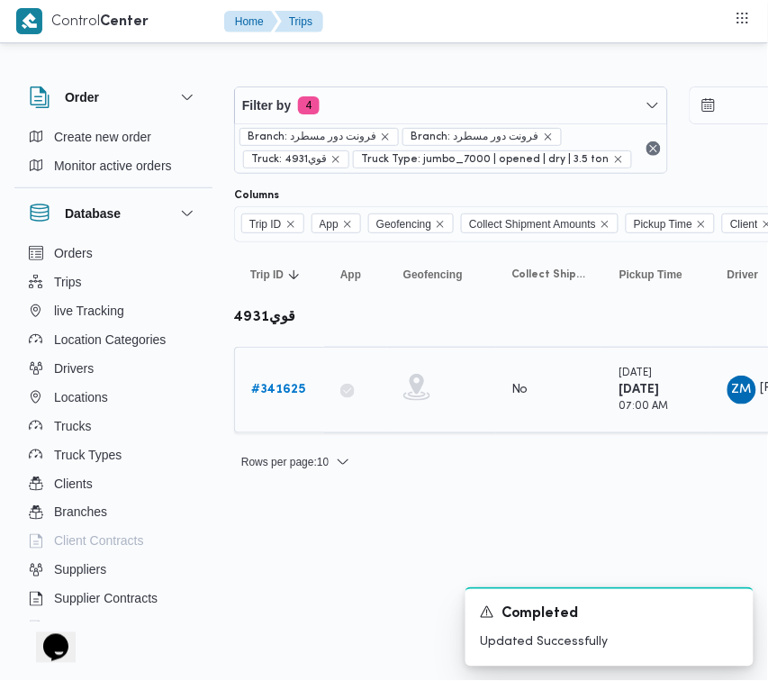
click at [286, 405] on div "# 341625" at bounding box center [279, 390] width 71 height 36
click at [268, 389] on b "# 341625" at bounding box center [278, 390] width 54 height 12
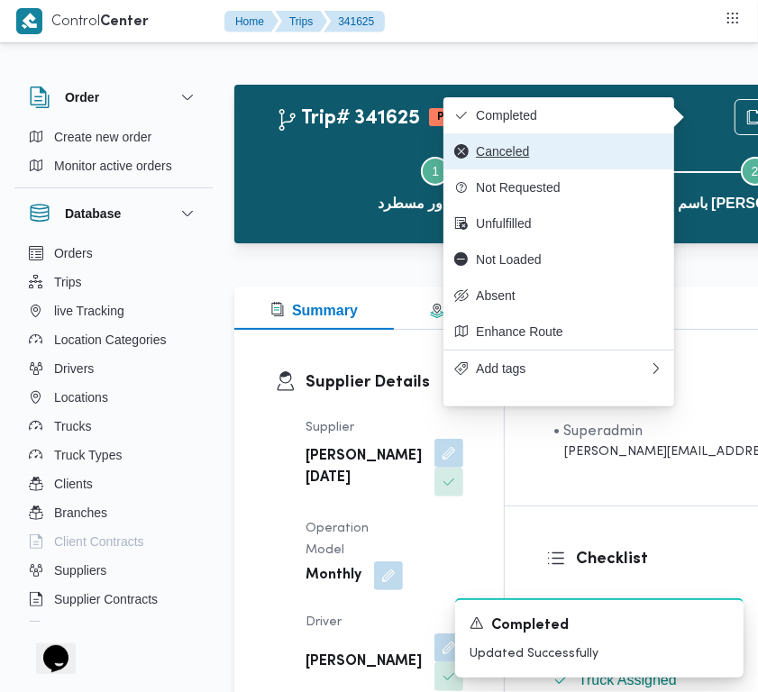
click at [578, 165] on button "Canceled" at bounding box center [558, 151] width 231 height 36
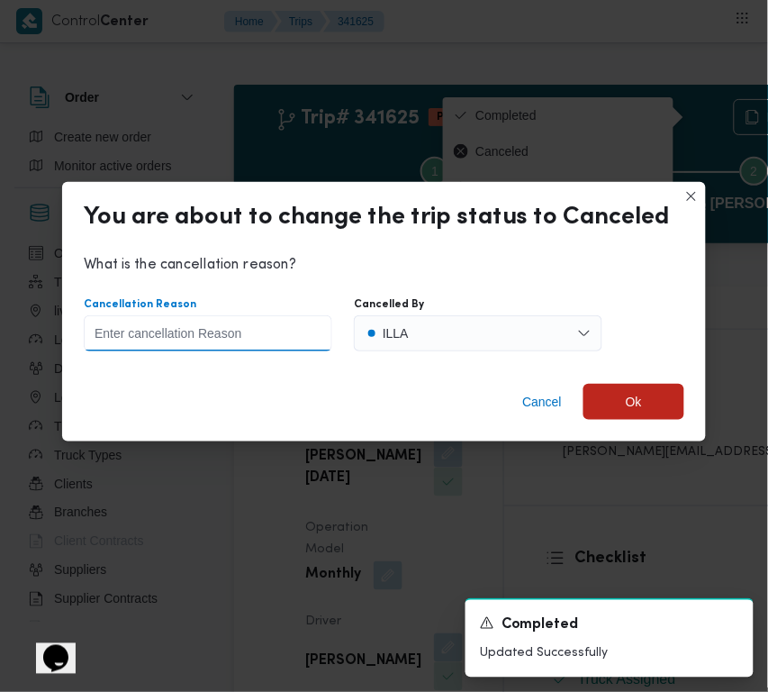
click at [226, 335] on input "Cancellation Reason" at bounding box center [208, 333] width 249 height 36
type input "العميل لغي العربيه"
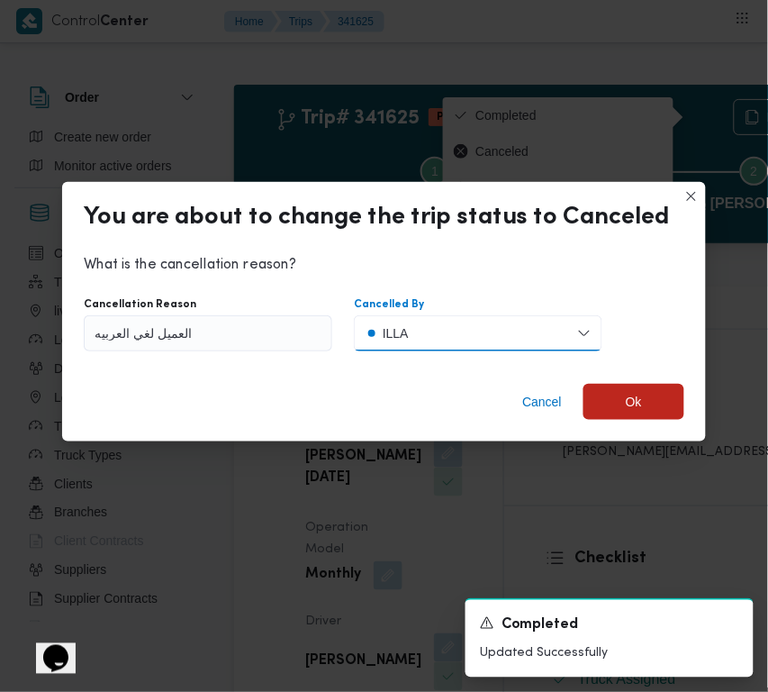
click at [435, 338] on button "ILLA" at bounding box center [478, 333] width 249 height 36
click at [446, 333] on button "ILLA" at bounding box center [478, 333] width 249 height 36
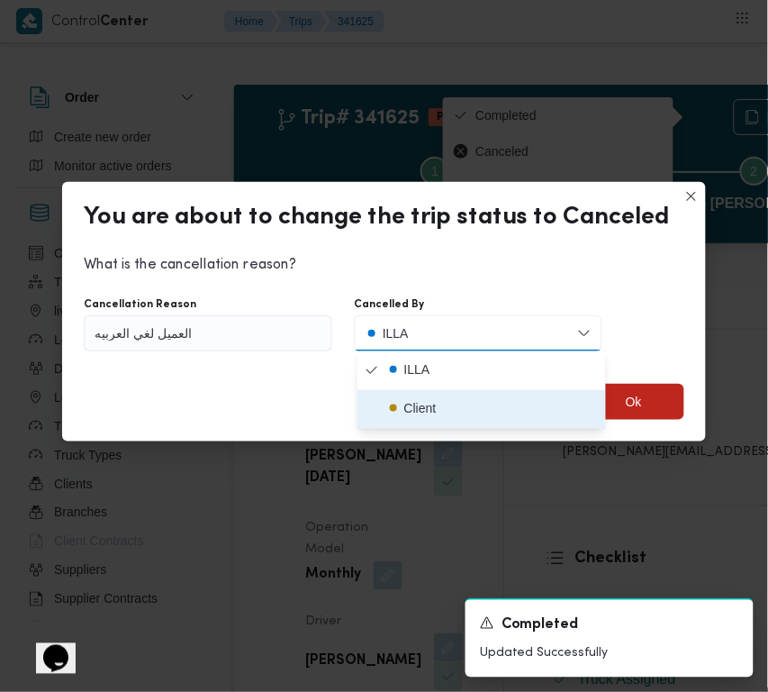
click at [437, 408] on div "Client" at bounding box center [412, 407] width 54 height 25
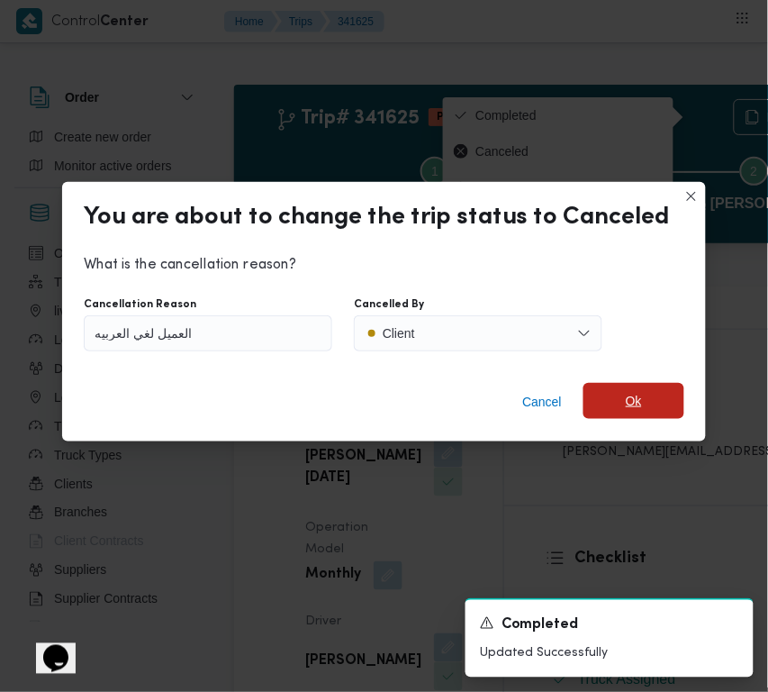
click at [626, 402] on span "Ok" at bounding box center [634, 401] width 16 height 22
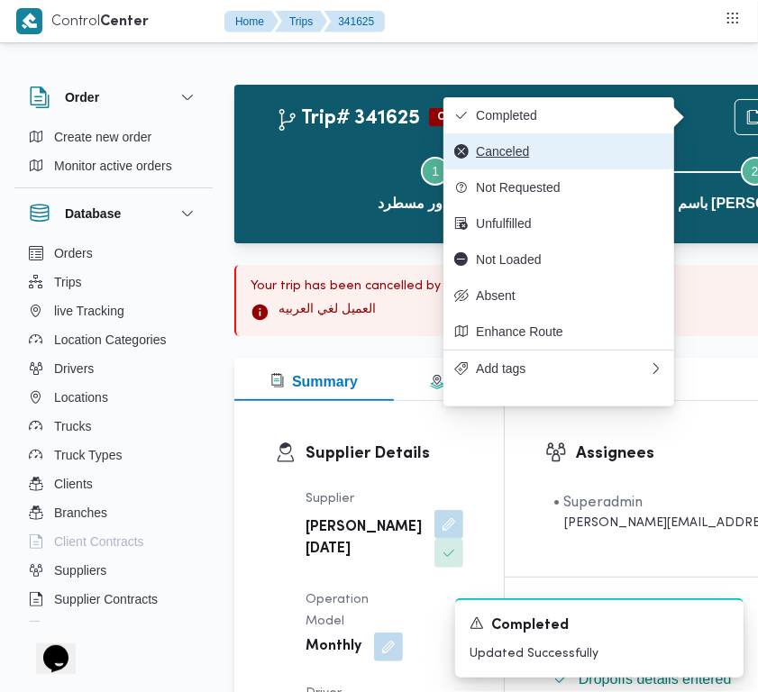
click at [564, 159] on span "Canceled" at bounding box center [569, 151] width 187 height 14
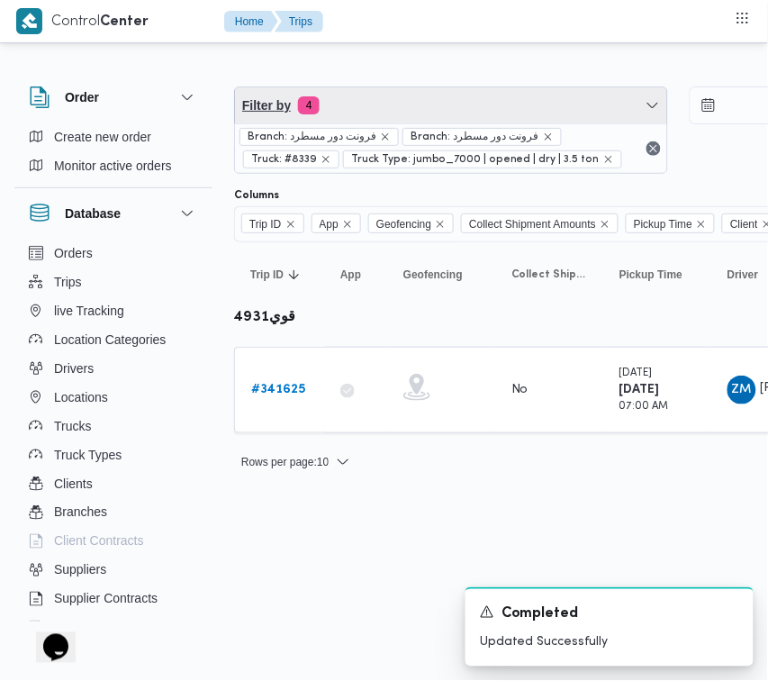
click at [417, 101] on span "Filter by 4" at bounding box center [451, 105] width 432 height 36
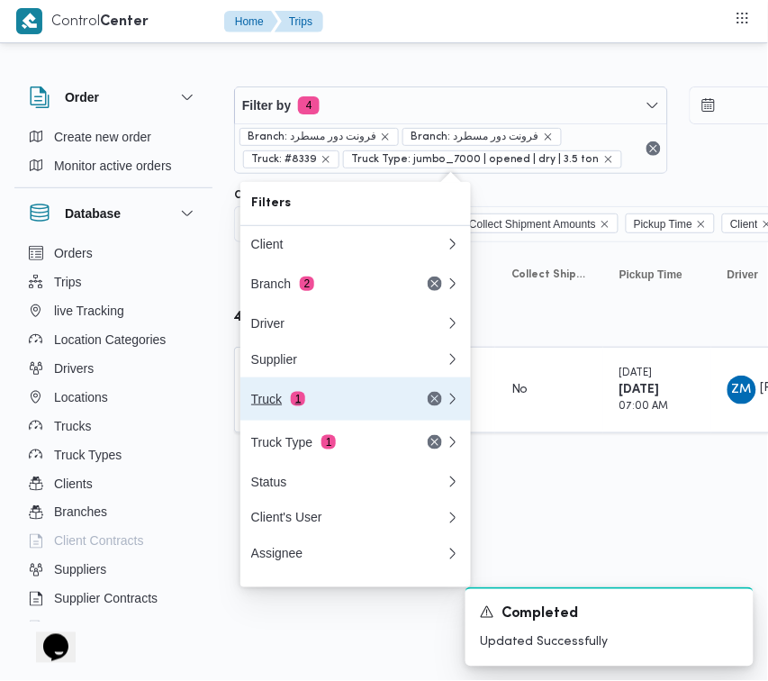
click at [327, 404] on div "Truck 1" at bounding box center [326, 399] width 151 height 14
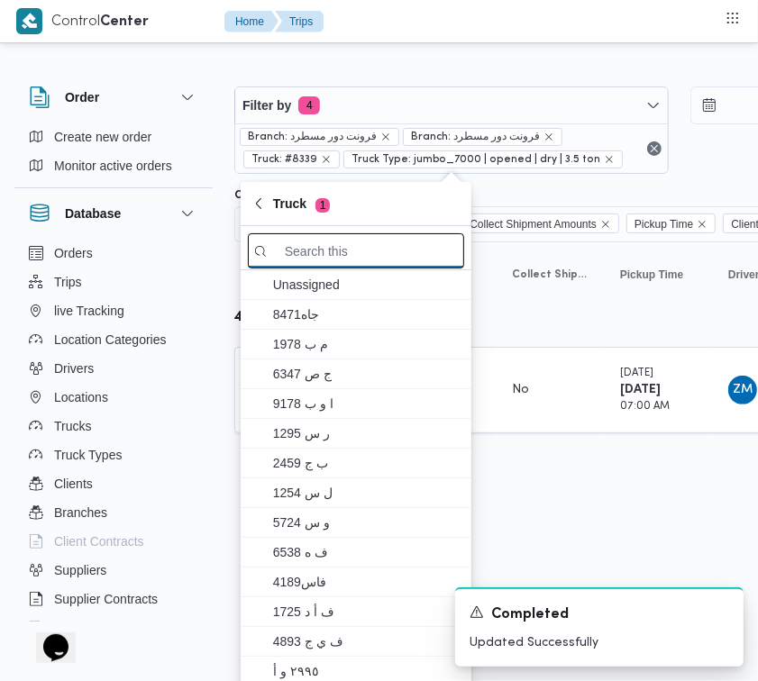
paste input "قيب6827"
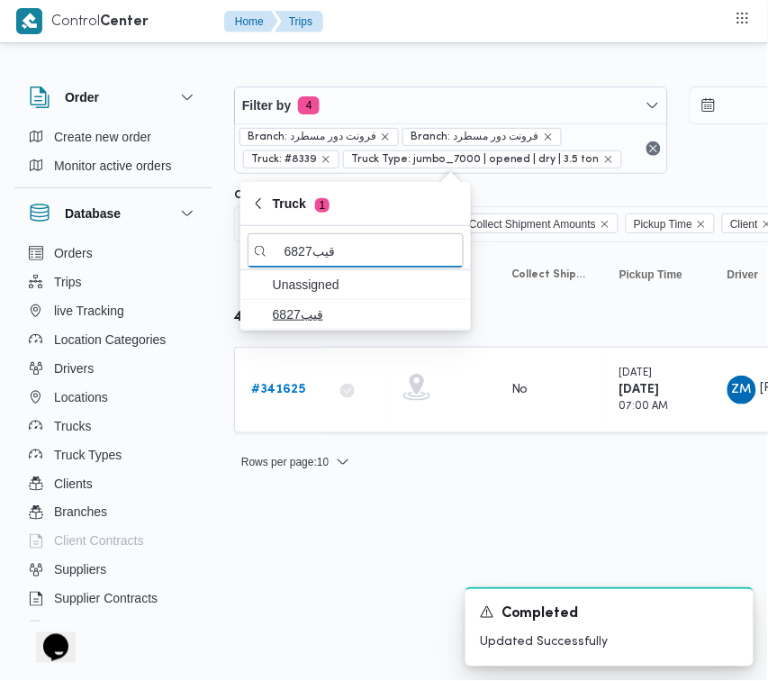
type input "قيب6827"
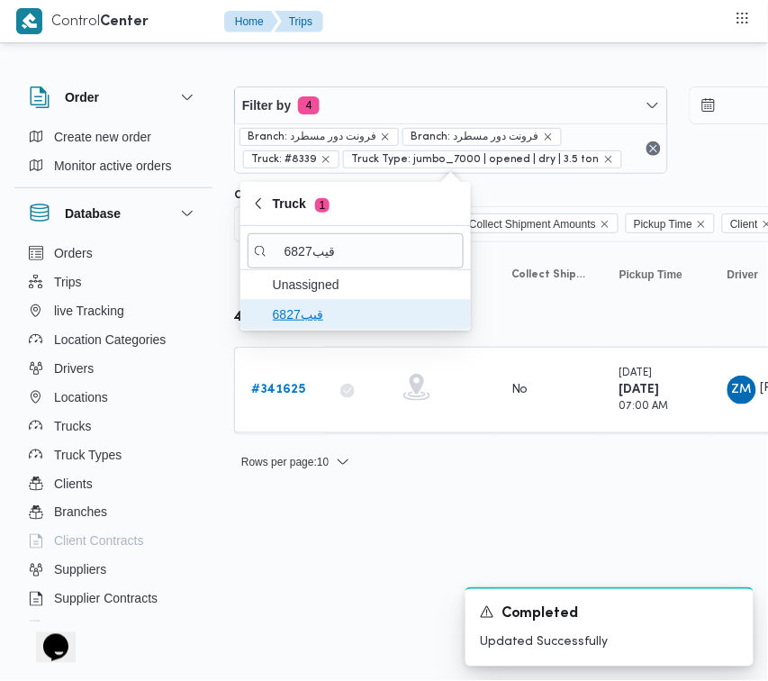
click at [331, 306] on span "قيب6827" at bounding box center [366, 315] width 187 height 22
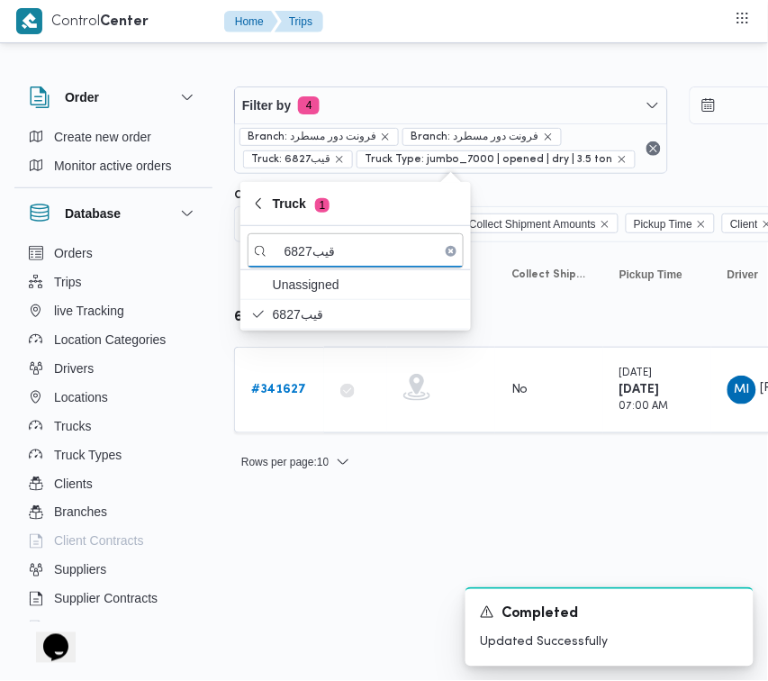
drag, startPoint x: 290, startPoint y: 520, endPoint x: 290, endPoint y: 491, distance: 28.8
click at [290, 511] on html "Control Center Home Trips Order Create new order Monitor active orders Database…" at bounding box center [384, 340] width 768 height 681
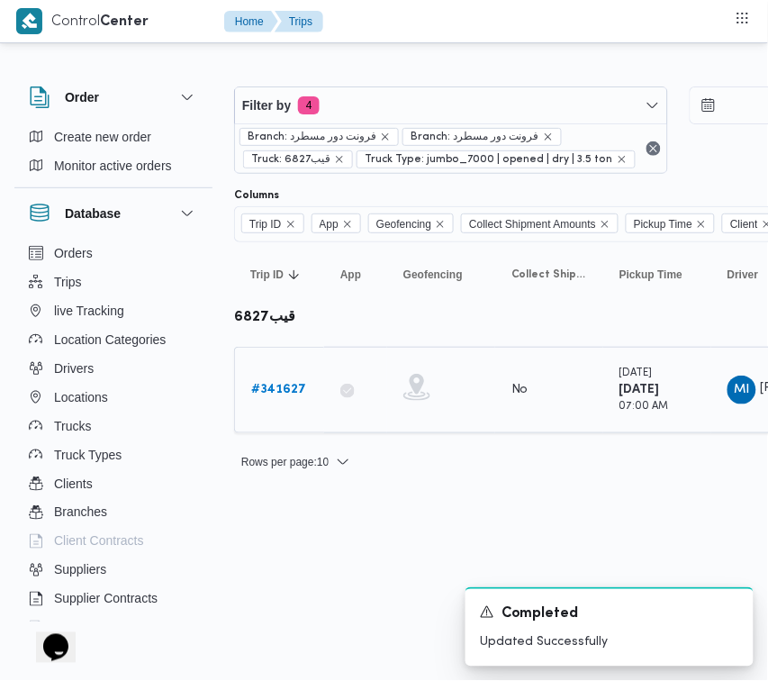
drag, startPoint x: 289, startPoint y: 370, endPoint x: 289, endPoint y: 384, distance: 13.5
click at [289, 378] on td "Trip ID # 341627" at bounding box center [279, 390] width 90 height 86
click at [295, 395] on b "# 341627" at bounding box center [278, 390] width 55 height 12
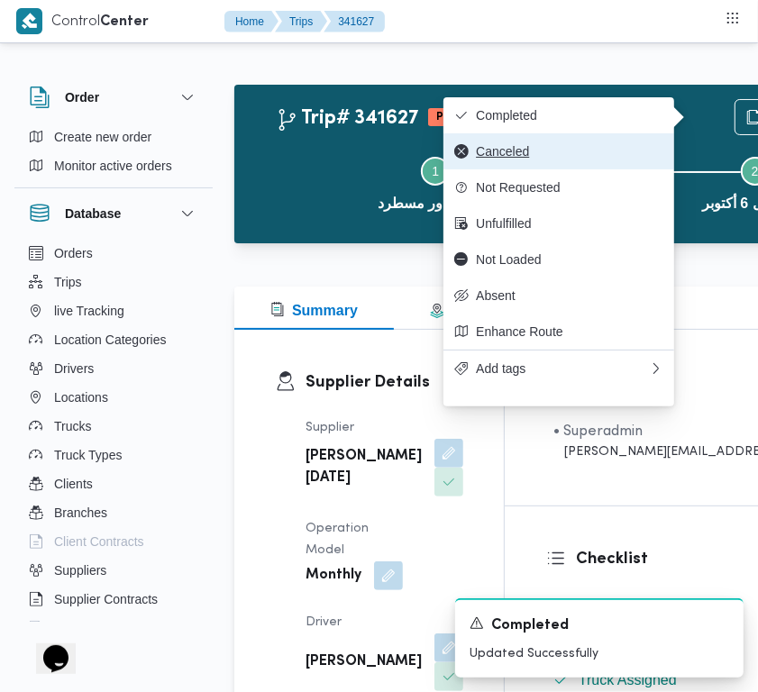
click at [476, 137] on button "Canceled" at bounding box center [558, 151] width 231 height 36
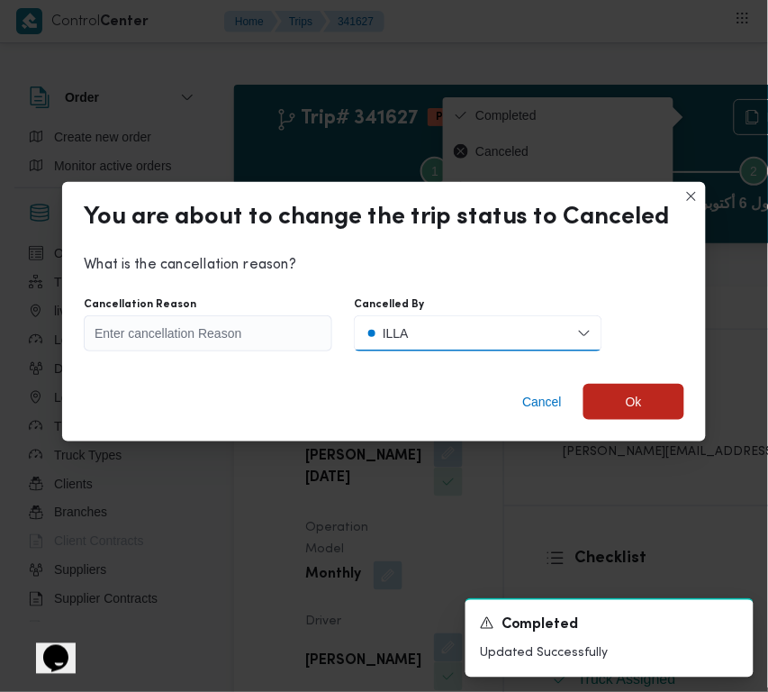
click at [411, 321] on div "ILLA" at bounding box center [387, 333] width 48 height 40
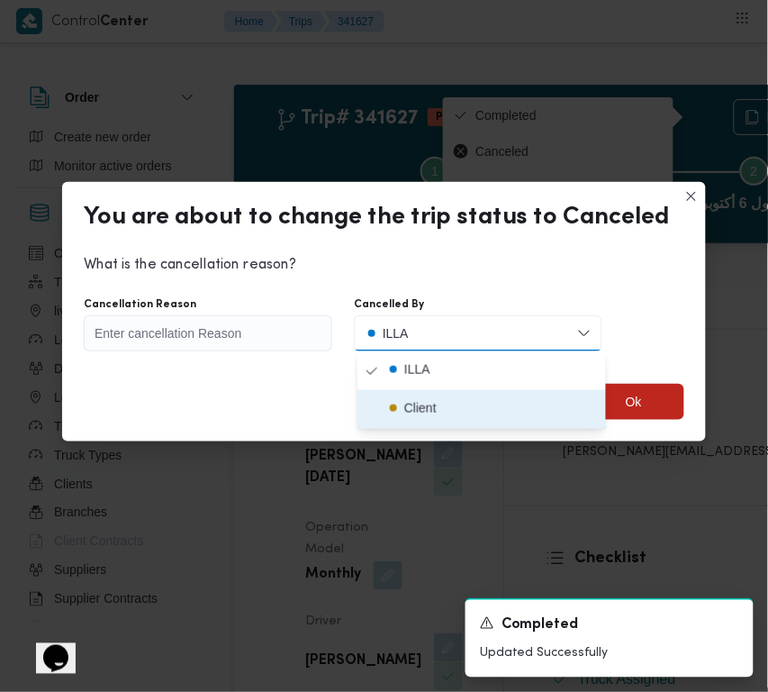
click at [398, 401] on icon "button" at bounding box center [393, 408] width 14 height 14
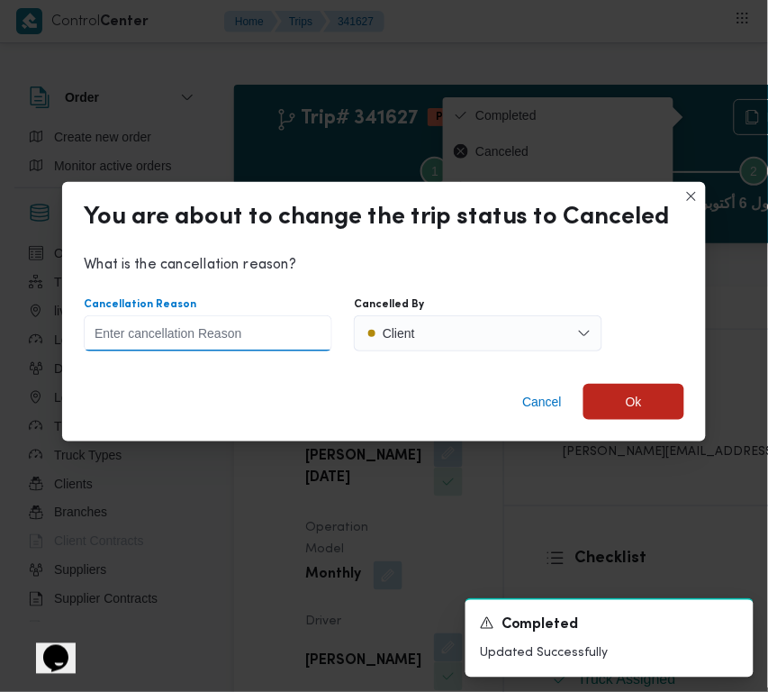
click at [187, 316] on input "Cancellation Reason" at bounding box center [208, 333] width 249 height 36
type input "العميل لغي العربيه"
click at [664, 422] on div "Cancel Ok" at bounding box center [384, 405] width 644 height 72
click at [663, 385] on span "Ok" at bounding box center [634, 402] width 101 height 36
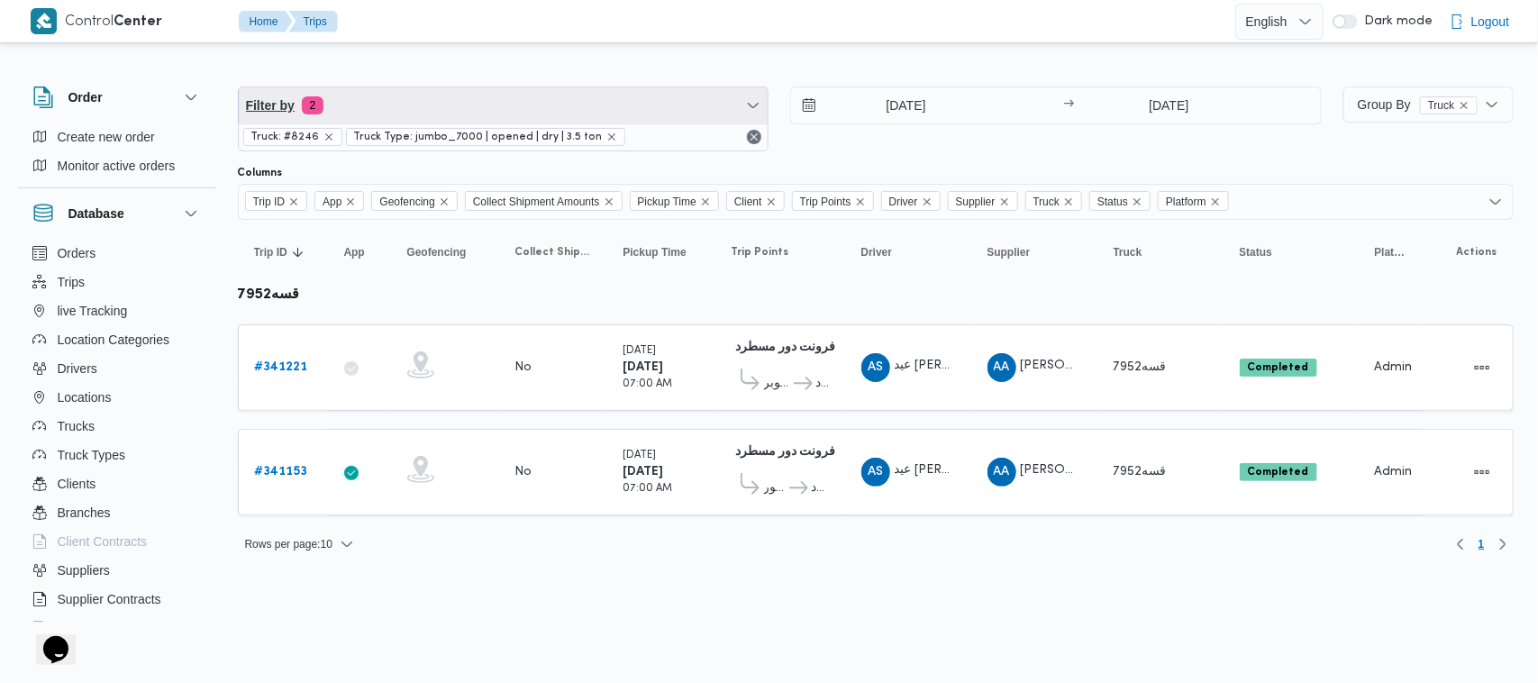
click at [550, 97] on span "Filter by 2" at bounding box center [504, 105] width 530 height 36
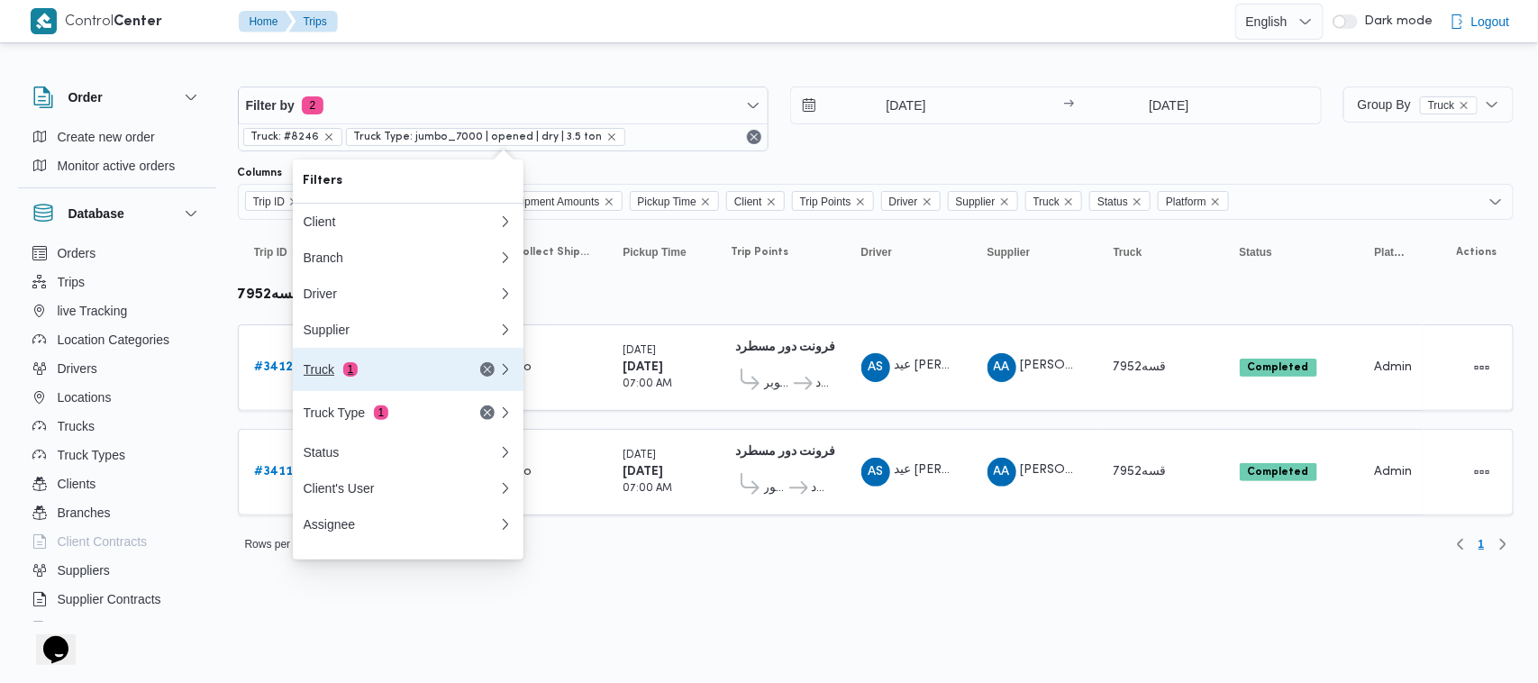
click at [392, 377] on div "Truck 1" at bounding box center [379, 369] width 151 height 14
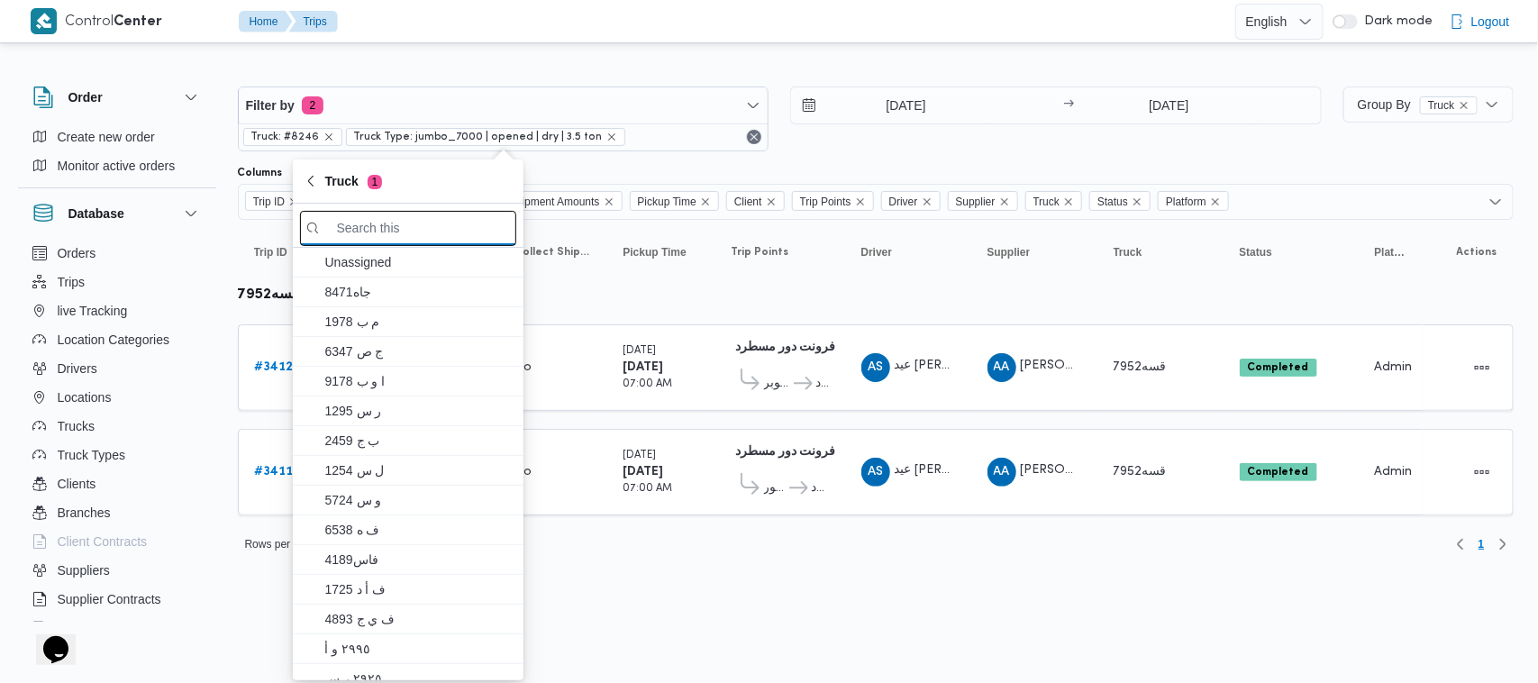
paste input "7883"
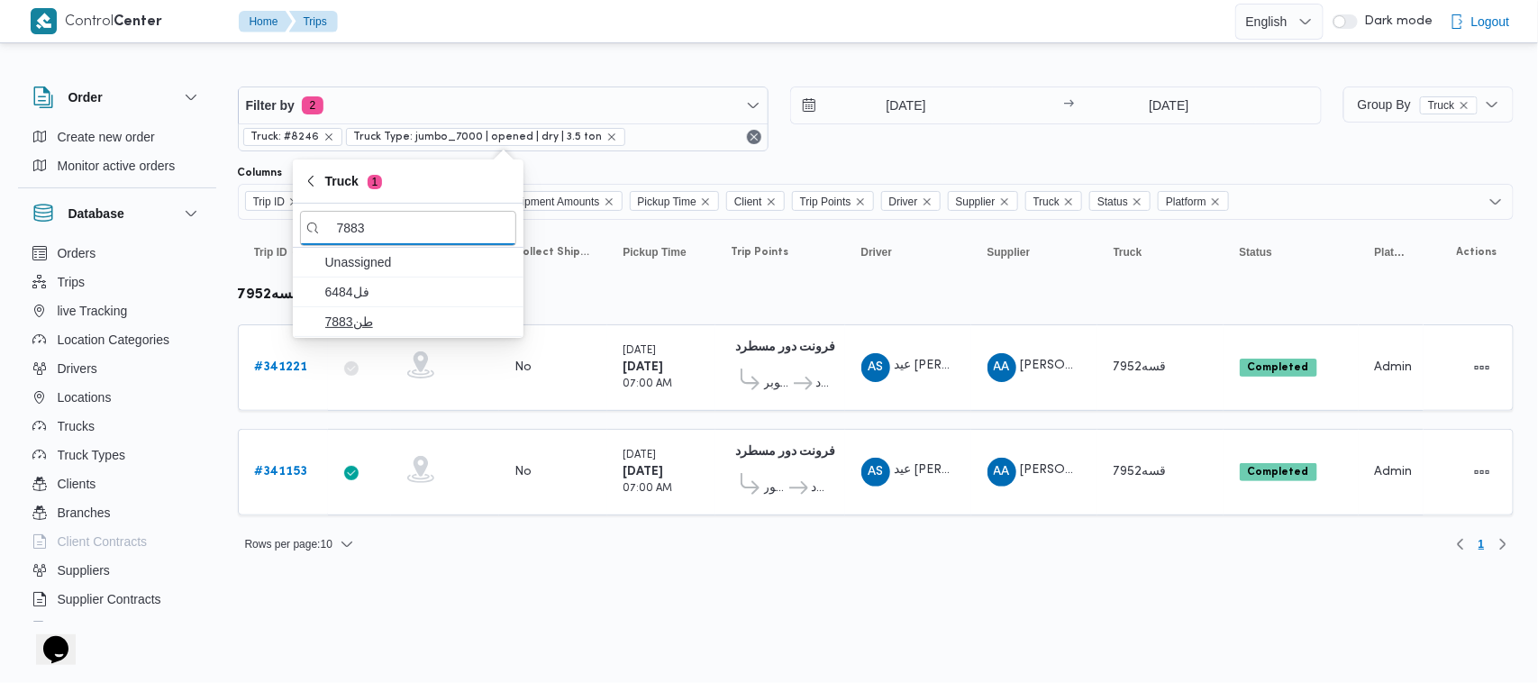
type input "7883"
click at [402, 313] on span "طن7883" at bounding box center [418, 322] width 187 height 22
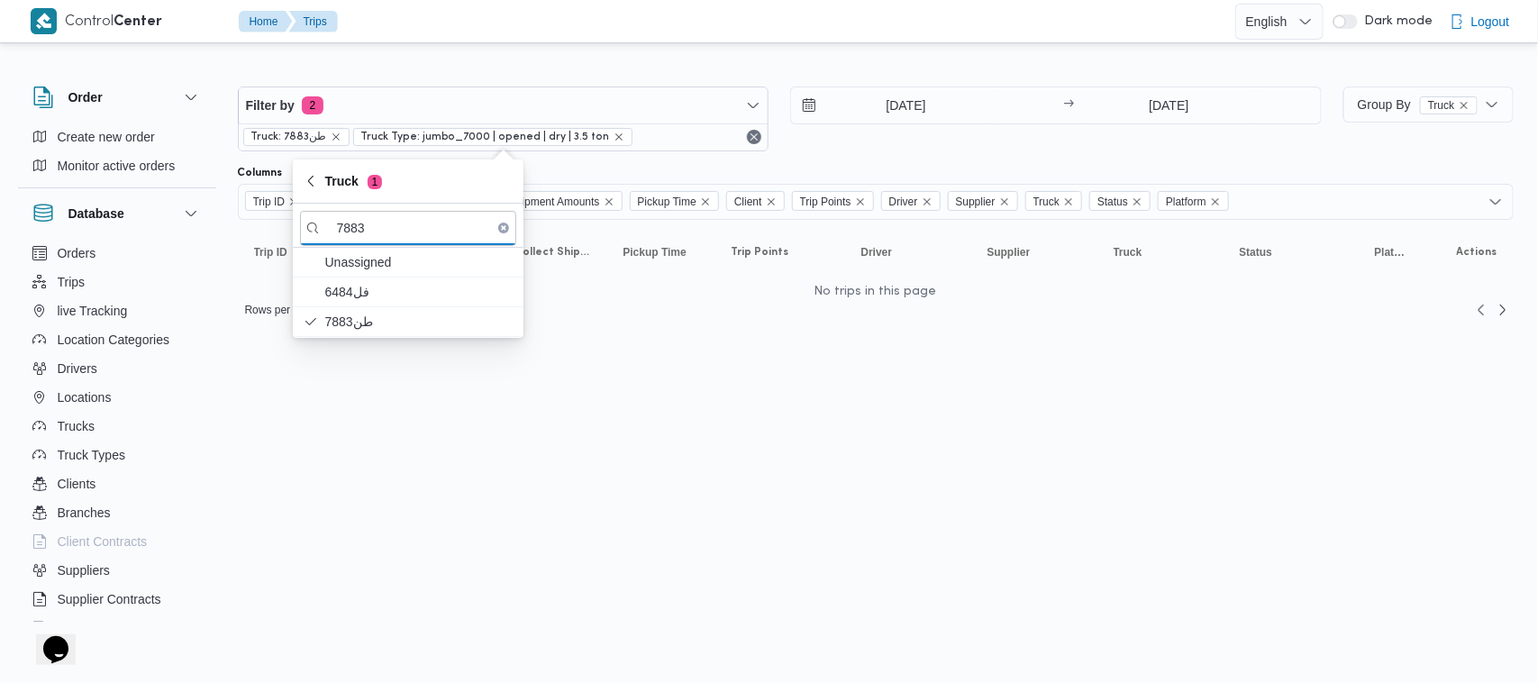
click at [880, 113] on input "7/10/2025" at bounding box center [893, 105] width 204 height 36
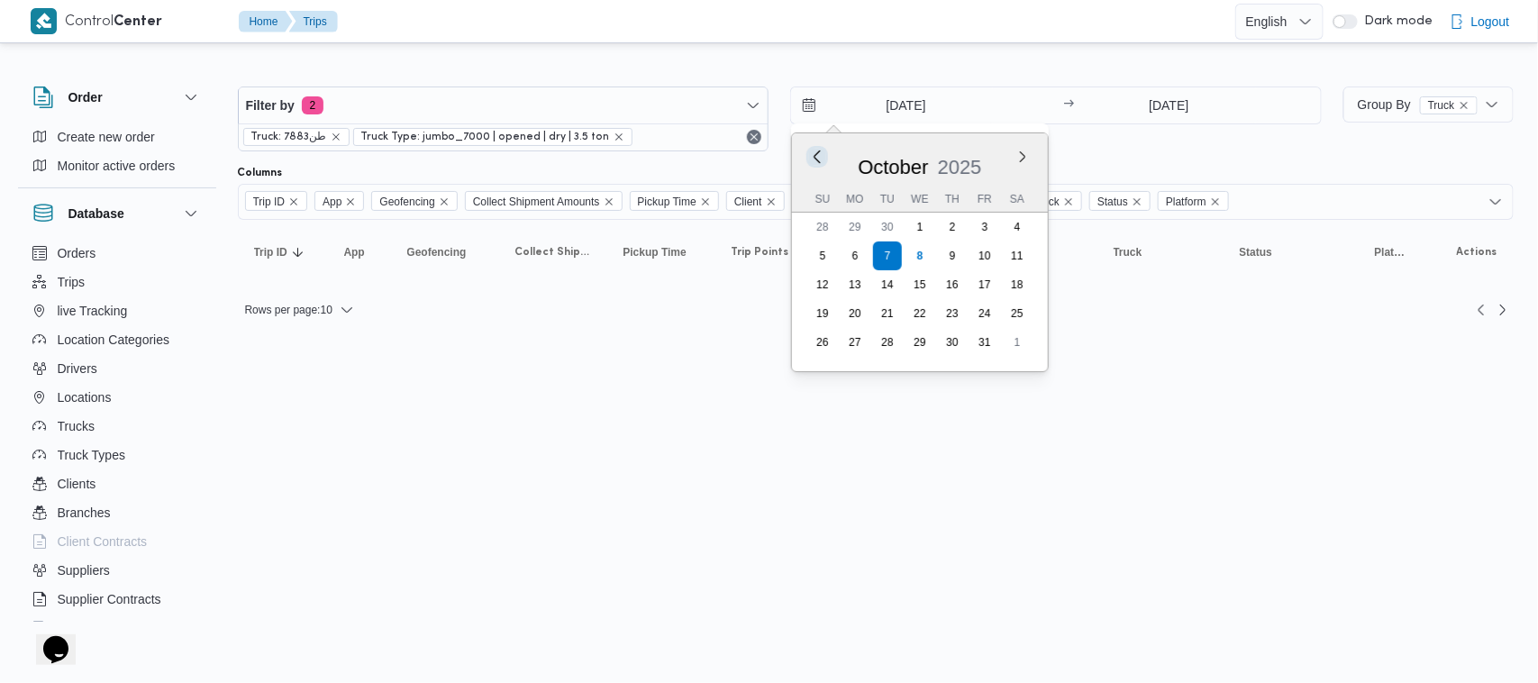
click at [815, 154] on button "Previous Month" at bounding box center [817, 156] width 17 height 17
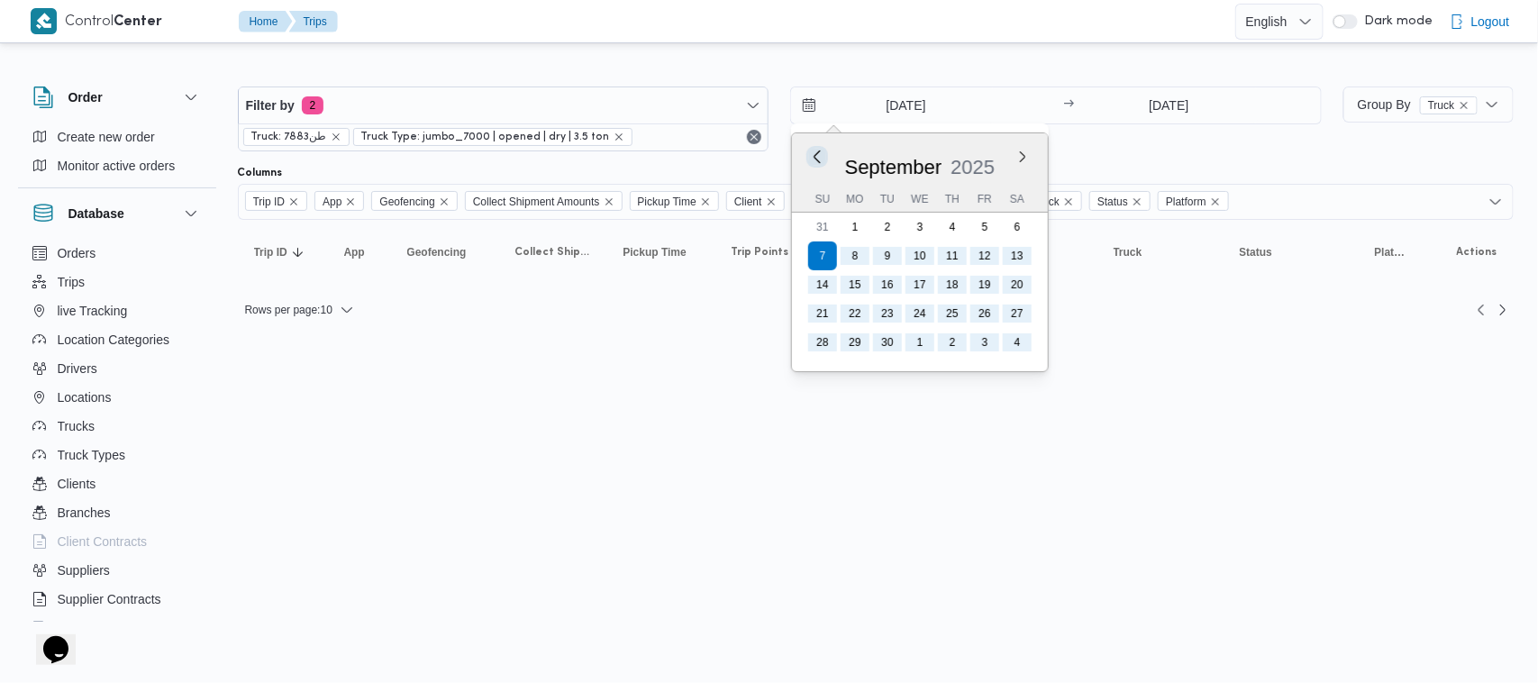
click at [815, 154] on button "Previous Month" at bounding box center [817, 156] width 17 height 17
type input "7/8/2025"
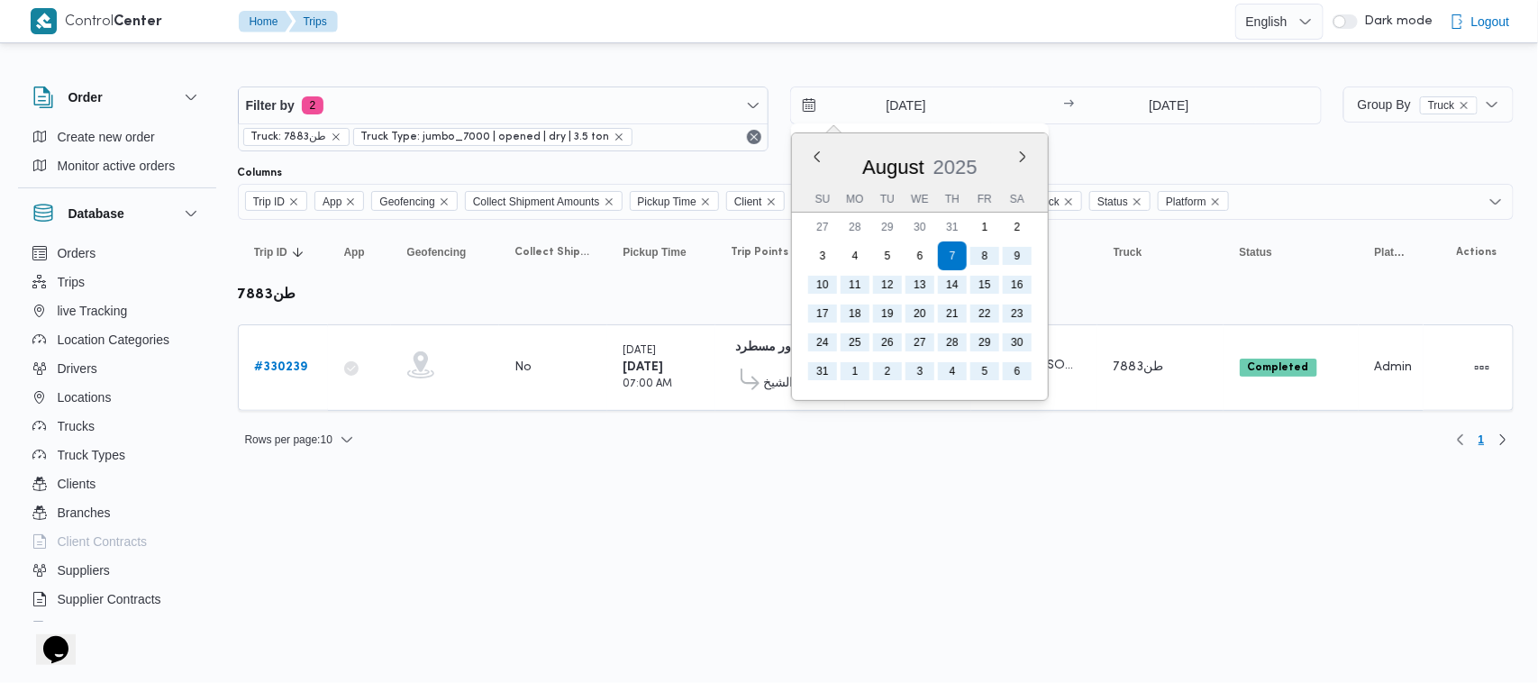
click at [335, 295] on table "Trip ID Click to sort in ascending order App Click to sort in ascending order G…" at bounding box center [875, 324] width 1275 height 209
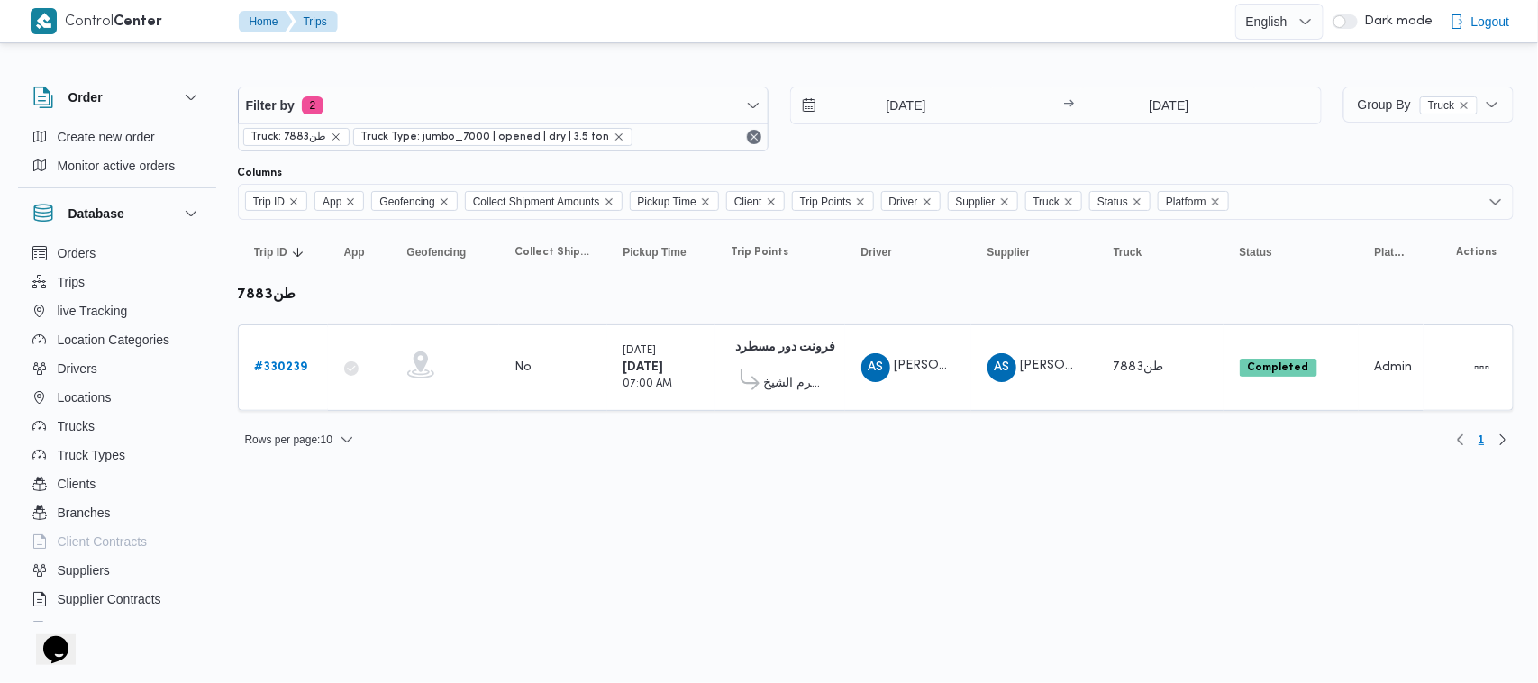
click at [705, 76] on div "Filter by 2 Truck: طن7883 Truck Type: jumbo_7000 | opened | dry | 3.5 ton 7/8/2…" at bounding box center [779, 119] width 1105 height 86
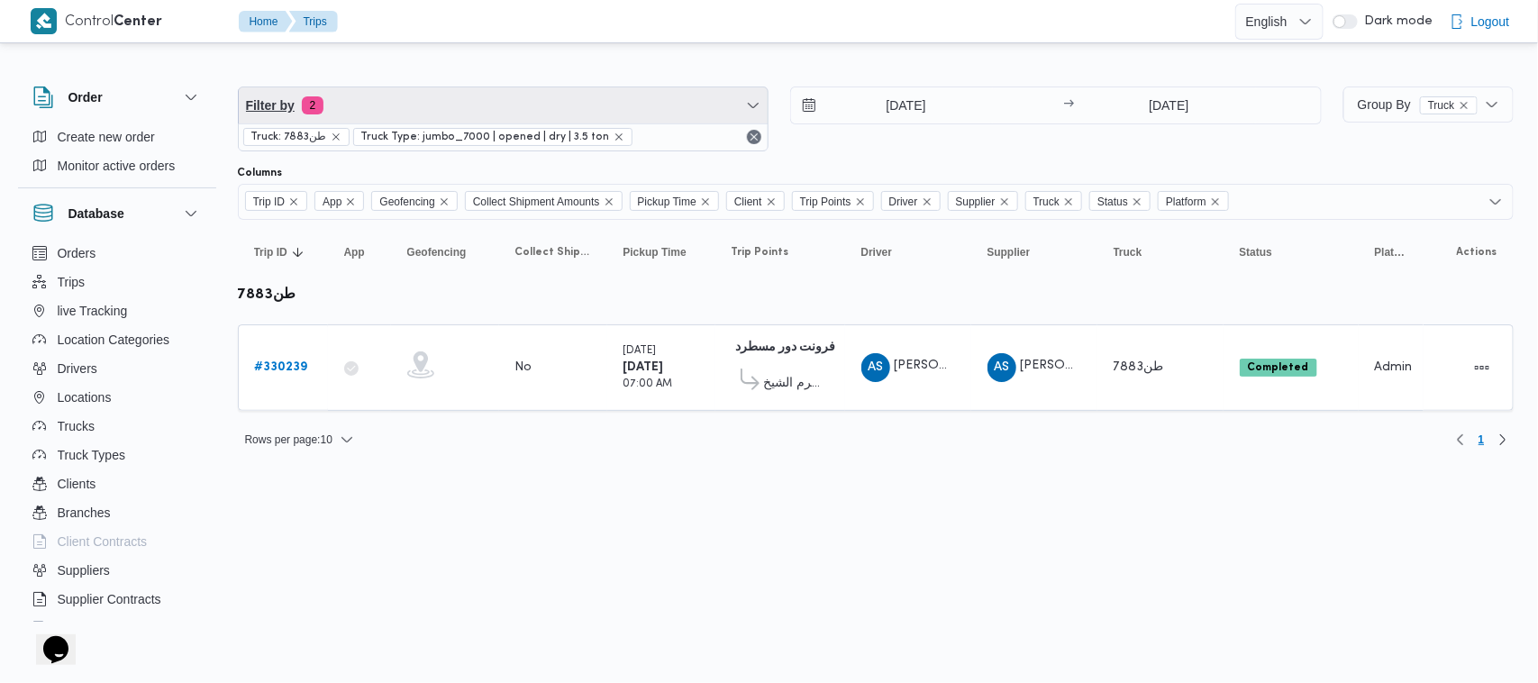
click at [511, 87] on span "Filter by 2" at bounding box center [504, 105] width 530 height 36
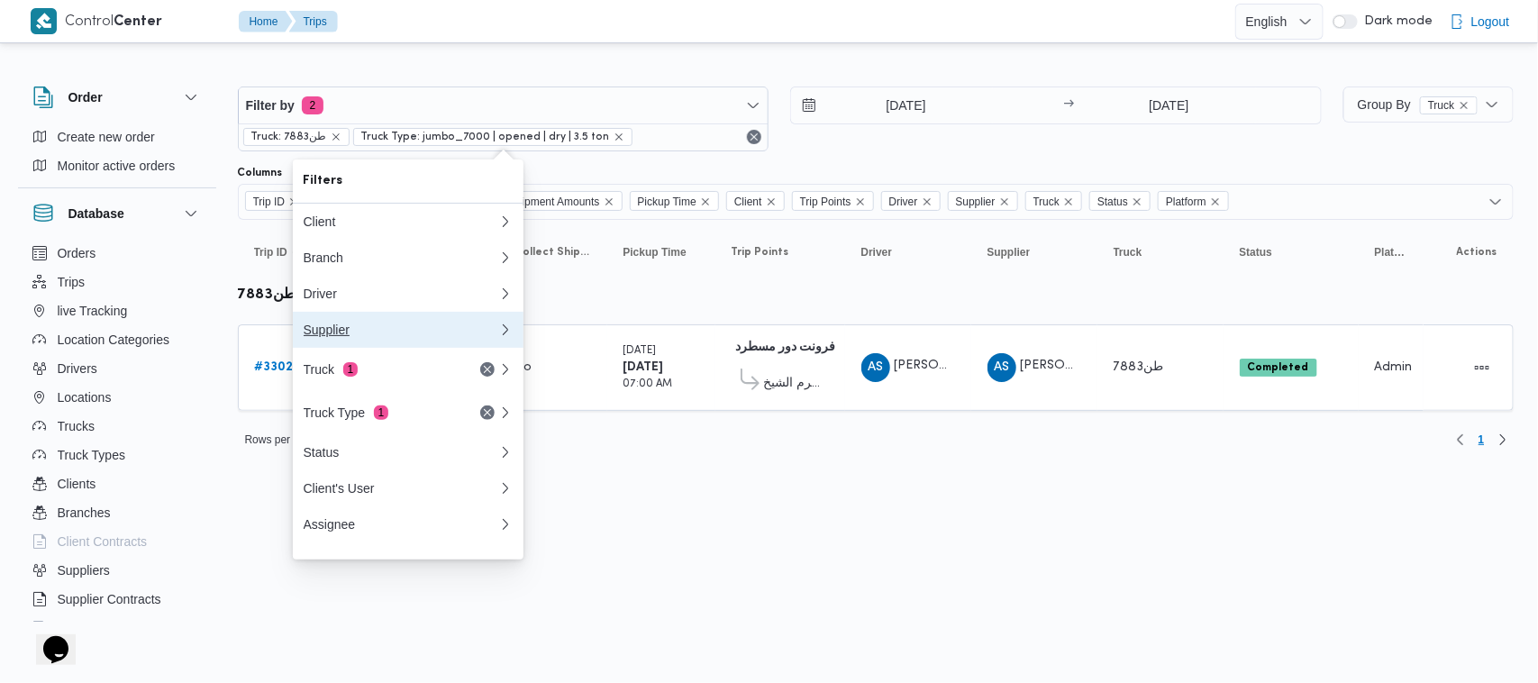
click at [386, 348] on button "Supplier" at bounding box center [408, 330] width 231 height 36
